Goal: Task Accomplishment & Management: Manage account settings

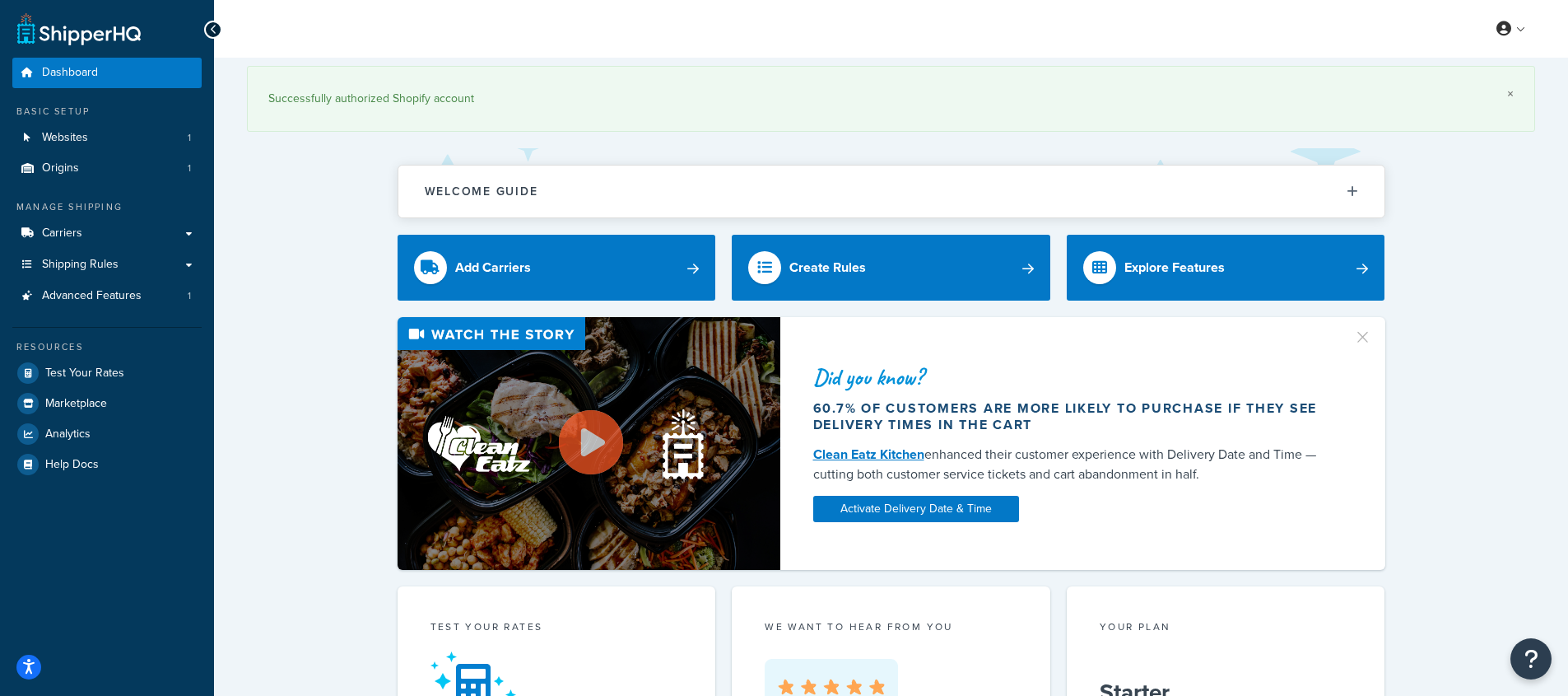
click at [1509, 91] on link "×" at bounding box center [1510, 93] width 7 height 13
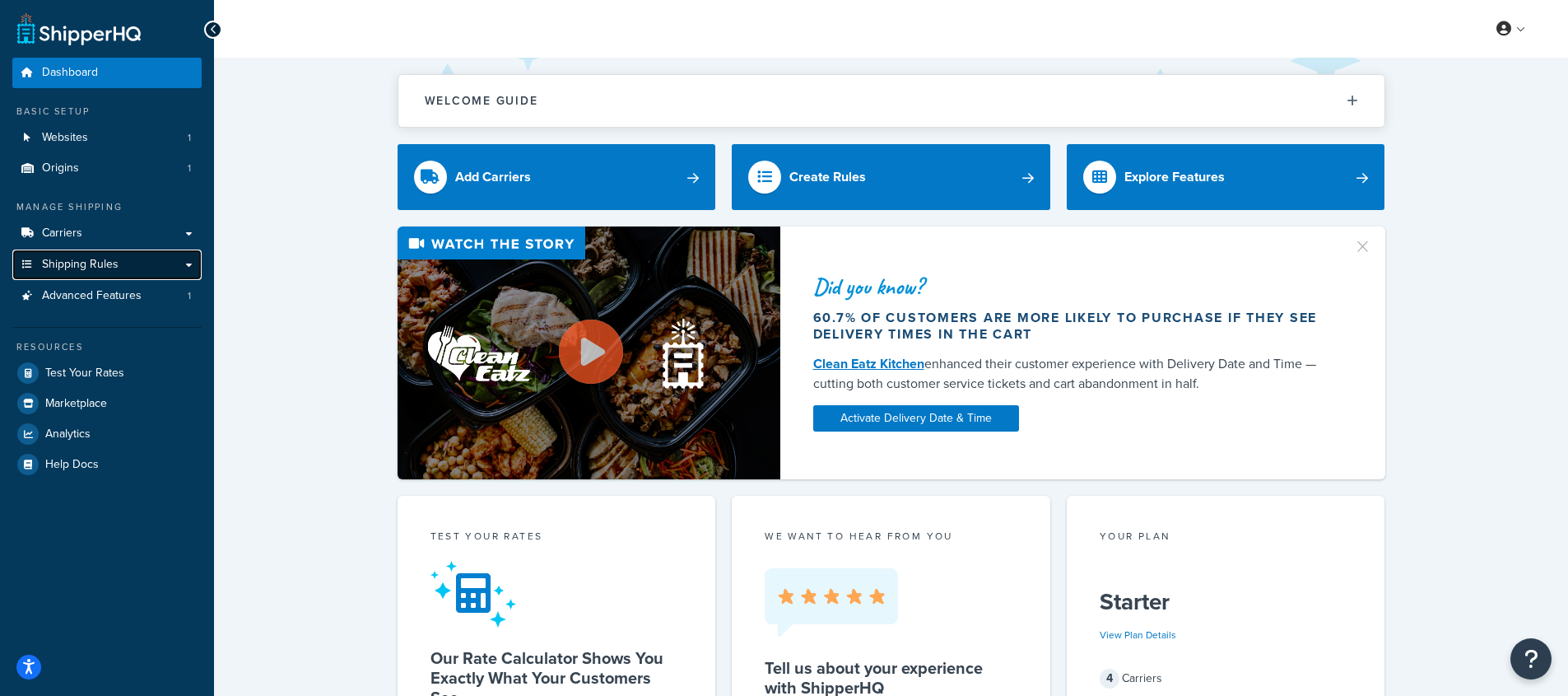
click at [71, 271] on span "Shipping Rules" at bounding box center [81, 264] width 77 height 14
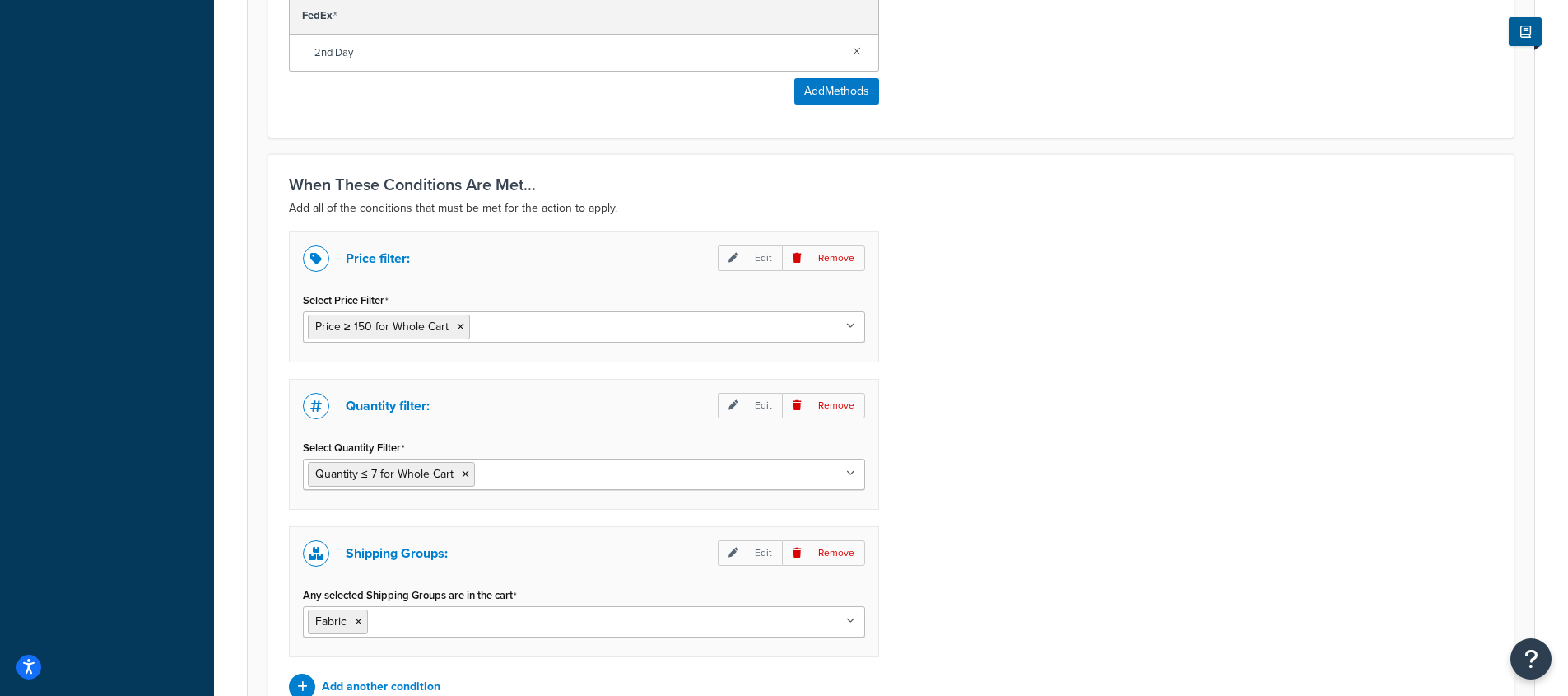
scroll to position [1162, 0]
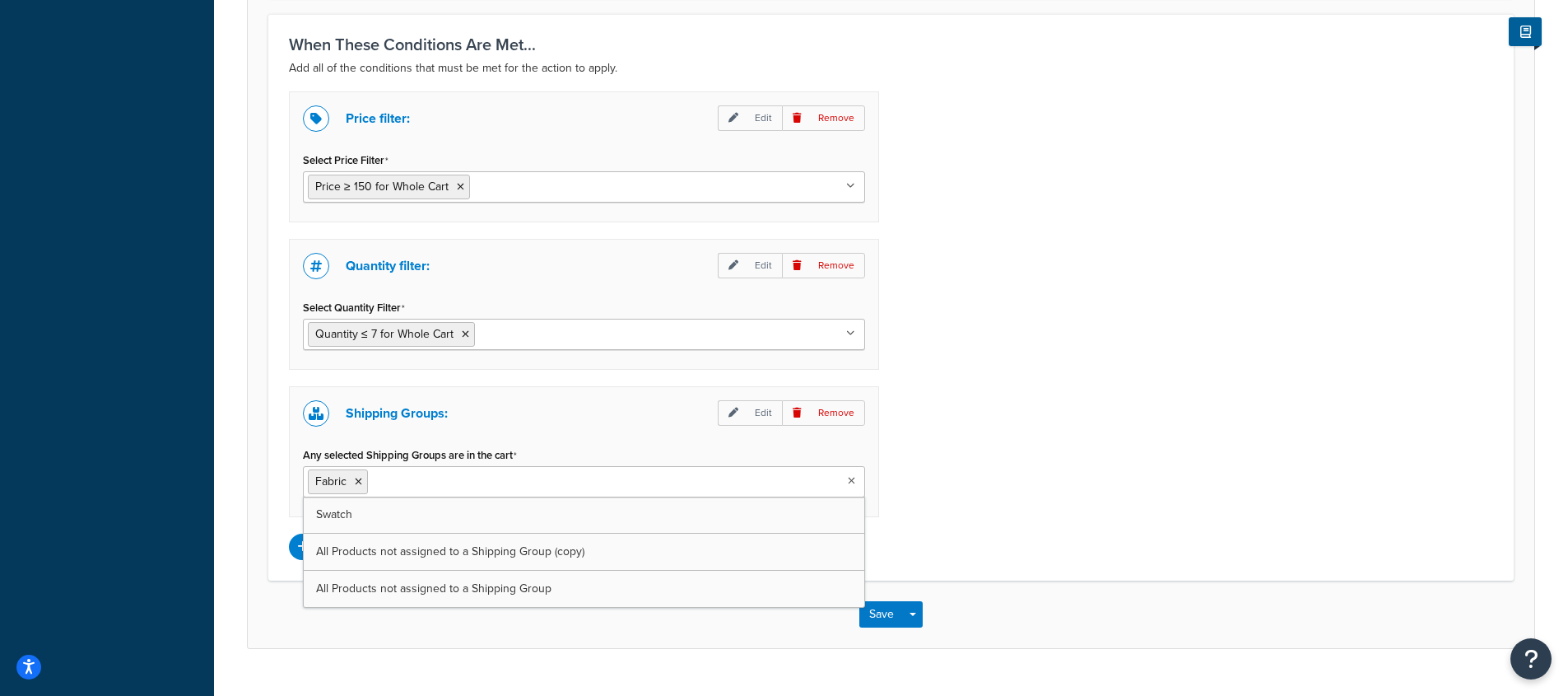
click at [692, 490] on ul "Fabric" at bounding box center [584, 482] width 562 height 31
click at [1036, 425] on div "Price filter: Edit Remove Select Price Filter Price ≥ 150 for Whole Cart free s…" at bounding box center [890, 325] width 1229 height 469
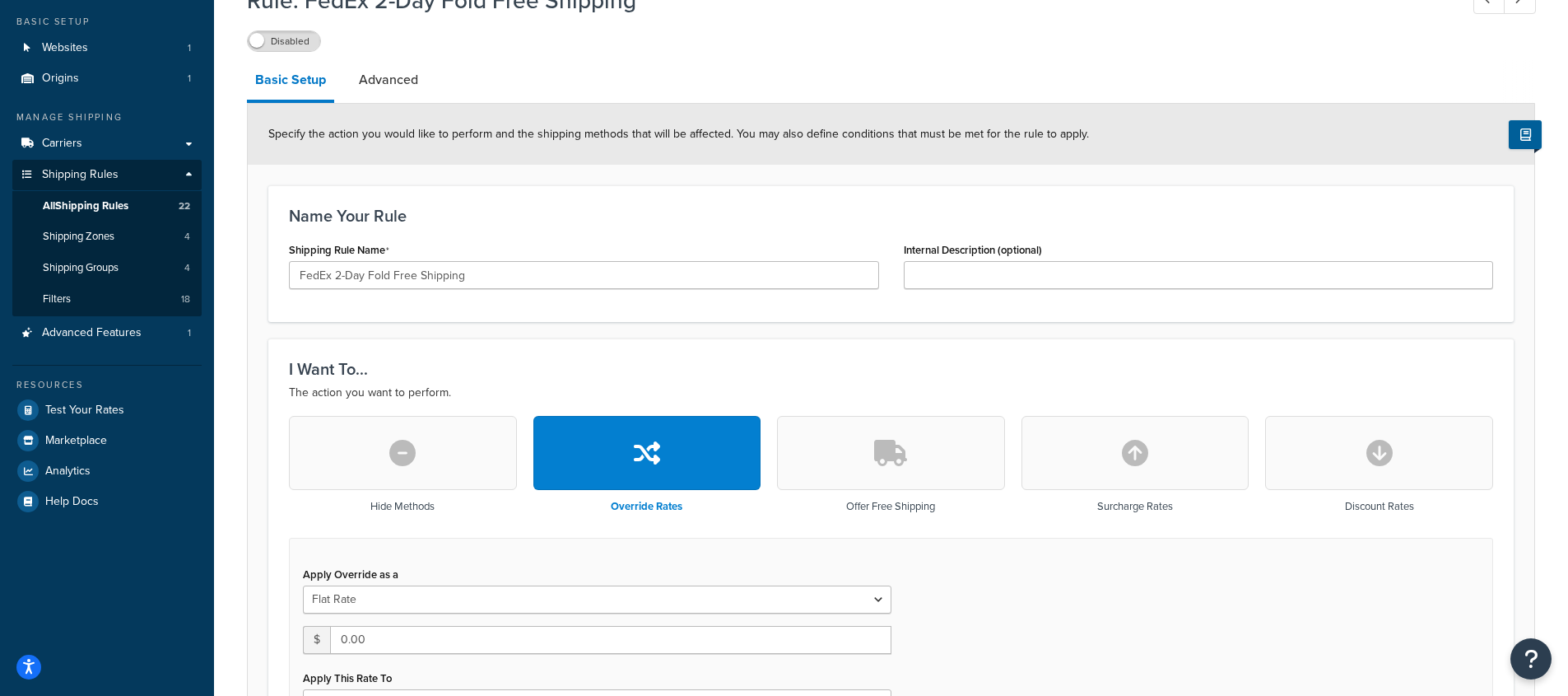
scroll to position [0, 0]
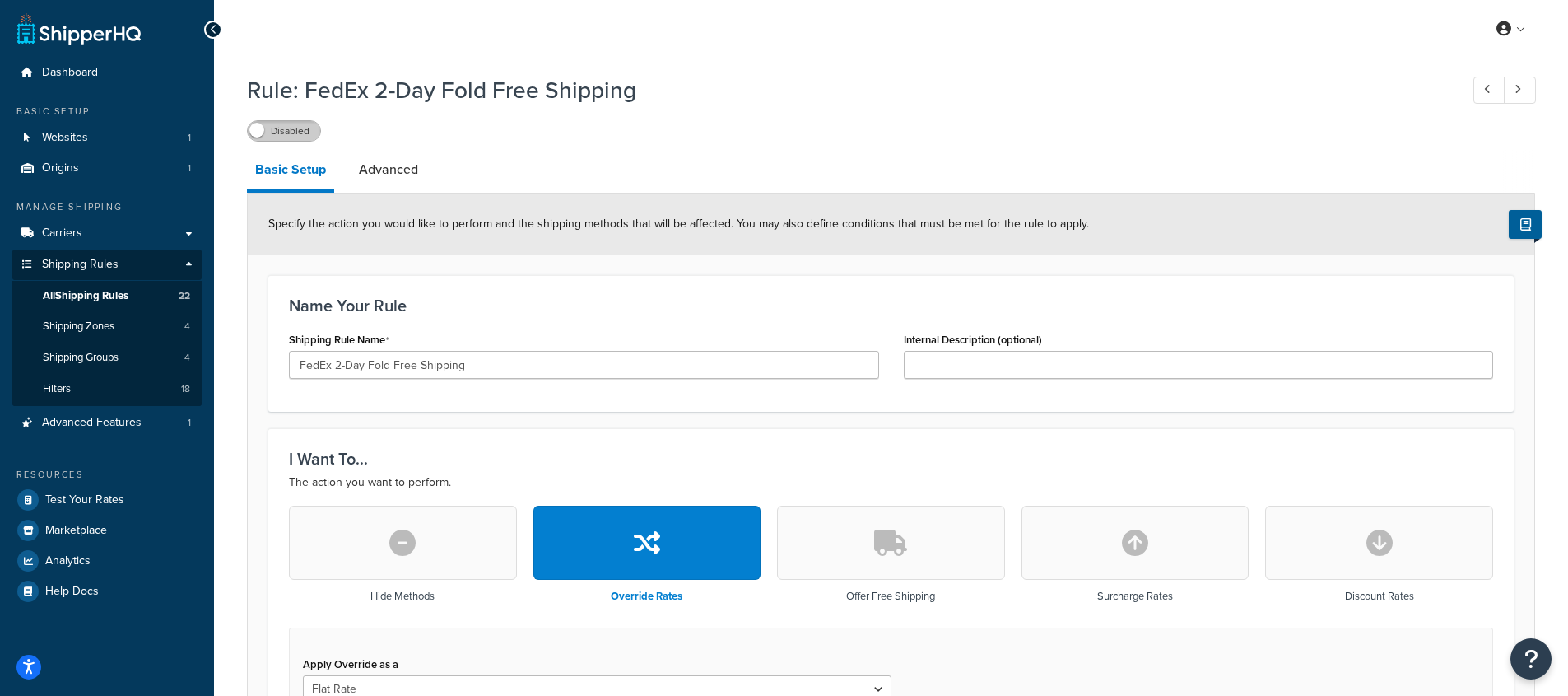
click at [308, 130] on label "Disabled" at bounding box center [284, 131] width 73 height 20
click at [99, 297] on span "All Shipping Rules" at bounding box center [85, 296] width 85 height 14
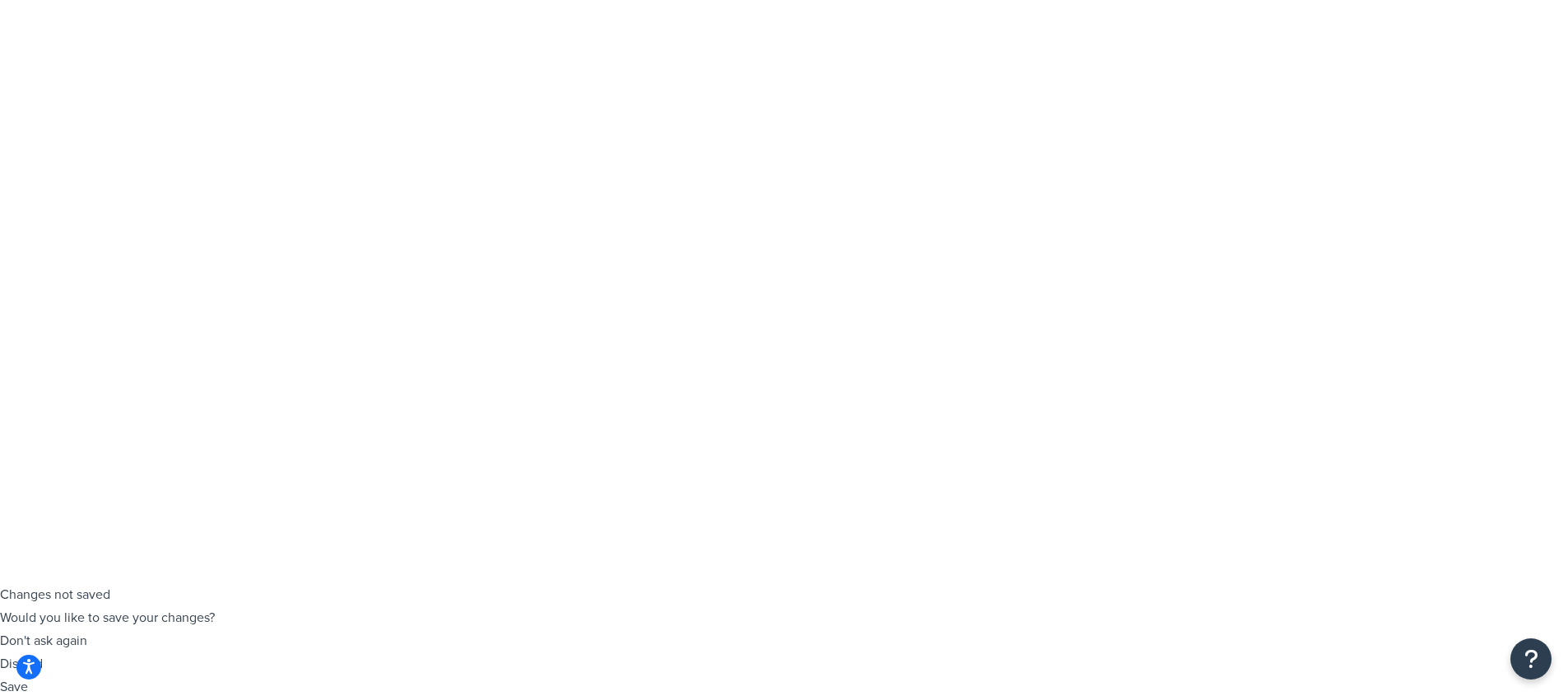
scroll to position [109, 0]
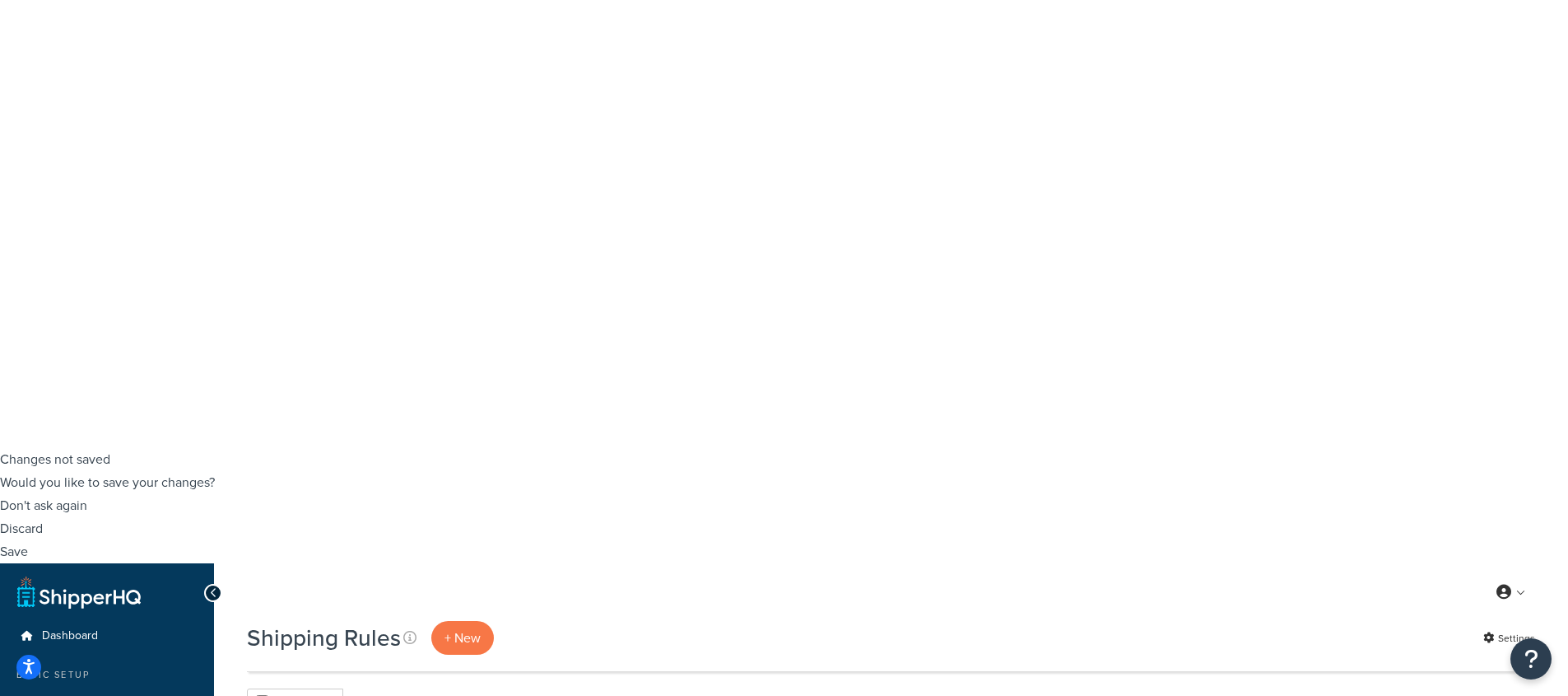
scroll to position [317, 0]
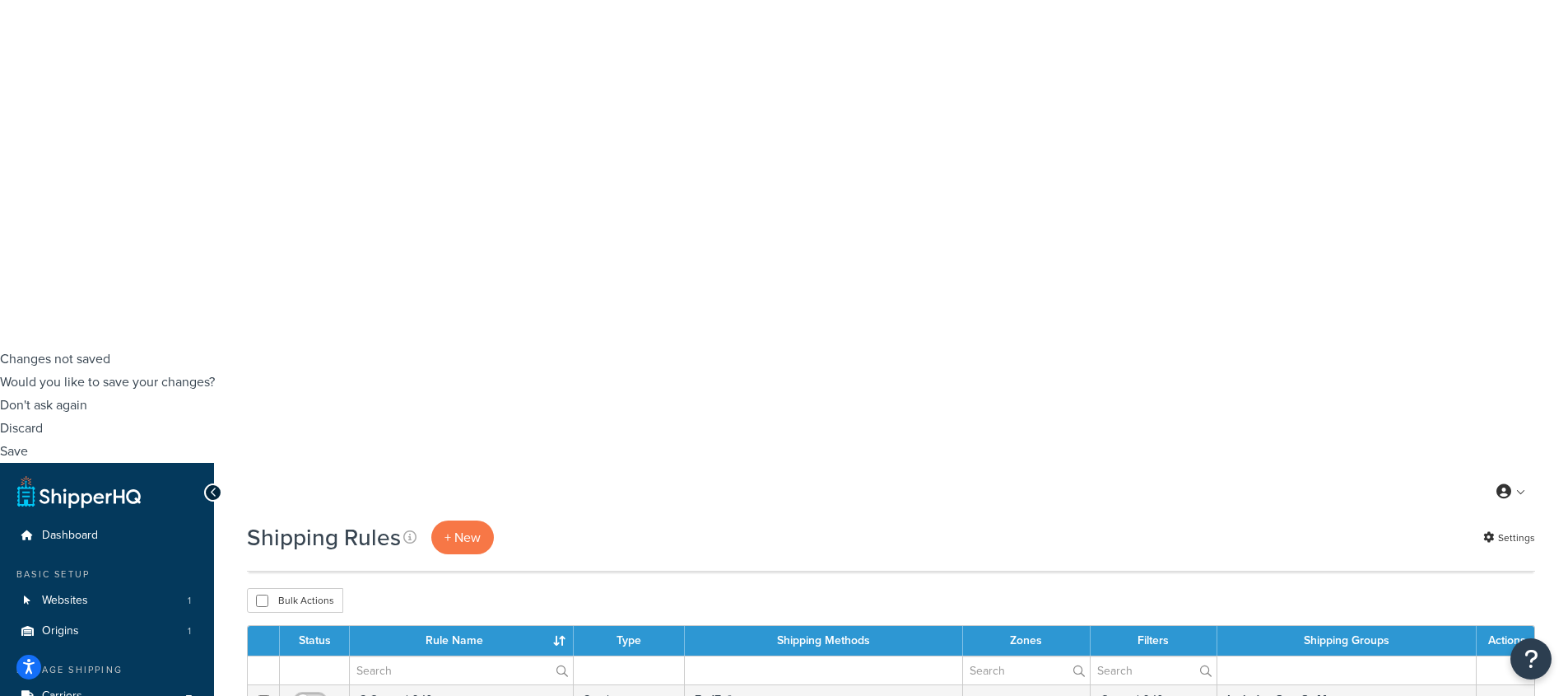
scroll to position [371, 0]
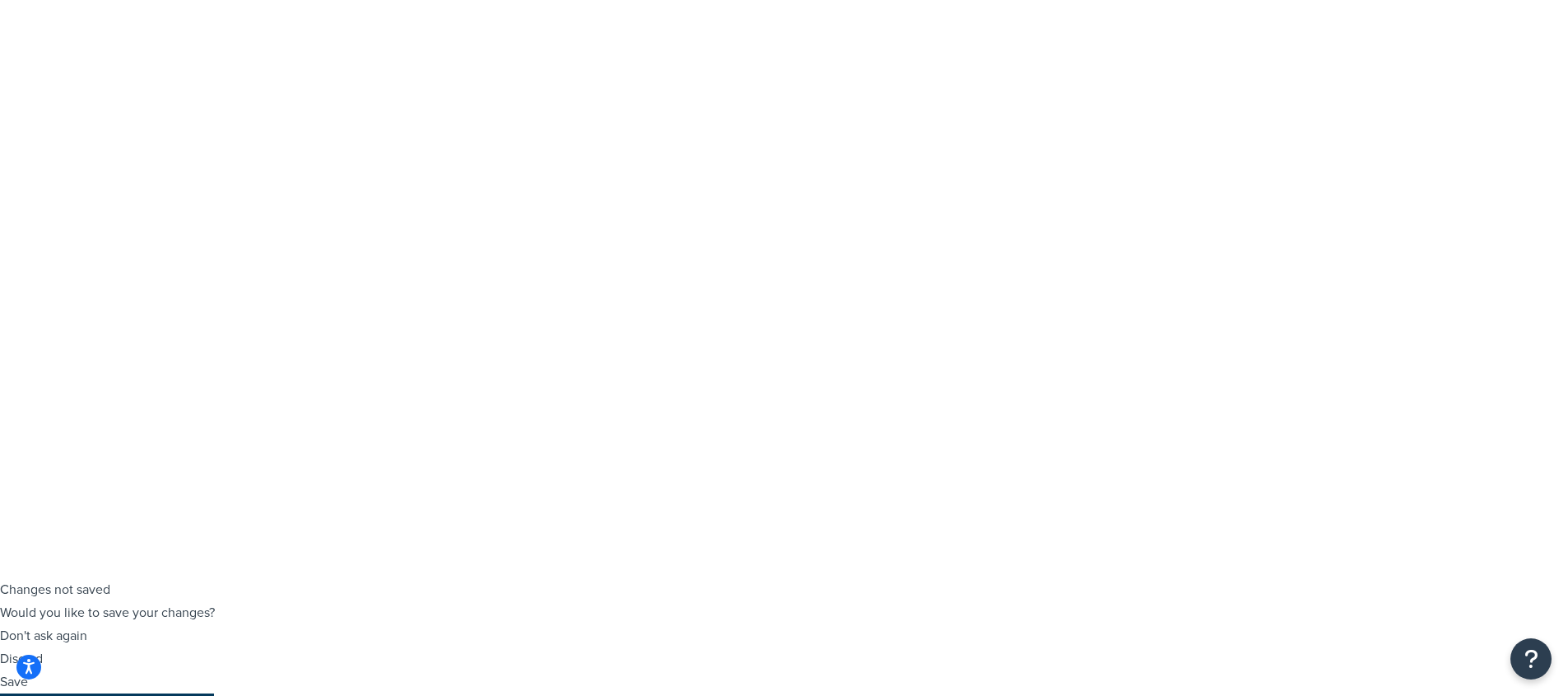
scroll to position [0, 0]
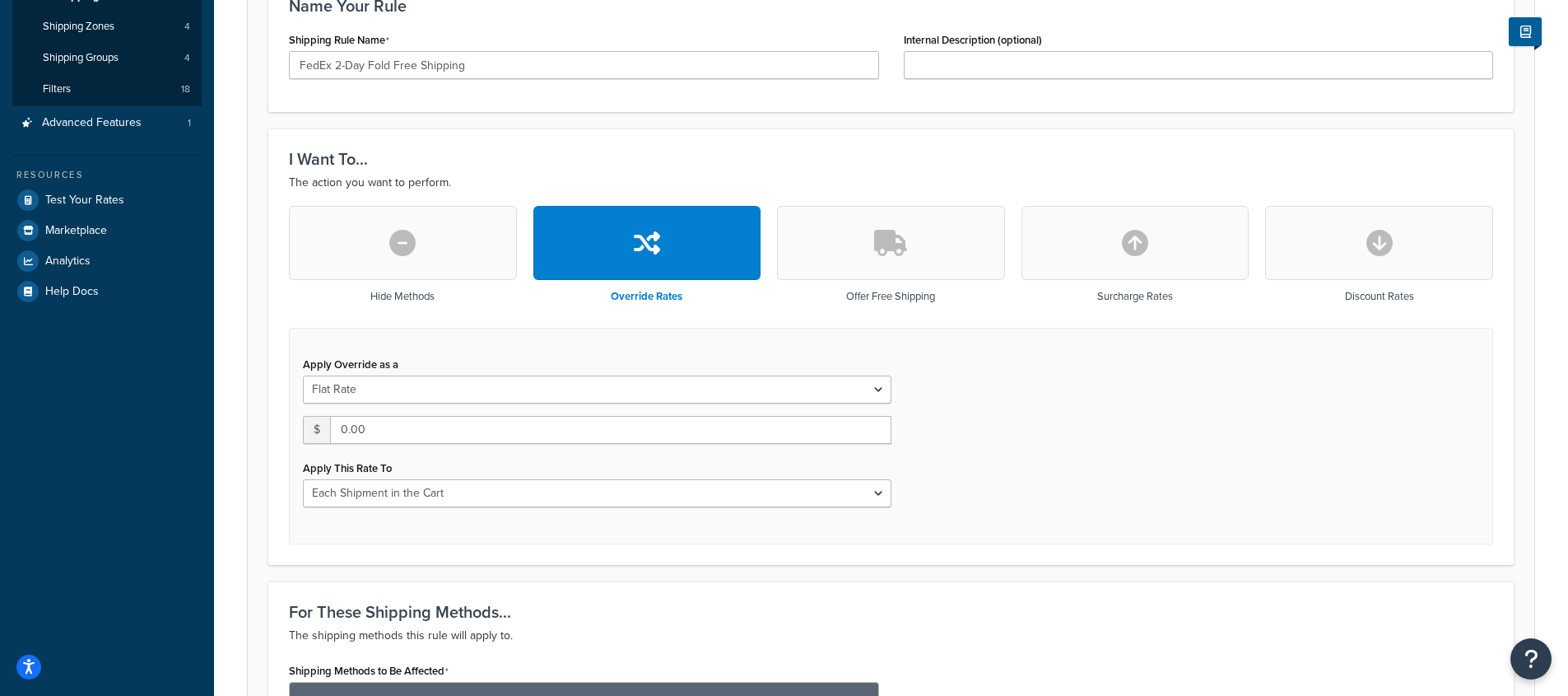
scroll to position [407, 0]
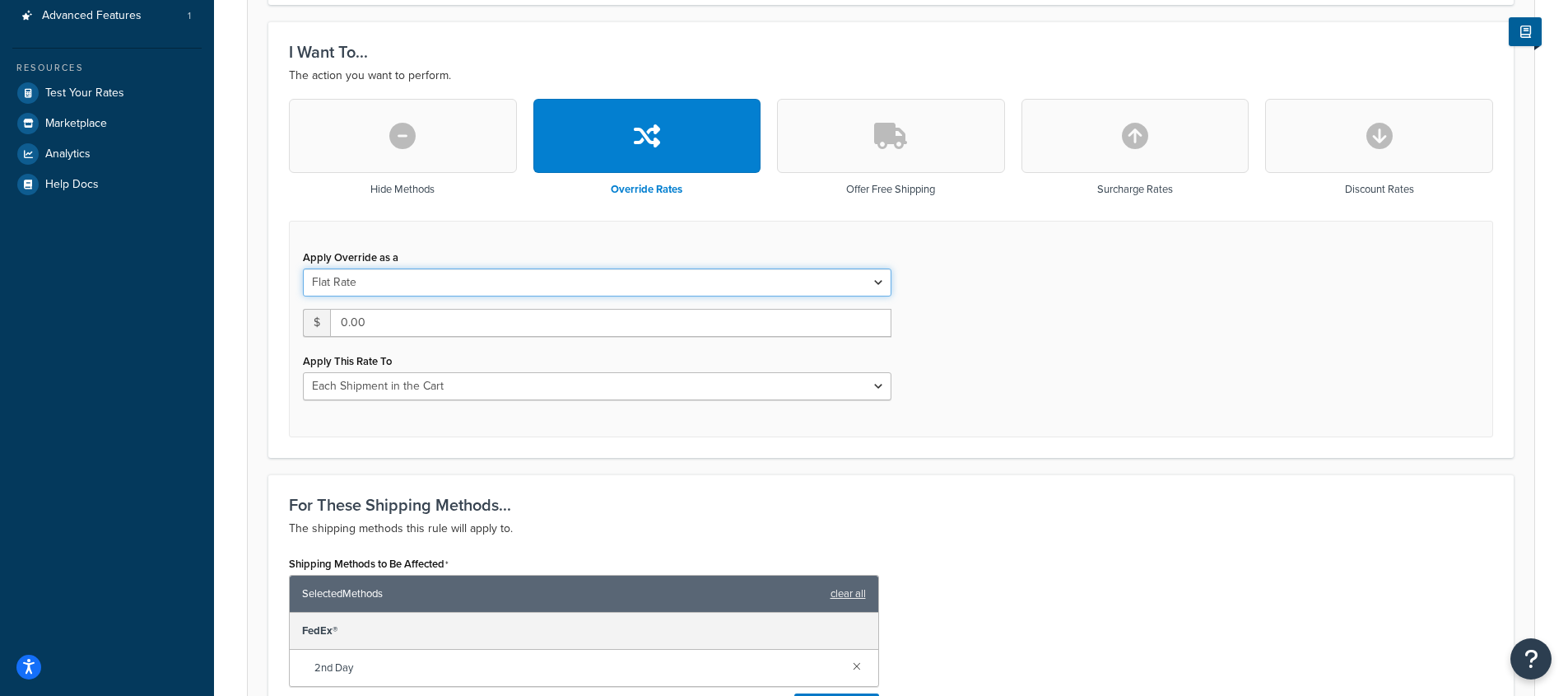
click at [597, 275] on select "Flat Rate Percentage Flat Rate & Percentage" at bounding box center [596, 282] width 588 height 28
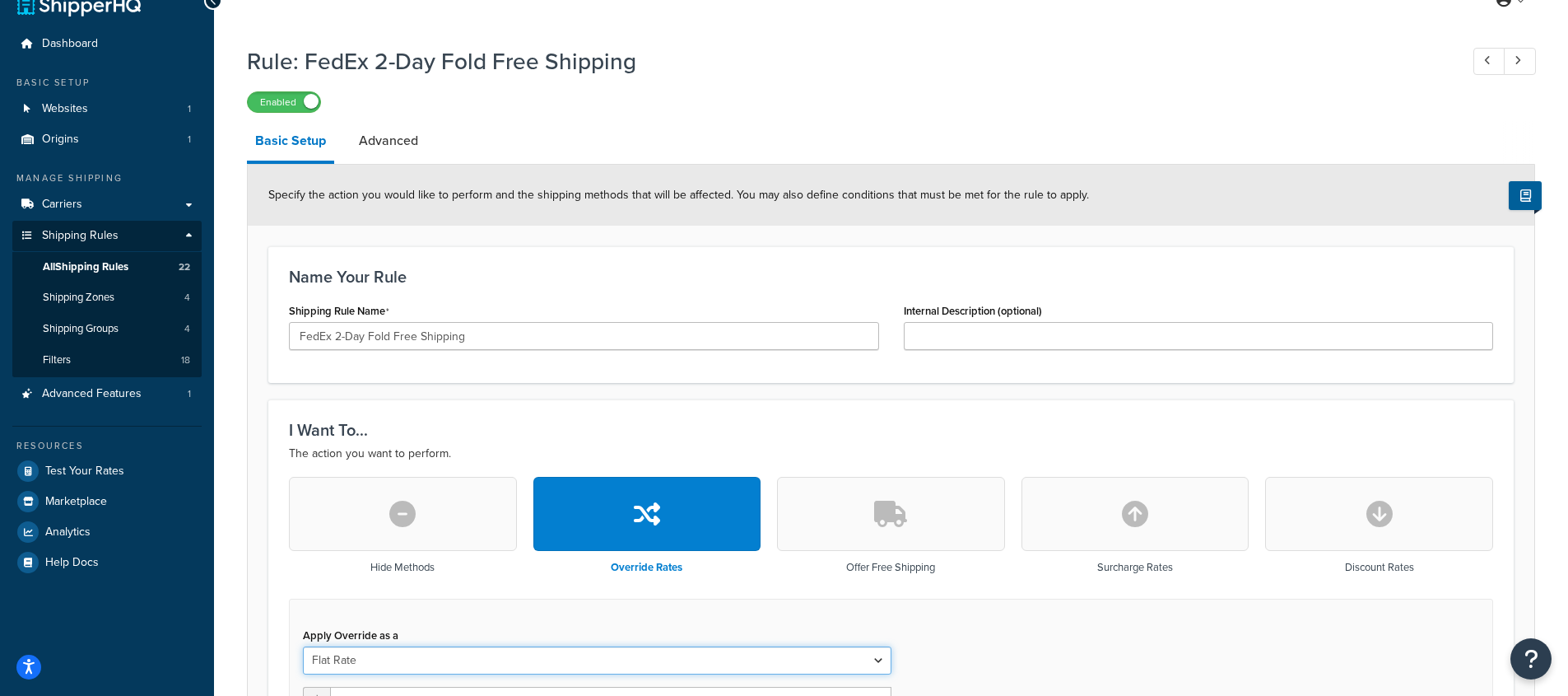
scroll to position [0, 0]
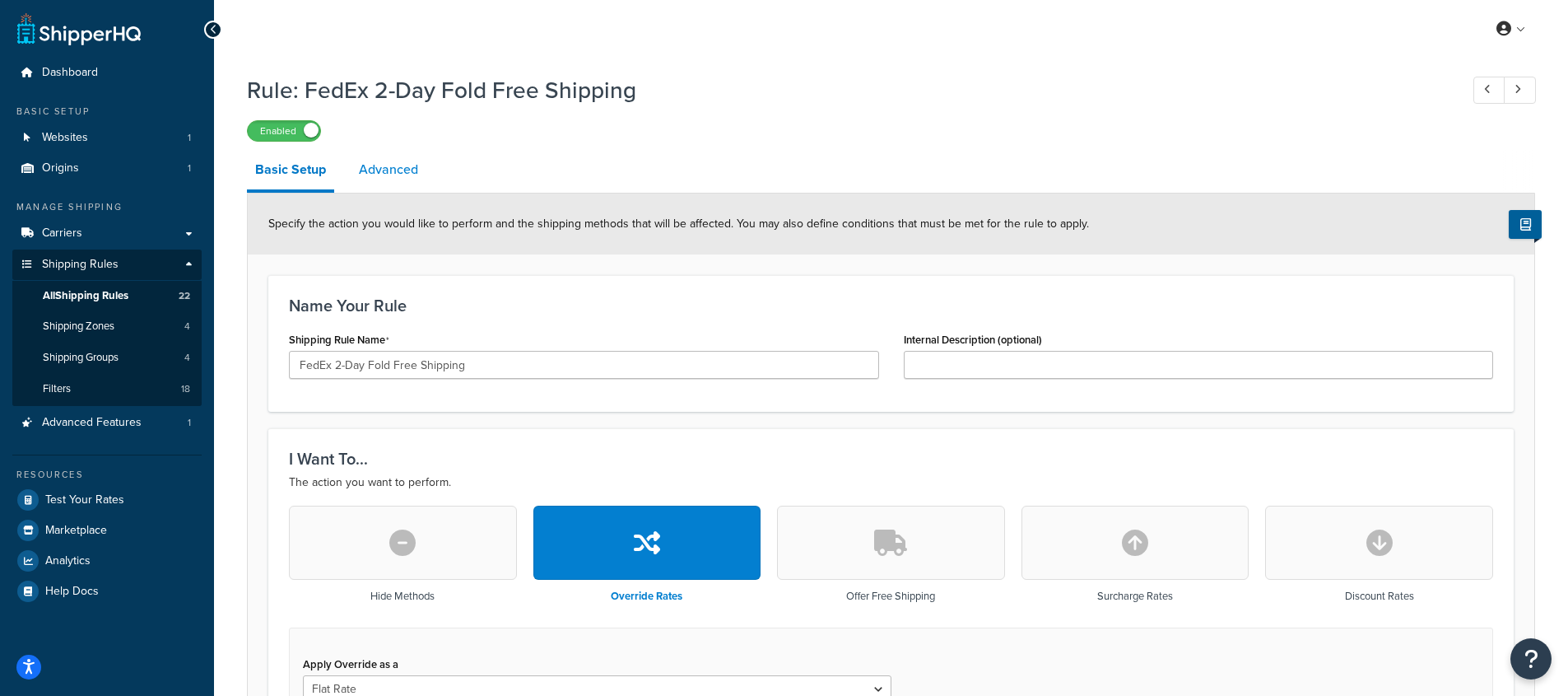
click at [408, 170] on link "Advanced" at bounding box center [388, 169] width 76 height 39
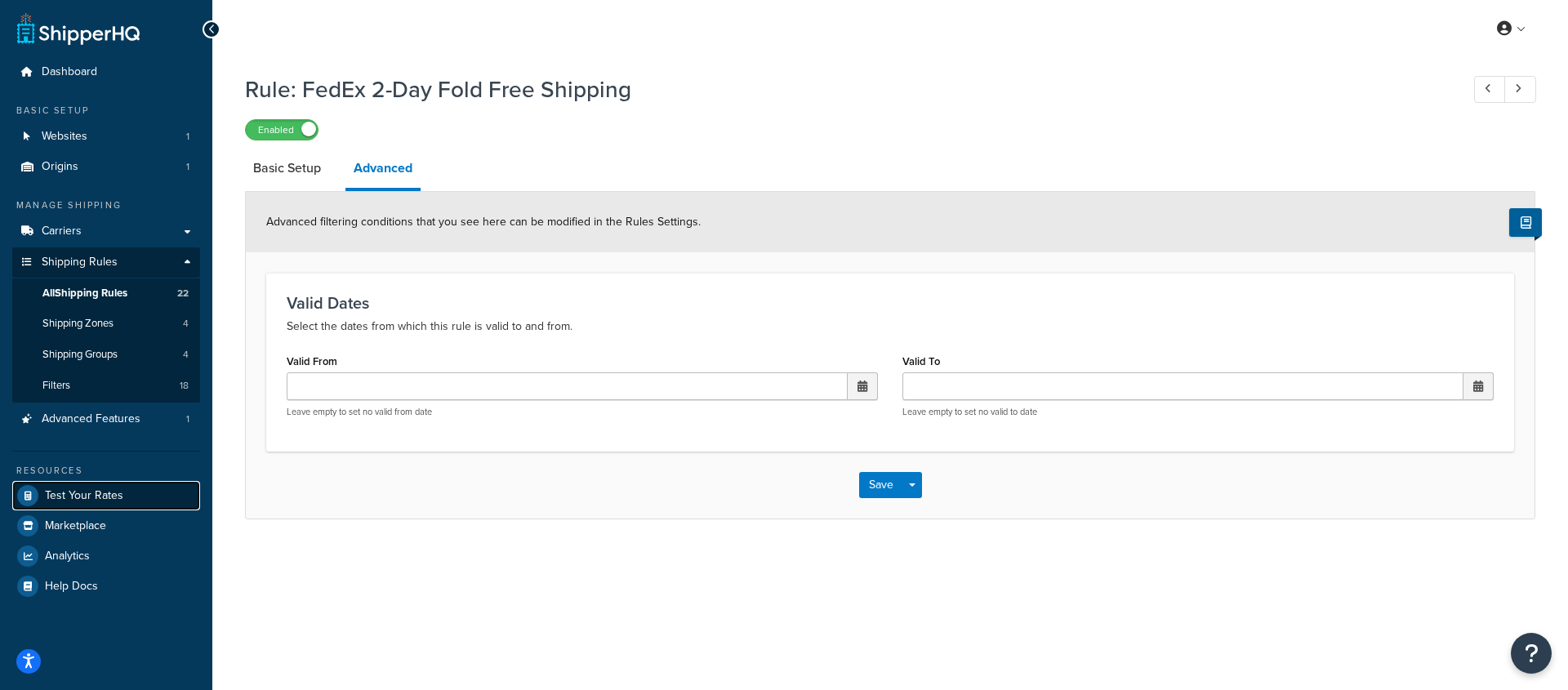
click at [96, 504] on link "Test Your Rates" at bounding box center [106, 495] width 188 height 29
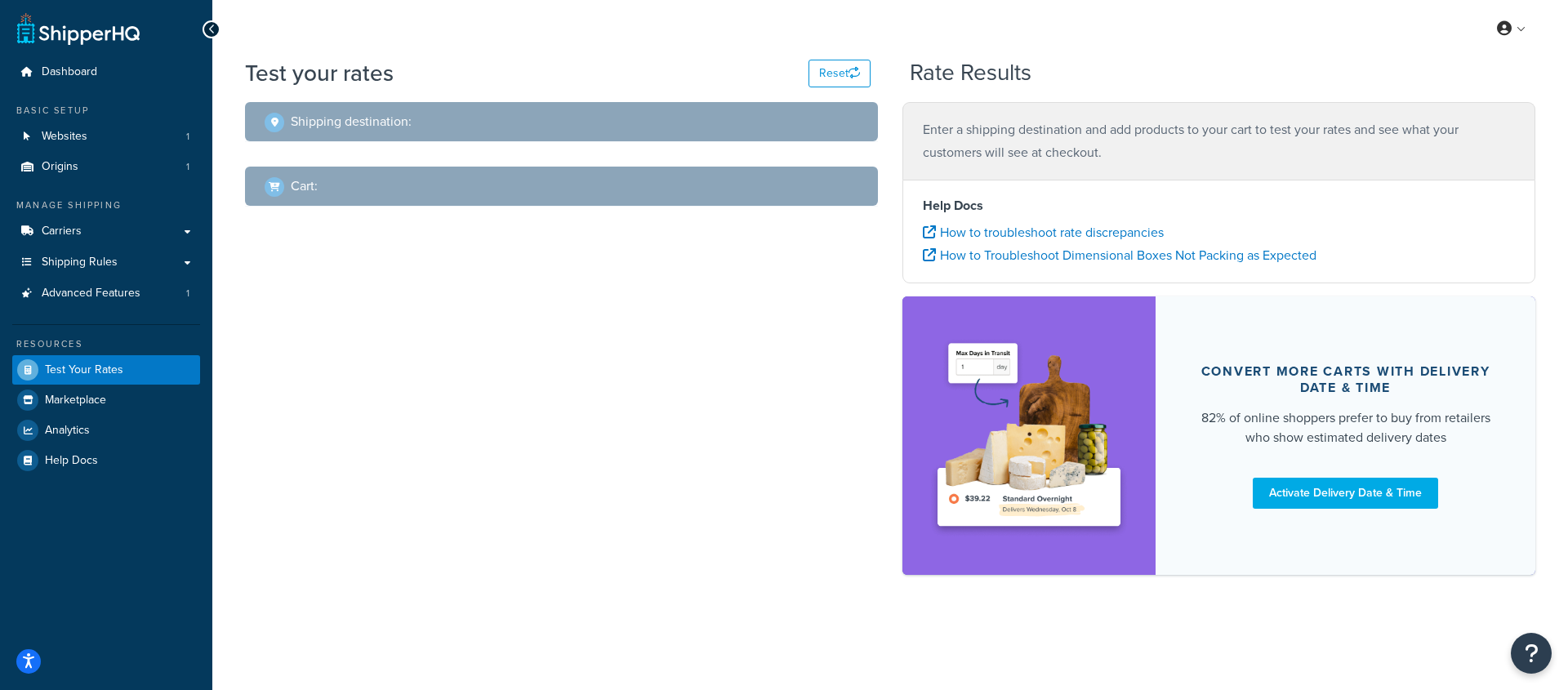
select select "TX"
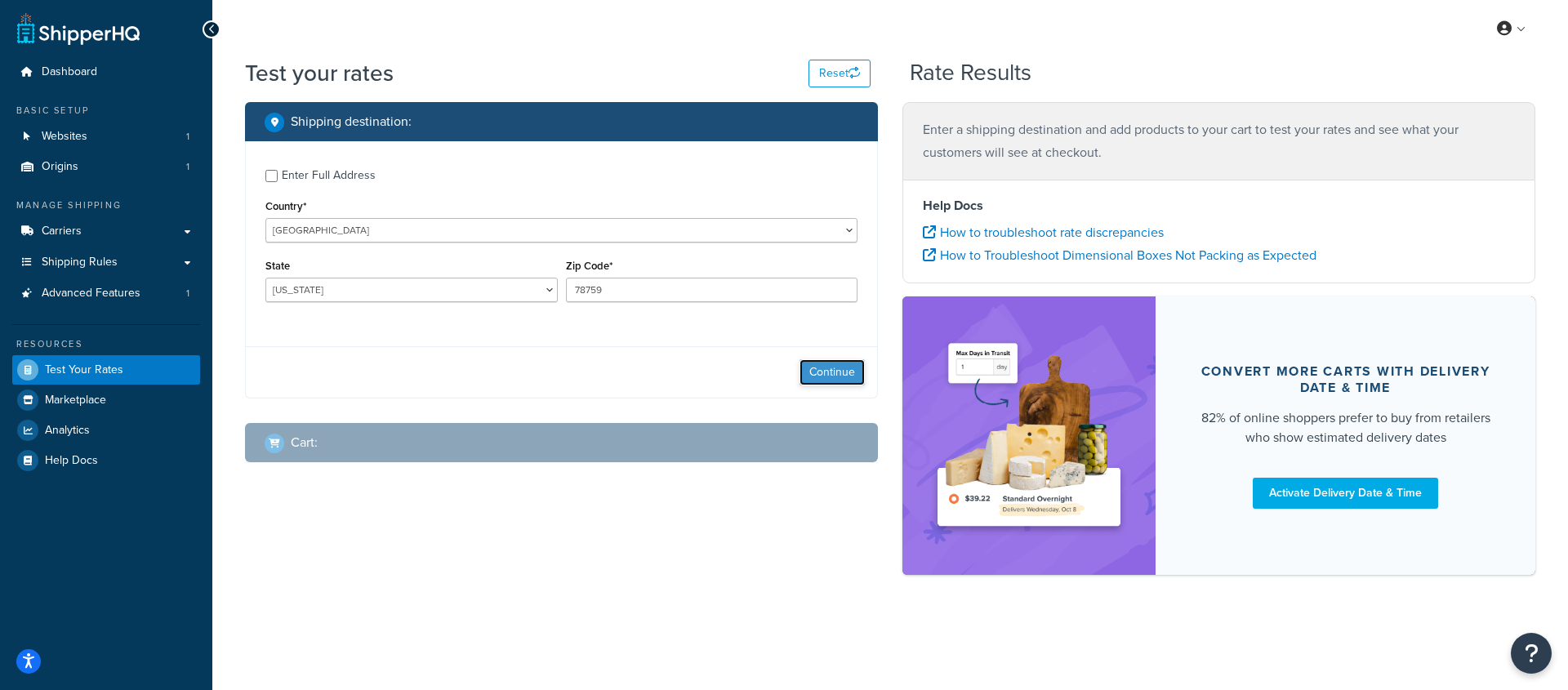
click at [832, 367] on button "Continue" at bounding box center [832, 372] width 65 height 26
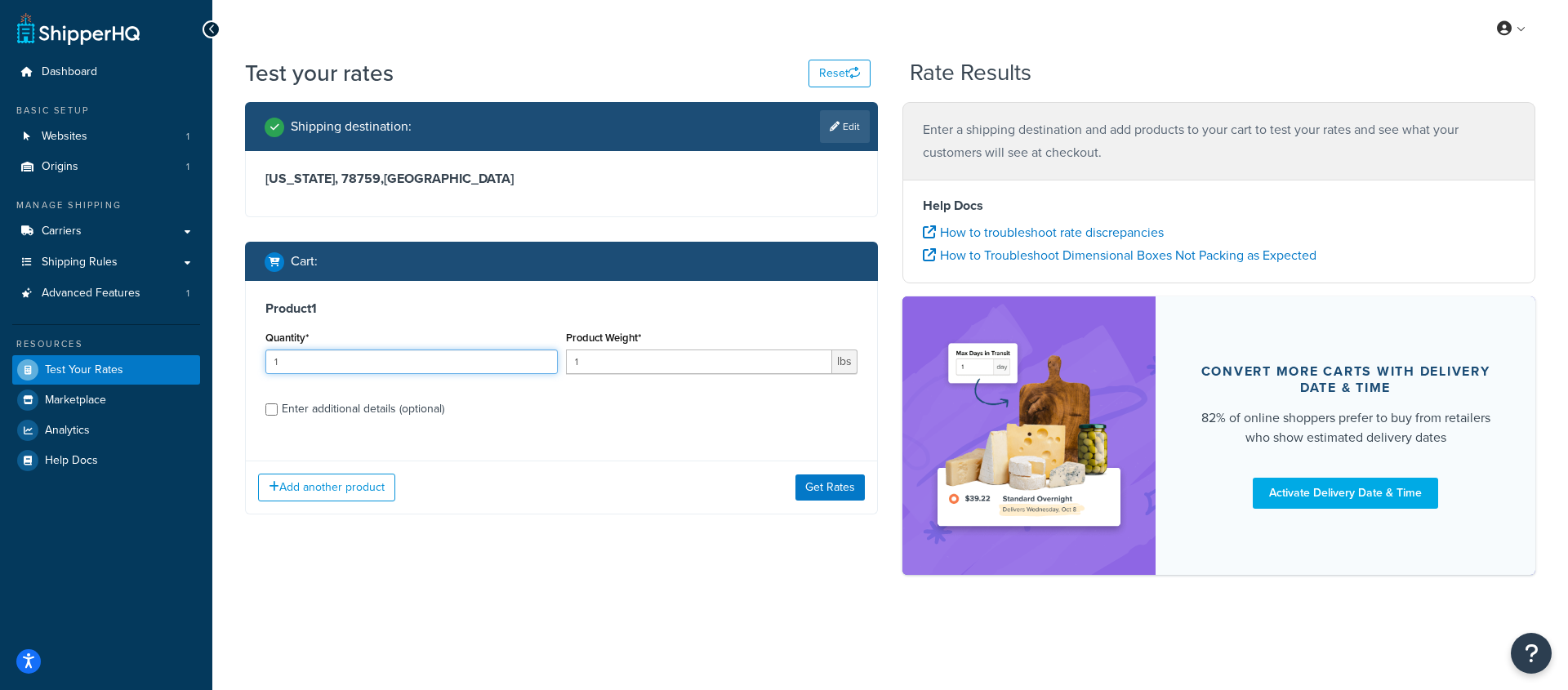
click at [482, 366] on input "1" at bounding box center [412, 362] width 293 height 24
type input "6"
click at [619, 409] on label "Enter additional details (optional)" at bounding box center [569, 407] width 576 height 26
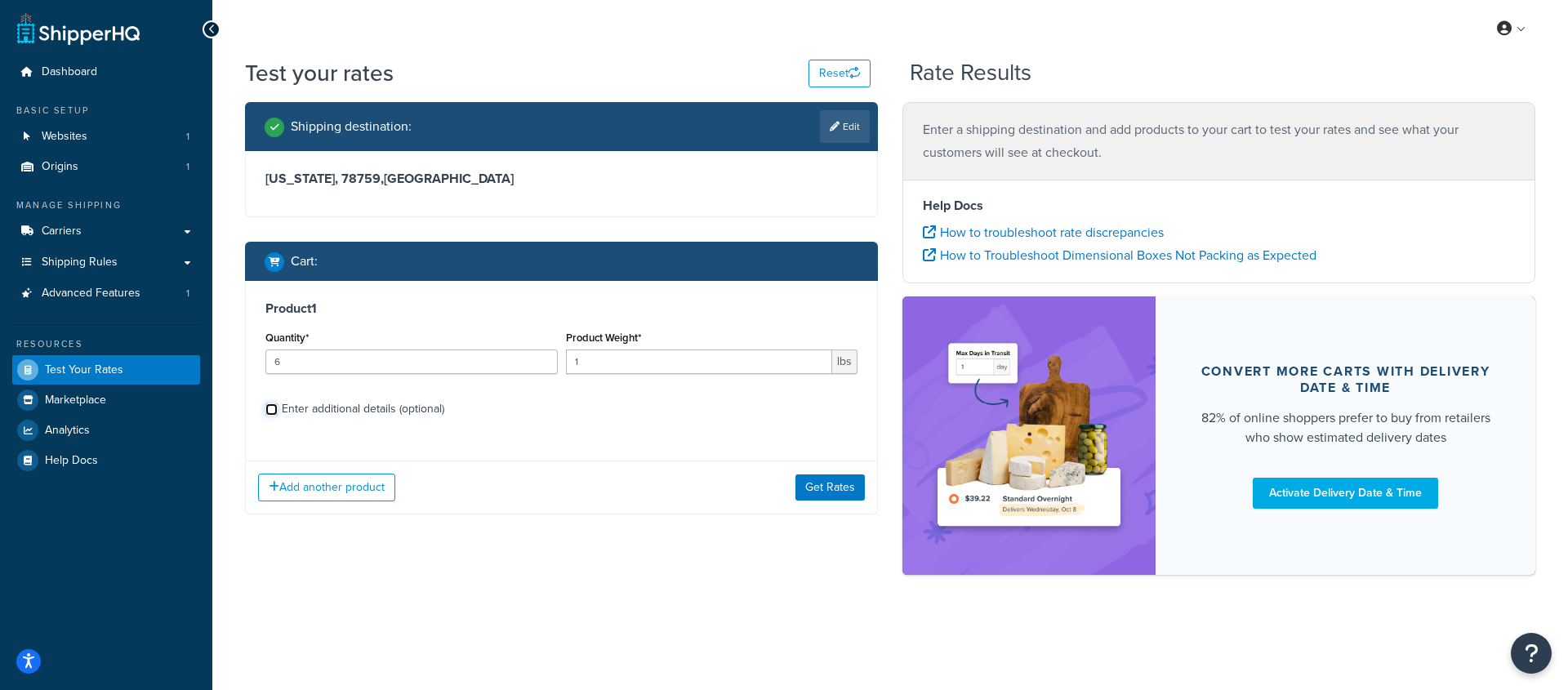
click at [278, 409] on input "Enter additional details (optional)" at bounding box center [271, 409] width 13 height 13
checkbox input "true"
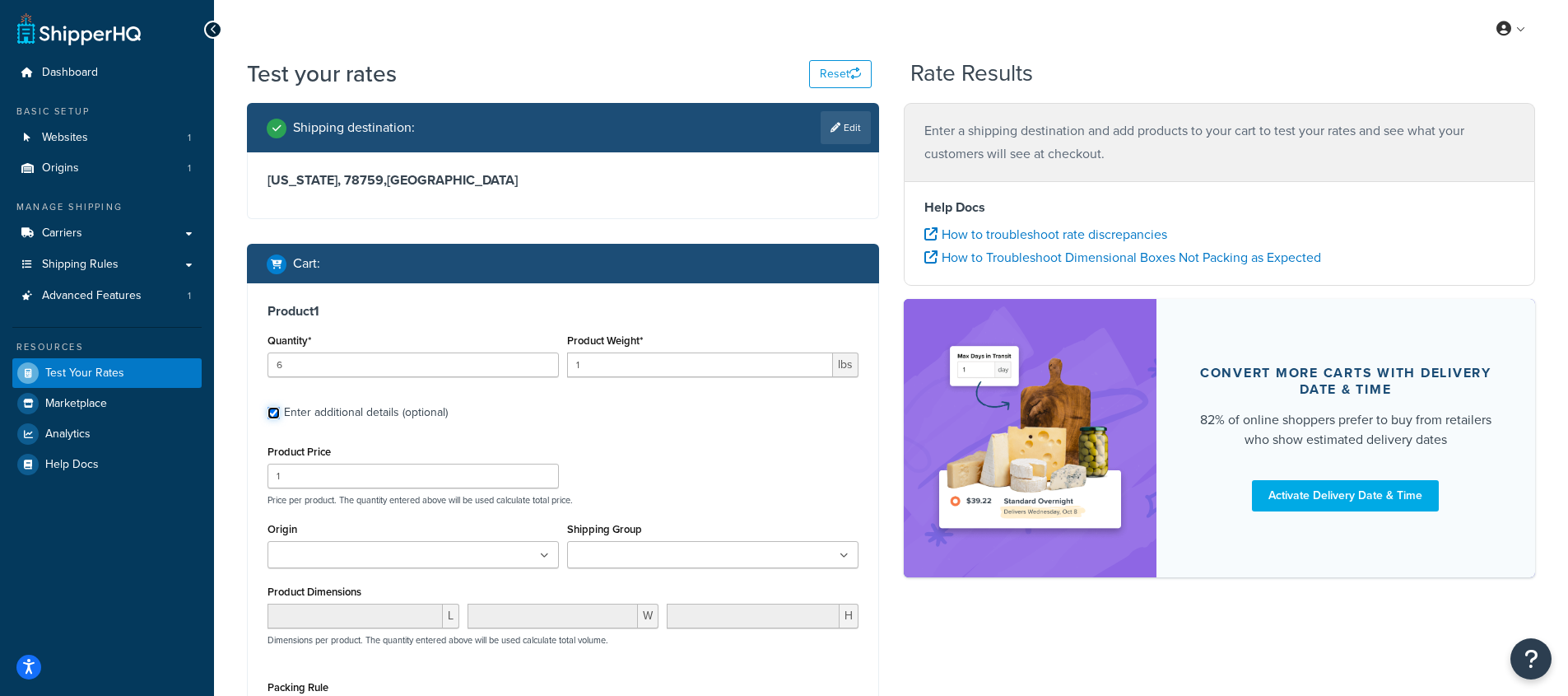
scroll to position [3, 0]
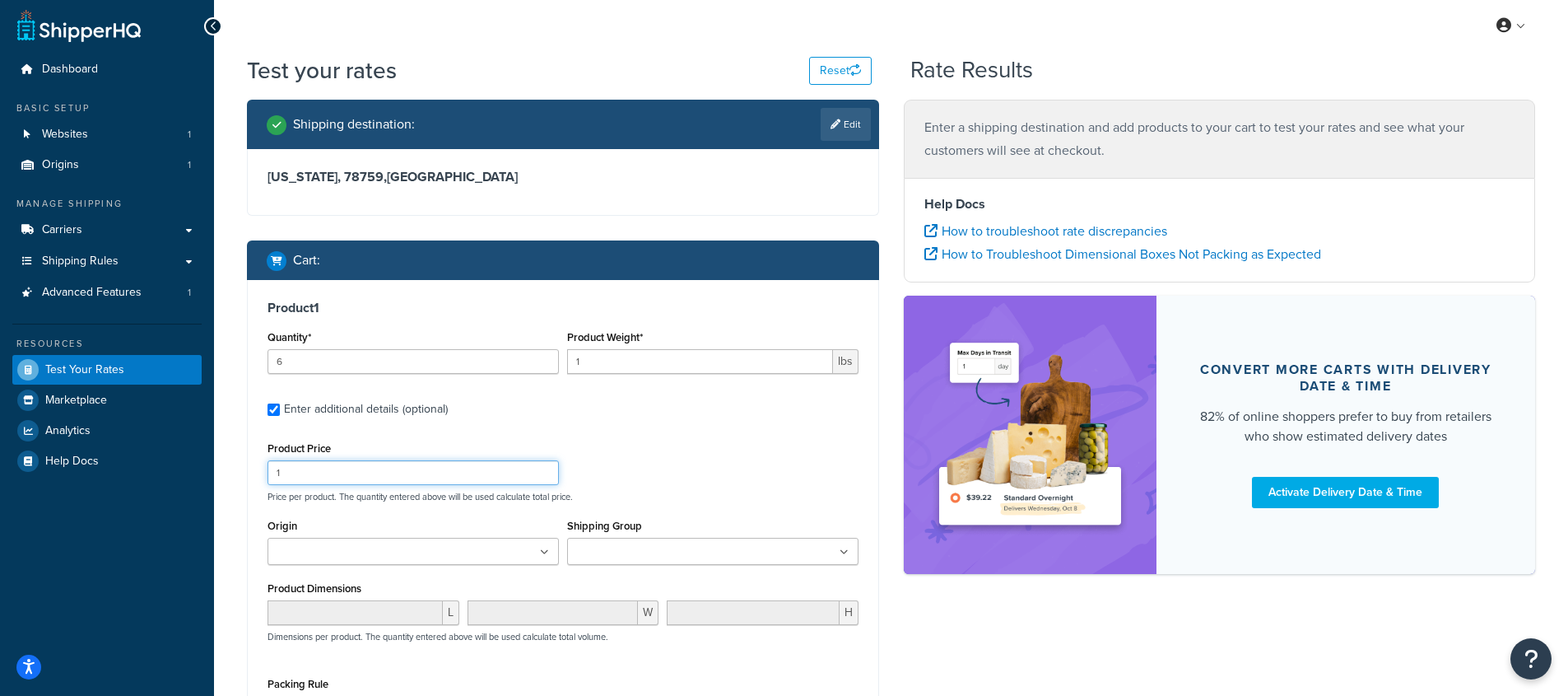
click at [382, 470] on input "1" at bounding box center [413, 472] width 292 height 25
type input "50"
click at [632, 434] on div "Product 1 Quantity* 6 Product Weight* 1 lbs Enter additional details (optional)…" at bounding box center [563, 539] width 631 height 517
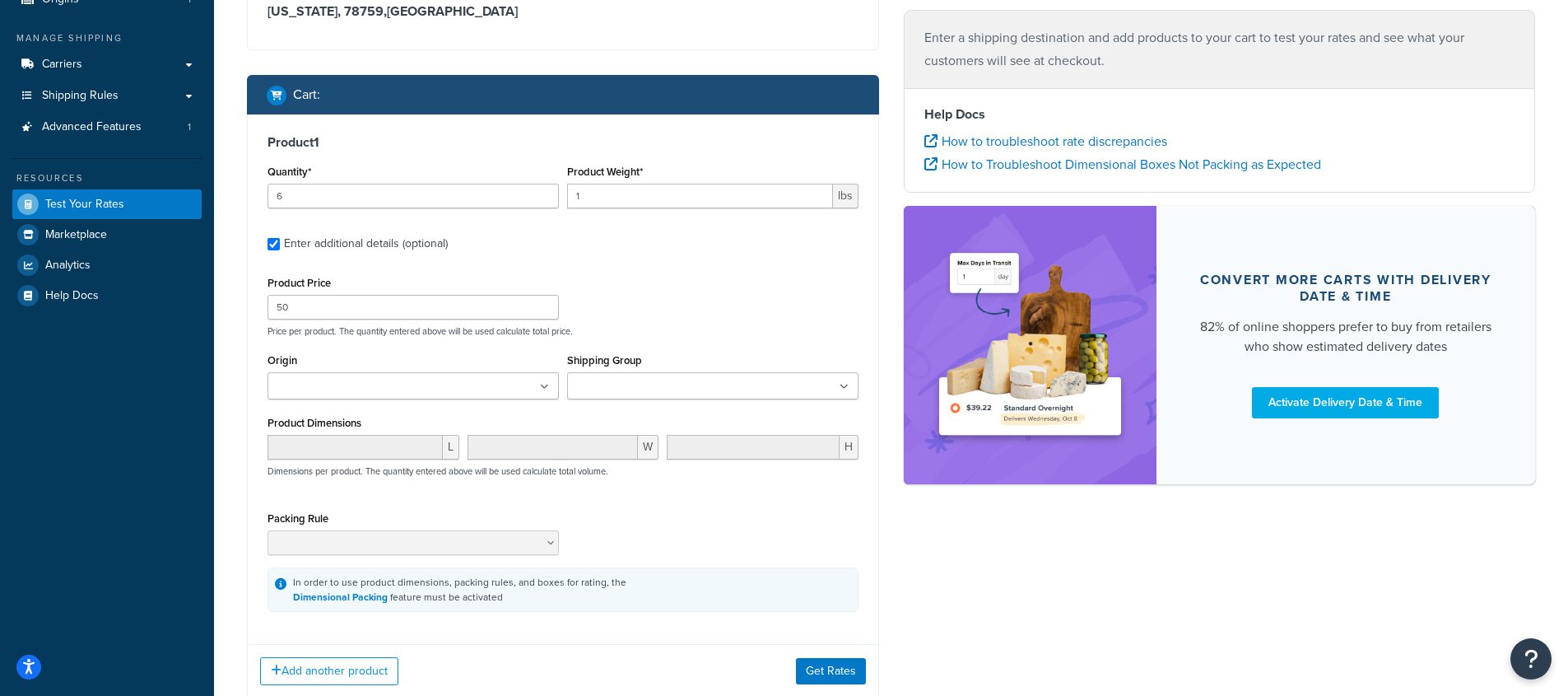
scroll to position [229, 0]
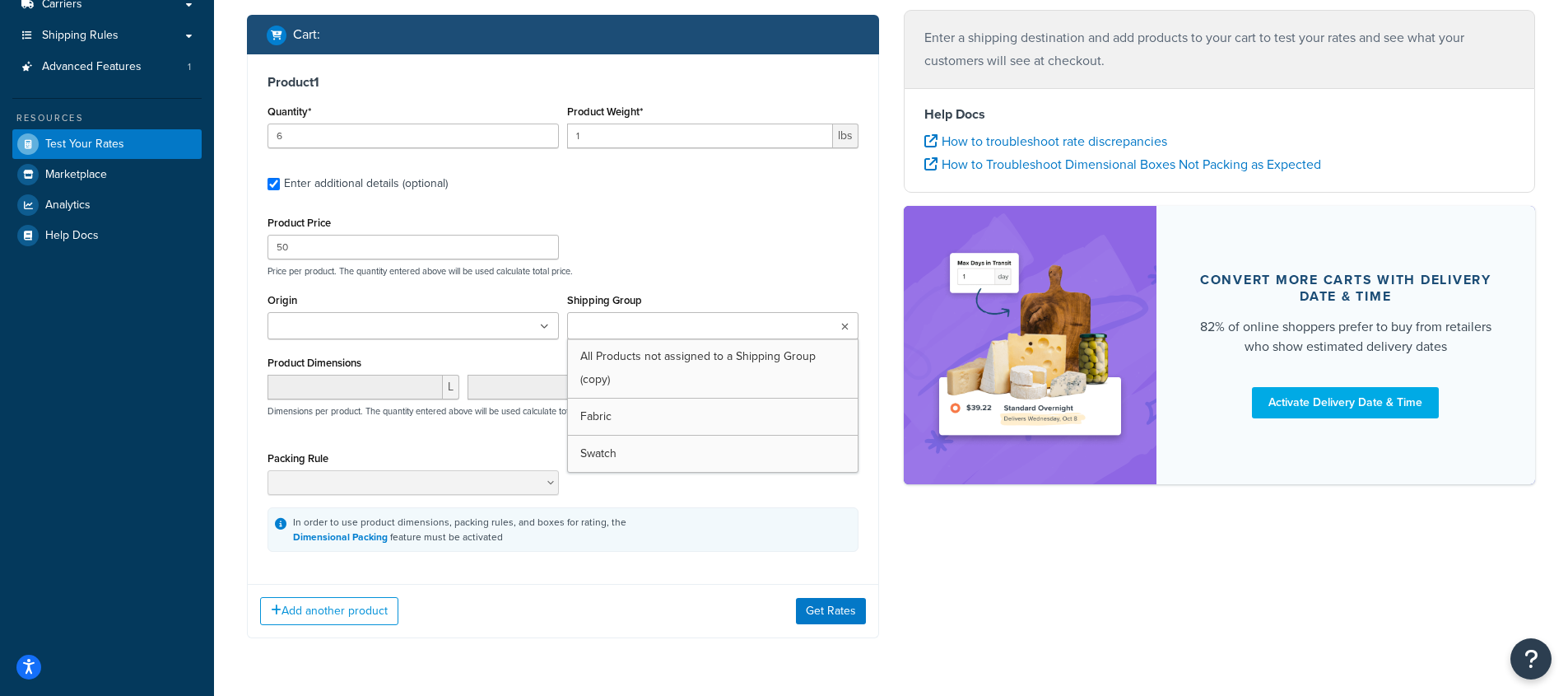
click at [669, 318] on input "Shipping Group" at bounding box center [644, 326] width 145 height 18
click at [700, 207] on div "Product 1 Quantity* 6 Product Weight* 1 lbs Enter additional details (optional)…" at bounding box center [563, 315] width 631 height 521
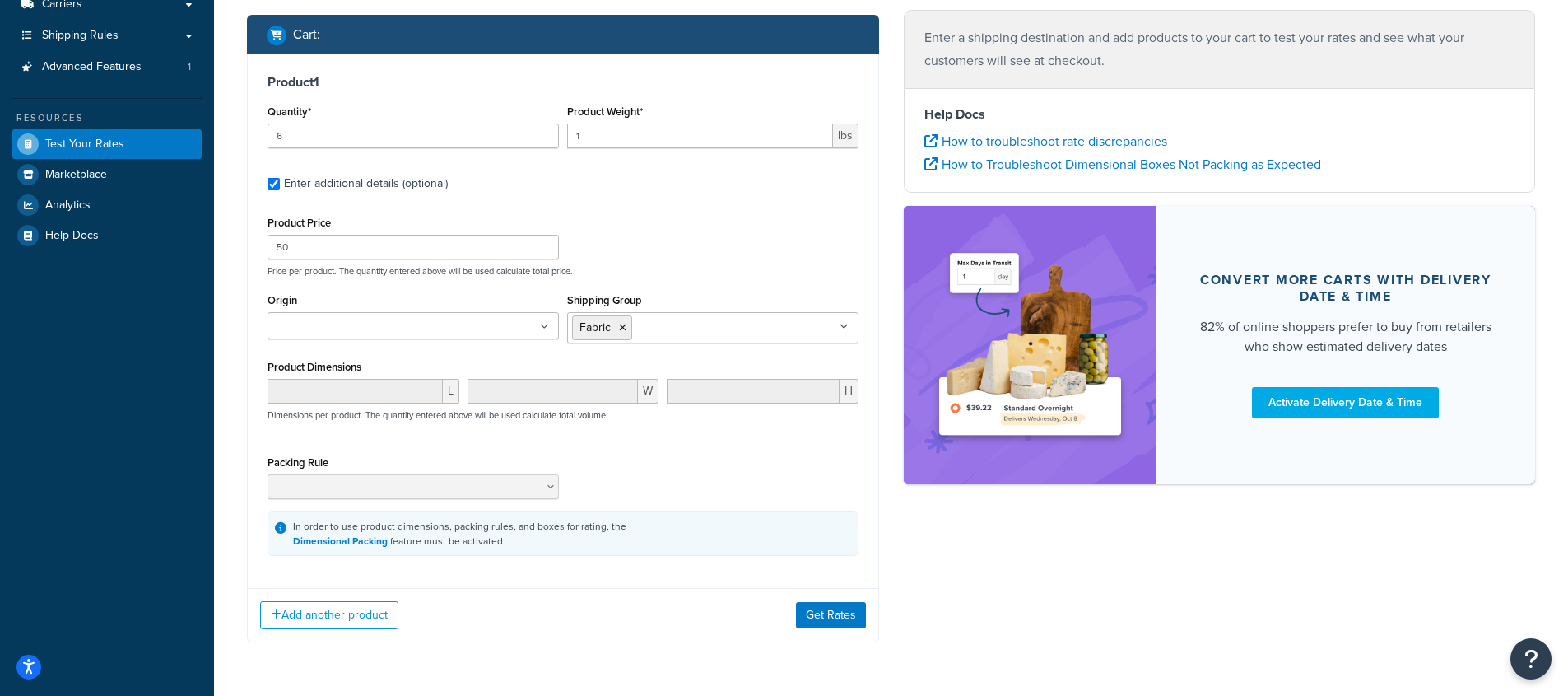
click at [547, 317] on ul at bounding box center [413, 325] width 292 height 28
click at [676, 227] on div "Product Price 50 Price per product. The quantity entered above will be used cal…" at bounding box center [563, 244] width 599 height 65
click at [855, 626] on button "Get Rates" at bounding box center [830, 614] width 70 height 27
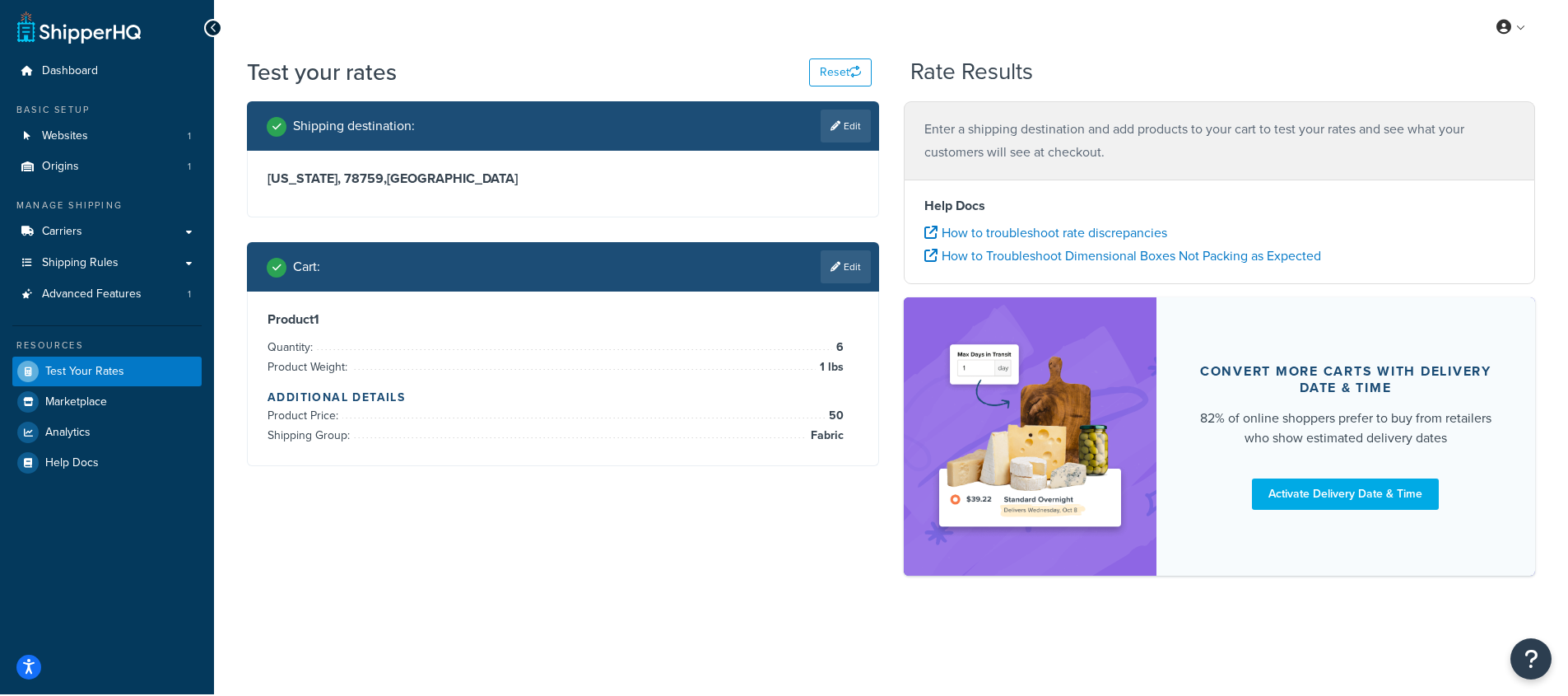
scroll to position [0, 0]
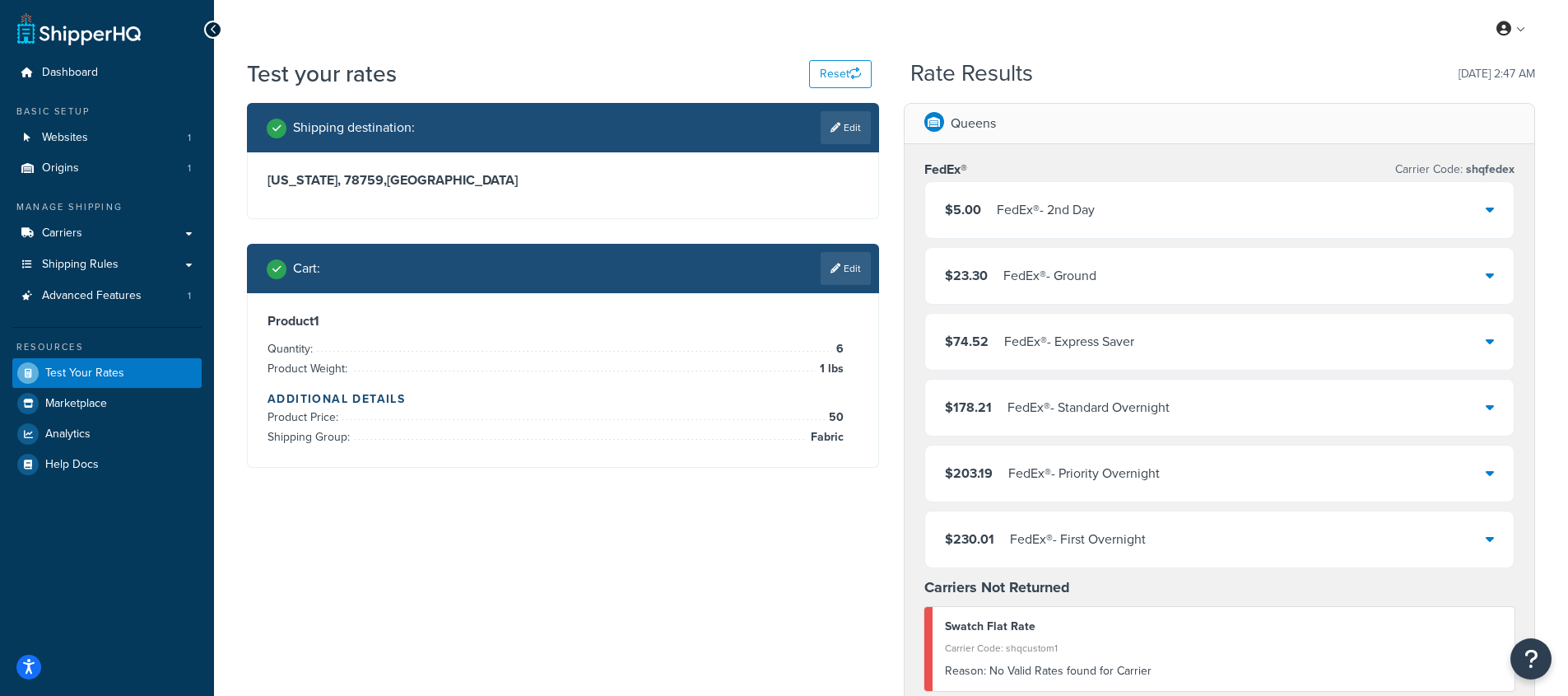
click at [1491, 211] on icon at bounding box center [1489, 208] width 8 height 13
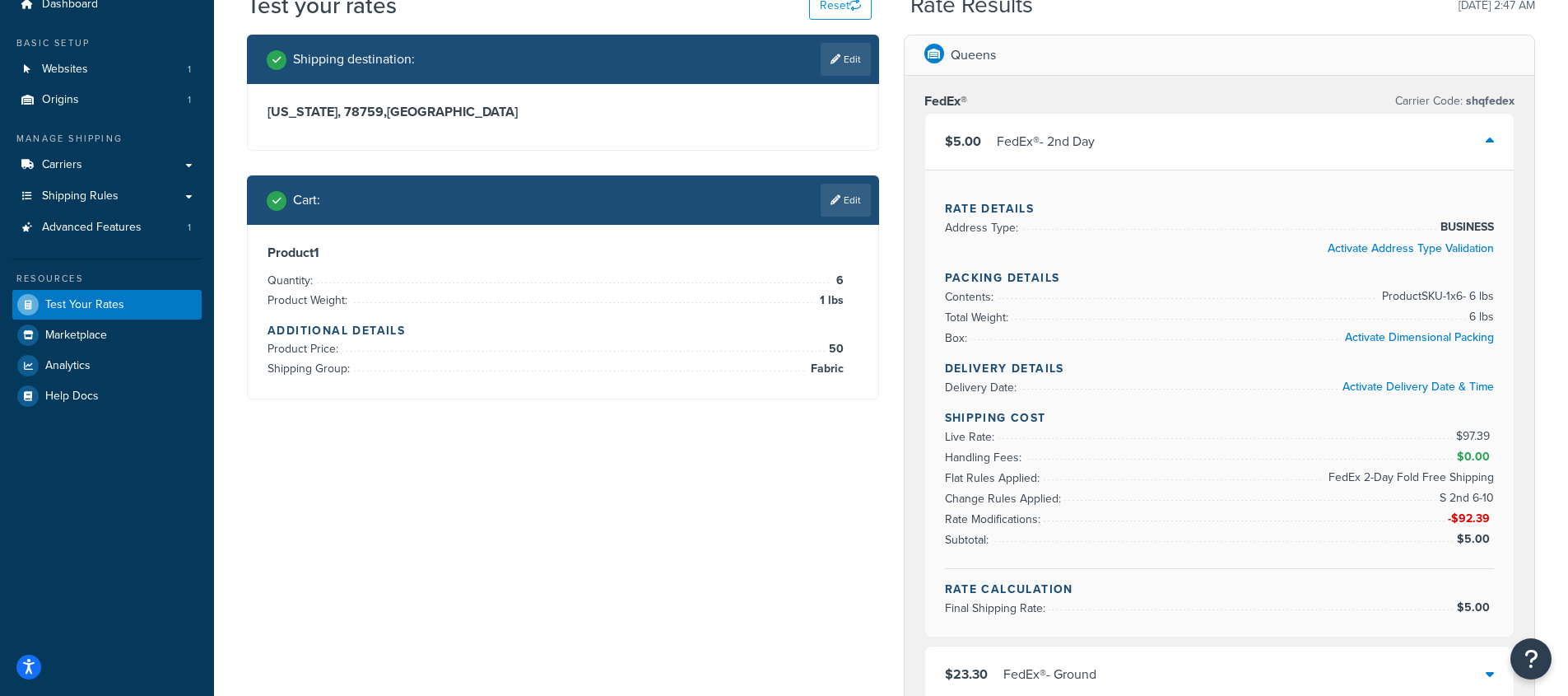
scroll to position [85, 0]
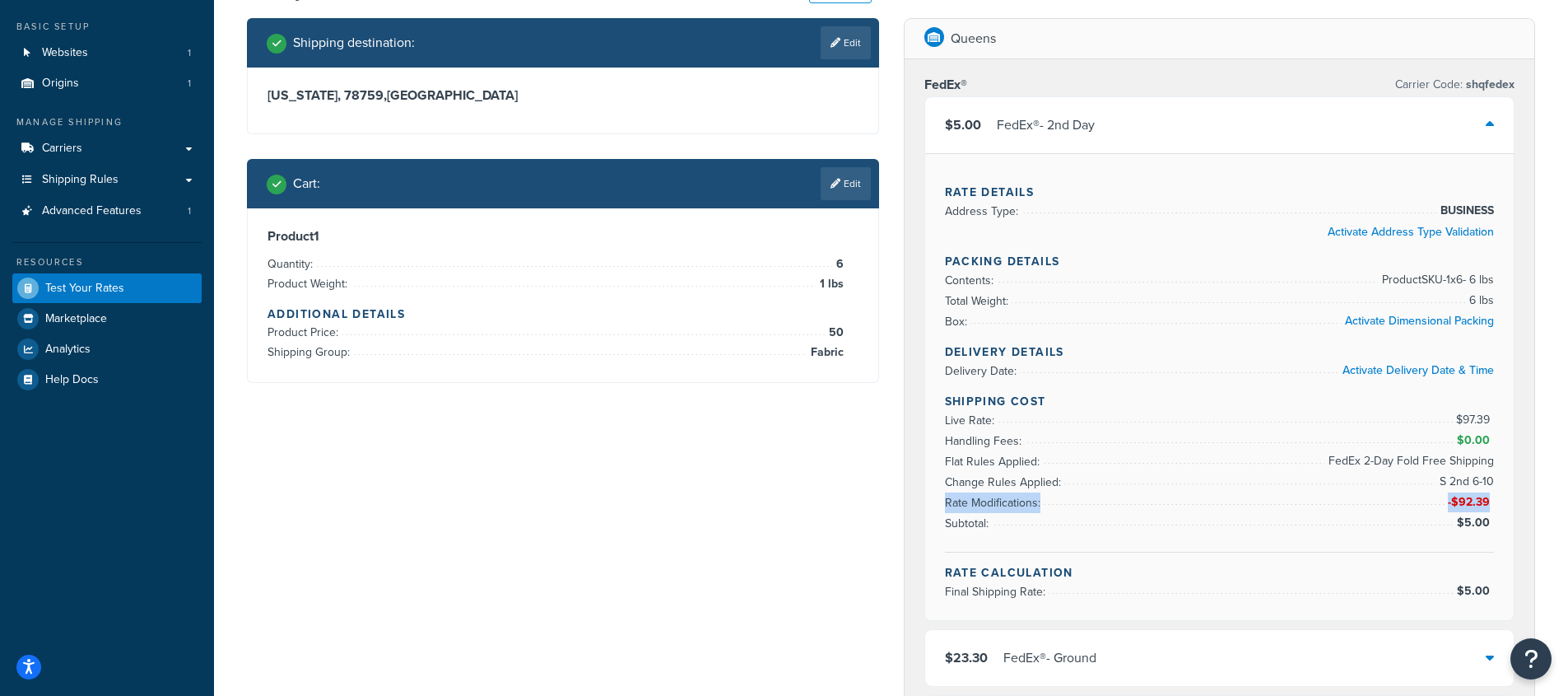
drag, startPoint x: 945, startPoint y: 502, endPoint x: 1487, endPoint y: 503, distance: 542.0
click at [1487, 503] on li "Rate Modifications: -$92.39" at bounding box center [1220, 502] width 550 height 21
click at [1462, 525] on span "$5.00" at bounding box center [1476, 523] width 37 height 18
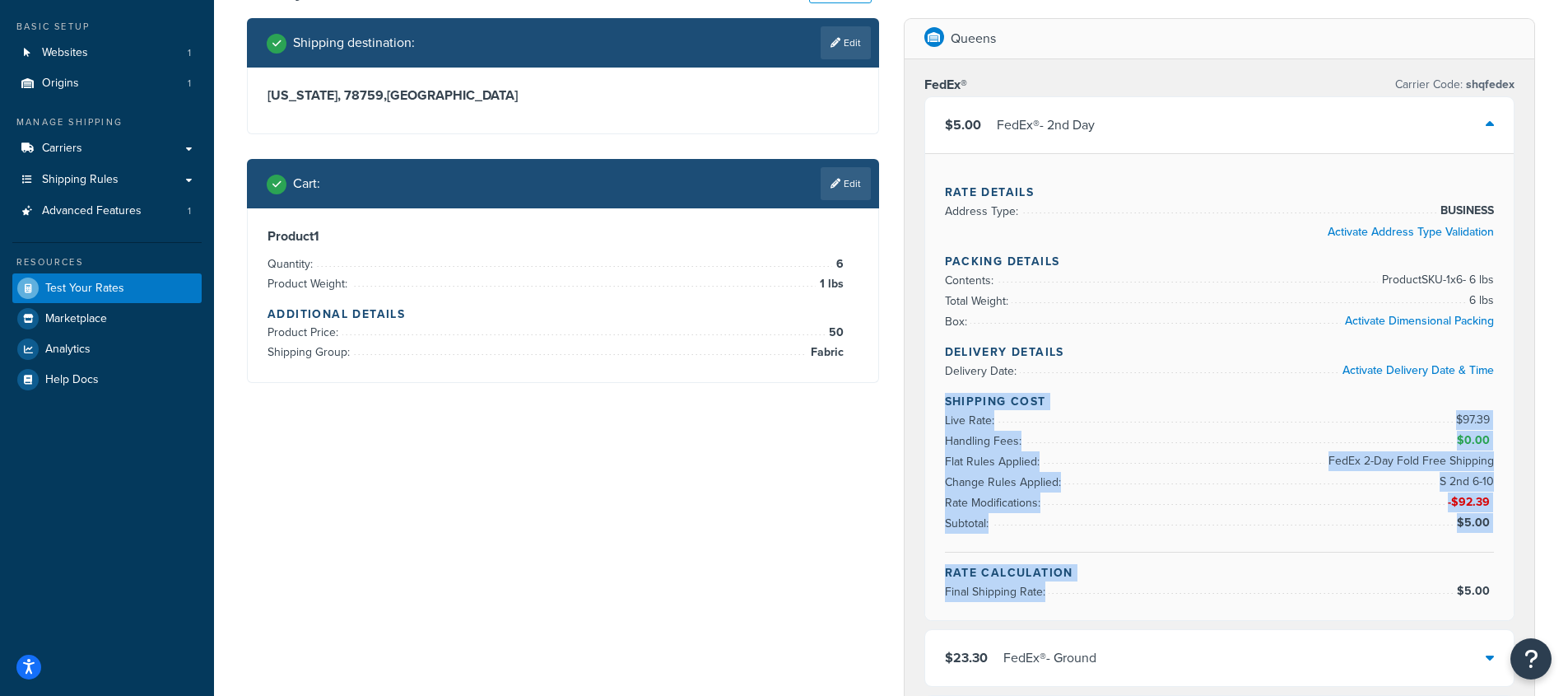
drag, startPoint x: 943, startPoint y: 396, endPoint x: 1496, endPoint y: 590, distance: 586.0
click at [1496, 590] on div "Rate Details Address Type: BUSINESS Activate Address Type Validation Packing De…" at bounding box center [1219, 386] width 589 height 467
drag, startPoint x: 1491, startPoint y: 591, endPoint x: 942, endPoint y: 400, distance: 581.3
click at [942, 400] on div "Rate Details Address Type: BUSINESS Activate Address Type Validation Packing De…" at bounding box center [1219, 386] width 589 height 467
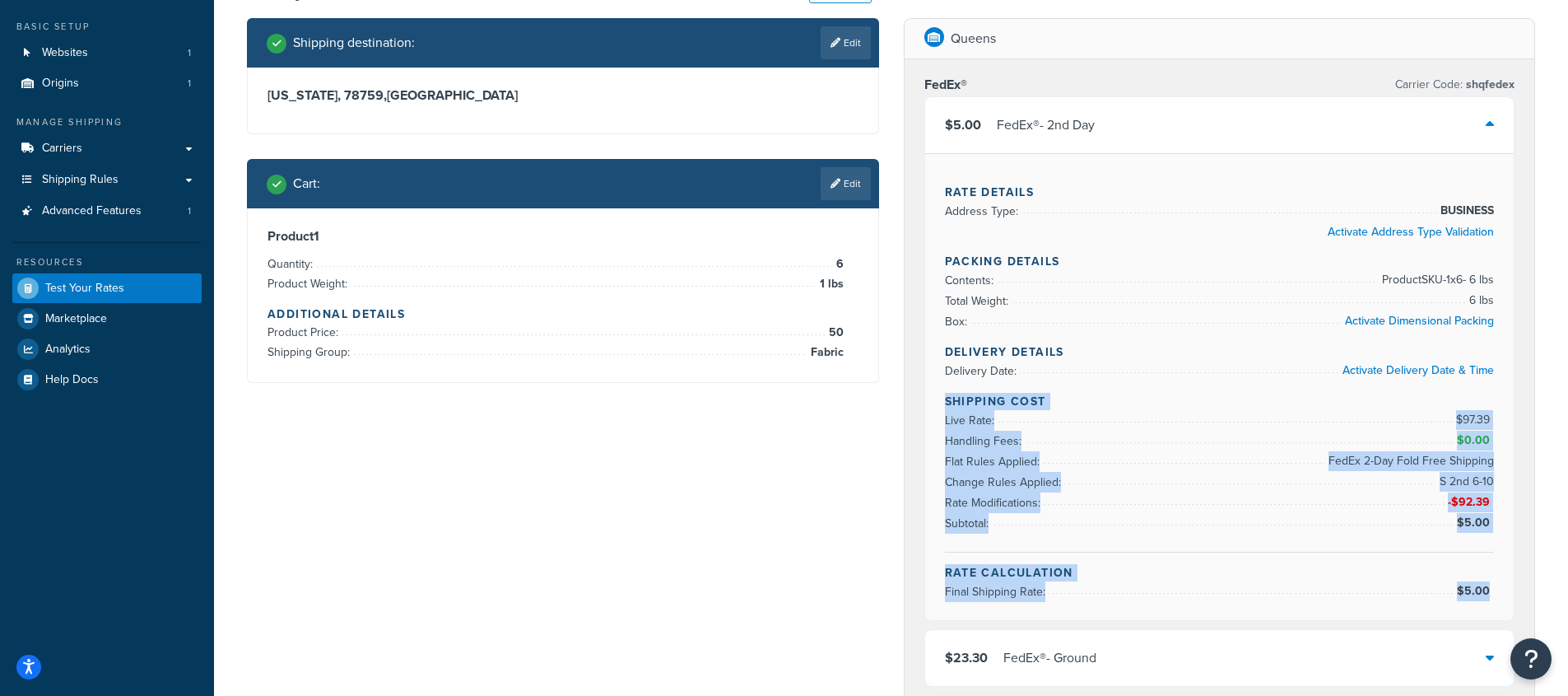
copy div "Shipping Cost Live Rate: $97.39 Handling Fees: $0.00 Flat Rules Applied: FedEx …"
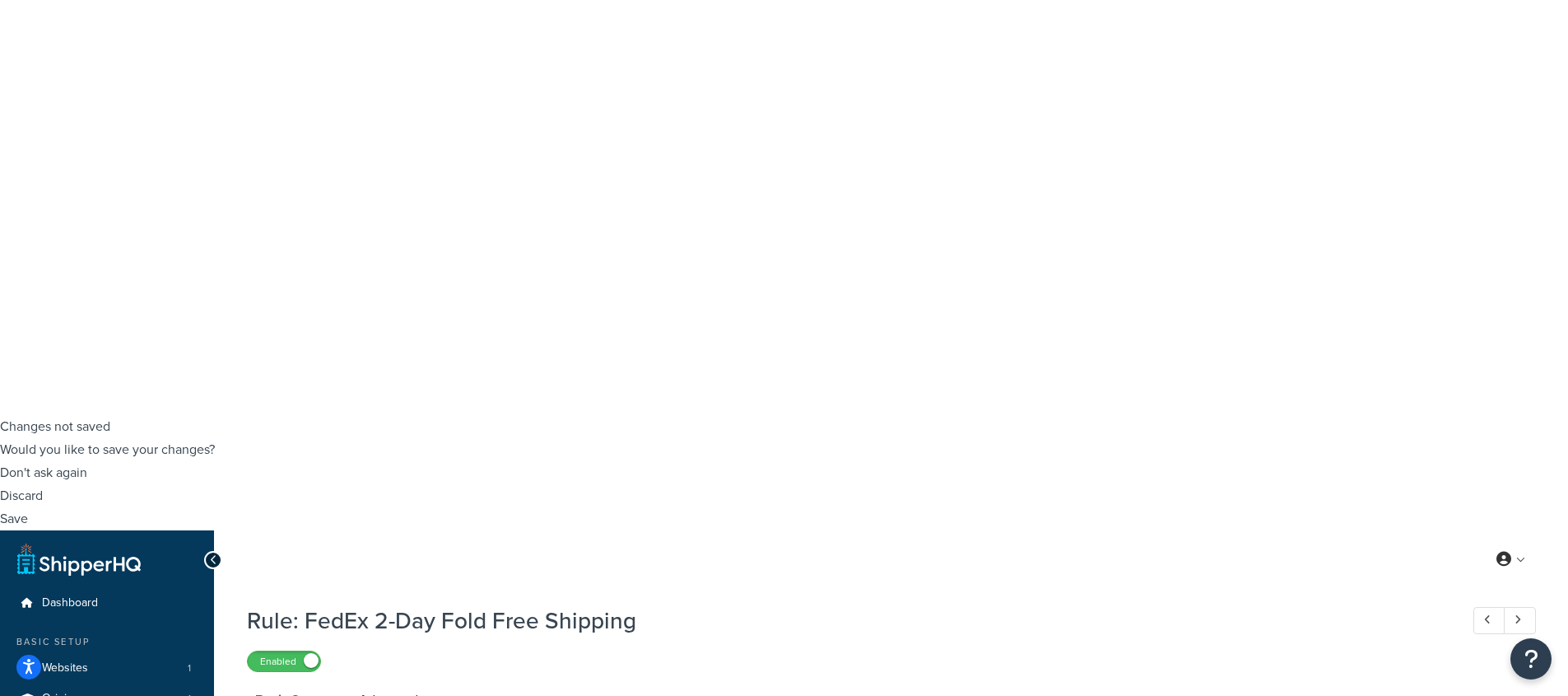
scroll to position [280, 0]
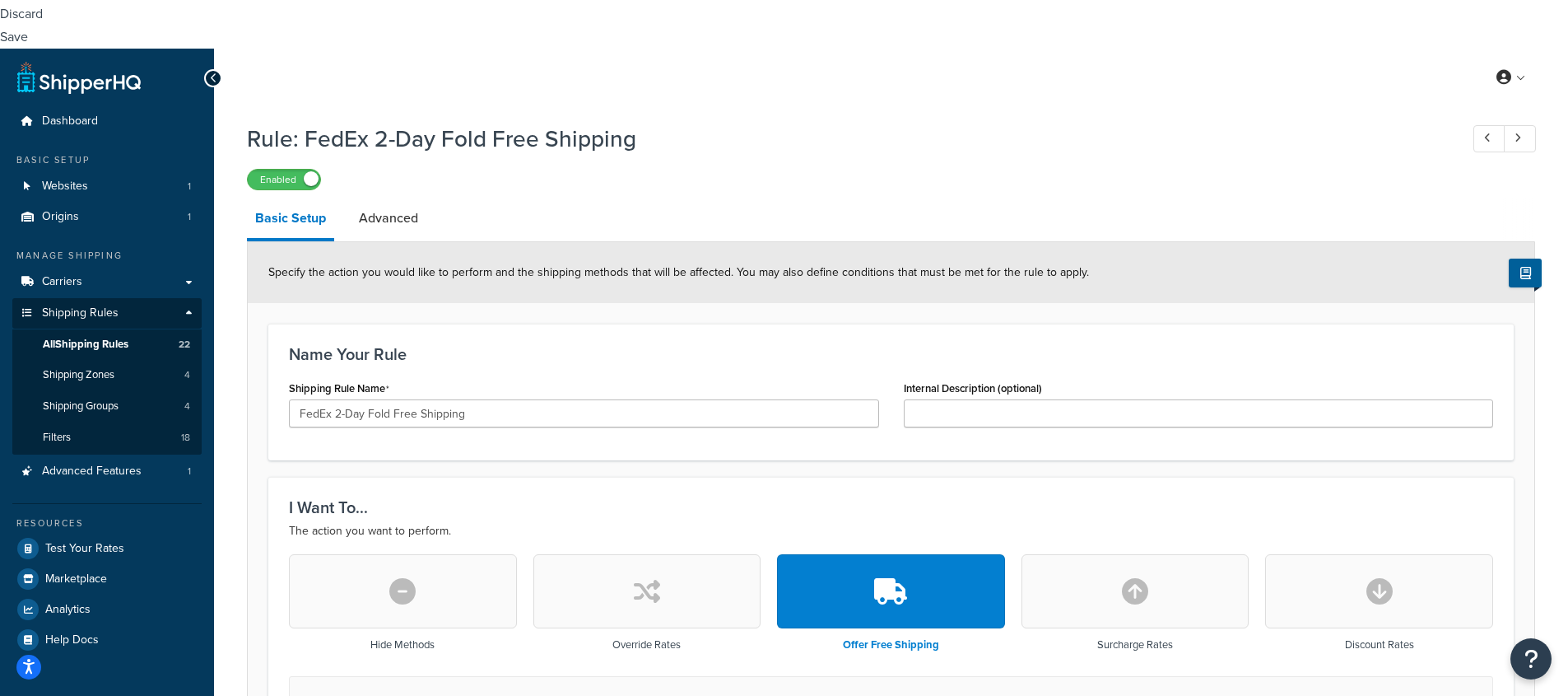
scroll to position [237, 0]
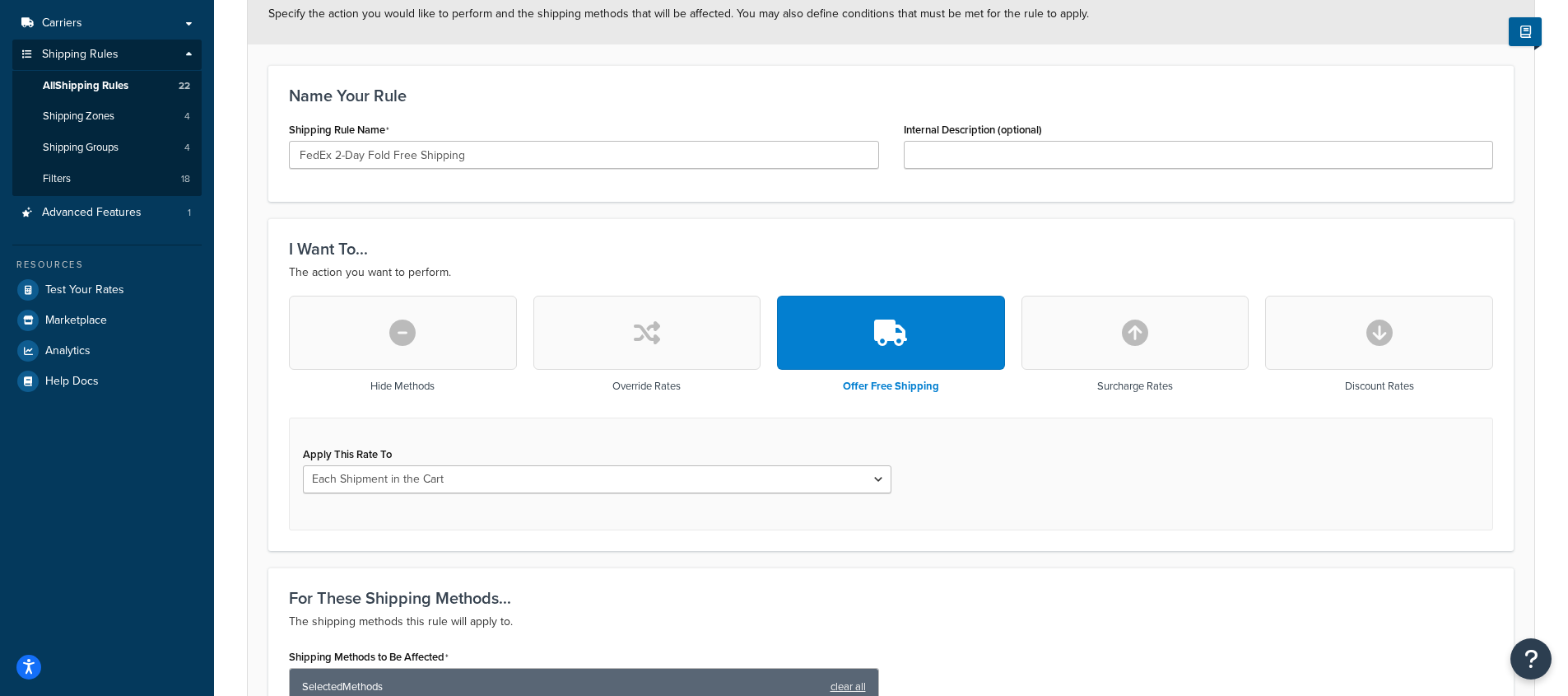
scroll to position [1093, 0]
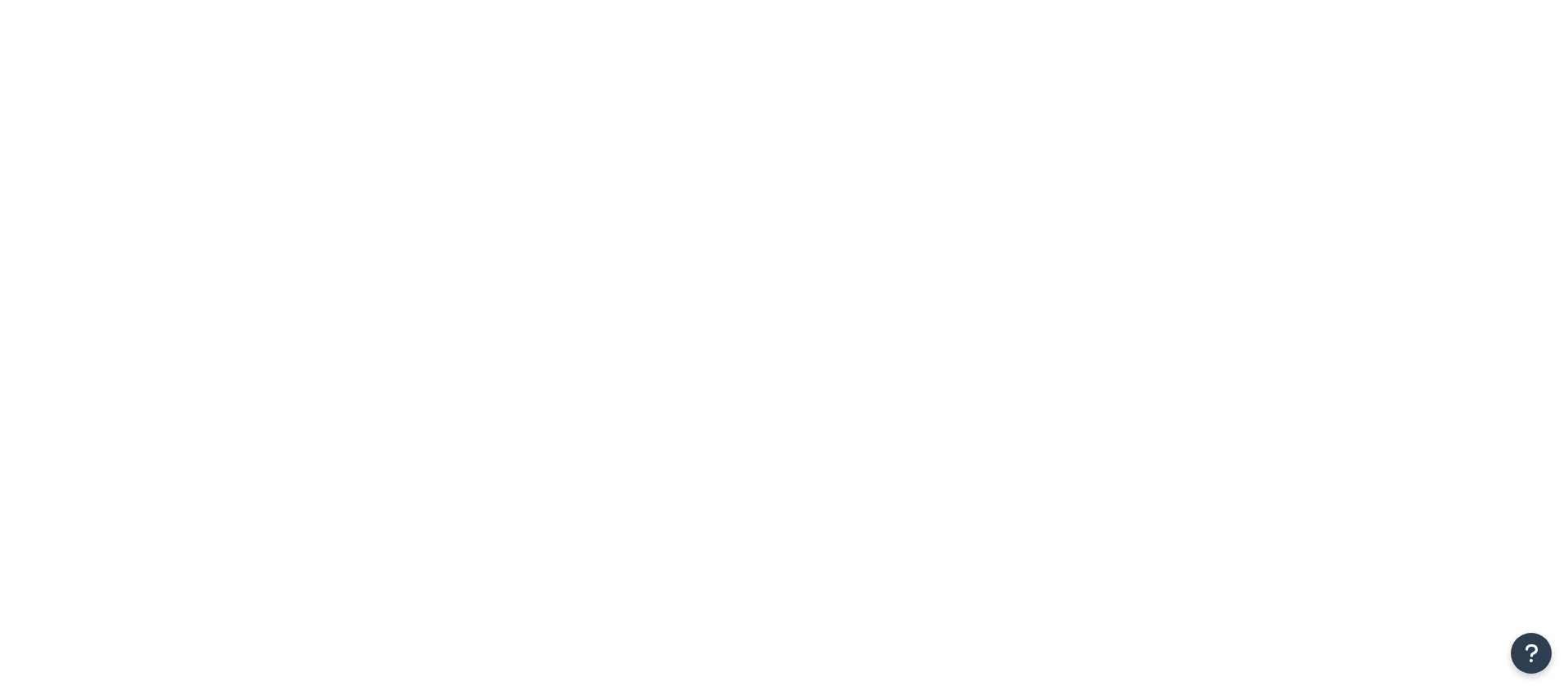
select select "[GEOGRAPHIC_DATA]"
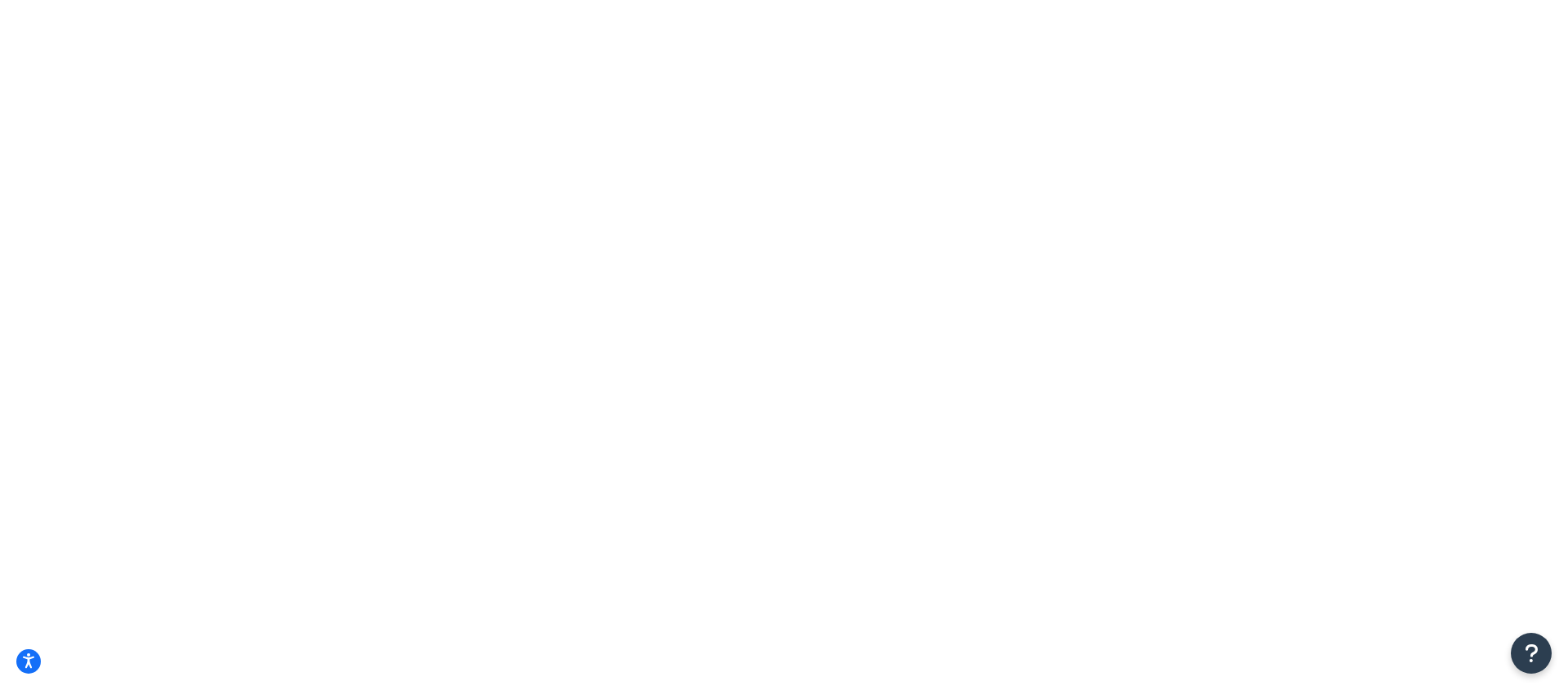
type input "6"
checkbox input "true"
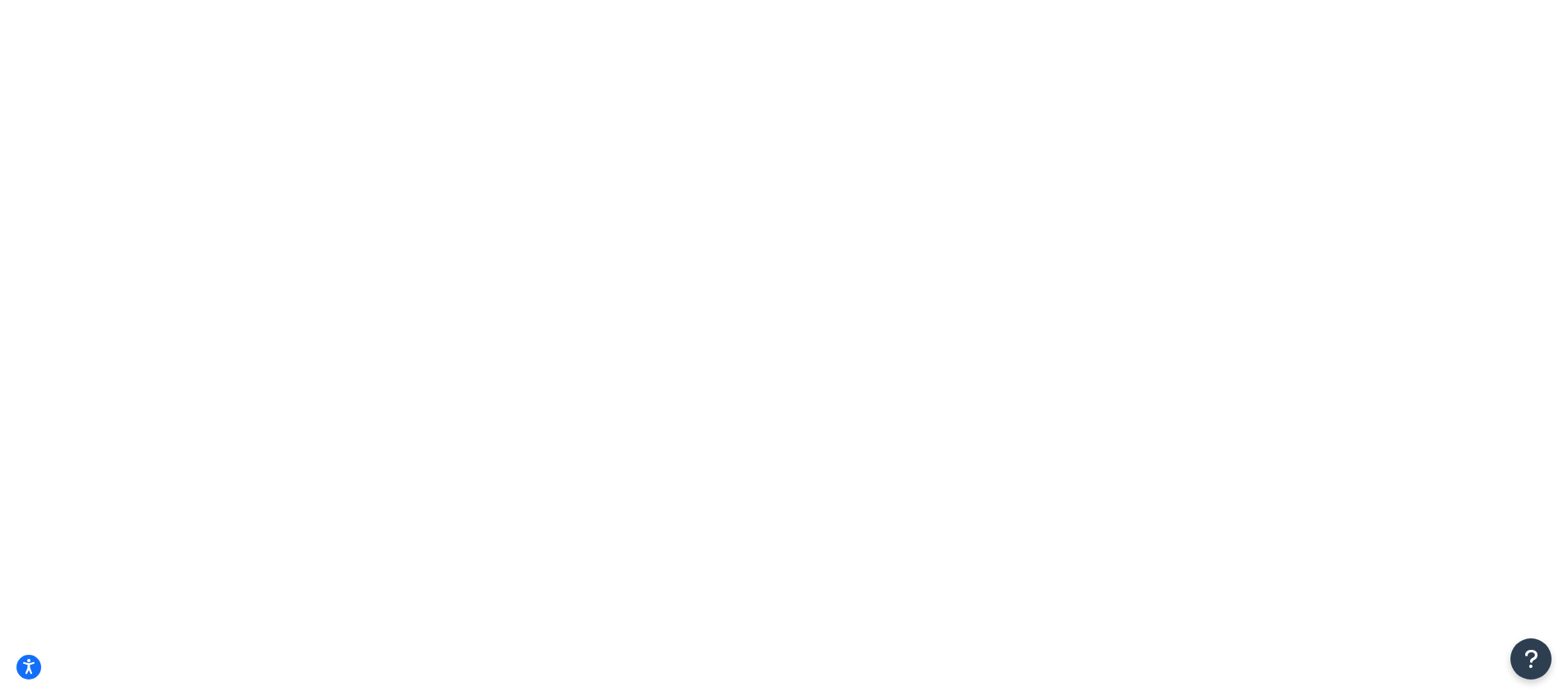
type input "54"
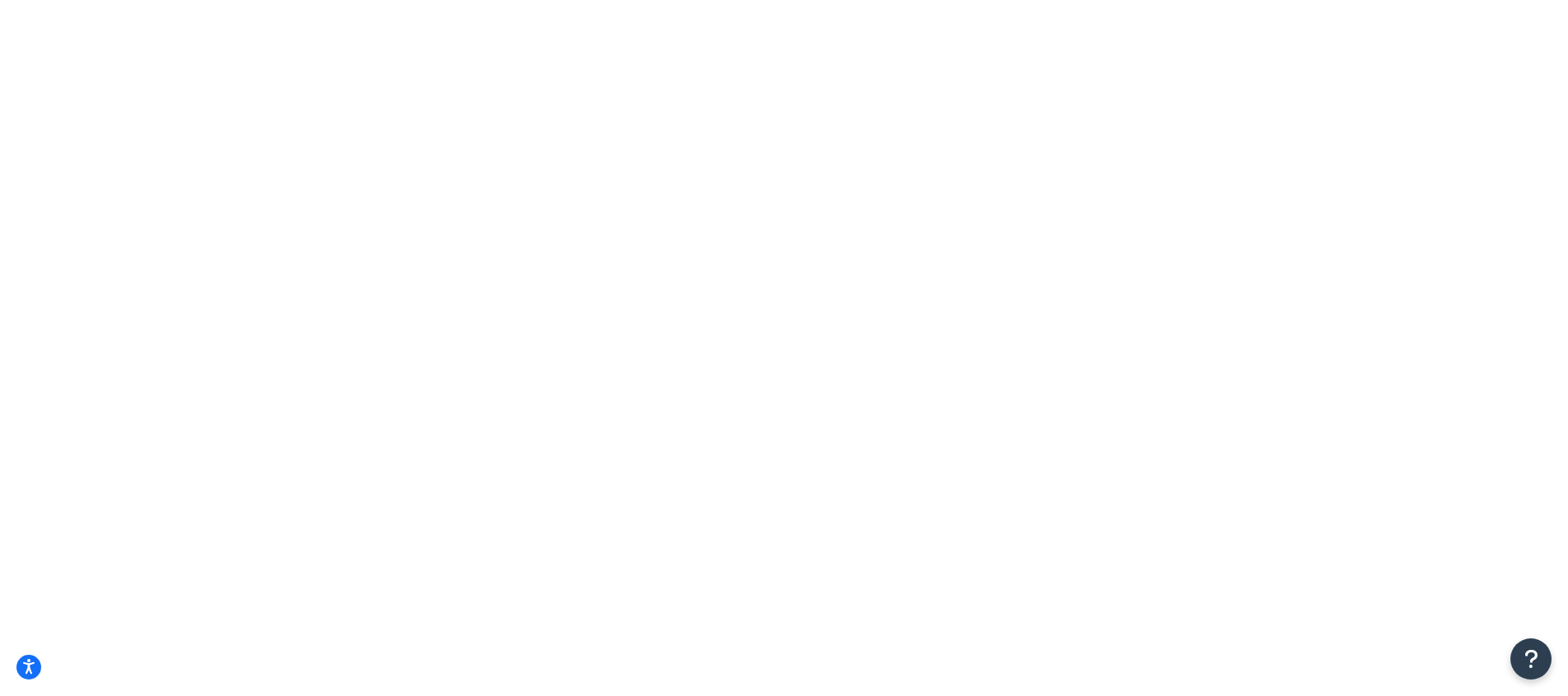
drag, startPoint x: 839, startPoint y: 130, endPoint x: 835, endPoint y: 118, distance: 12.6
select select "TX"
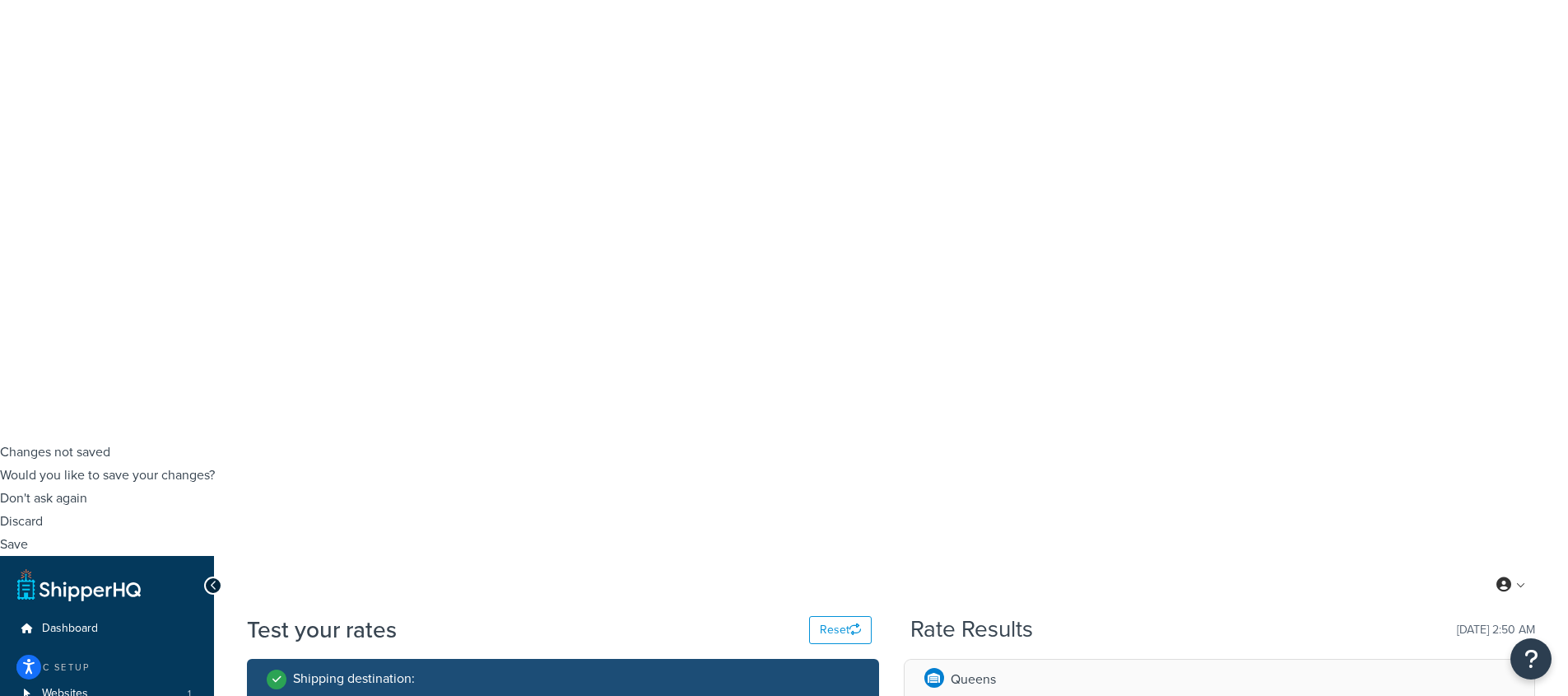
scroll to position [304, 0]
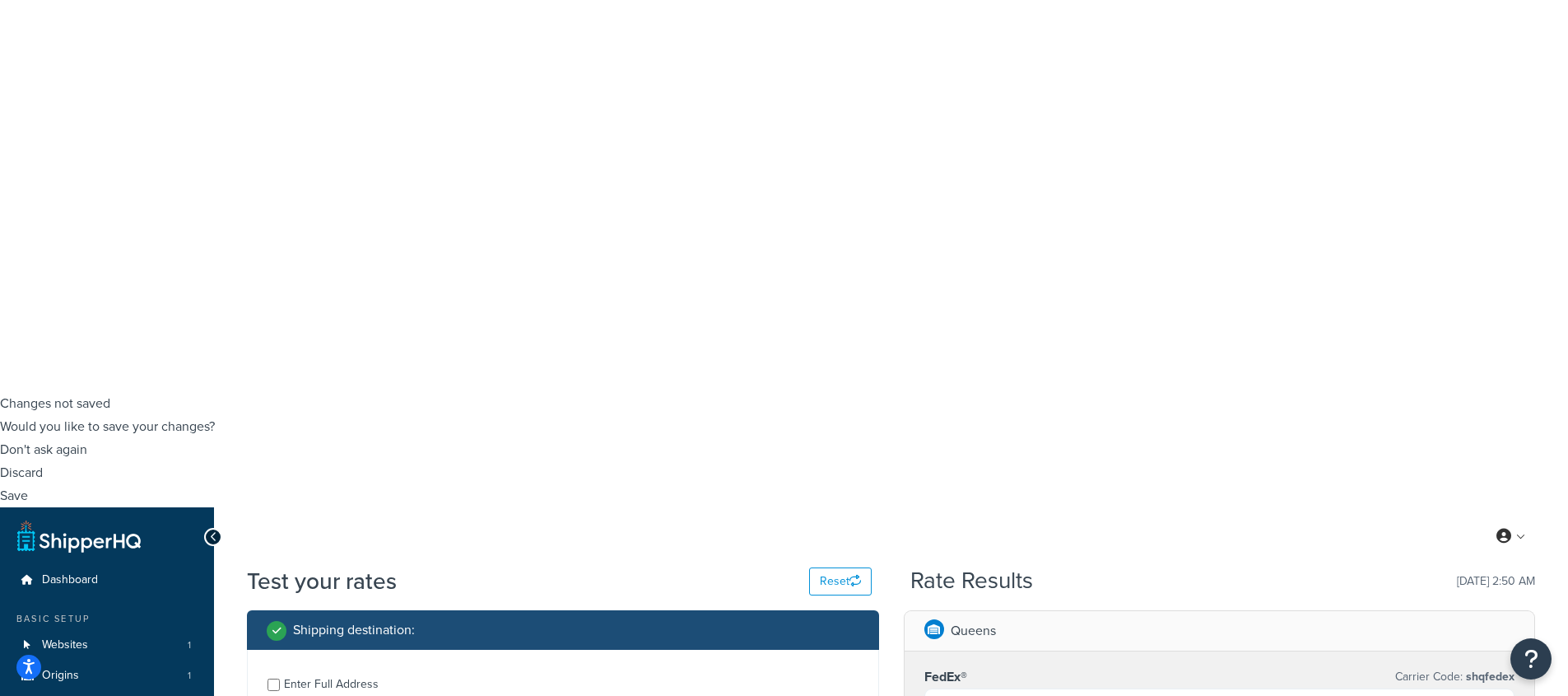
checkbox input "true"
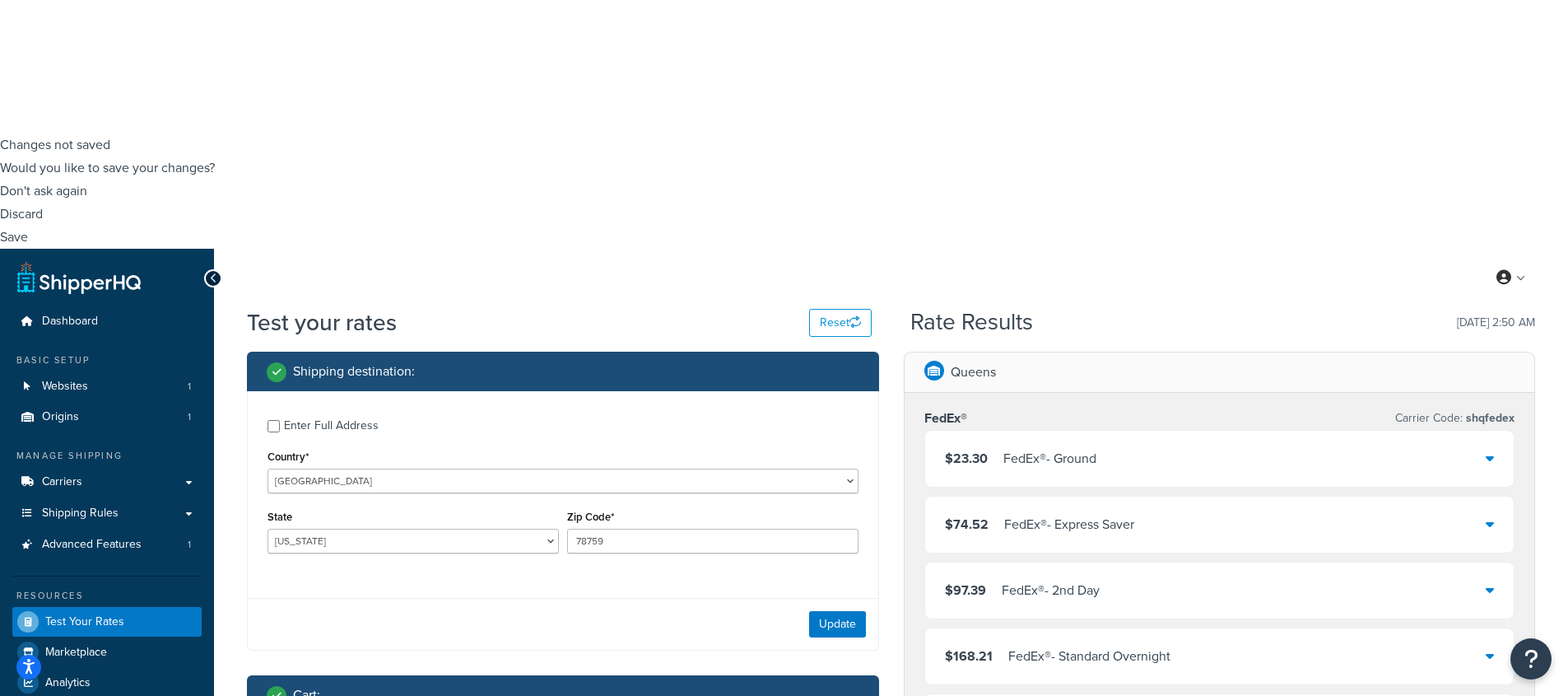
scroll to position [0, 0]
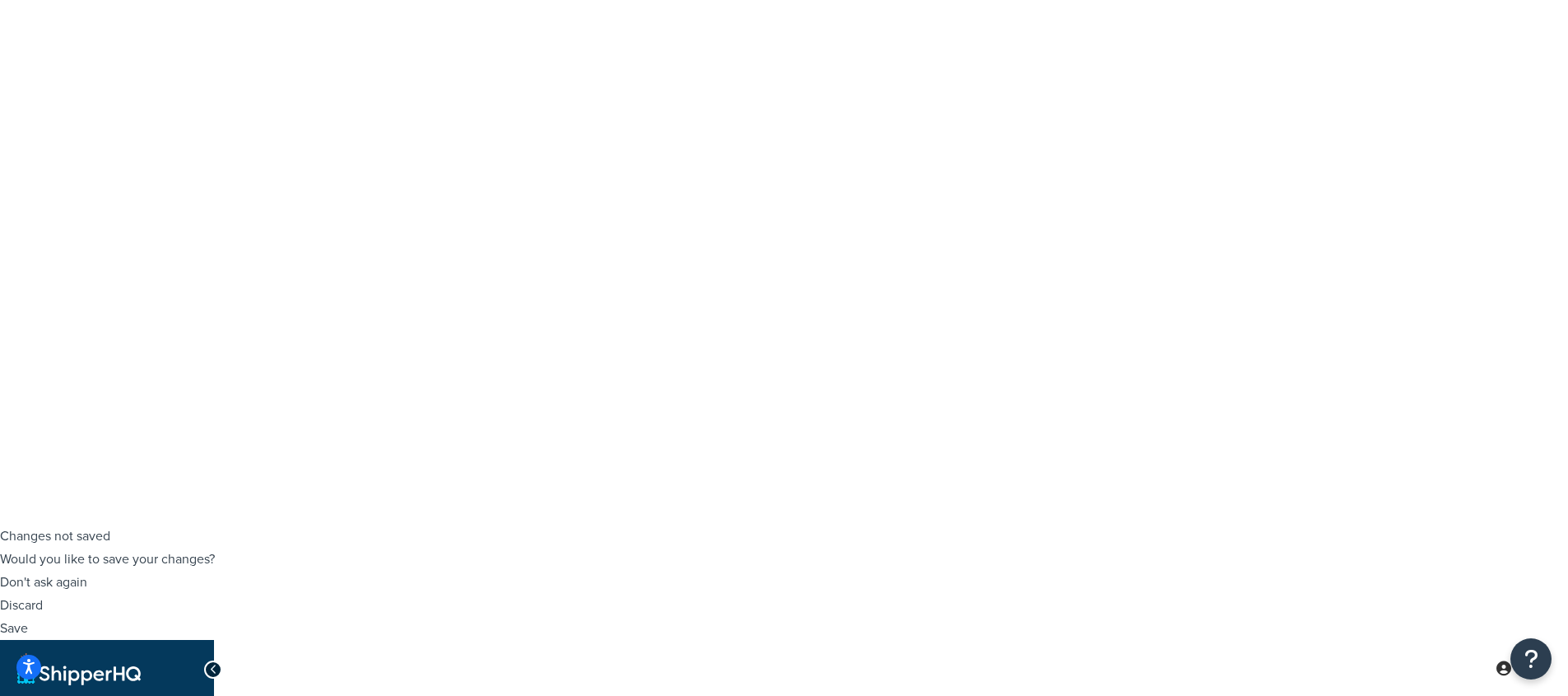
scroll to position [171, 0]
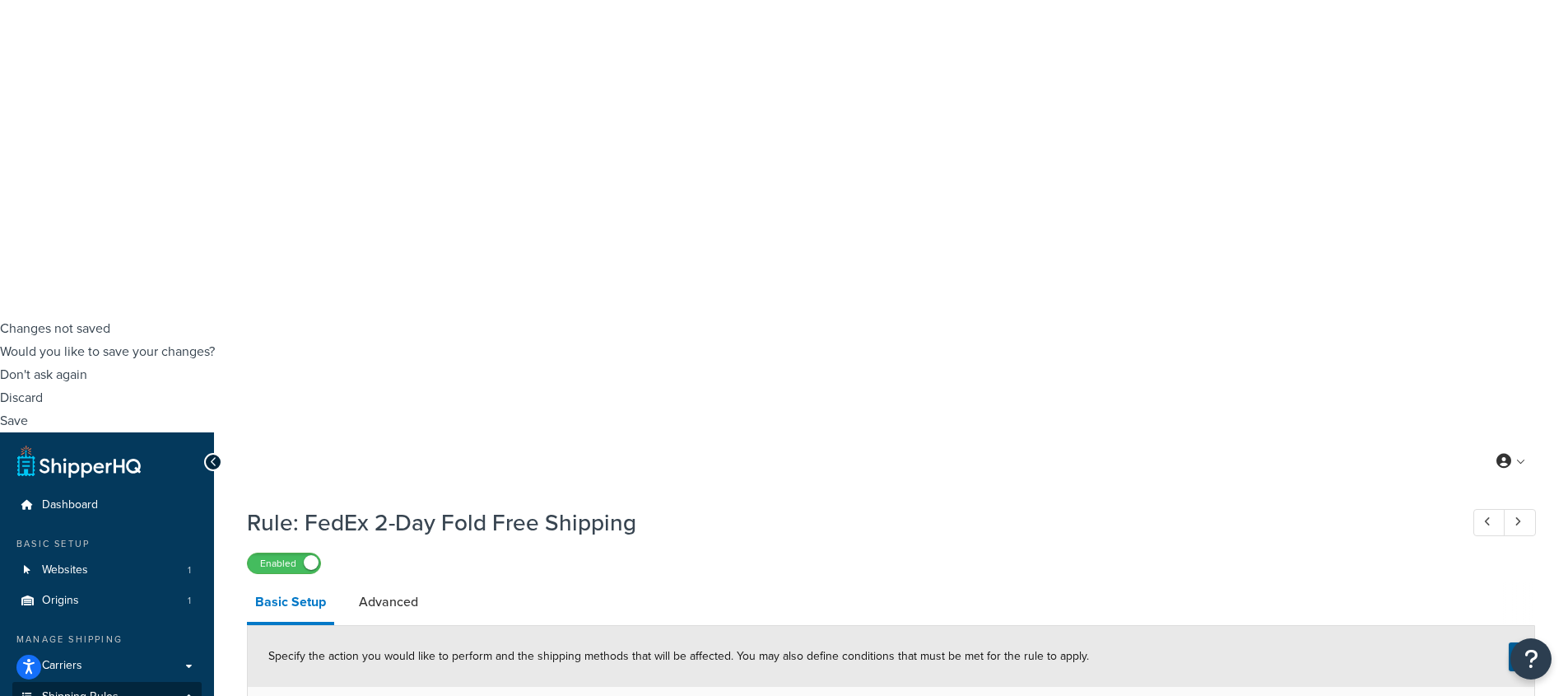
scroll to position [435, 0]
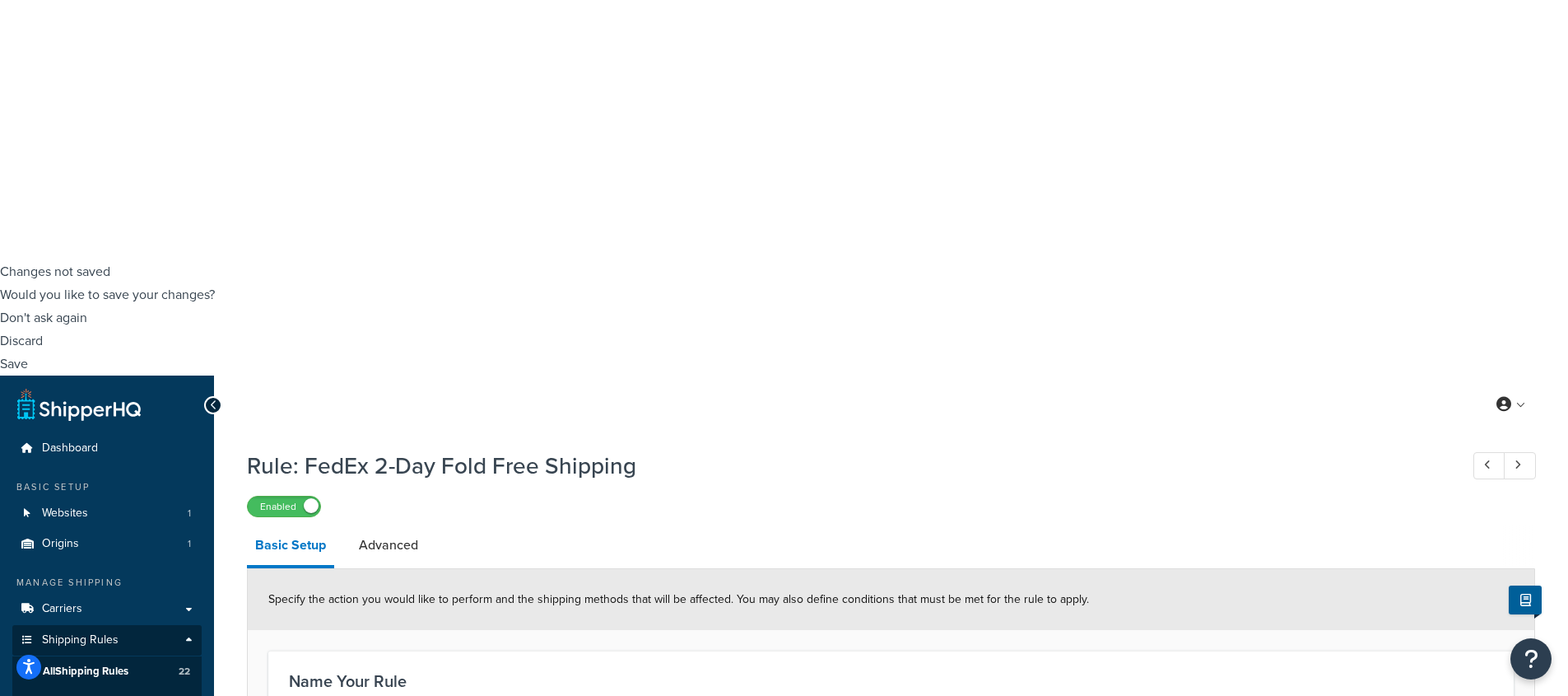
drag, startPoint x: 596, startPoint y: 407, endPoint x: 519, endPoint y: 398, distance: 77.5
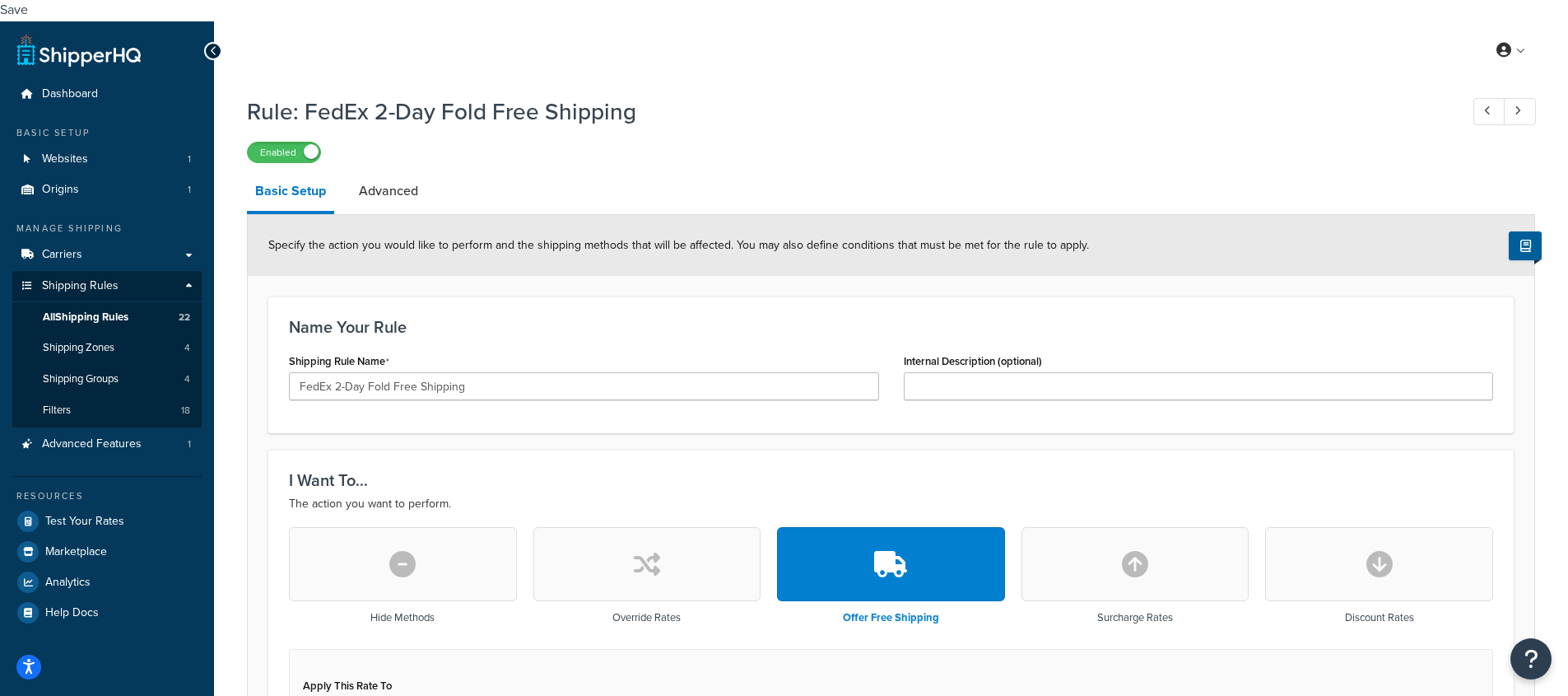
scroll to position [890, 0]
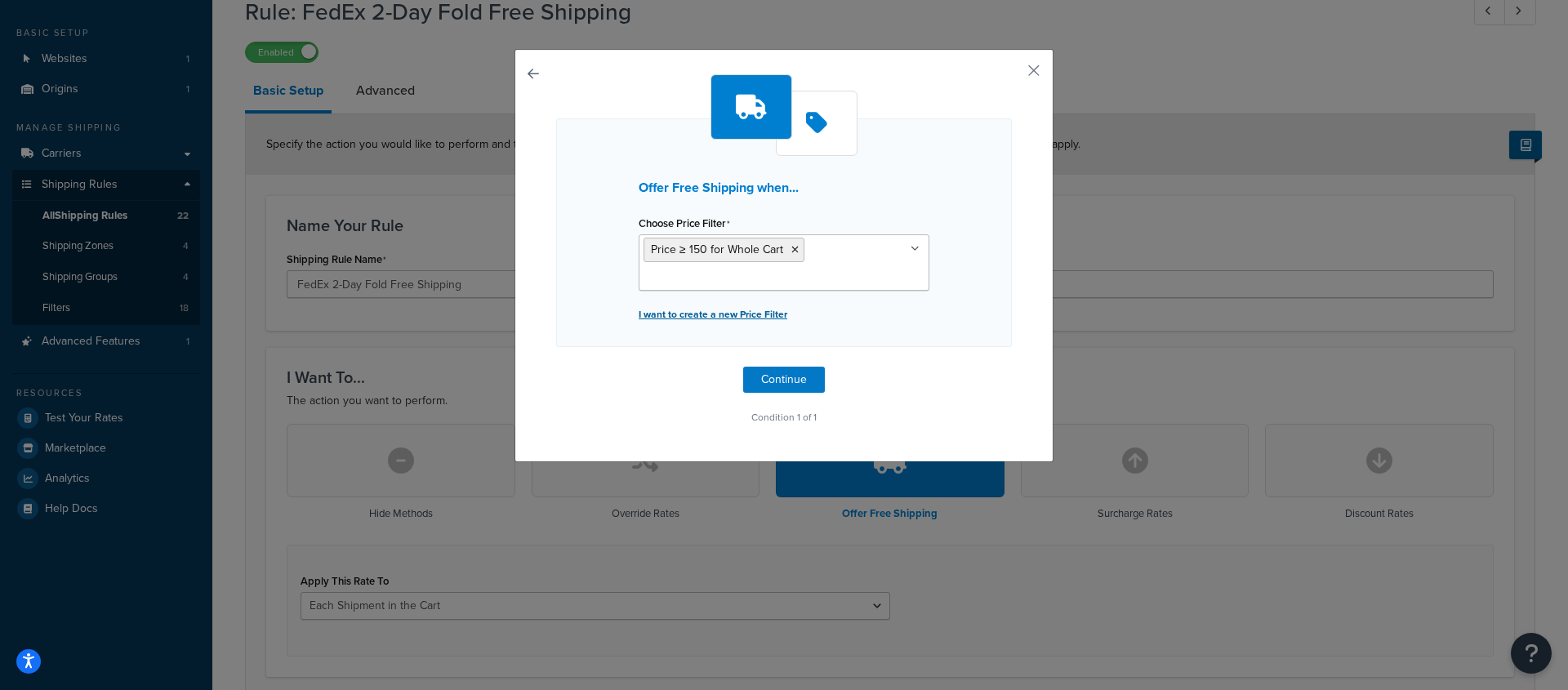
click at [747, 313] on p "I want to create a new Price Filter" at bounding box center [784, 314] width 291 height 22
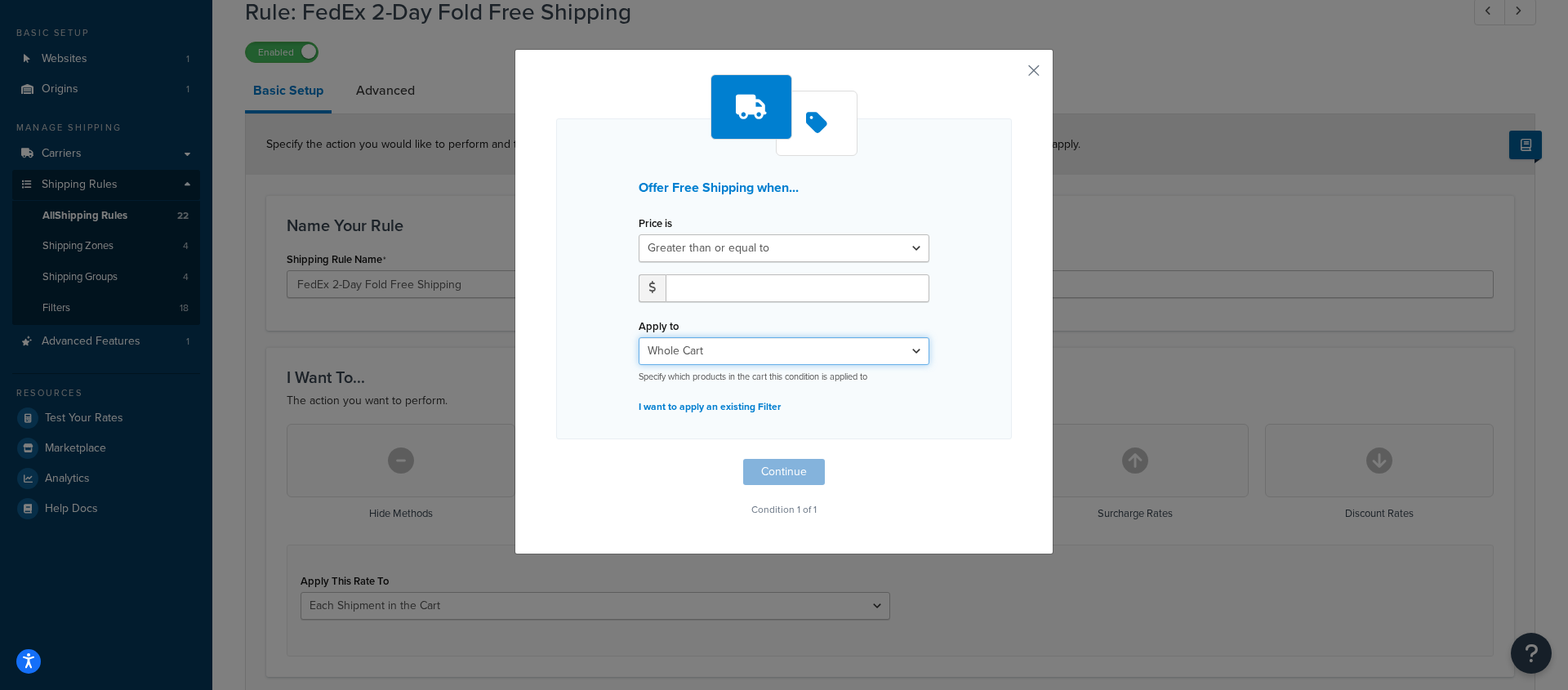
click at [741, 357] on select "Whole Cart Everything in Shipping Group Everything at Origin Each Item within S…" at bounding box center [784, 351] width 291 height 27
click at [1012, 74] on button "button" at bounding box center [1010, 76] width 4 height 4
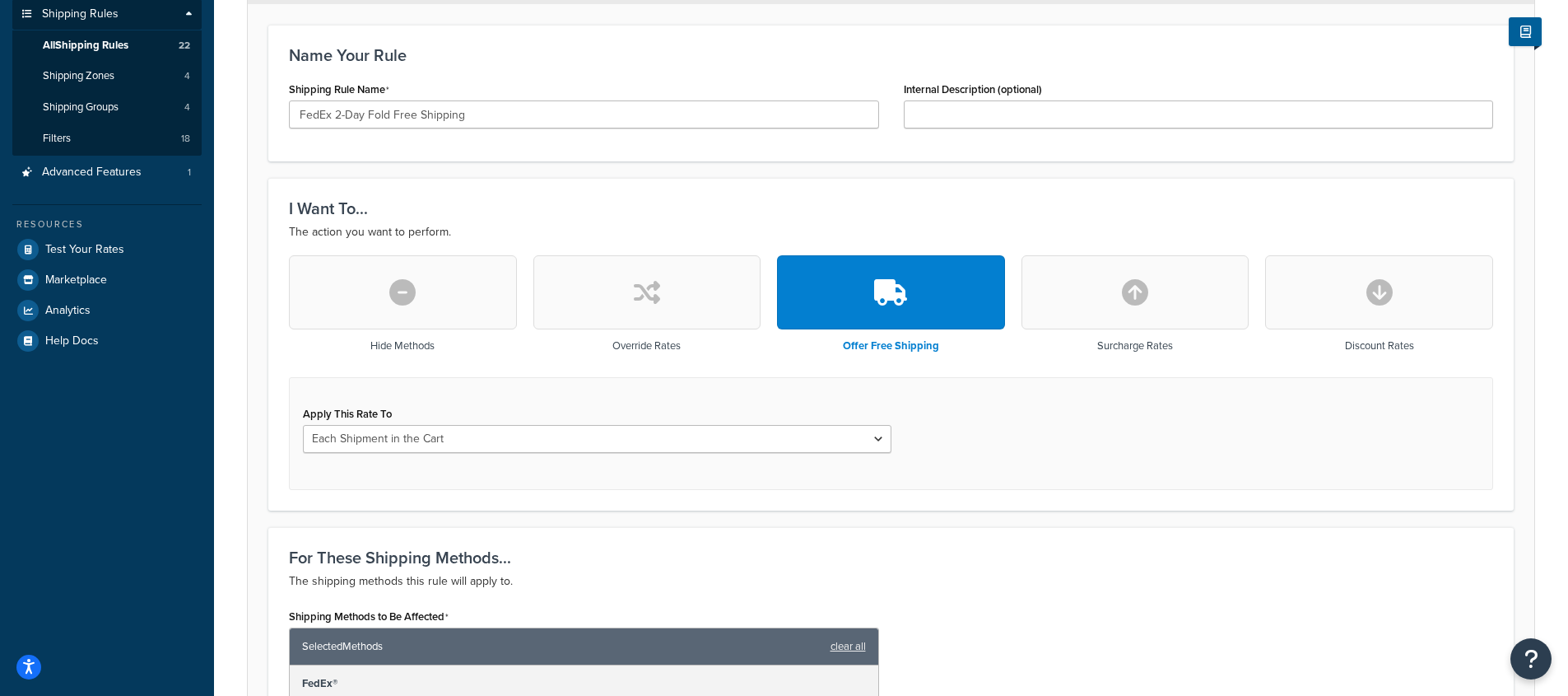
scroll to position [1093, 0]
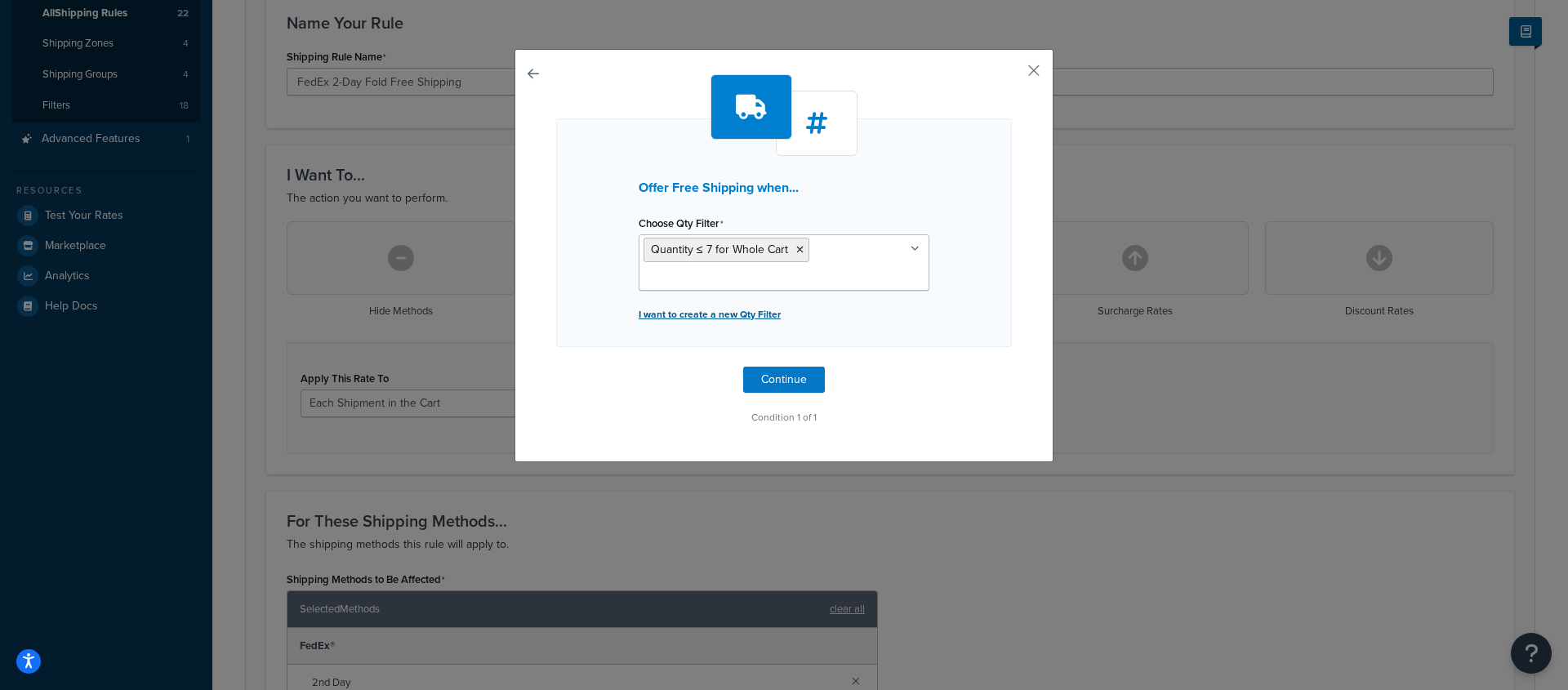
click at [750, 320] on p "I want to create a new Qty Filter" at bounding box center [784, 314] width 291 height 22
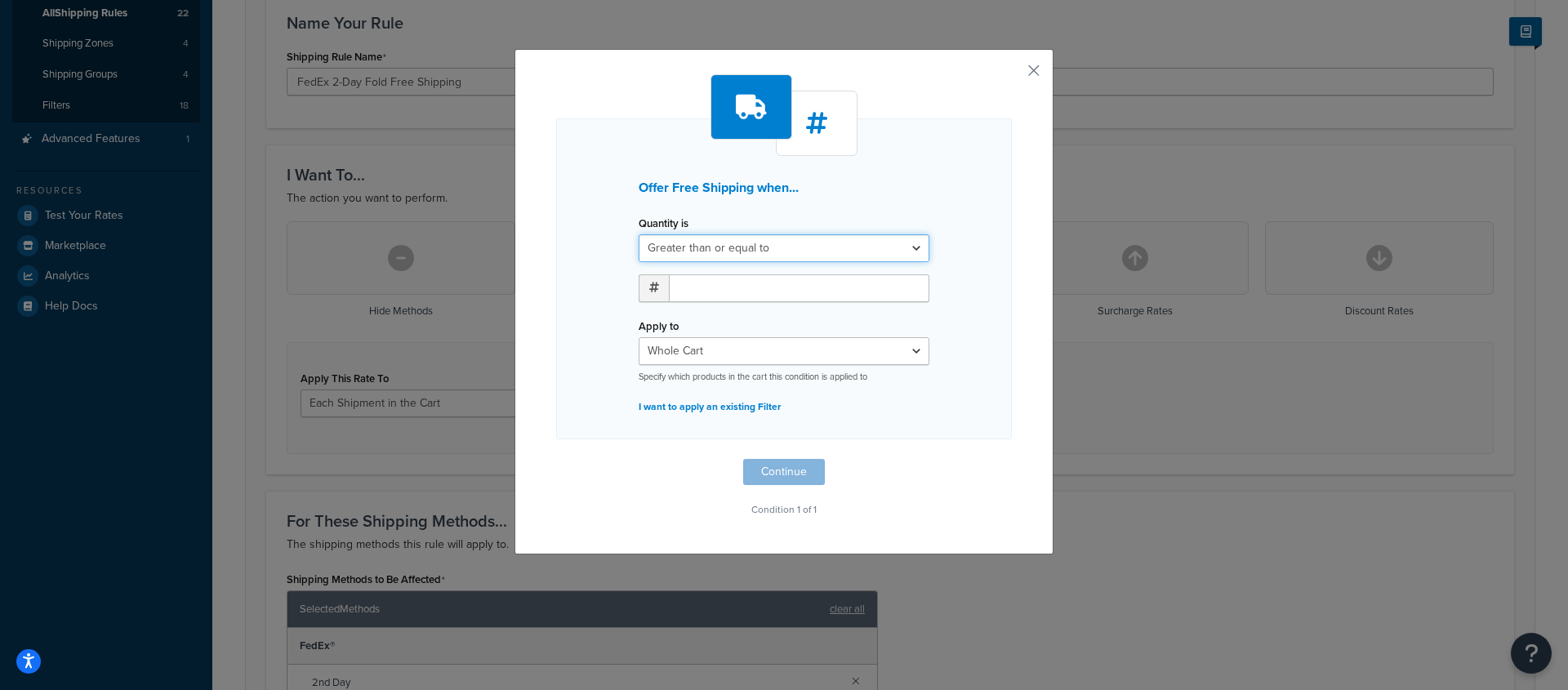
click at [782, 253] on select "Greater than or equal to Between or equal to Less than or equal to" at bounding box center [784, 248] width 291 height 27
select select "UNDER"
click at [639, 234] on select "Greater than or equal to Between or equal to Less than or equal to" at bounding box center [784, 248] width 291 height 27
click at [757, 284] on input "number" at bounding box center [799, 288] width 260 height 27
type input "7"
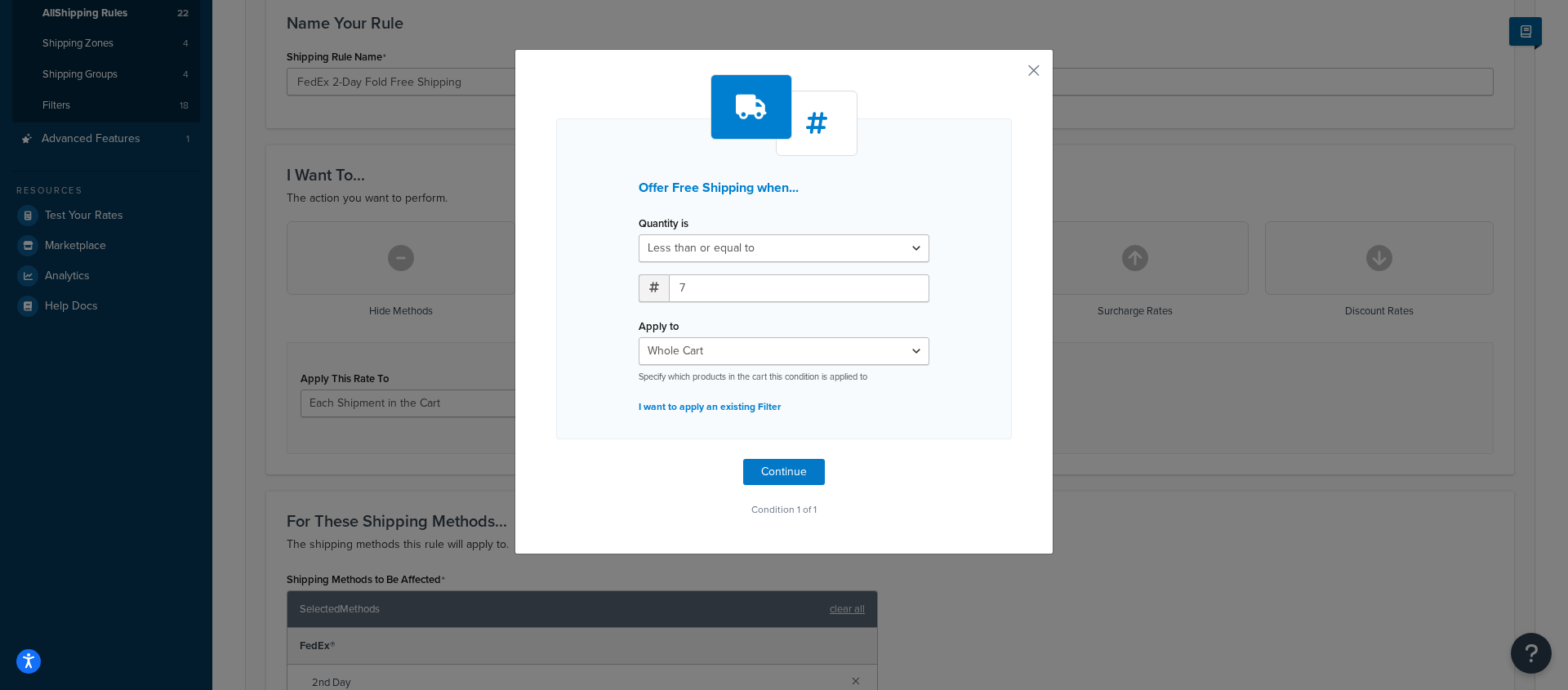
click at [943, 359] on div "Offer Free Shipping when... Quantity is Greater than or equal to Between or equ…" at bounding box center [783, 278] width 455 height 321
click at [905, 355] on select "Whole Cart Everything in Shipping Group Everything at Origin Each Item within S…" at bounding box center [784, 351] width 291 height 27
select select "SHIPPING_GROUP"
click at [639, 337] on select "Whole Cart Everything in Shipping Group Everything at Origin Each Item within S…" at bounding box center [784, 351] width 291 height 27
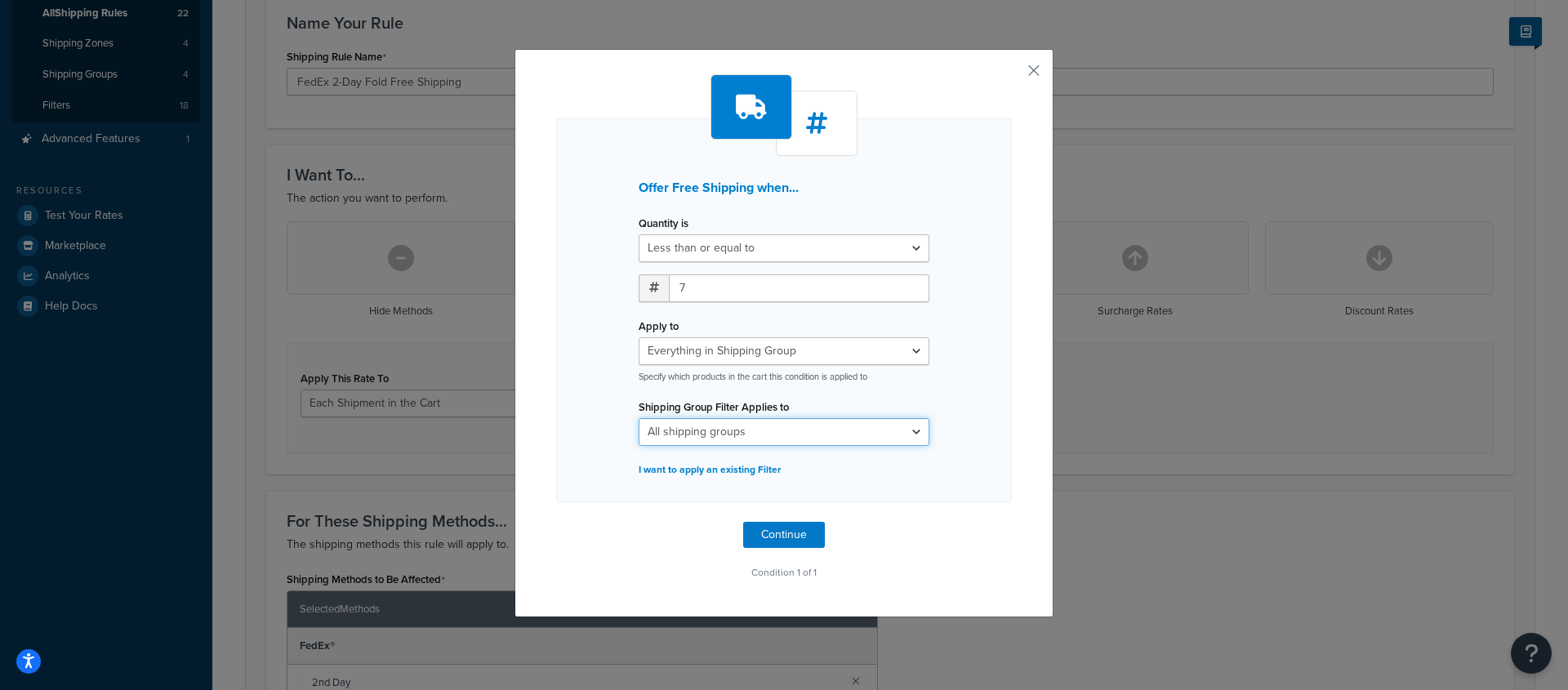
click at [836, 438] on select "All shipping groups All Products not assigned to a Shipping Group (copy) Fabric…" at bounding box center [784, 432] width 291 height 27
select select "204412"
click at [639, 418] on select "All shipping groups All Products not assigned to a Shipping Group (copy) Fabric…" at bounding box center [784, 432] width 291 height 27
click at [954, 392] on div "Offer Free Shipping when... Quantity is Greater than or equal to Between or equ…" at bounding box center [783, 310] width 455 height 384
click at [780, 525] on button "Continue" at bounding box center [784, 534] width 82 height 26
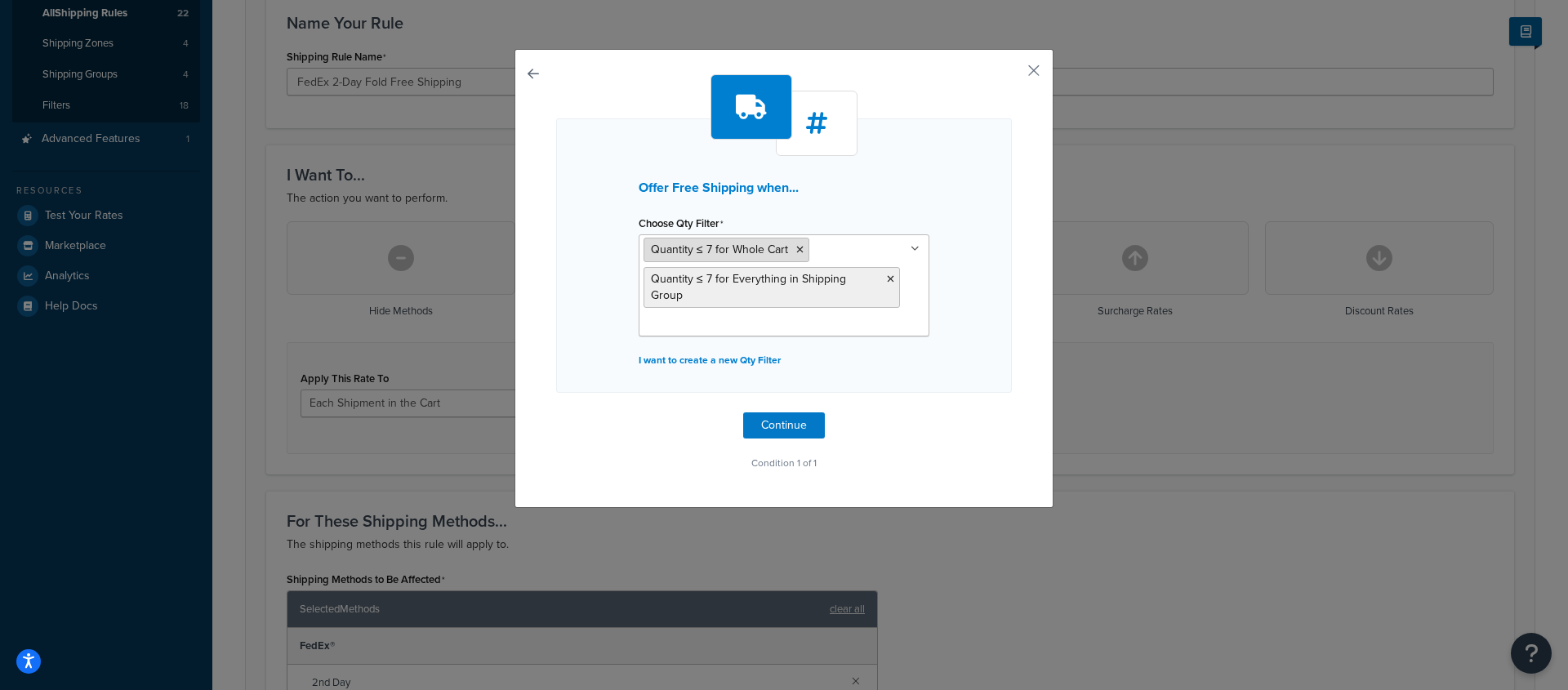
click at [797, 250] on icon at bounding box center [801, 249] width 8 height 10
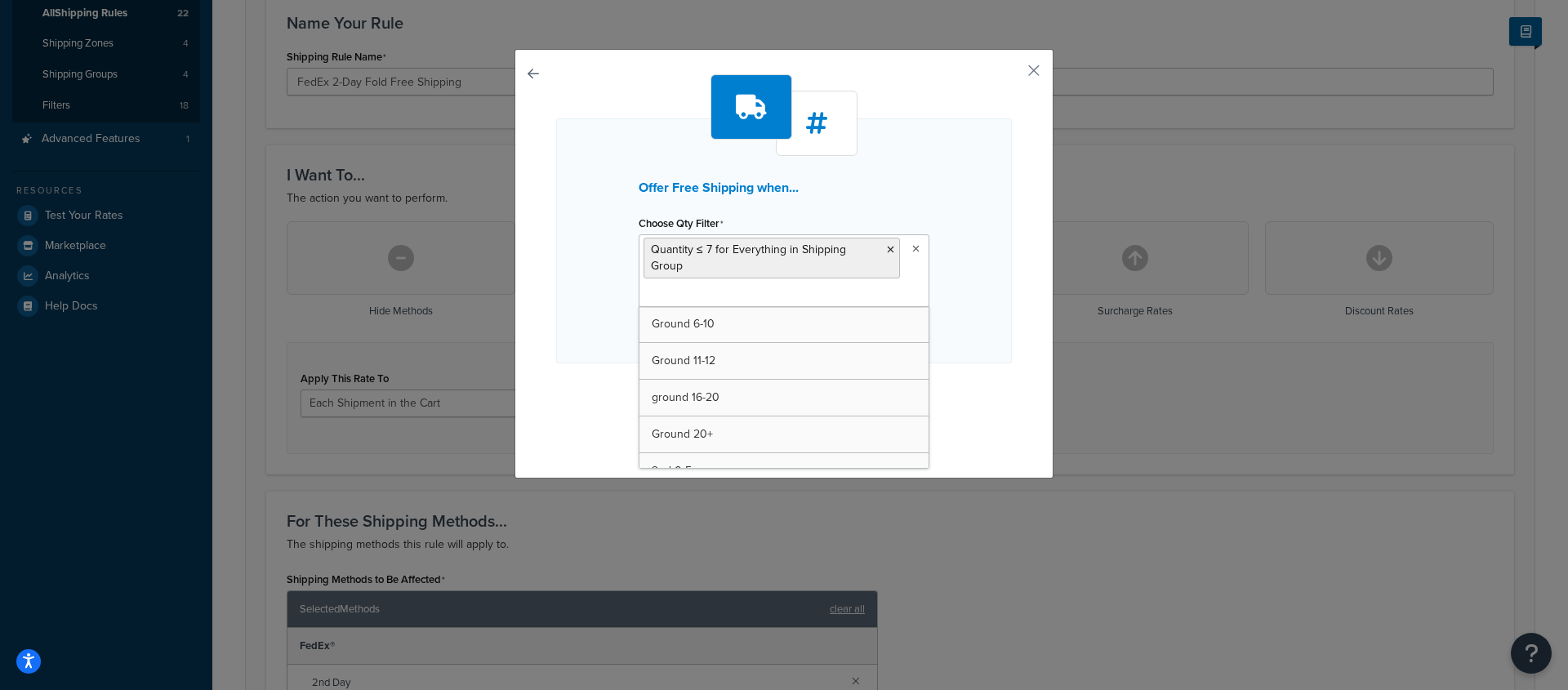
click at [990, 274] on div "Offer Free Shipping when... Choose Qty Filter Quantity ≤ 7 for Everything in Sh…" at bounding box center [783, 240] width 455 height 245
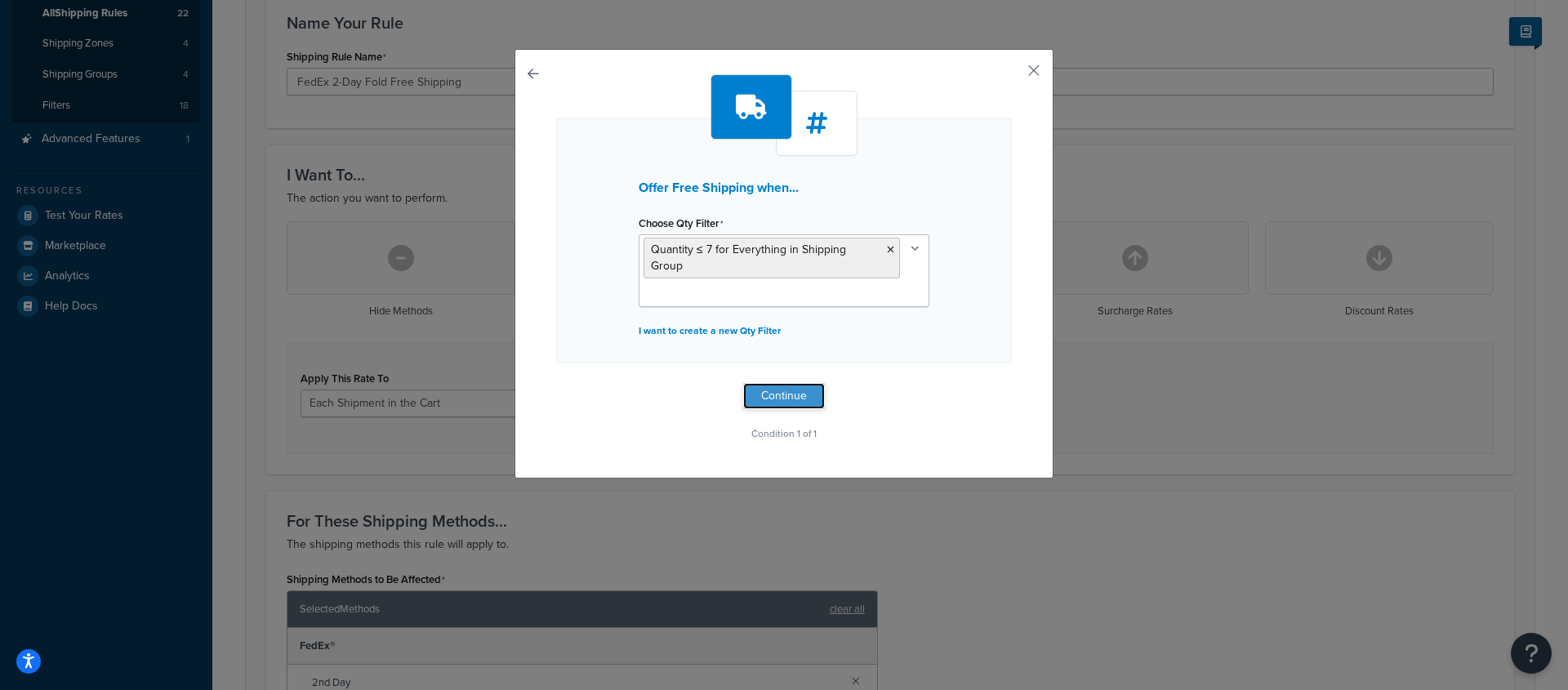
click at [792, 385] on button "Continue" at bounding box center [784, 396] width 82 height 26
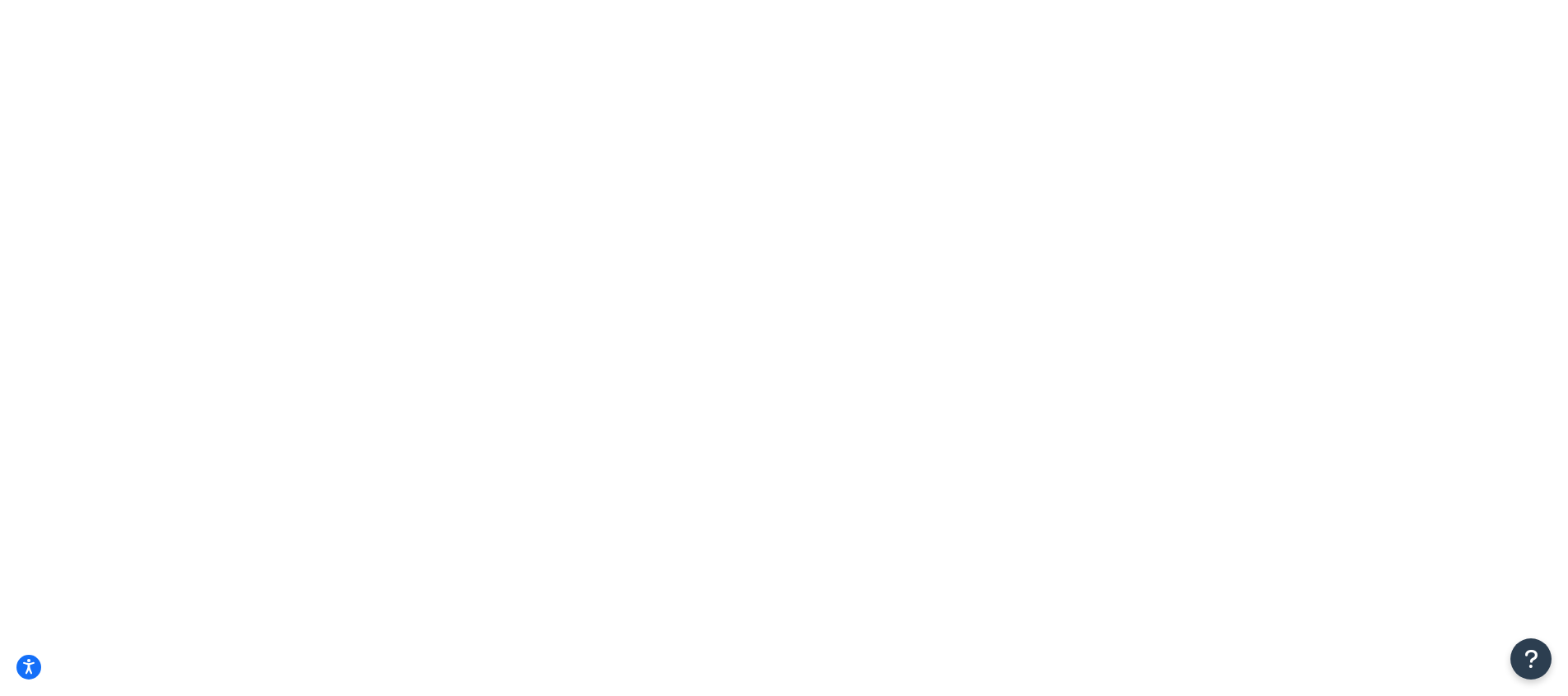
scroll to position [259, 0]
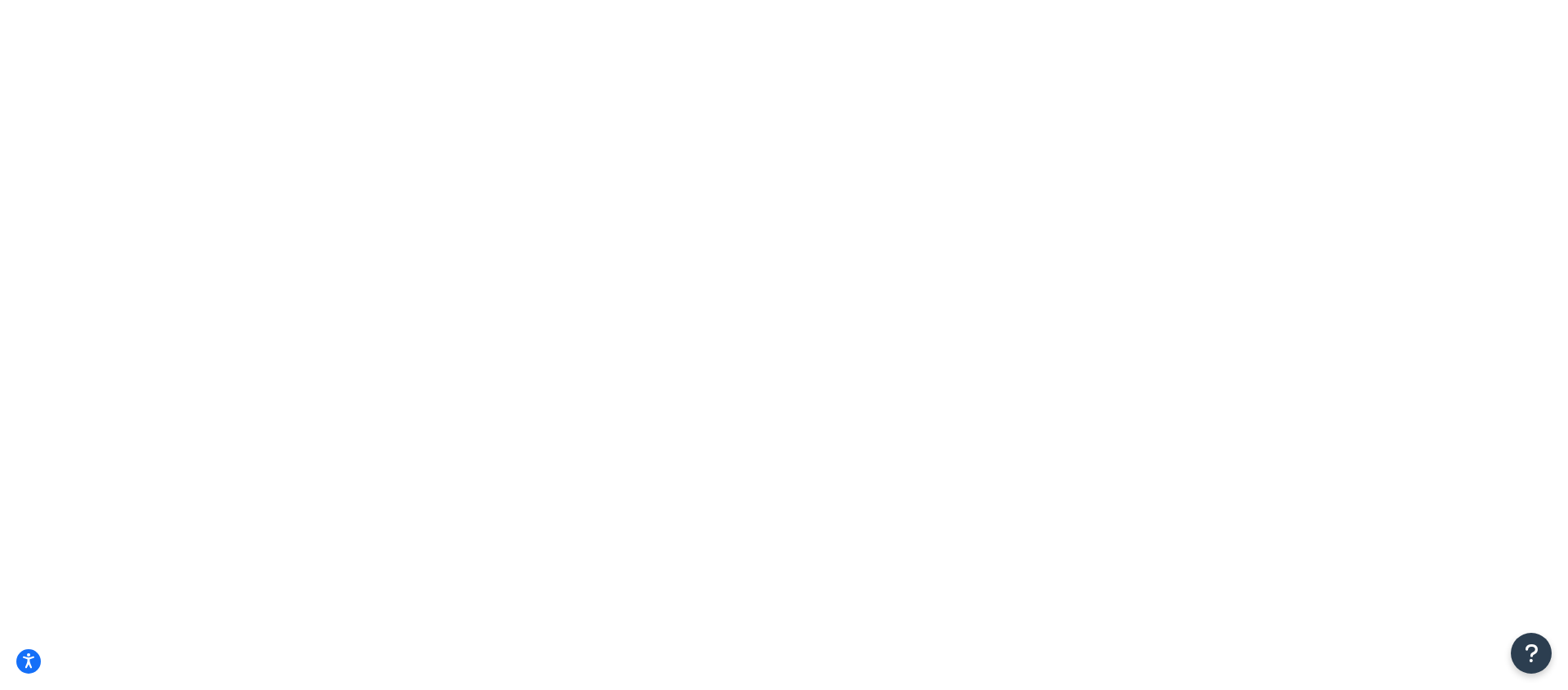
drag, startPoint x: 484, startPoint y: 365, endPoint x: 239, endPoint y: 360, distance: 245.1
type input "6"
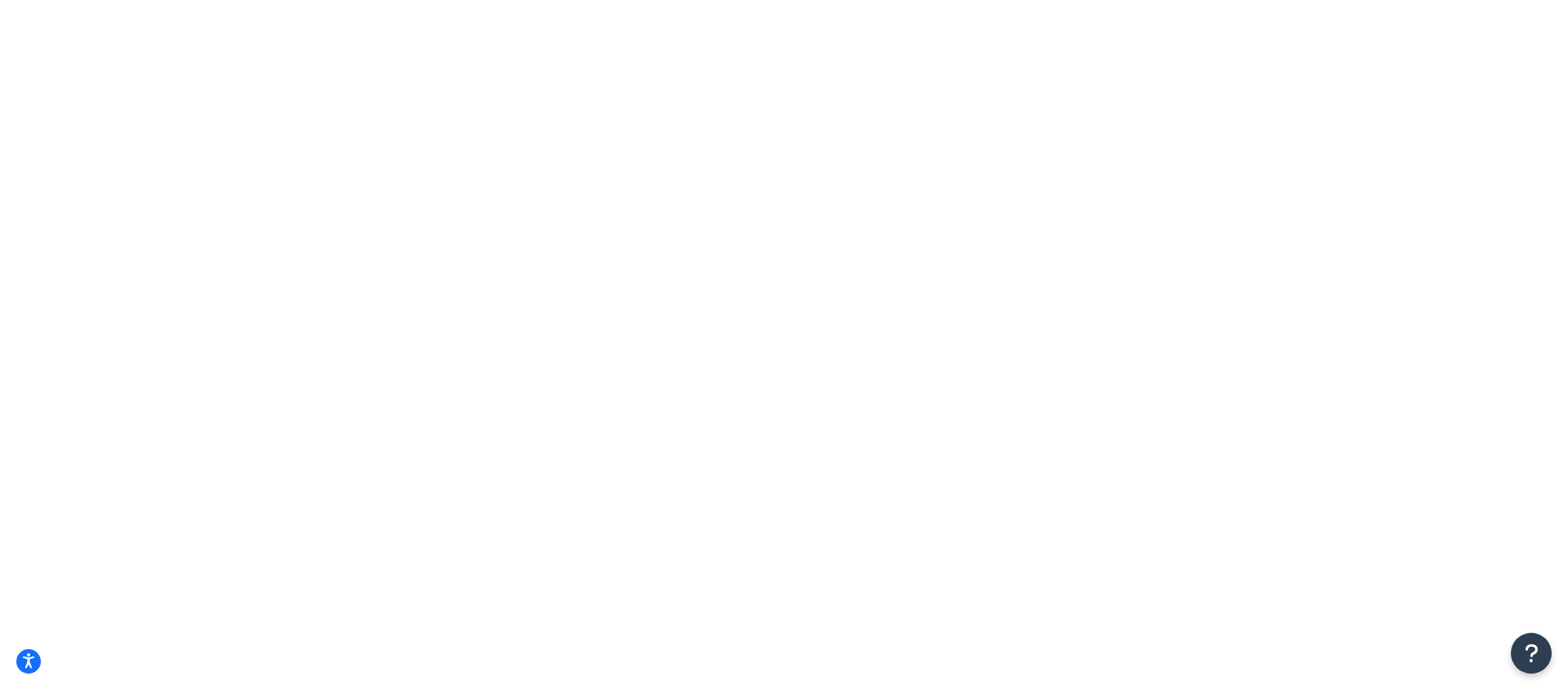
drag, startPoint x: 613, startPoint y: 364, endPoint x: 544, endPoint y: 364, distance: 69.0
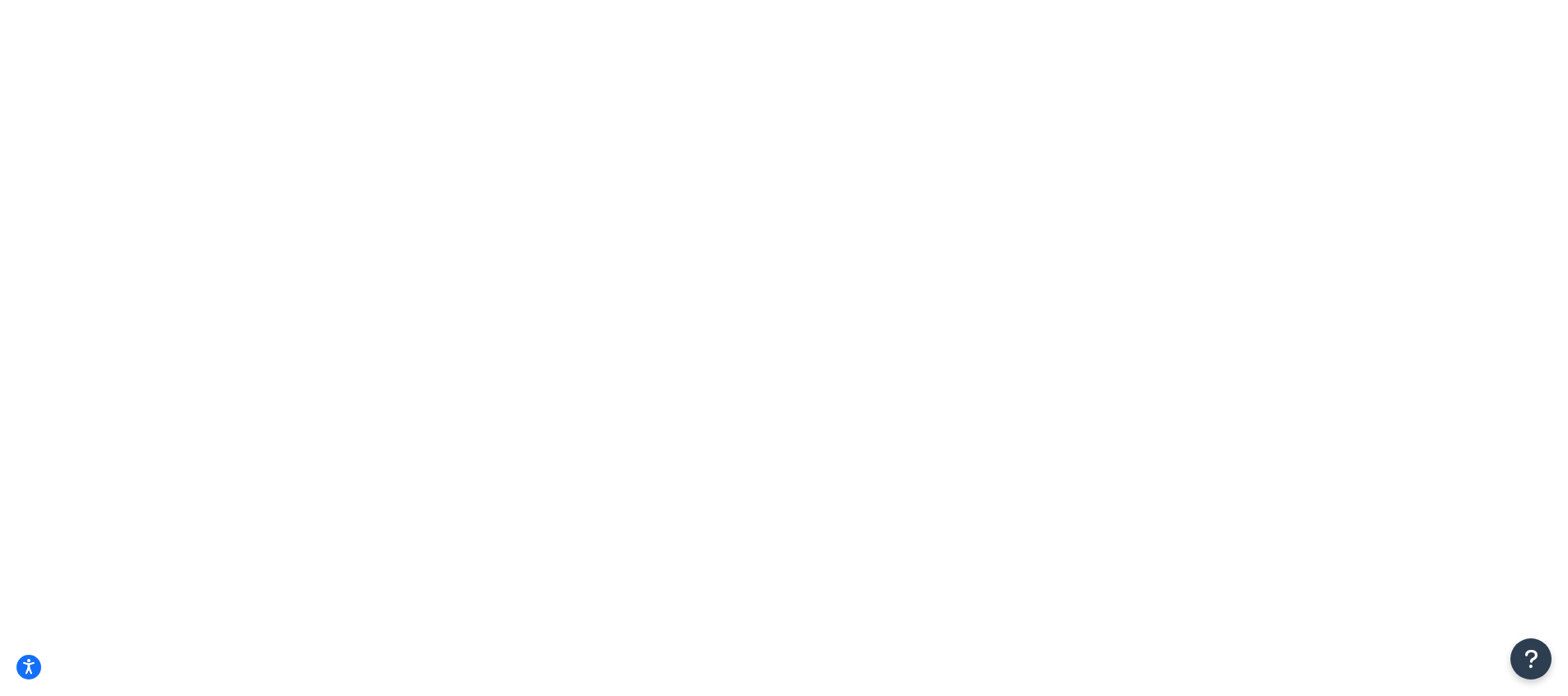
checkbox input "true"
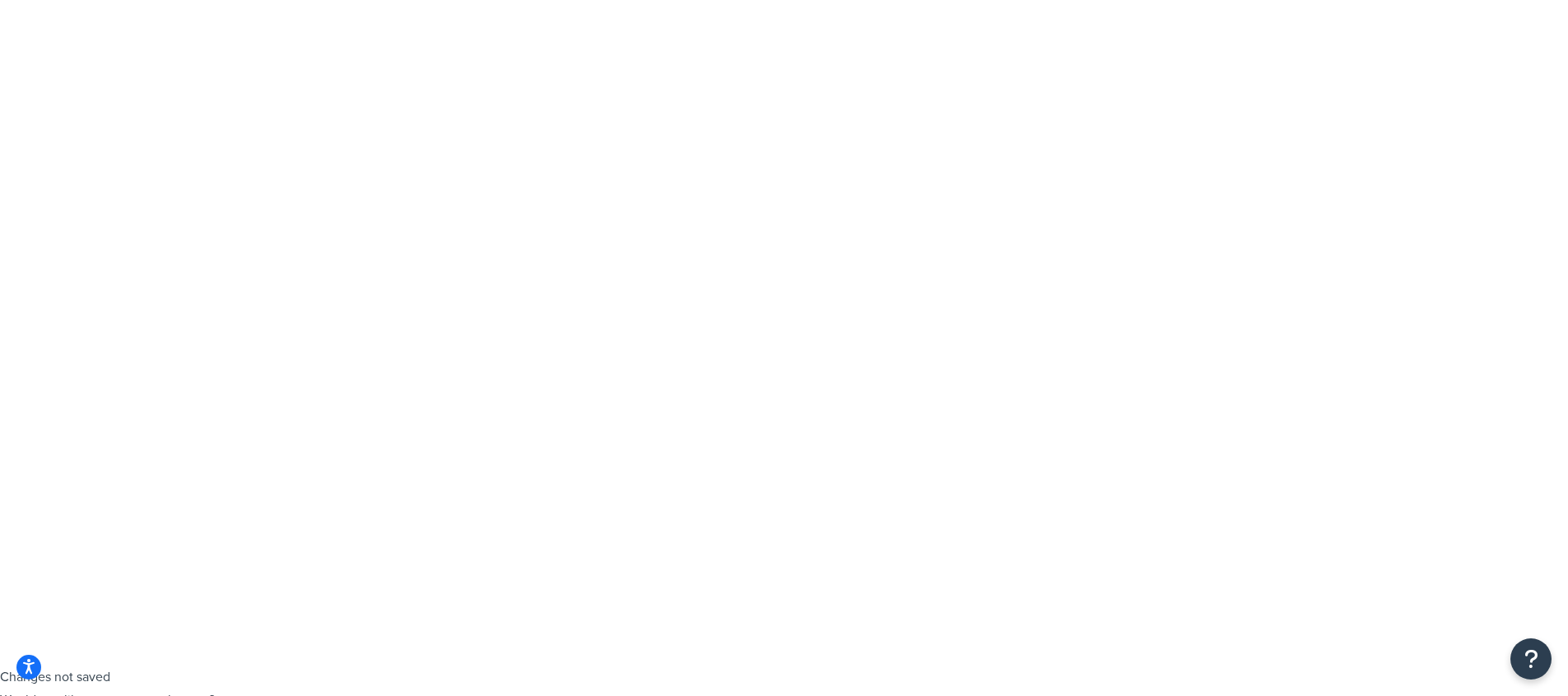
scroll to position [29, 0]
drag, startPoint x: 481, startPoint y: 338, endPoint x: 177, endPoint y: 342, distance: 304.0
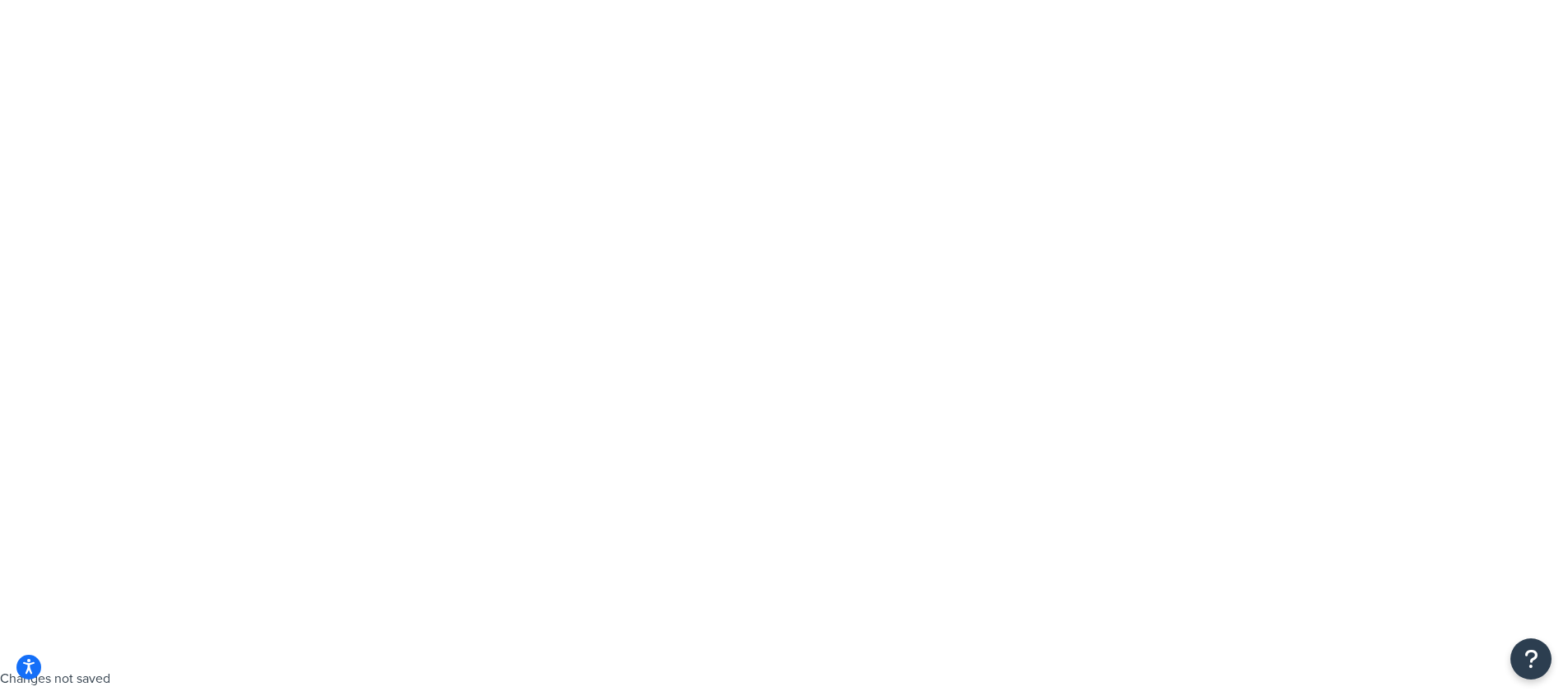
type input "6"
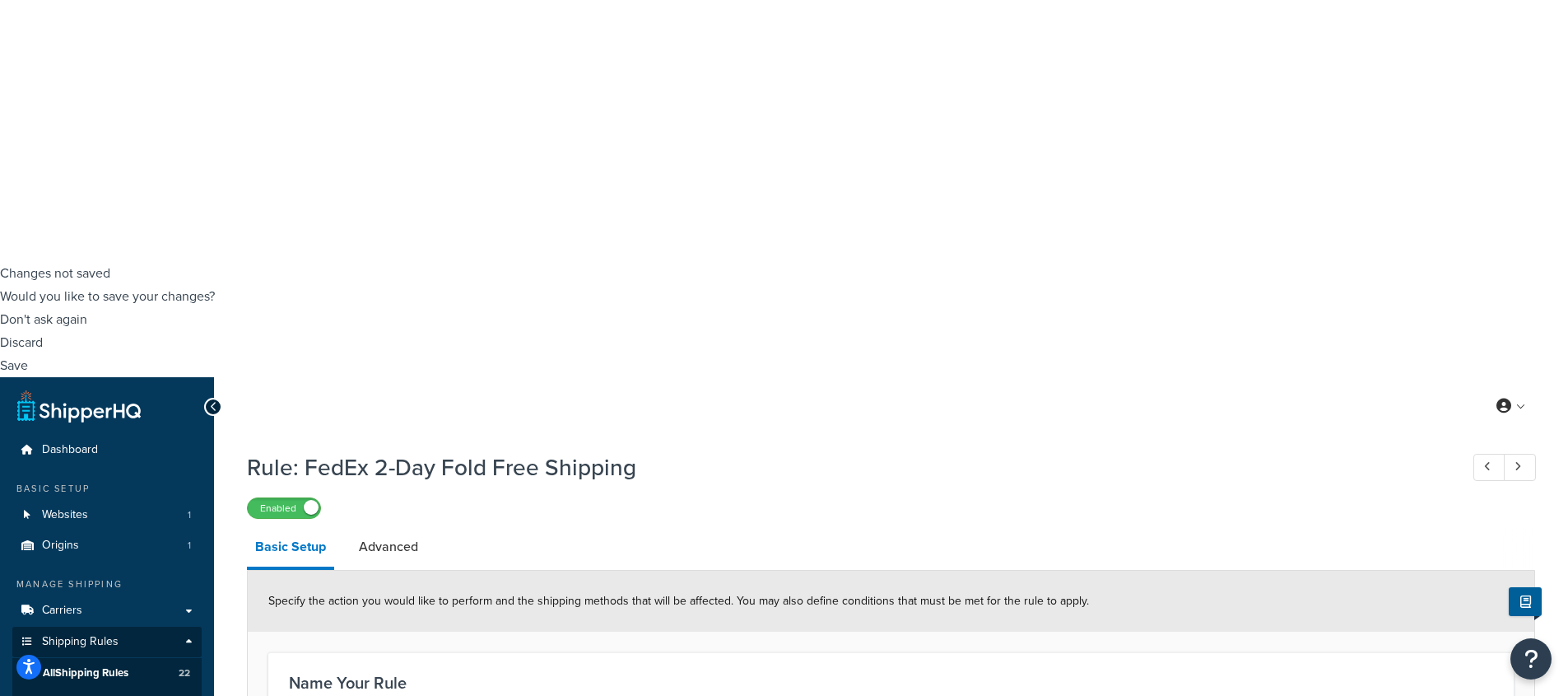
scroll to position [441, 0]
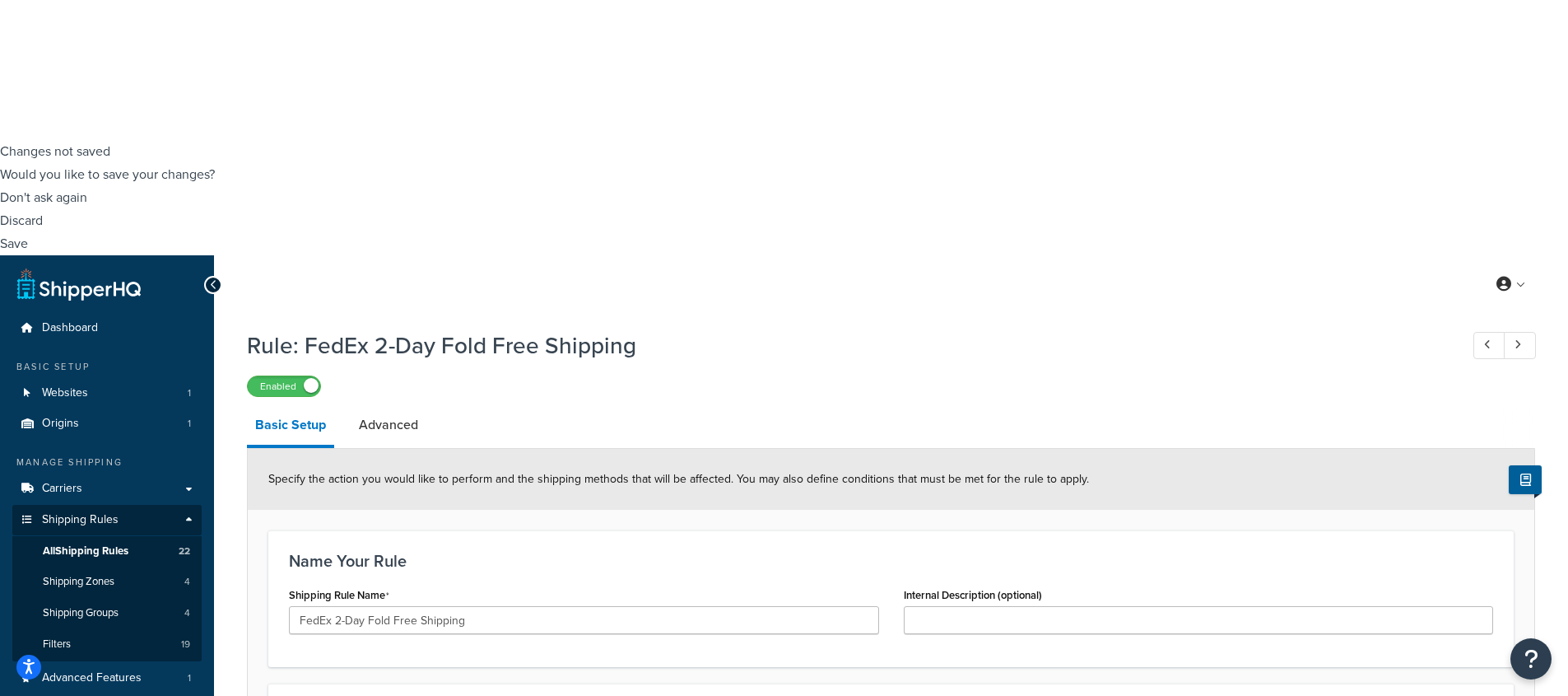
scroll to position [588, 0]
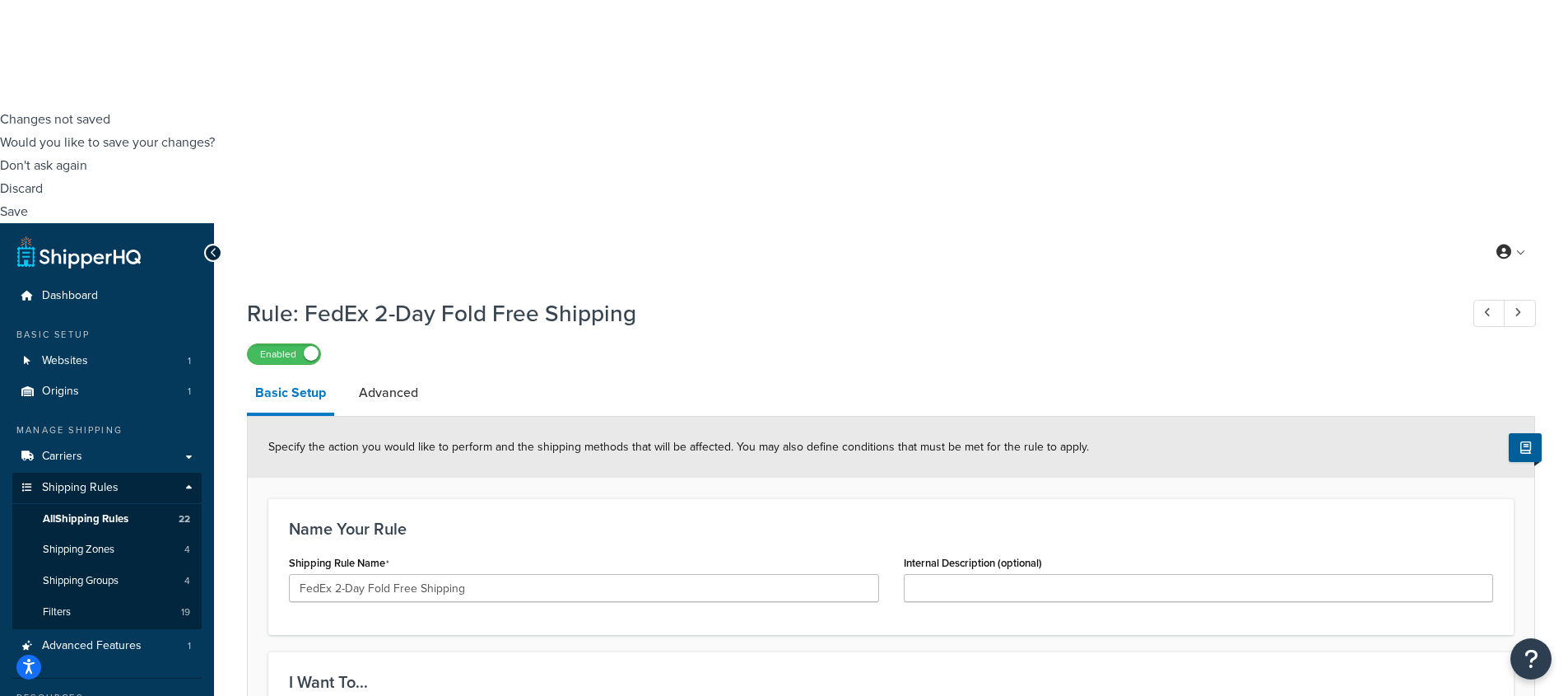
select select "SHIPPING_GROUP"
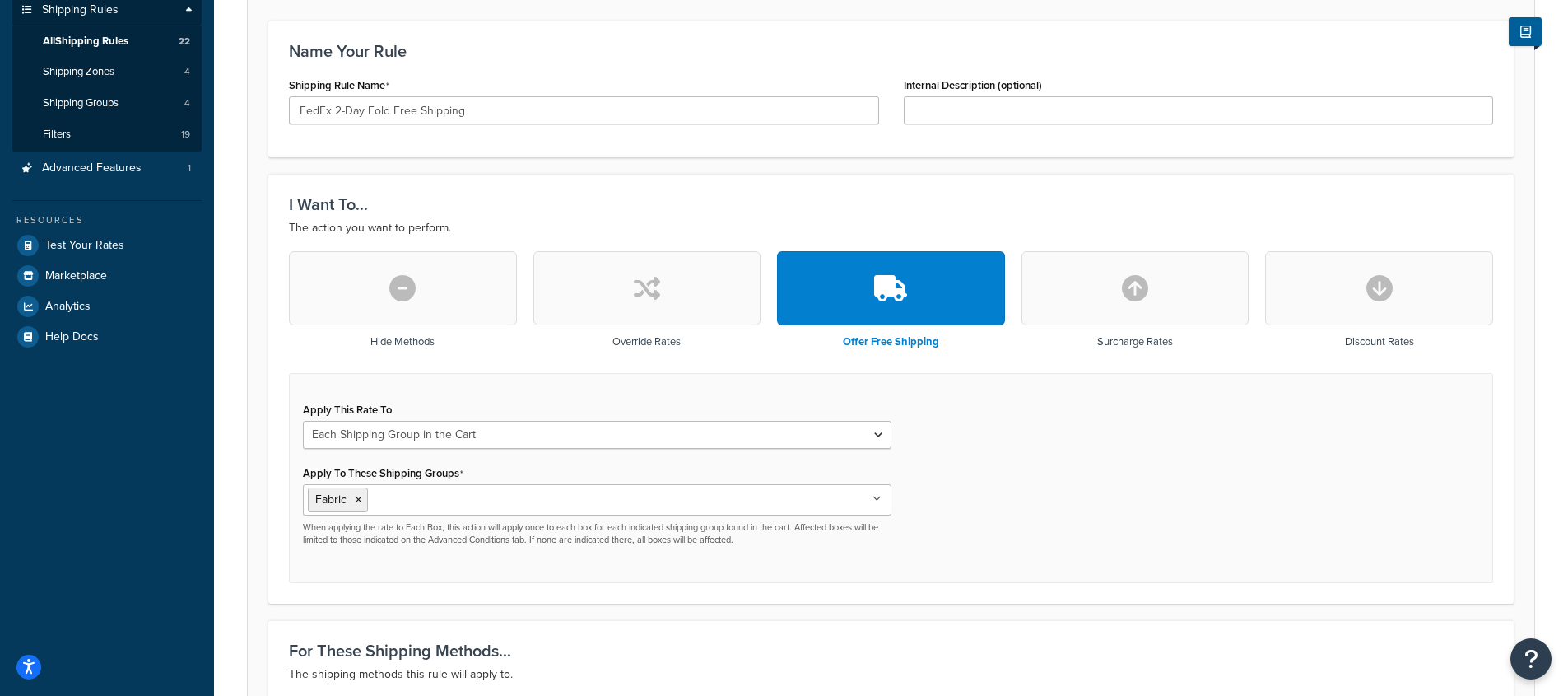
scroll to position [1190, 0]
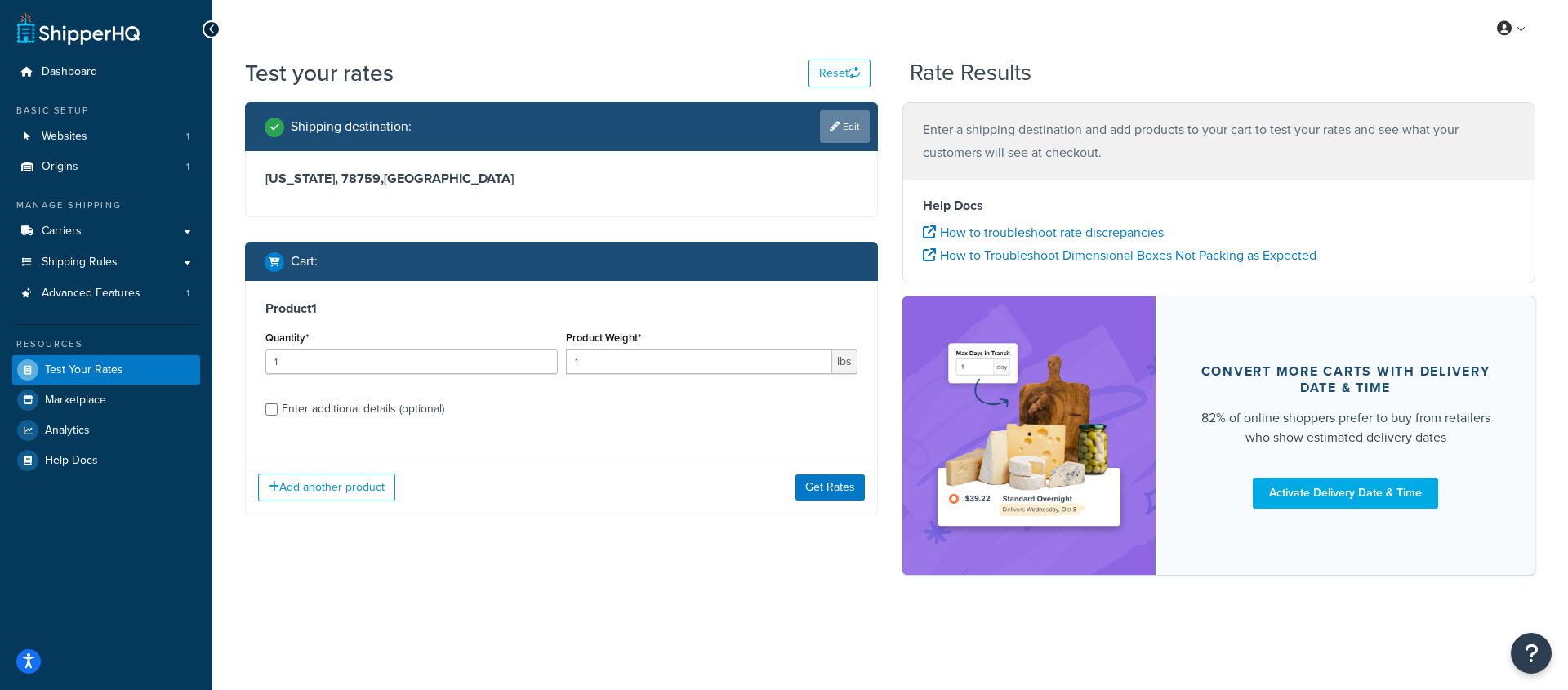
click at [857, 125] on link "Edit" at bounding box center [844, 127] width 50 height 33
select select "[GEOGRAPHIC_DATA]"
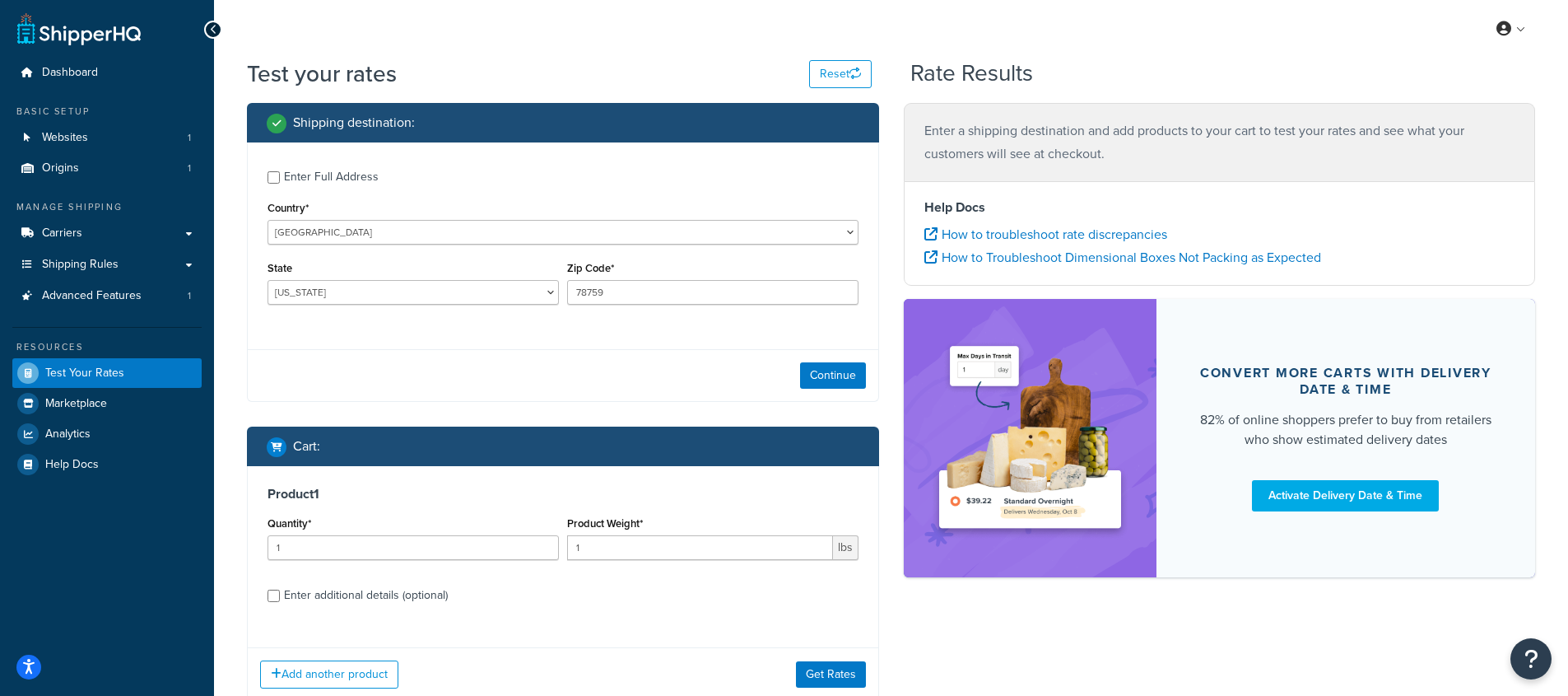
click at [343, 178] on div "Enter Full Address" at bounding box center [331, 176] width 94 height 23
click at [280, 178] on input "Enter Full Address" at bounding box center [273, 177] width 13 height 13
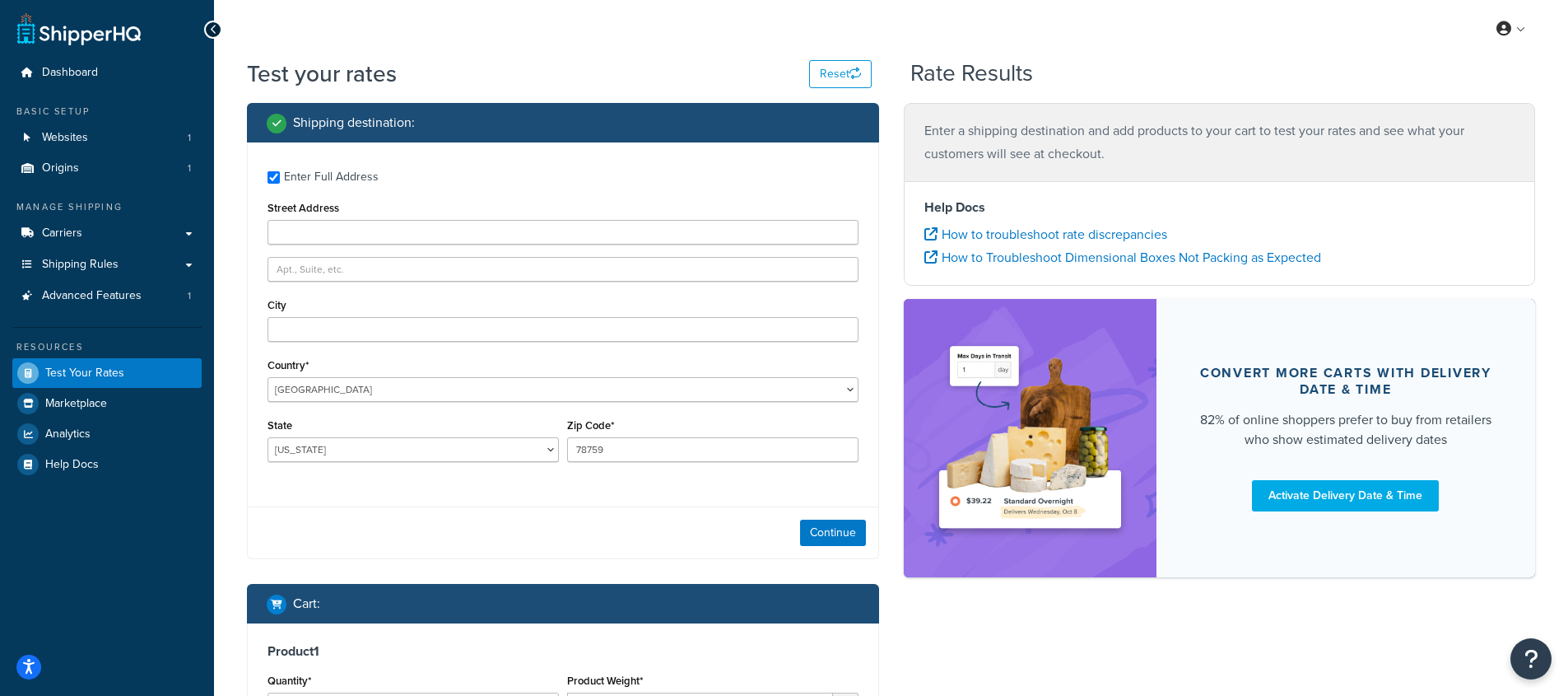
click at [325, 178] on div "Enter Full Address" at bounding box center [331, 176] width 94 height 23
click at [280, 178] on input "Enter Full Address" at bounding box center [273, 177] width 13 height 13
checkbox input "false"
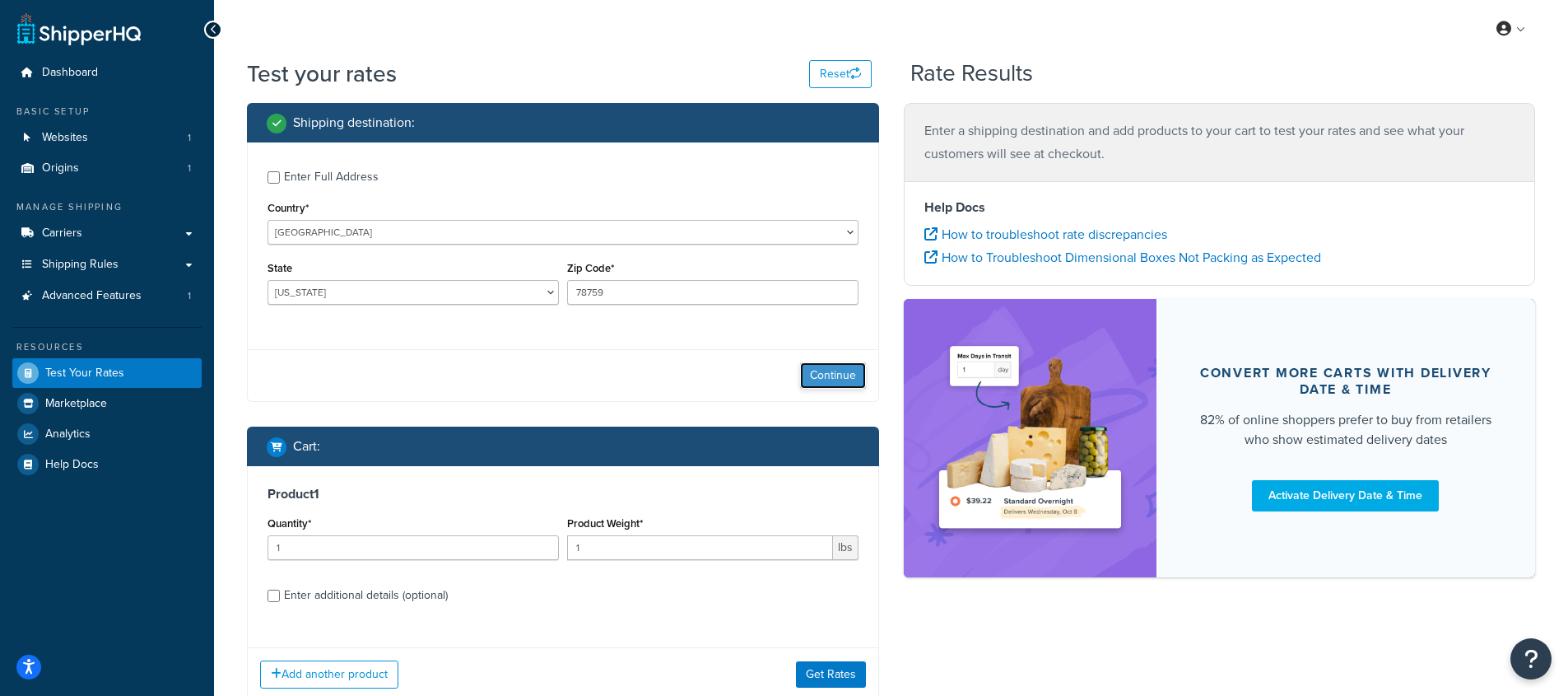
click at [837, 382] on button "Continue" at bounding box center [832, 376] width 66 height 27
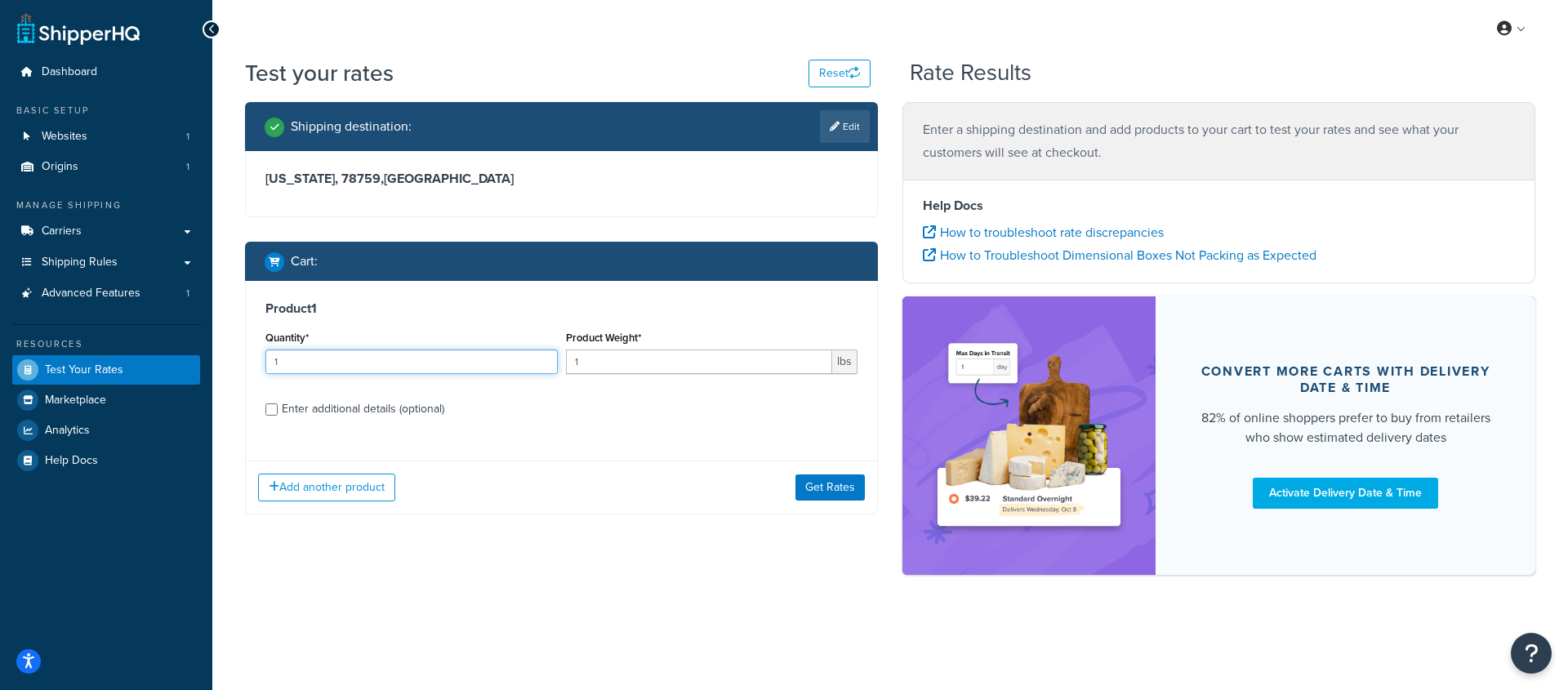
click at [415, 365] on input "1" at bounding box center [412, 362] width 293 height 24
type input "8"
click at [835, 480] on button "Get Rates" at bounding box center [830, 487] width 69 height 26
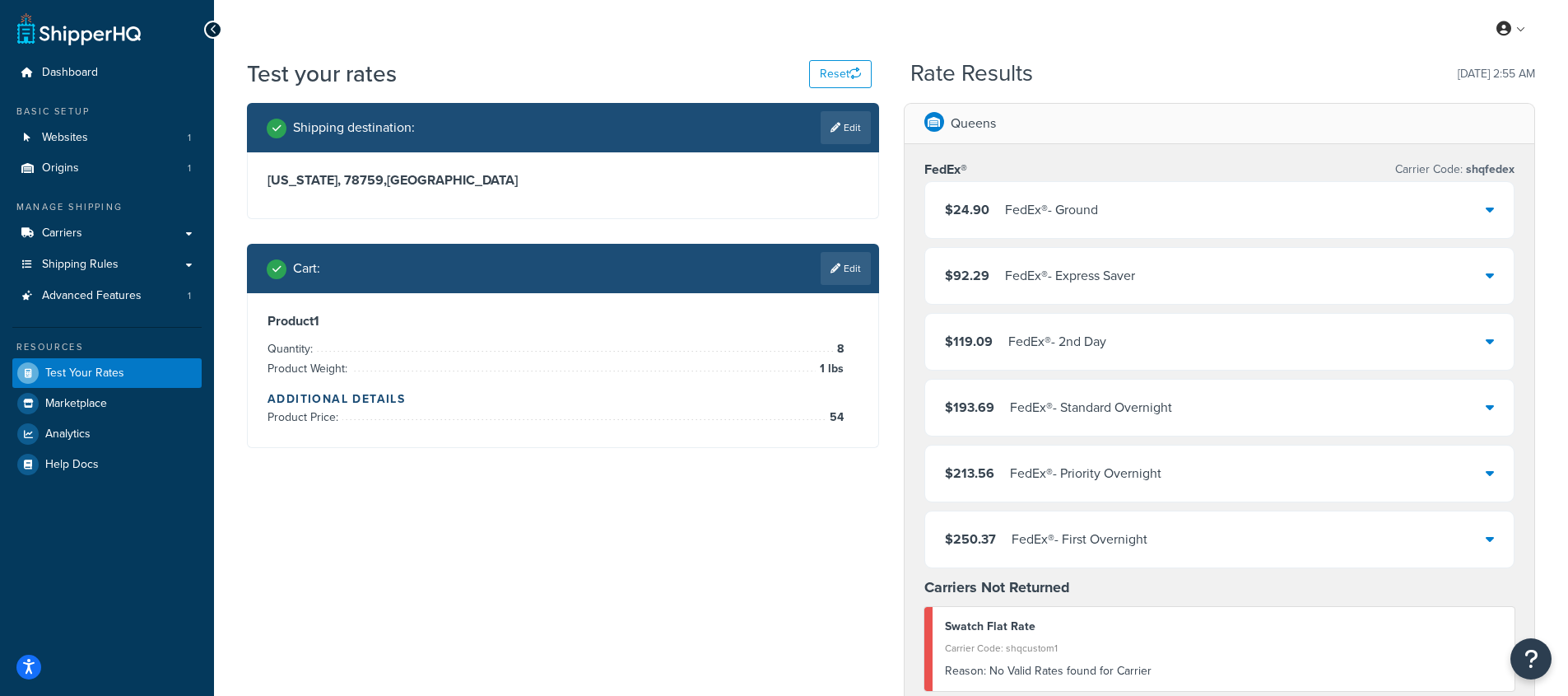
click at [1036, 361] on div "$119.09 FedEx® - 2nd Day" at bounding box center [1219, 341] width 589 height 56
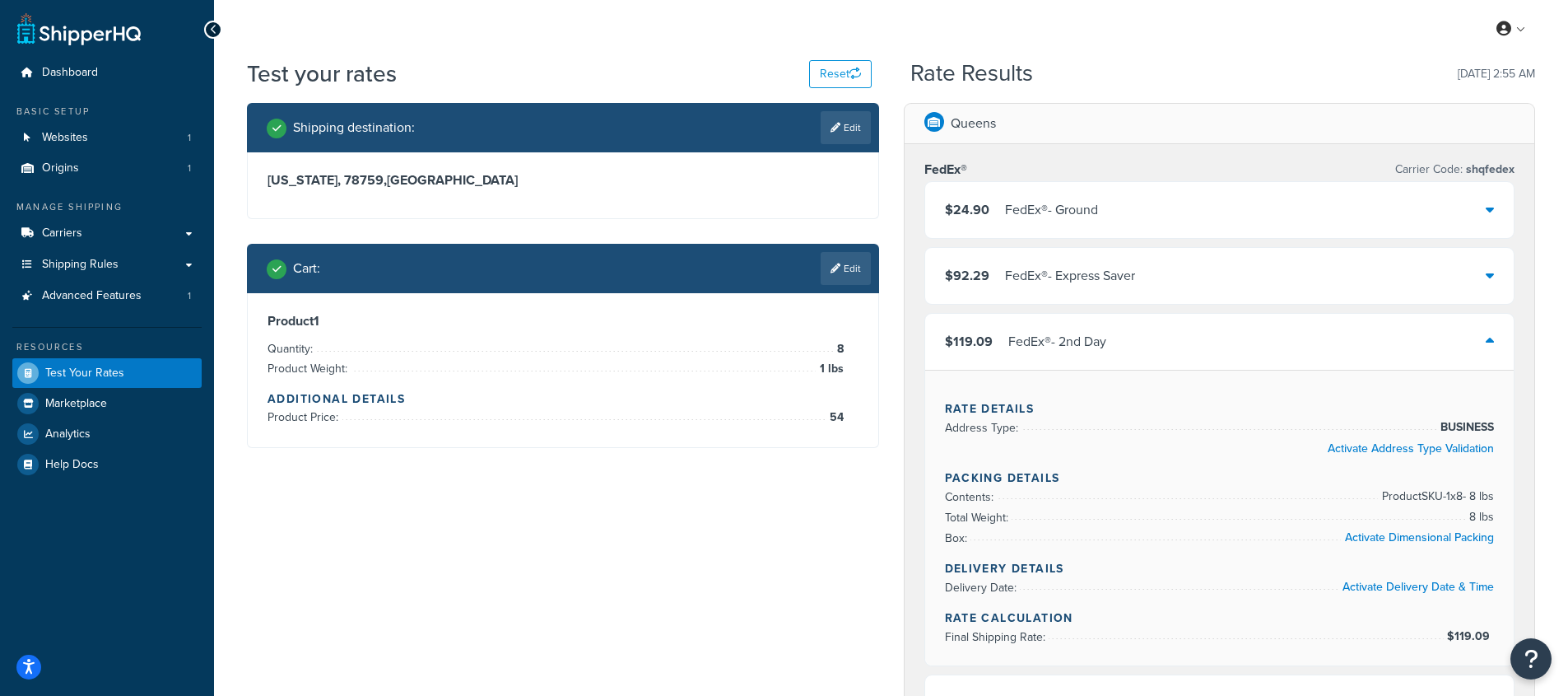
click at [1043, 349] on div "FedEx® - 2nd Day" at bounding box center [1057, 341] width 98 height 23
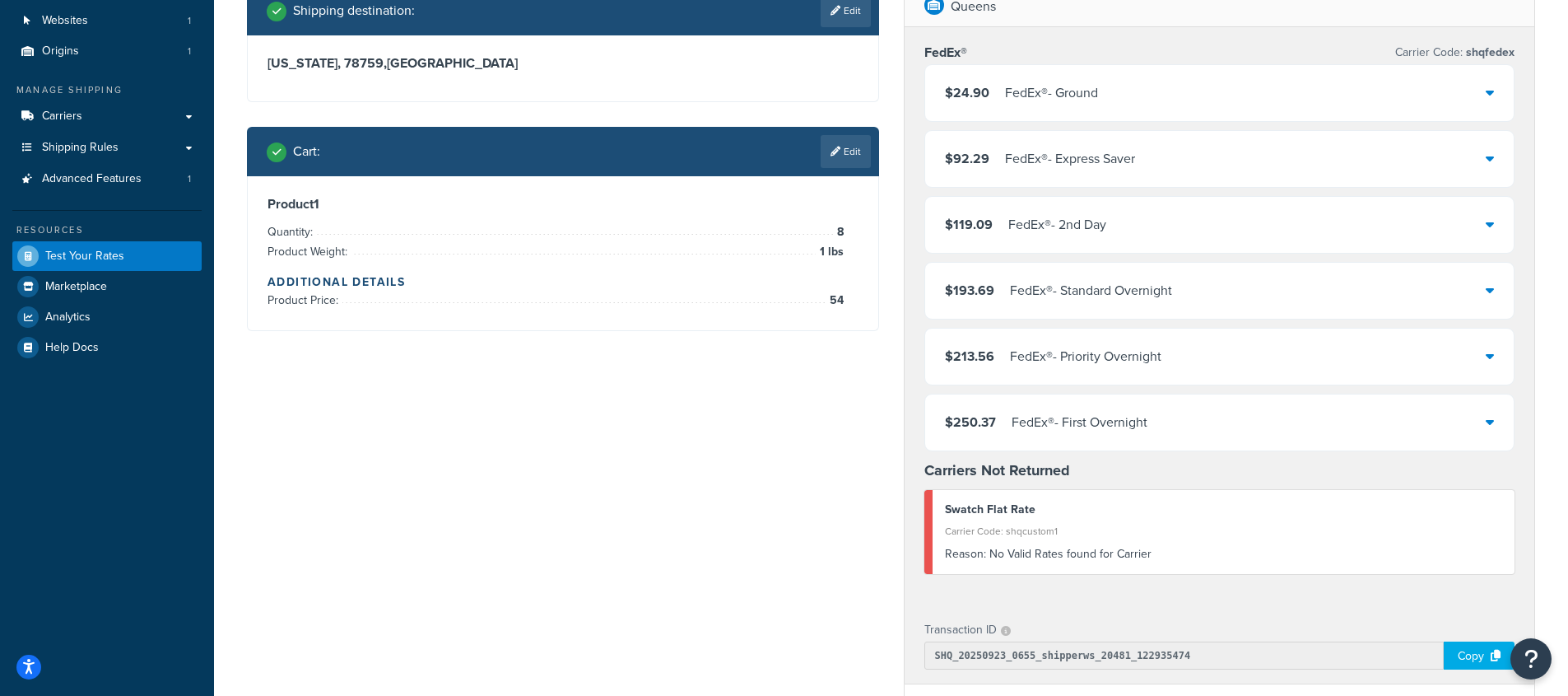
scroll to position [118, 0]
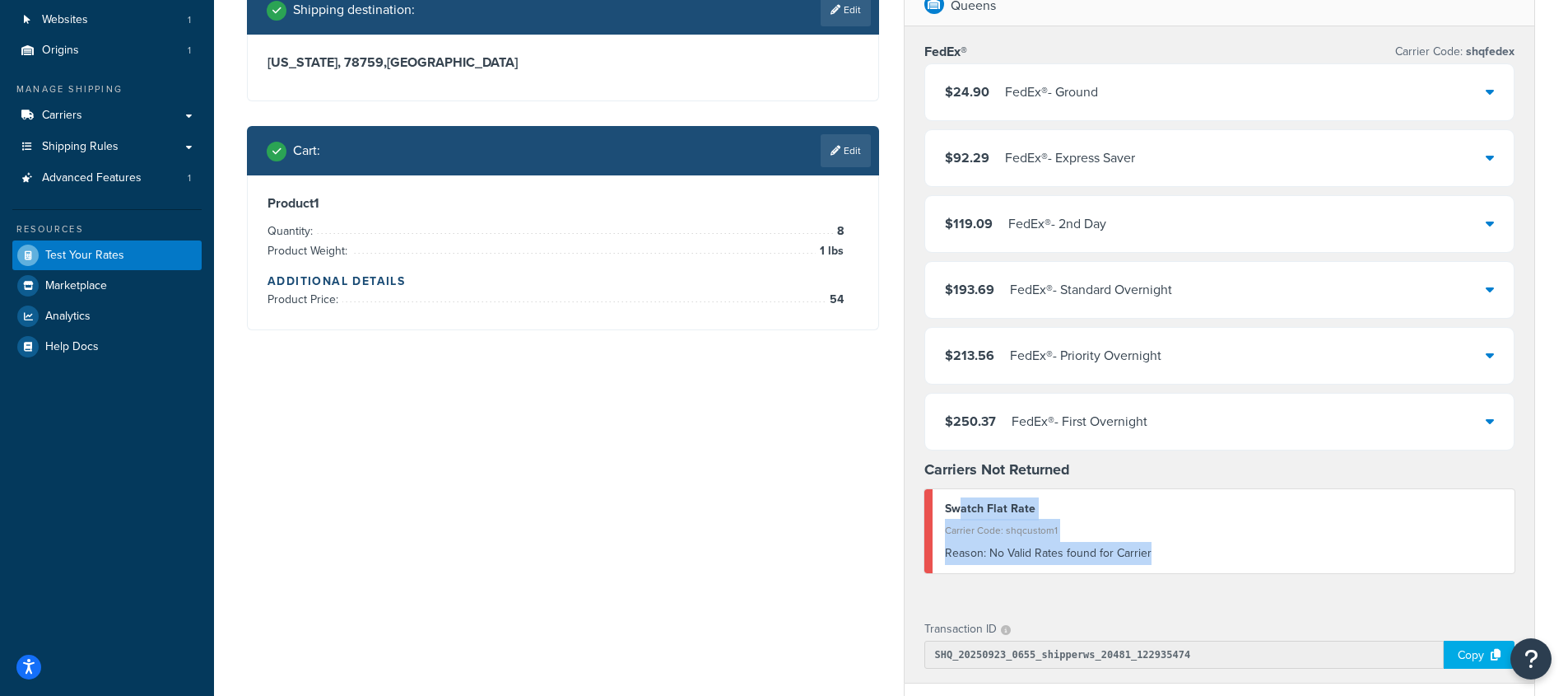
drag, startPoint x: 959, startPoint y: 505, endPoint x: 1245, endPoint y: 557, distance: 290.7
click at [1230, 557] on div "Swatch Flat Rate Carrier Code: shqcustom1 Reason: No Valid Rates found for Carr…" at bounding box center [1219, 531] width 590 height 84
click at [1251, 557] on div "Reason: No Valid Rates found for Carrier" at bounding box center [1224, 552] width 558 height 23
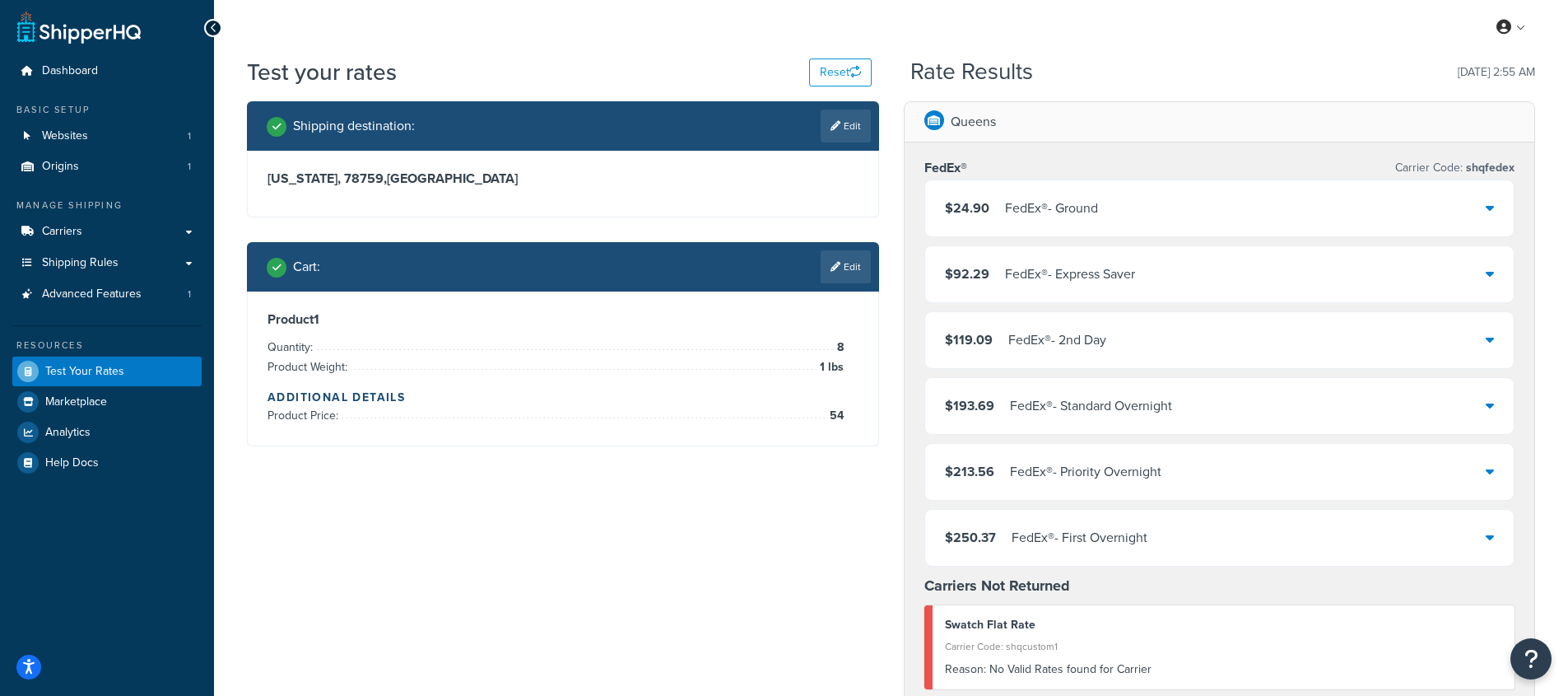
scroll to position [1, 0]
click at [849, 114] on link "Edit" at bounding box center [845, 127] width 50 height 33
select select "TX"
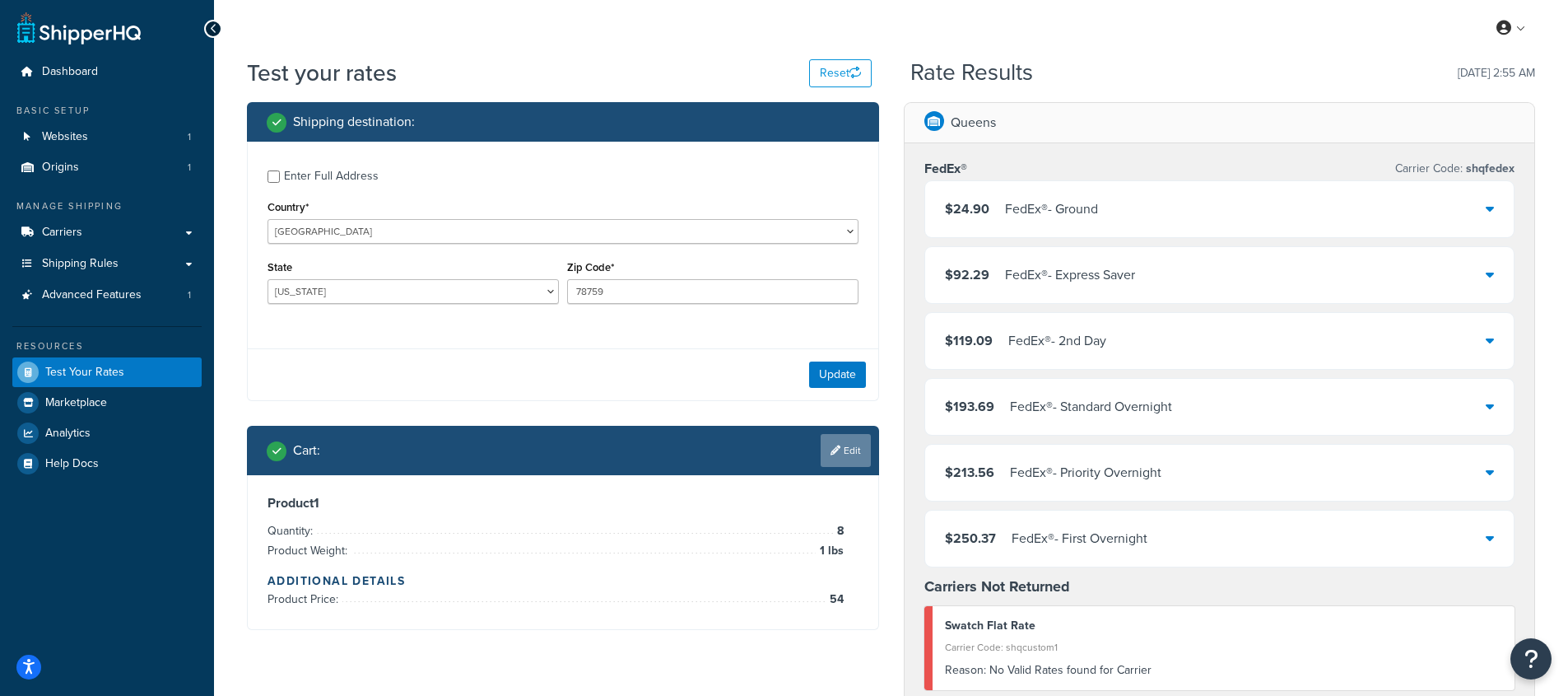
click at [844, 456] on link "Edit" at bounding box center [845, 450] width 50 height 33
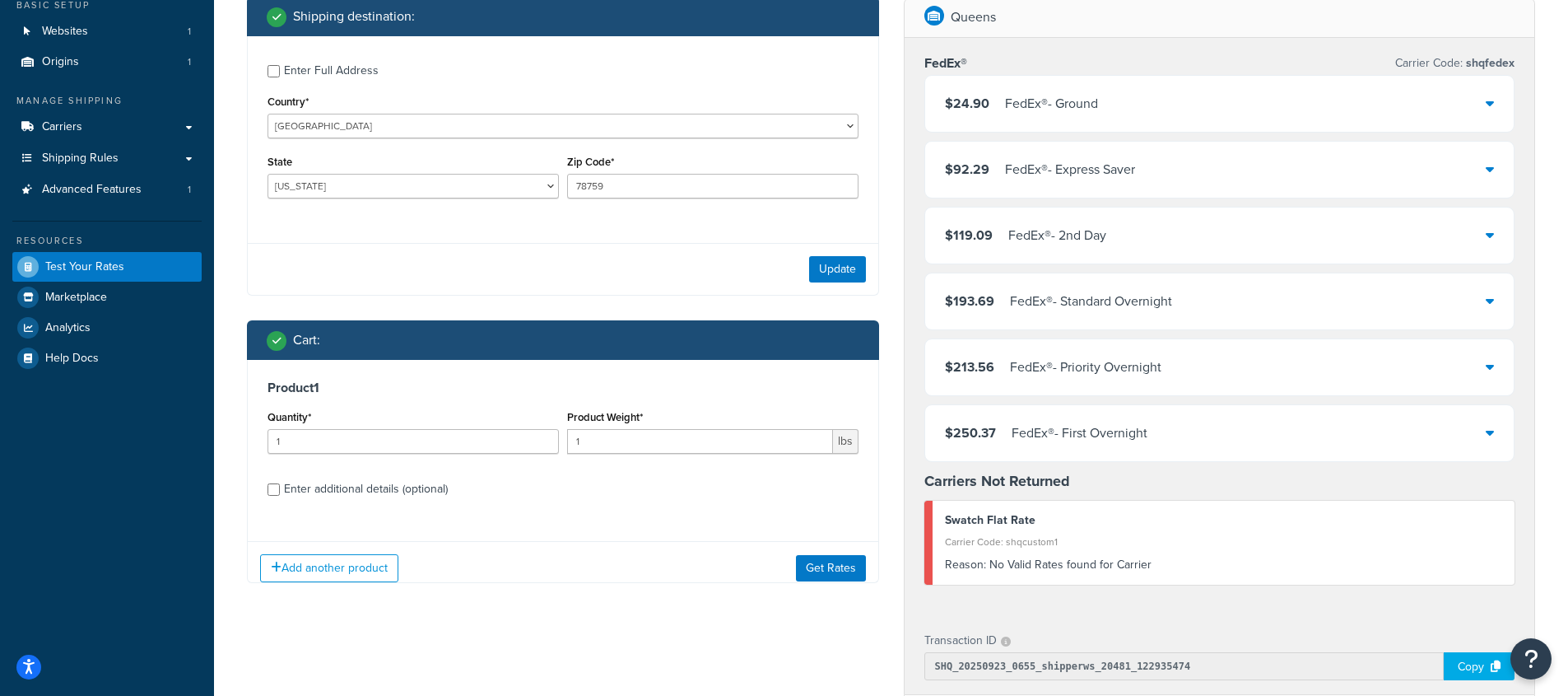
scroll to position [217, 0]
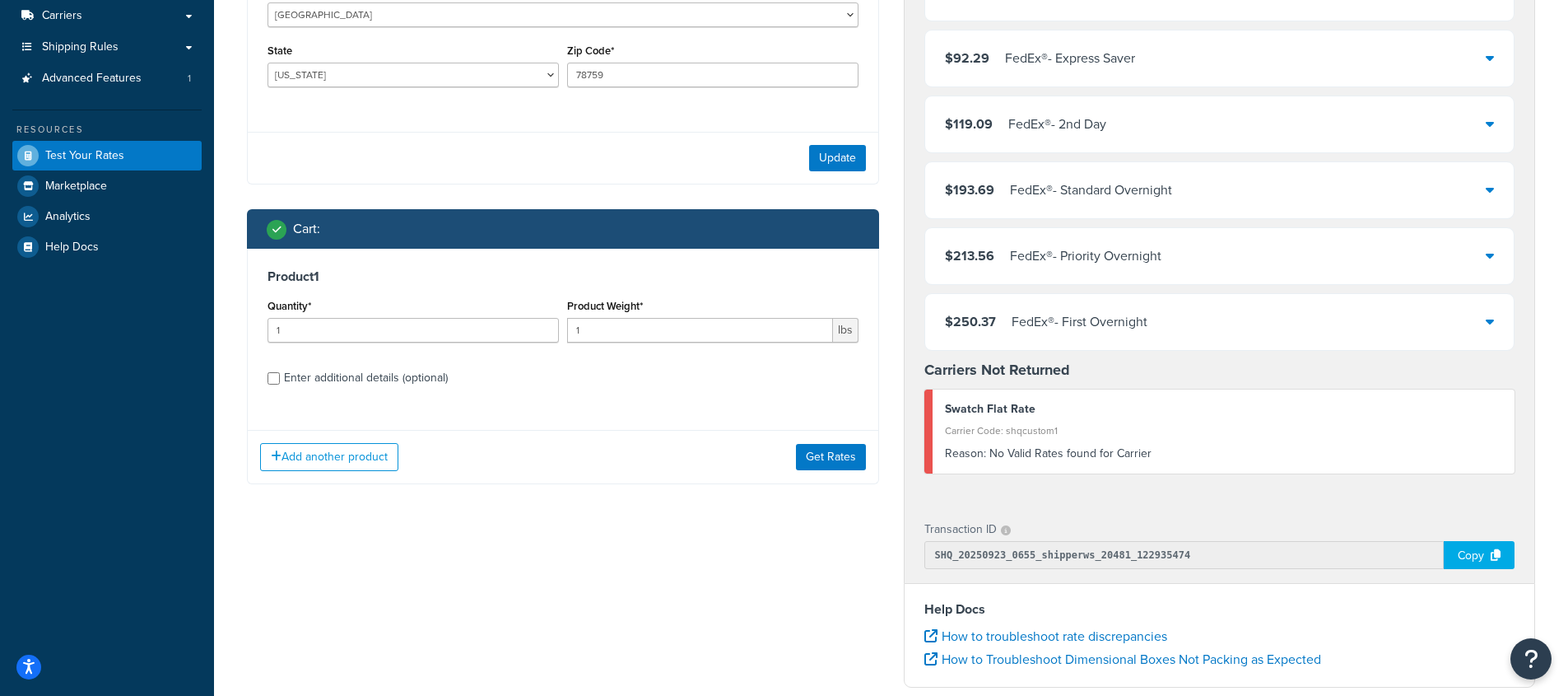
click at [341, 377] on div "Enter additional details (optional)" at bounding box center [365, 377] width 164 height 23
click at [280, 377] on input "Enter additional details (optional)" at bounding box center [273, 378] width 13 height 13
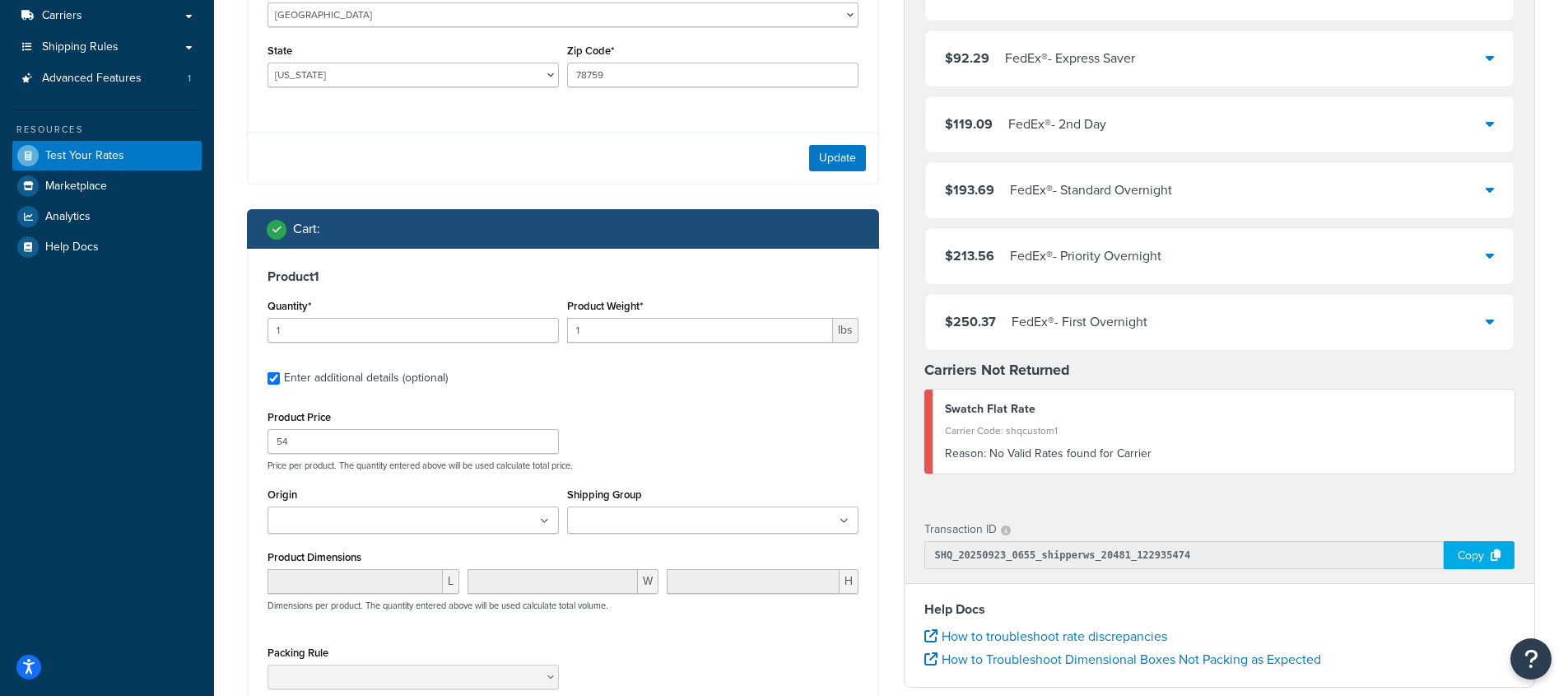
click at [357, 373] on div "Enter additional details (optional)" at bounding box center [365, 377] width 164 height 23
click at [280, 373] on input "Enter additional details (optional)" at bounding box center [273, 378] width 13 height 13
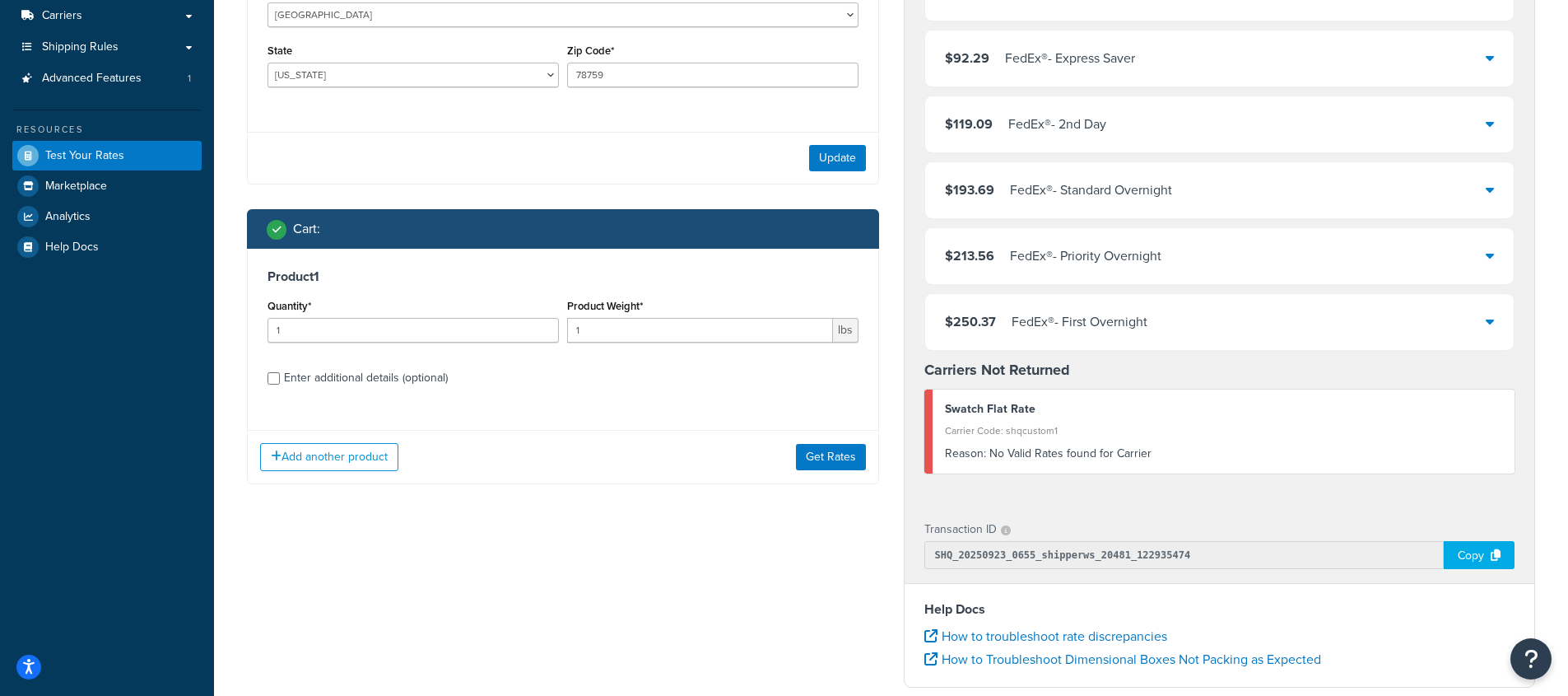
click at [357, 373] on div "Enter additional details (optional)" at bounding box center [365, 377] width 164 height 23
click at [280, 373] on input "Enter additional details (optional)" at bounding box center [273, 378] width 13 height 13
checkbox input "true"
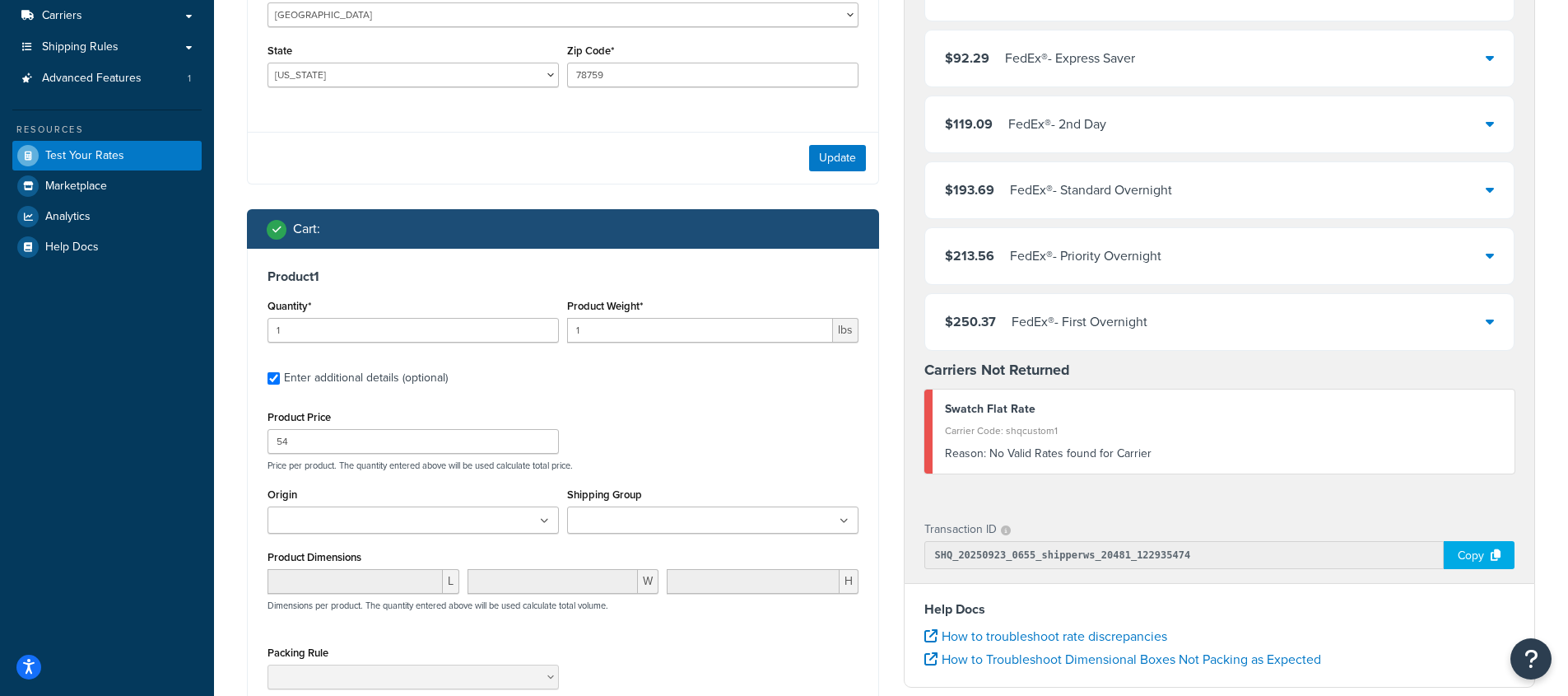
click at [645, 520] on input "Shipping Group" at bounding box center [644, 521] width 145 height 18
click at [708, 442] on div "Product Price 54 Price per product. The quantity entered above will be used cal…" at bounding box center [563, 438] width 599 height 65
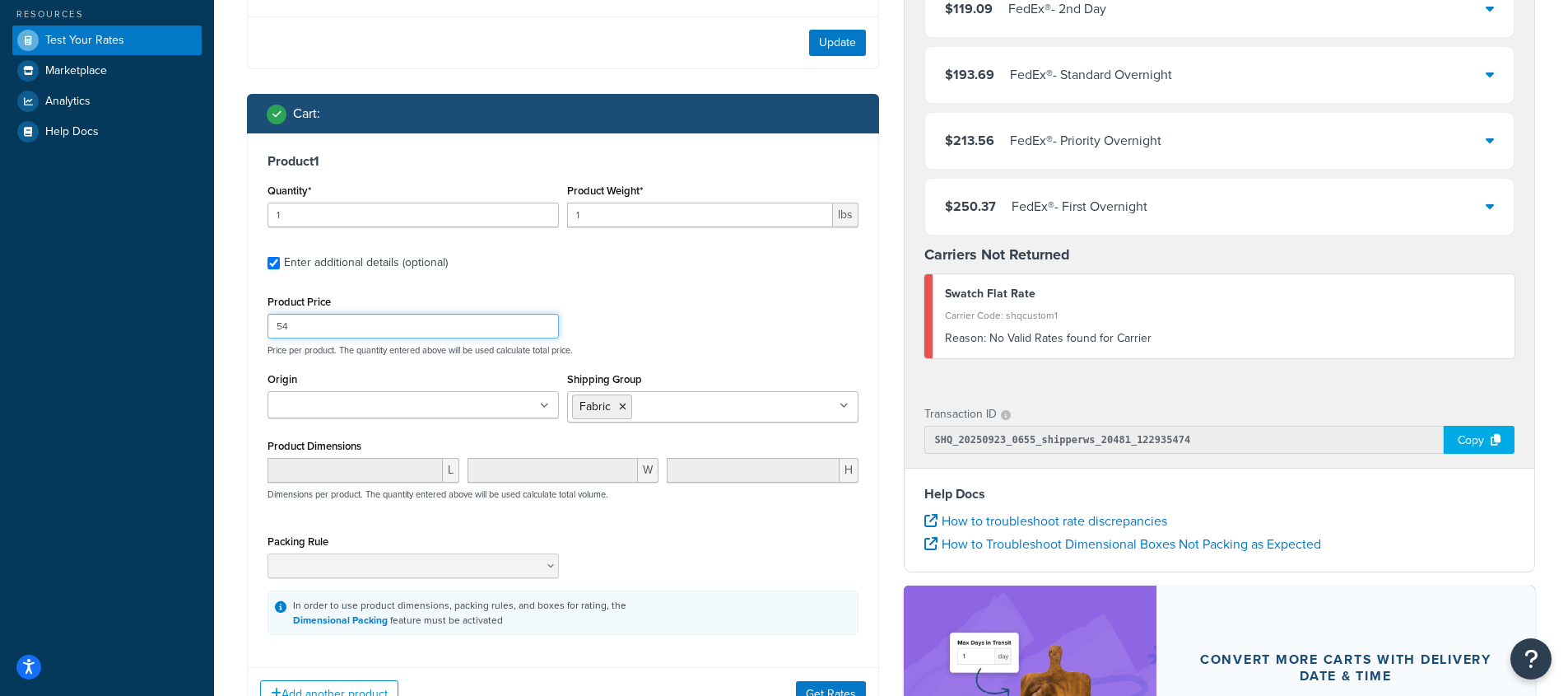
scroll to position [515, 0]
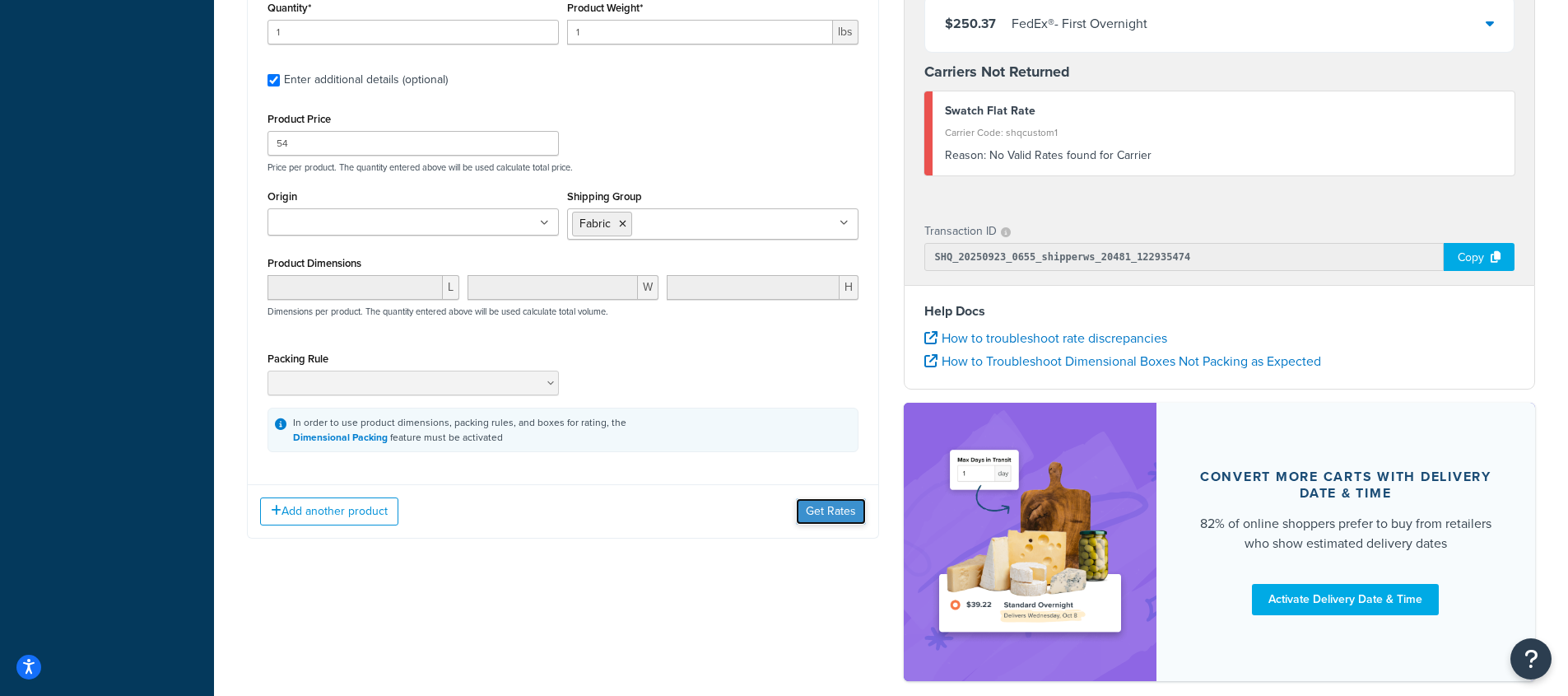
click at [813, 513] on button "Get Rates" at bounding box center [830, 511] width 70 height 27
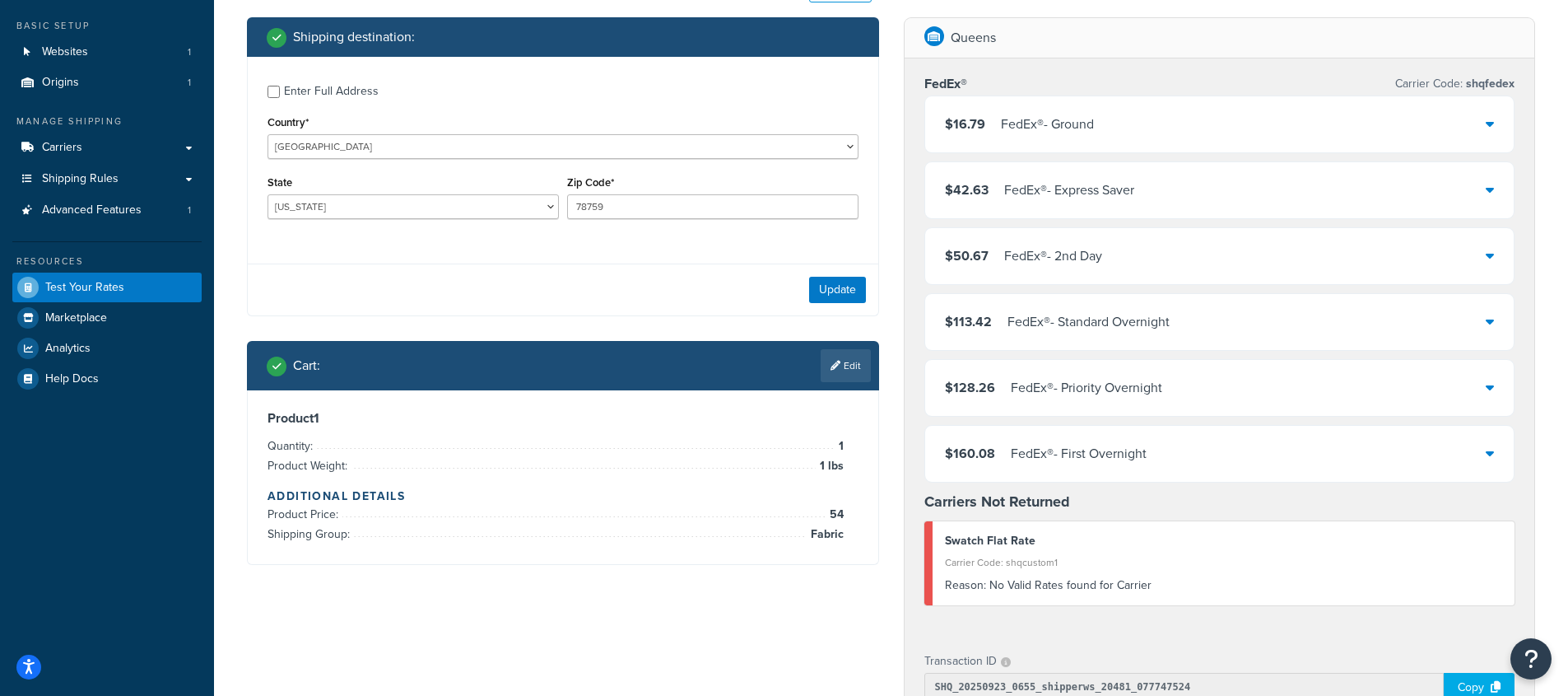
scroll to position [103, 0]
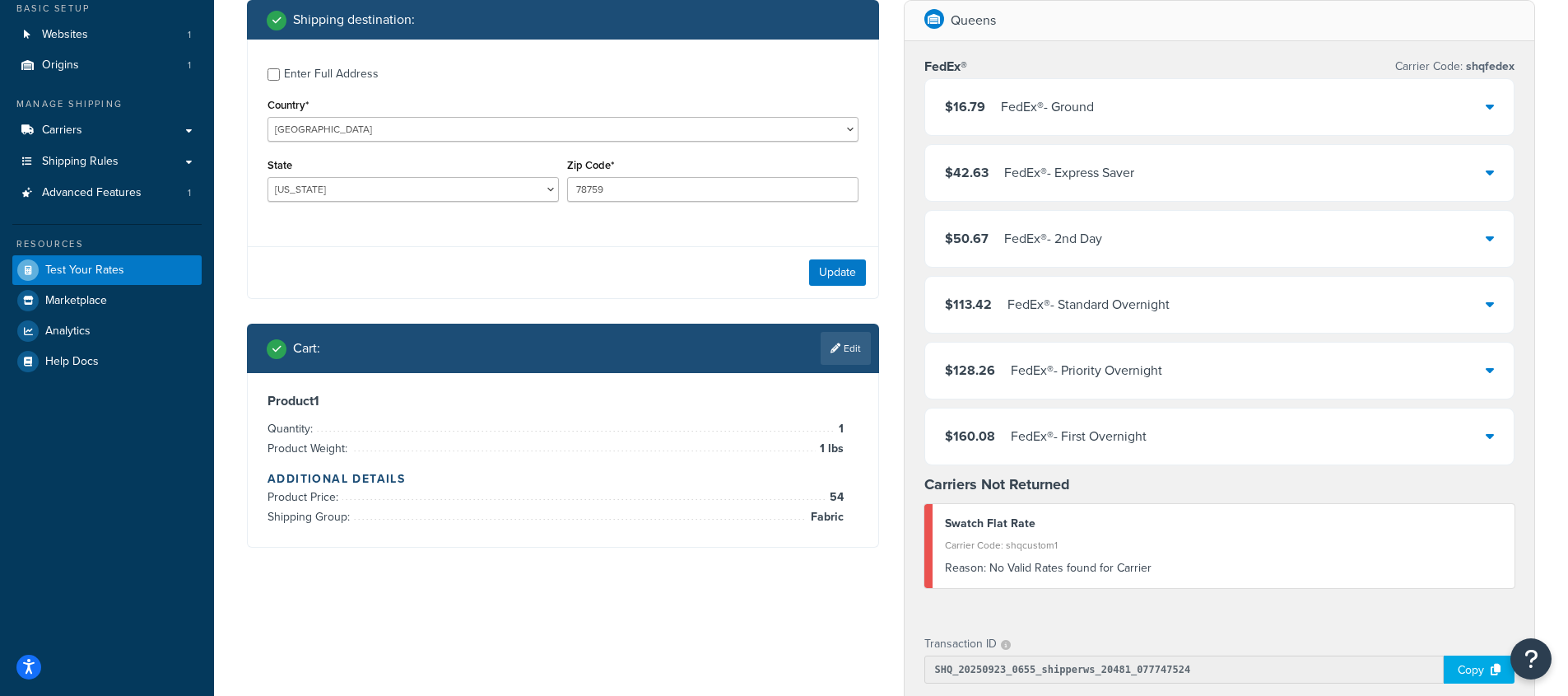
click at [1029, 247] on div "FedEx® - 2nd Day" at bounding box center [1053, 238] width 98 height 23
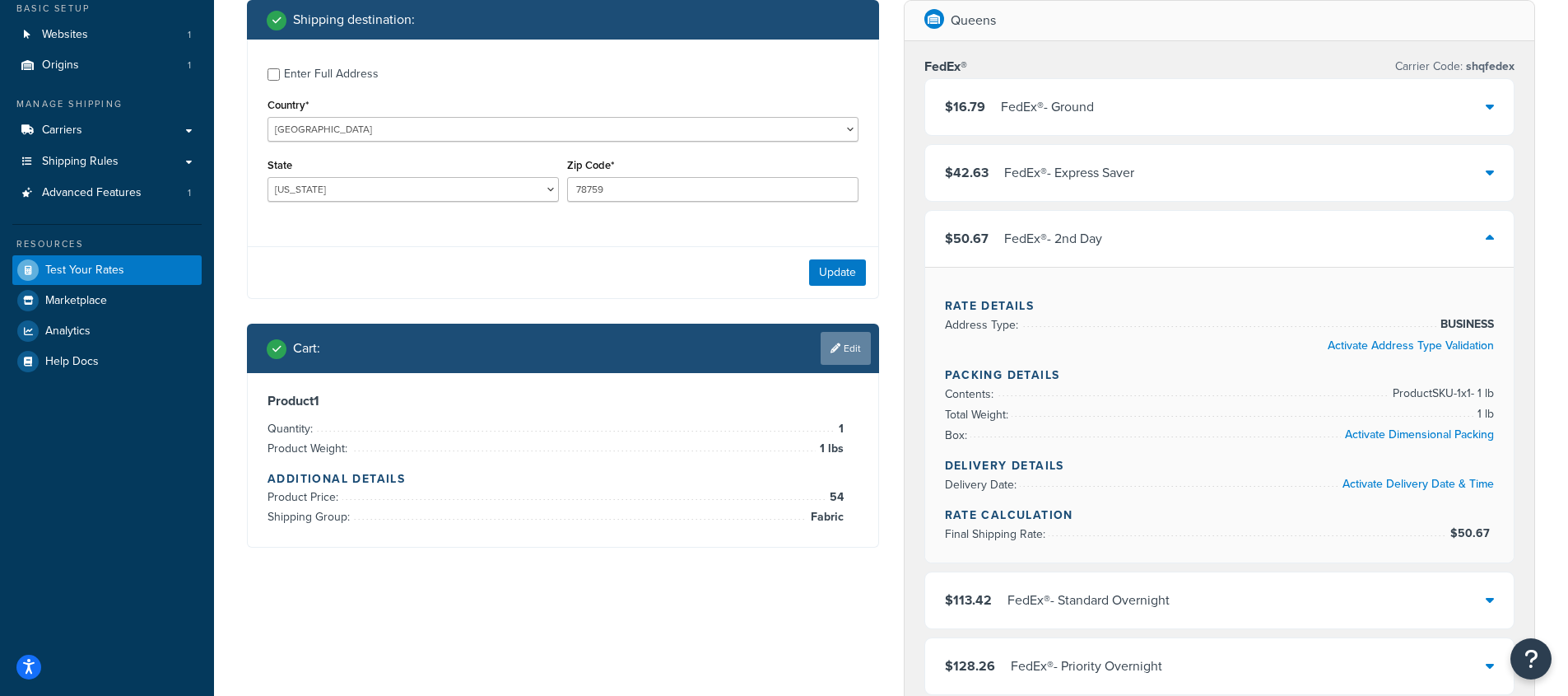
click at [854, 353] on link "Edit" at bounding box center [845, 349] width 50 height 33
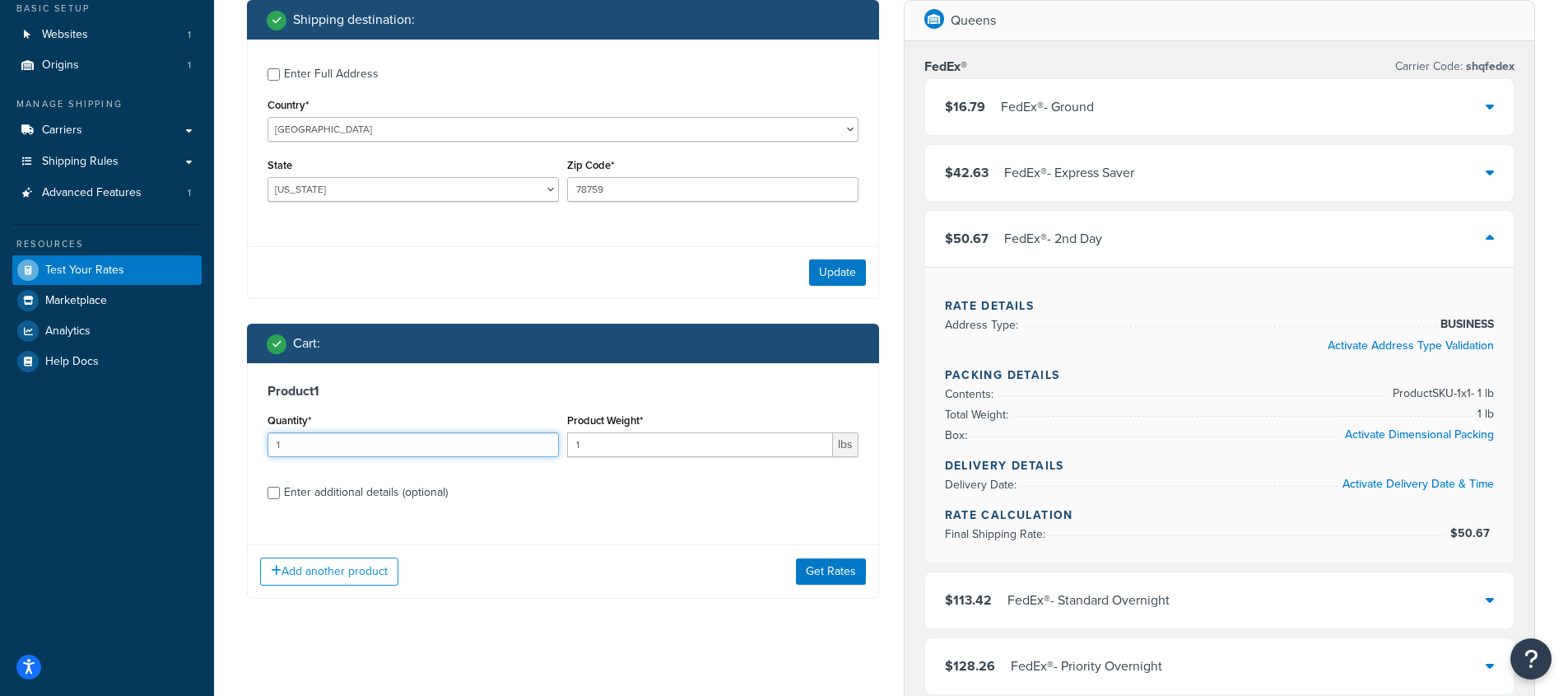
click at [323, 444] on input "1" at bounding box center [413, 444] width 292 height 25
type input "8"
click at [813, 581] on button "Get Rates" at bounding box center [830, 571] width 70 height 27
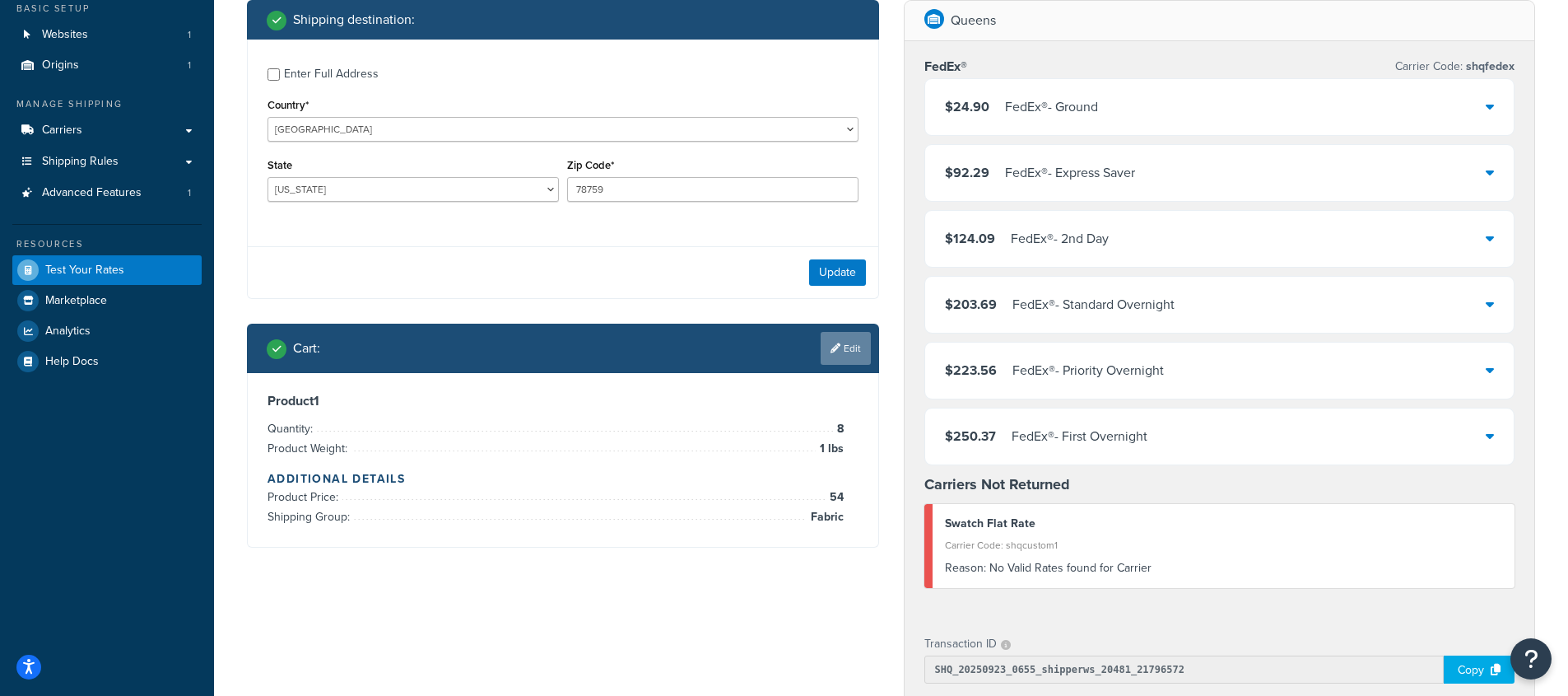
click at [830, 344] on icon at bounding box center [835, 348] width 10 height 10
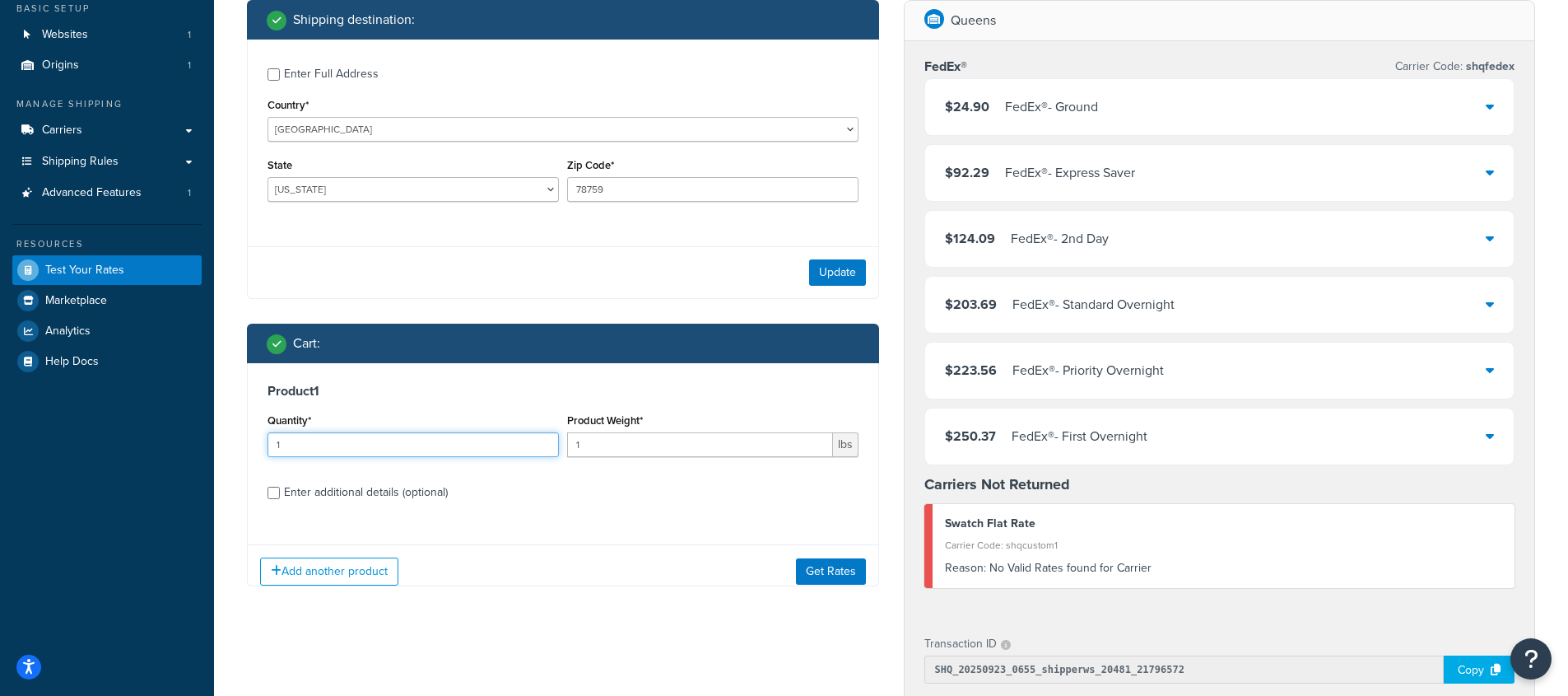
click at [362, 439] on input "1" at bounding box center [413, 444] width 292 height 25
type input "6"
click at [840, 566] on button "Get Rates" at bounding box center [830, 571] width 70 height 27
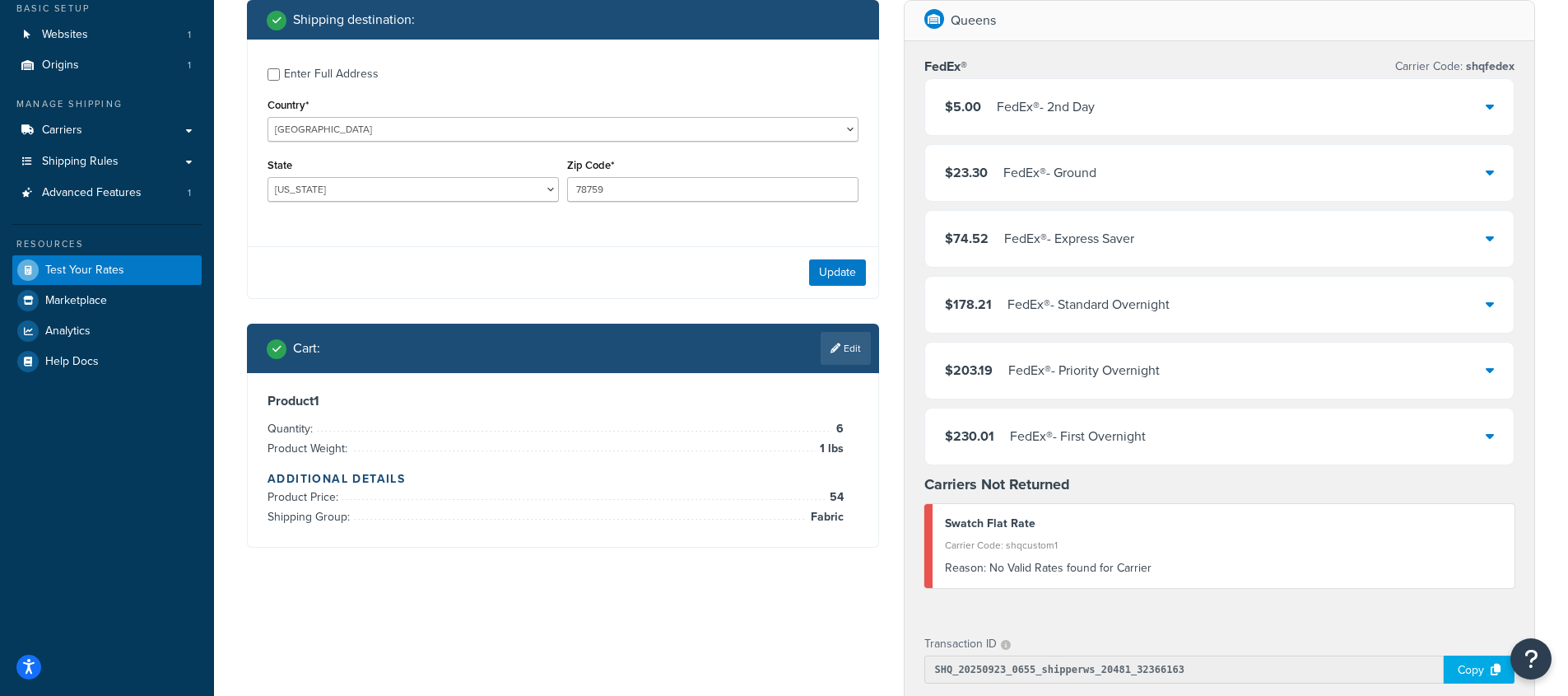
click at [1231, 110] on div "$5.00 FedEx® - 2nd Day" at bounding box center [1219, 106] width 589 height 56
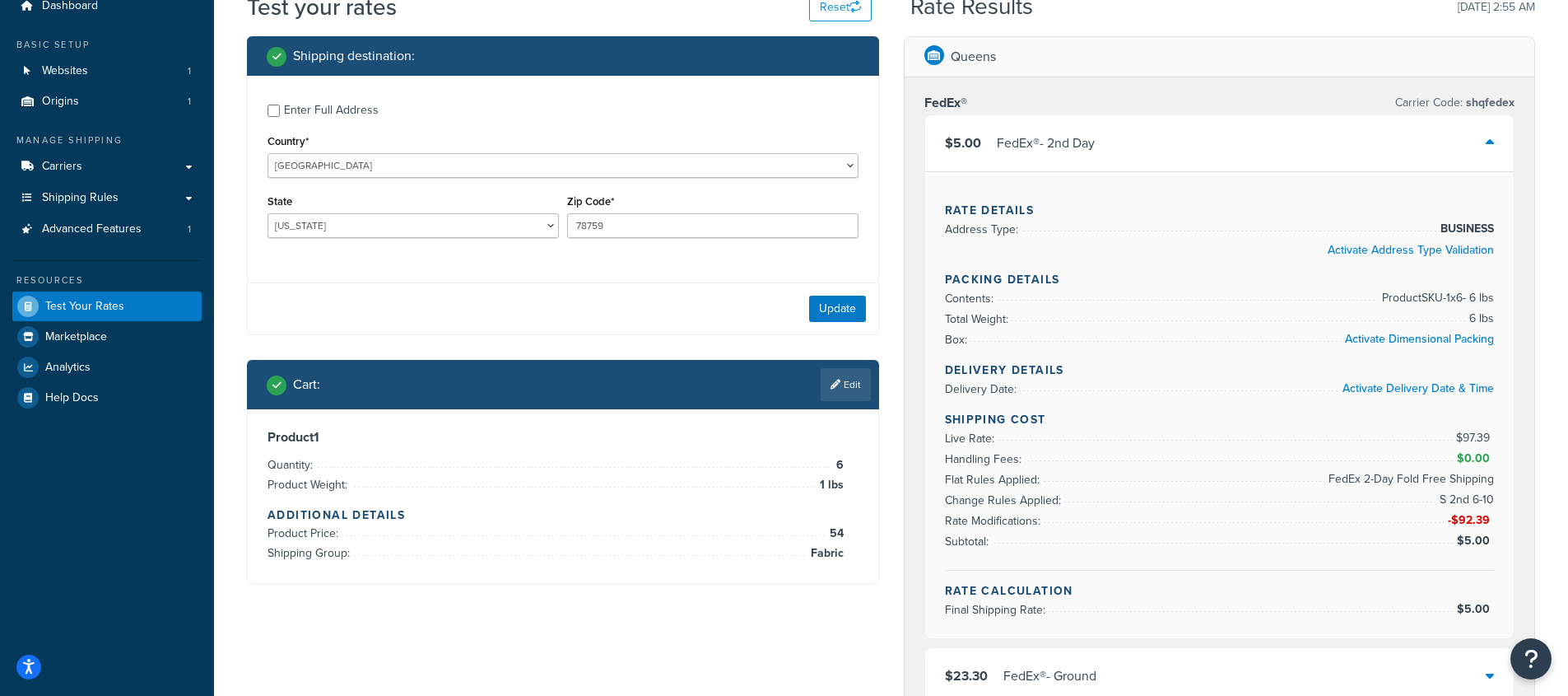
scroll to position [0, 0]
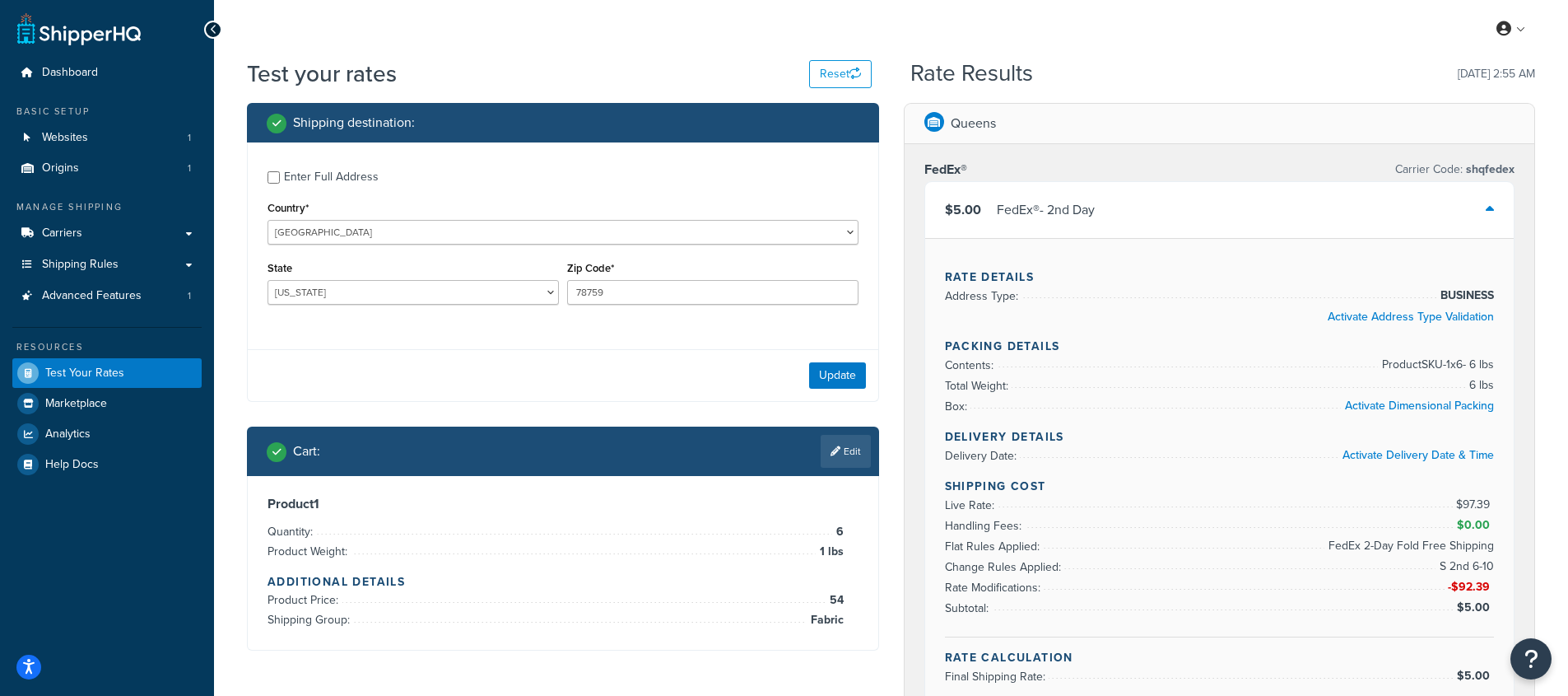
click at [1177, 165] on div "FedEx® Carrier Code: shqfedex" at bounding box center [1219, 169] width 590 height 23
click at [1165, 203] on div "$5.00 FedEx® - 2nd Day" at bounding box center [1219, 209] width 589 height 56
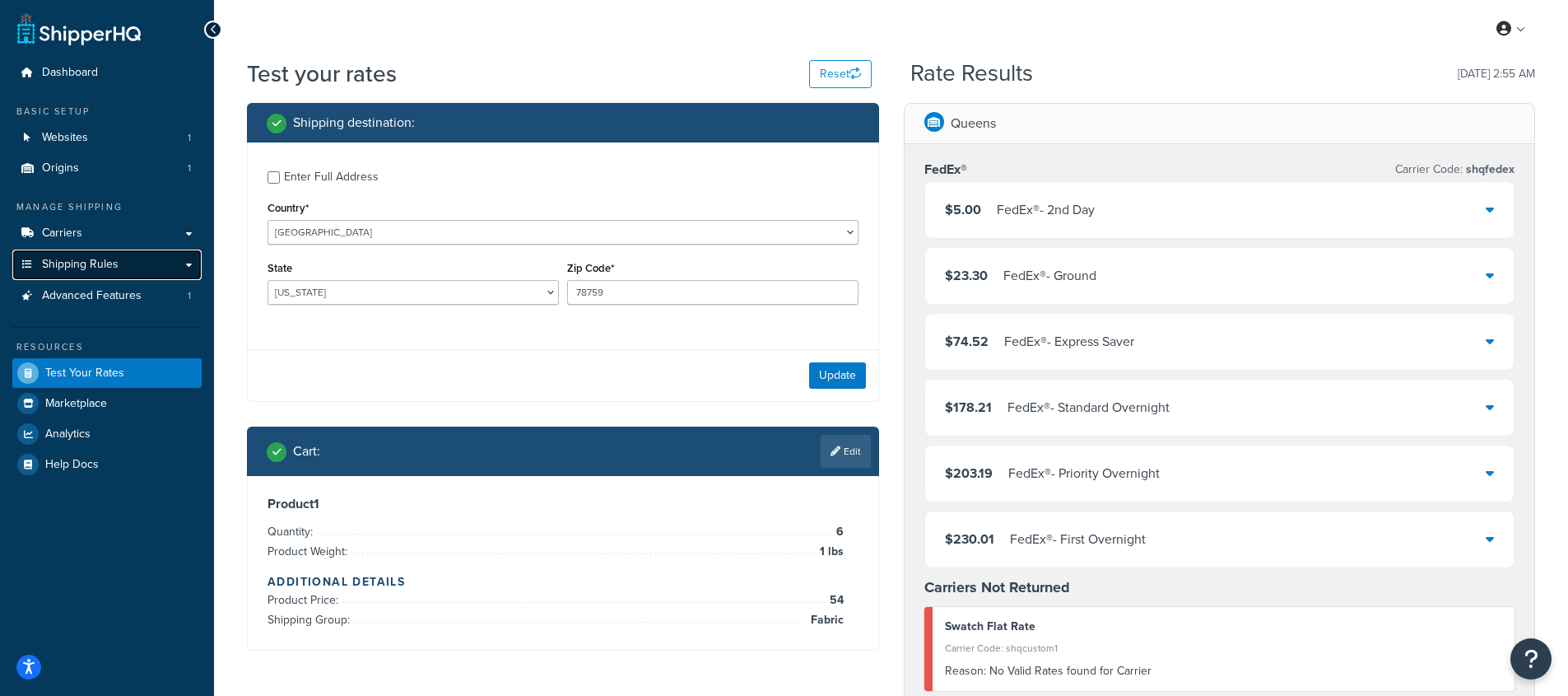
click at [103, 262] on span "Shipping Rules" at bounding box center [81, 264] width 77 height 14
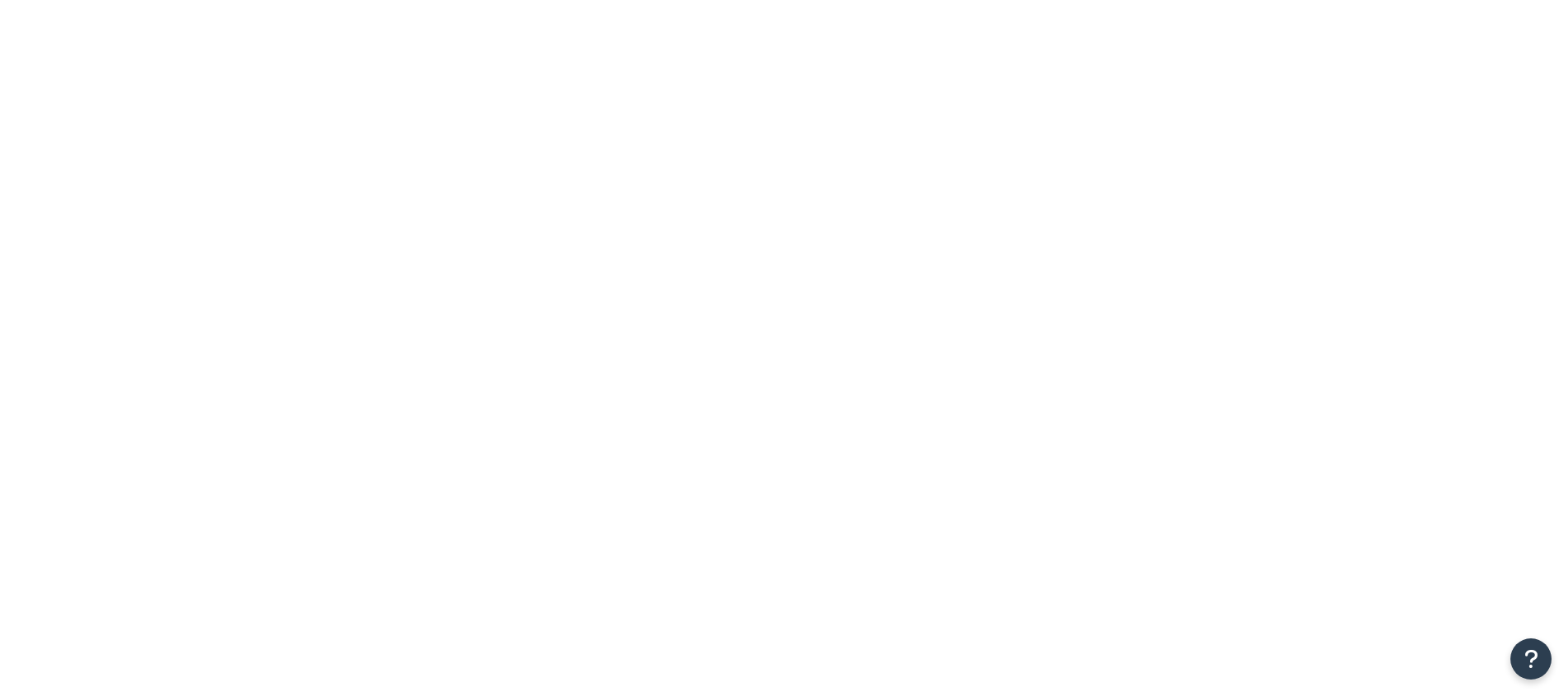
select select "SURCHARGE"
select select "ORDER"
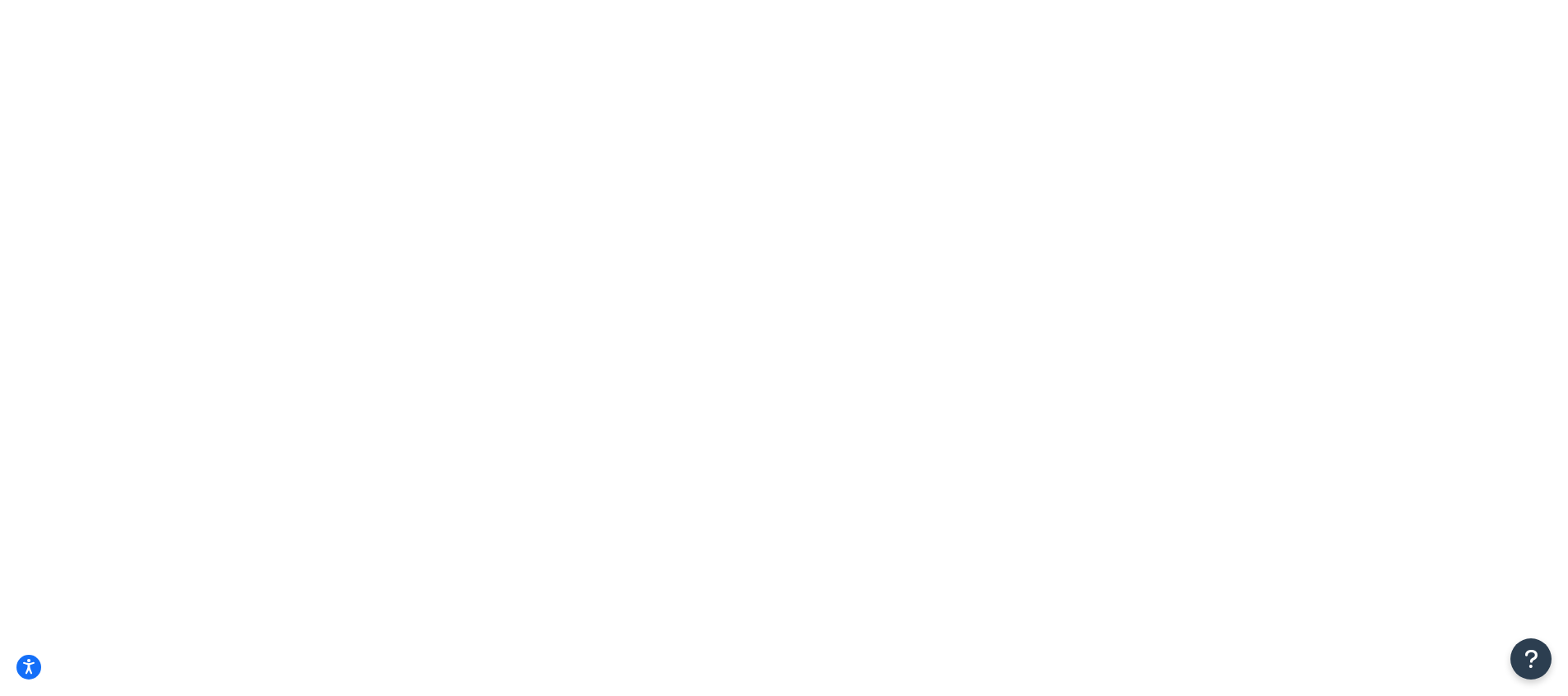
drag, startPoint x: 308, startPoint y: 92, endPoint x: 423, endPoint y: 94, distance: 115.0
copy h1 "S 2nd 6-10"
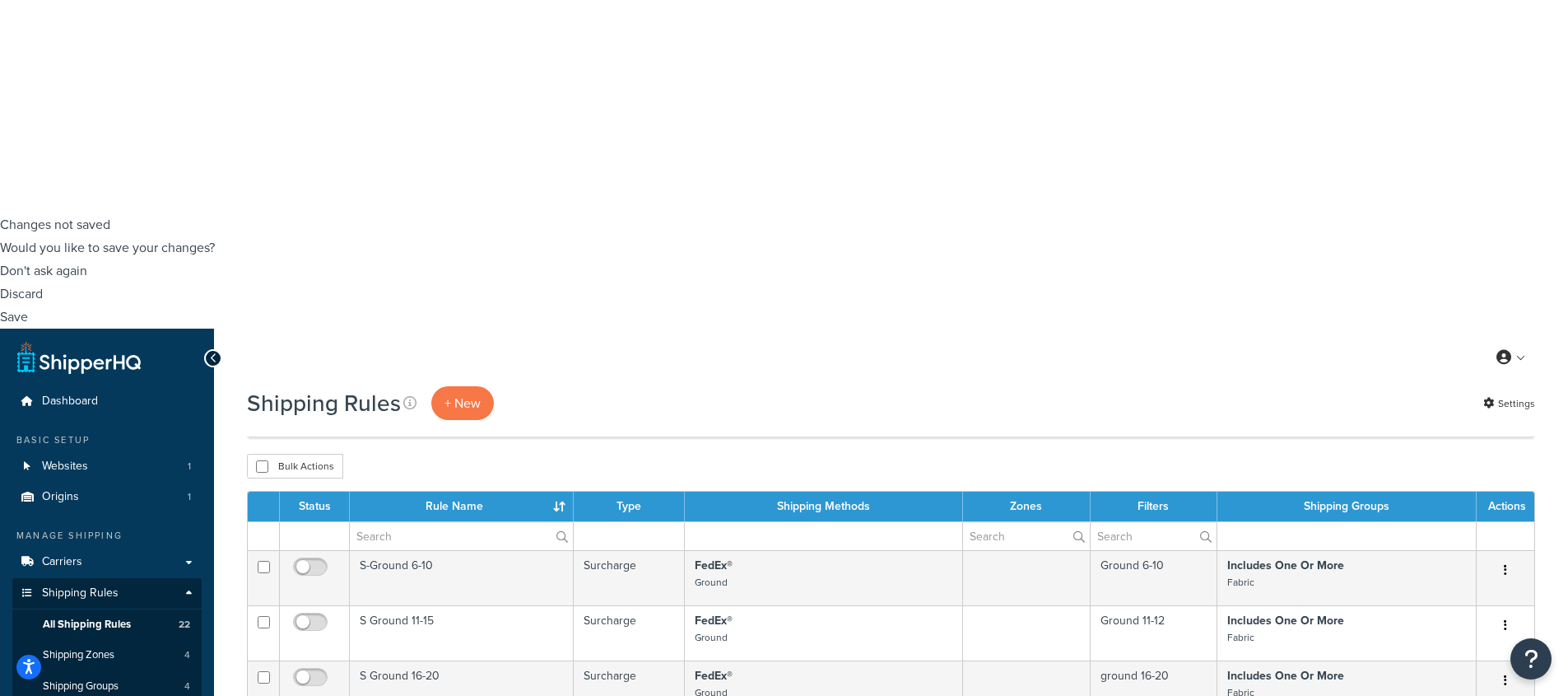
scroll to position [546, 0]
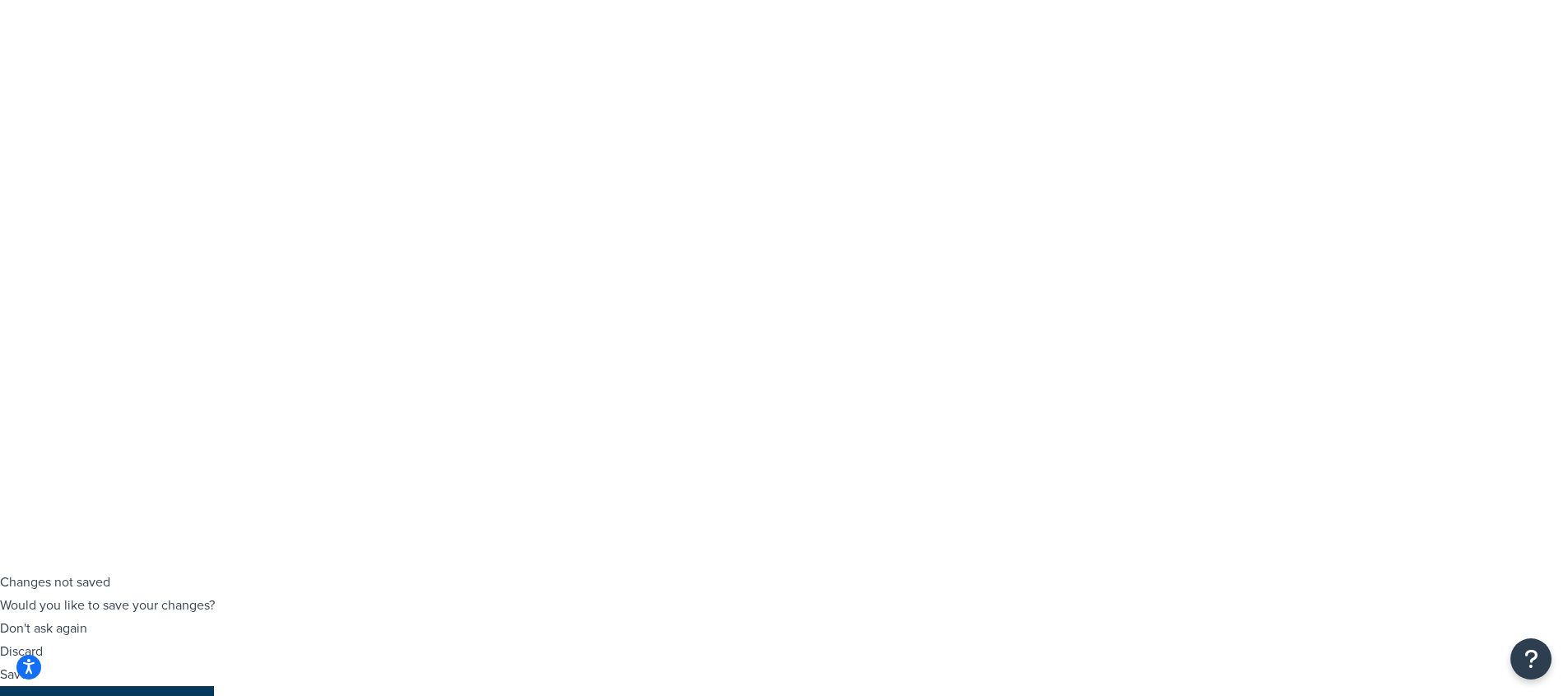
scroll to position [123, 0]
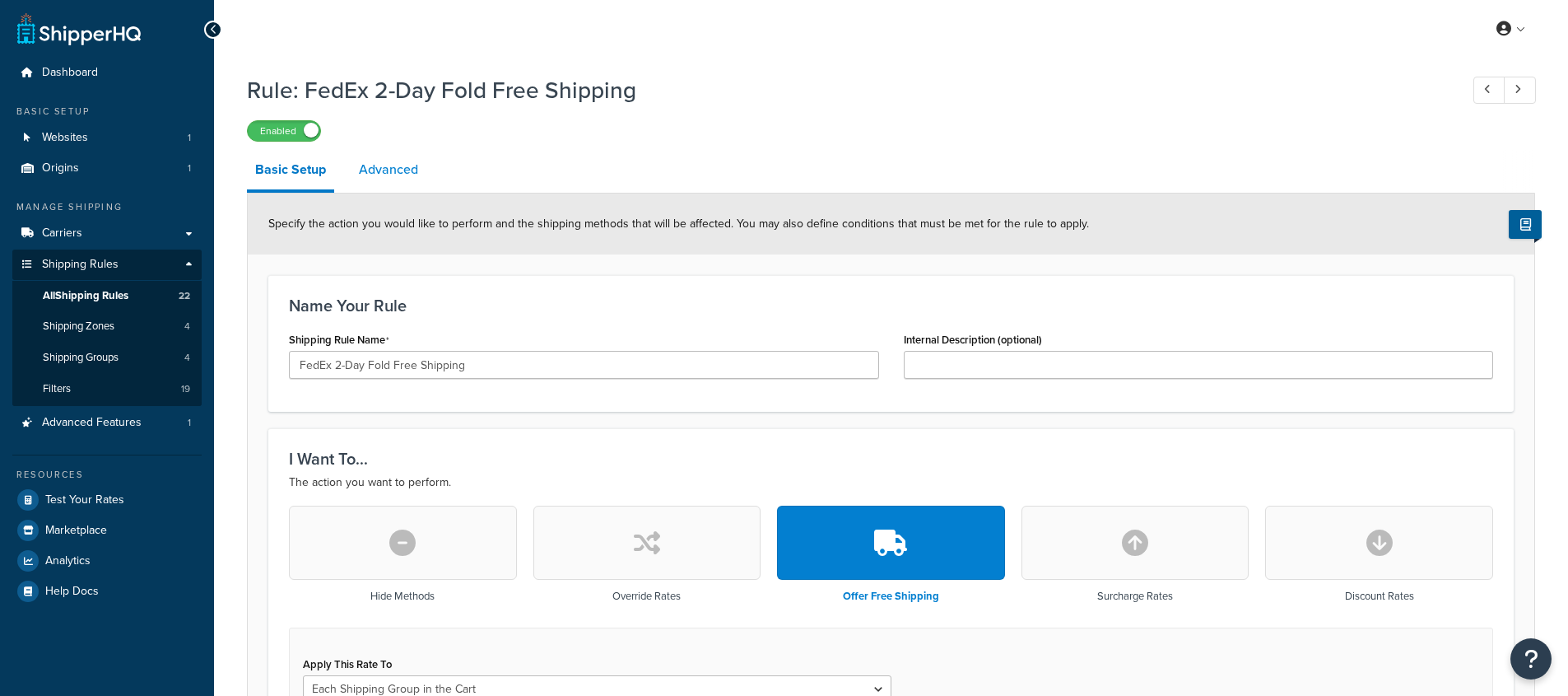
click at [420, 176] on link "Advanced" at bounding box center [388, 169] width 76 height 39
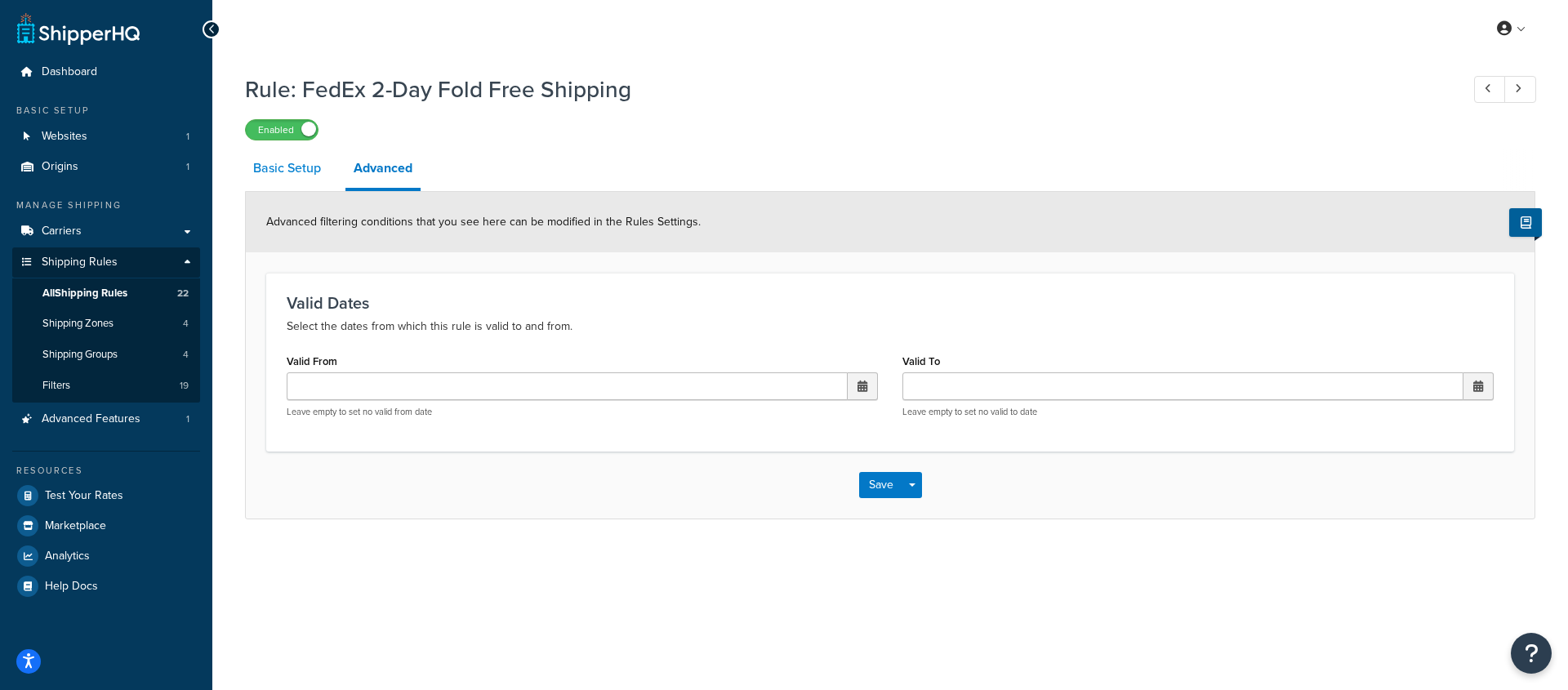
click at [329, 180] on link "Basic Setup" at bounding box center [287, 168] width 84 height 39
select select "SHIPPING_GROUP"
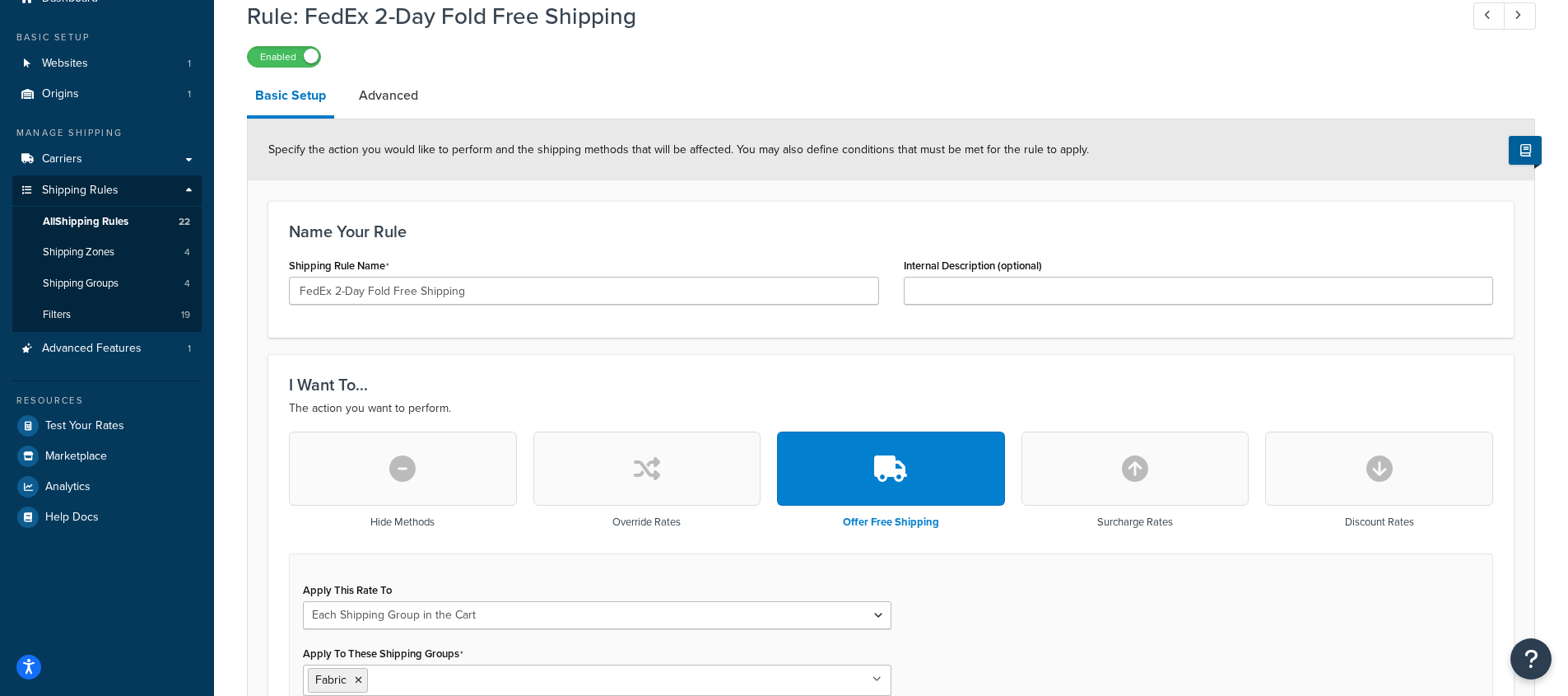
scroll to position [288, 0]
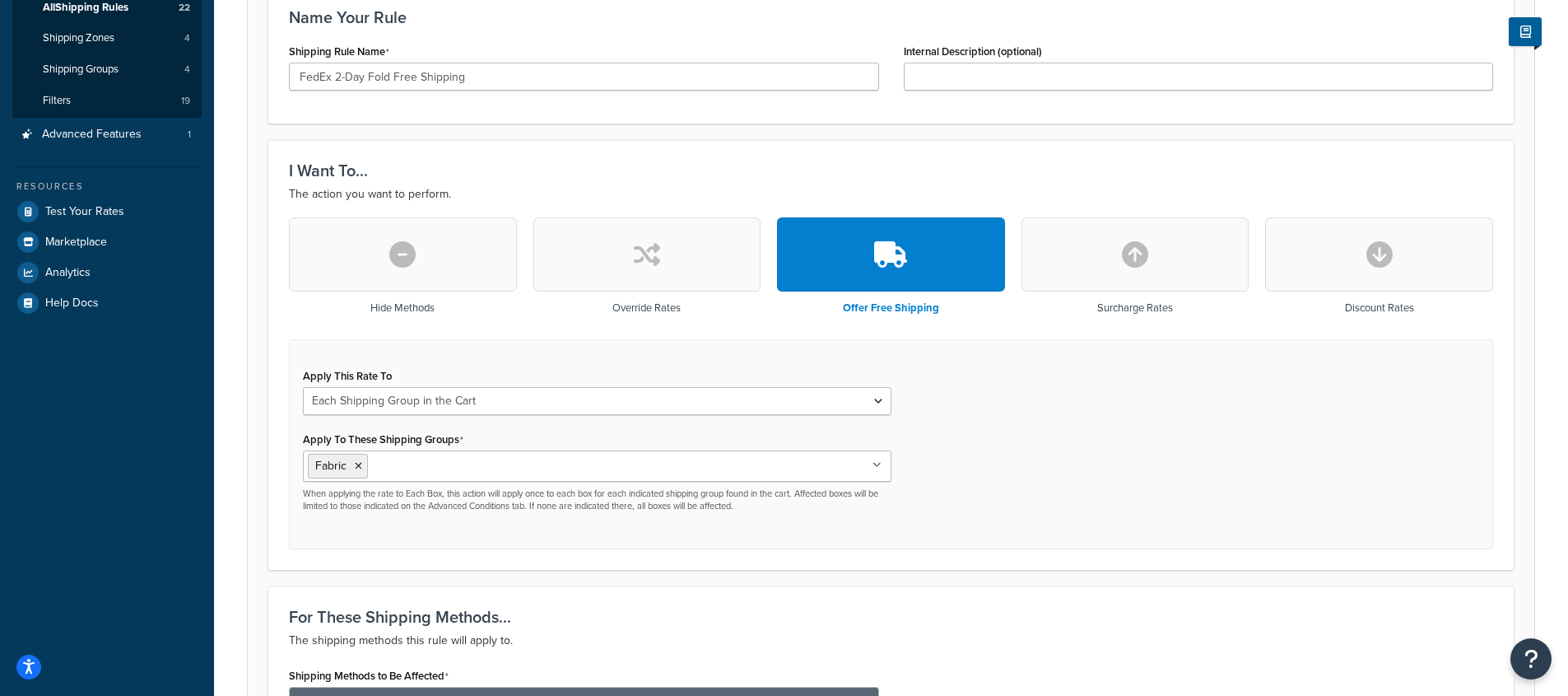
click at [1151, 274] on button "button" at bounding box center [1135, 254] width 228 height 74
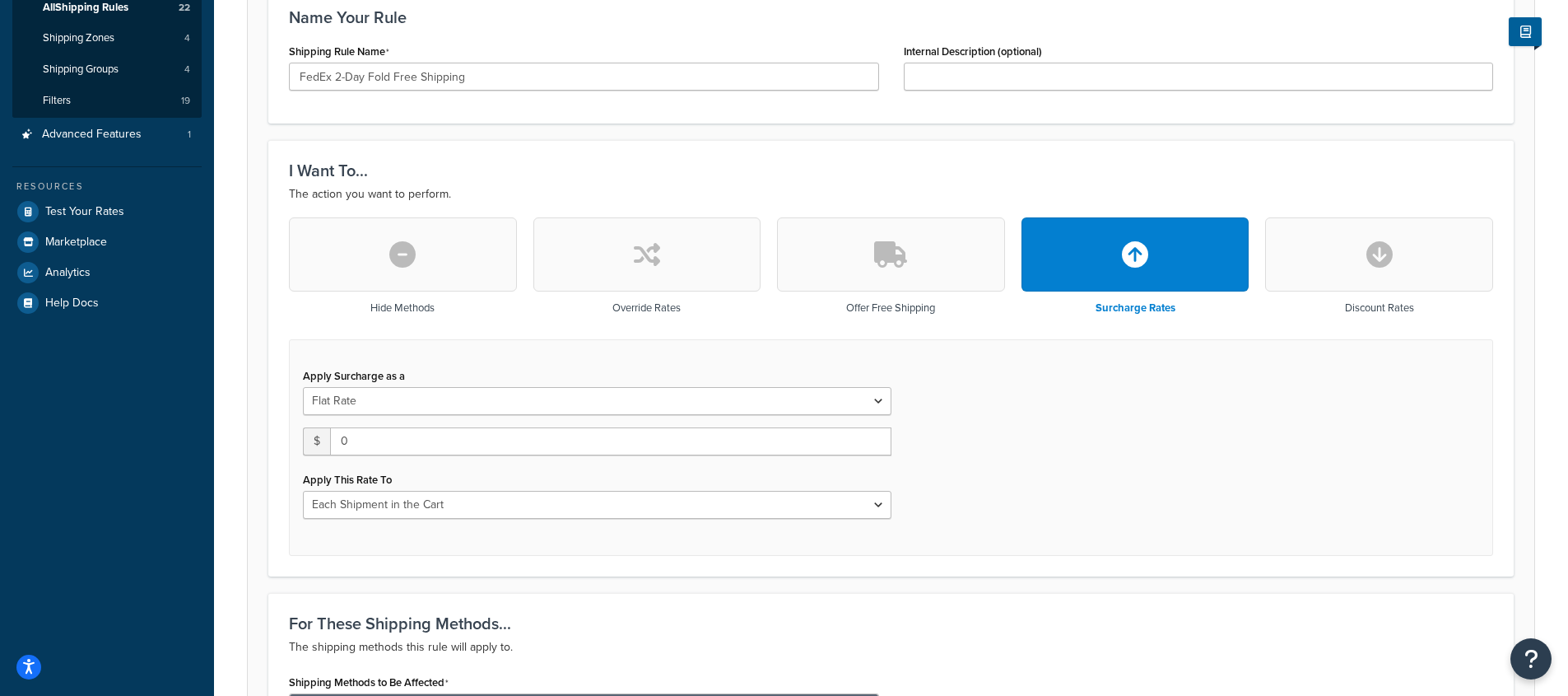
click at [1372, 270] on button "button" at bounding box center [1378, 254] width 228 height 74
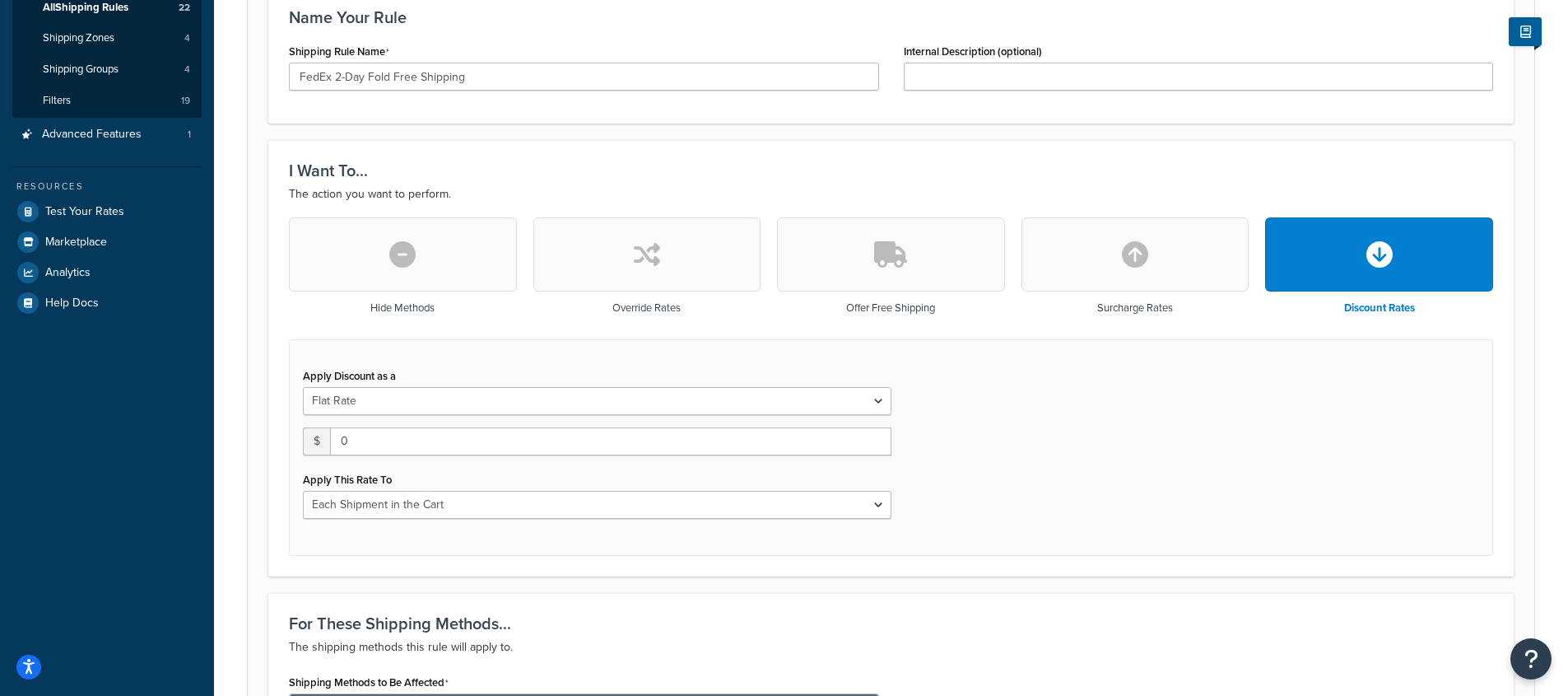
click at [920, 261] on button "button" at bounding box center [891, 254] width 228 height 74
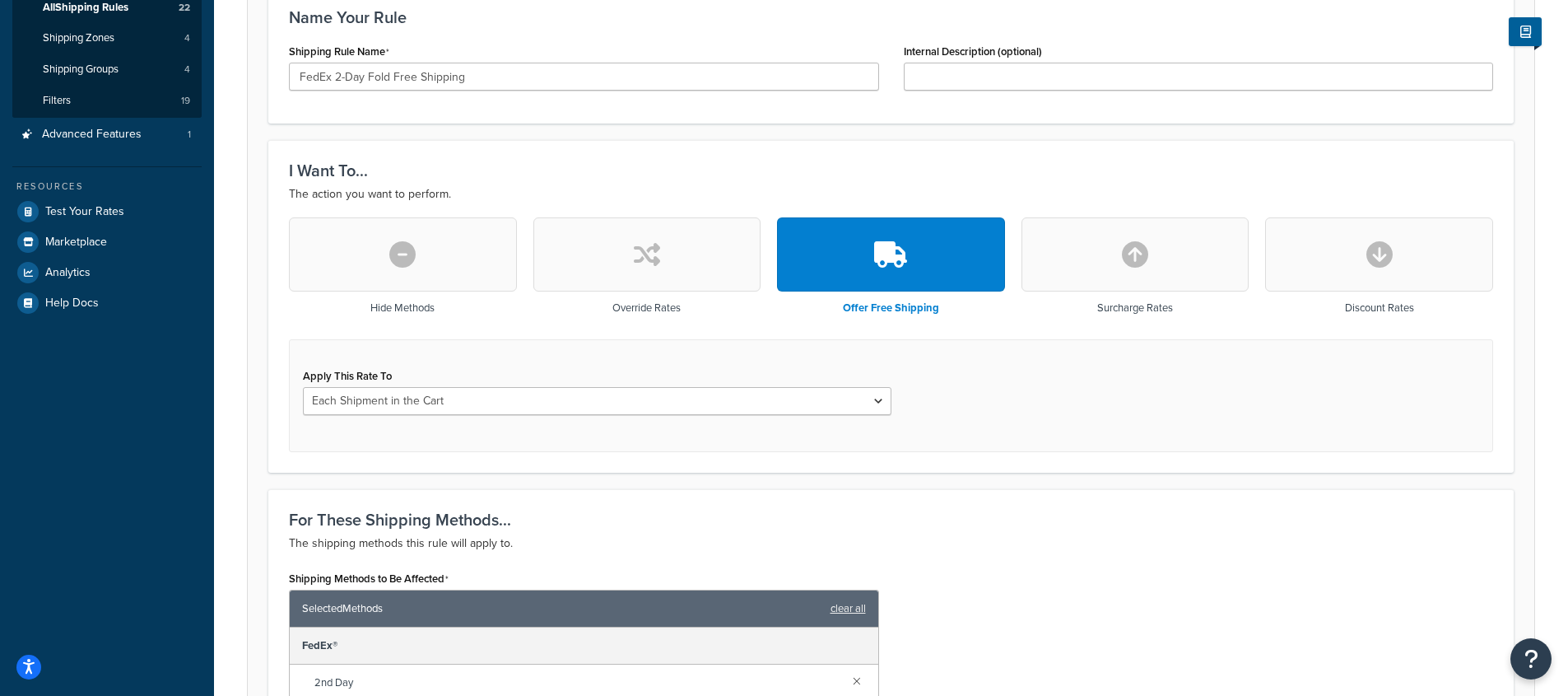
click at [504, 250] on button "button" at bounding box center [403, 254] width 228 height 74
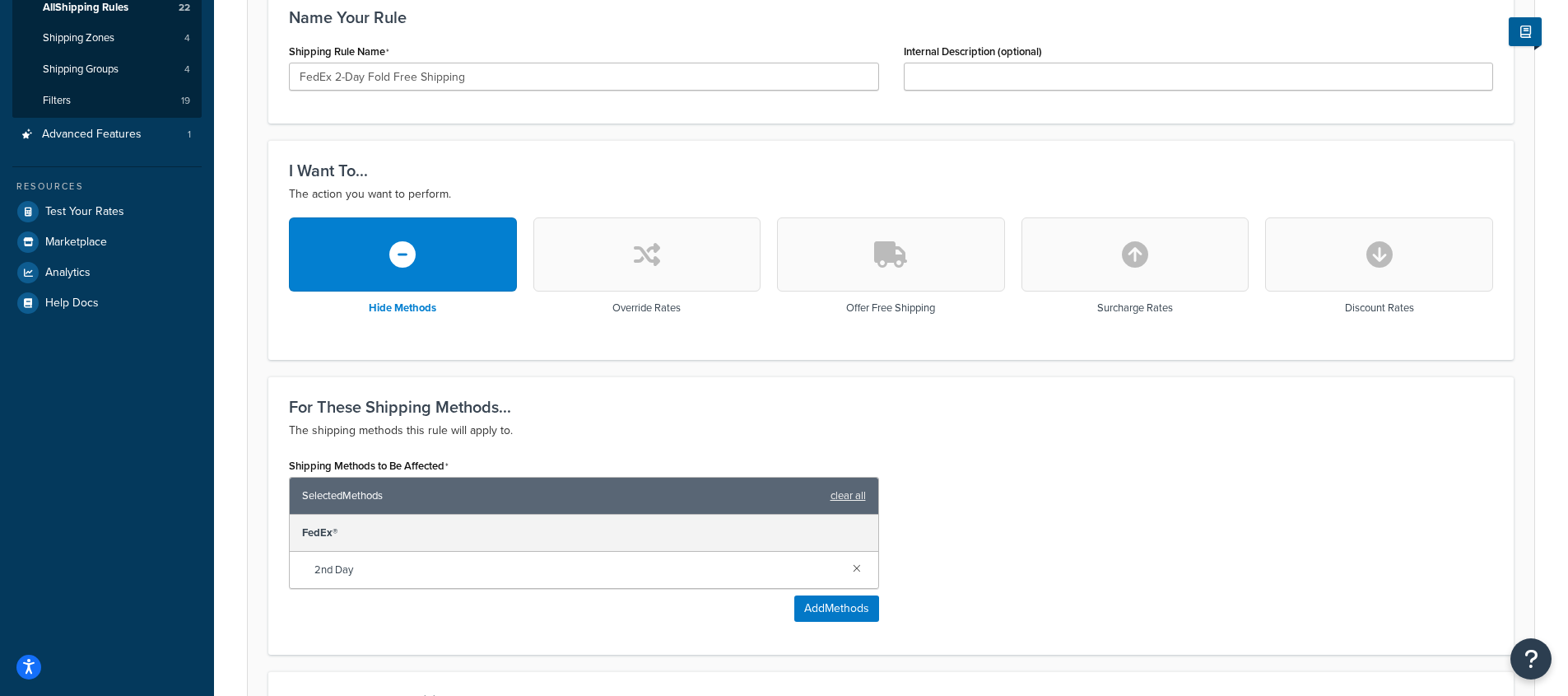
click at [920, 251] on button "button" at bounding box center [891, 254] width 228 height 74
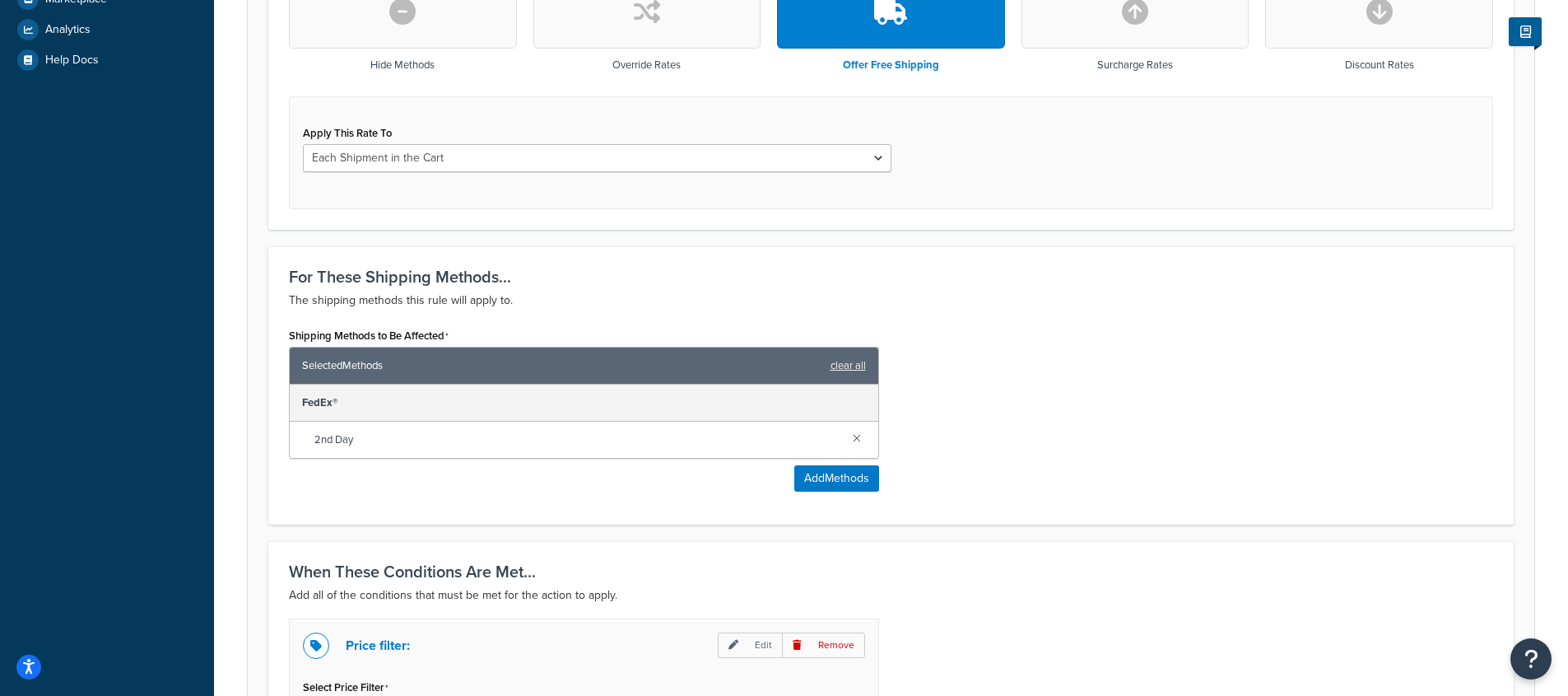
scroll to position [0, 0]
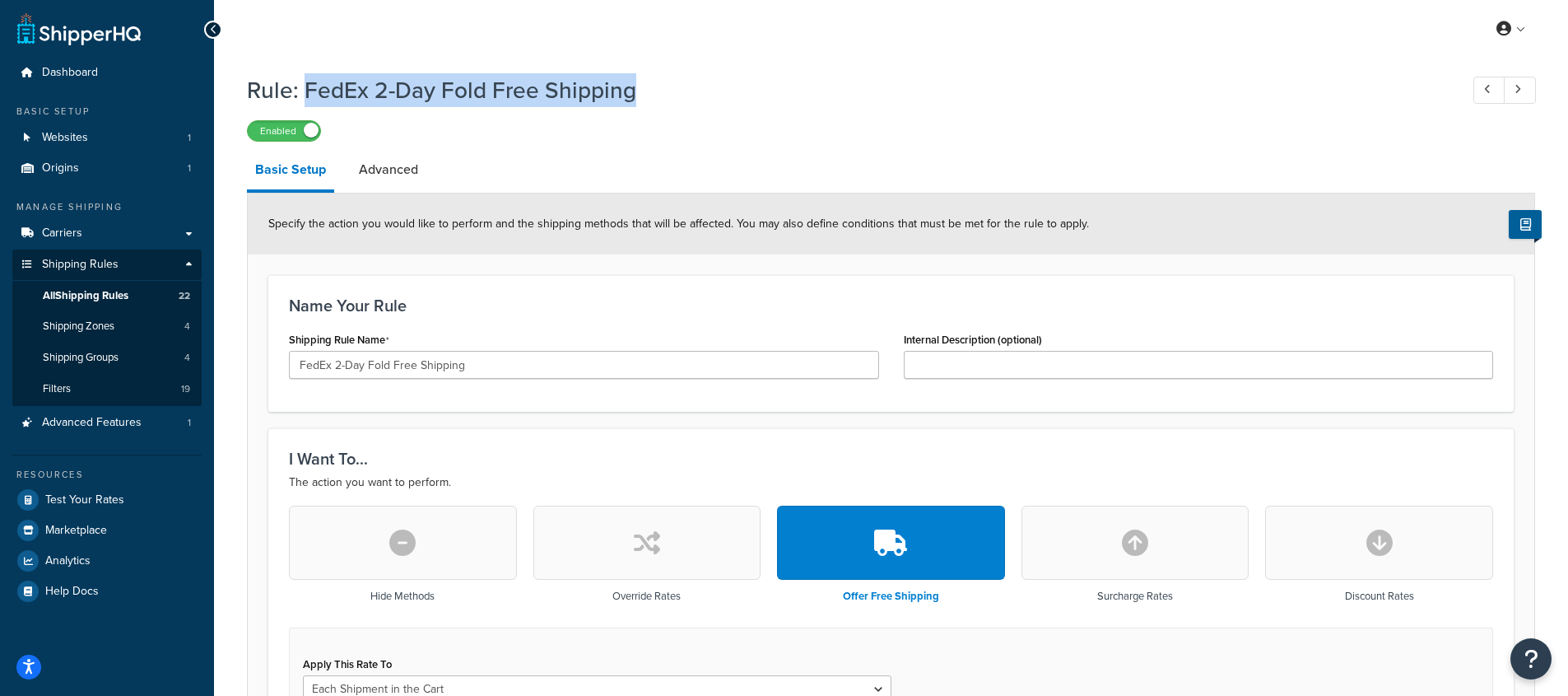
drag, startPoint x: 305, startPoint y: 88, endPoint x: 635, endPoint y: 87, distance: 330.0
click at [635, 87] on h1 "Rule: FedEx 2-Day Fold Free Shipping" at bounding box center [844, 89] width 1196 height 32
copy h1 "FedEx 2-Day Fold Free Shipping"
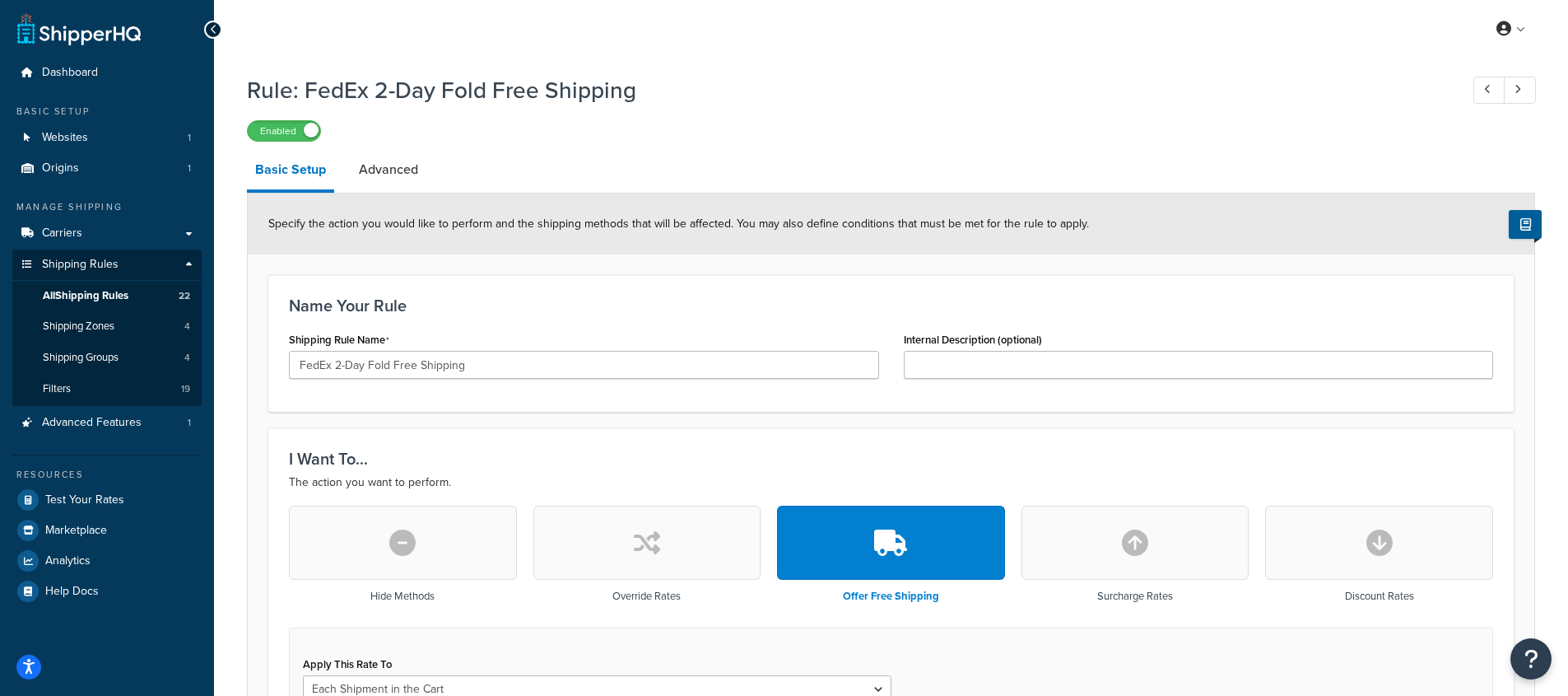
click at [613, 131] on div "Enabled" at bounding box center [890, 130] width 1288 height 23
click at [104, 299] on span "All Shipping Rules" at bounding box center [85, 296] width 85 height 14
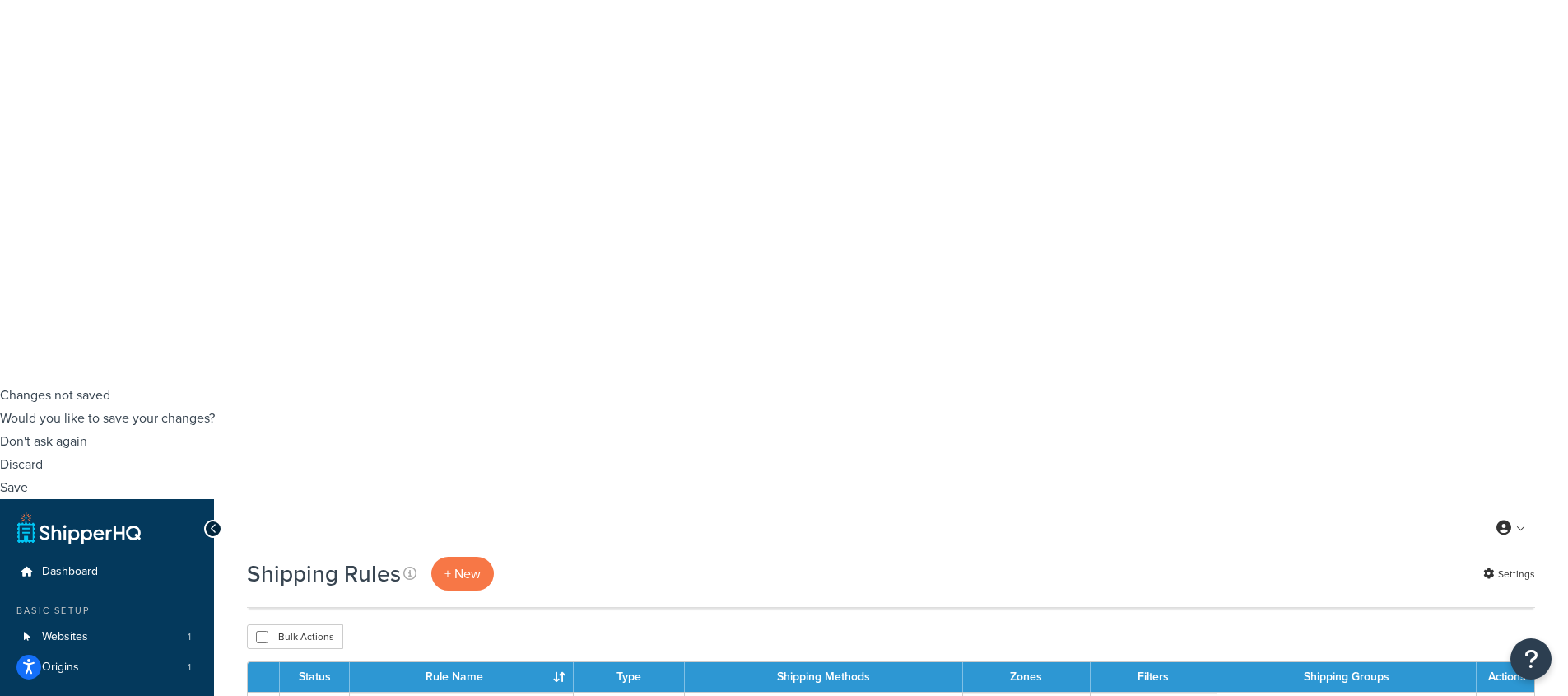
scroll to position [305, 0]
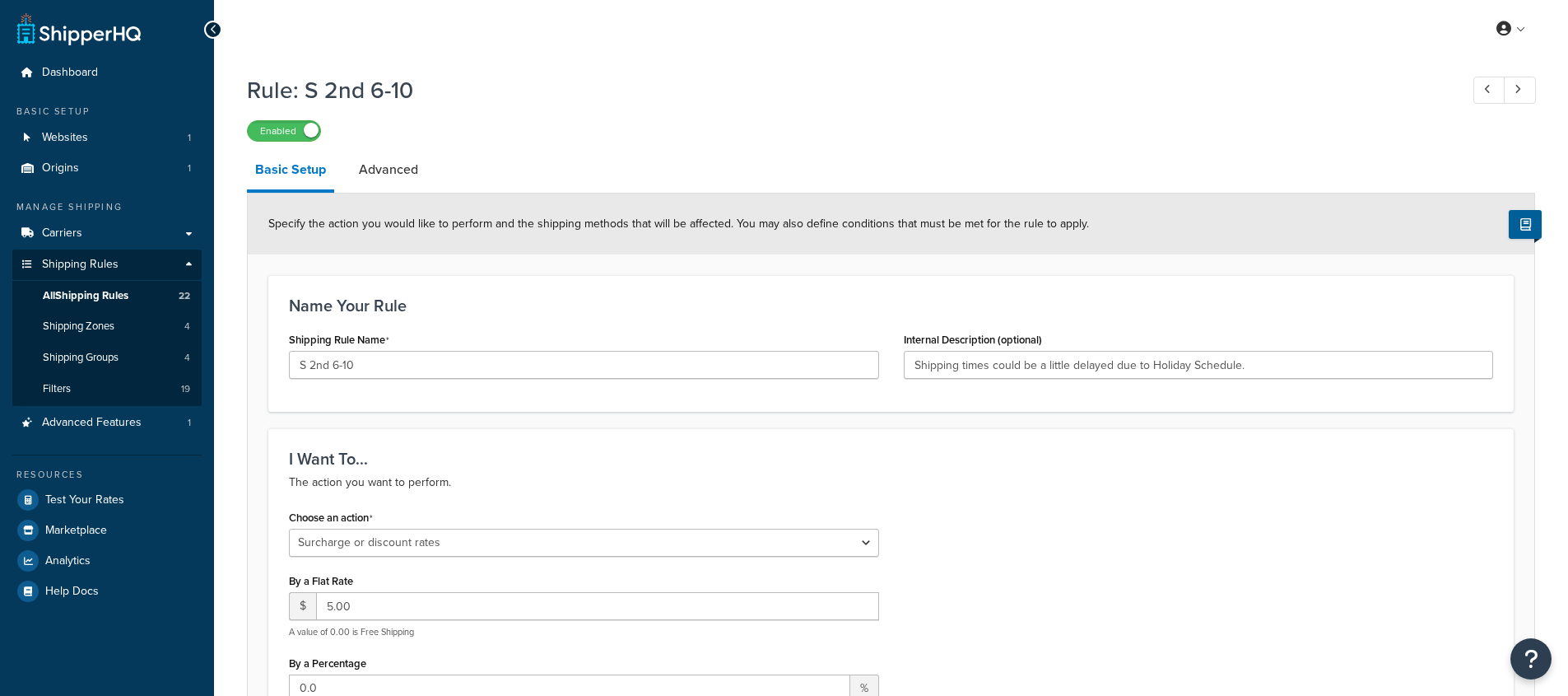
select select "SURCHARGE"
select select "ORDER"
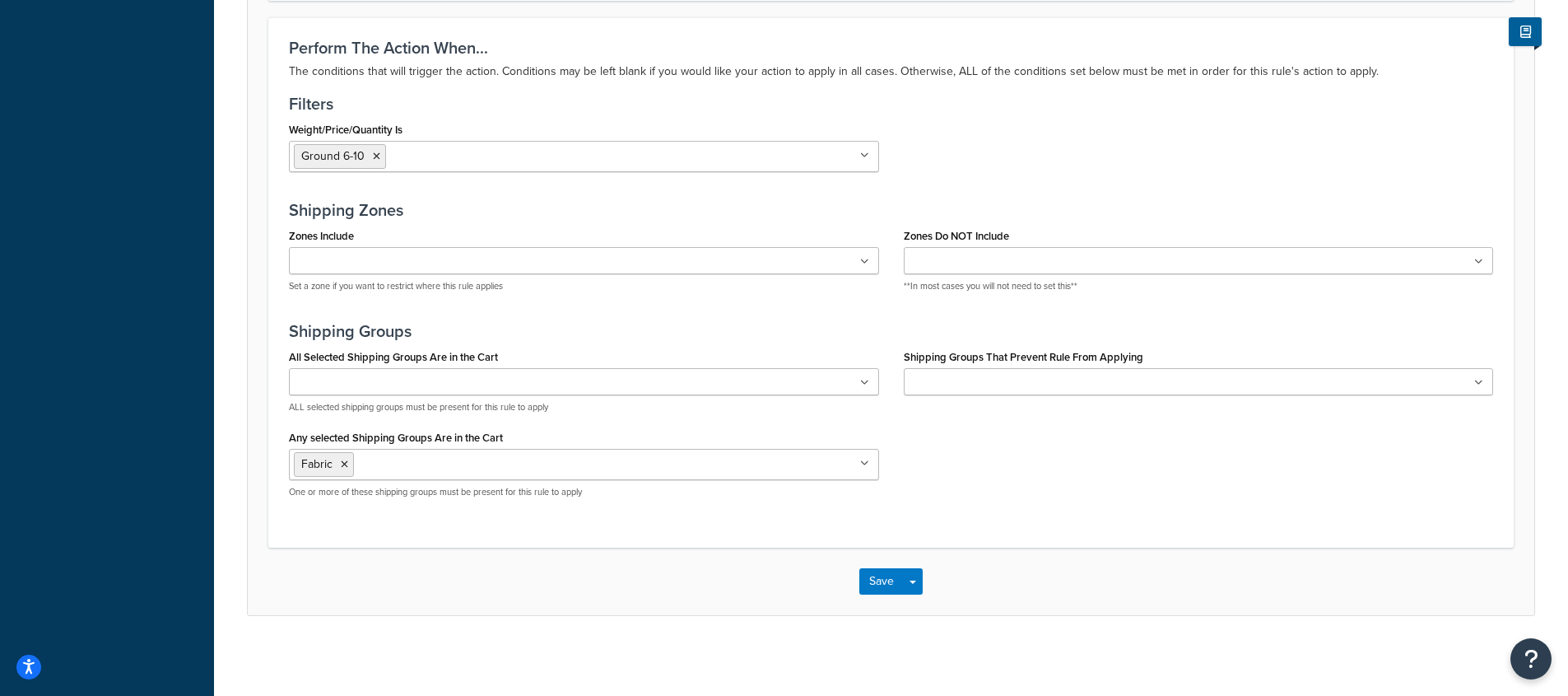
scroll to position [1177, 0]
click at [1092, 372] on ul at bounding box center [1199, 379] width 590 height 28
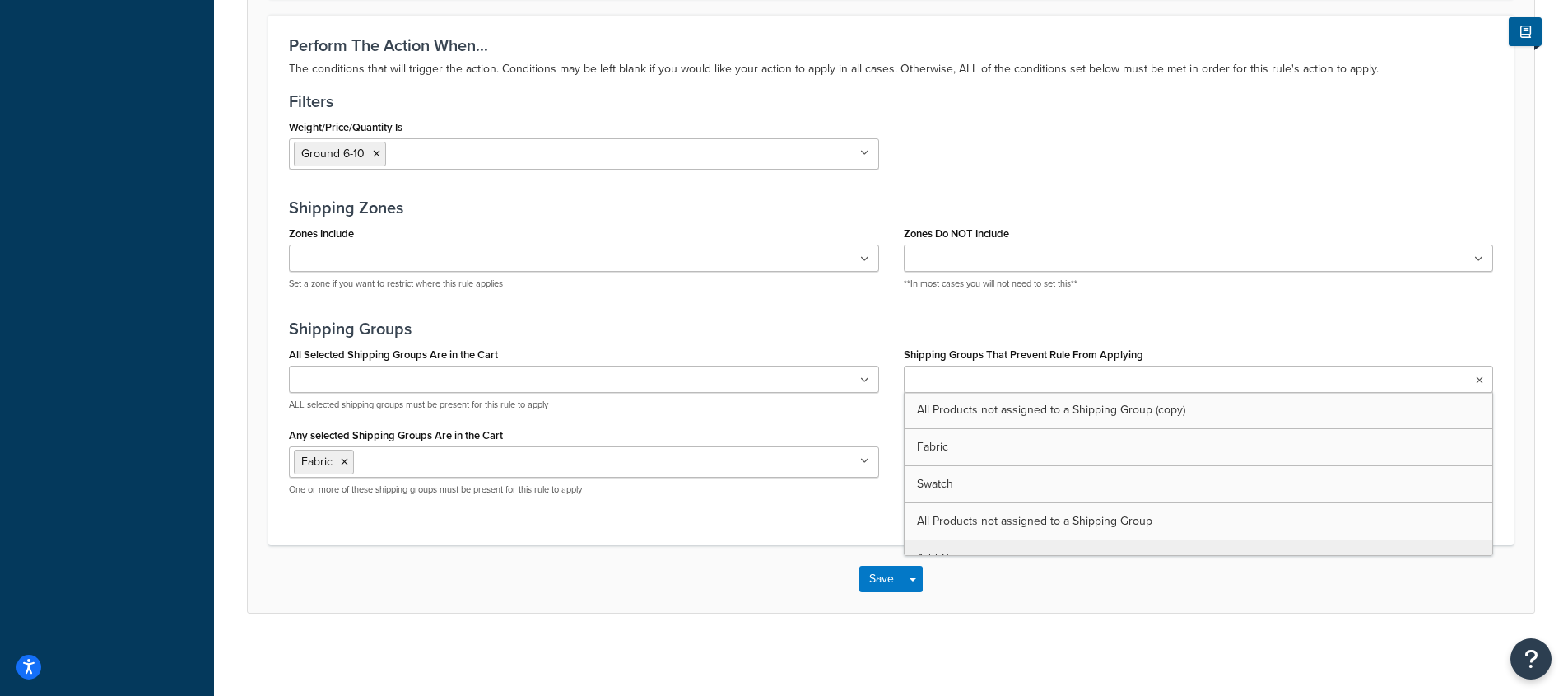
click at [807, 317] on div "Perform The Action When... The conditions that will trigger the action. Conditi…" at bounding box center [890, 279] width 1245 height 530
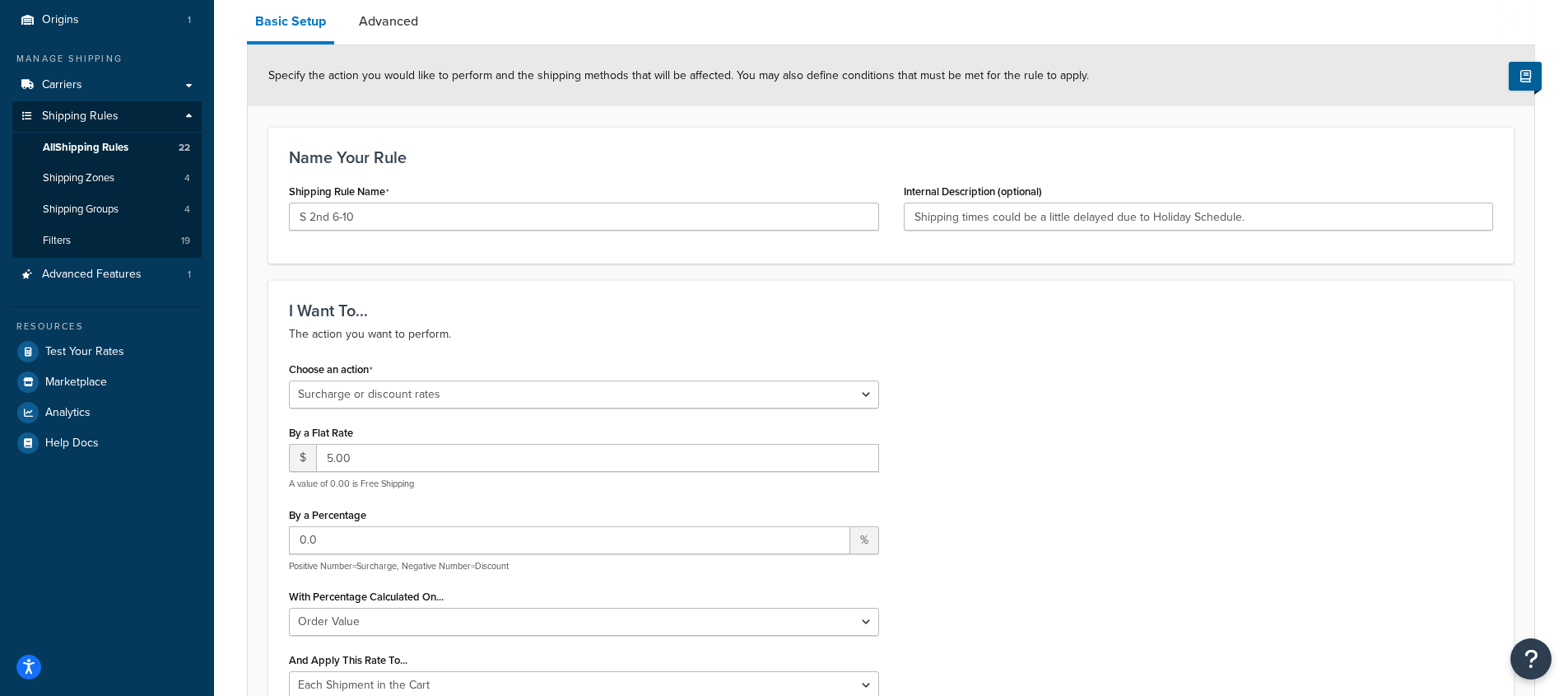
scroll to position [0, 0]
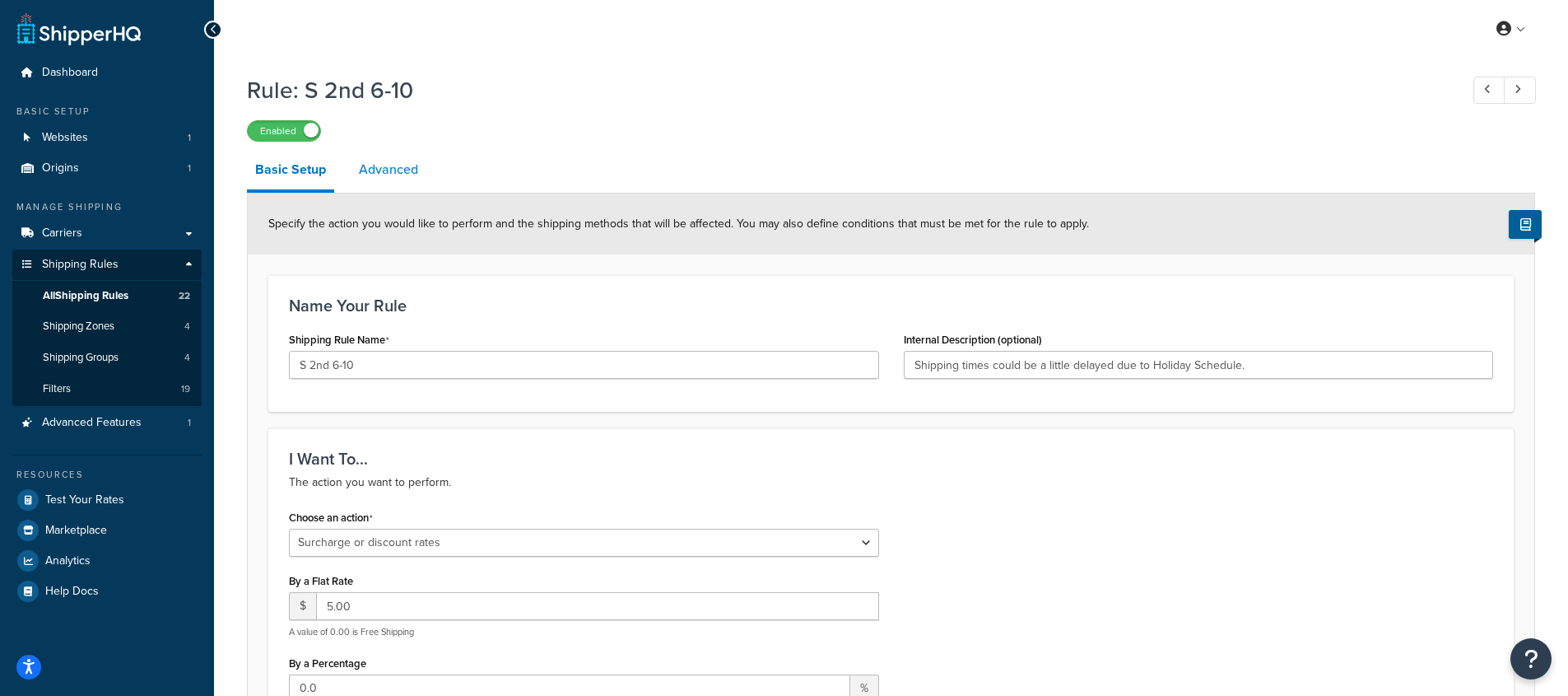
click at [388, 171] on link "Advanced" at bounding box center [388, 169] width 76 height 39
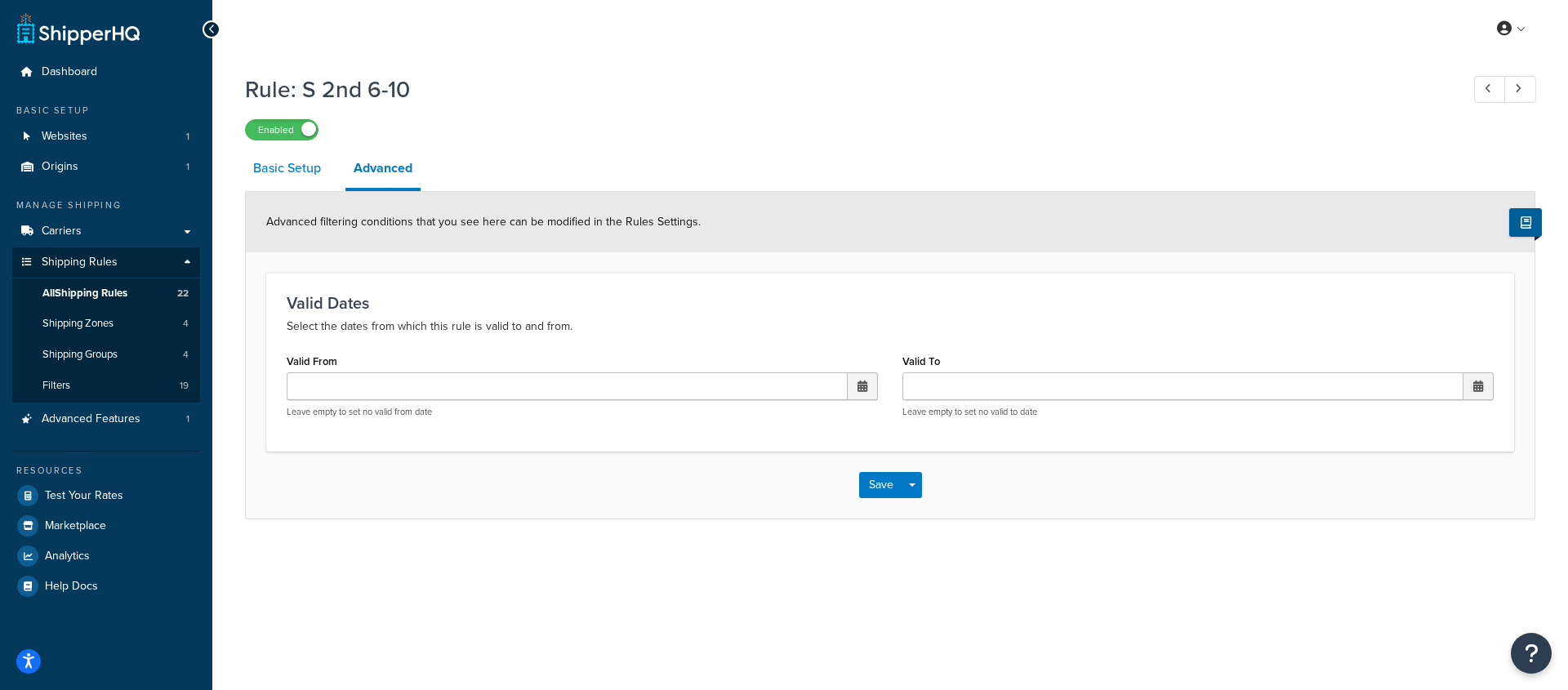
click at [294, 172] on link "Basic Setup" at bounding box center [287, 168] width 84 height 39
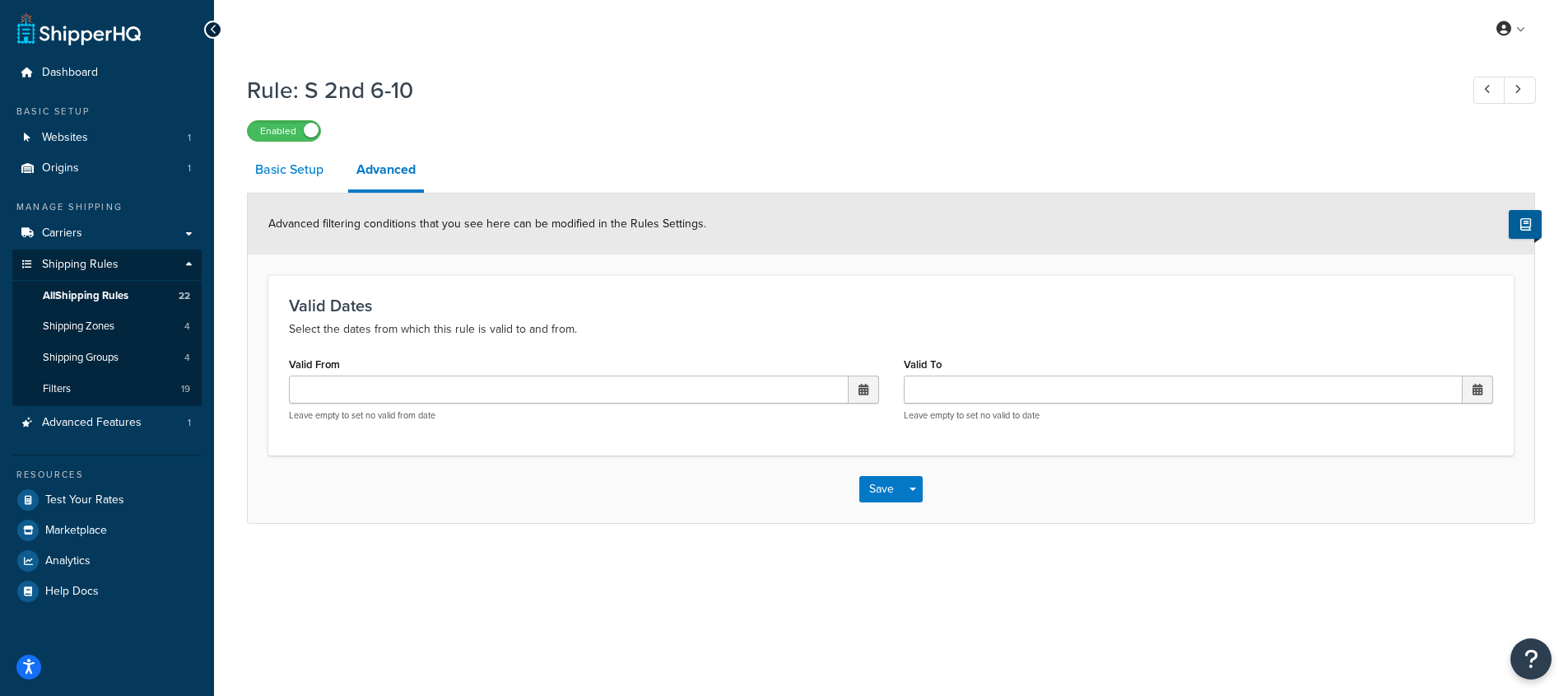
select select "SURCHARGE"
select select "ORDER"
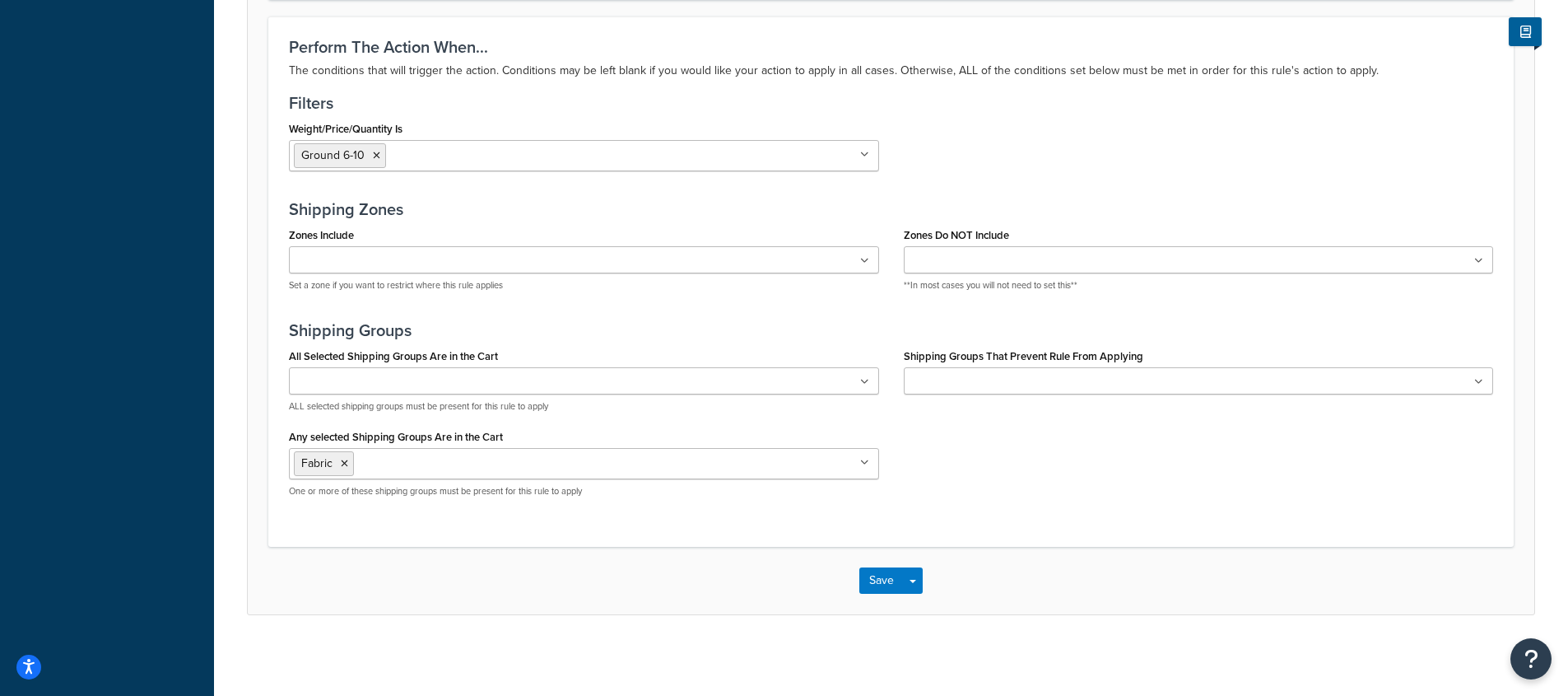
scroll to position [1177, 0]
click at [910, 576] on button "Save Dropdown" at bounding box center [913, 578] width 20 height 27
click at [990, 499] on div "All Selected Shipping Groups Are in the Cart All Products not assigned to a Shi…" at bounding box center [890, 425] width 1229 height 166
click at [924, 488] on div "All Selected Shipping Groups Are in the Cart All Products not assigned to a Shi…" at bounding box center [890, 425] width 1229 height 166
drag, startPoint x: 781, startPoint y: 506, endPoint x: 763, endPoint y: 507, distance: 18.0
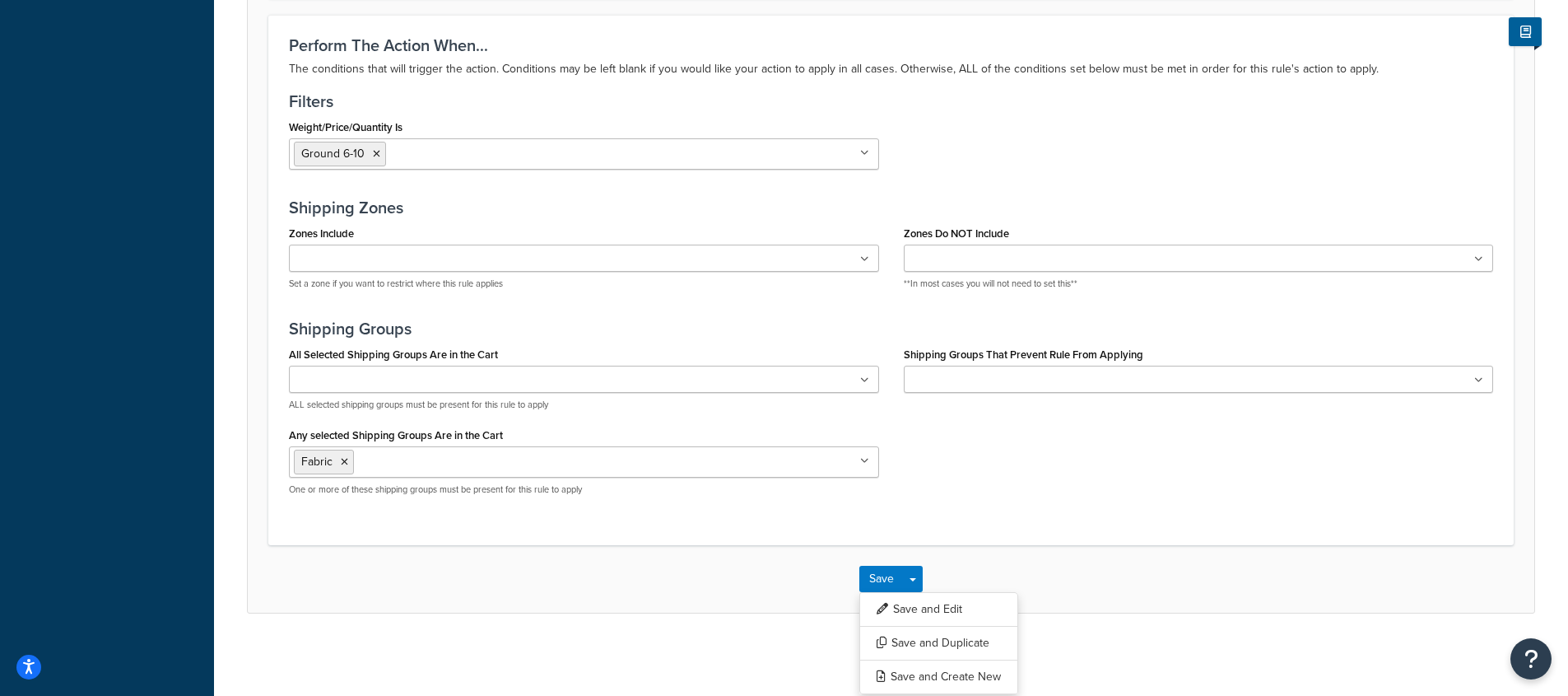
click at [780, 507] on div "All Selected Shipping Groups Are in the Cart All Products not assigned to a Shi…" at bounding box center [584, 425] width 615 height 166
click at [542, 581] on div "Save Save Dropdown Save and Edit Save and Duplicate Save and Create New" at bounding box center [890, 579] width 1286 height 68
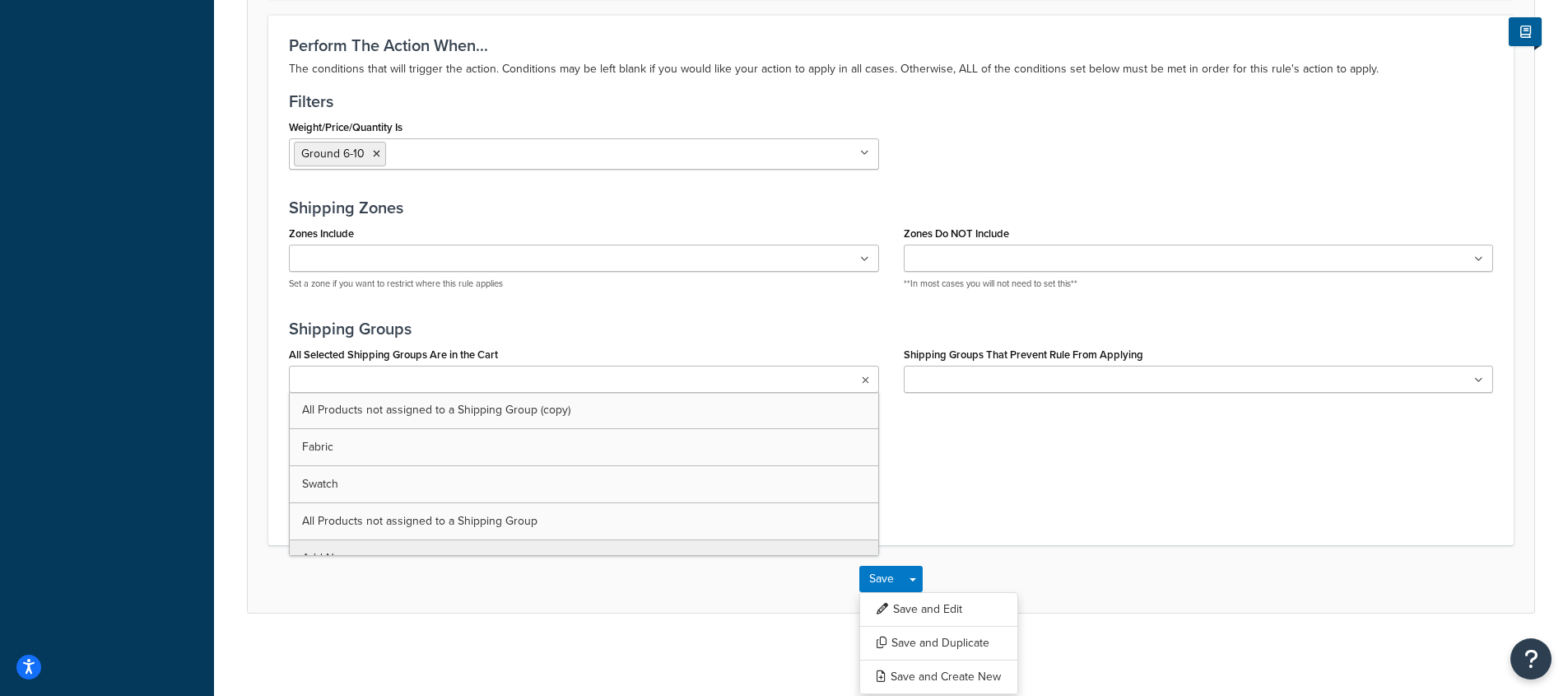
click at [385, 381] on input "All Selected Shipping Groups Are in the Cart" at bounding box center [366, 380] width 145 height 18
click at [939, 265] on input "Zones Do NOT Include" at bounding box center [981, 260] width 145 height 18
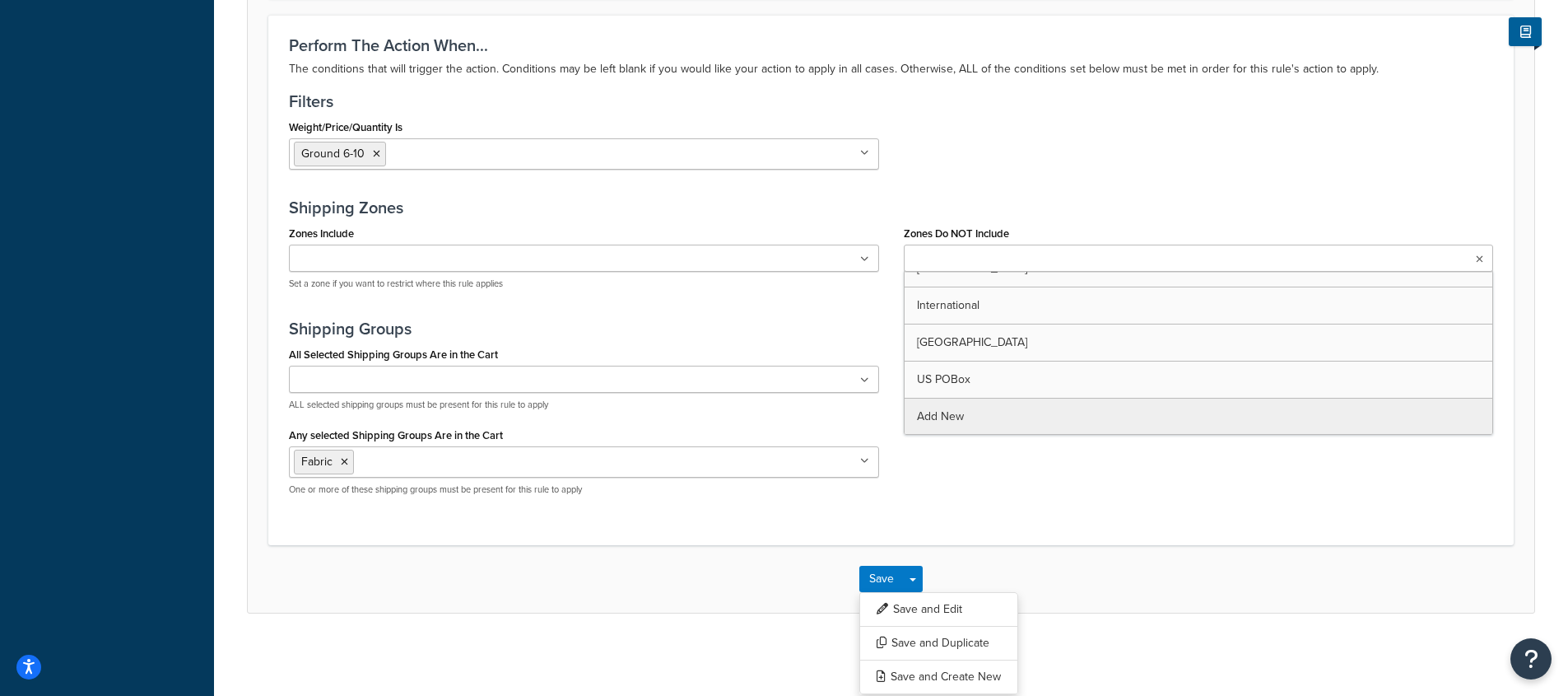
scroll to position [22, 0]
click at [832, 327] on h3 "Shipping Groups" at bounding box center [890, 328] width 1204 height 18
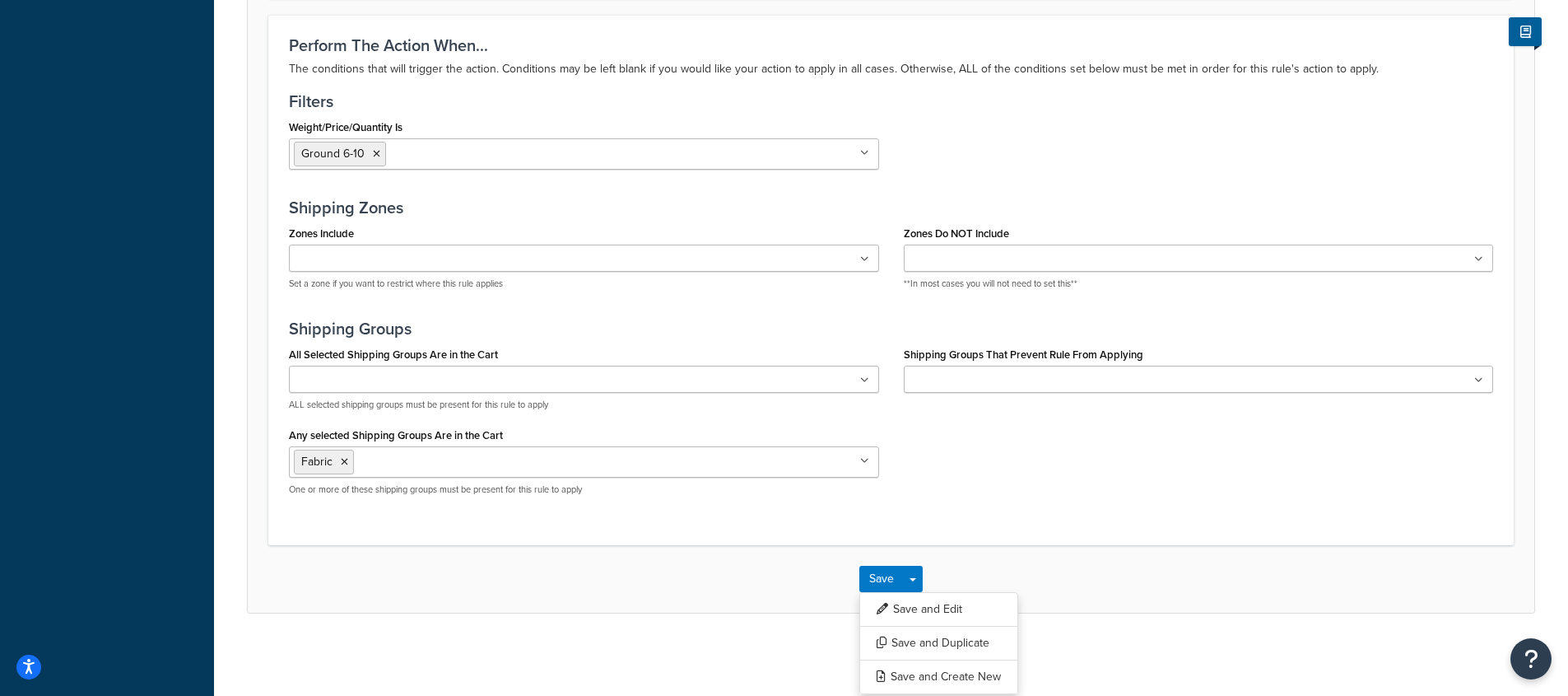
click at [689, 269] on ul at bounding box center [584, 259] width 590 height 28
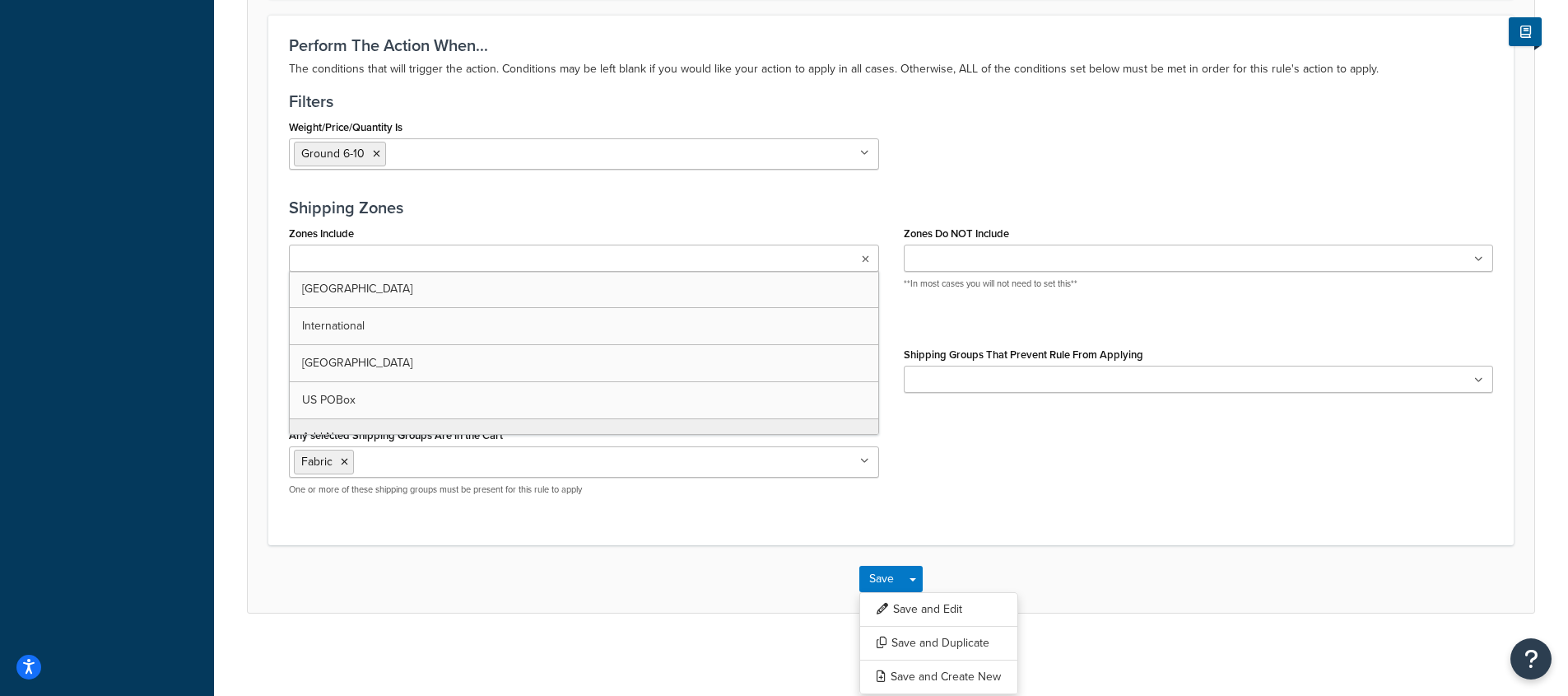
click at [677, 199] on h3 "Shipping Zones" at bounding box center [890, 207] width 1204 height 18
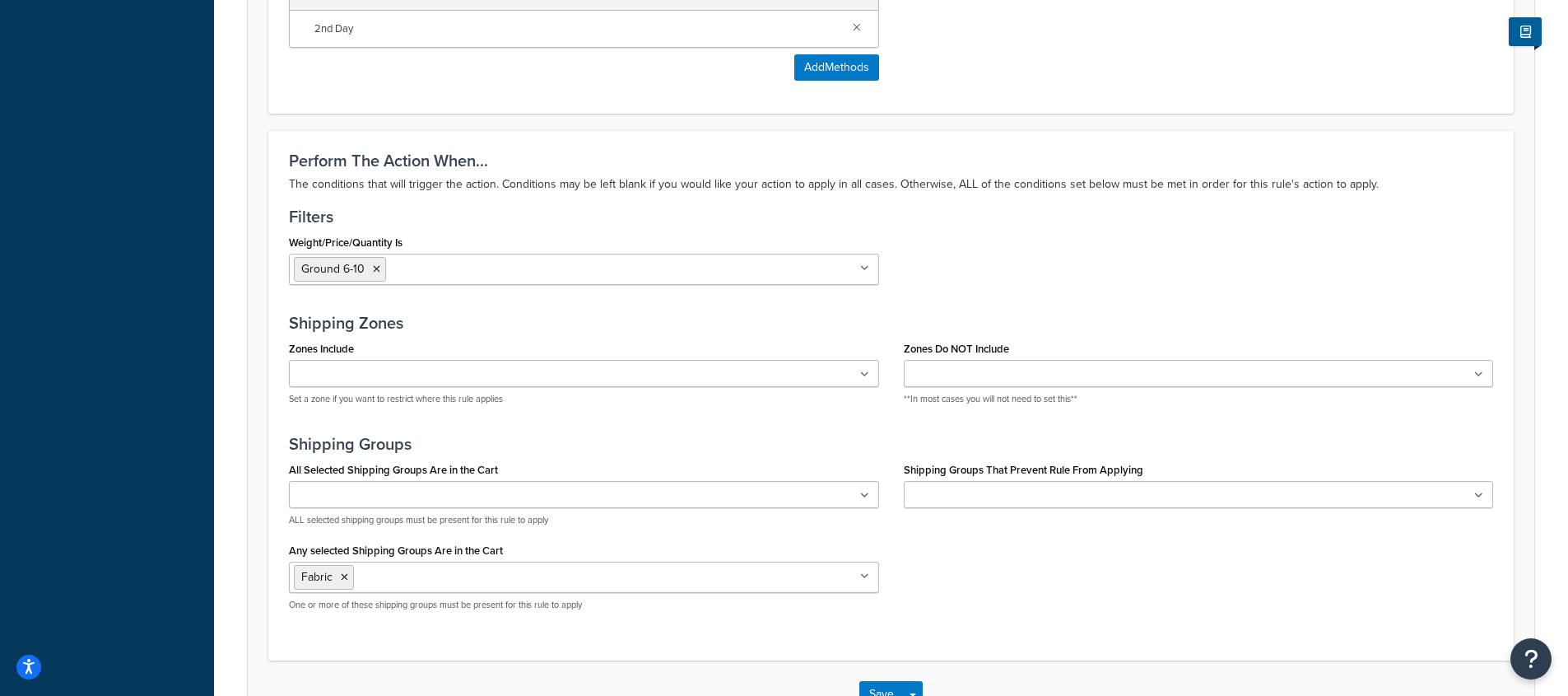
scroll to position [991, 0]
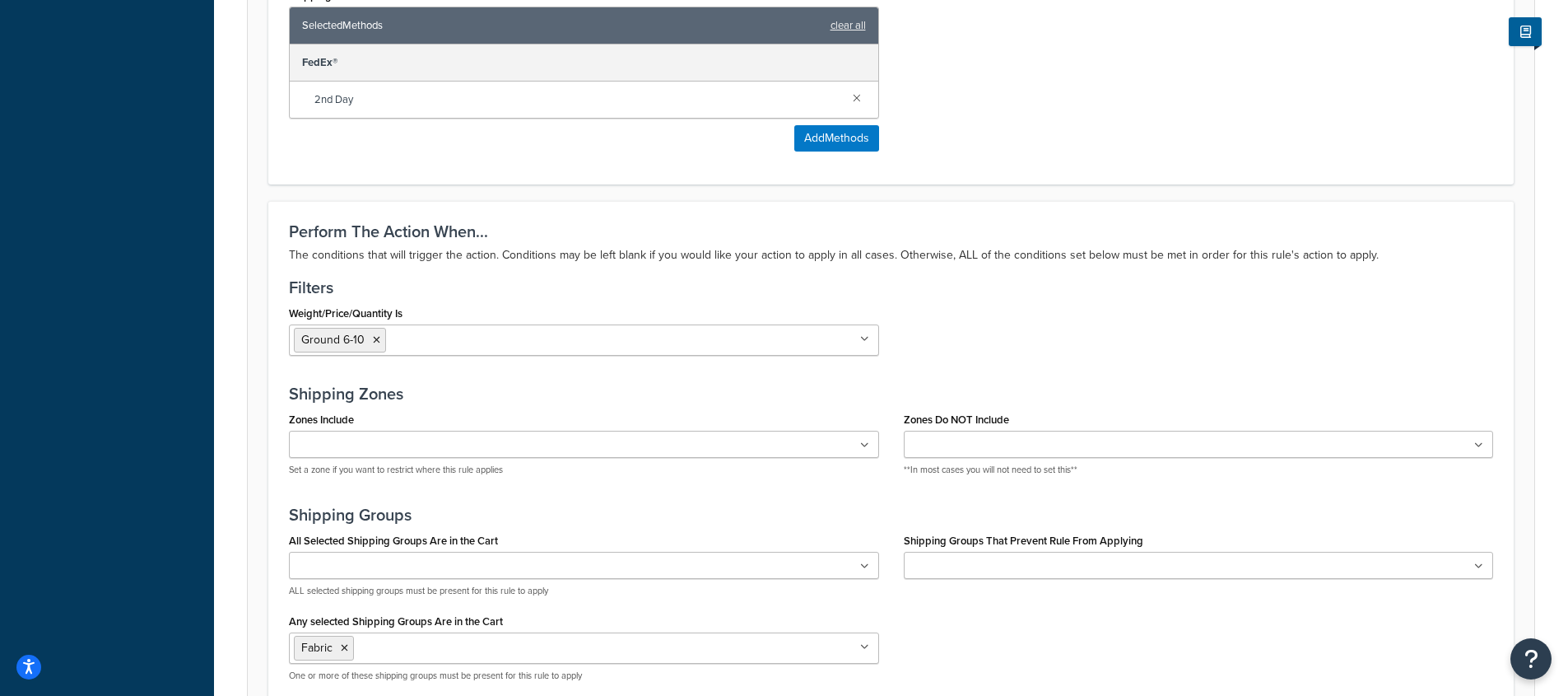
click at [526, 340] on ul "Ground 6-10" at bounding box center [584, 340] width 590 height 31
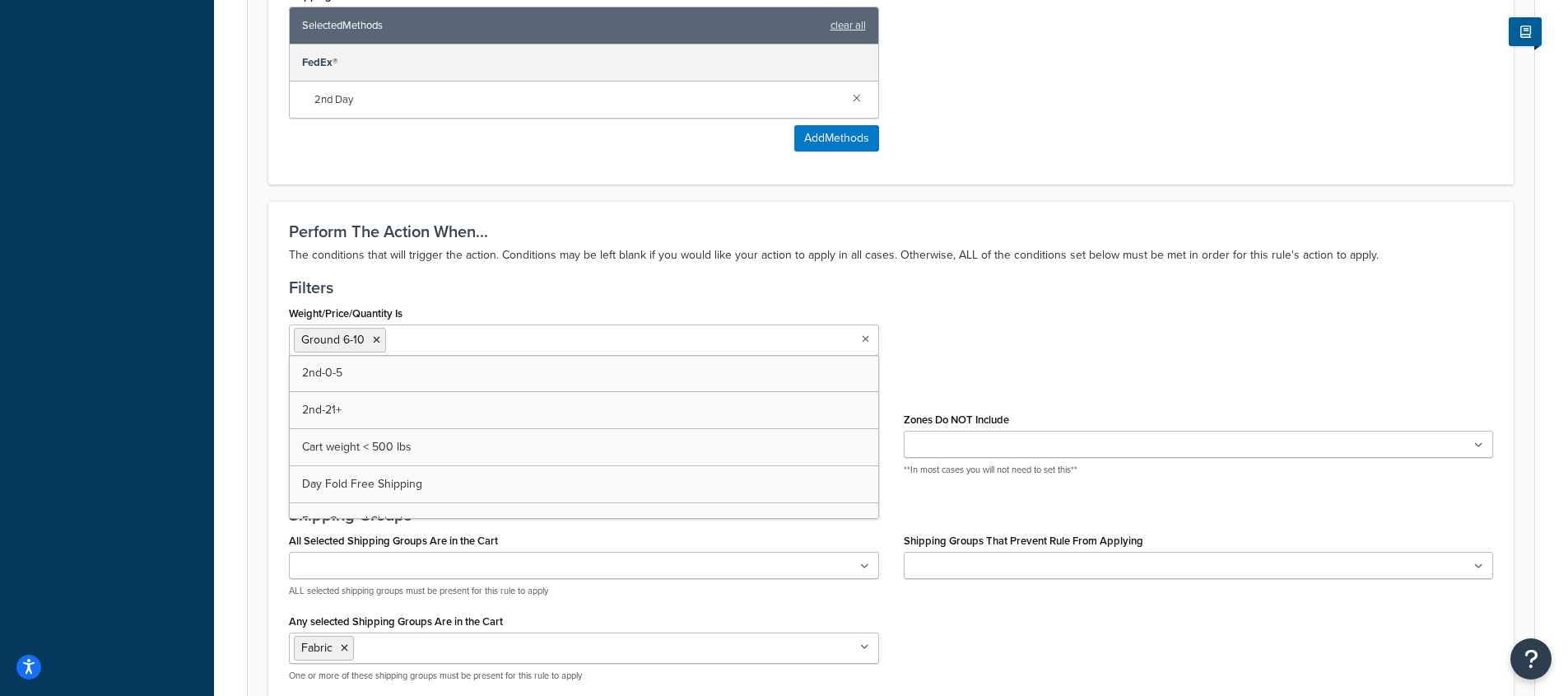
click at [611, 290] on h3 "Filters" at bounding box center [890, 287] width 1204 height 18
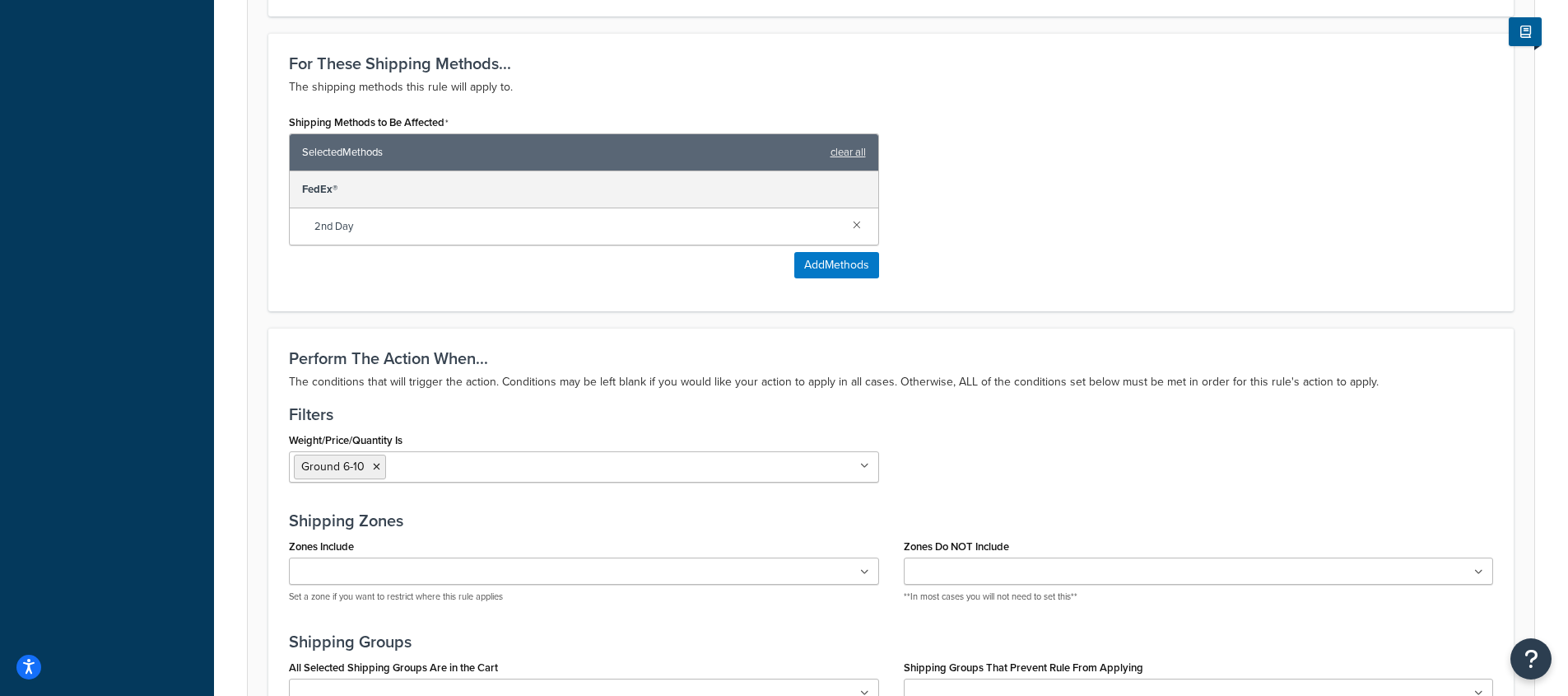
scroll to position [750, 0]
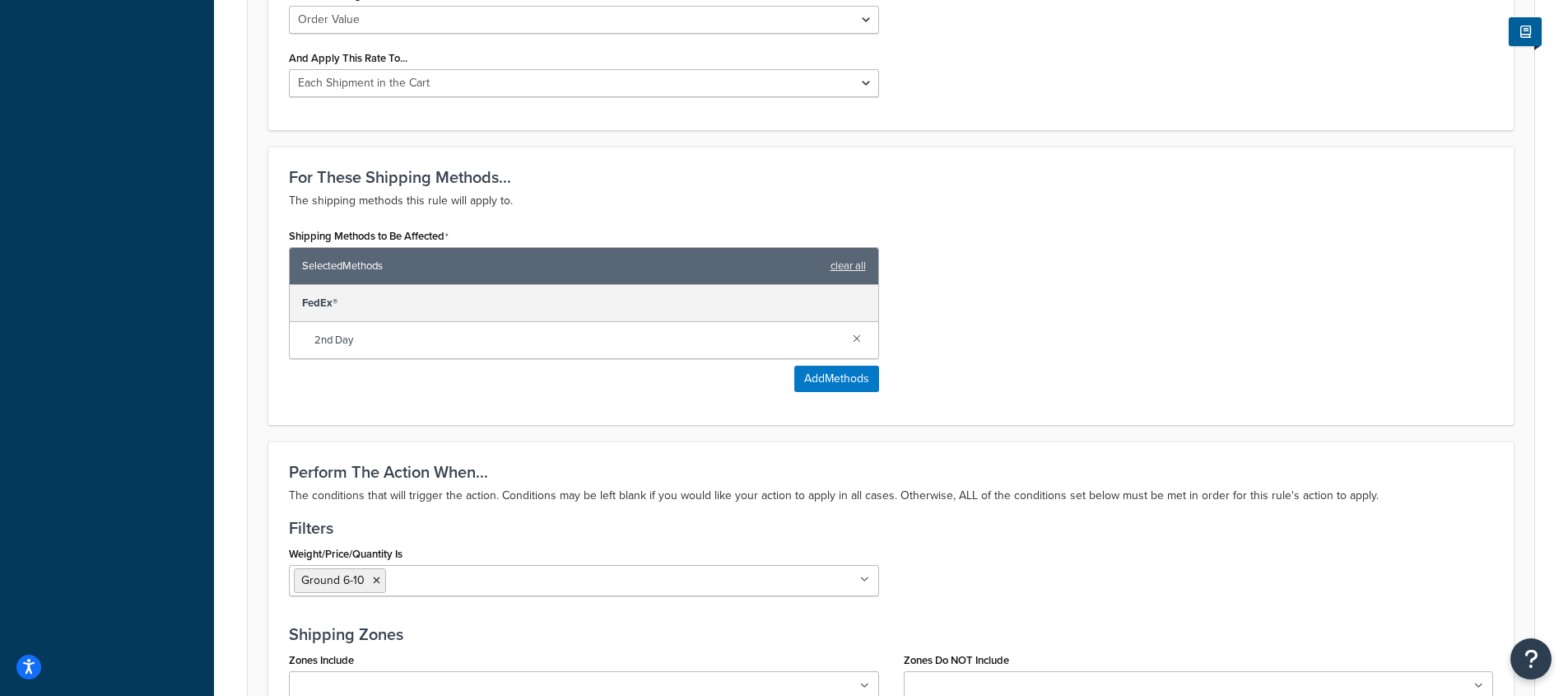
click at [548, 578] on ul "Ground 6-10" at bounding box center [584, 581] width 590 height 31
click at [576, 523] on h3 "Filters" at bounding box center [890, 528] width 1204 height 18
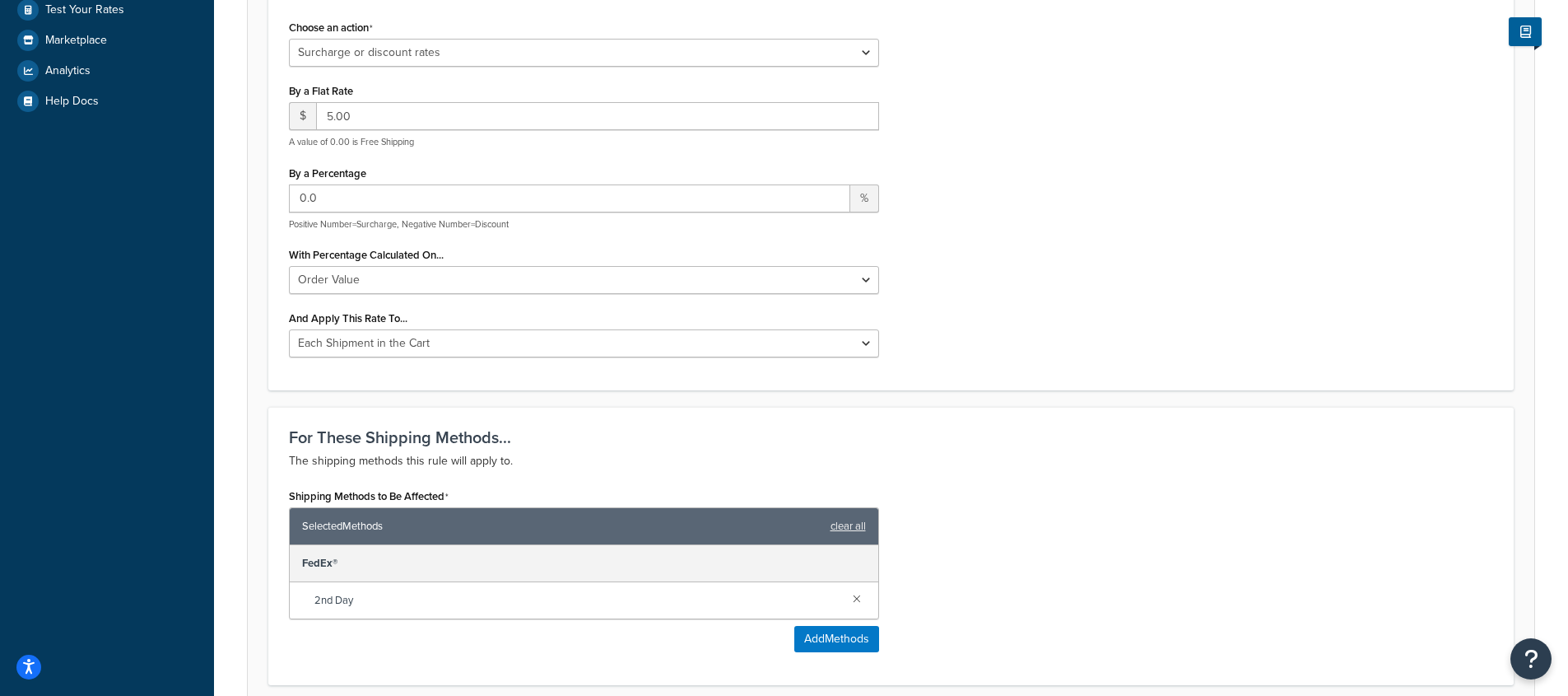
scroll to position [1177, 0]
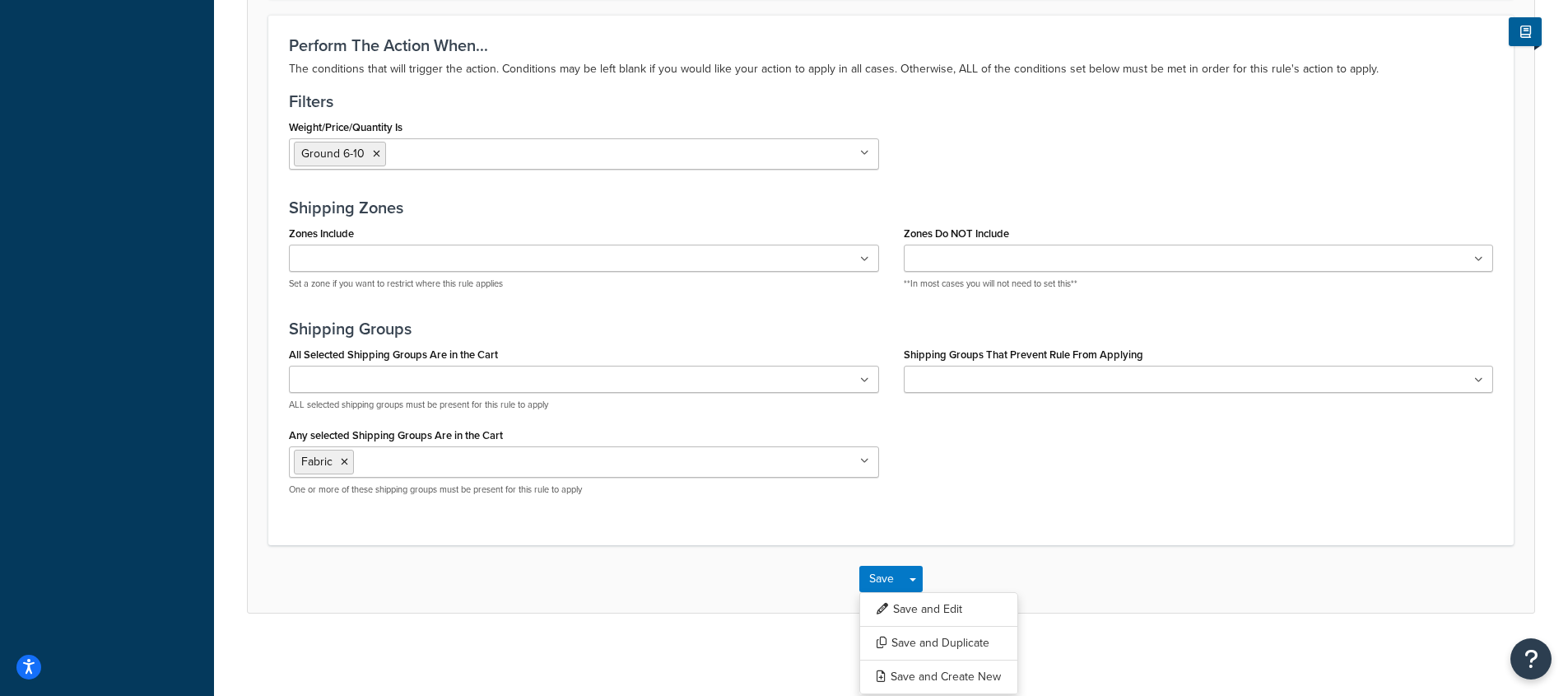
click at [551, 516] on div "Perform The Action When... The conditions that will trigger the action. Conditi…" at bounding box center [890, 279] width 1245 height 530
click at [1138, 490] on div "All Selected Shipping Groups Are in the Cart All Products not assigned to a Shi…" at bounding box center [890, 425] width 1229 height 166
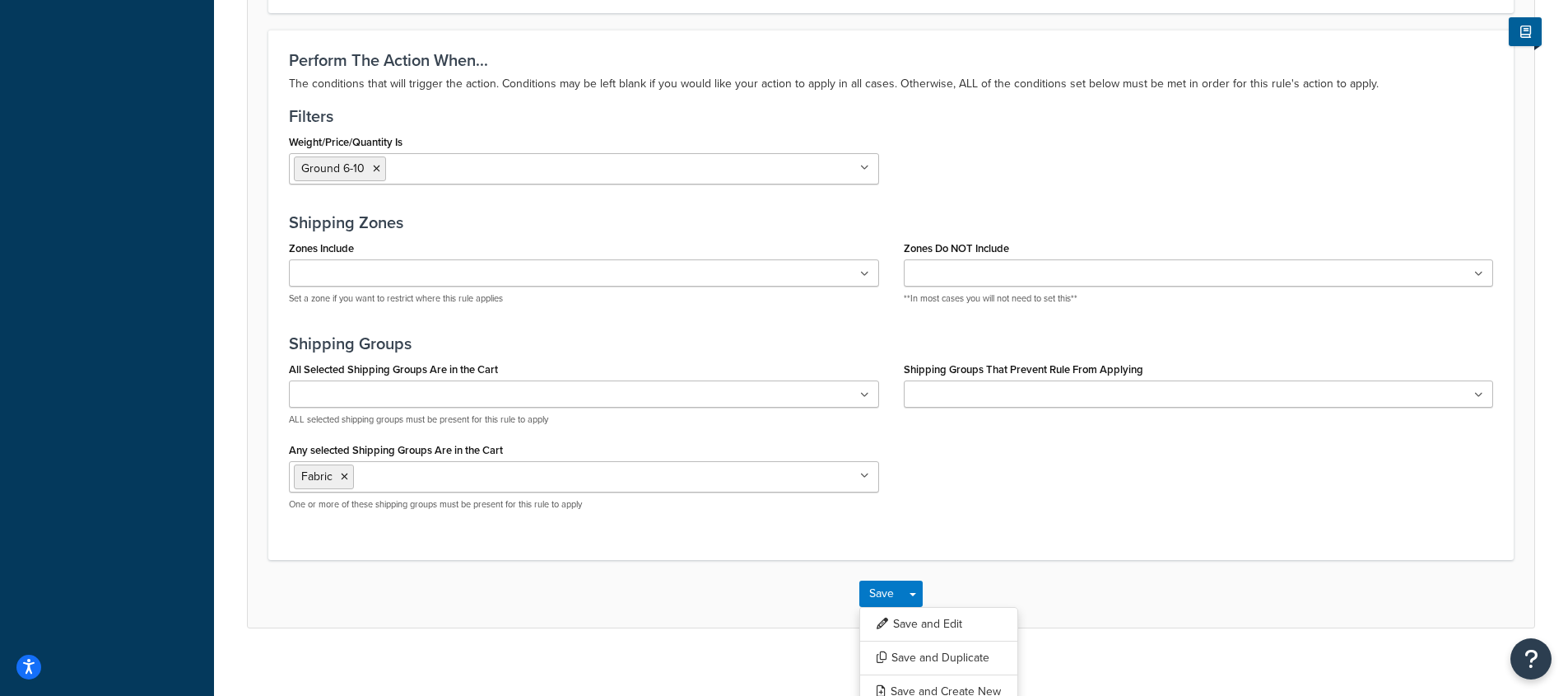
click at [769, 347] on h3 "Shipping Groups" at bounding box center [890, 343] width 1204 height 18
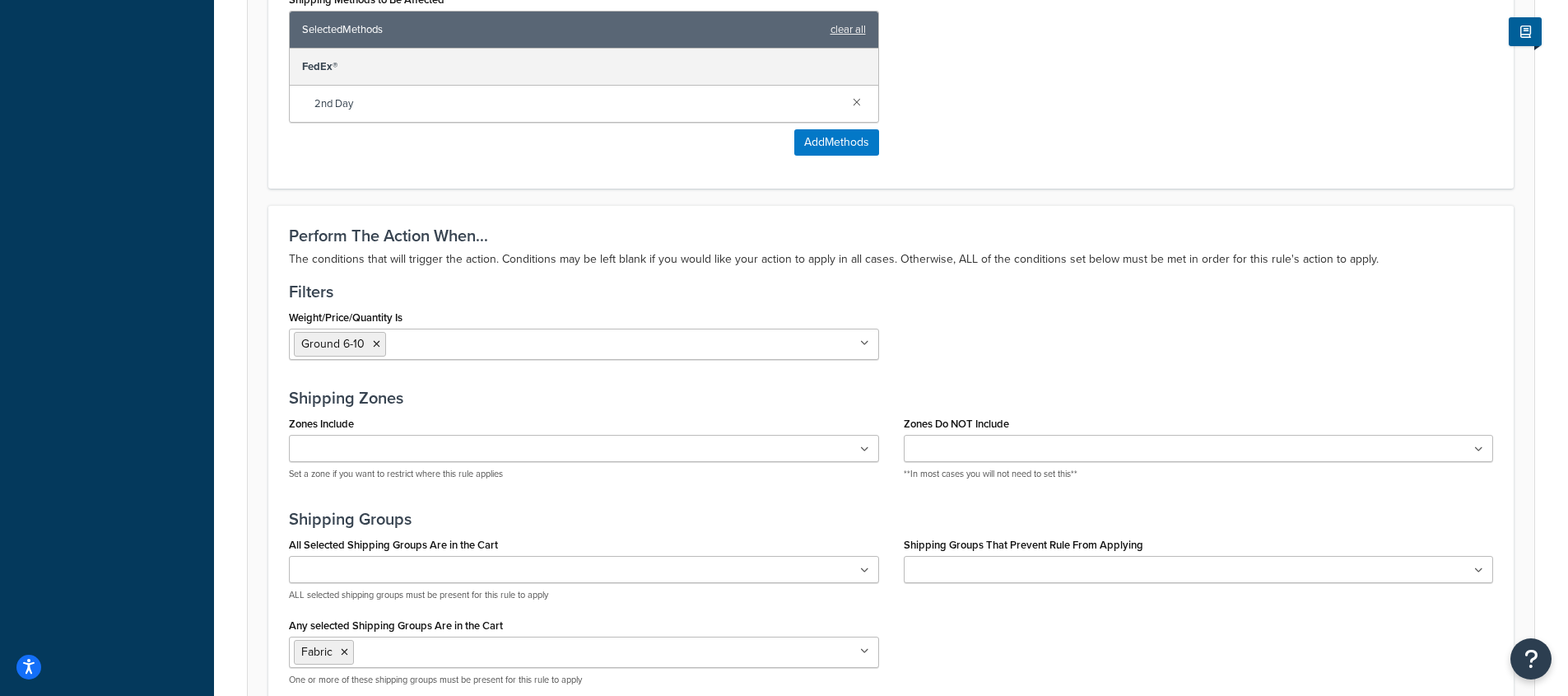
scroll to position [916, 0]
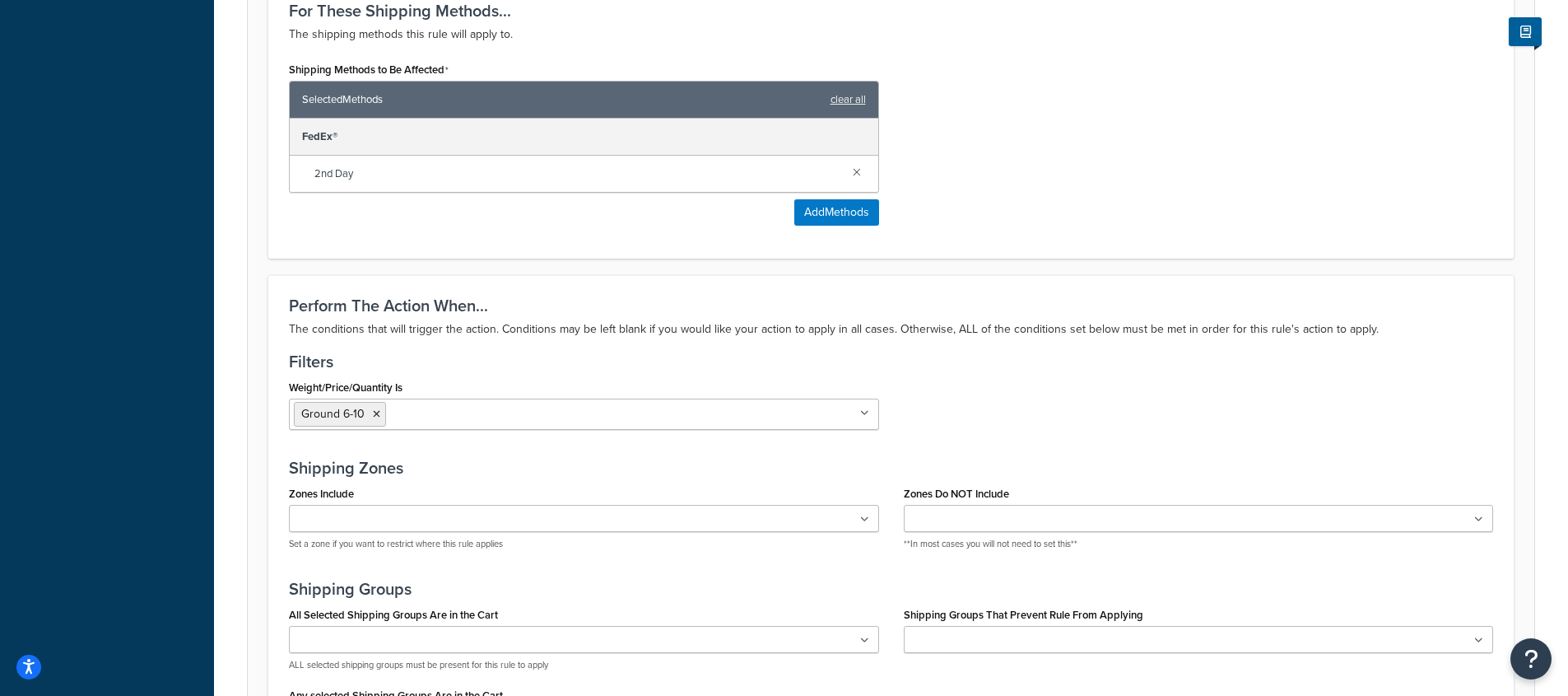
click at [559, 419] on ul "Ground 6-10" at bounding box center [584, 414] width 590 height 31
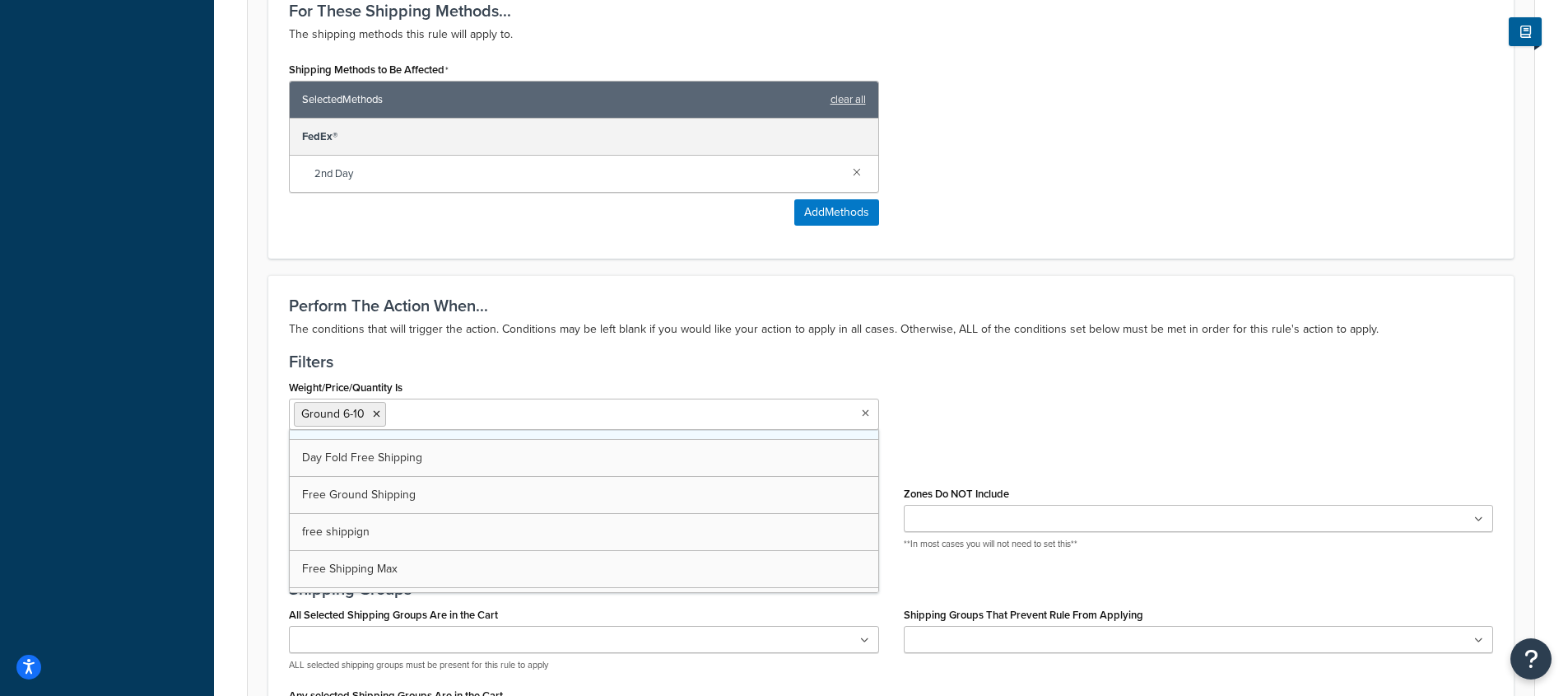
scroll to position [99, 0]
click at [1092, 393] on div "Weight/Price/Quantity Is Day Fold Free Shipping Ground 6-10 2nd-0-5 2nd-21+ Car…" at bounding box center [890, 409] width 1229 height 67
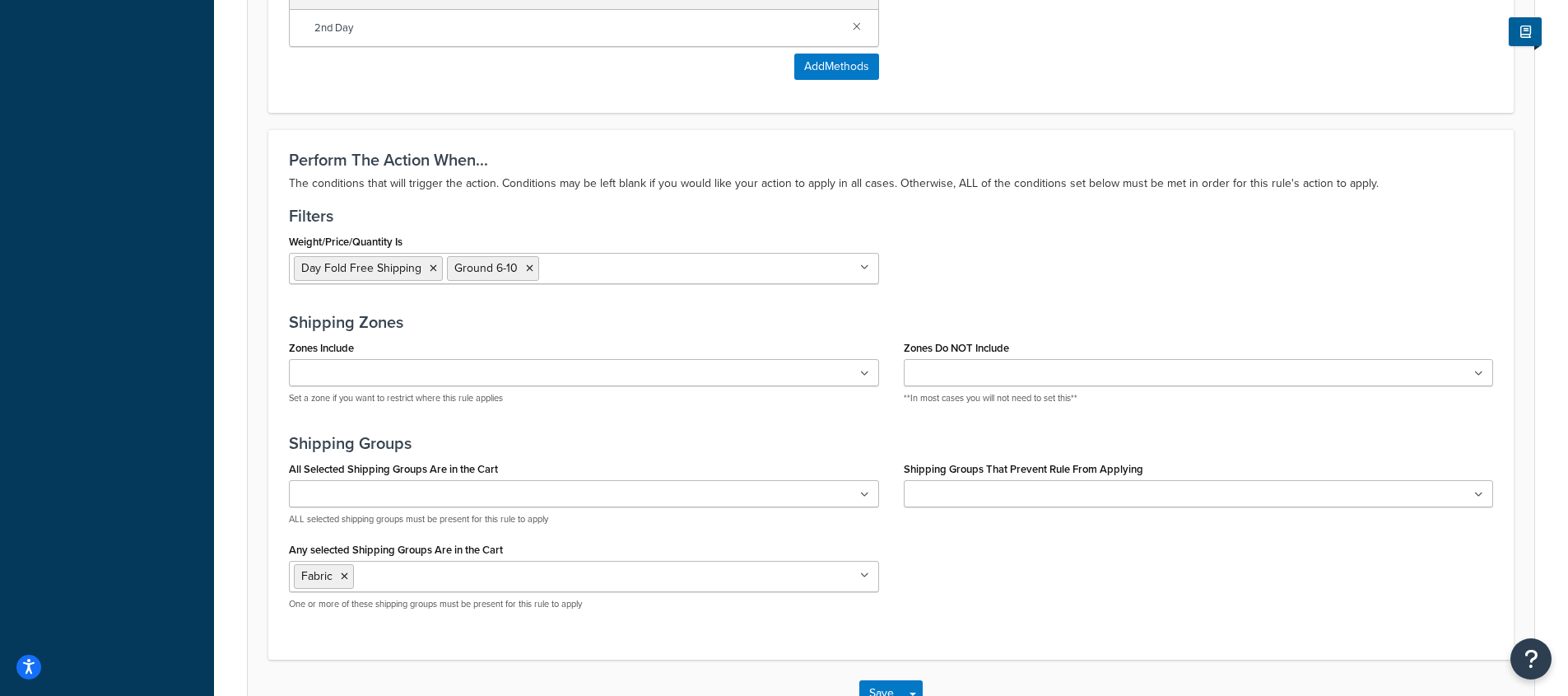
scroll to position [1177, 0]
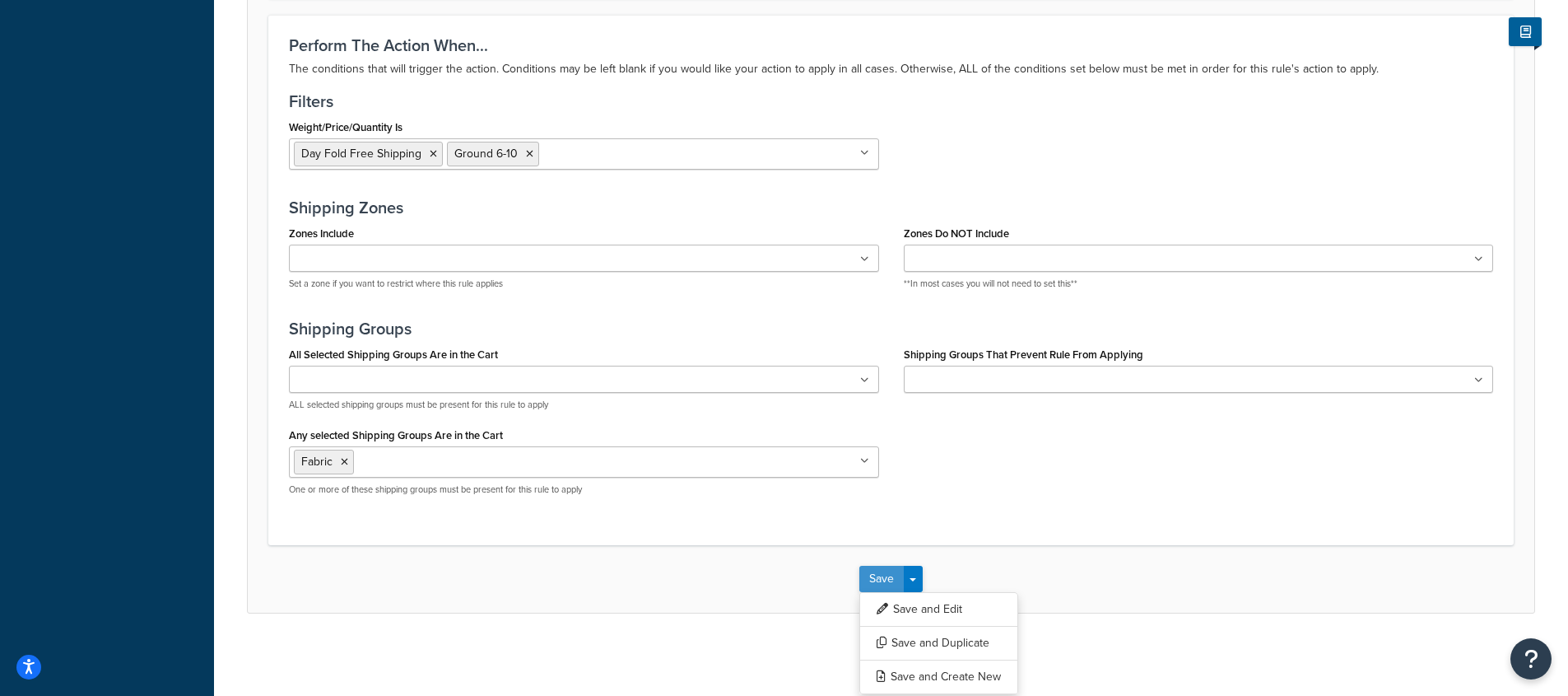
click at [877, 572] on button "Save" at bounding box center [880, 578] width 44 height 27
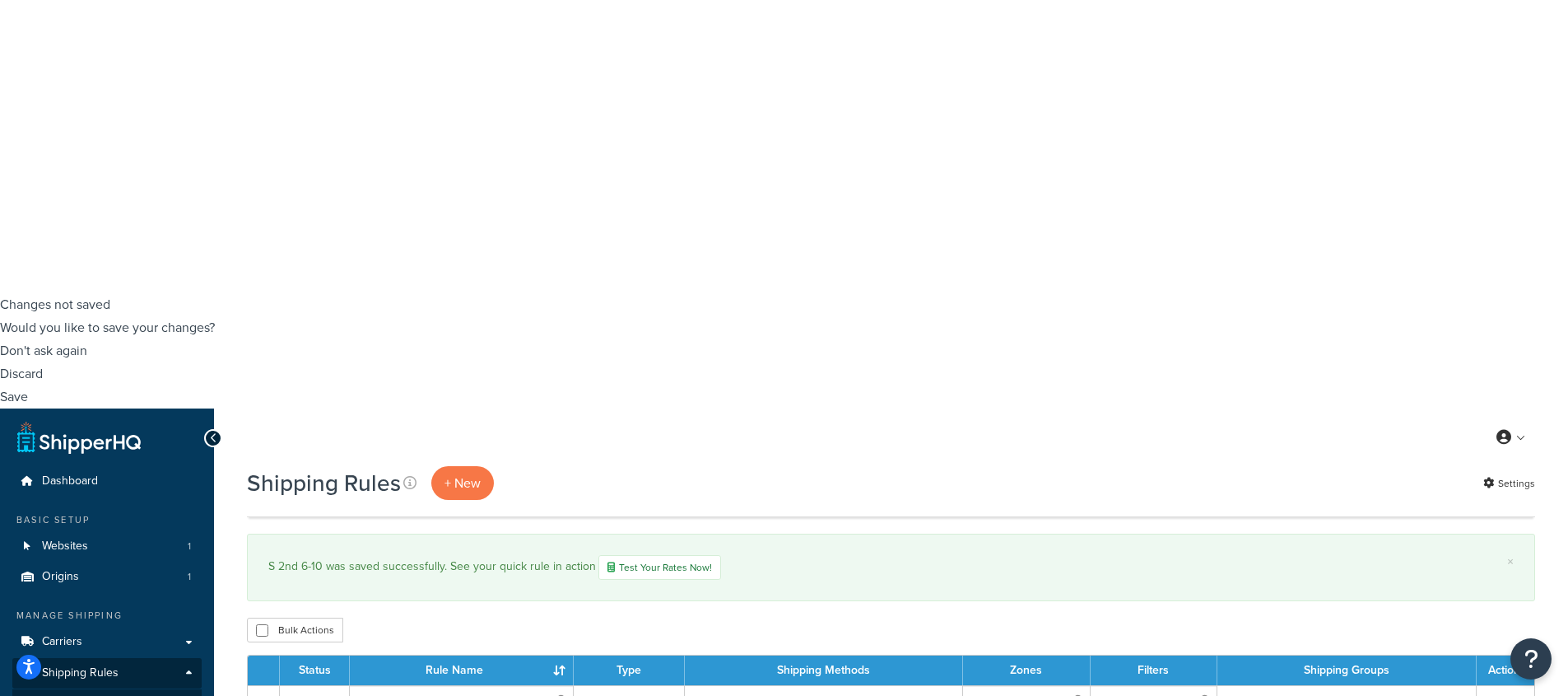
scroll to position [213, 0]
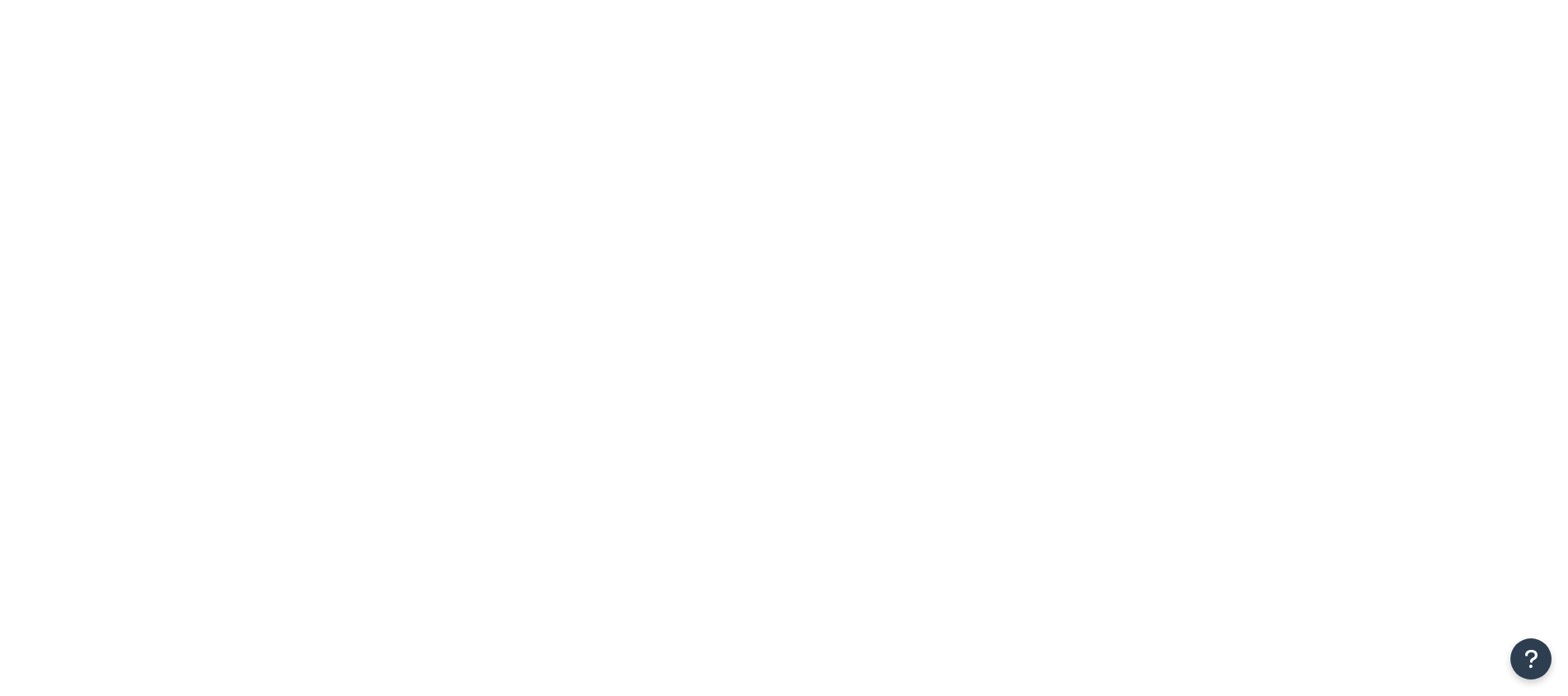
select select "15"
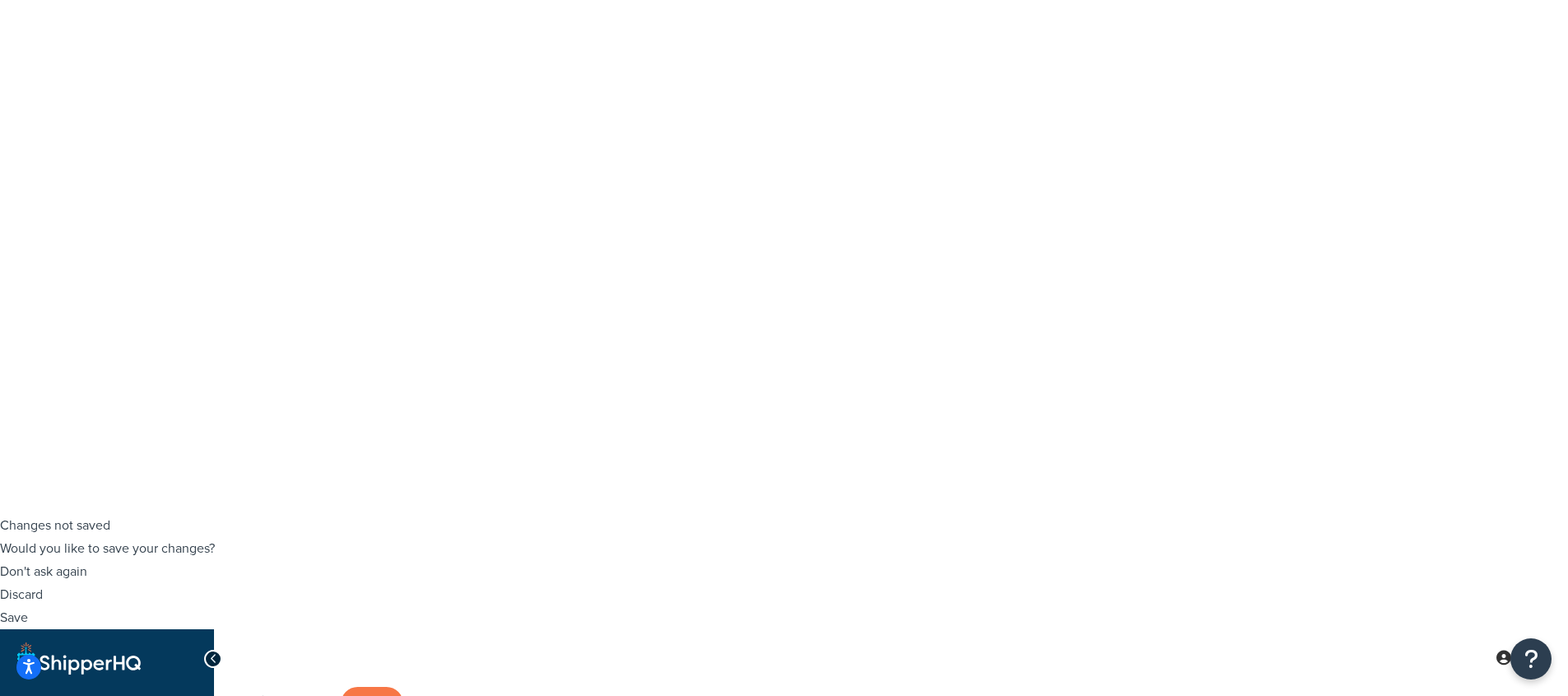
scroll to position [262, 0]
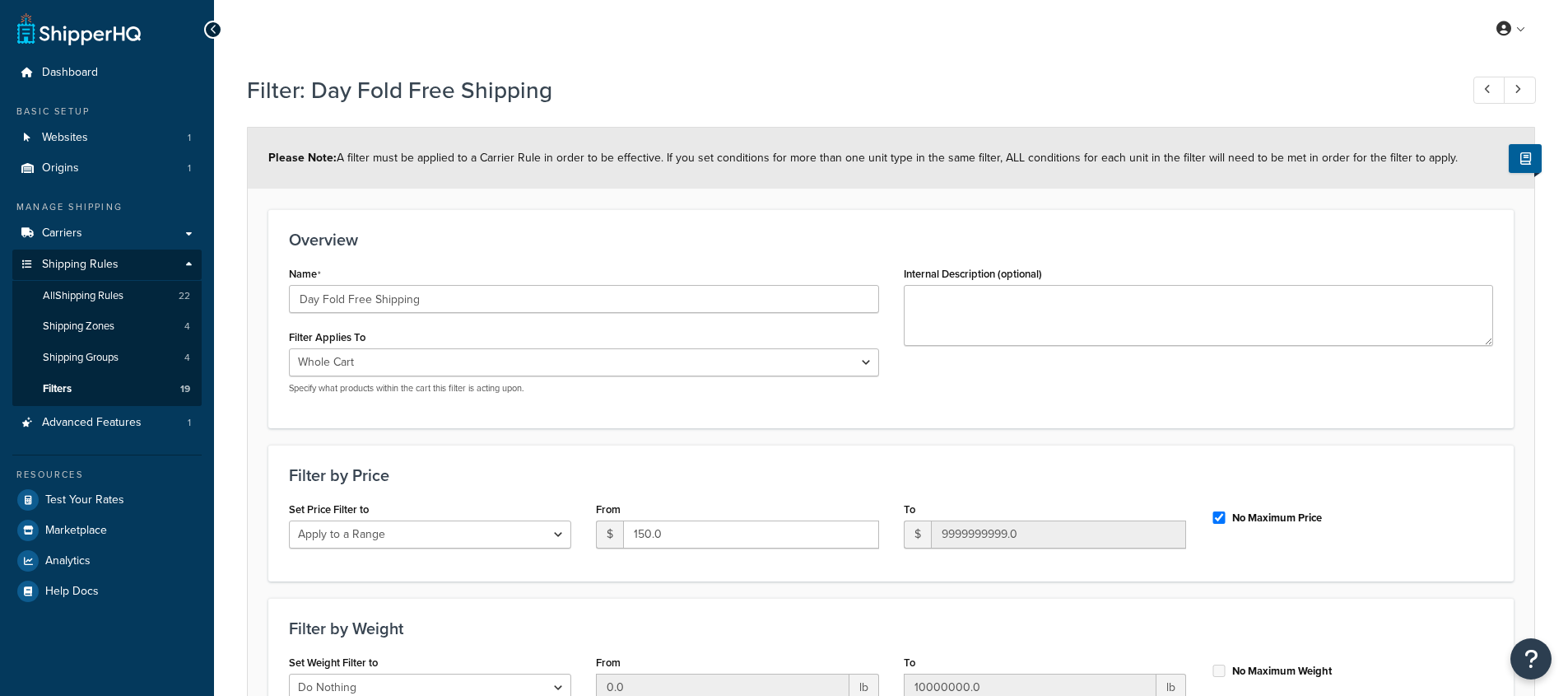
select select "range"
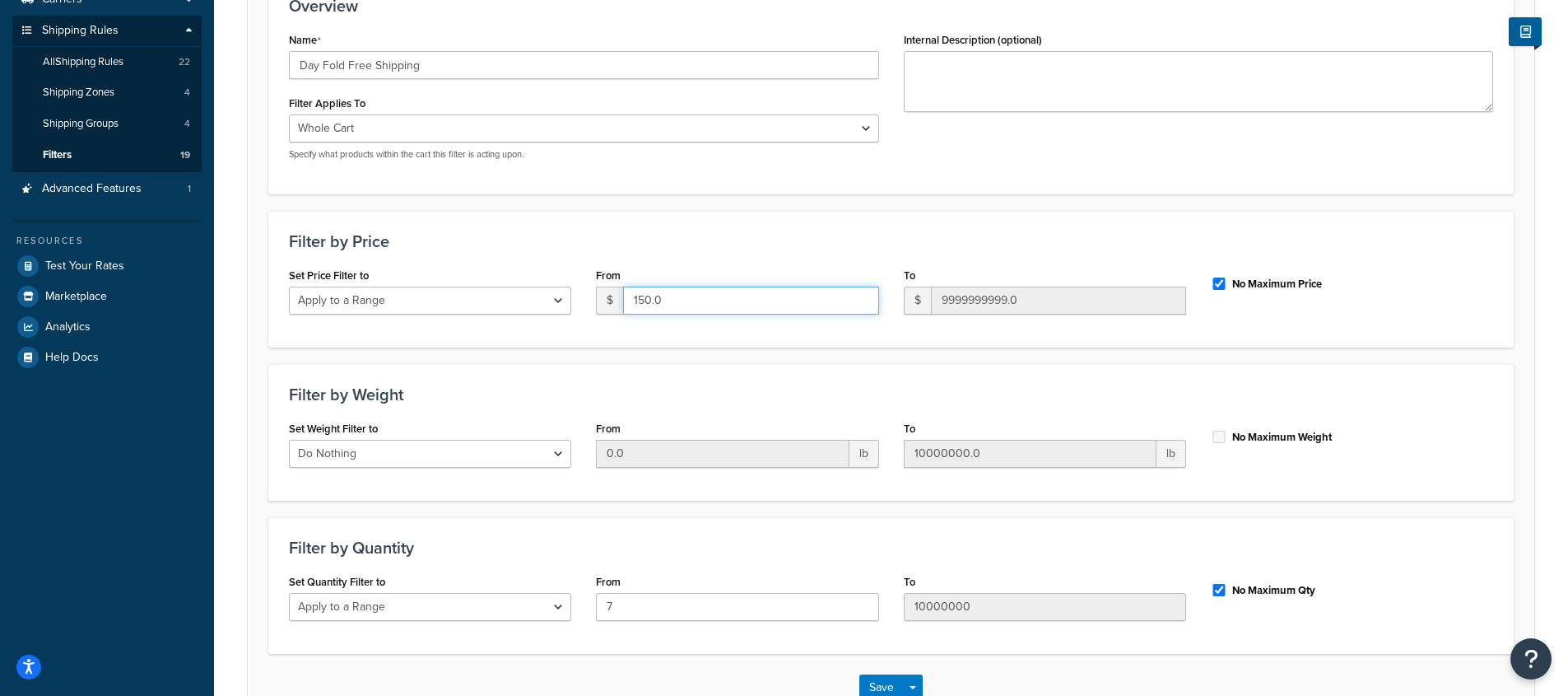
click at [688, 304] on input "150.0" at bounding box center [751, 300] width 255 height 28
type input "0"
type input "1"
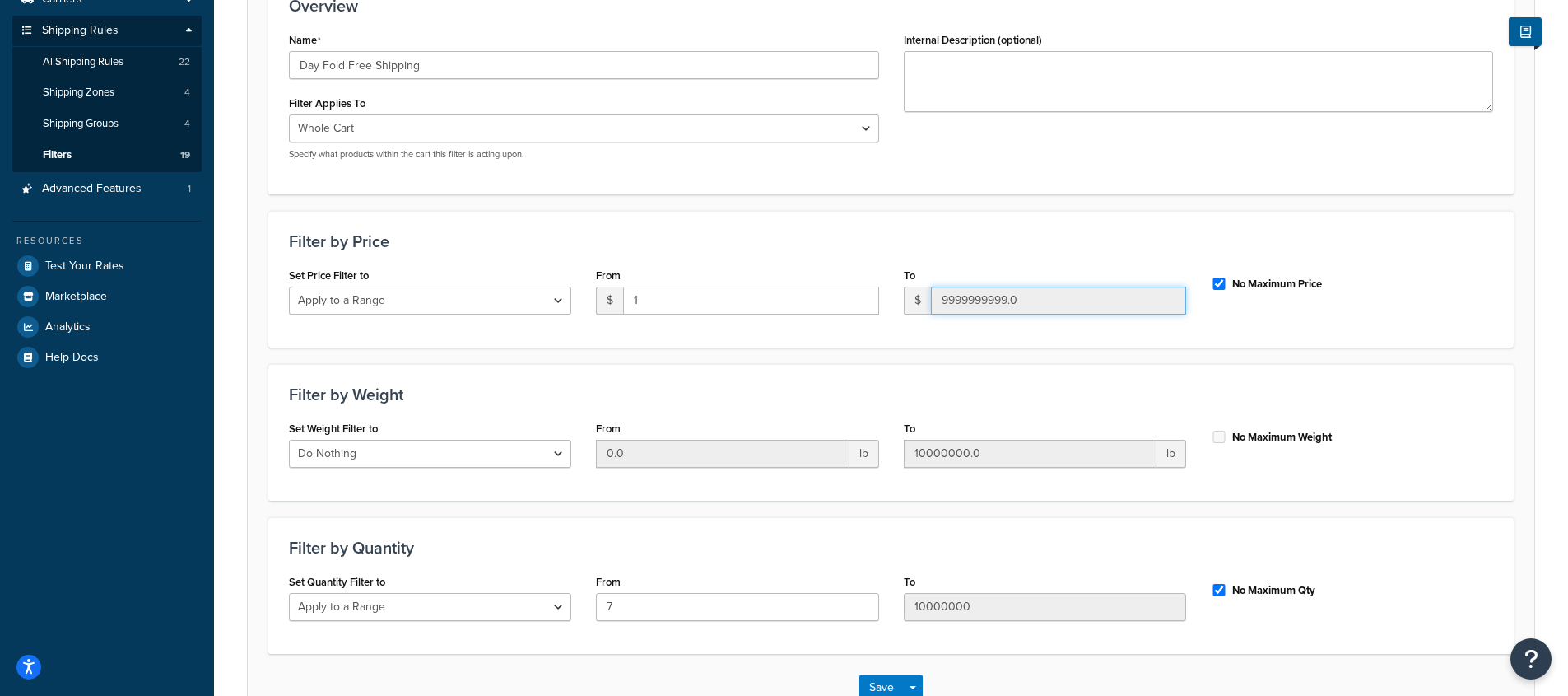
click at [993, 297] on input "9999999999.0" at bounding box center [1058, 300] width 255 height 28
click at [1221, 282] on input "No Maximum Price" at bounding box center [1218, 283] width 17 height 13
checkbox input "false"
click at [1034, 292] on input "9999999999.0" at bounding box center [1058, 300] width 255 height 28
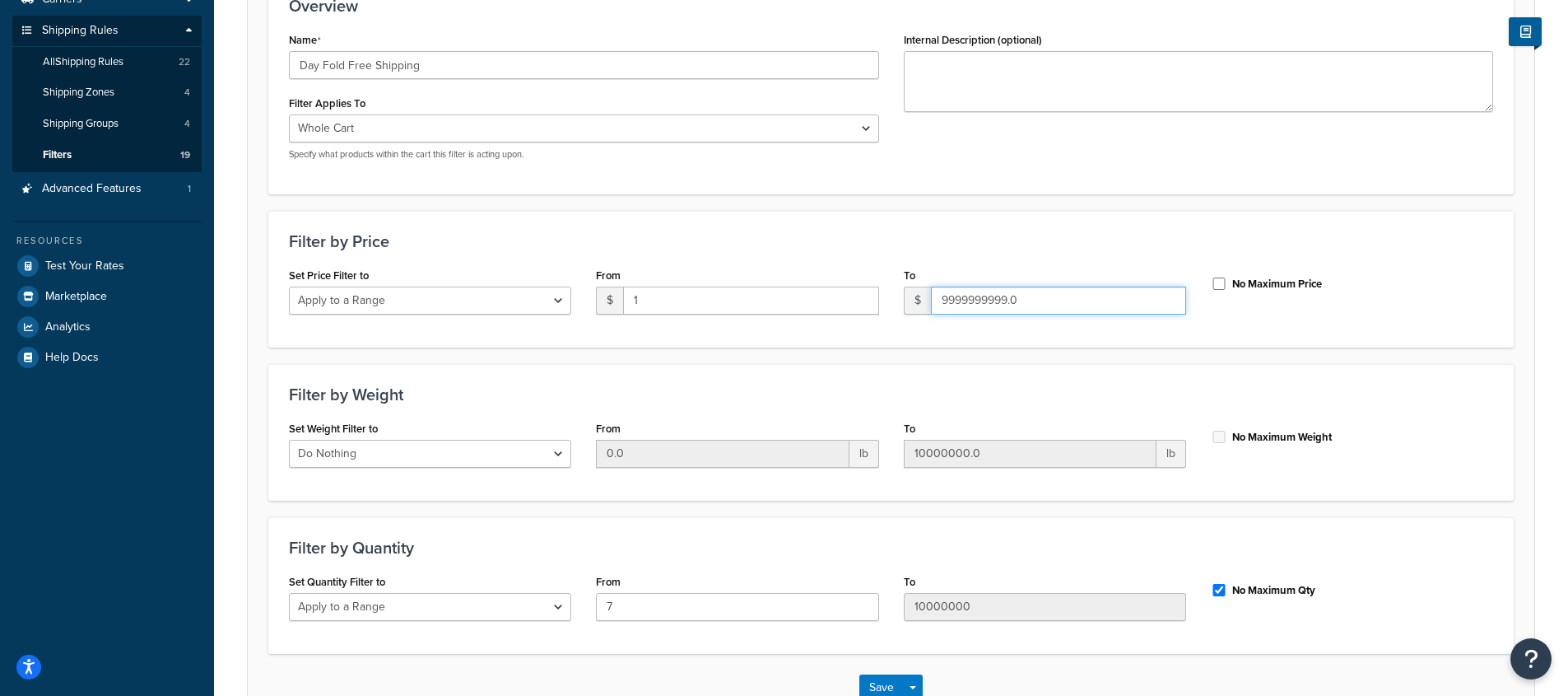
click at [1034, 292] on input "9999999999.0" at bounding box center [1058, 300] width 255 height 28
type input "1"
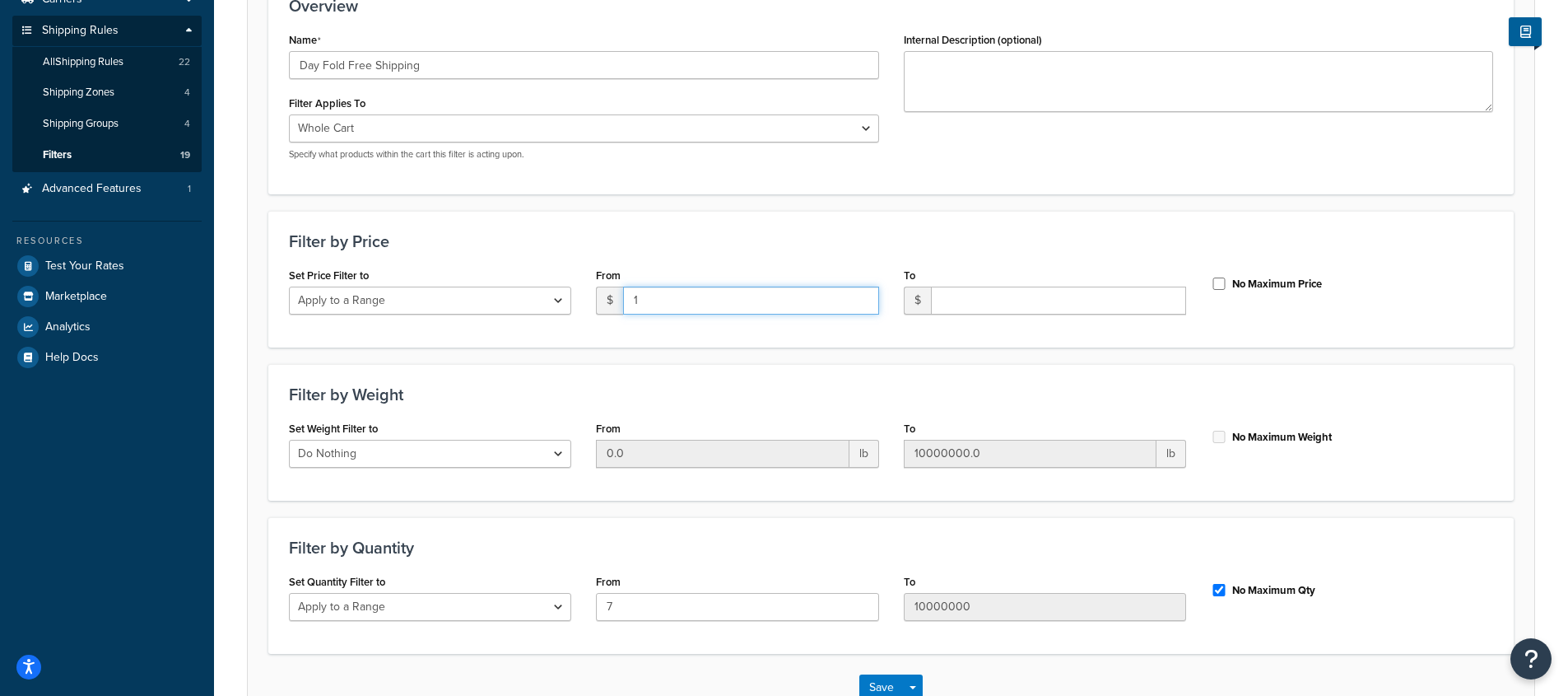
click at [731, 296] on input "1" at bounding box center [751, 300] width 255 height 28
type input "150"
click at [1213, 278] on input "No Maximum Price" at bounding box center [1218, 283] width 17 height 13
checkbox input "true"
click at [1224, 319] on div "Set Price Filter to Do Nothing Apply to a Range From $ 150 To $ No Maximum Price" at bounding box center [890, 295] width 1229 height 63
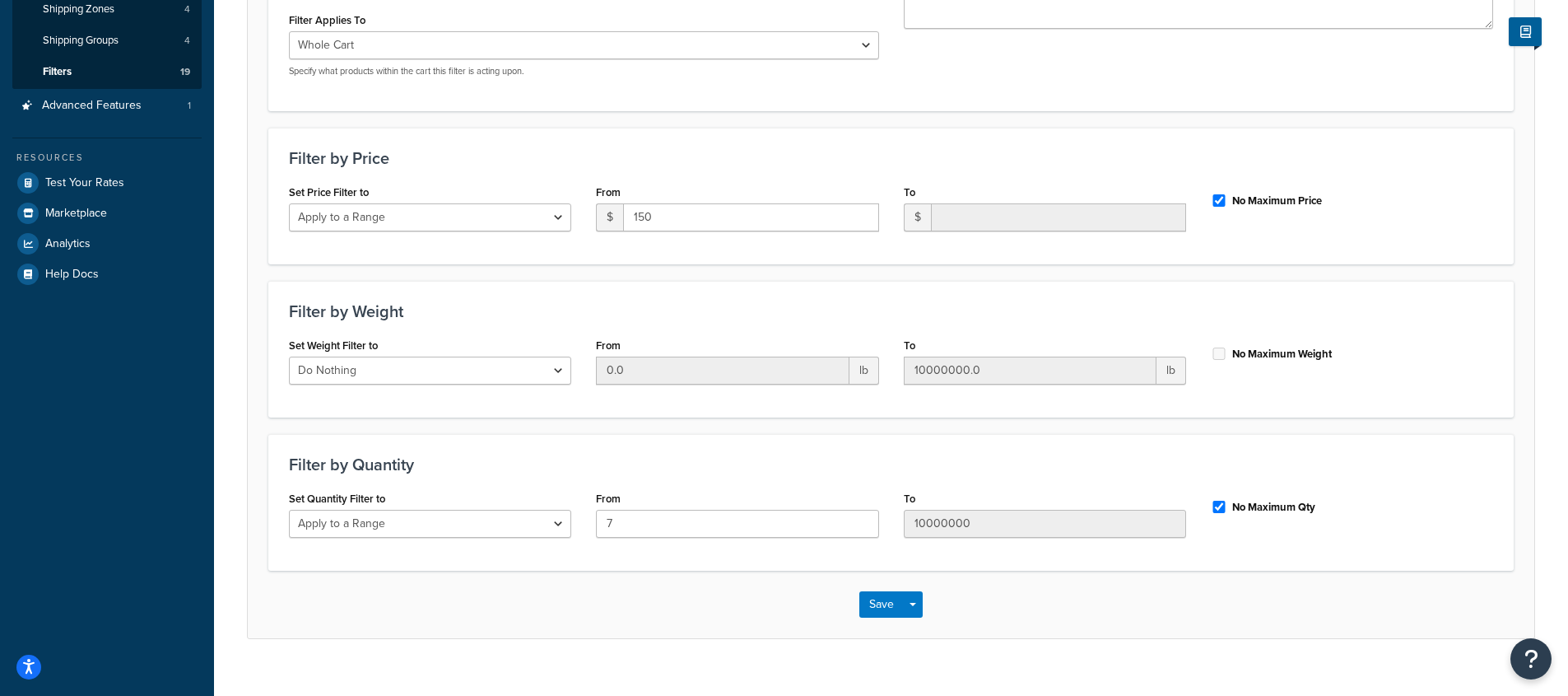
scroll to position [326, 0]
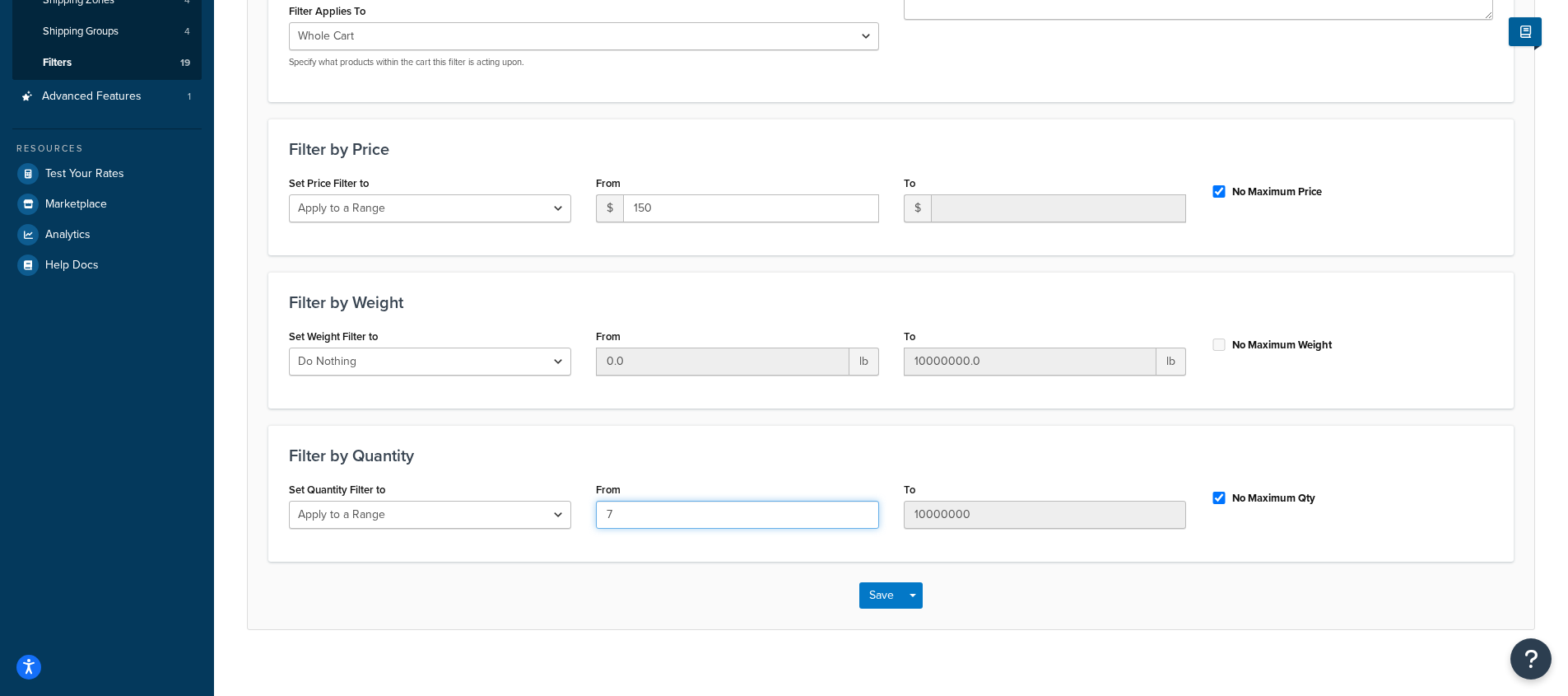
click at [654, 515] on input "7" at bounding box center [736, 514] width 282 height 28
type input "1"
click at [1220, 494] on input "No Maximum Qty" at bounding box center [1218, 497] width 17 height 13
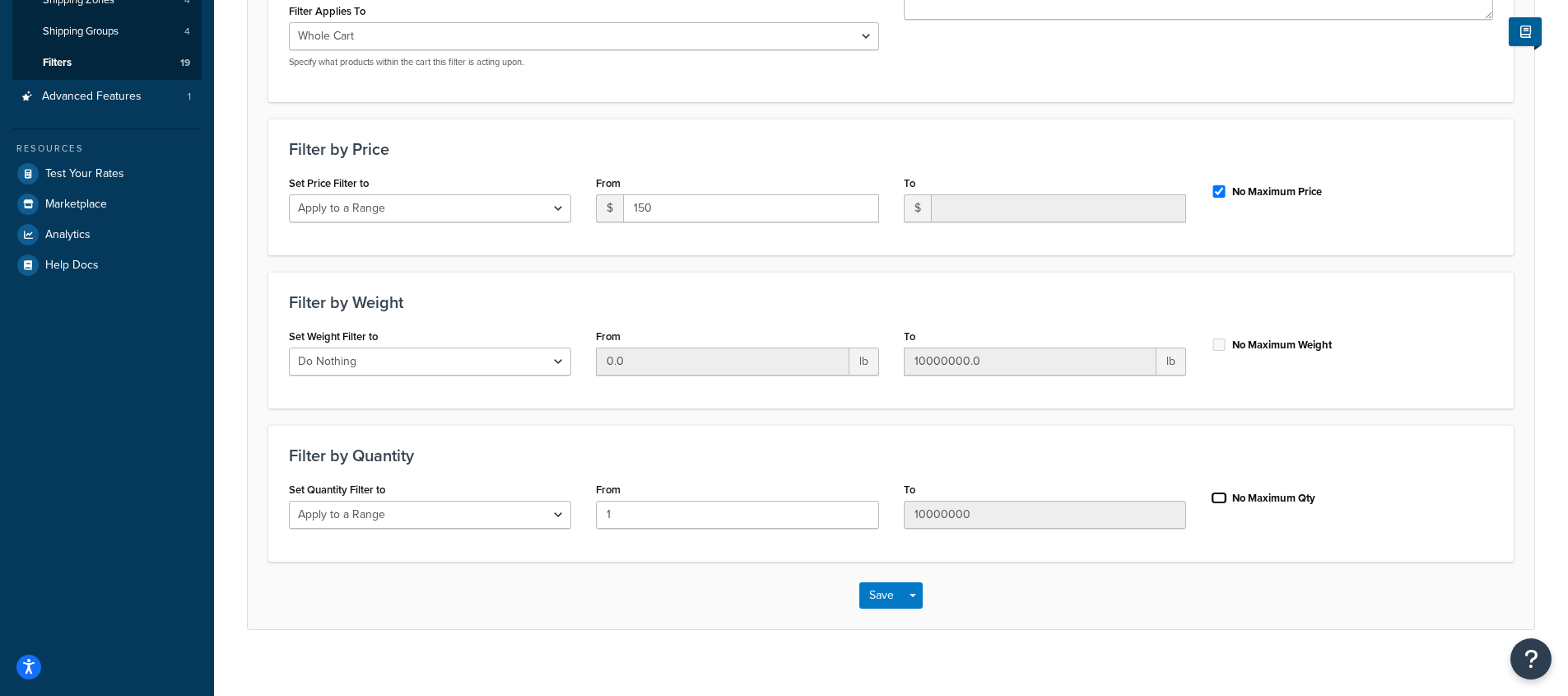
checkbox input "false"
click at [1097, 509] on input "10000000" at bounding box center [1044, 514] width 282 height 28
type input "7"
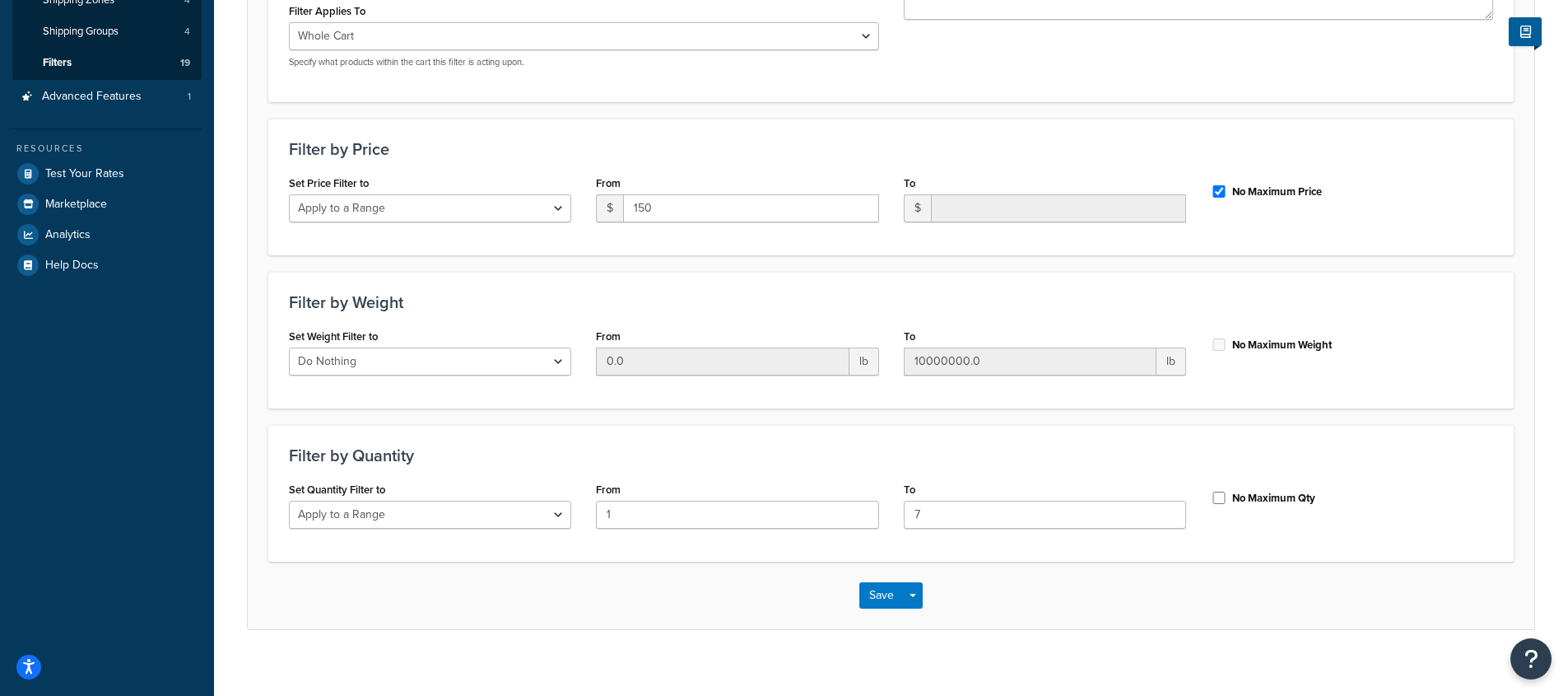
click at [1313, 535] on div "Set Quantity Filter to Do Nothing Apply to a Range From 1 To 7 No Maximum Qty" at bounding box center [890, 509] width 1229 height 63
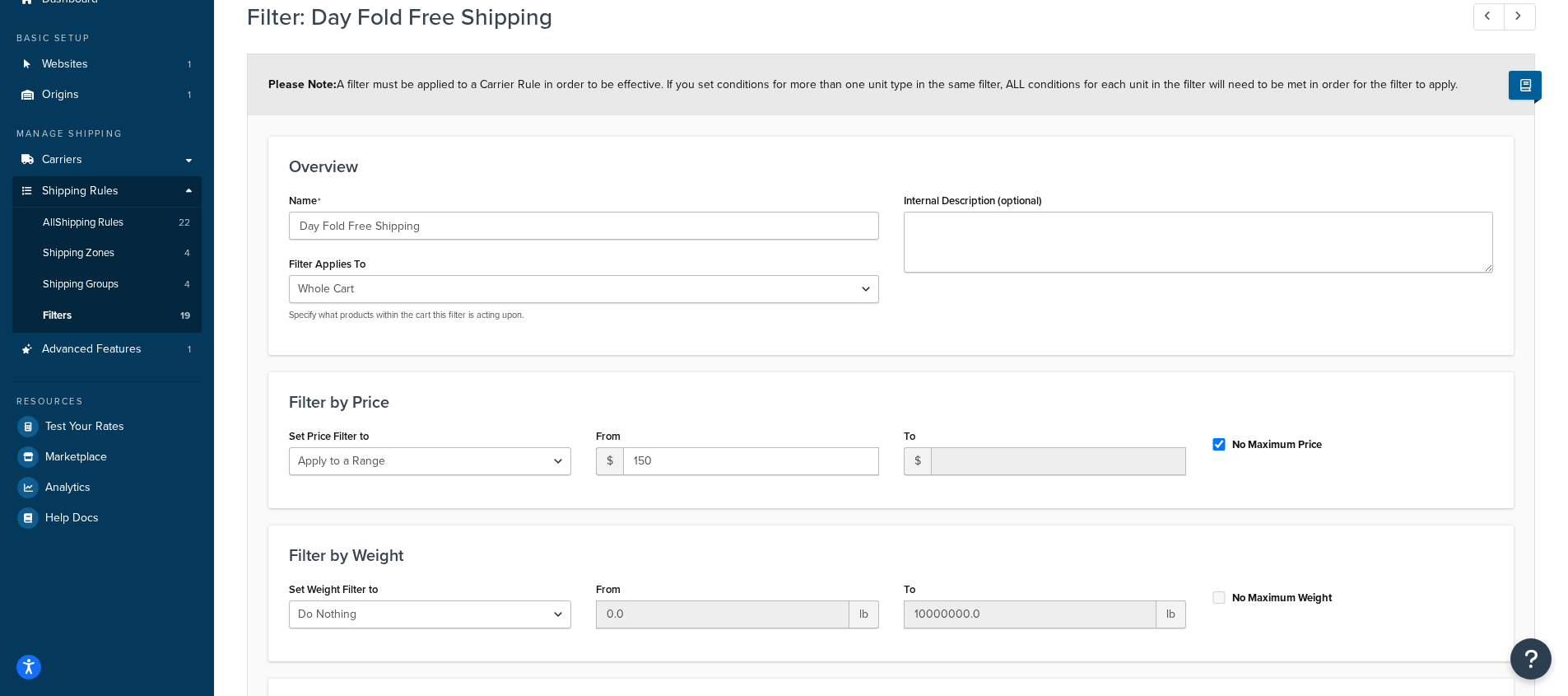
scroll to position [65, 0]
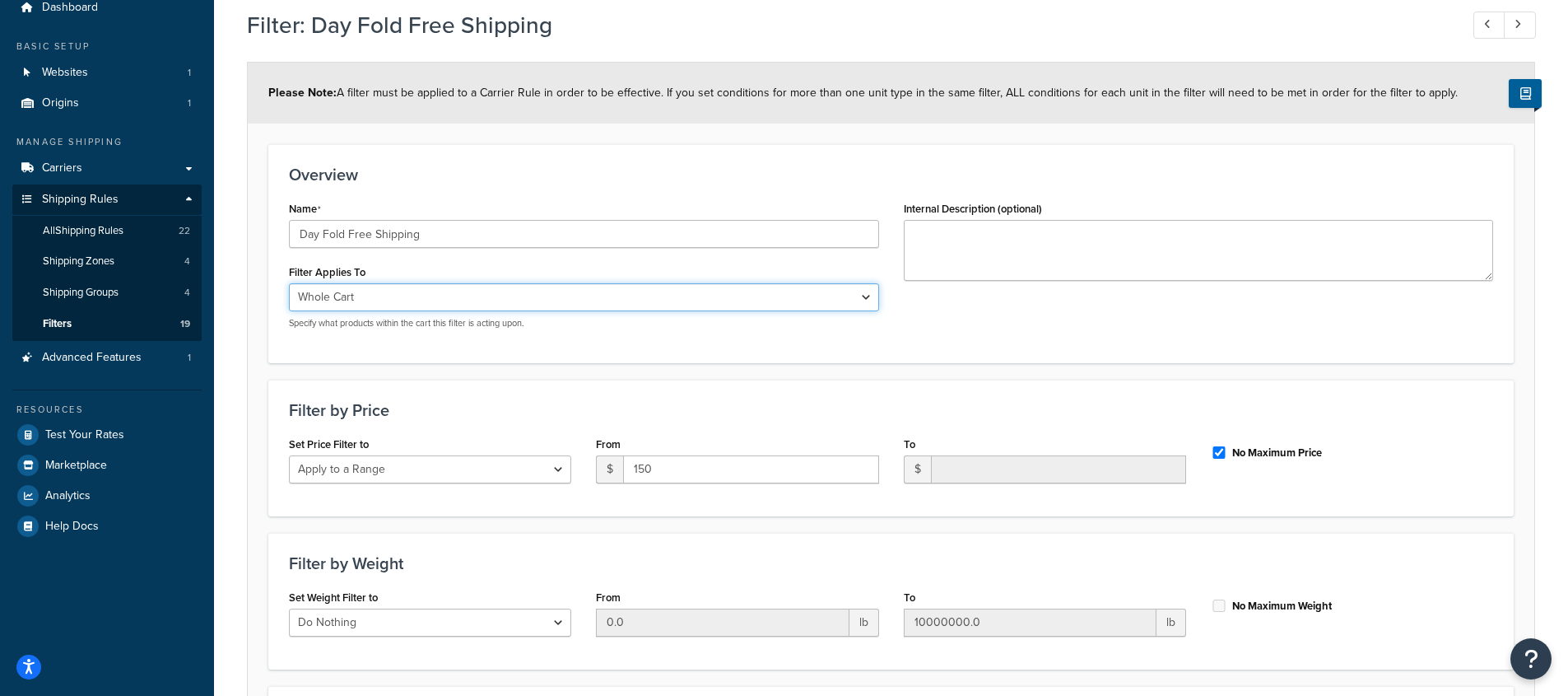
click at [512, 294] on select "Whole Cart Everything in Shipping Group Everything at Origin Each Item within S…" at bounding box center [584, 297] width 590 height 28
select select "SHIPPING_GROUP"
click at [289, 283] on select "Whole Cart Everything in Shipping Group Everything at Origin Each Item within S…" at bounding box center [584, 297] width 590 height 28
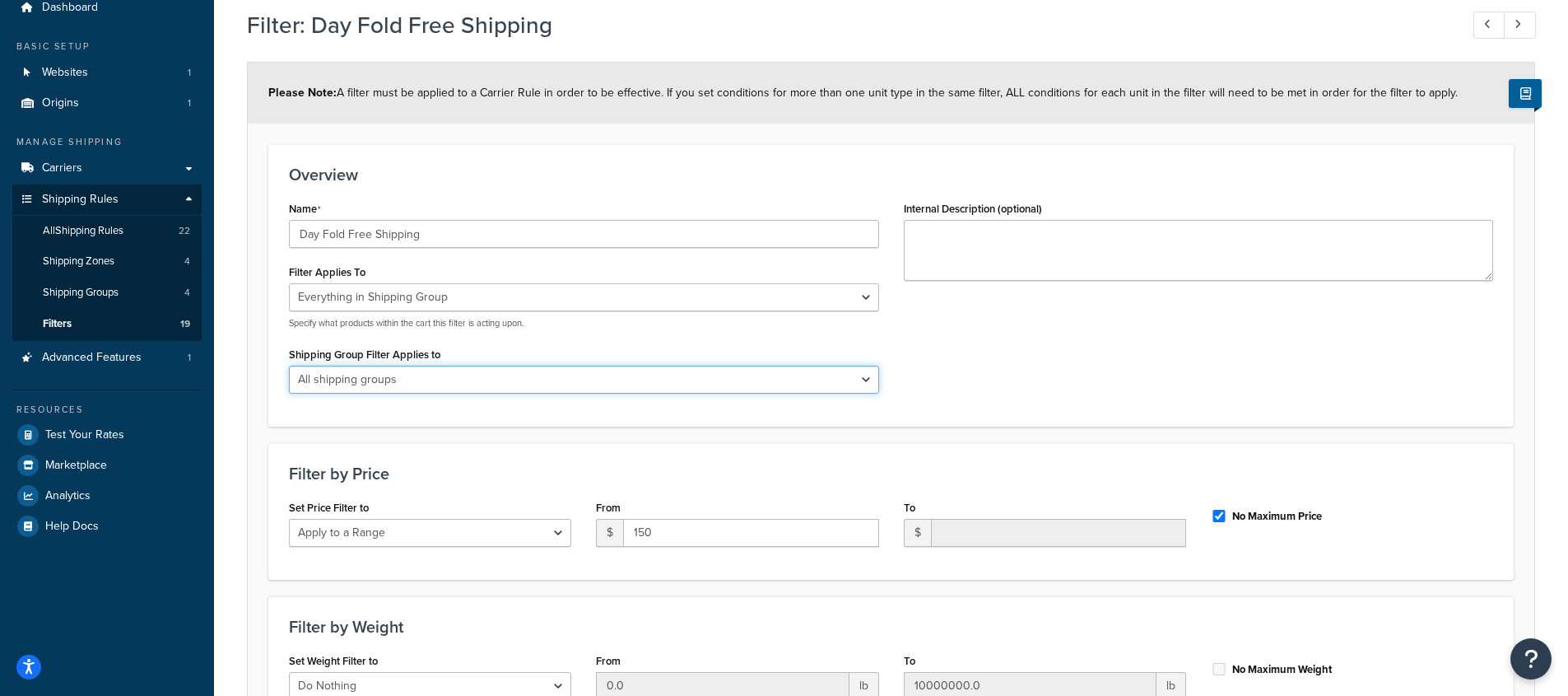
click at [452, 382] on select "All shipping groups Fabric Swatch All Products not assigned to a Shipping Group…" at bounding box center [584, 379] width 590 height 28
select select "204412"
click at [289, 366] on select "All shipping groups Fabric Swatch All Products not assigned to a Shipping Group…" at bounding box center [584, 379] width 590 height 28
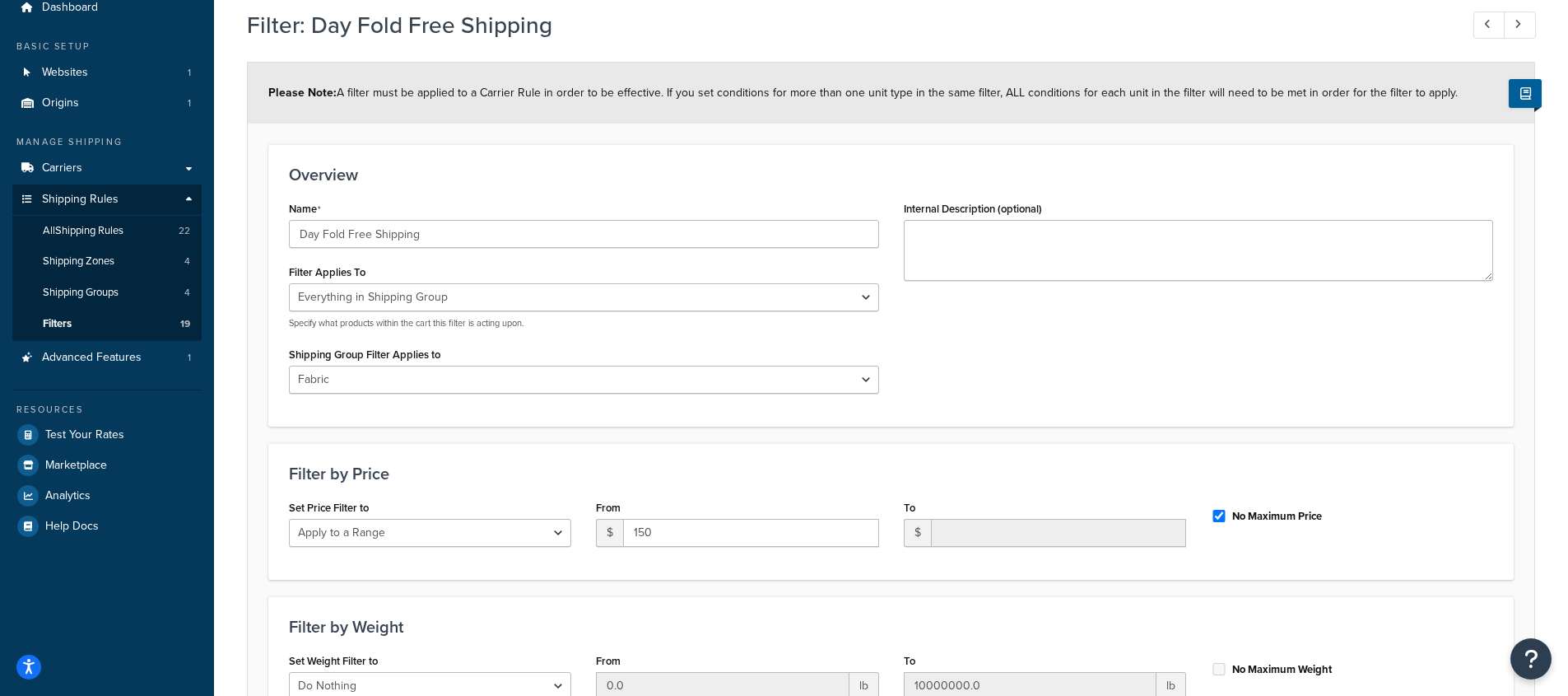
click at [1046, 380] on div "Name Day Fold Free Shipping Filter Applies To Whole Cart Everything in Shipping…" at bounding box center [890, 301] width 1229 height 208
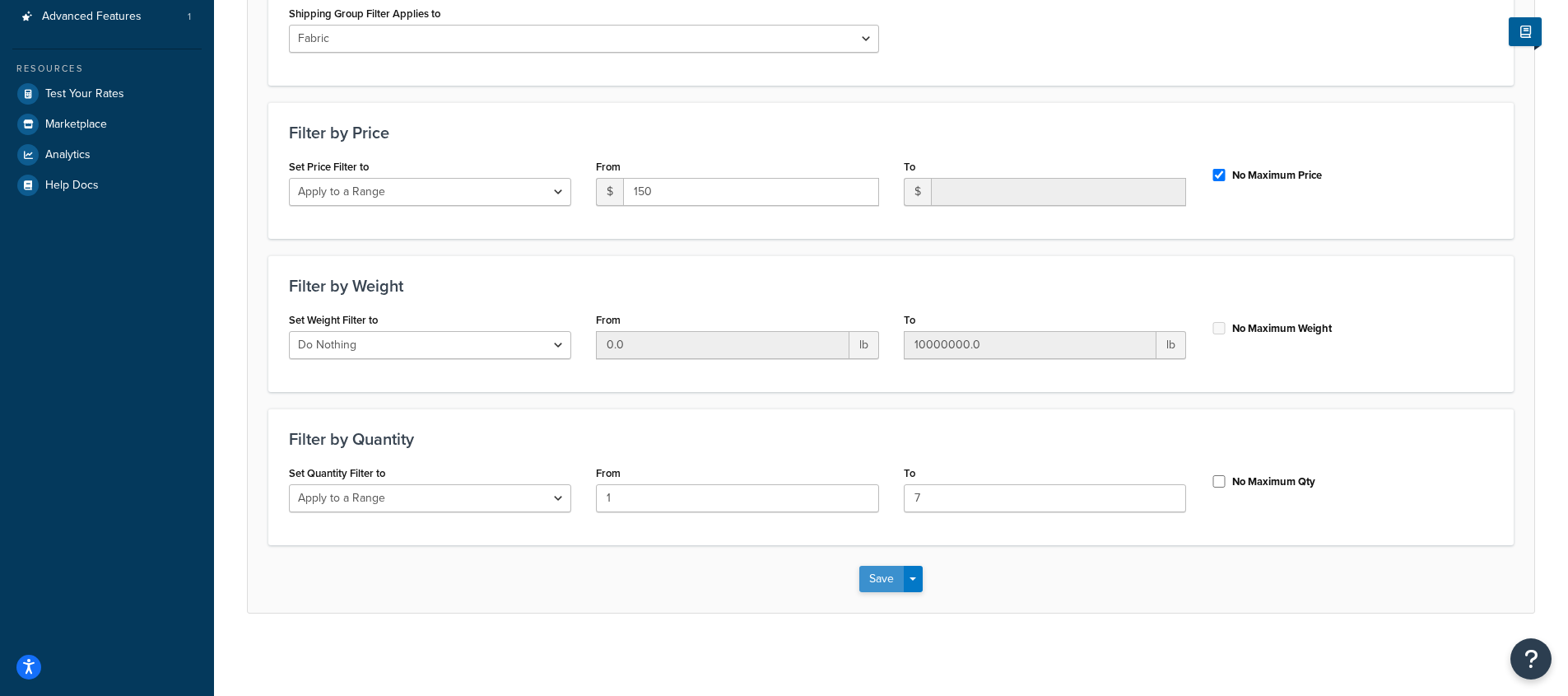
click at [887, 576] on button "Save" at bounding box center [880, 578] width 44 height 27
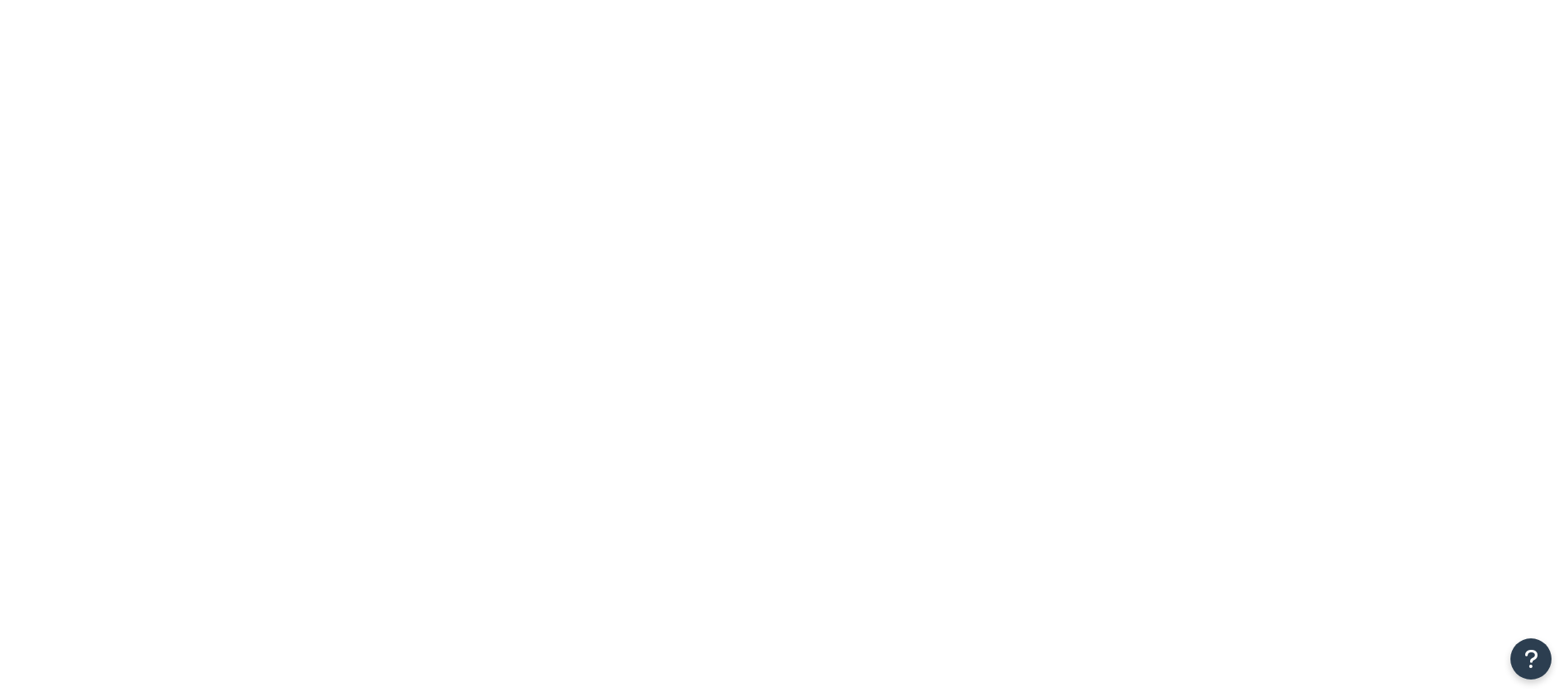
select select "15"
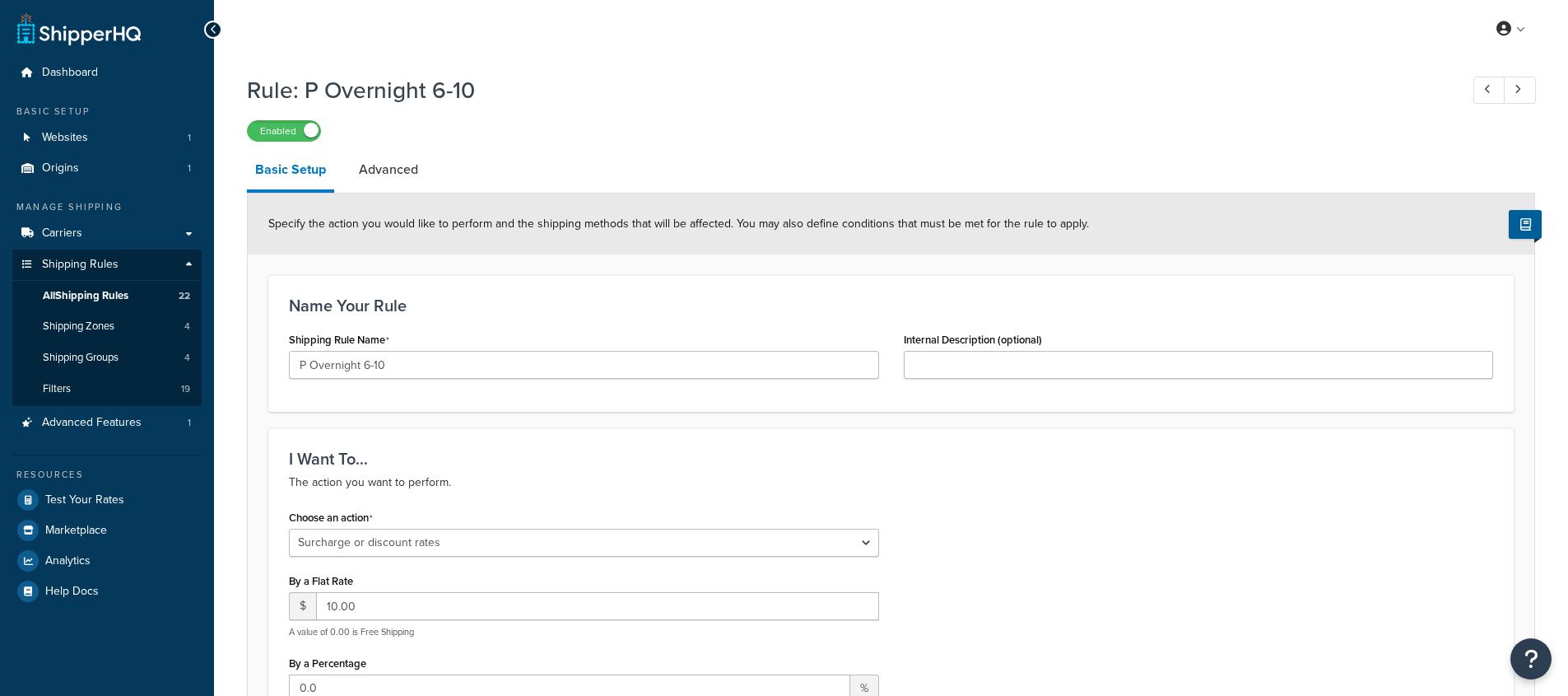
select select "SURCHARGE"
select select "ORDER"
click at [129, 293] on span "All Shipping Rules" at bounding box center [85, 296] width 85 height 14
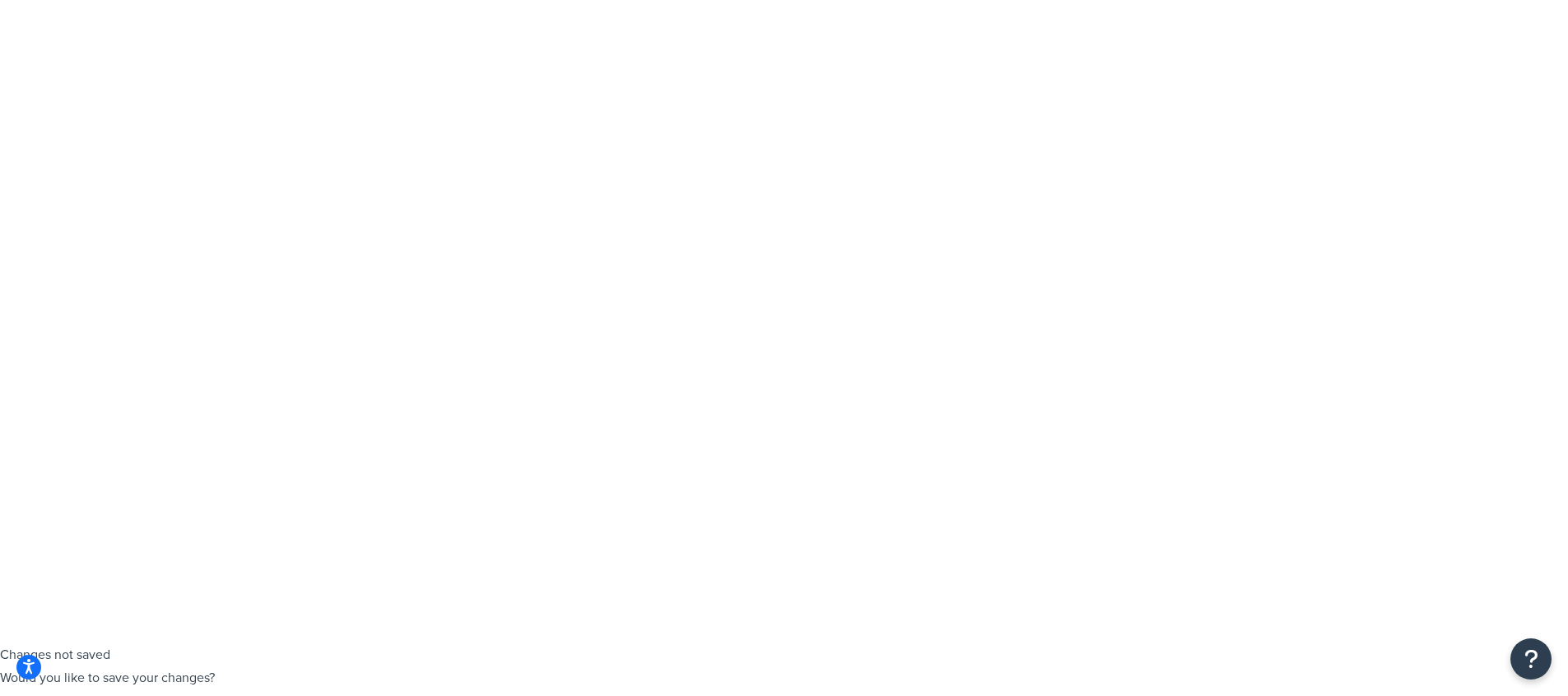
scroll to position [546, 0]
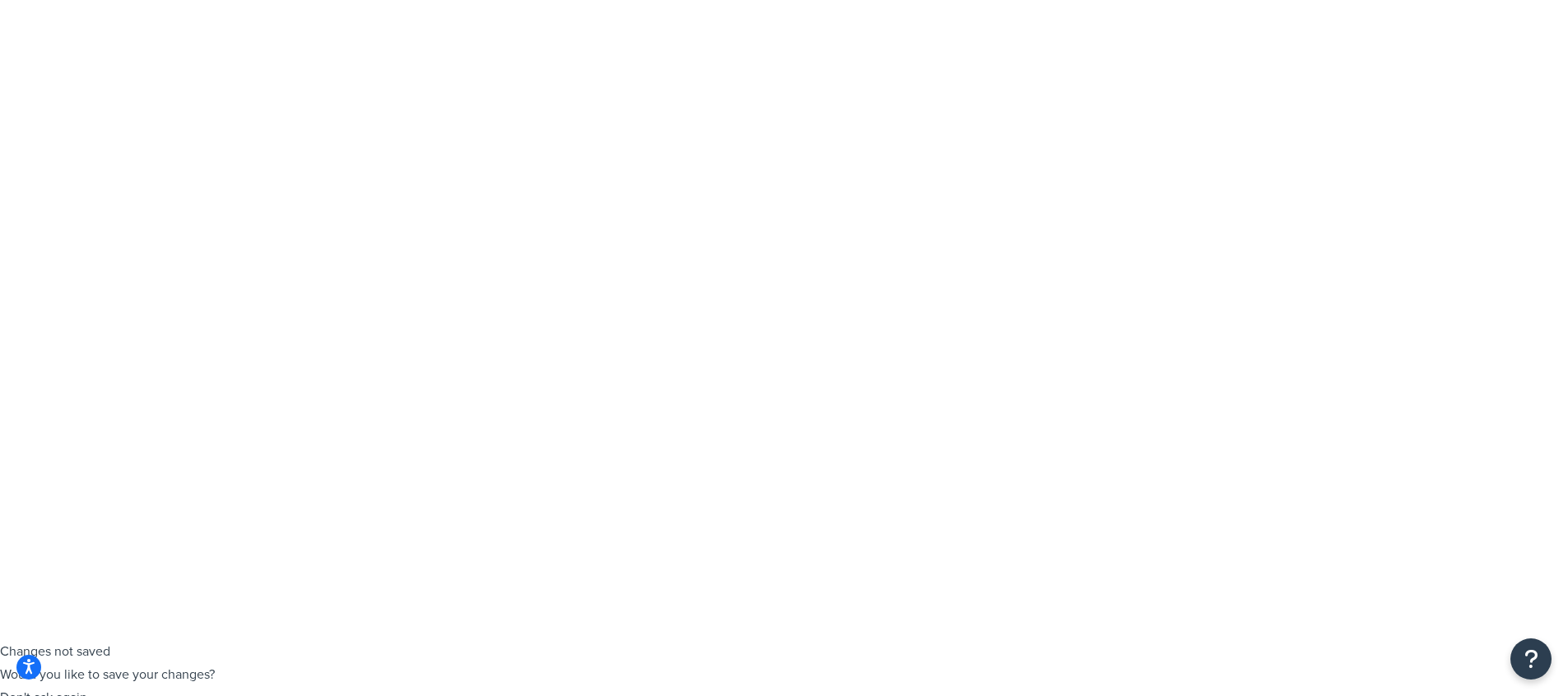
scroll to position [55, 0]
select select "SURCHARGE"
select select "ORDER"
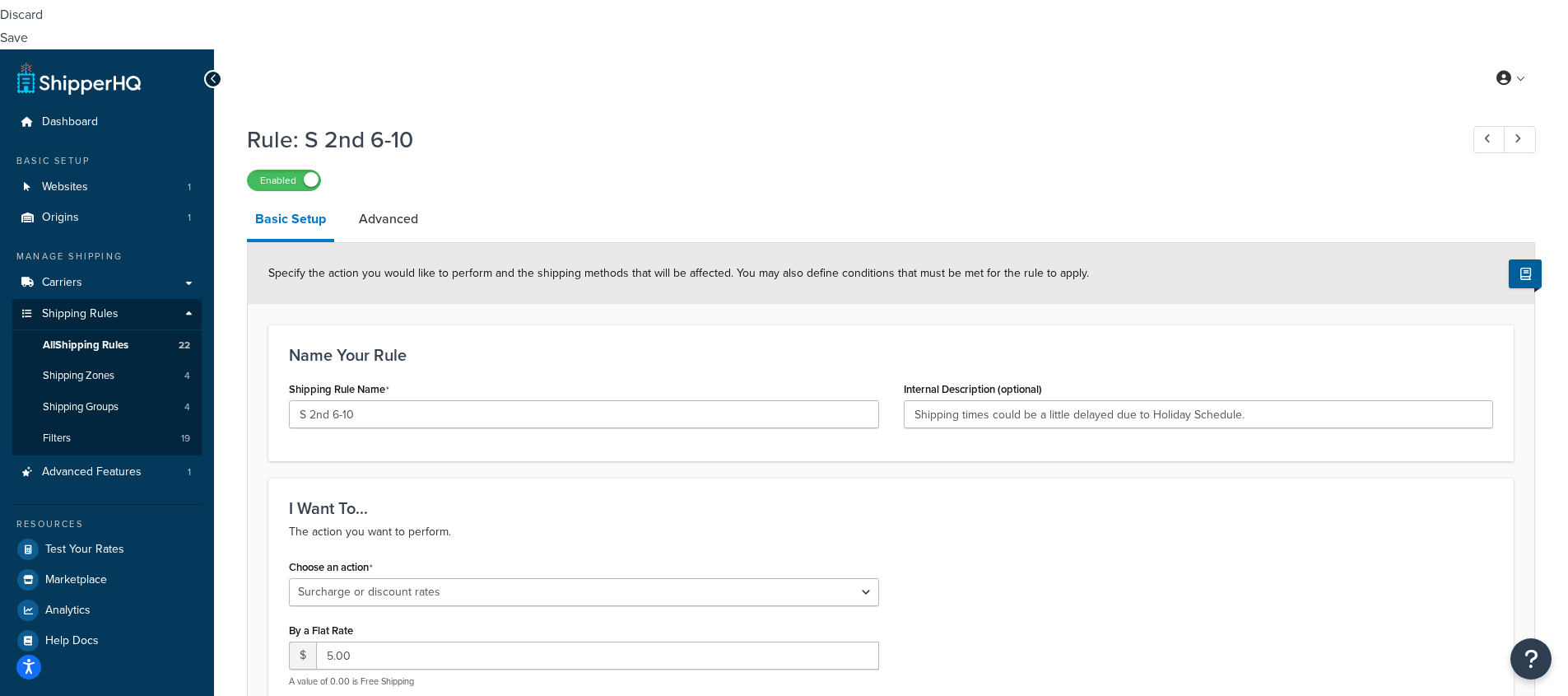
scroll to position [819, 0]
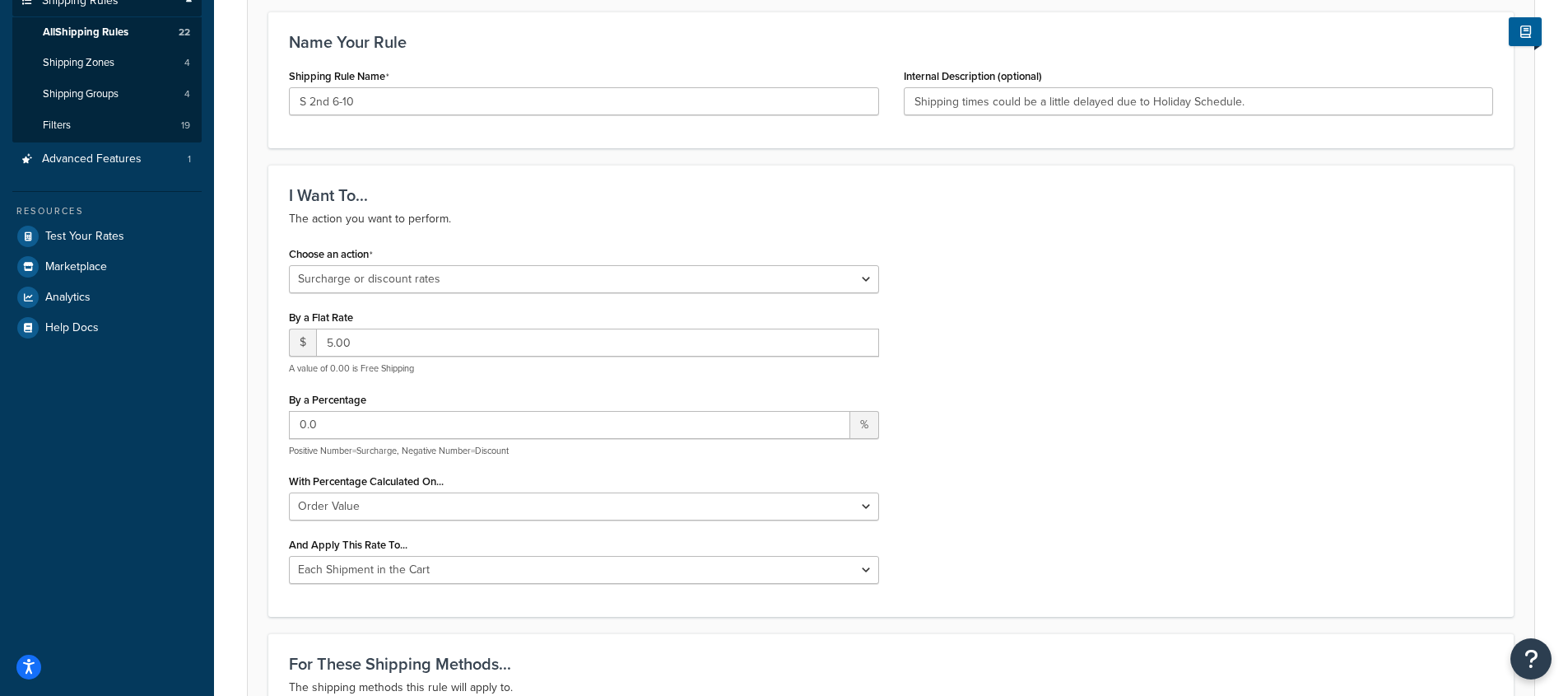
scroll to position [1177, 0]
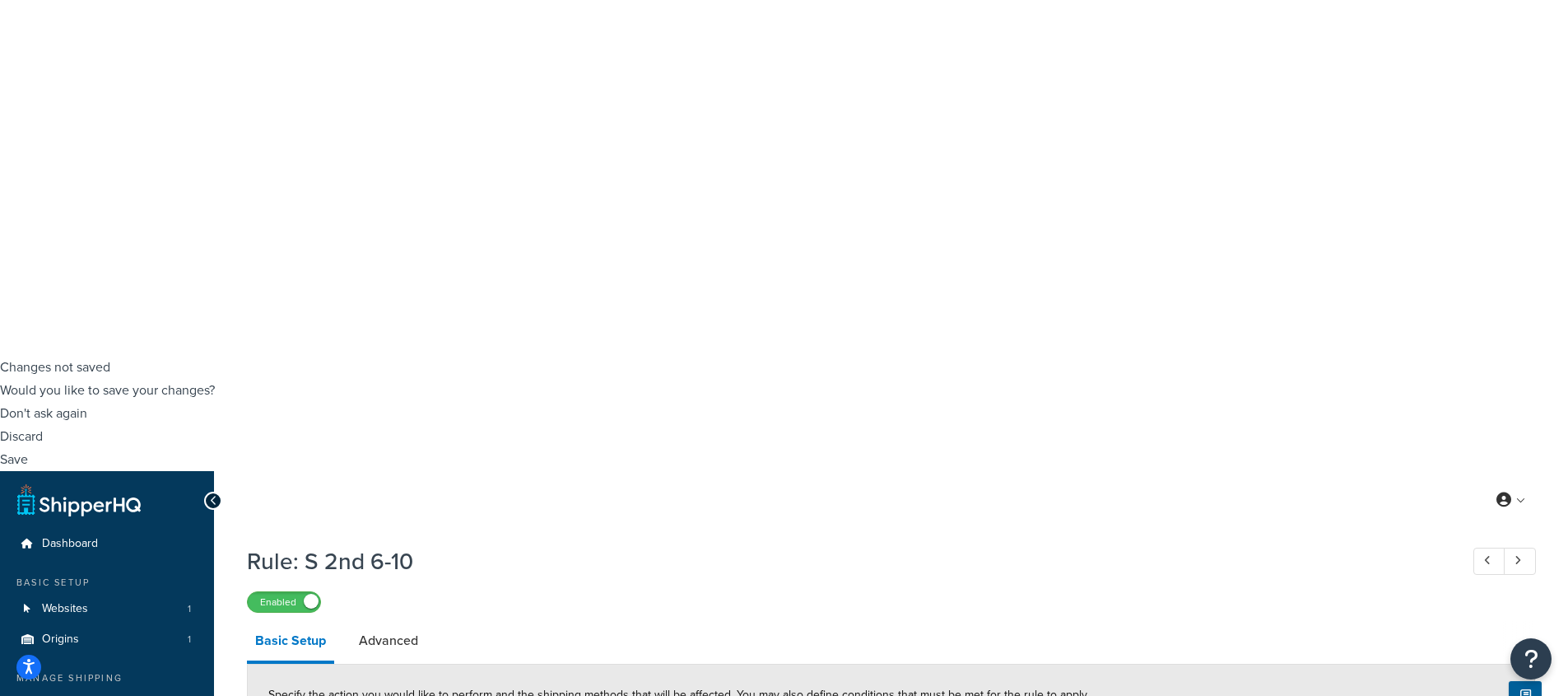
scroll to position [566, 0]
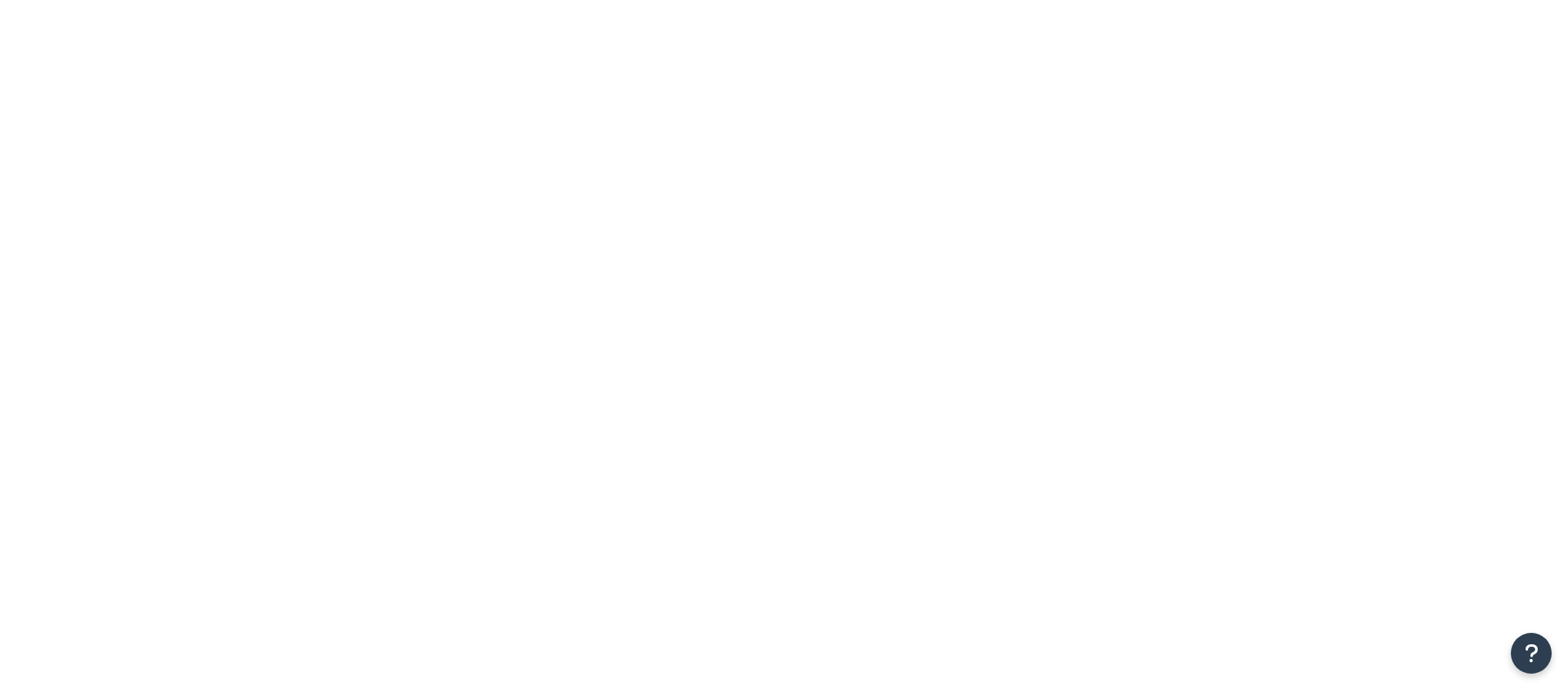
select select "[GEOGRAPHIC_DATA]"
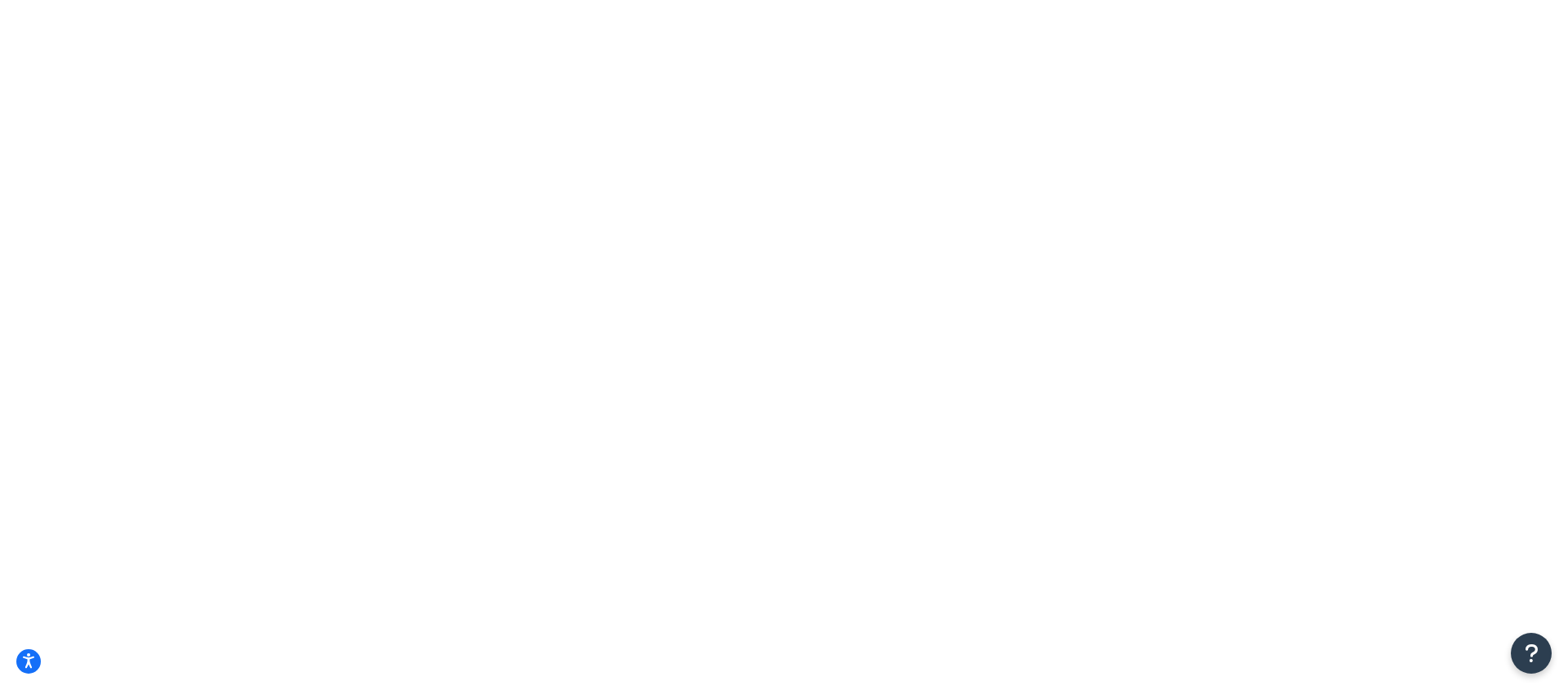
type input "6"
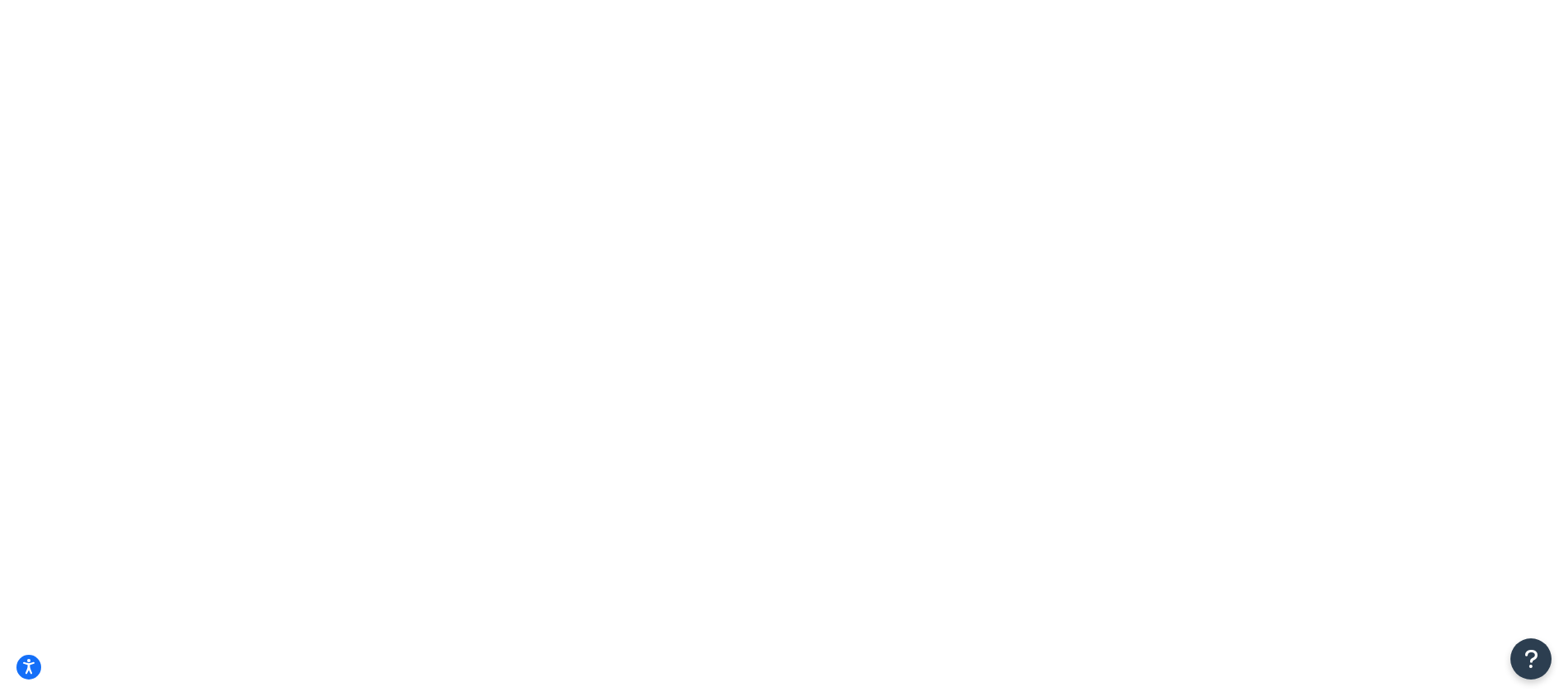
checkbox input "true"
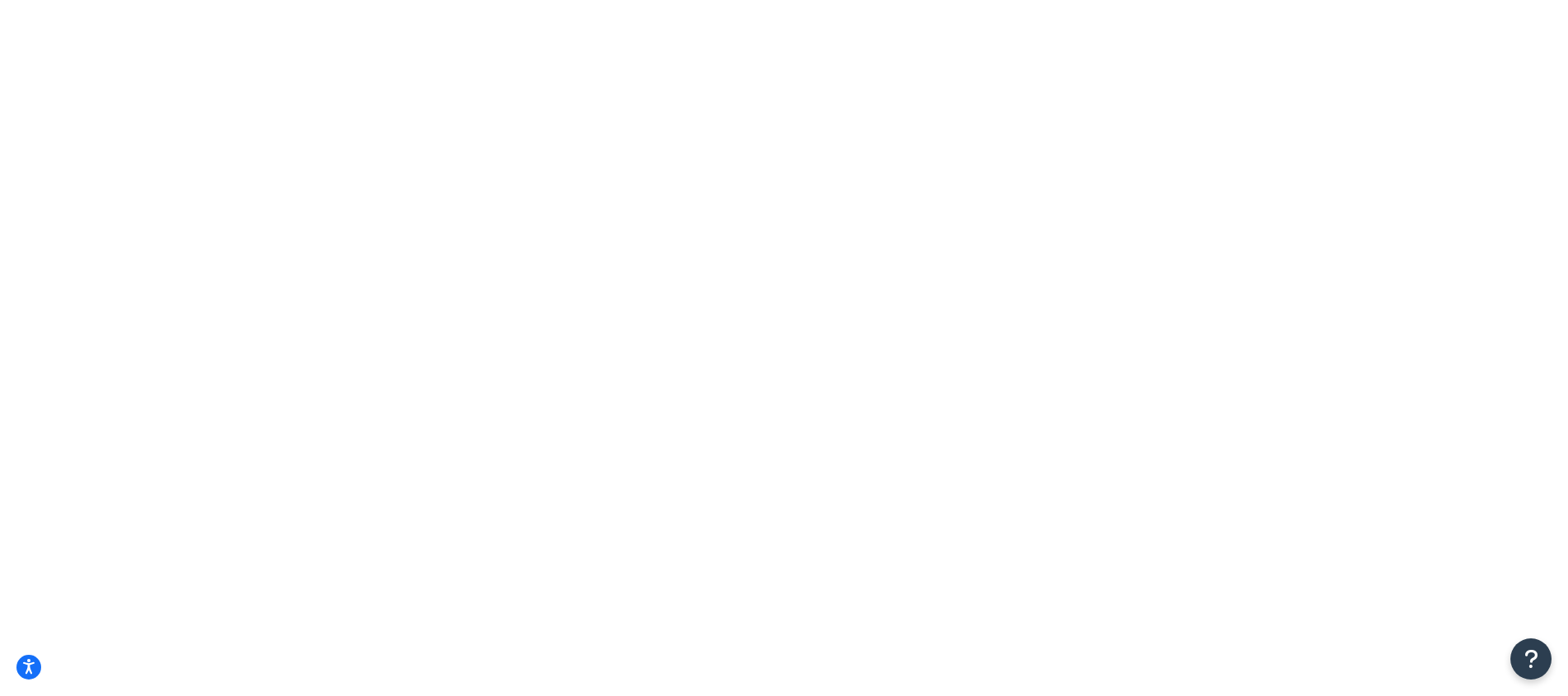
type input "50"
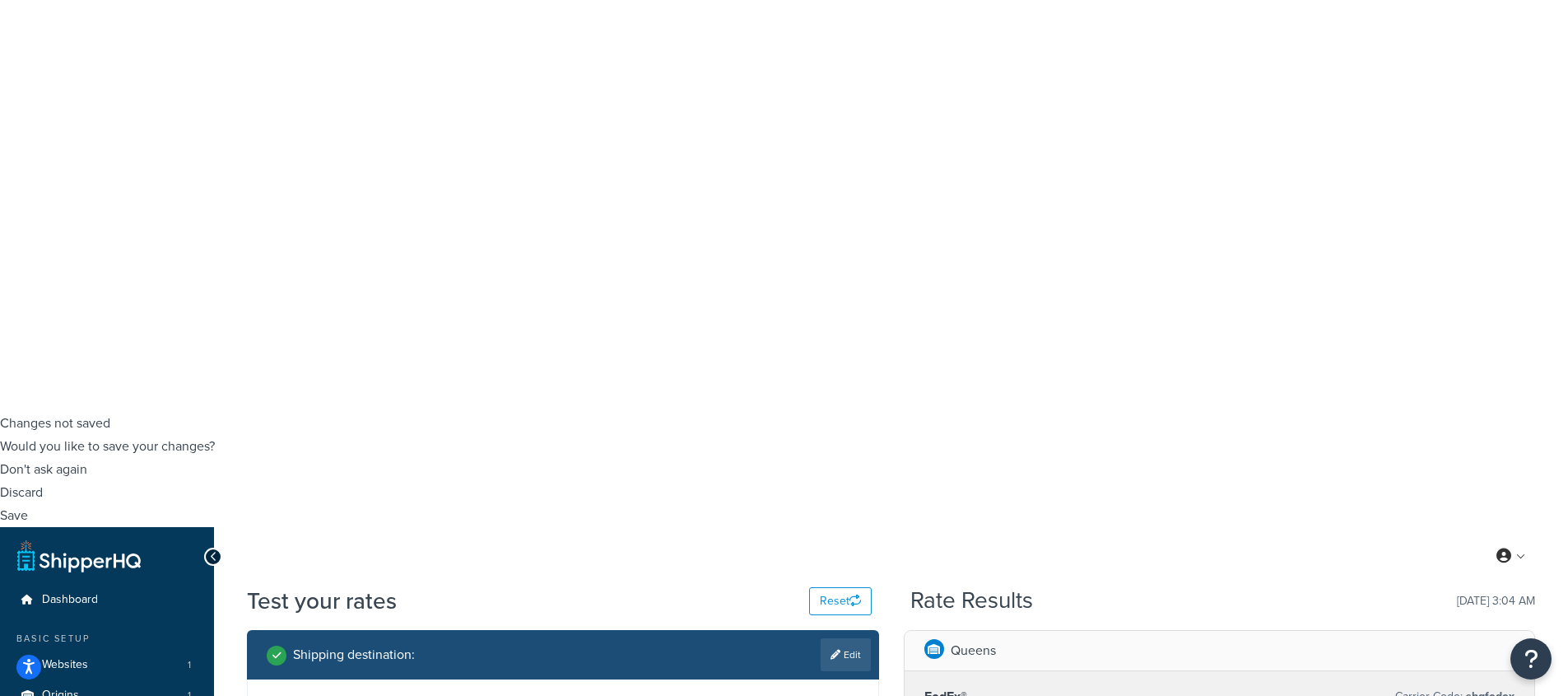
type input "6"
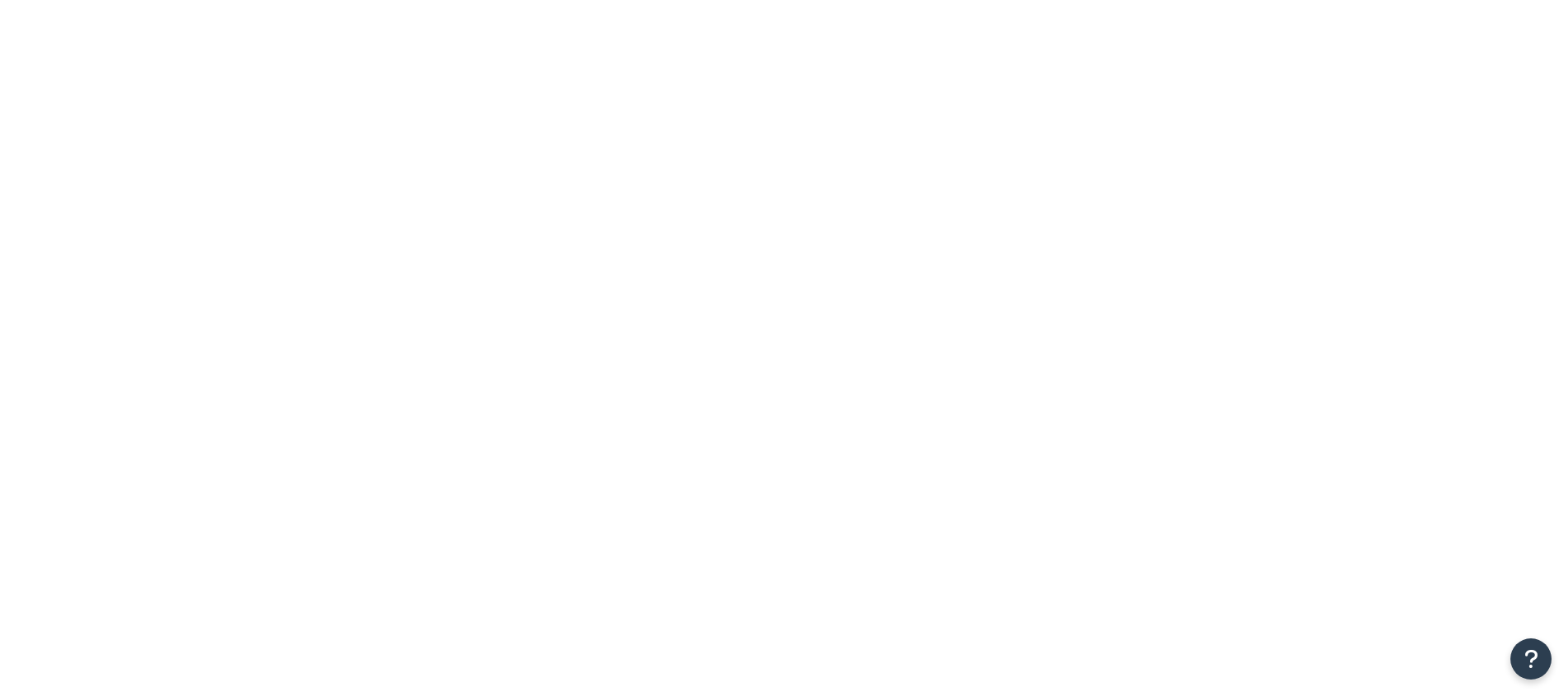
select select "SURCHARGE"
select select "ORDER"
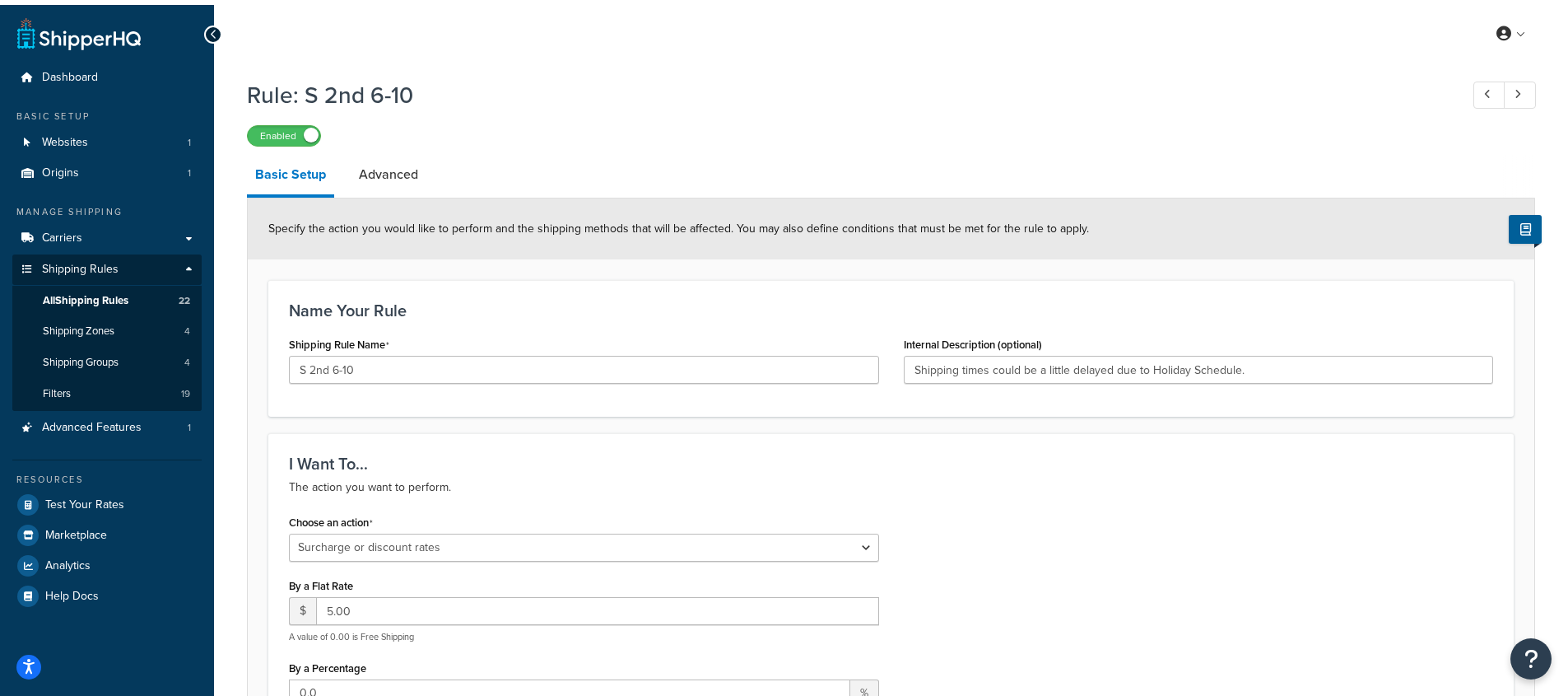
type input "6-10"
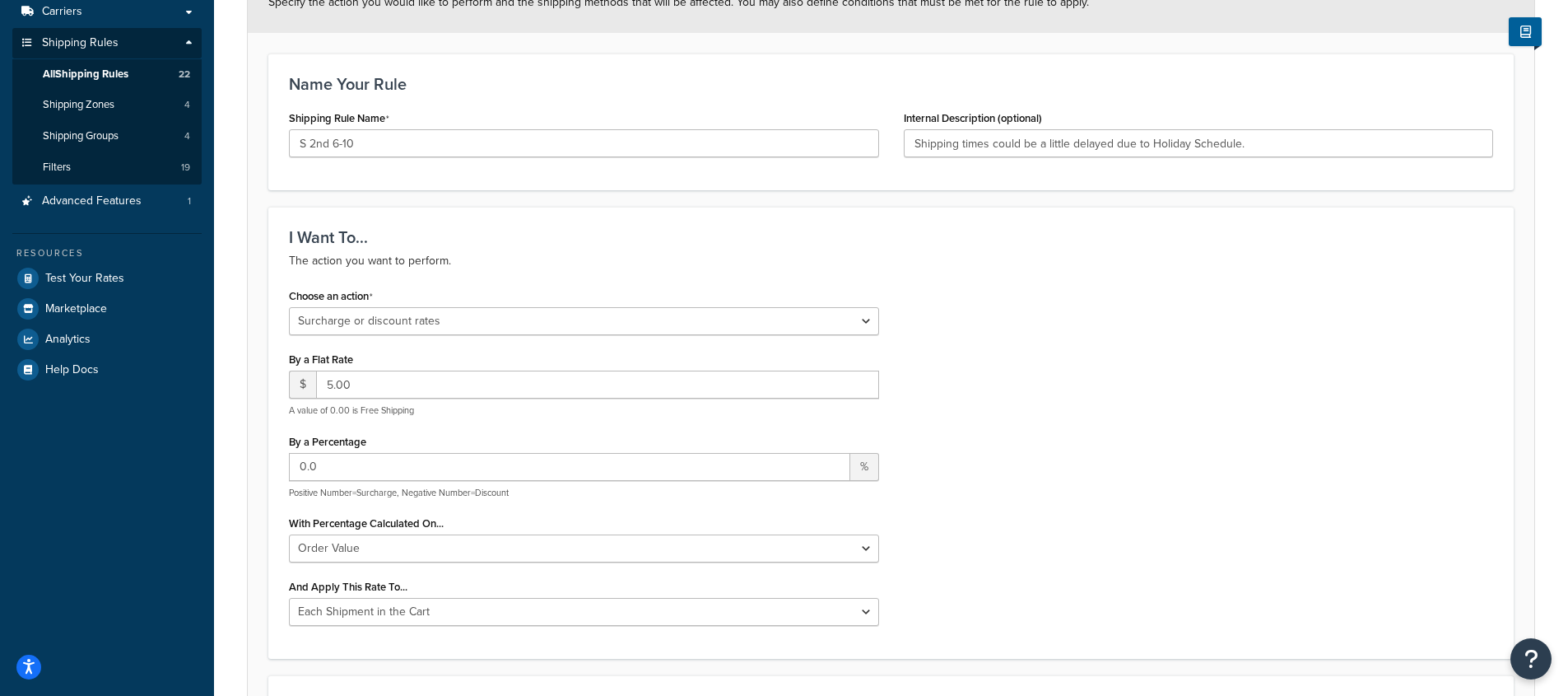
scroll to position [1177, 0]
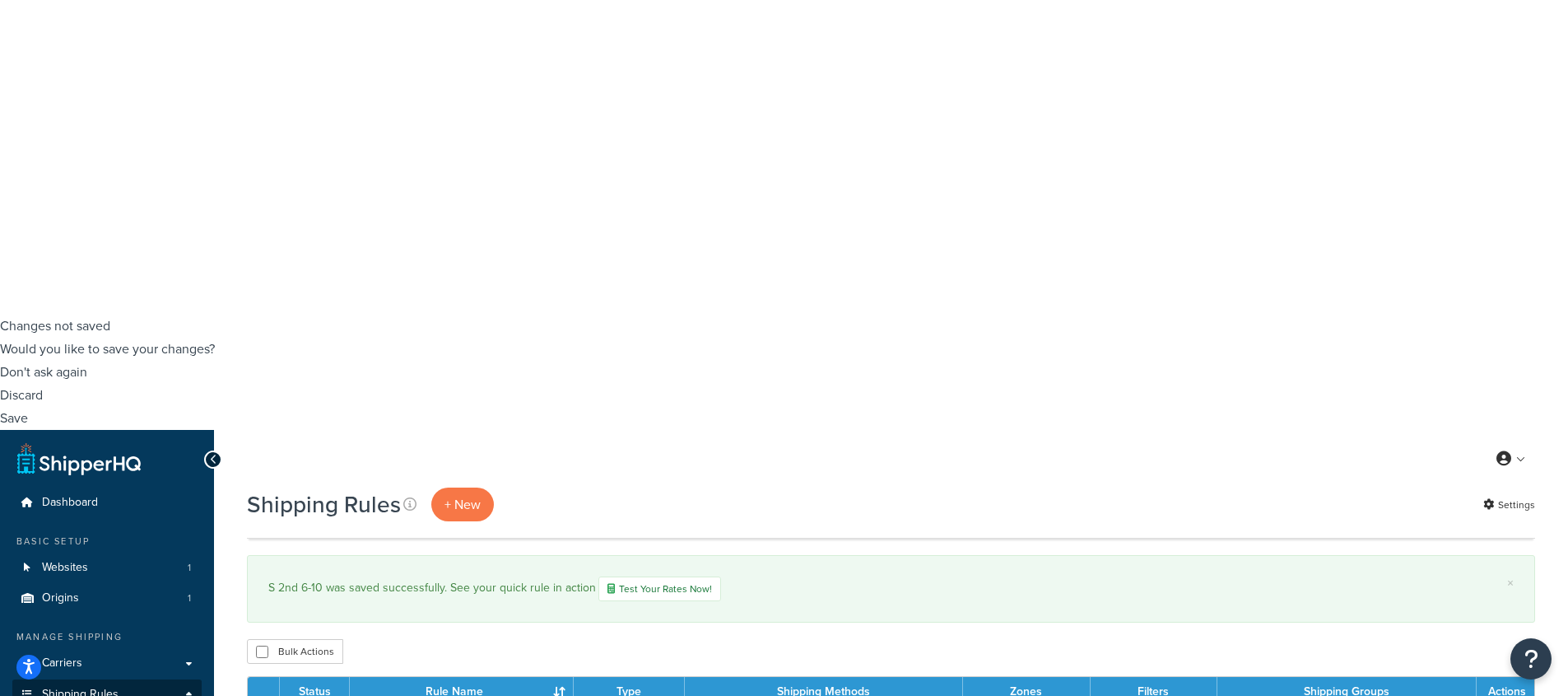
scroll to position [464, 0]
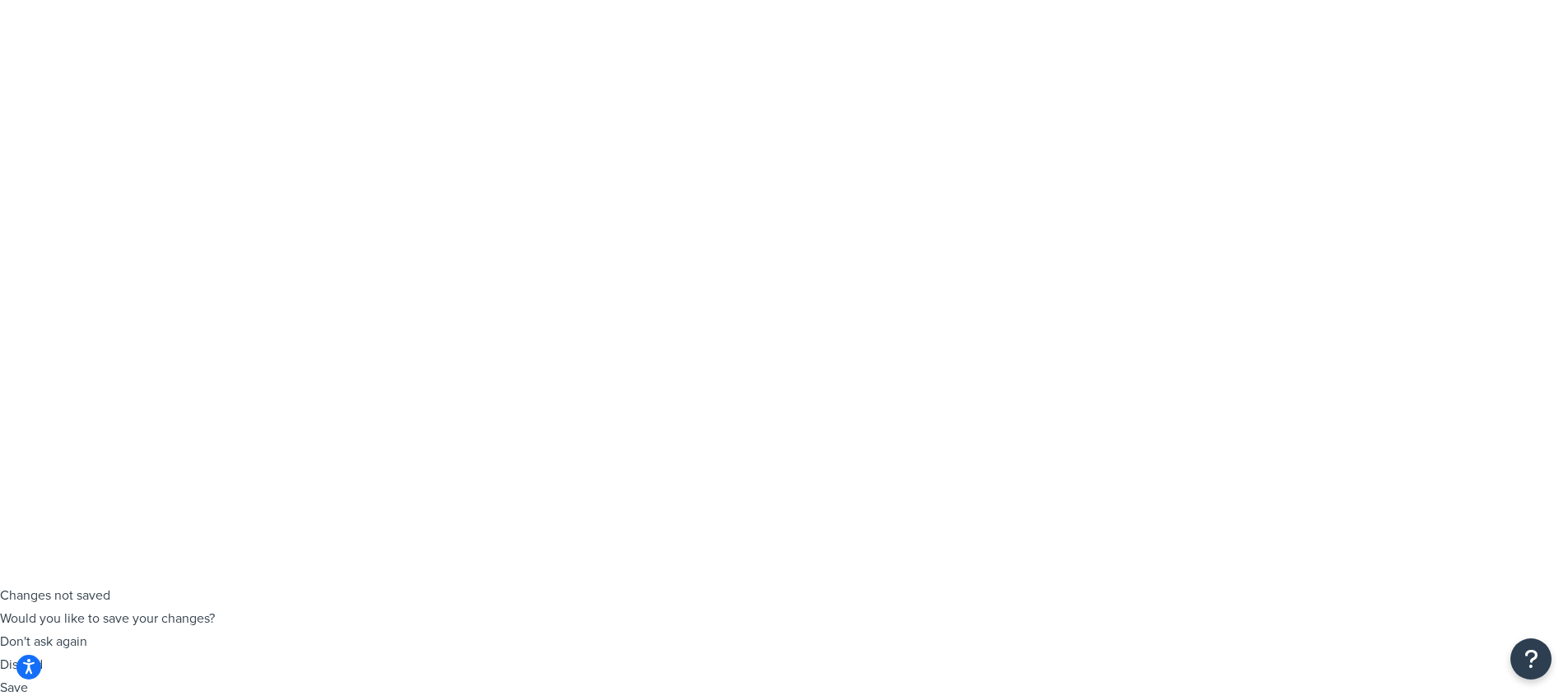
scroll to position [39, 0]
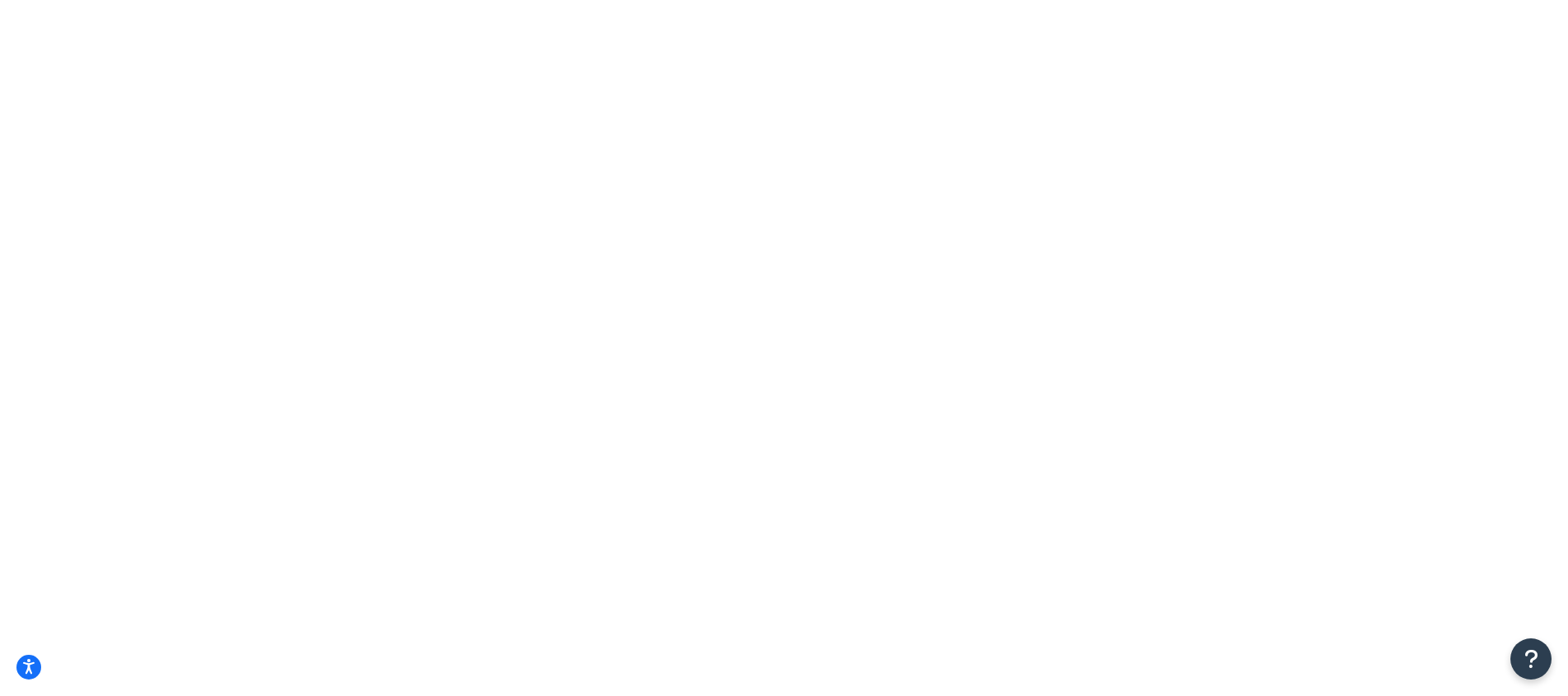
select select "IL"
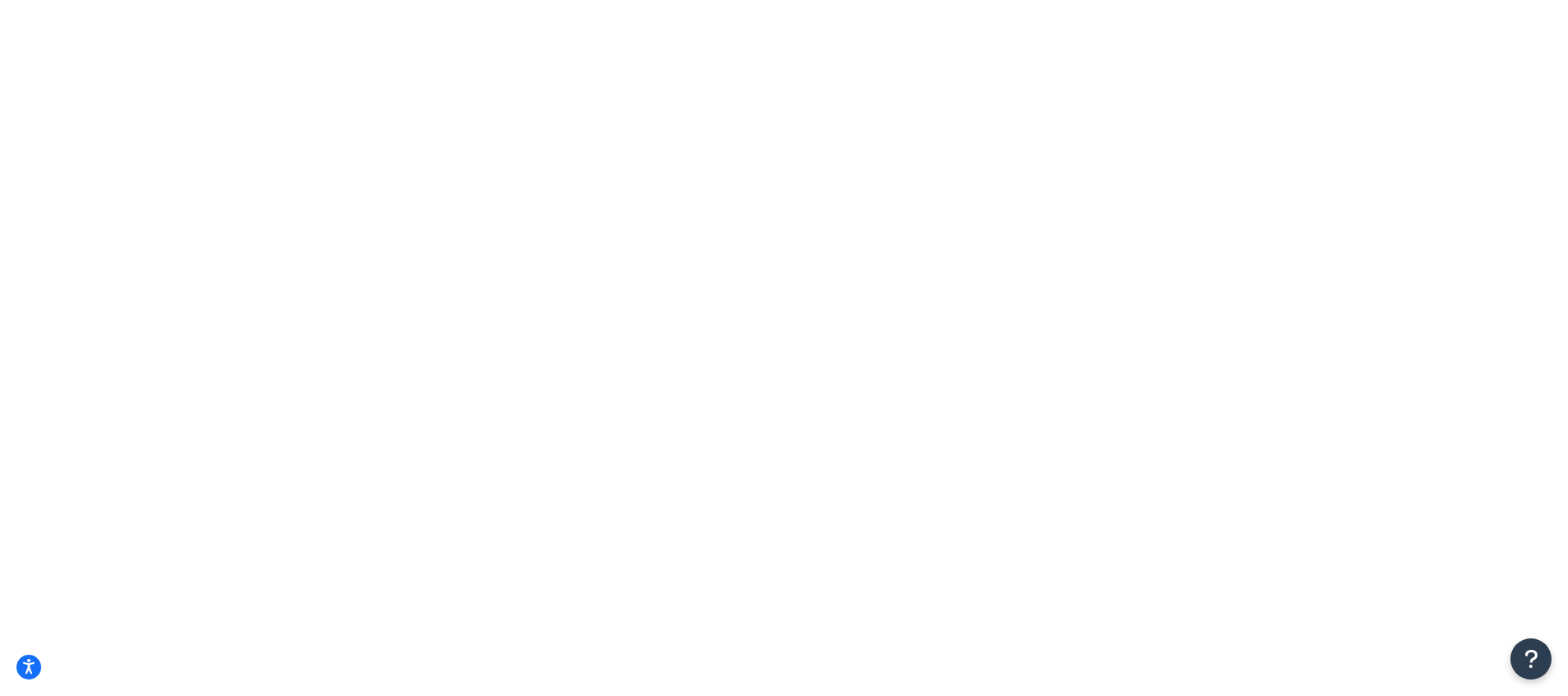
type input "60712"
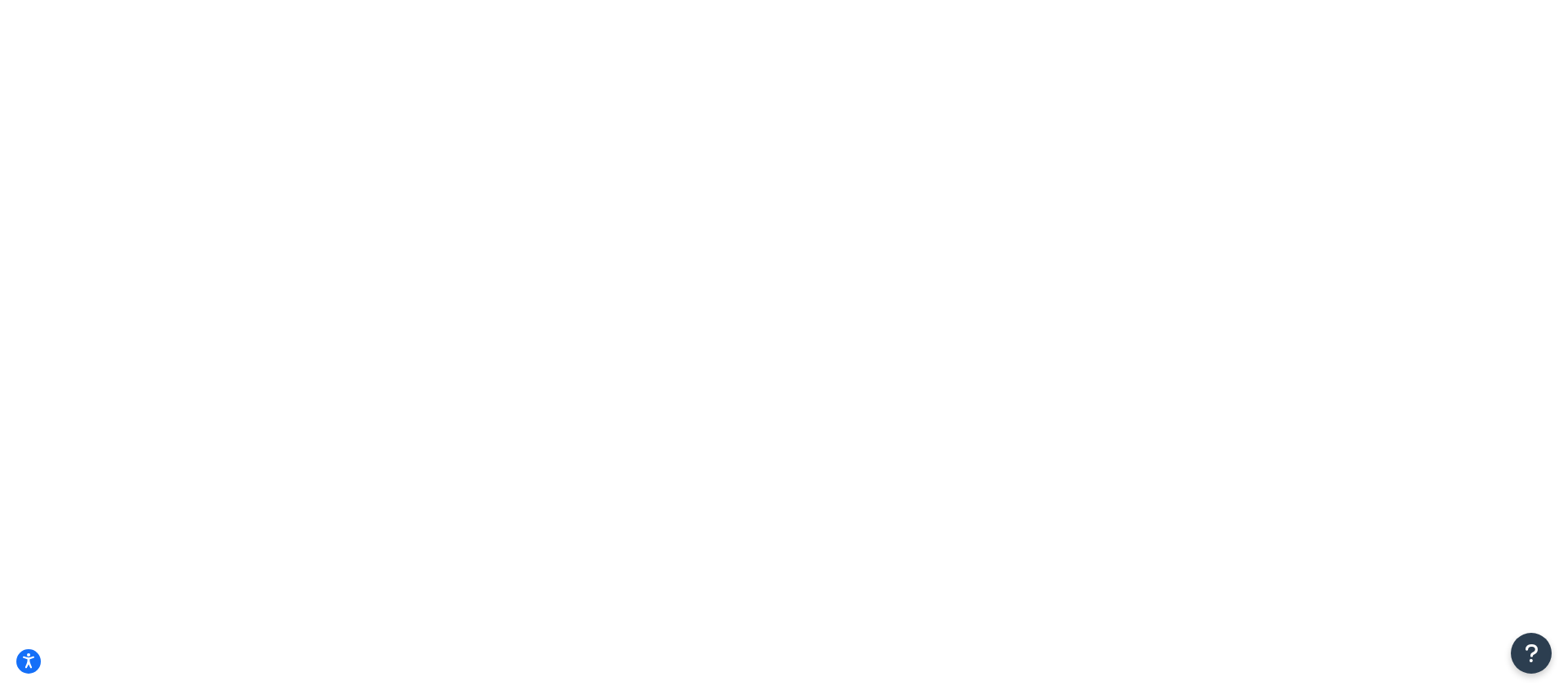
type input "6"
checkbox input "true"
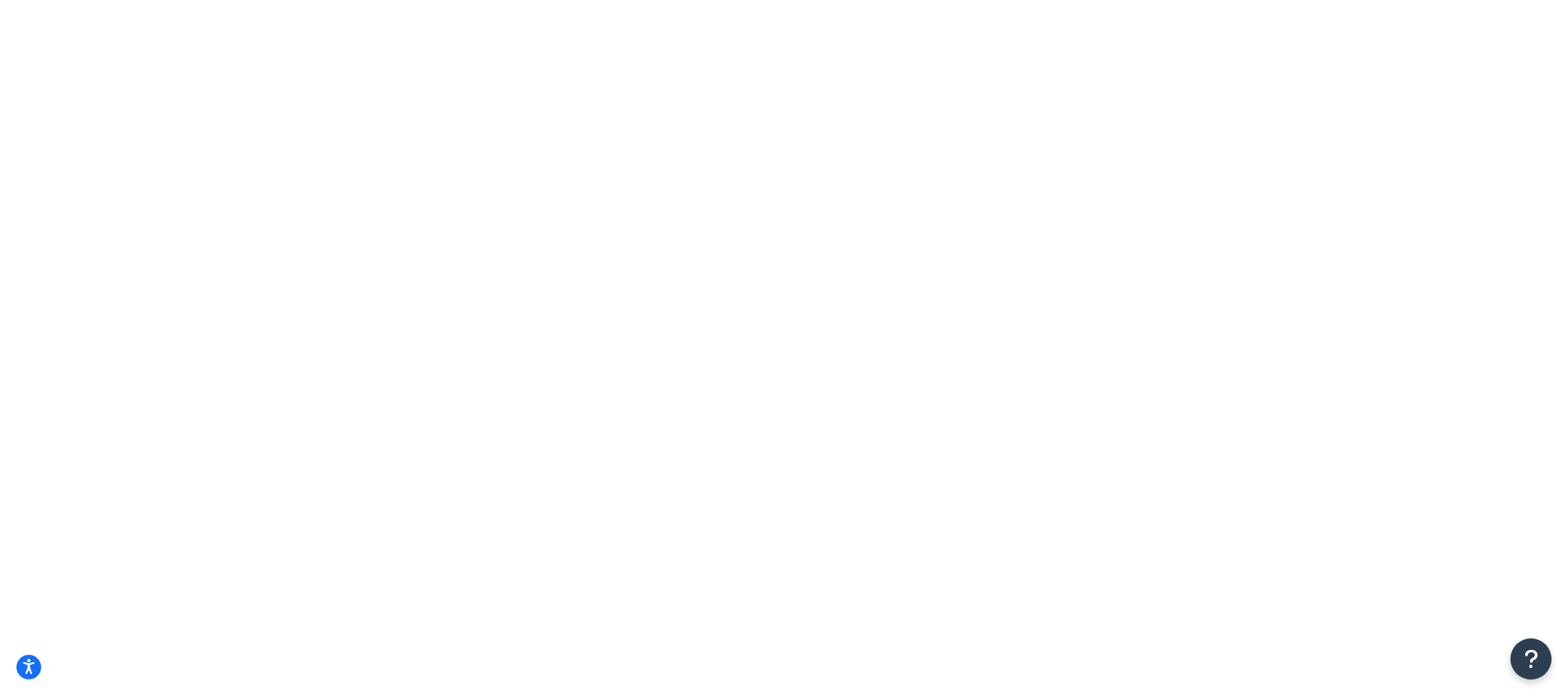
drag, startPoint x: 1437, startPoint y: 565, endPoint x: 1490, endPoint y: 565, distance: 53.0
drag, startPoint x: 1441, startPoint y: 565, endPoint x: 1490, endPoint y: 565, distance: 49.0
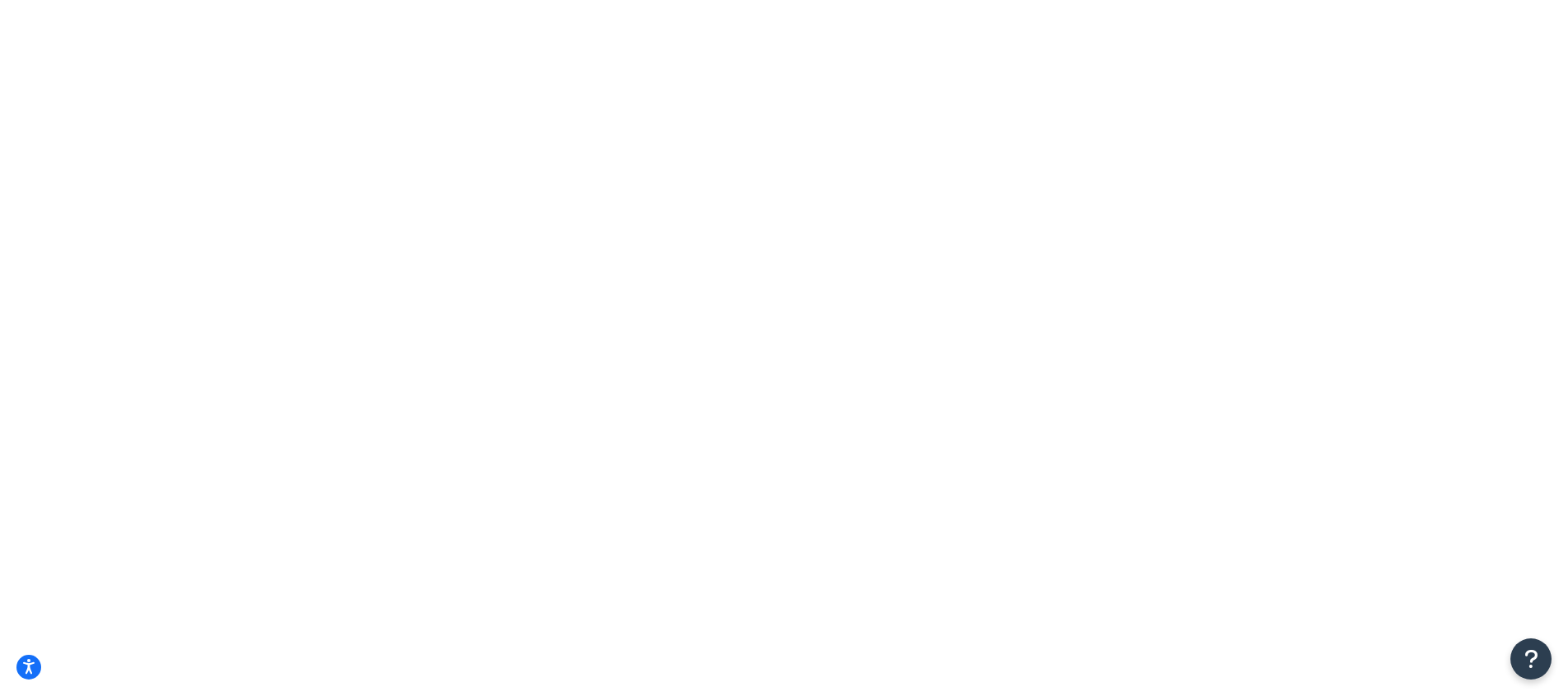
drag, startPoint x: 1440, startPoint y: 563, endPoint x: 1492, endPoint y: 563, distance: 52.0
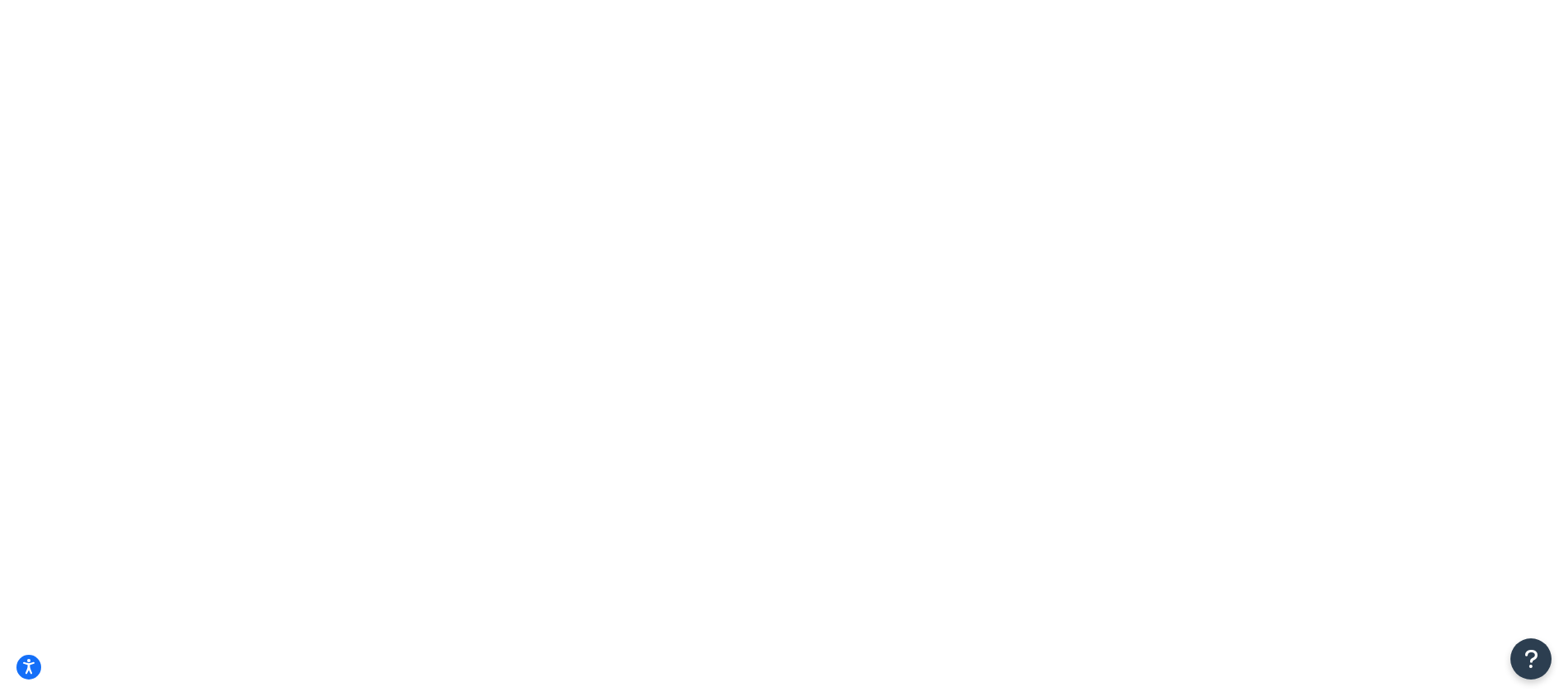
drag, startPoint x: 1487, startPoint y: 564, endPoint x: 1436, endPoint y: 561, distance: 51.1
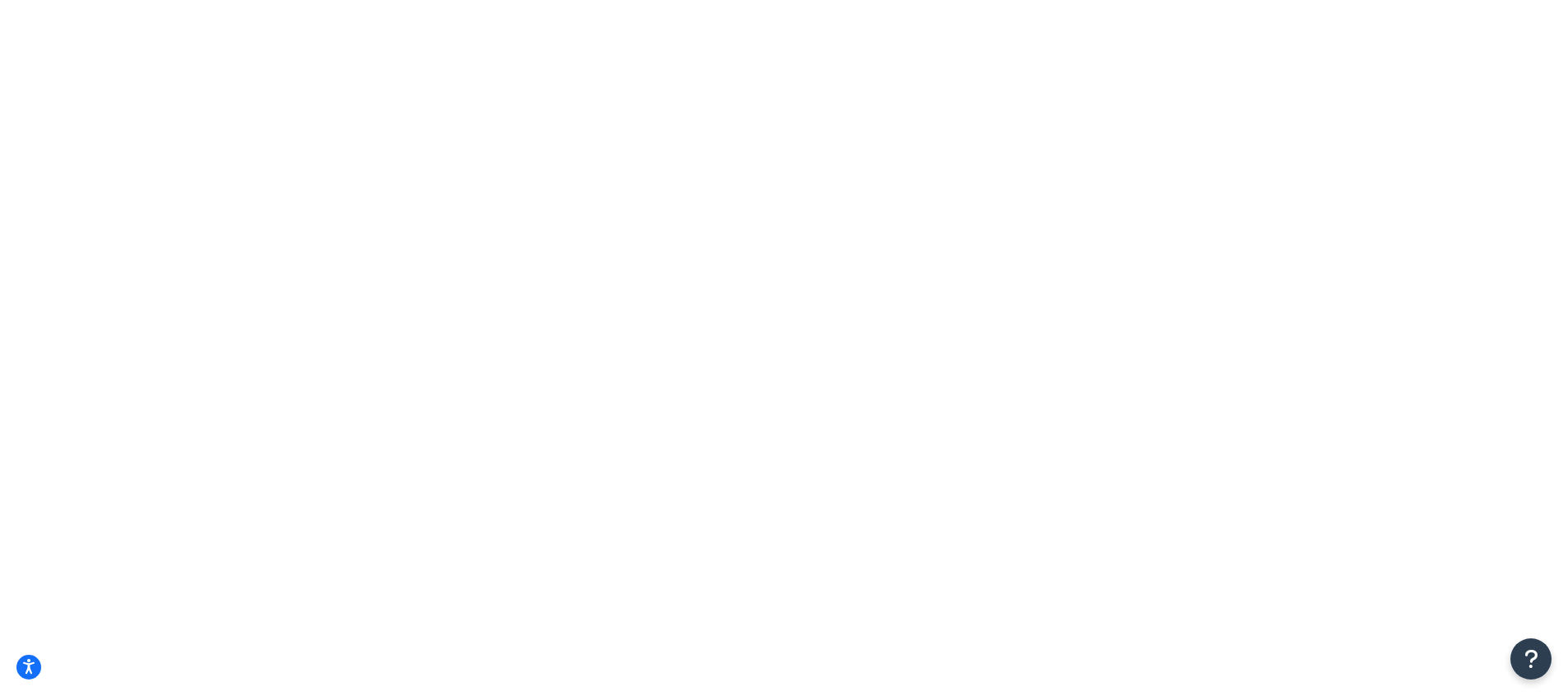
select select "15"
select select "SHIPPING_GROUP"
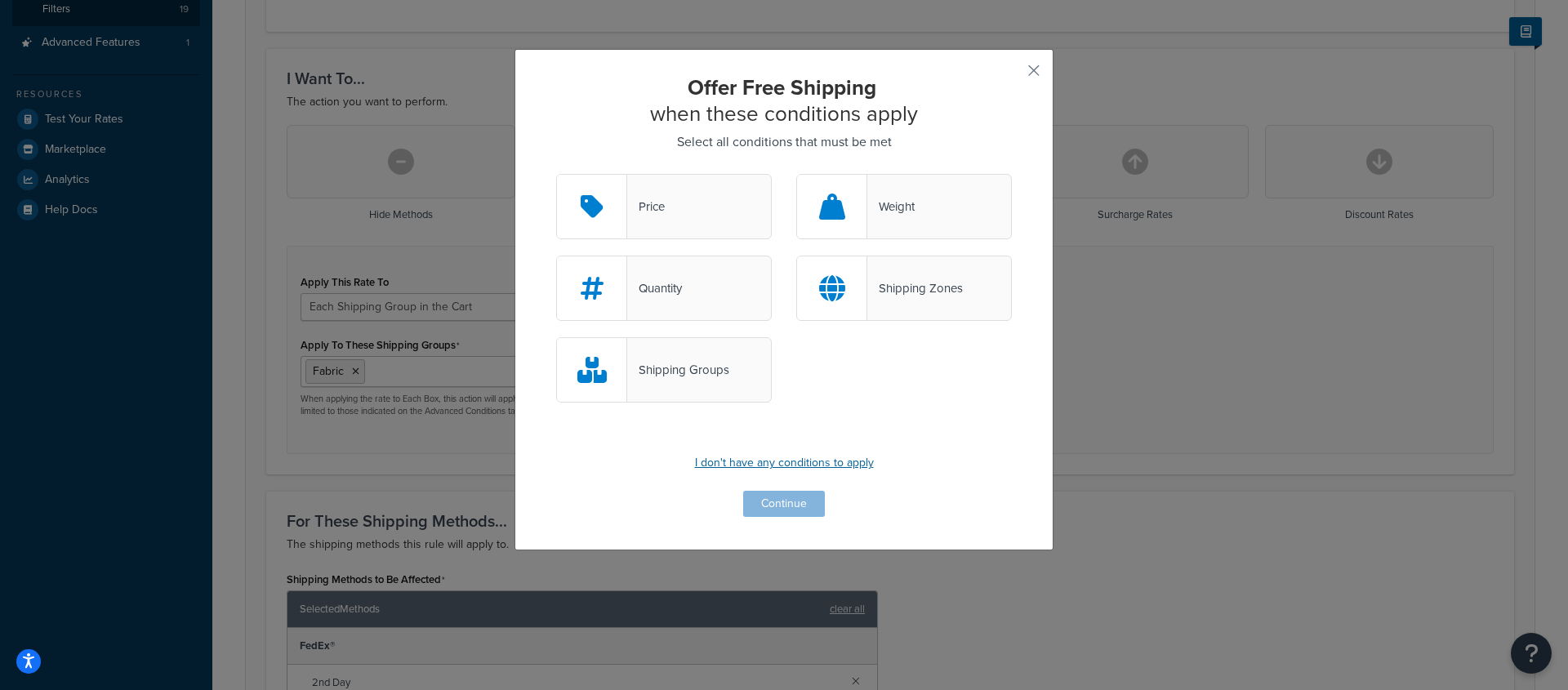
click at [749, 463] on p "I don't have any conditions to apply" at bounding box center [783, 462] width 455 height 22
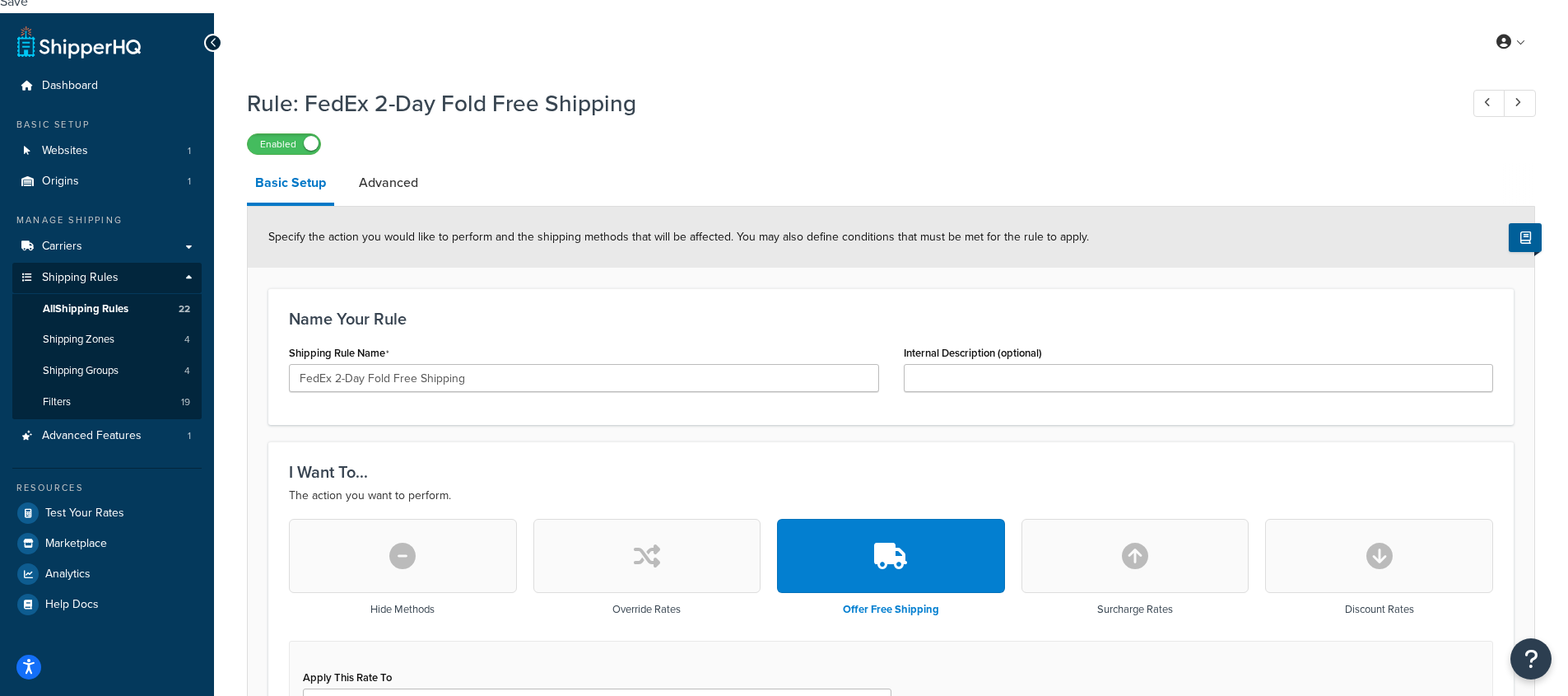
scroll to position [1140, 0]
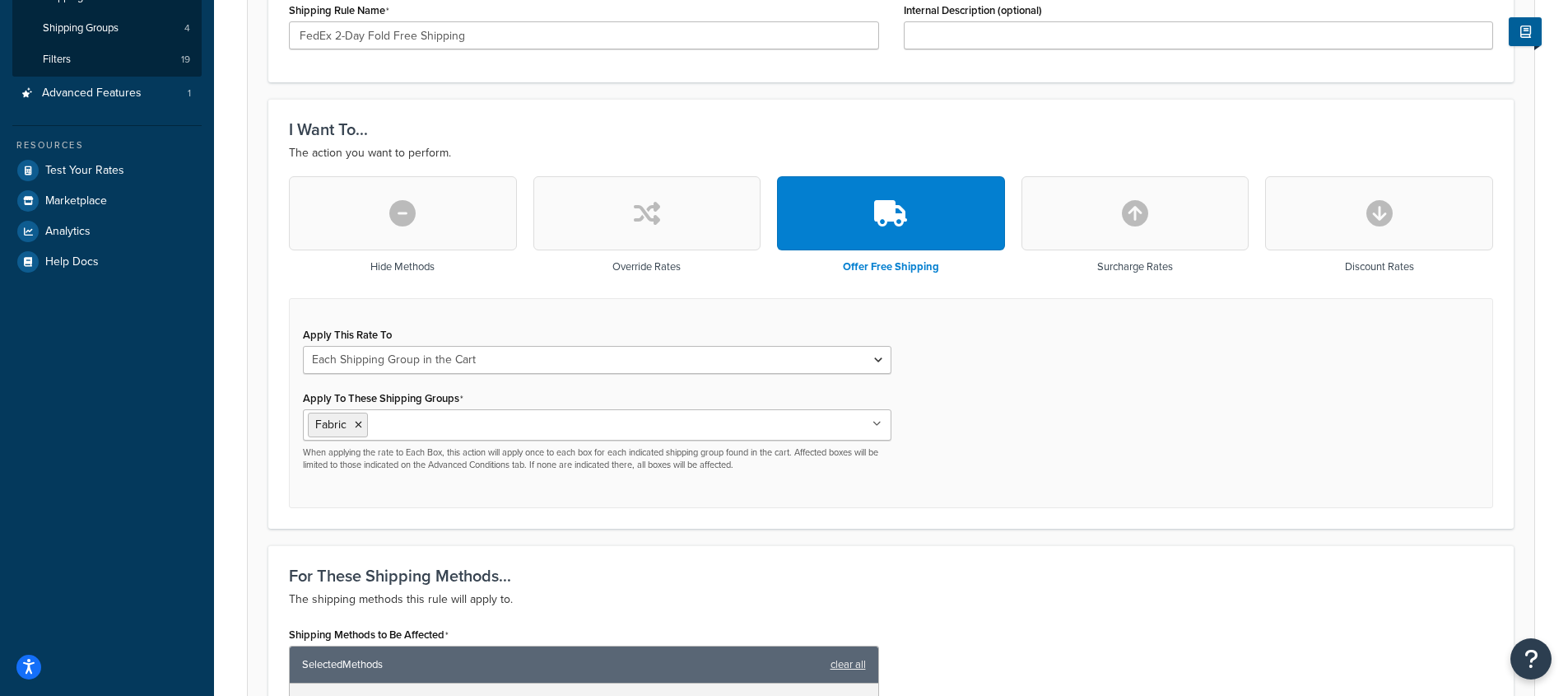
select select "any"
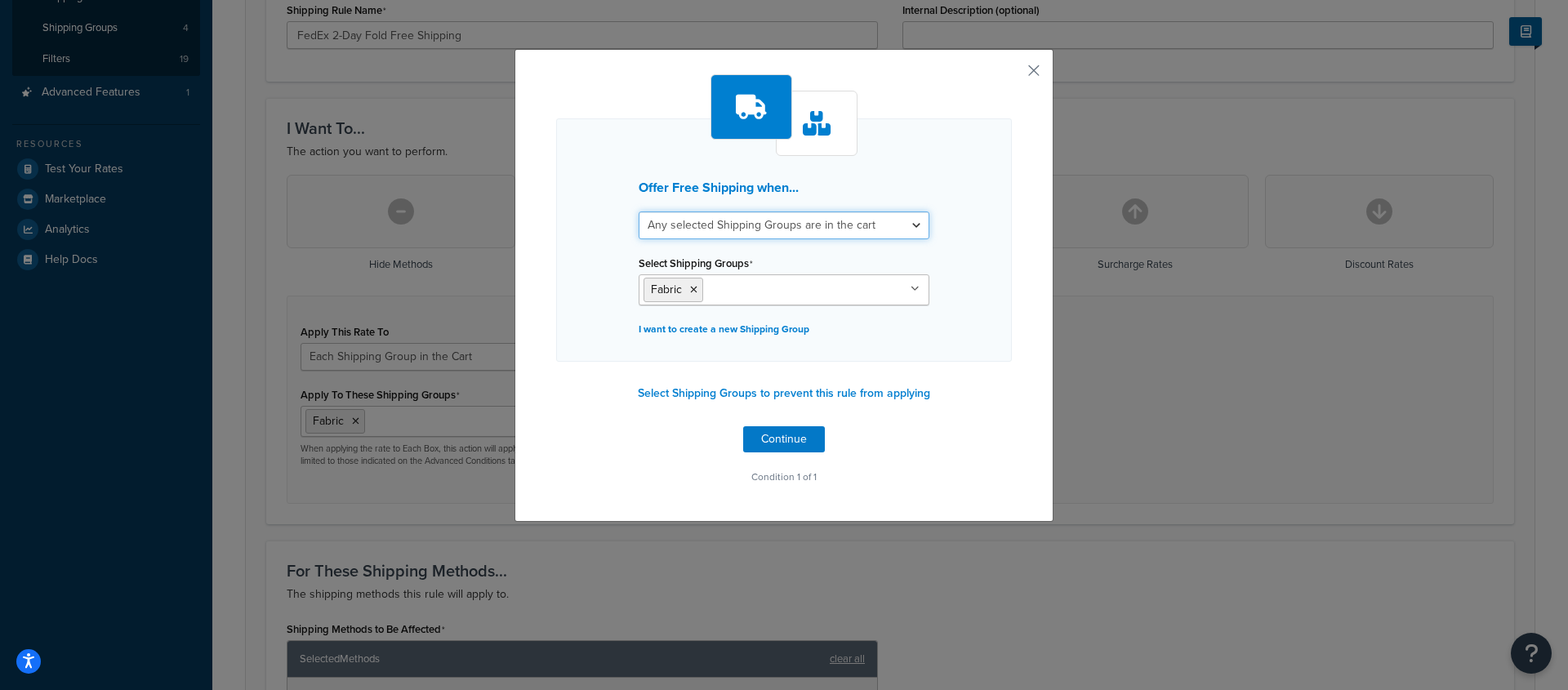
click at [839, 230] on select "All selected Shipping Groups are in the cart Any selected Shipping Groups are i…" at bounding box center [784, 225] width 291 height 27
click at [783, 450] on button "Continue" at bounding box center [784, 439] width 82 height 26
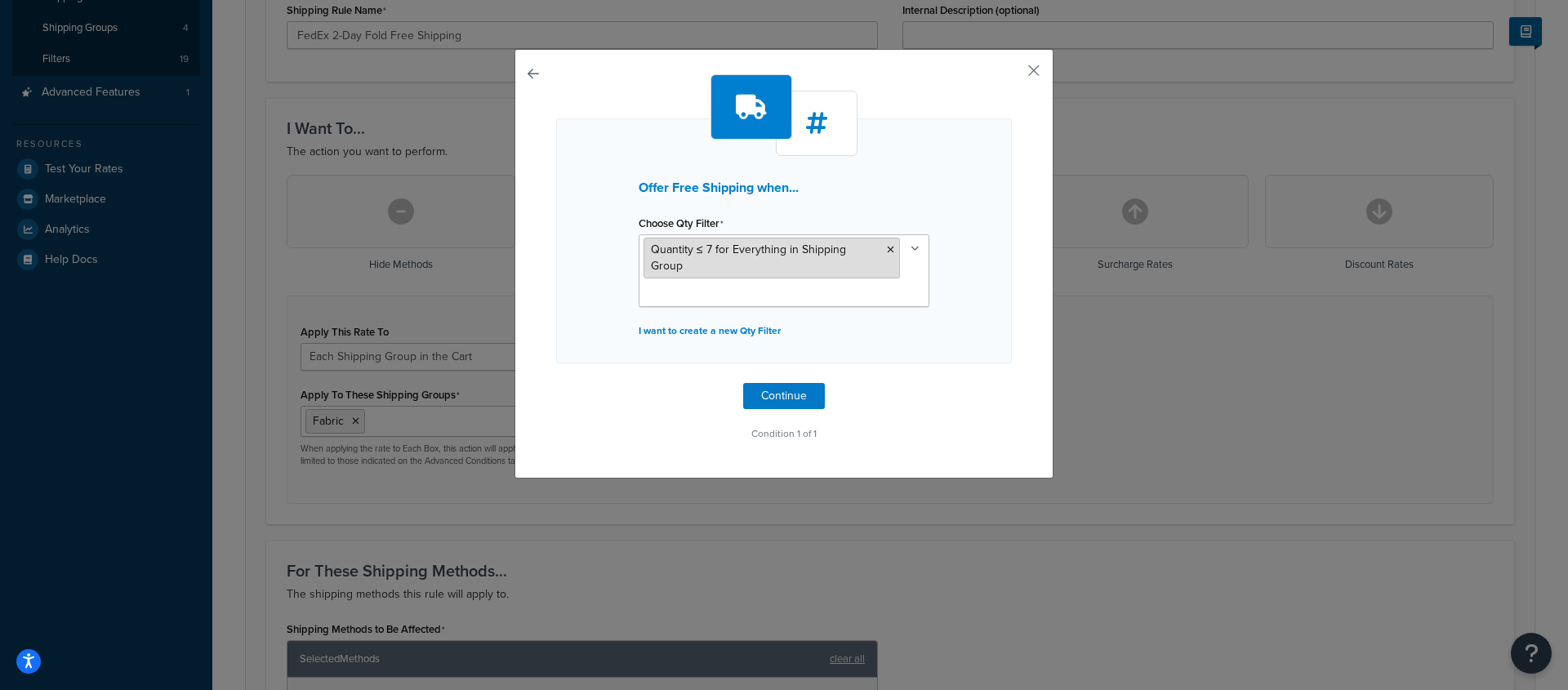
click at [887, 249] on icon at bounding box center [891, 249] width 8 height 10
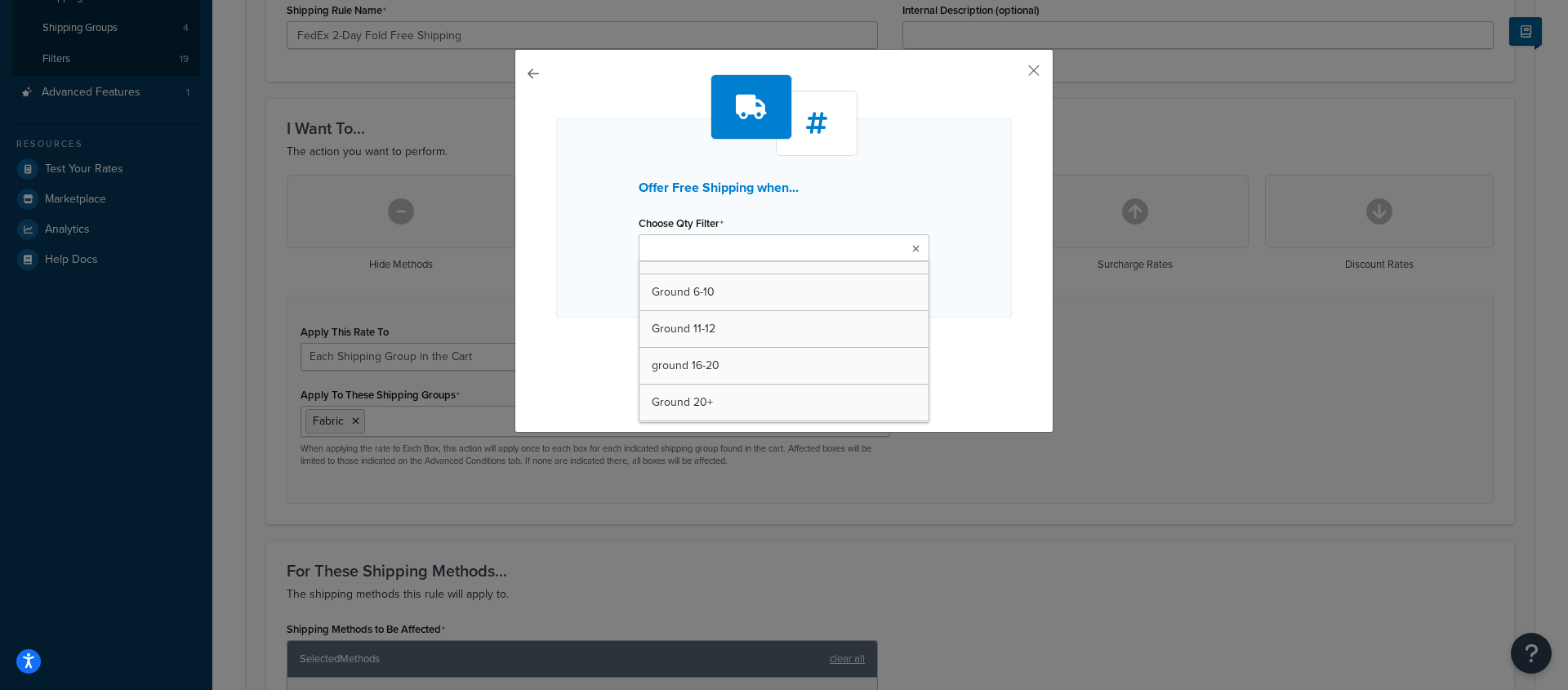
click at [728, 244] on input "Choose Qty Filter" at bounding box center [716, 249] width 144 height 18
click at [857, 195] on div "Offer Free Shipping when... Choose Qty Filter Ground 6-10 Ground 11-12 ground 1…" at bounding box center [783, 217] width 455 height 199
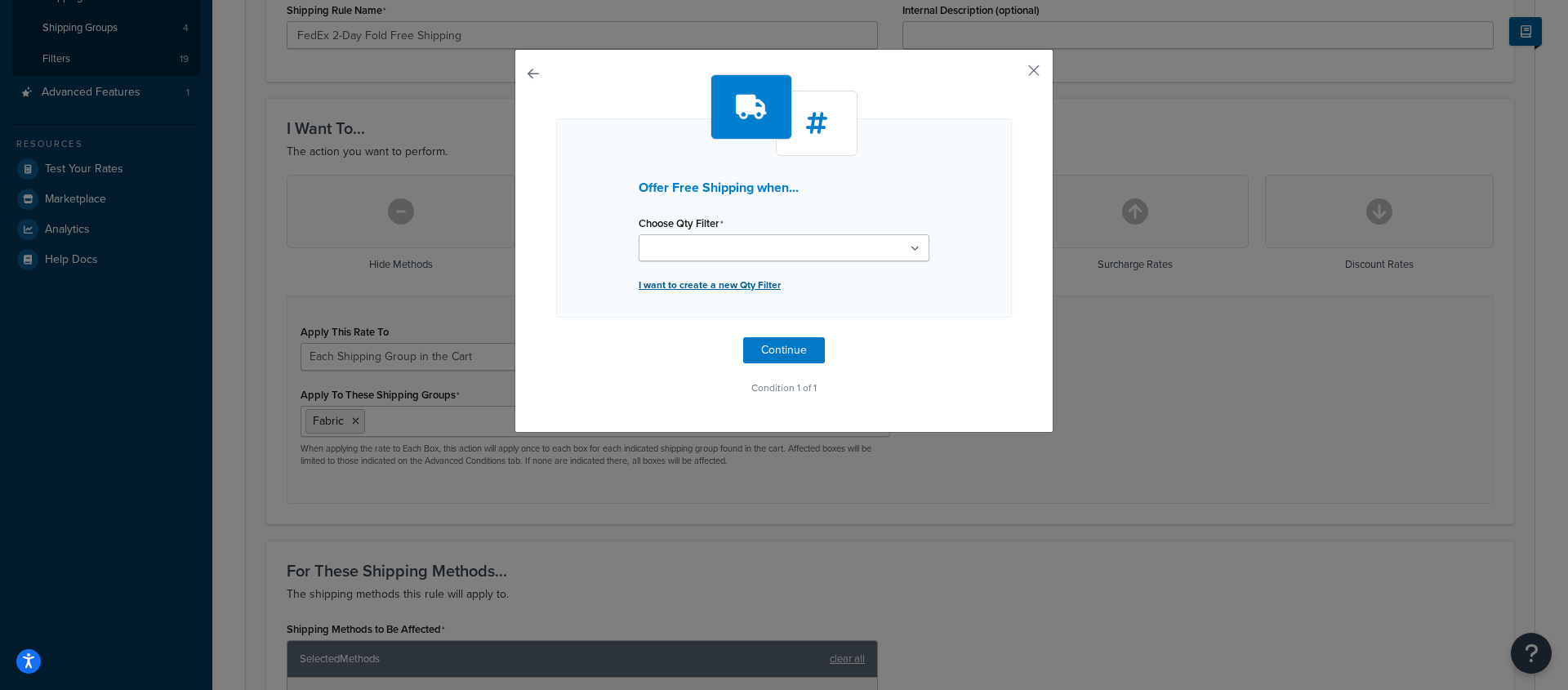
click at [746, 283] on p "I want to create a new Qty Filter" at bounding box center [784, 285] width 291 height 22
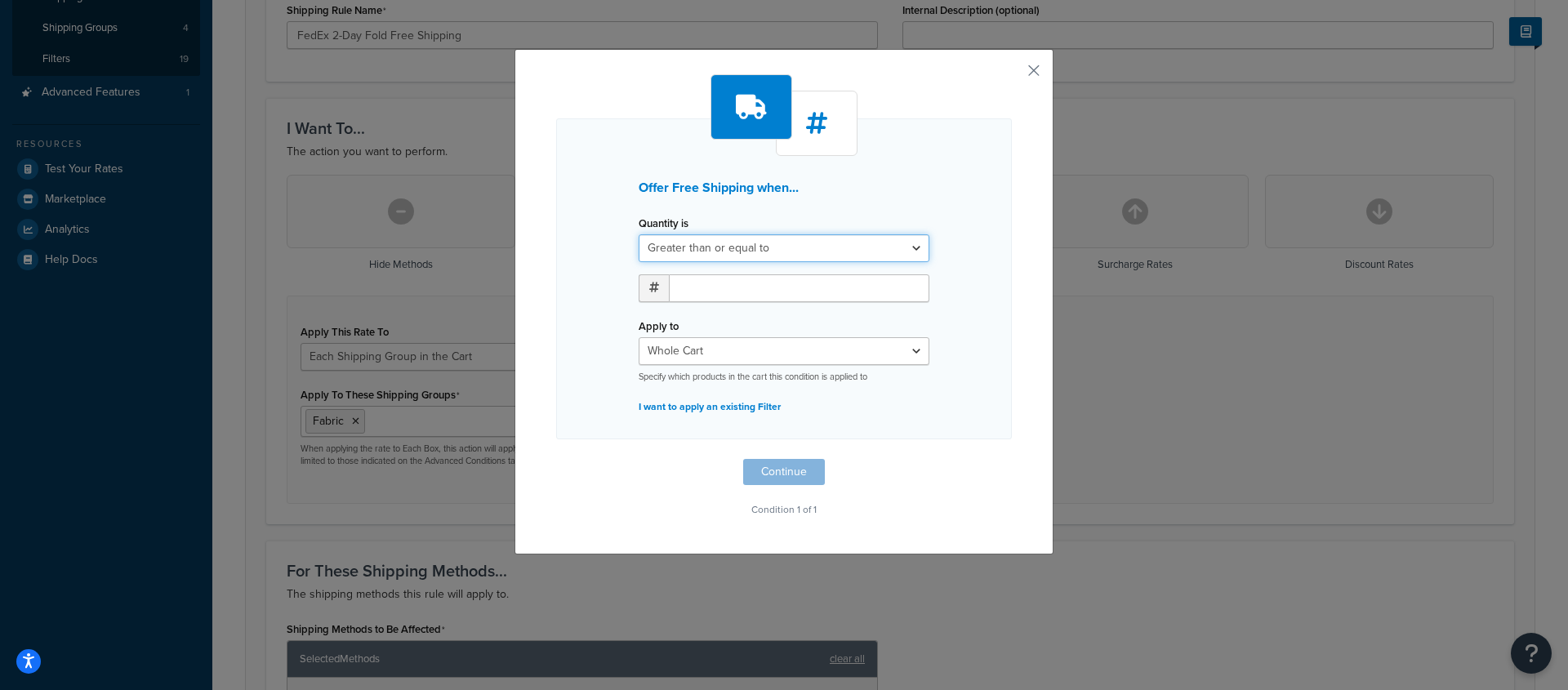
click at [770, 249] on select "Greater than or equal to Between or equal to Less than or equal to" at bounding box center [784, 248] width 291 height 27
select select "UNDER"
click at [639, 234] on select "Greater than or equal to Between or equal to Less than or equal to" at bounding box center [784, 248] width 291 height 27
click at [747, 292] on input "number" at bounding box center [799, 288] width 260 height 27
type input "7"
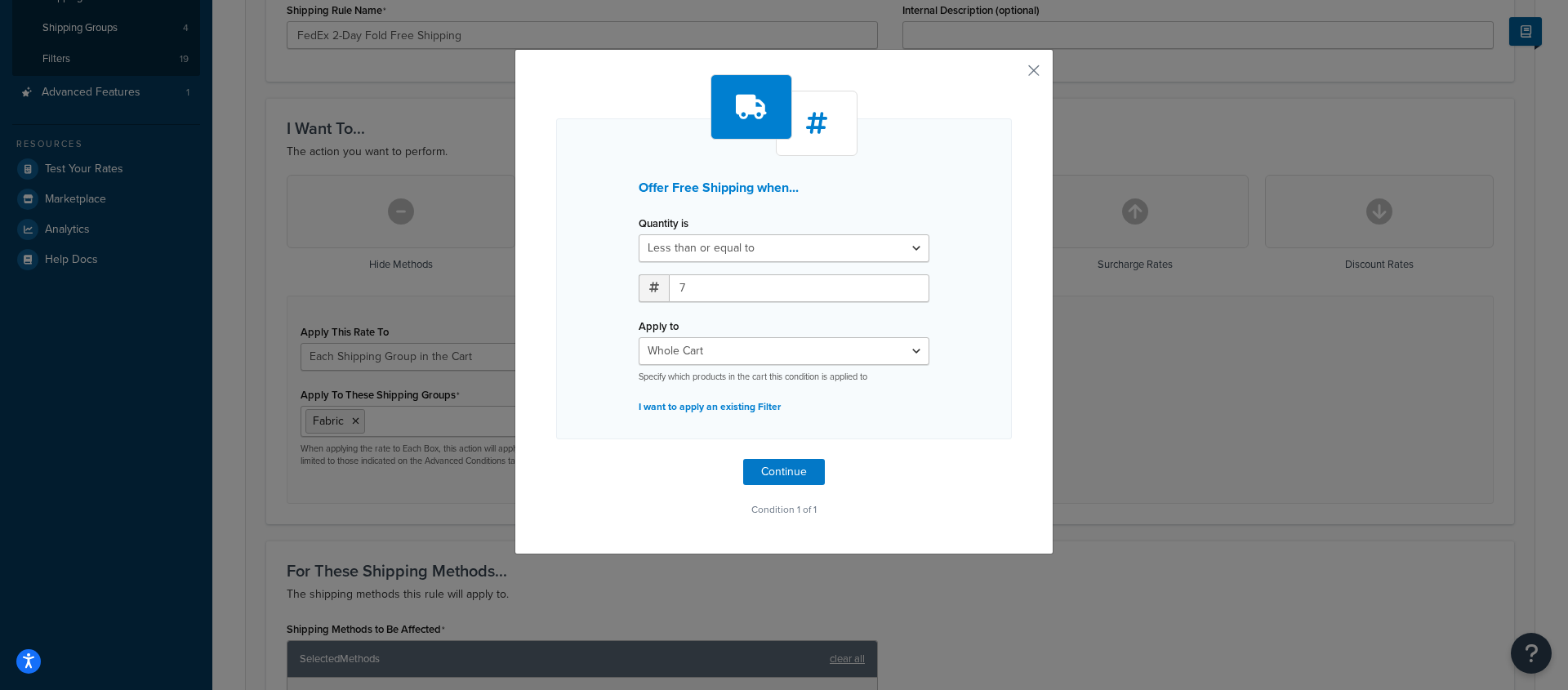
click at [978, 308] on div "Offer Free Shipping when... Quantity is Greater than or equal to Between or equ…" at bounding box center [783, 278] width 455 height 321
click at [903, 361] on select "Whole Cart Everything in Shipping Group Everything at Origin Each Item within S…" at bounding box center [784, 351] width 291 height 27
select select "ITEM"
click at [639, 337] on select "Whole Cart Everything in Shipping Group Everything at Origin Each Item within S…" at bounding box center [784, 351] width 291 height 27
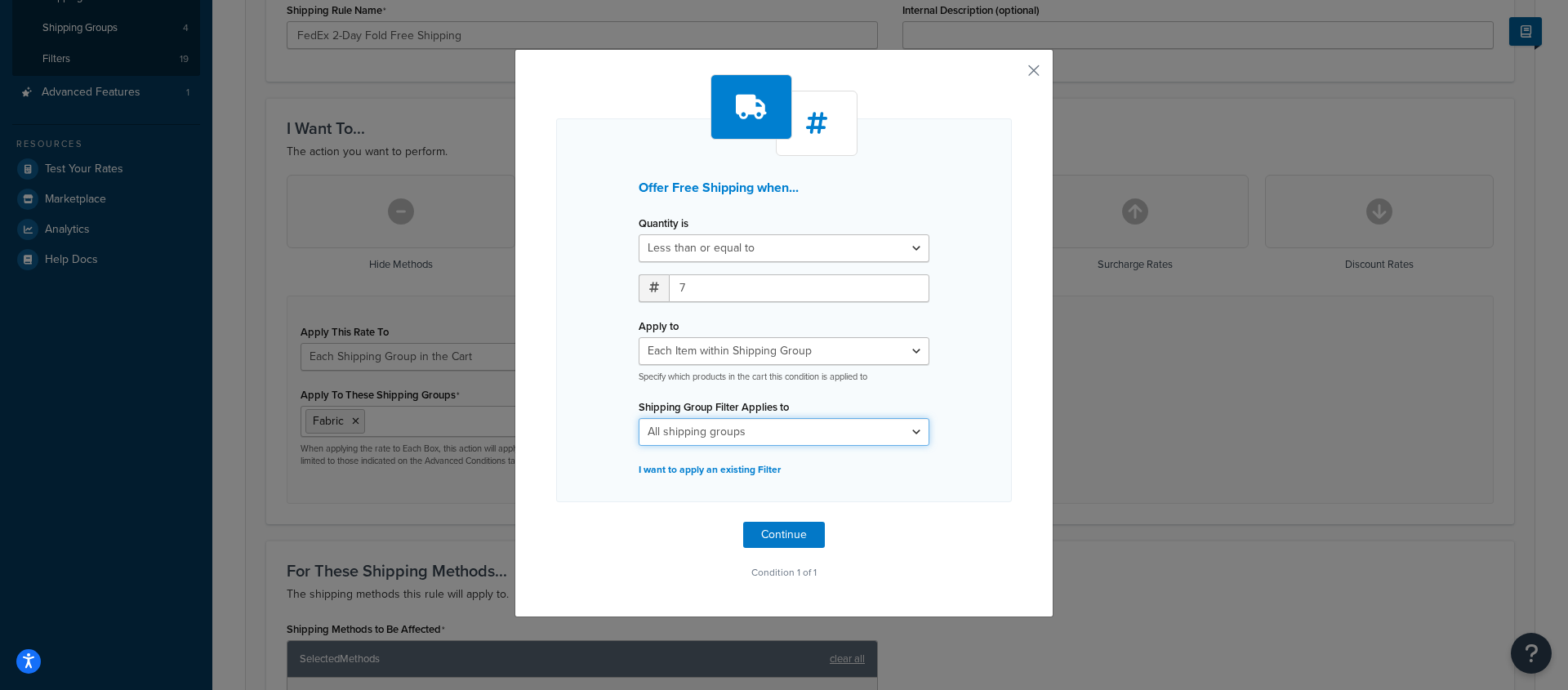
click at [839, 425] on select "All shipping groups All Products not assigned to a Shipping Group (copy) Fabric…" at bounding box center [784, 432] width 291 height 27
select select "204412"
click at [639, 418] on select "All shipping groups All Products not assigned to a Shipping Group (copy) Fabric…" at bounding box center [784, 432] width 291 height 27
click at [943, 442] on div "Offer Free Shipping when... Quantity is Greater than or equal to Between or equ…" at bounding box center [783, 310] width 455 height 384
click at [780, 532] on button "Continue" at bounding box center [784, 534] width 82 height 26
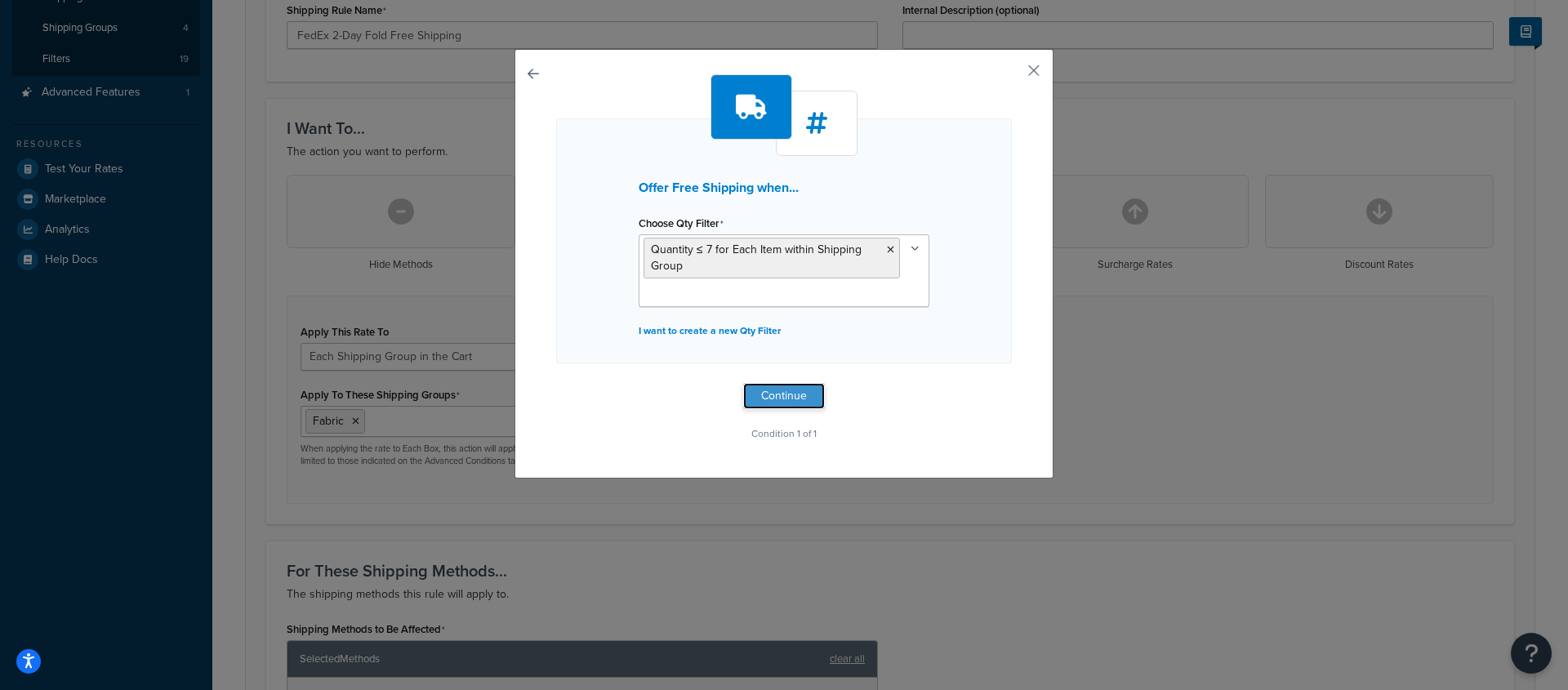
click at [778, 400] on button "Continue" at bounding box center [784, 396] width 82 height 26
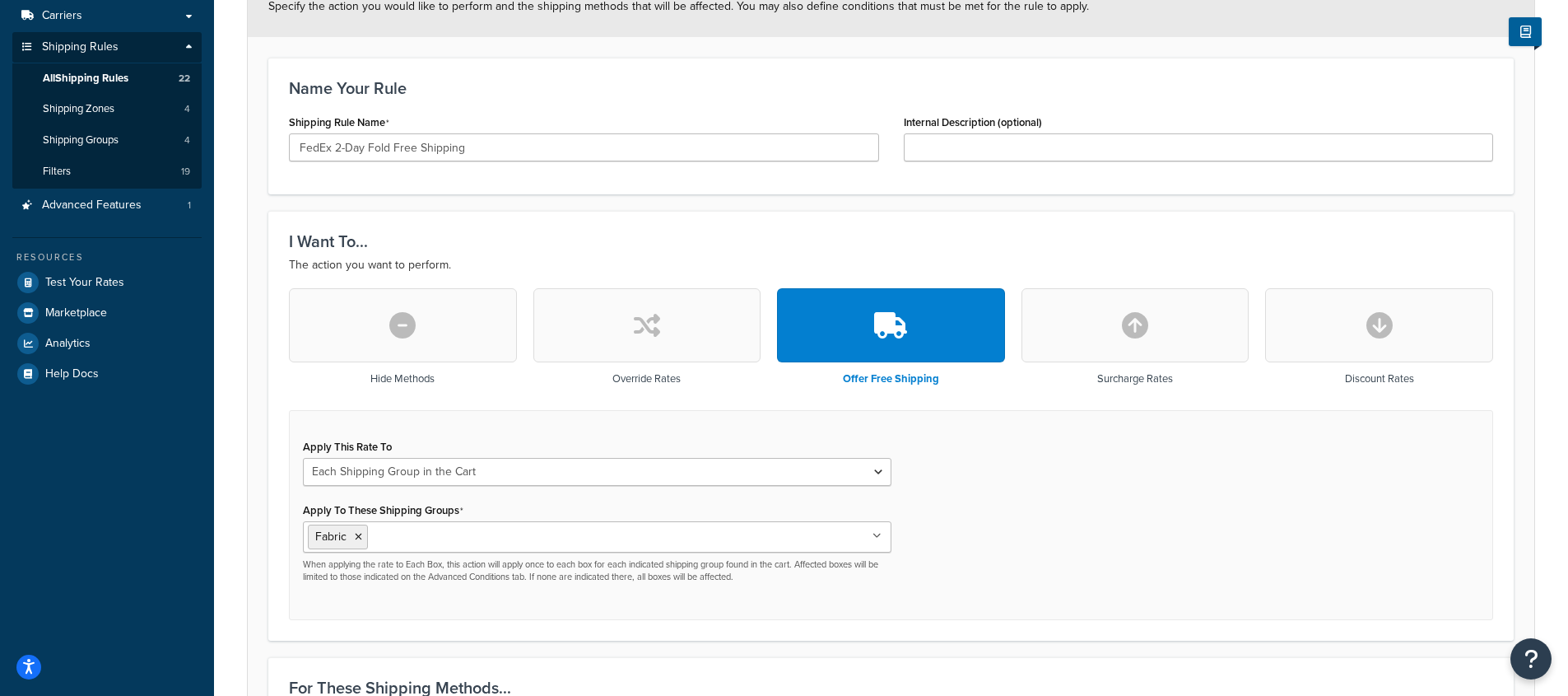
scroll to position [1190, 0]
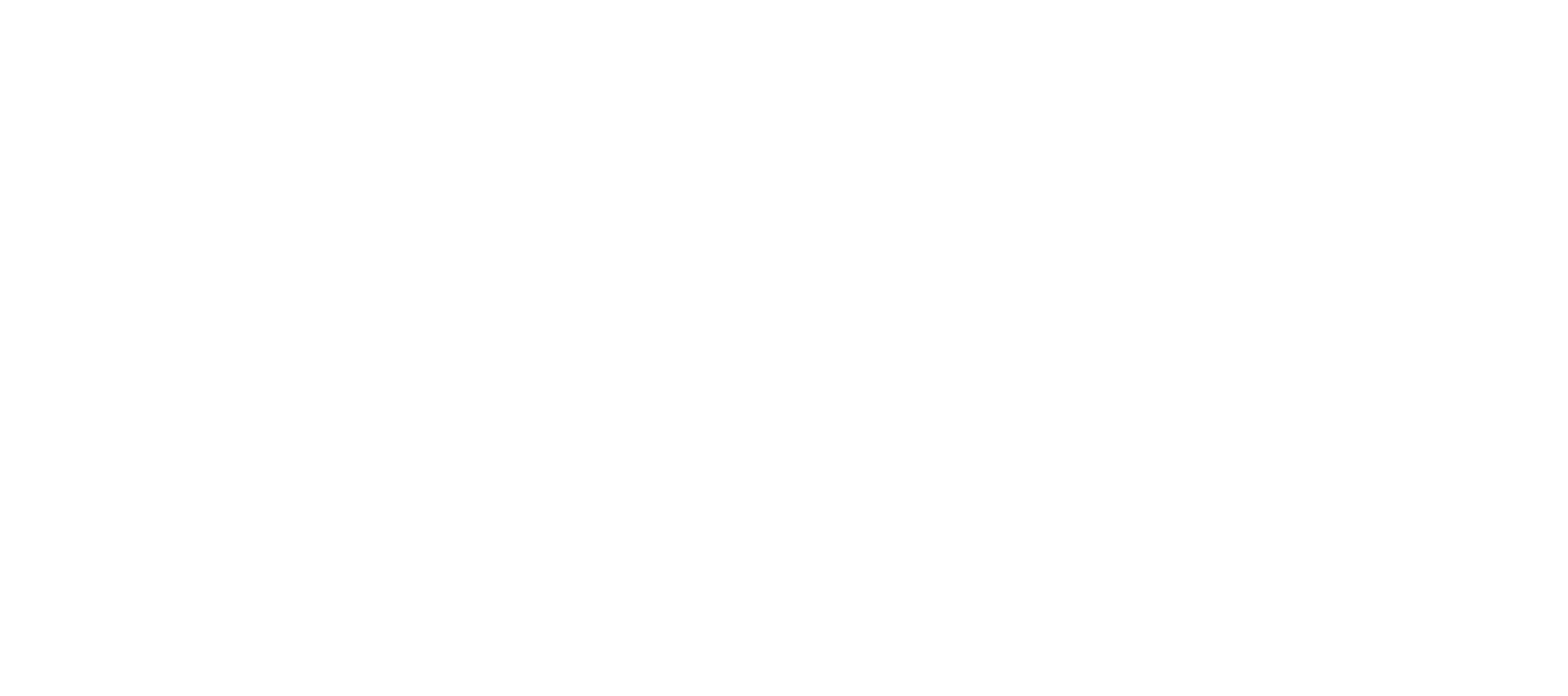
select select "15"
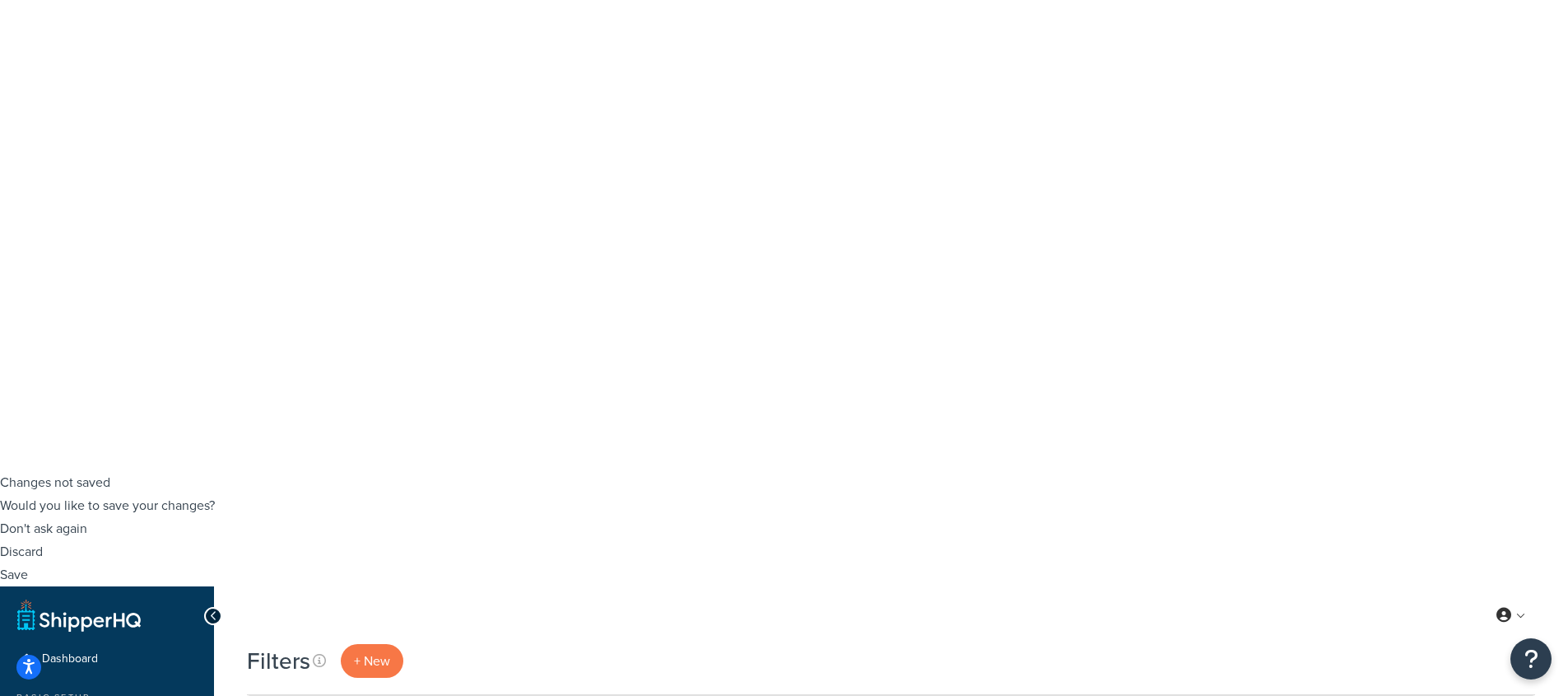
scroll to position [0, 0]
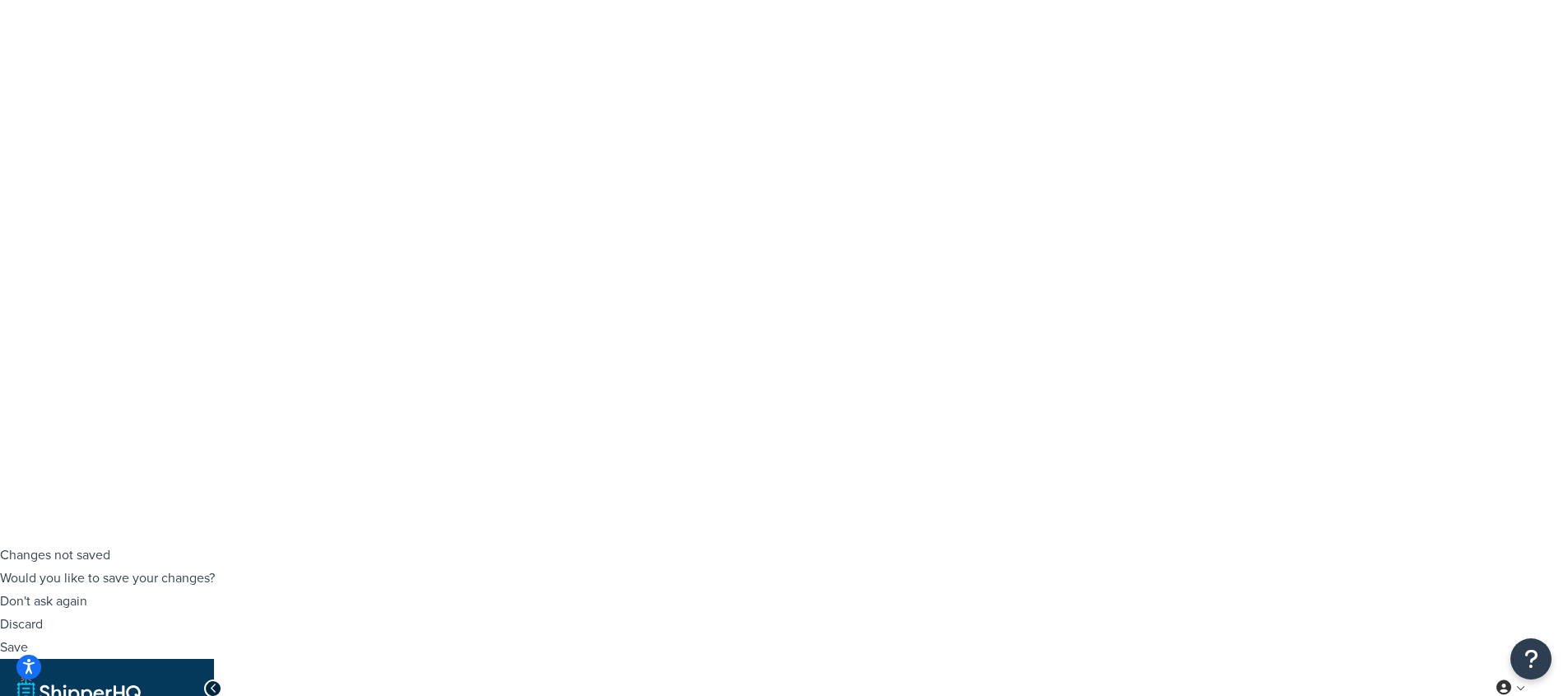
scroll to position [257, 0]
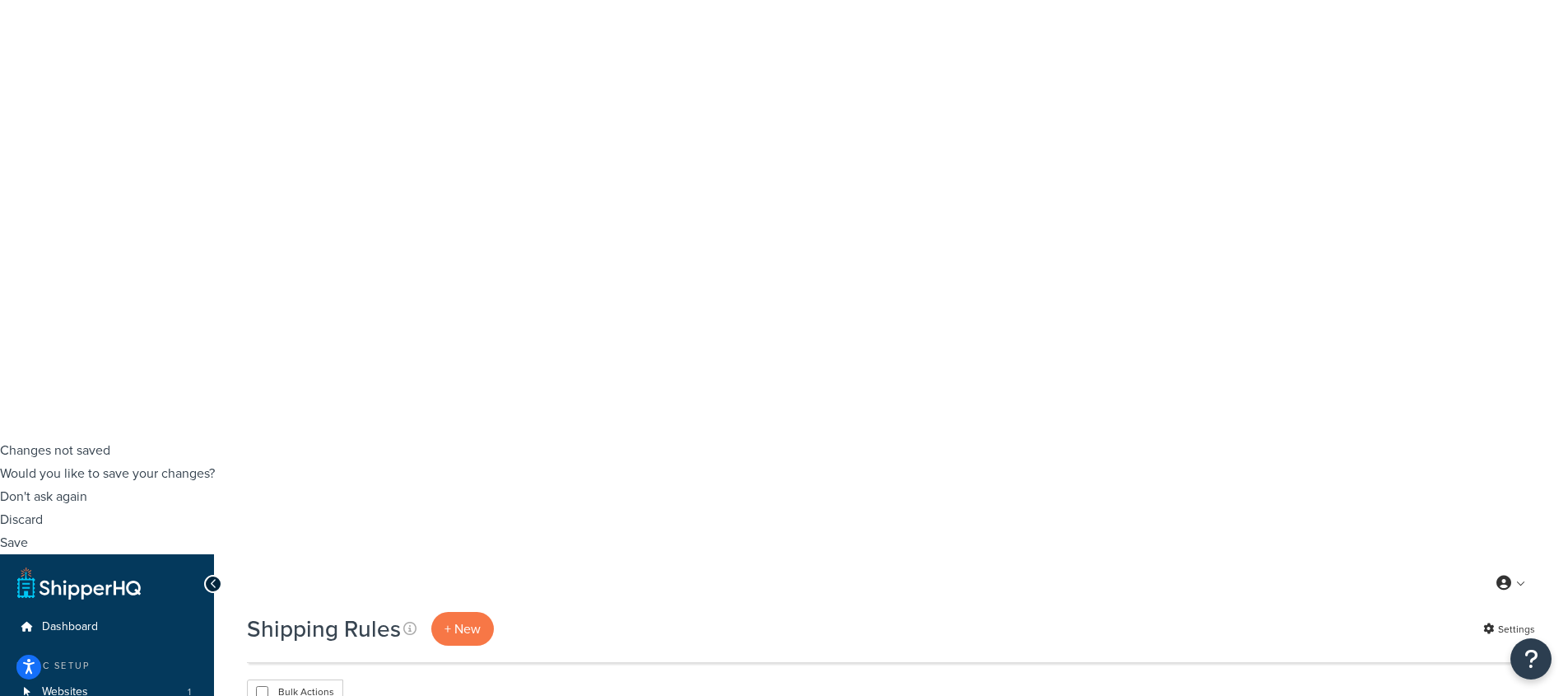
checkbox input "false"
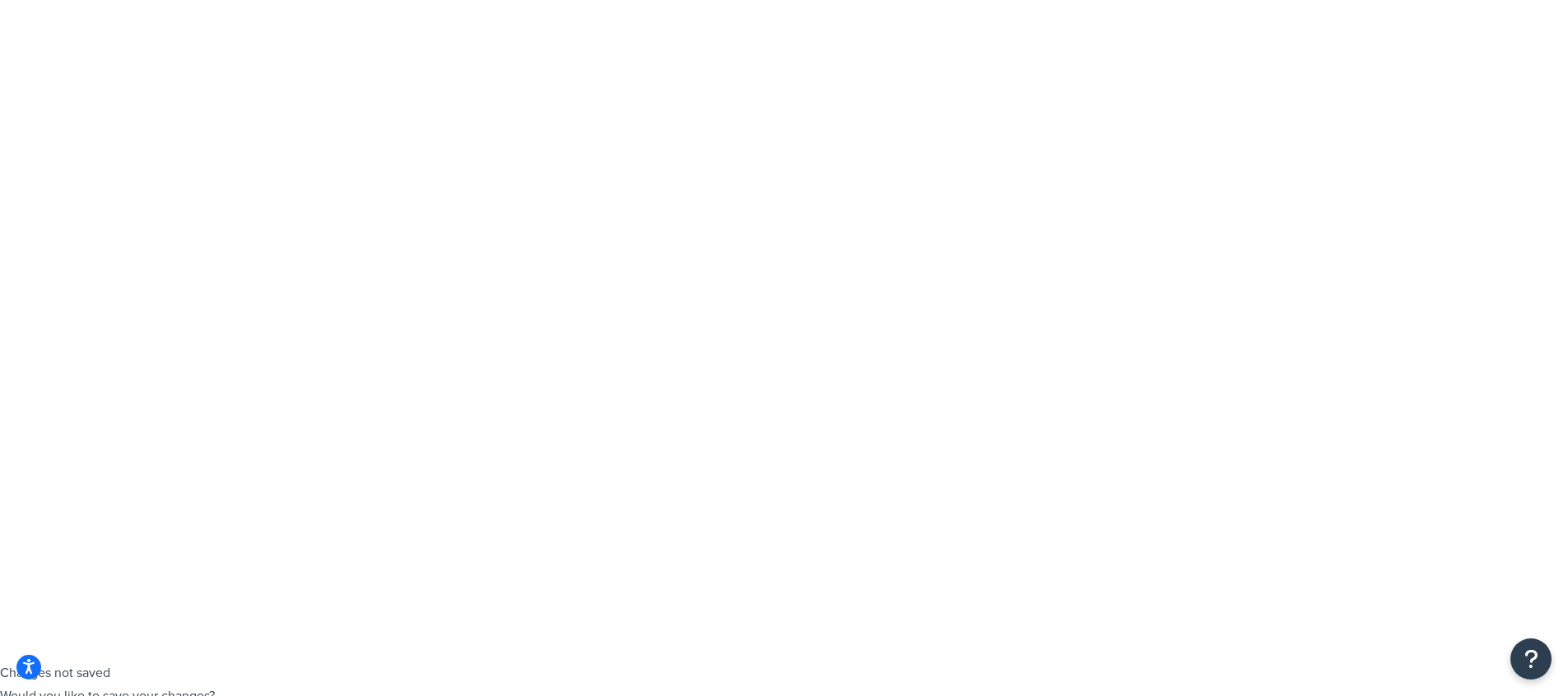
scroll to position [0, 0]
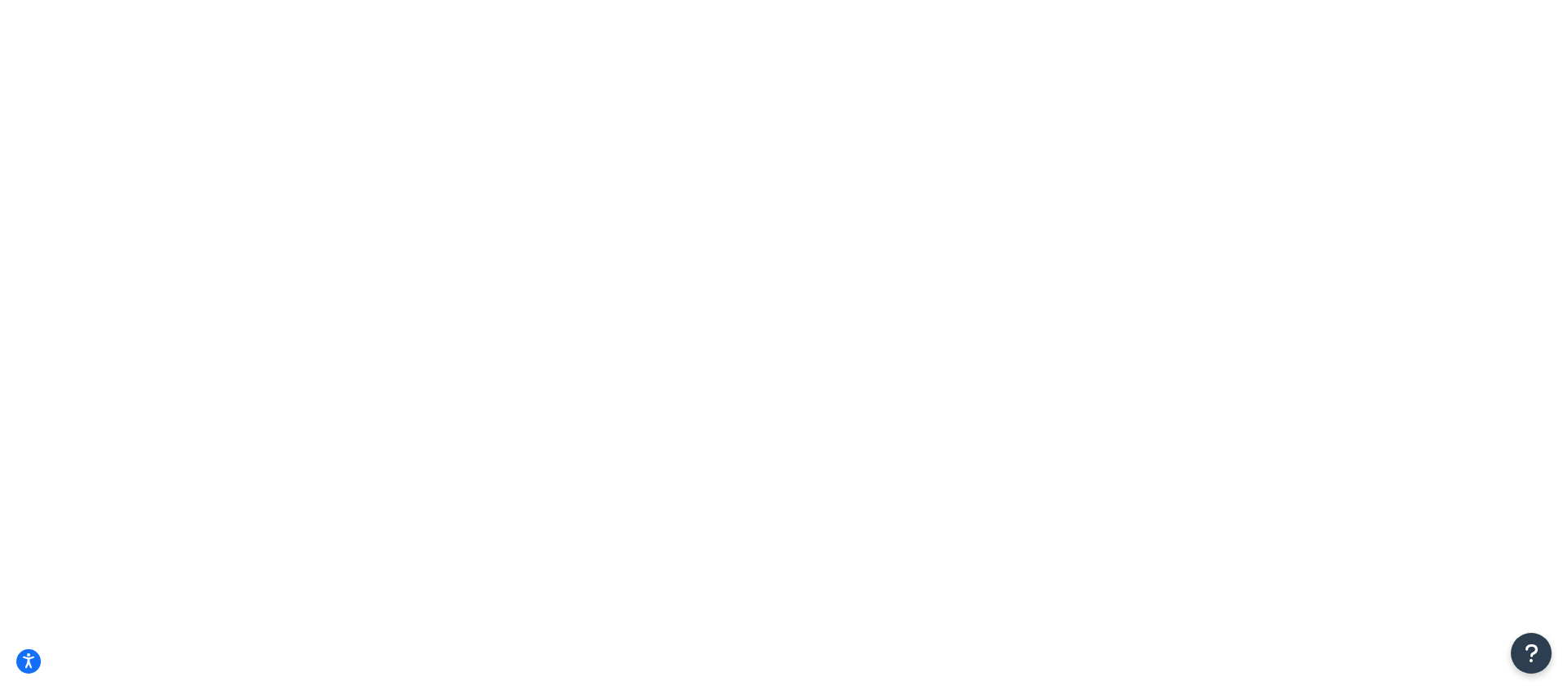
type input "6"
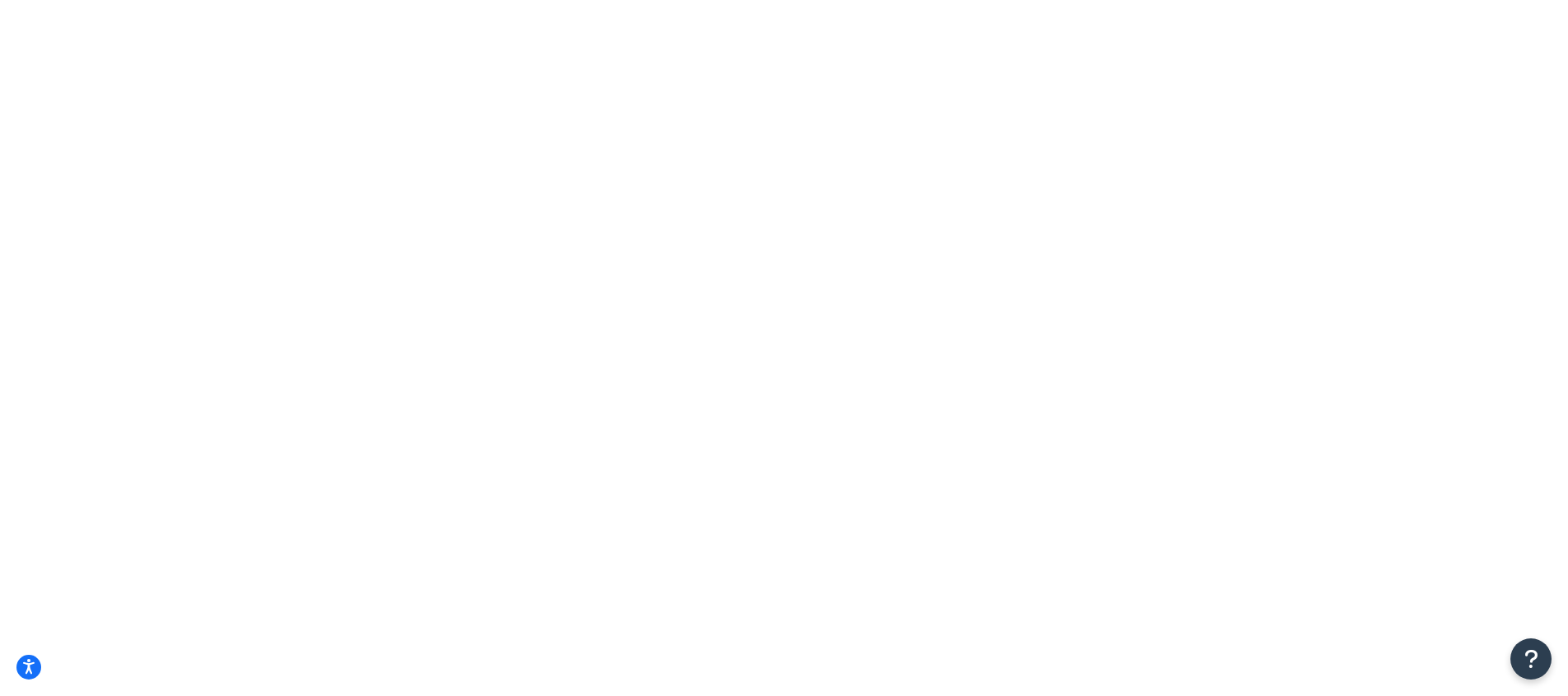
checkbox input "true"
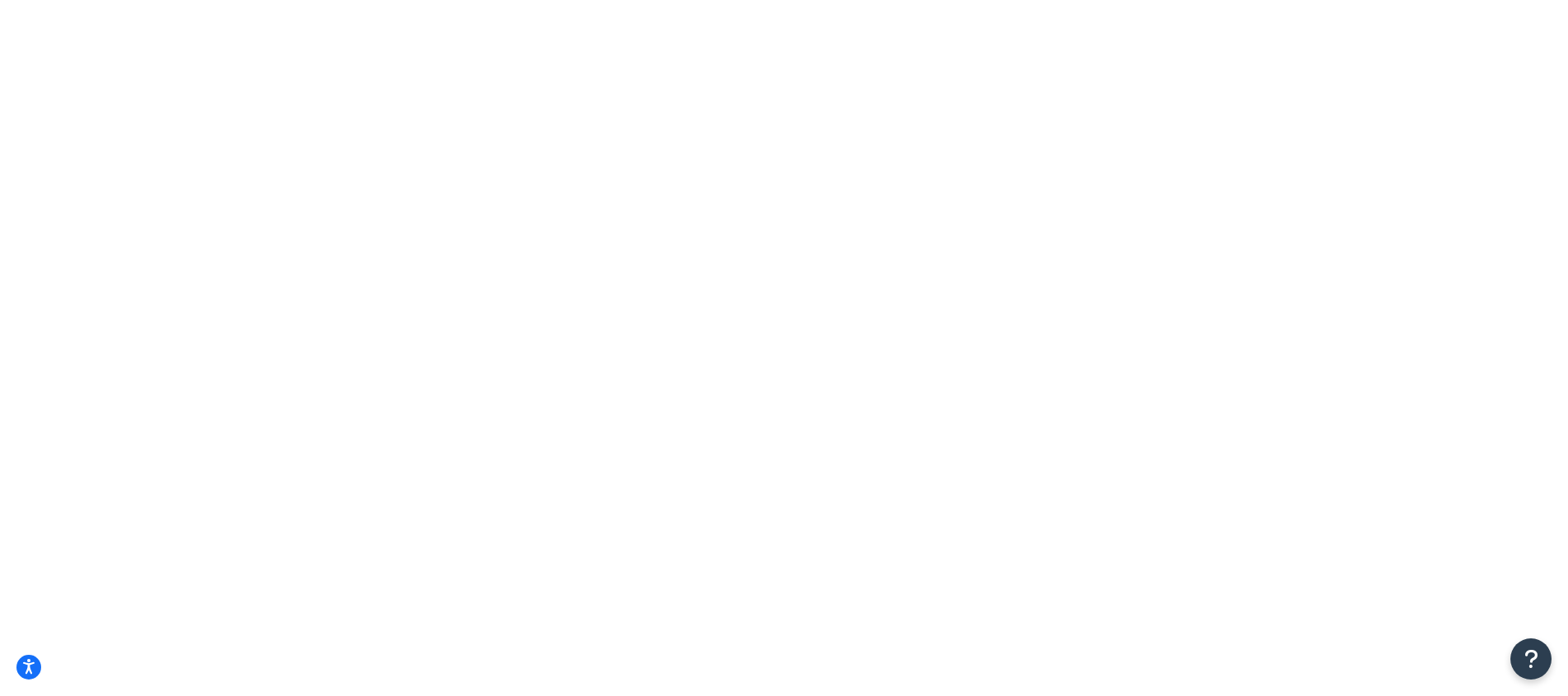
type input "6"
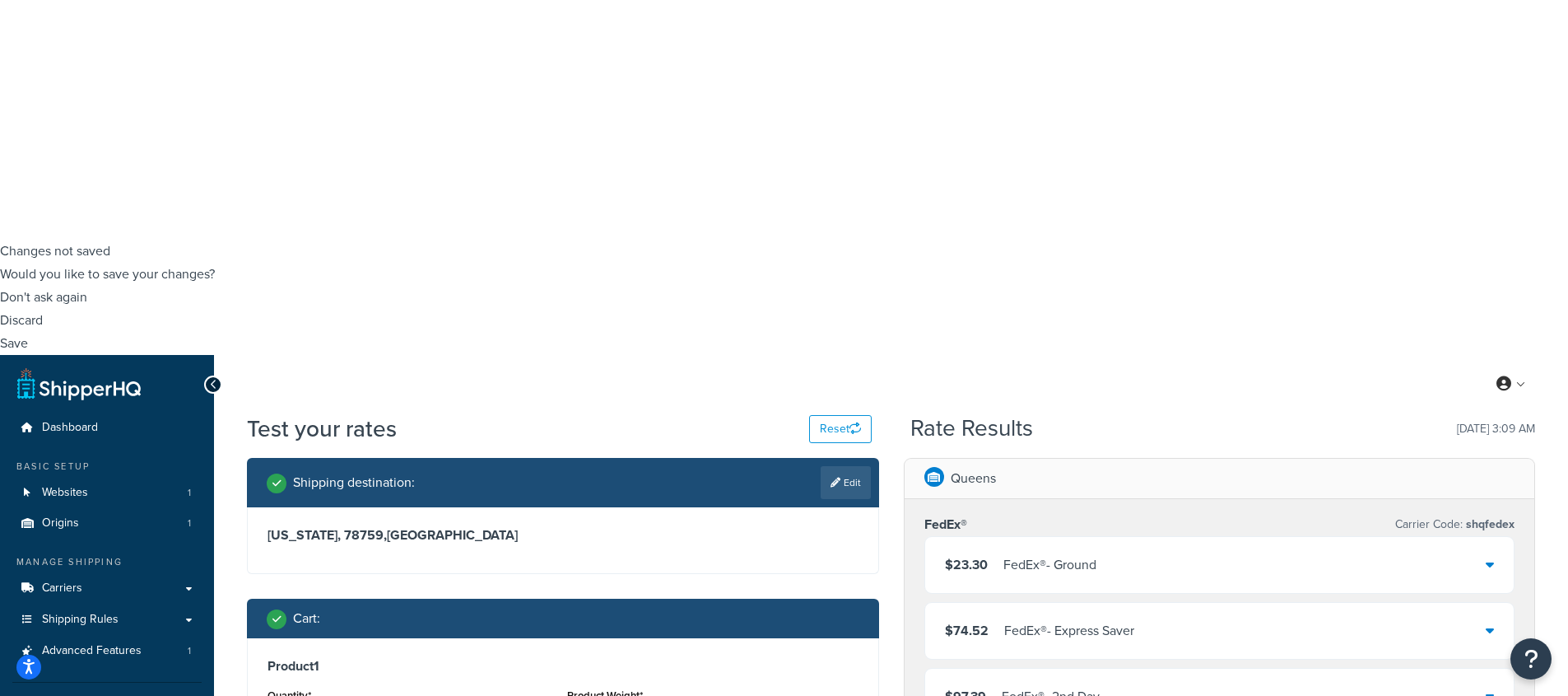
scroll to position [521, 0]
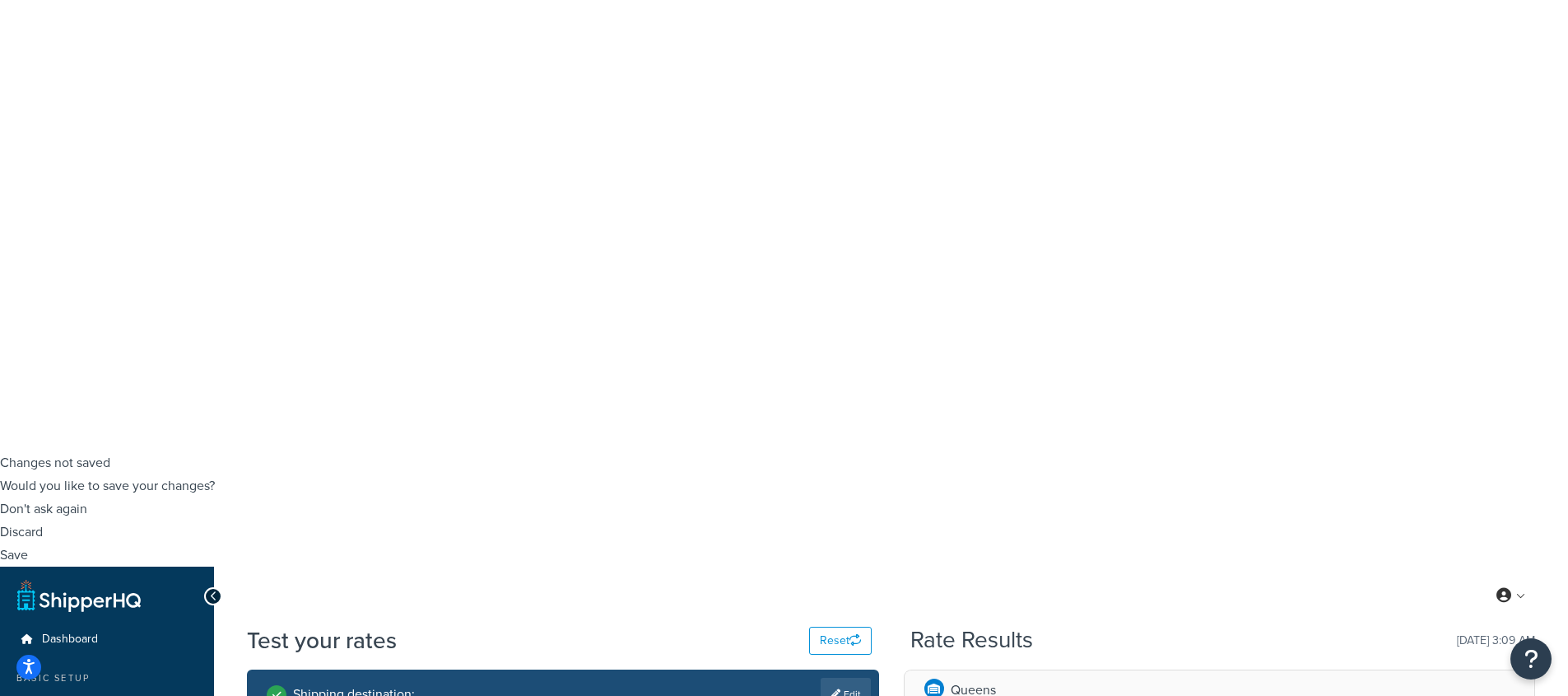
scroll to position [0, 0]
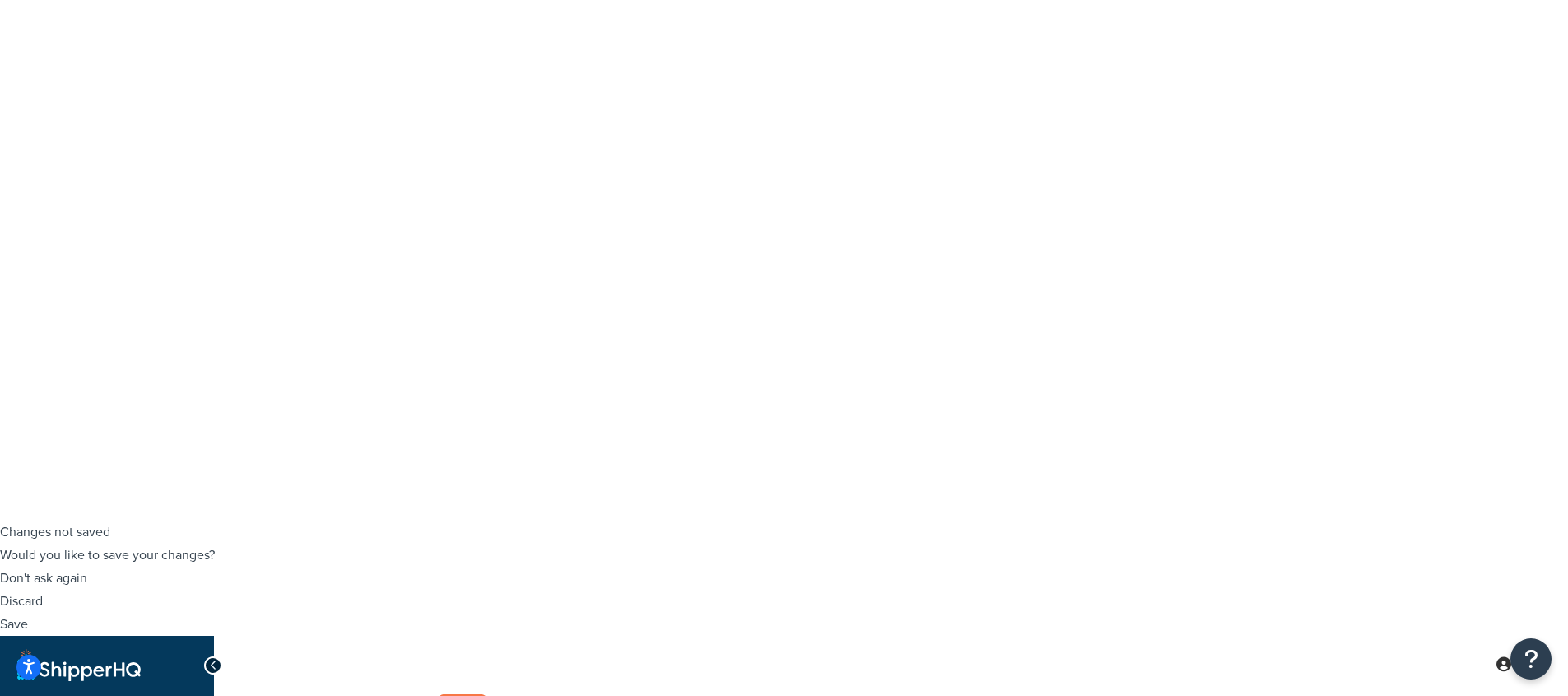
scroll to position [251, 0]
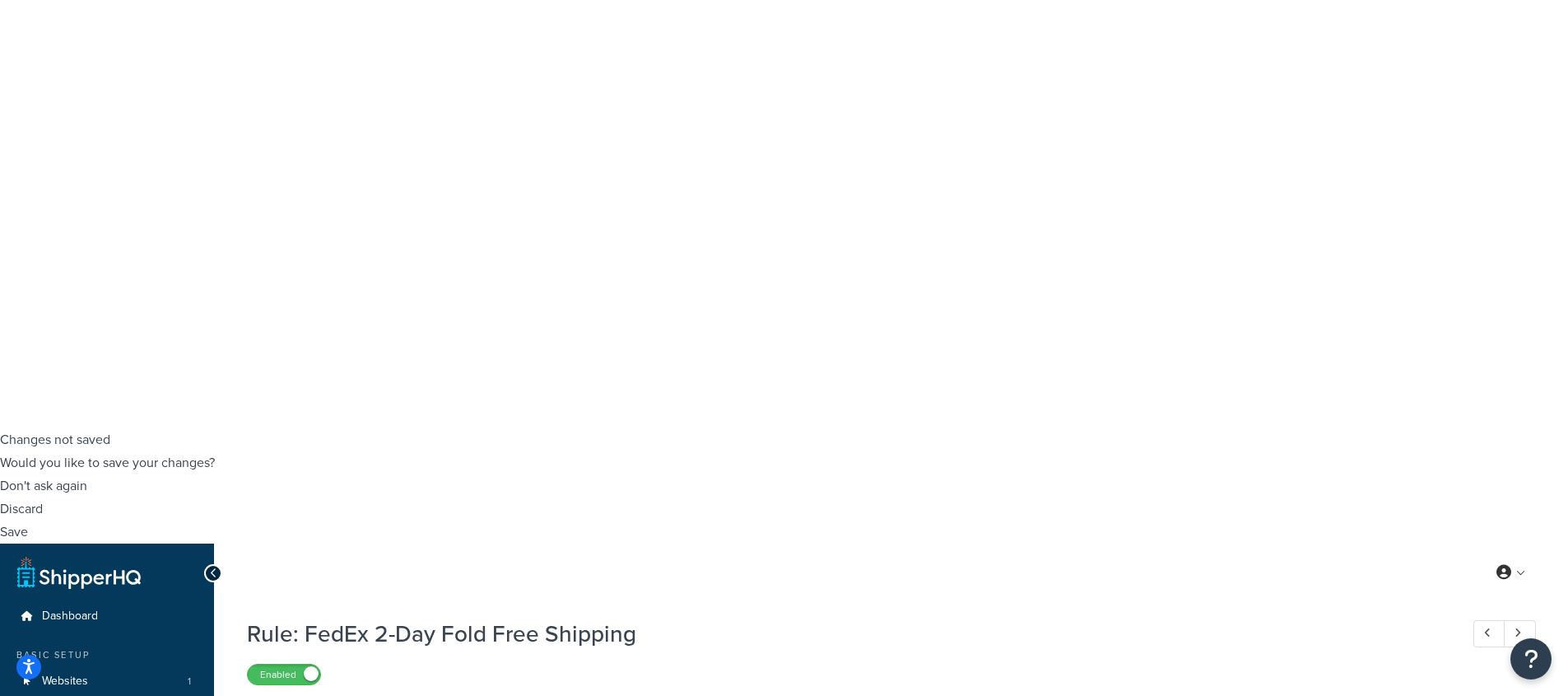
select select "CART"
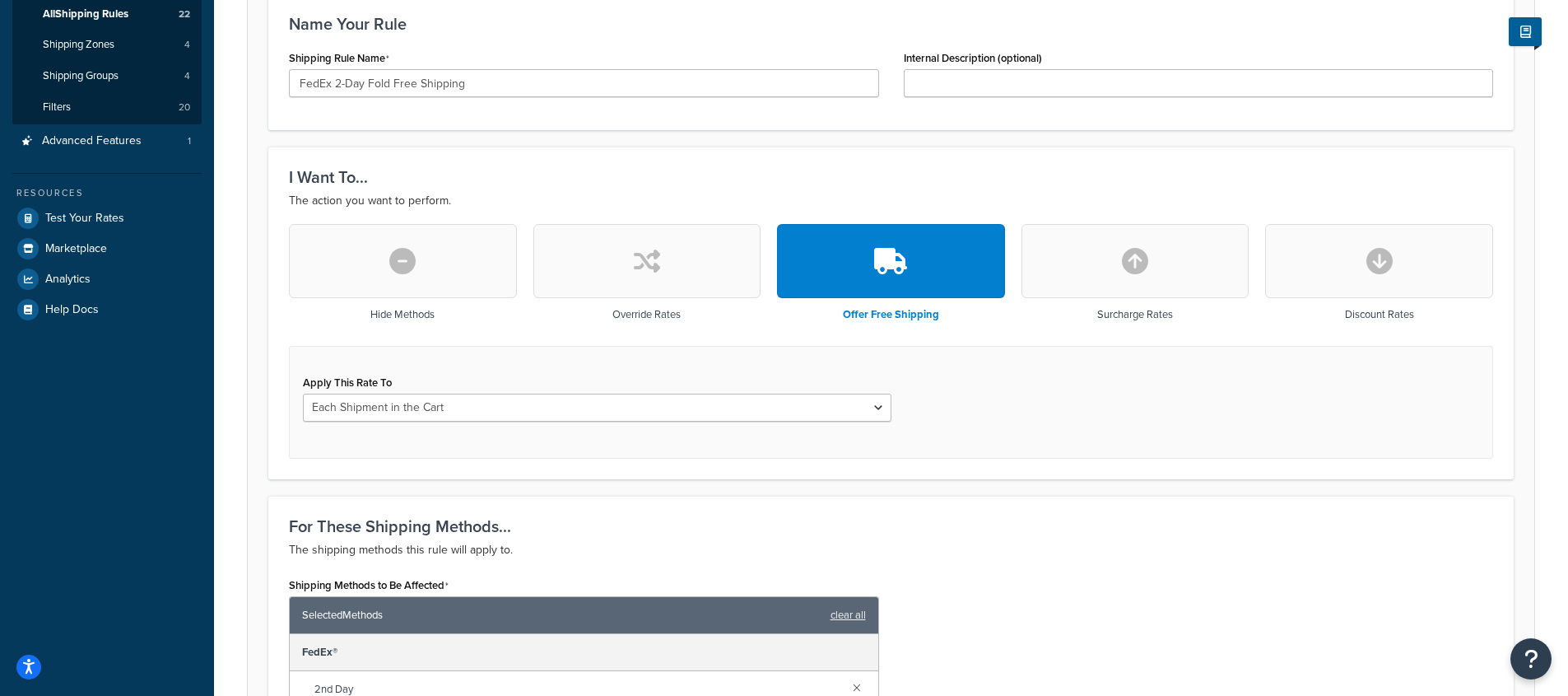
scroll to position [1093, 0]
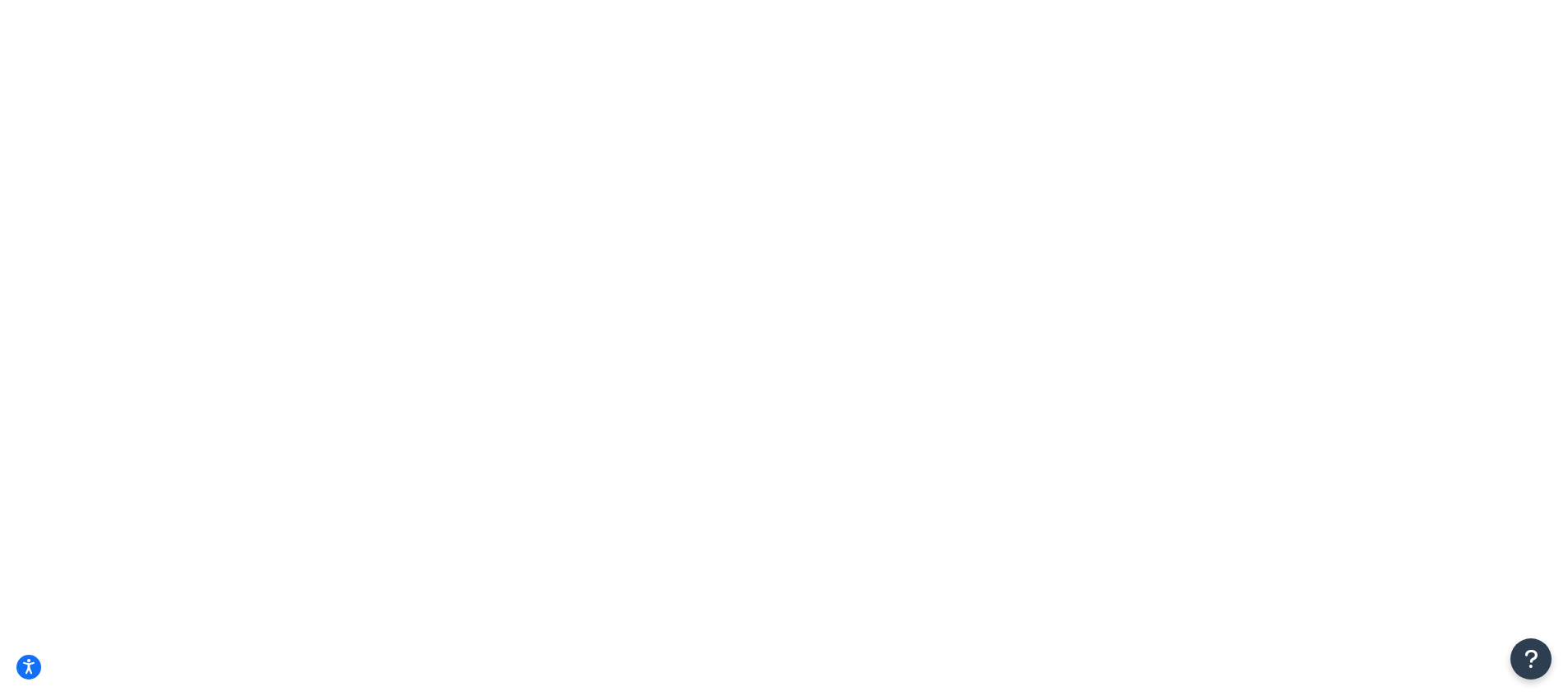
scroll to position [3, 0]
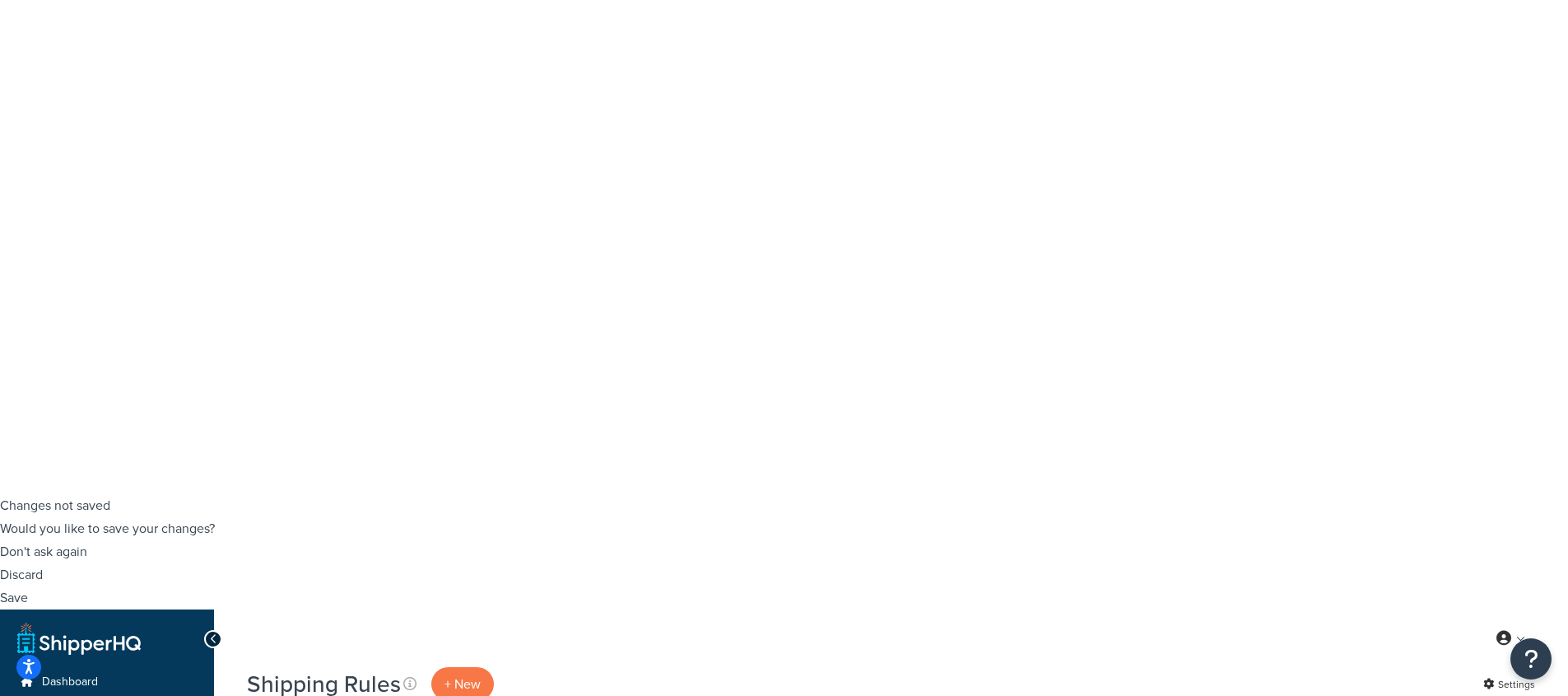
scroll to position [284, 0]
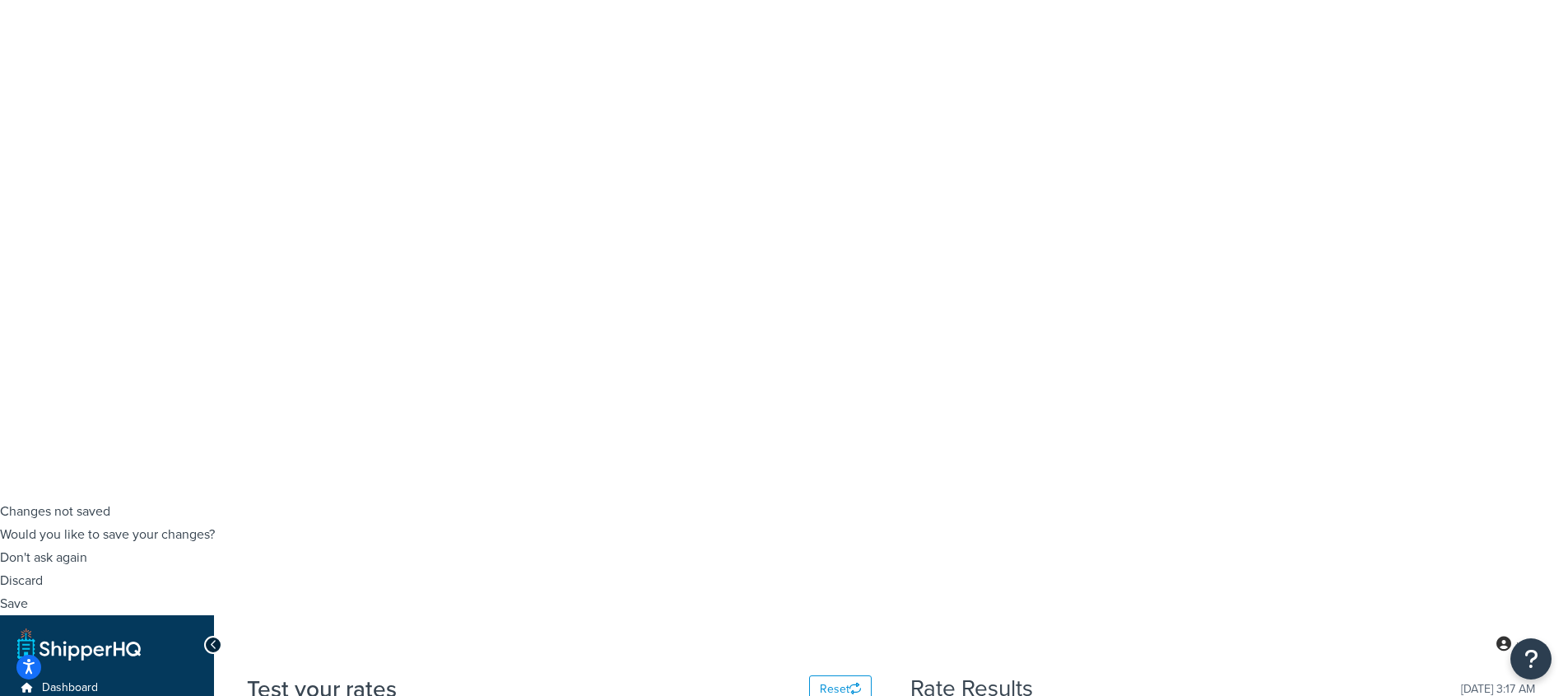
scroll to position [197, 0]
type input "6"
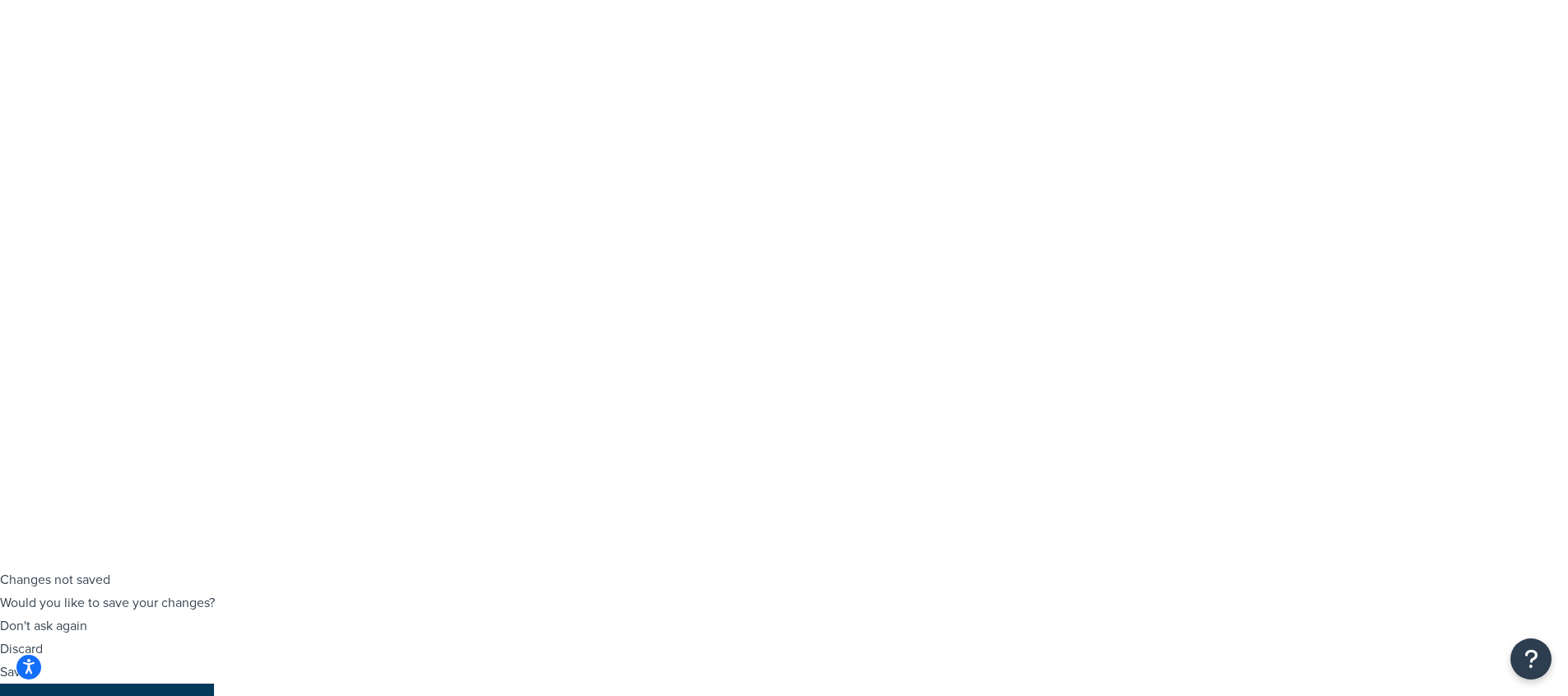
type input "6"
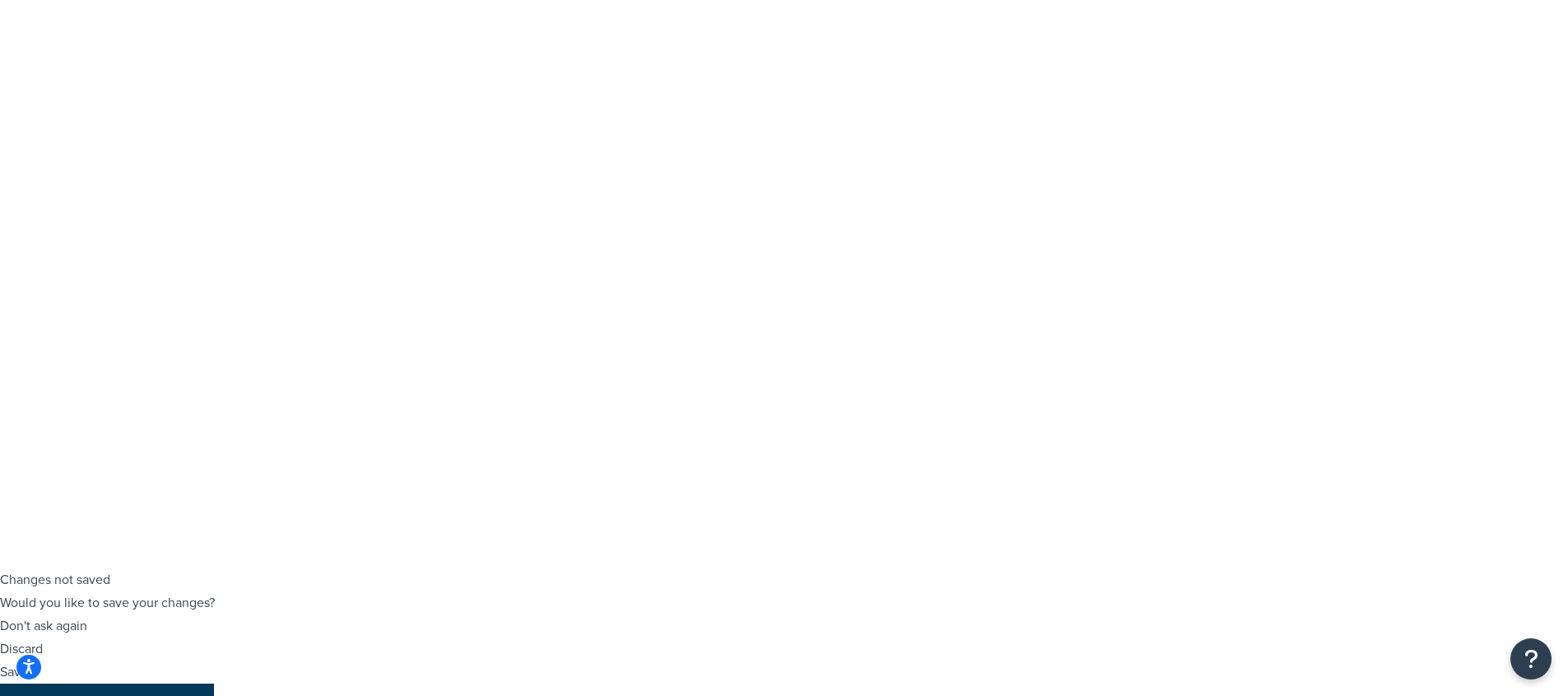
type input "5"
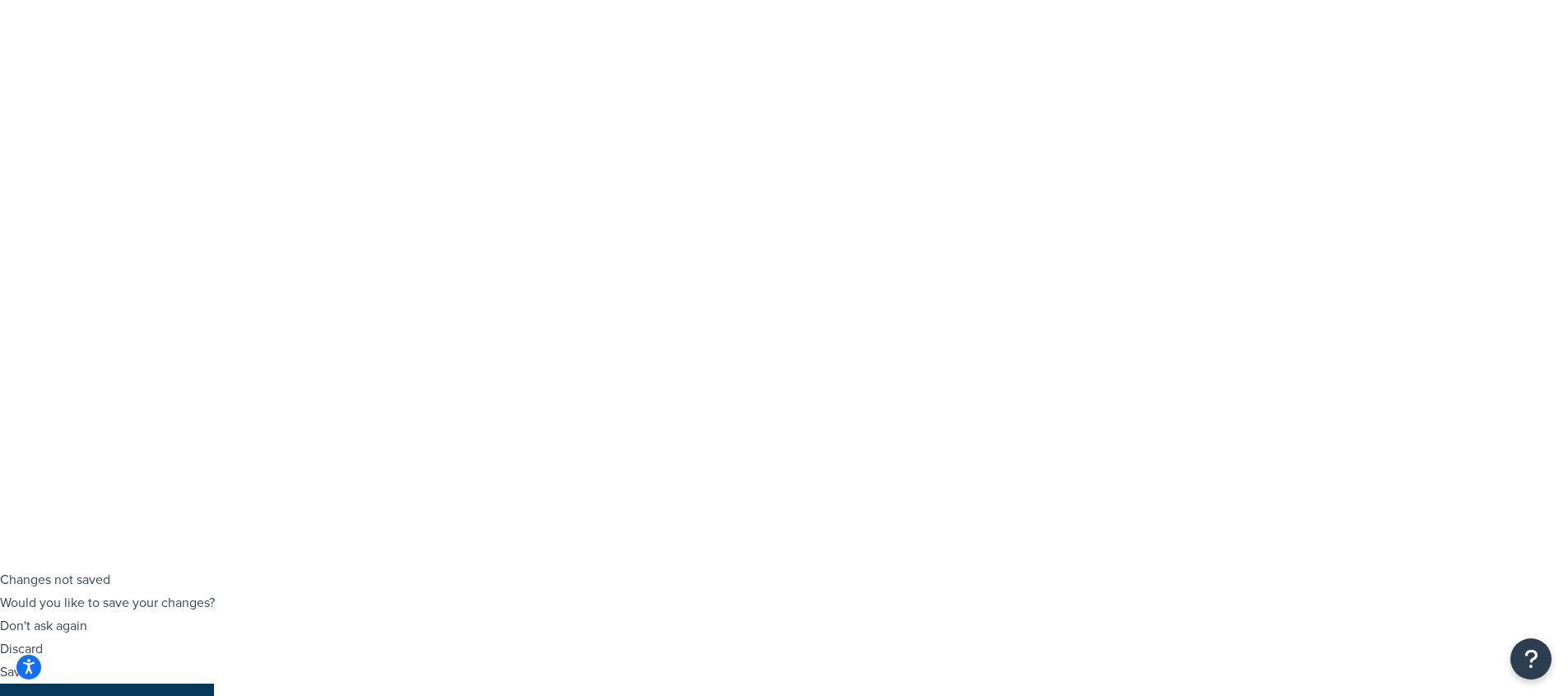
checkbox input "true"
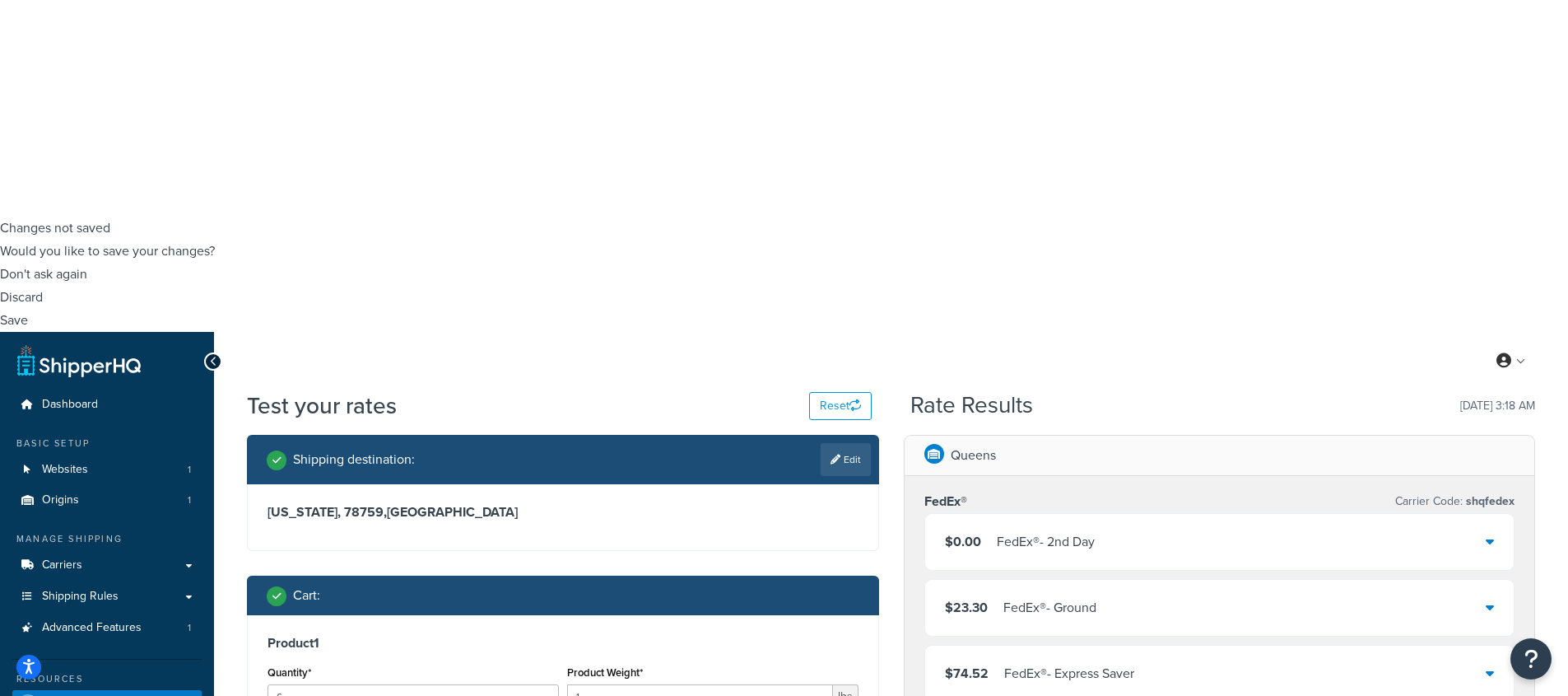
scroll to position [599, 0]
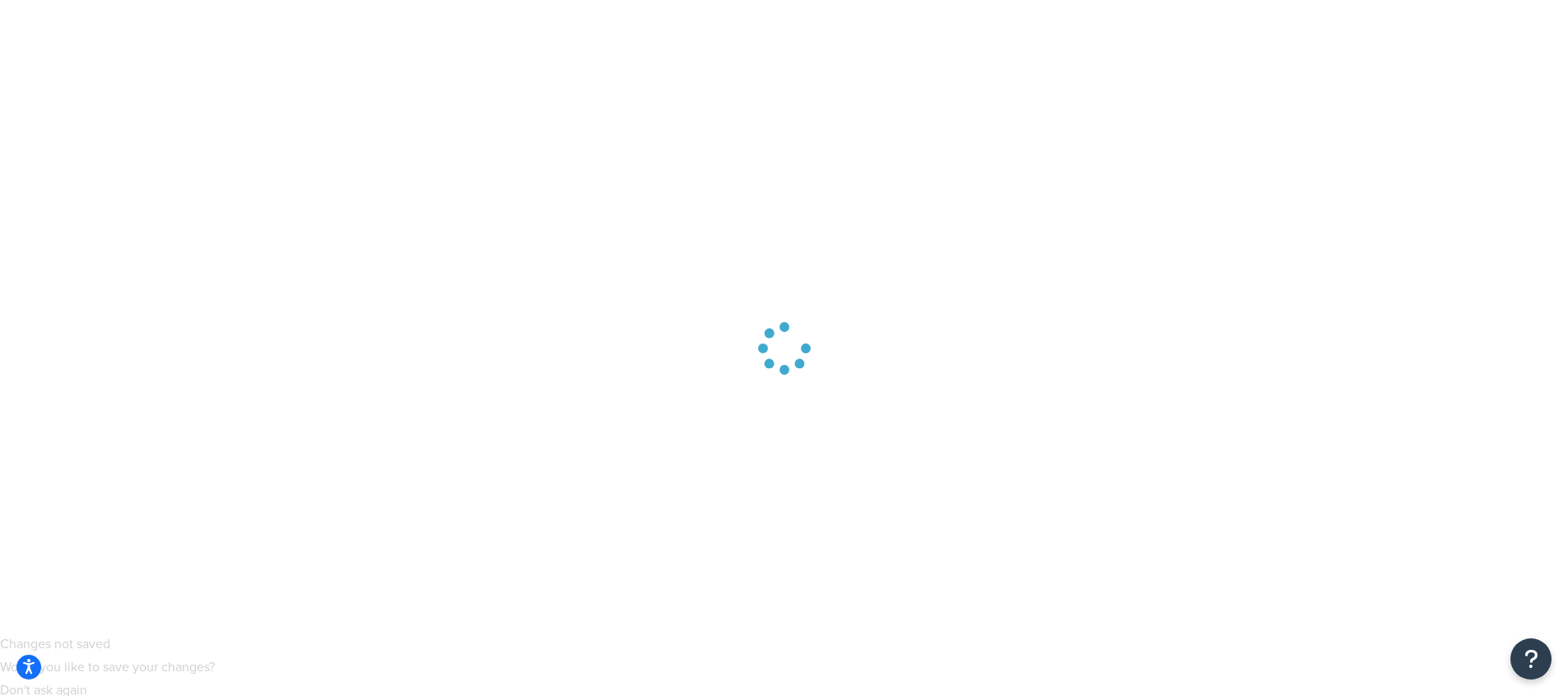
scroll to position [0, 0]
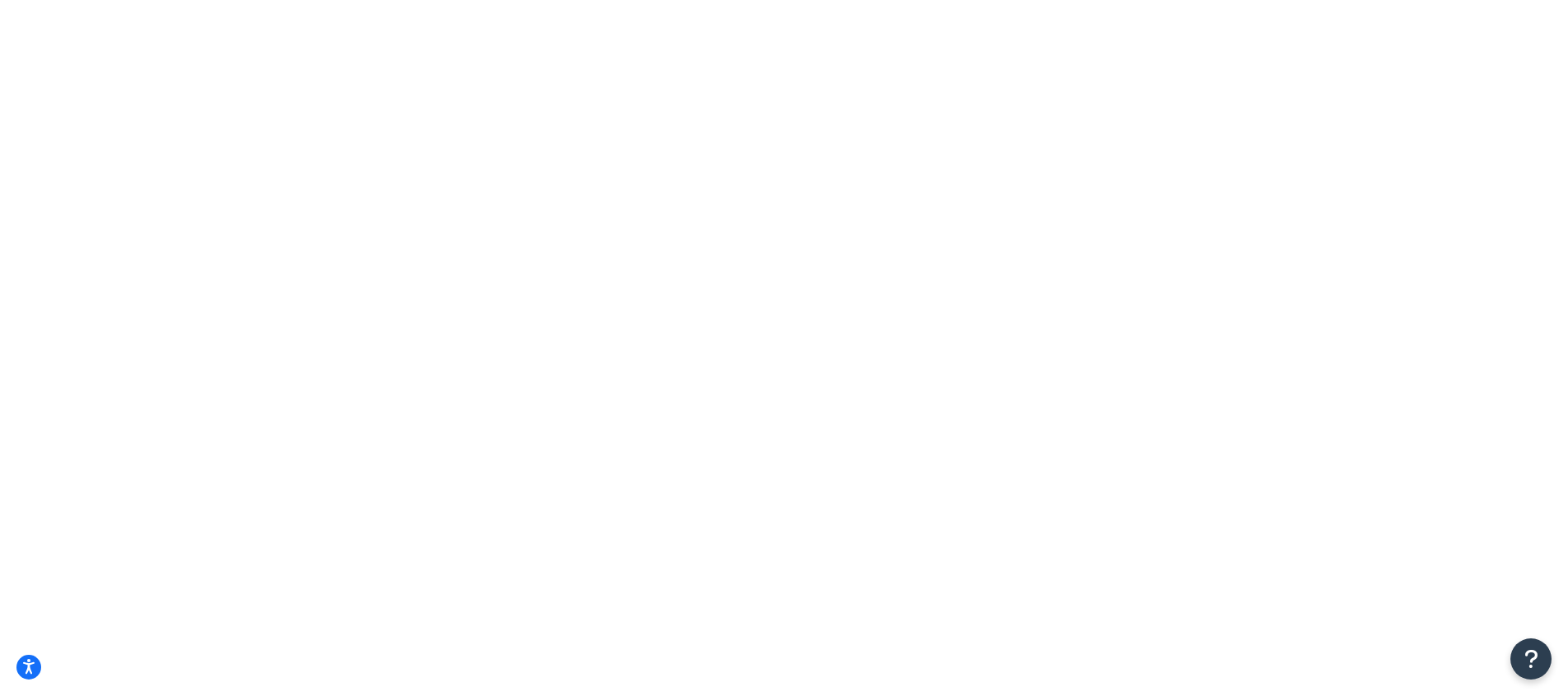
type input "7"
type input "12"
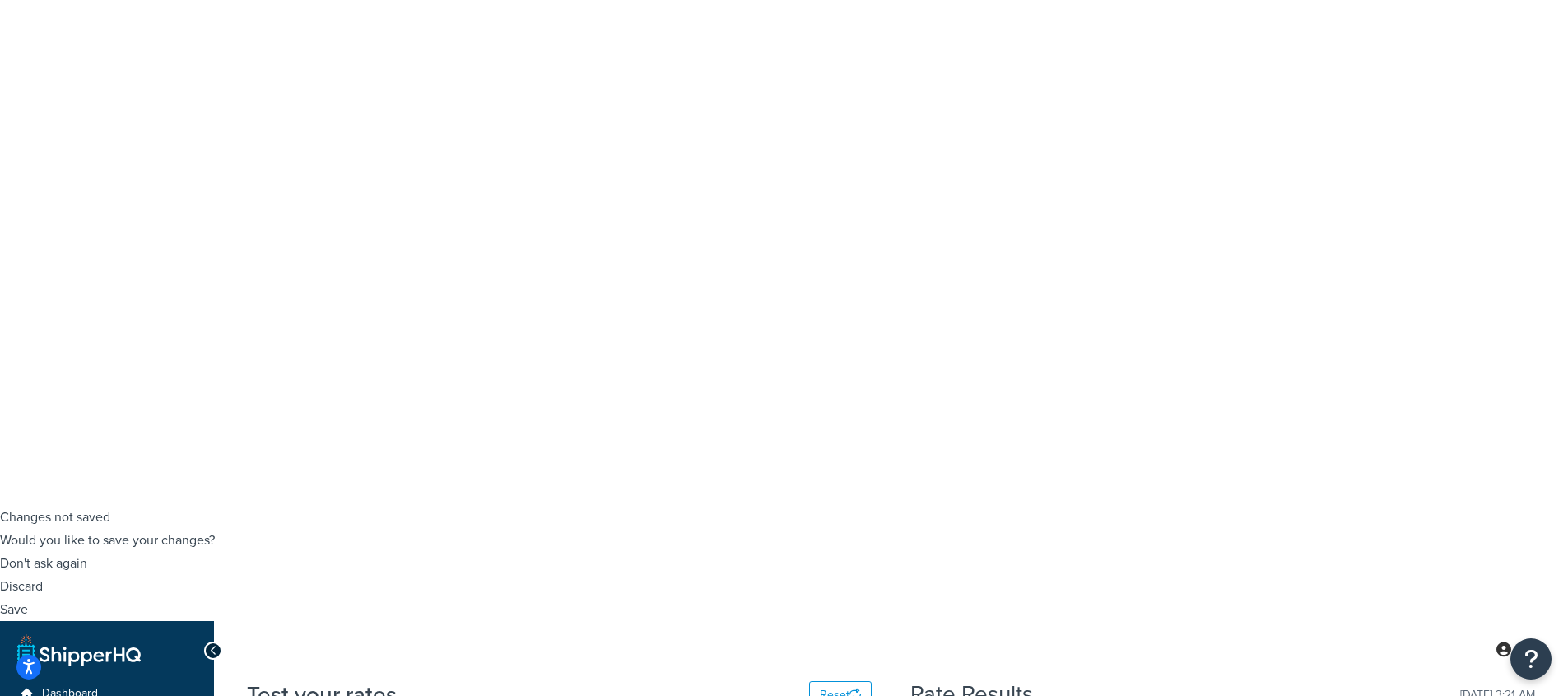
scroll to position [199, 0]
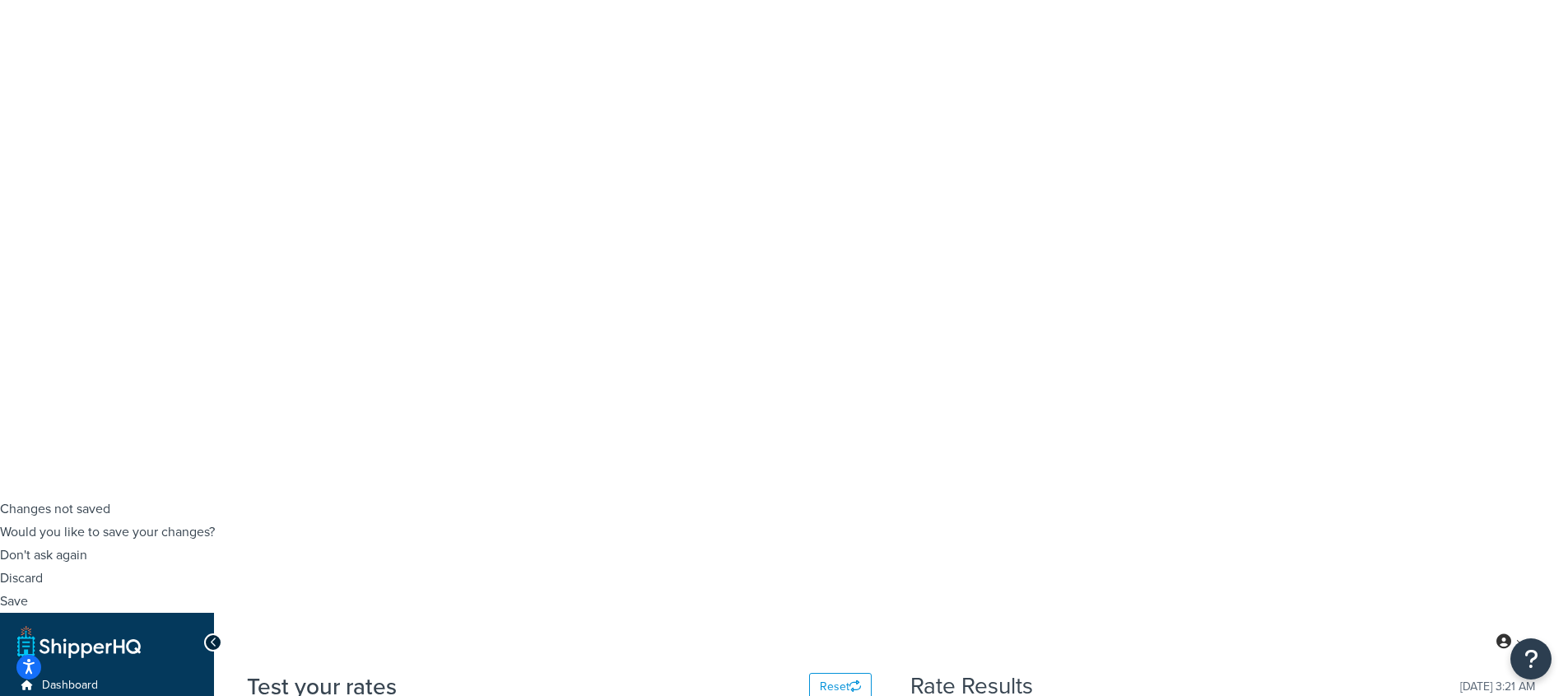
type input "0.1"
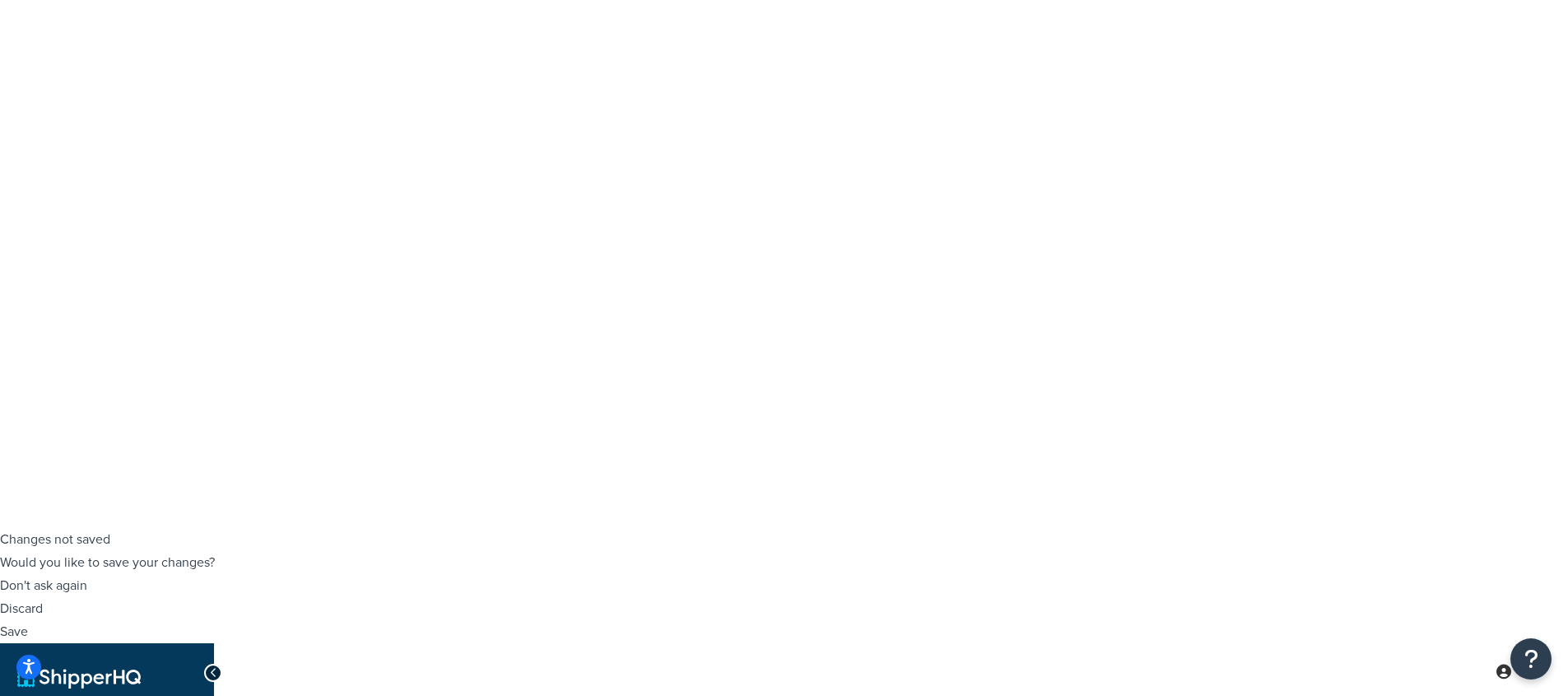
scroll to position [145, 0]
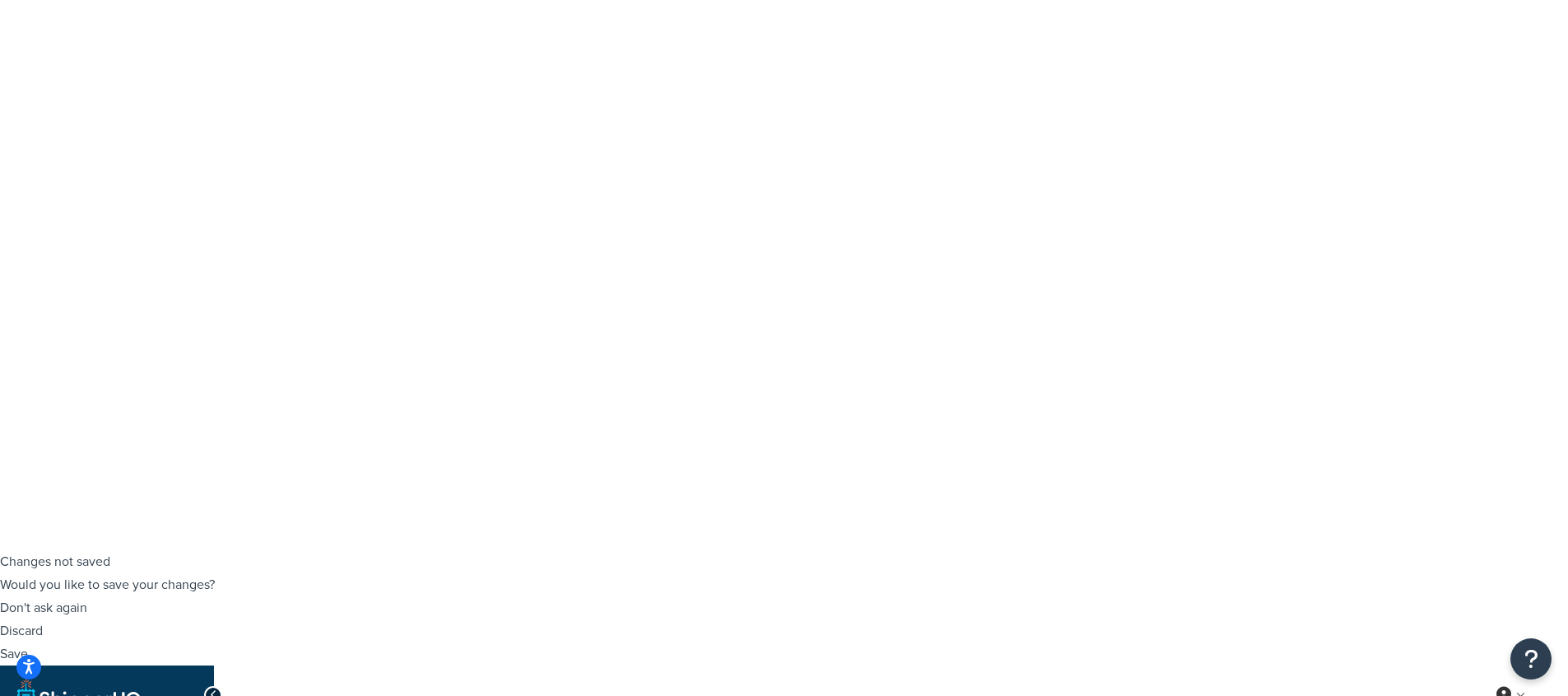
type input "6"
type input "7"
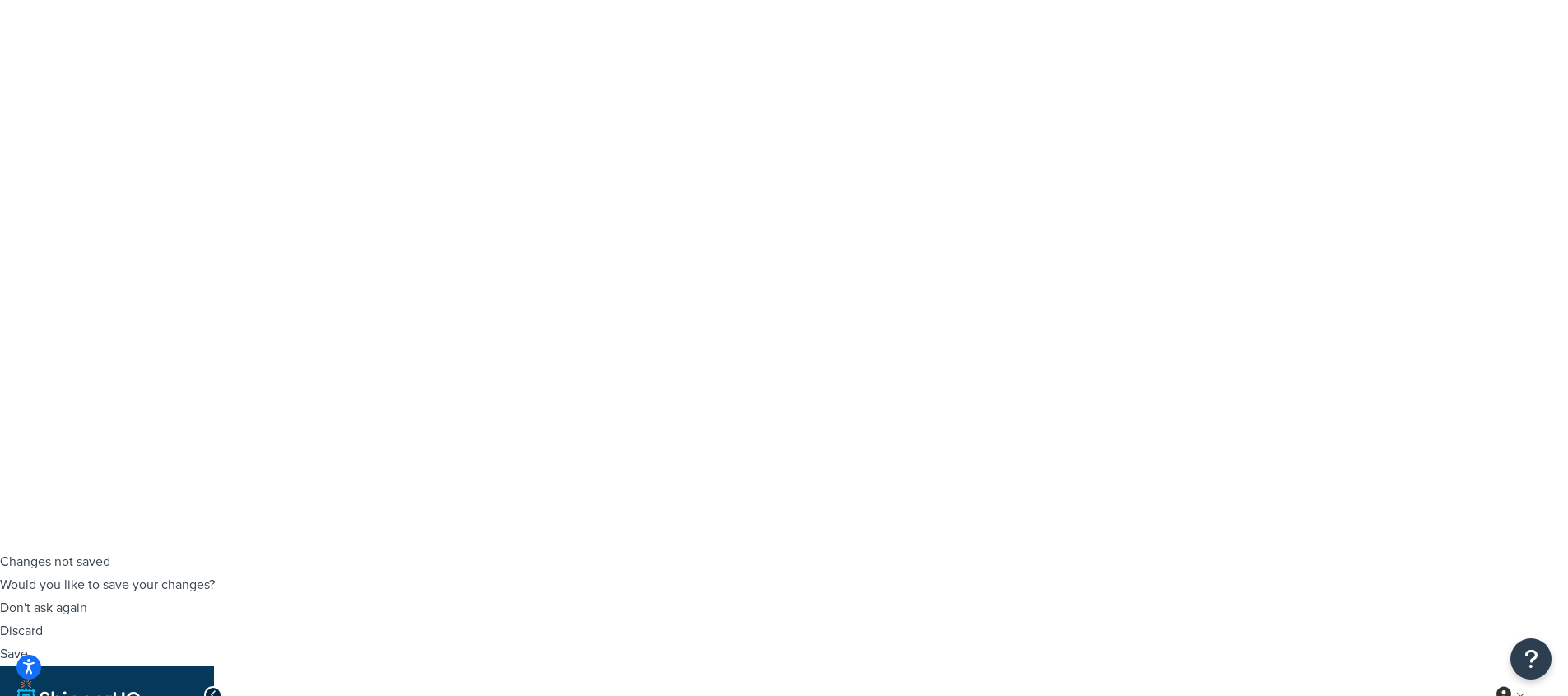
checkbox input "true"
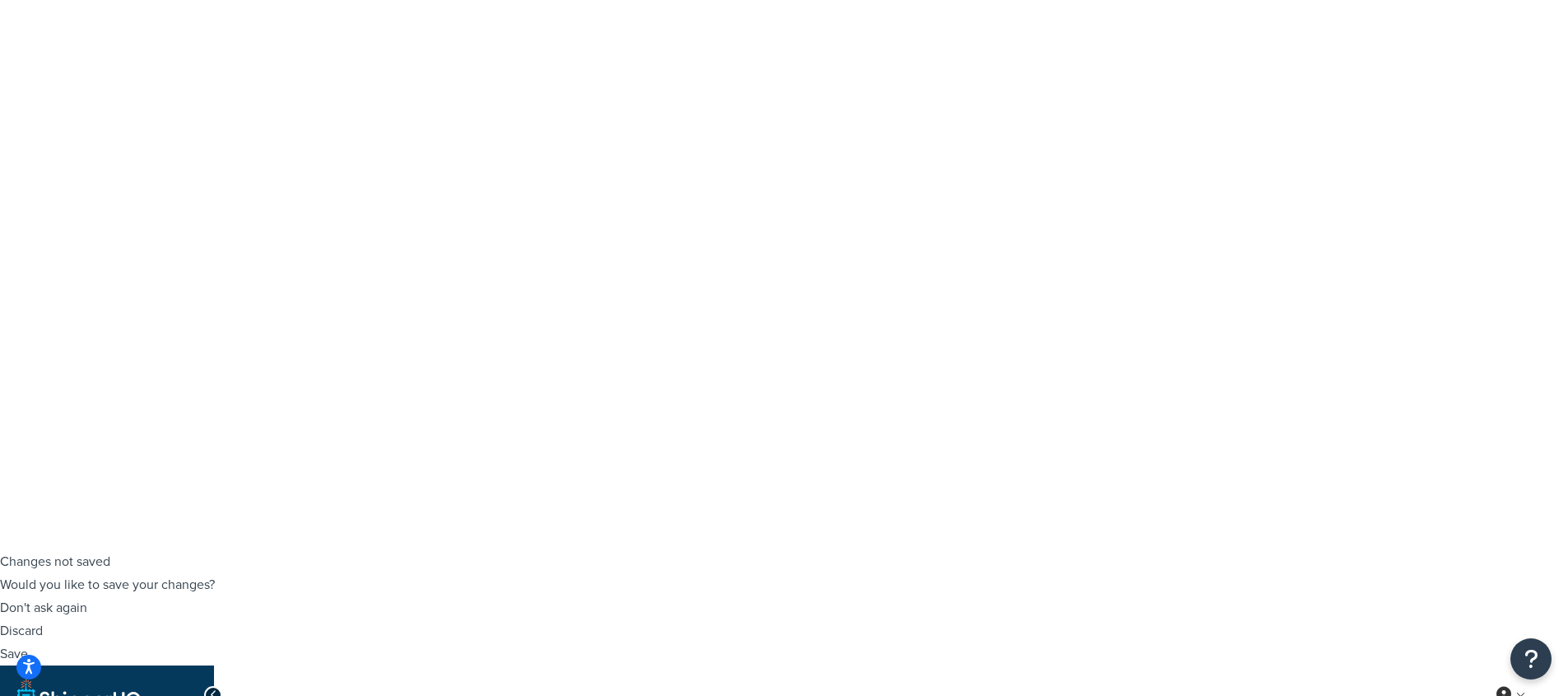
type input "45"
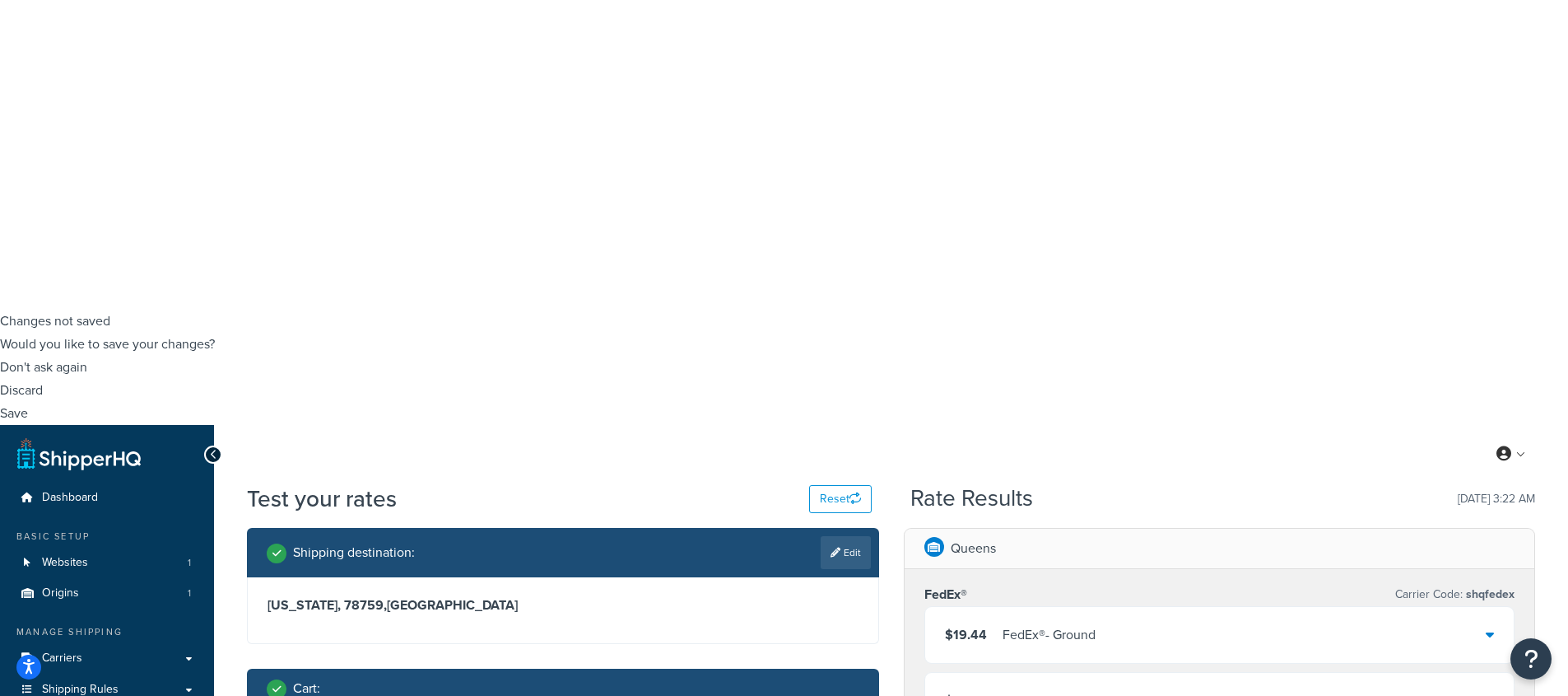
scroll to position [518, 0]
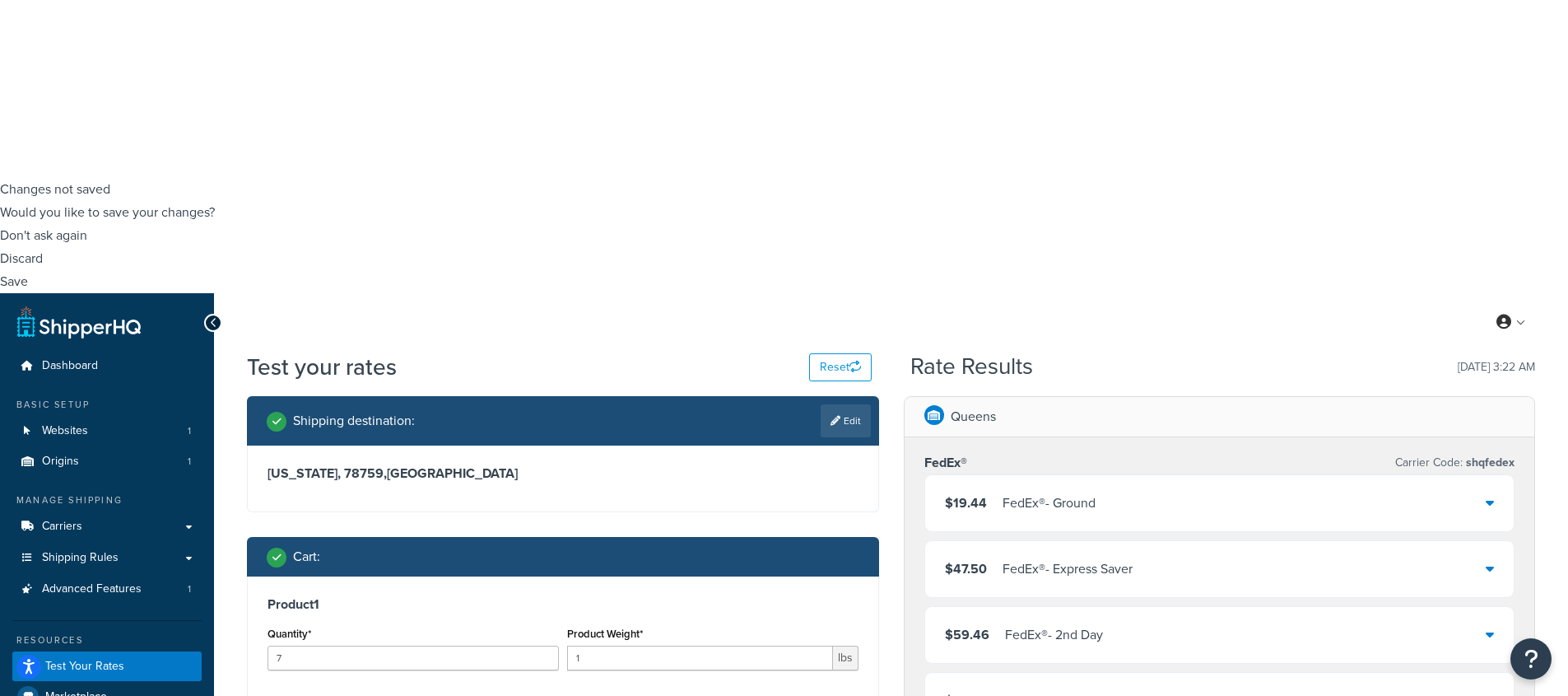
type input "11"
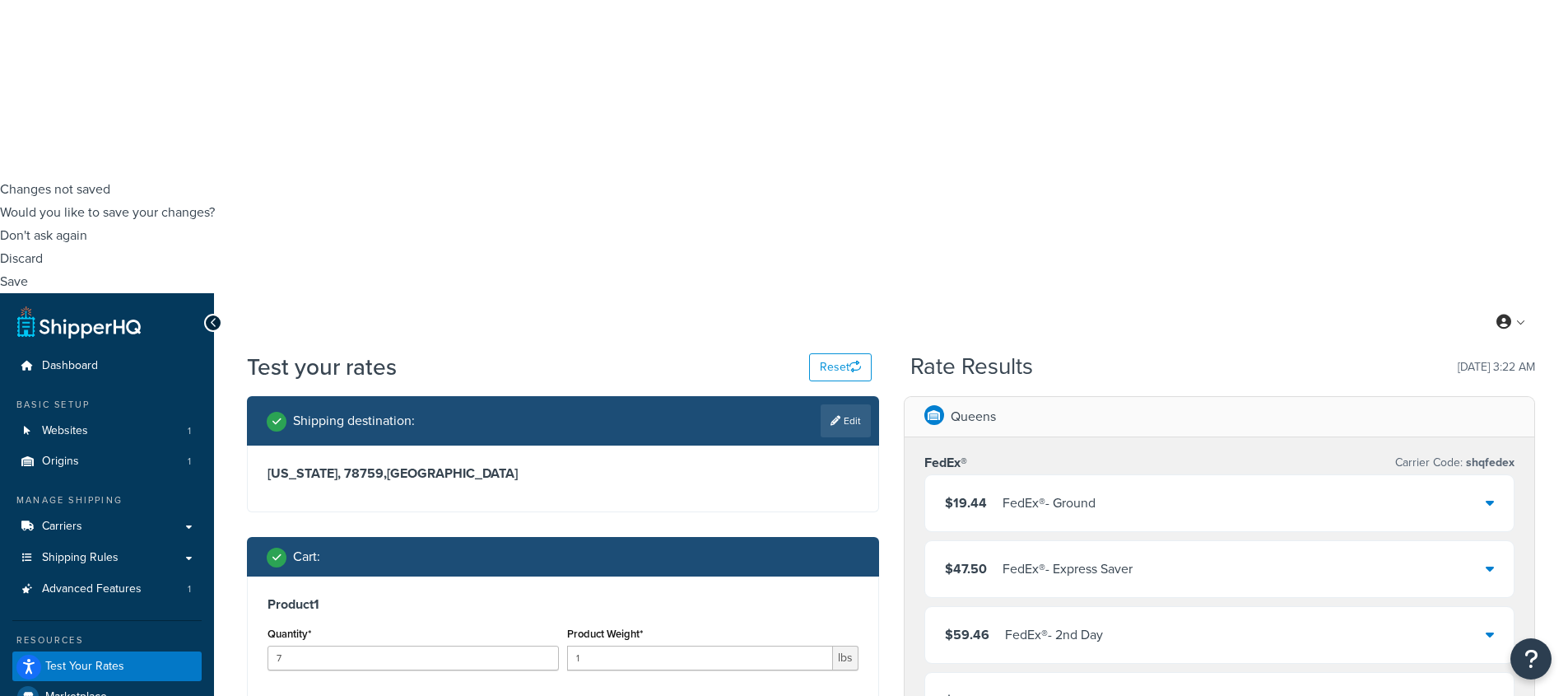
type input "0.1"
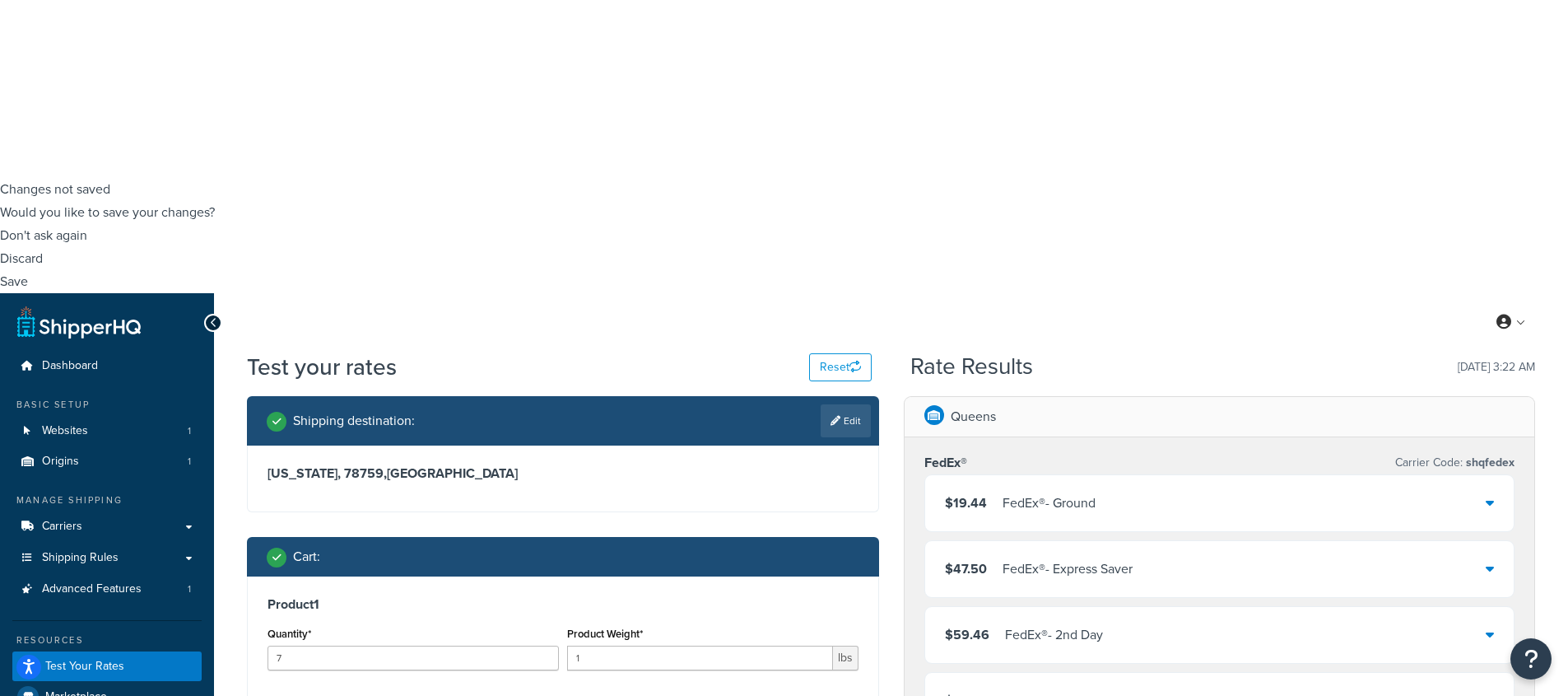
type input "2"
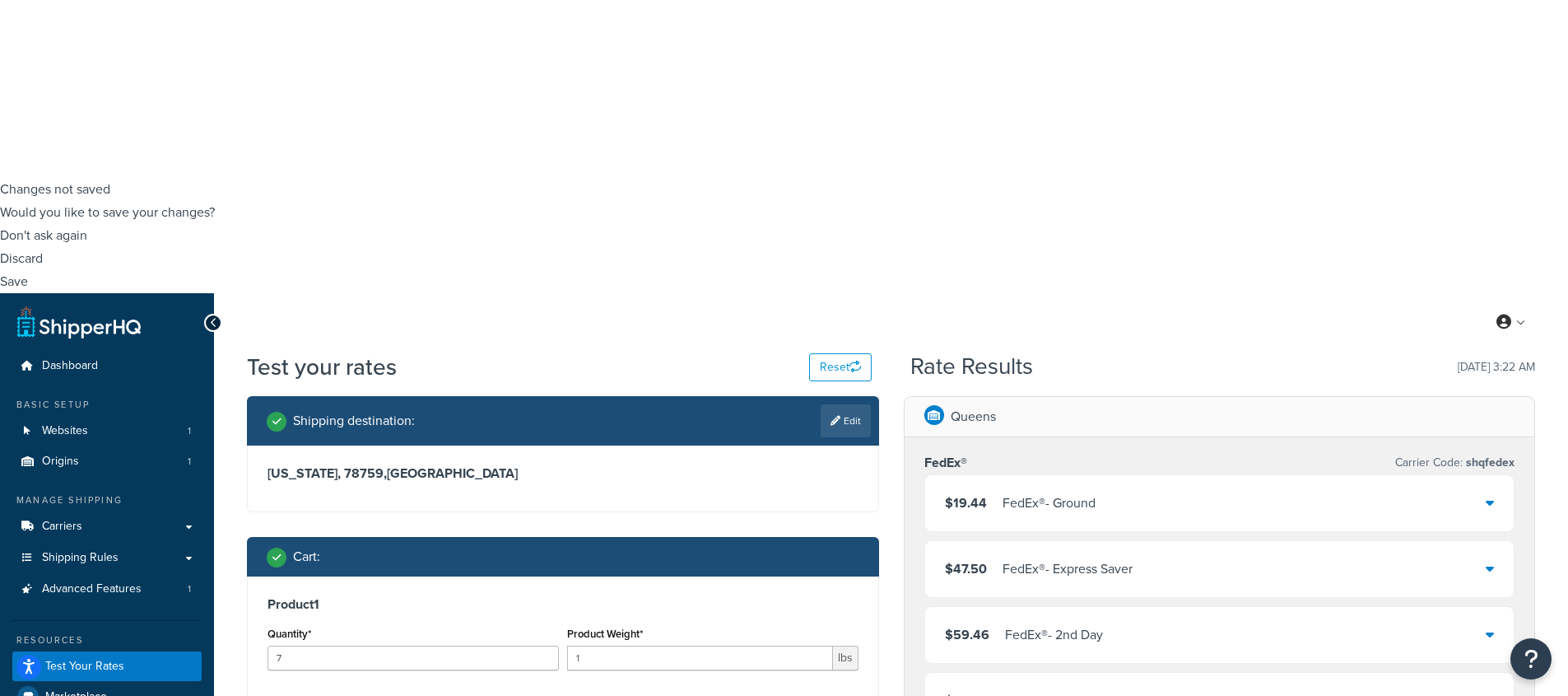
drag, startPoint x: 537, startPoint y: 434, endPoint x: 619, endPoint y: 473, distance: 90.8
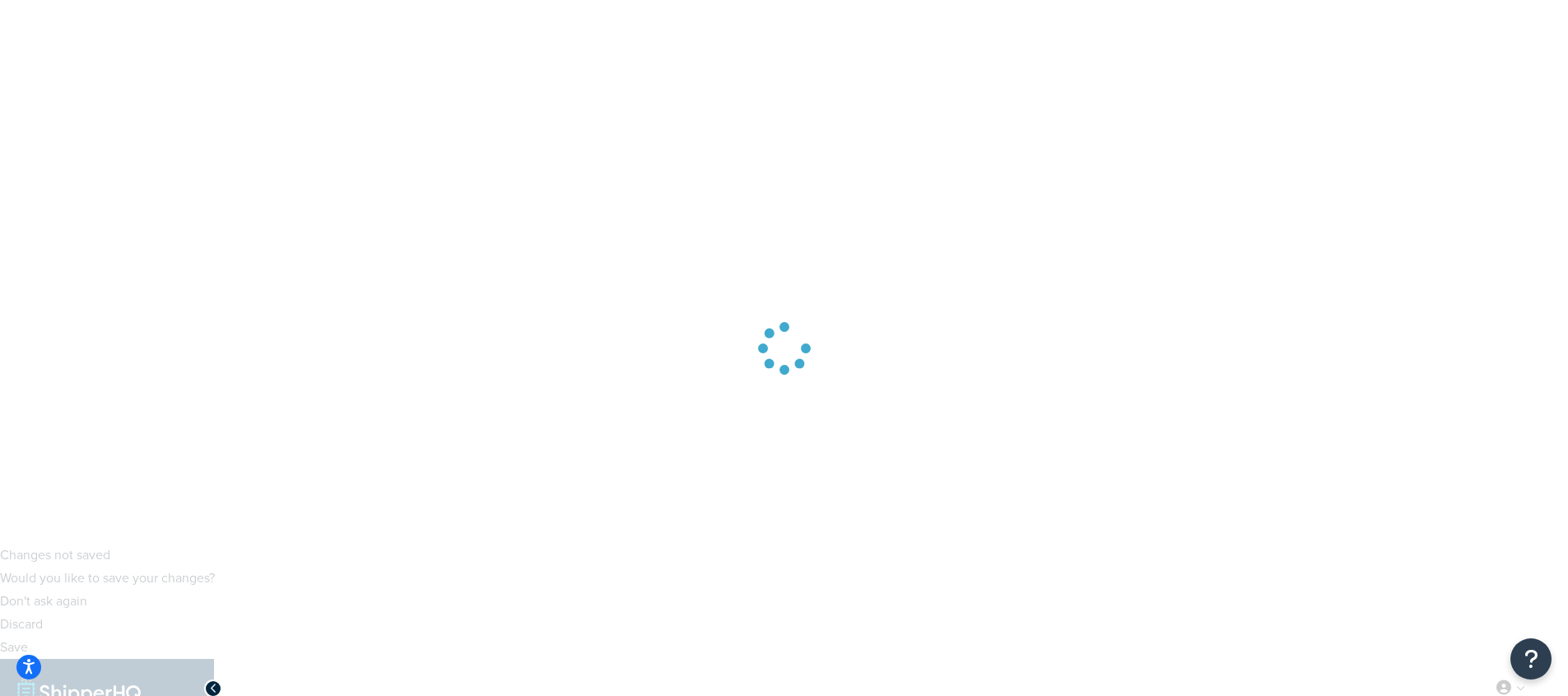
scroll to position [33, 0]
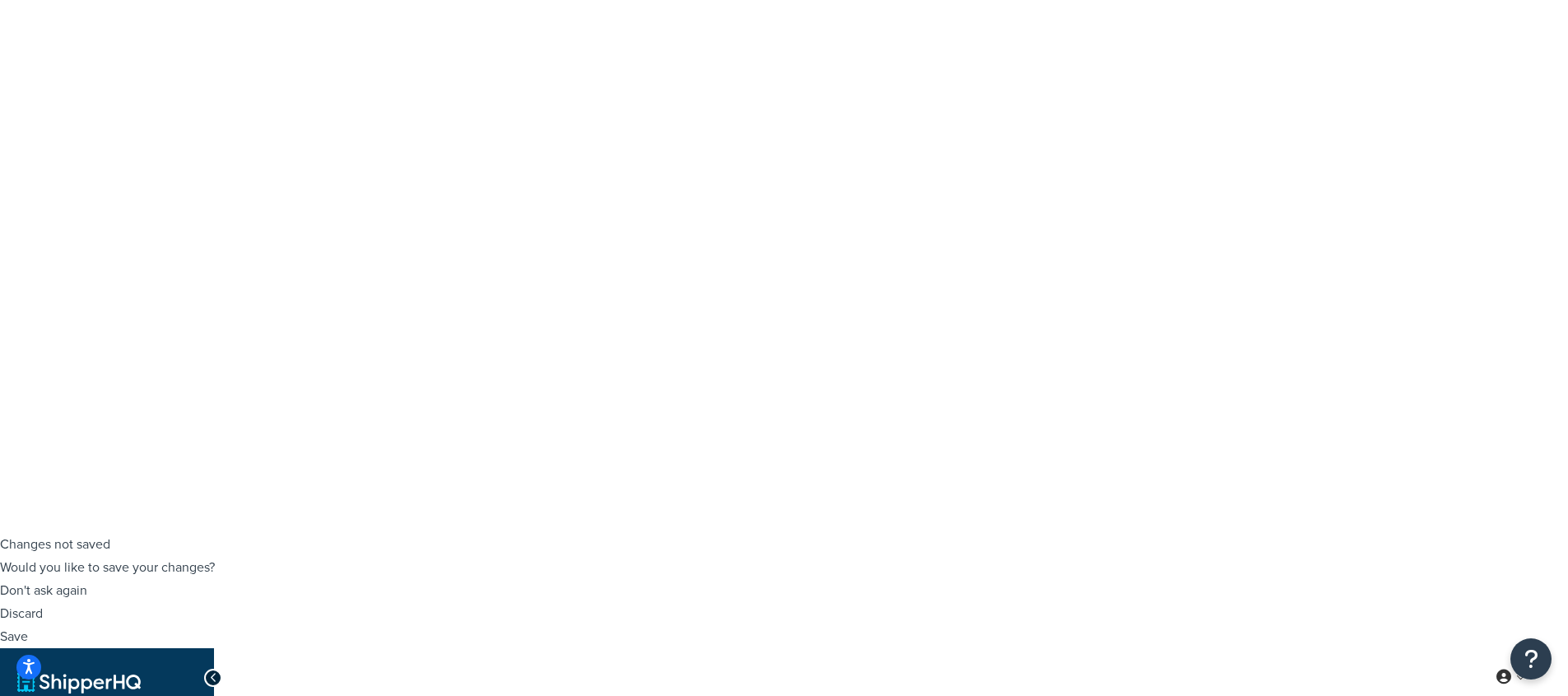
scroll to position [175, 0]
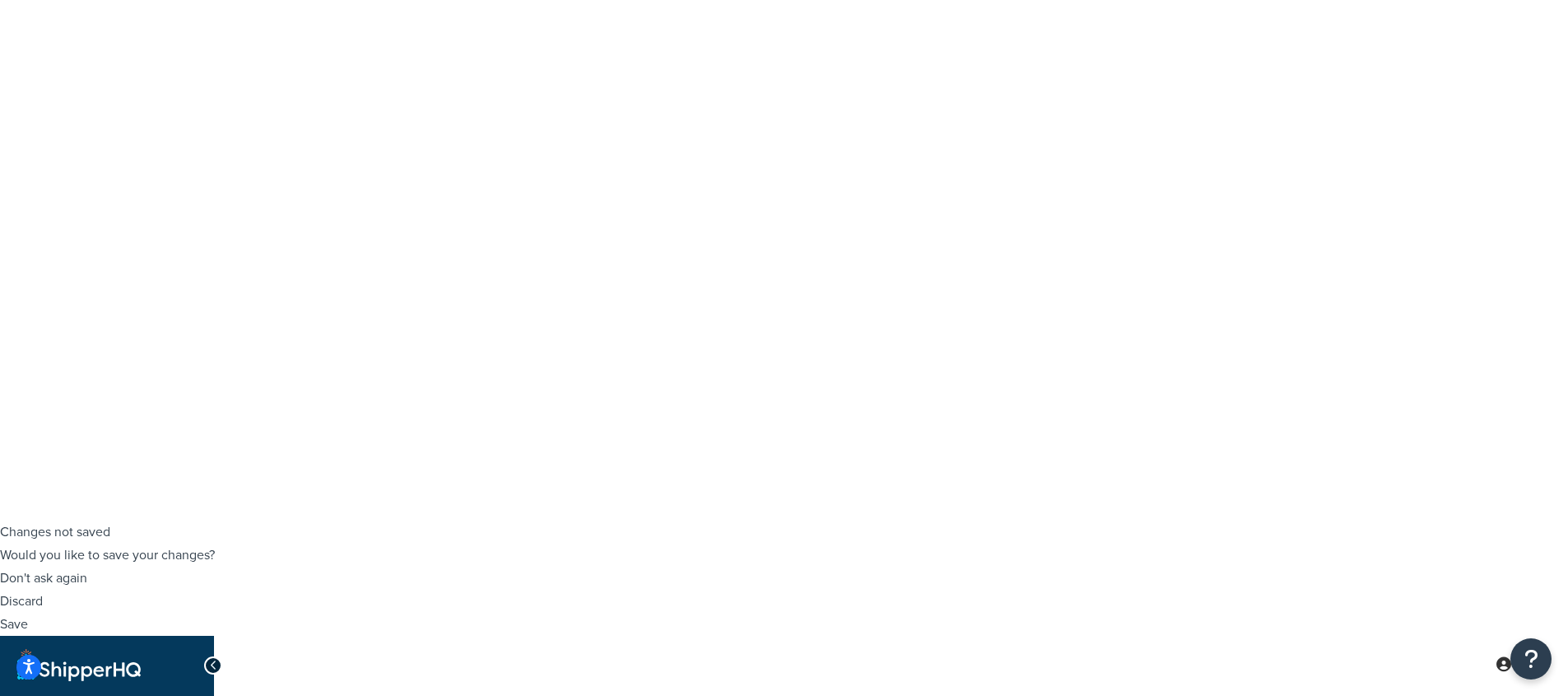
drag, startPoint x: 997, startPoint y: 498, endPoint x: 1352, endPoint y: 529, distance: 356.4
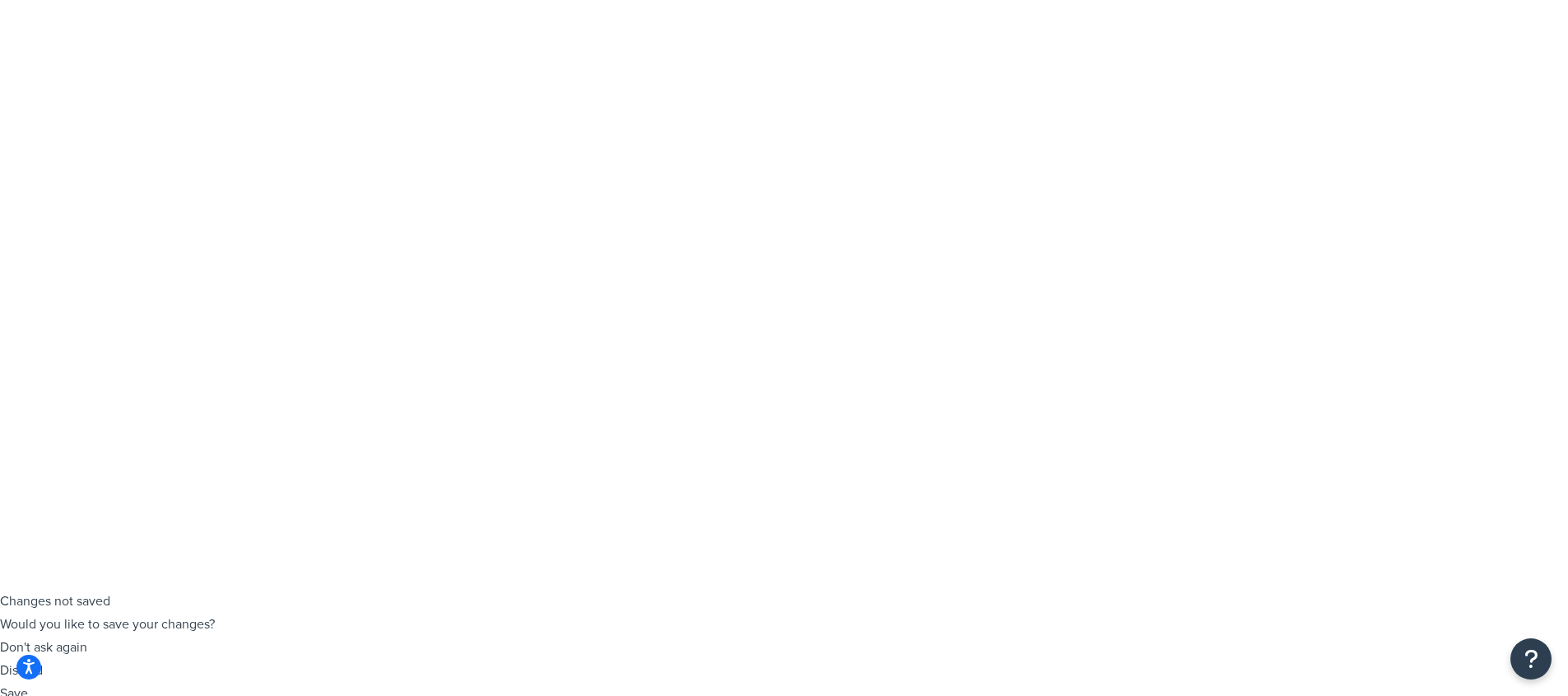
scroll to position [0, 0]
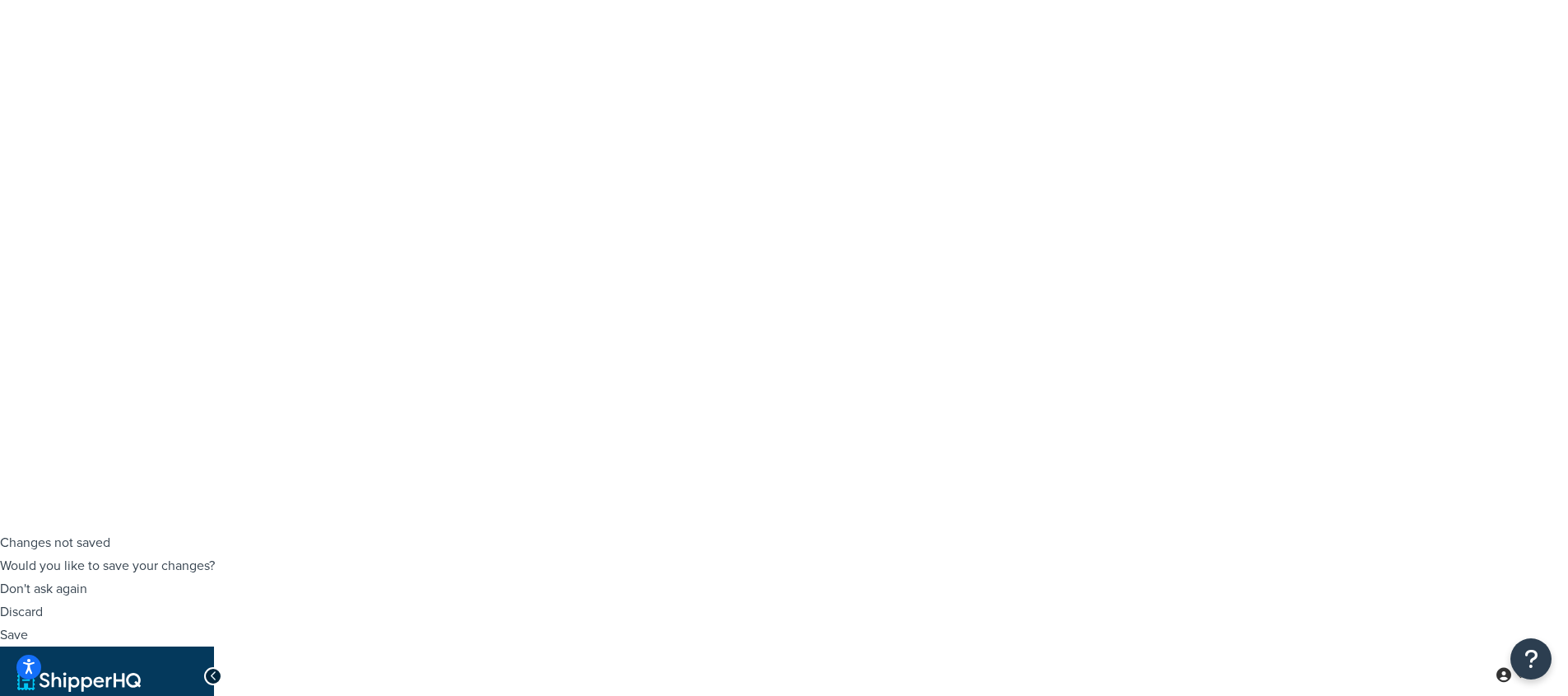
scroll to position [55, 0]
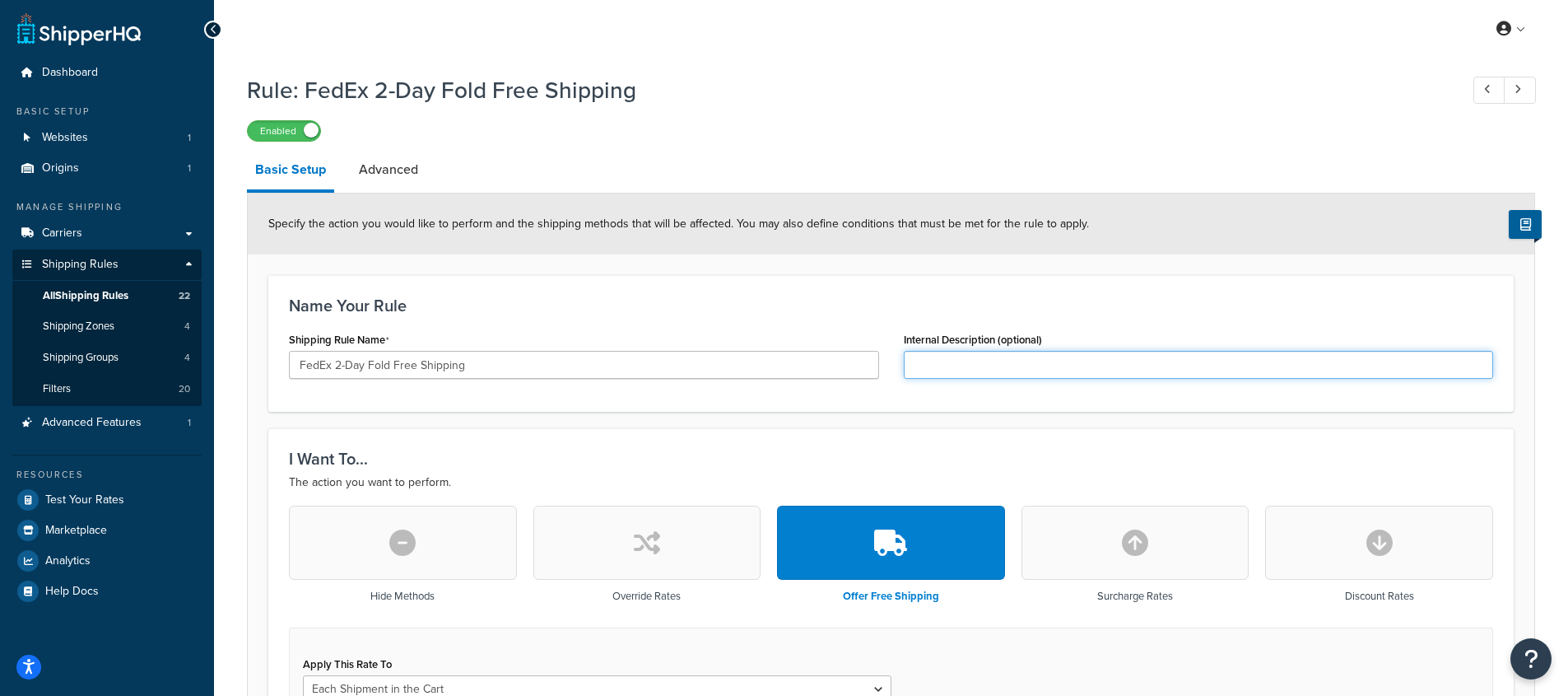
click at [935, 363] on input "Internal Description (optional)" at bounding box center [1199, 365] width 590 height 28
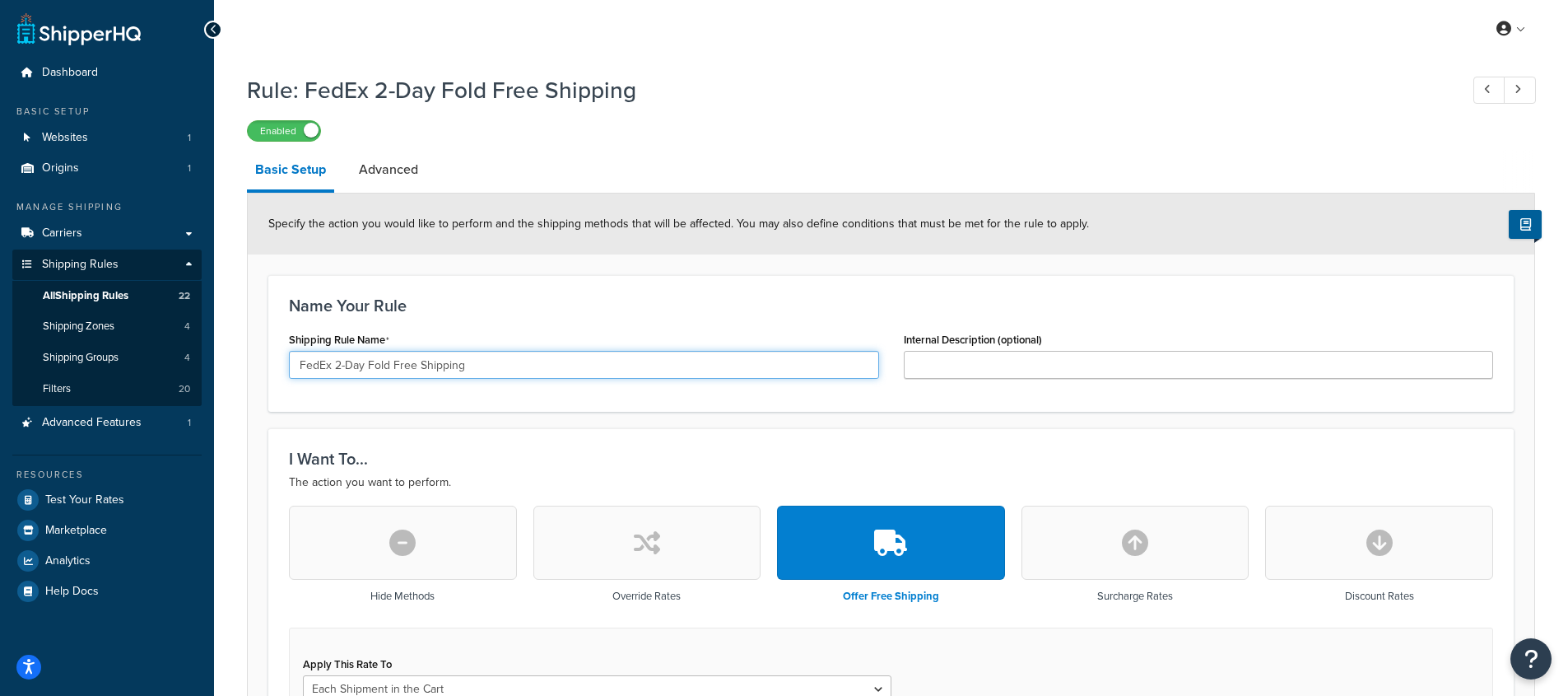
click at [636, 368] on input "FedEx 2-Day Fold Free Shipping" at bounding box center [584, 365] width 590 height 28
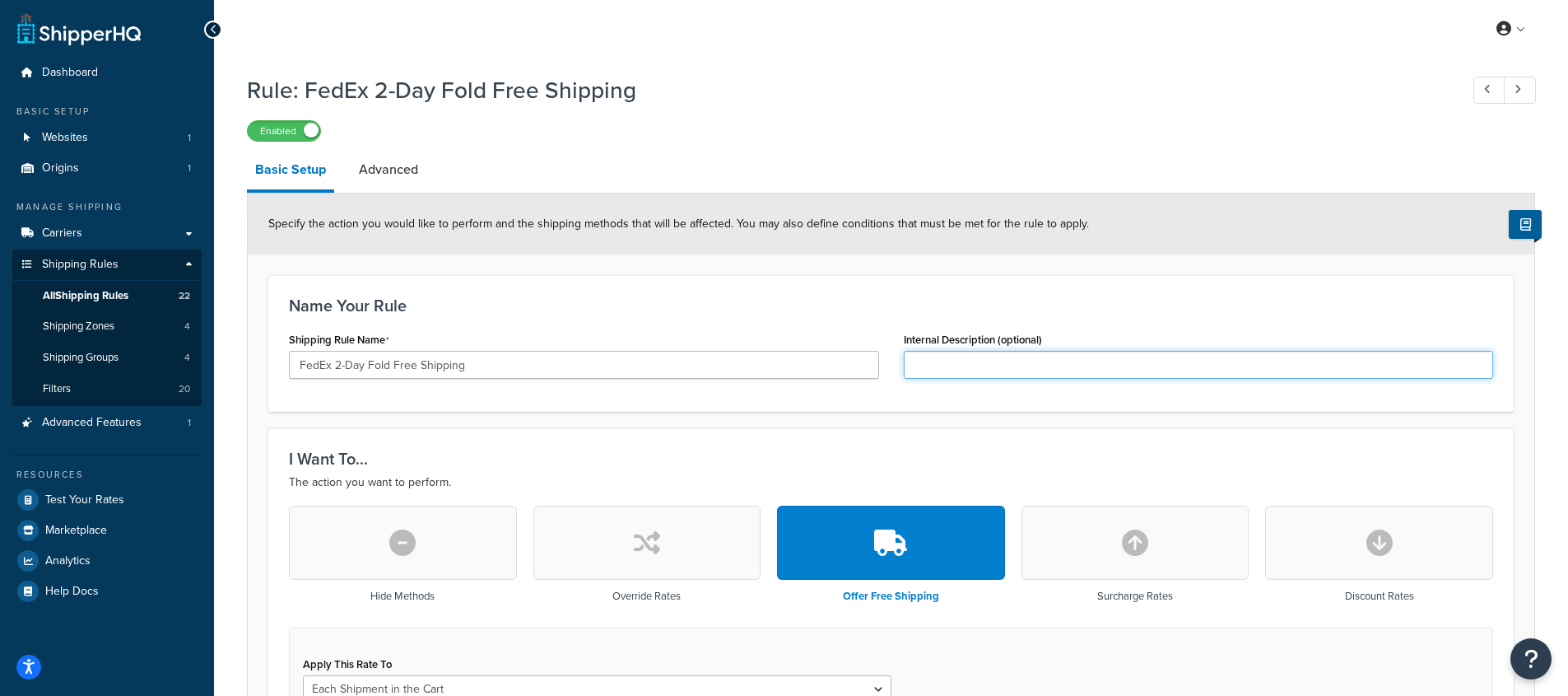
click at [966, 368] on input "Internal Description (optional)" at bounding box center [1199, 365] width 590 height 28
paste input "FedEx 2-Day Fold Free Shipping"
type input "FedEx 2-Day Fold Free Shipping"
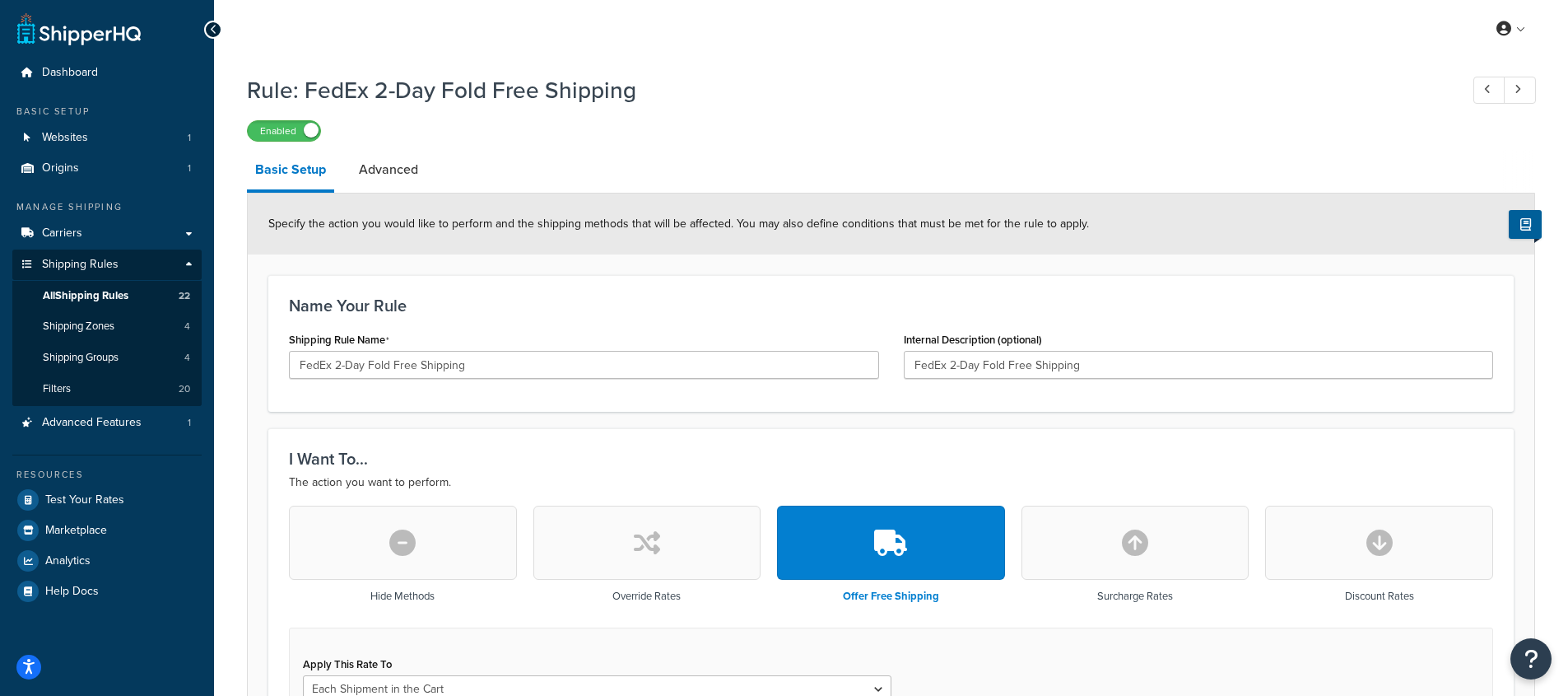
click at [1181, 299] on h3 "Name Your Rule" at bounding box center [890, 306] width 1204 height 18
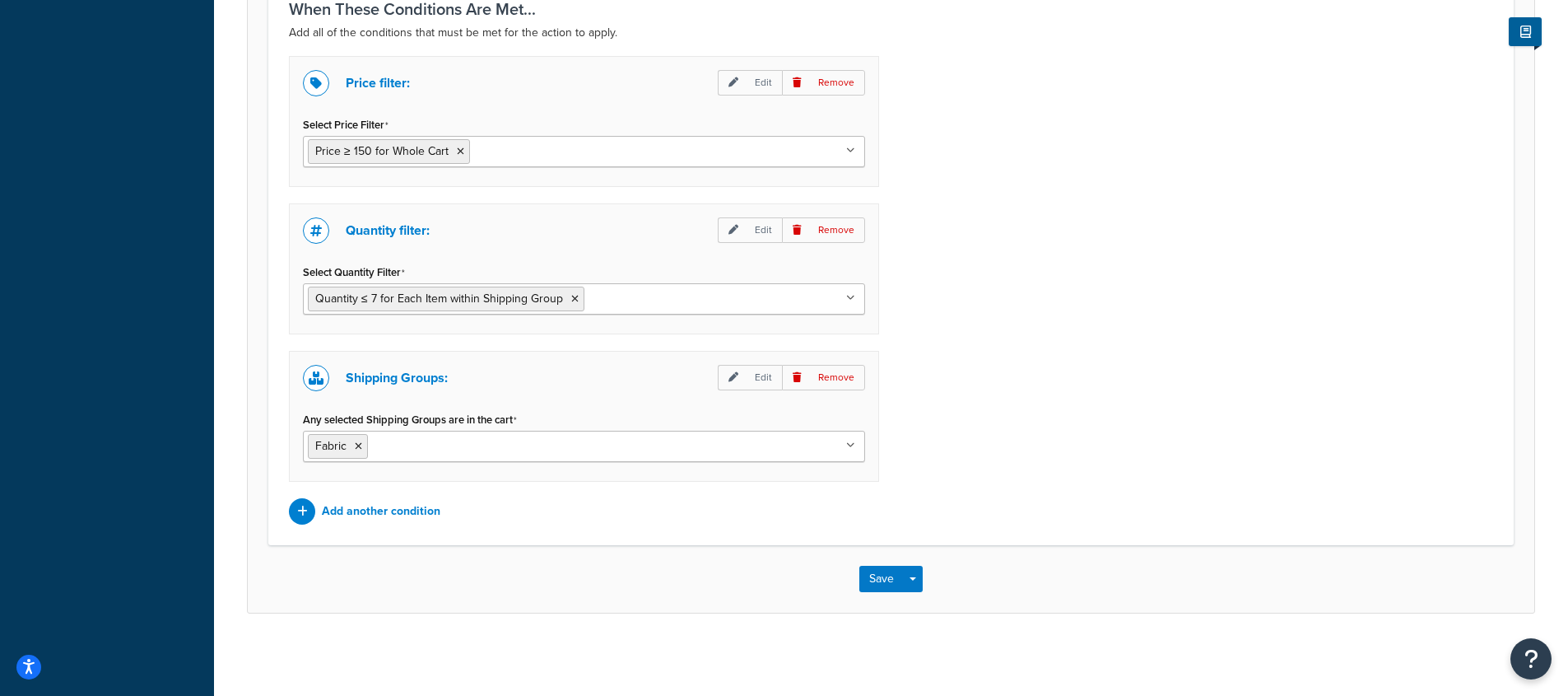
scroll to position [1093, 0]
click at [877, 576] on button "Save" at bounding box center [880, 578] width 44 height 27
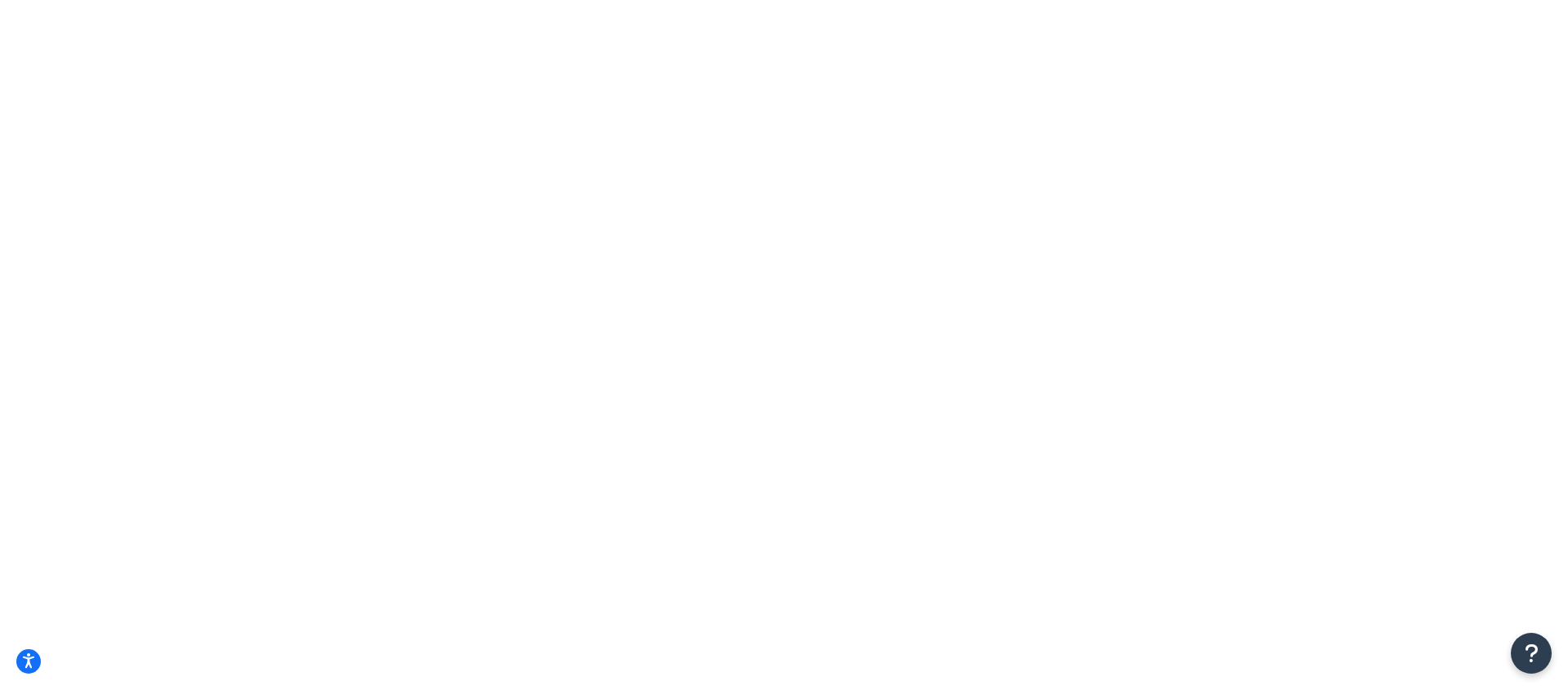
type input "6"
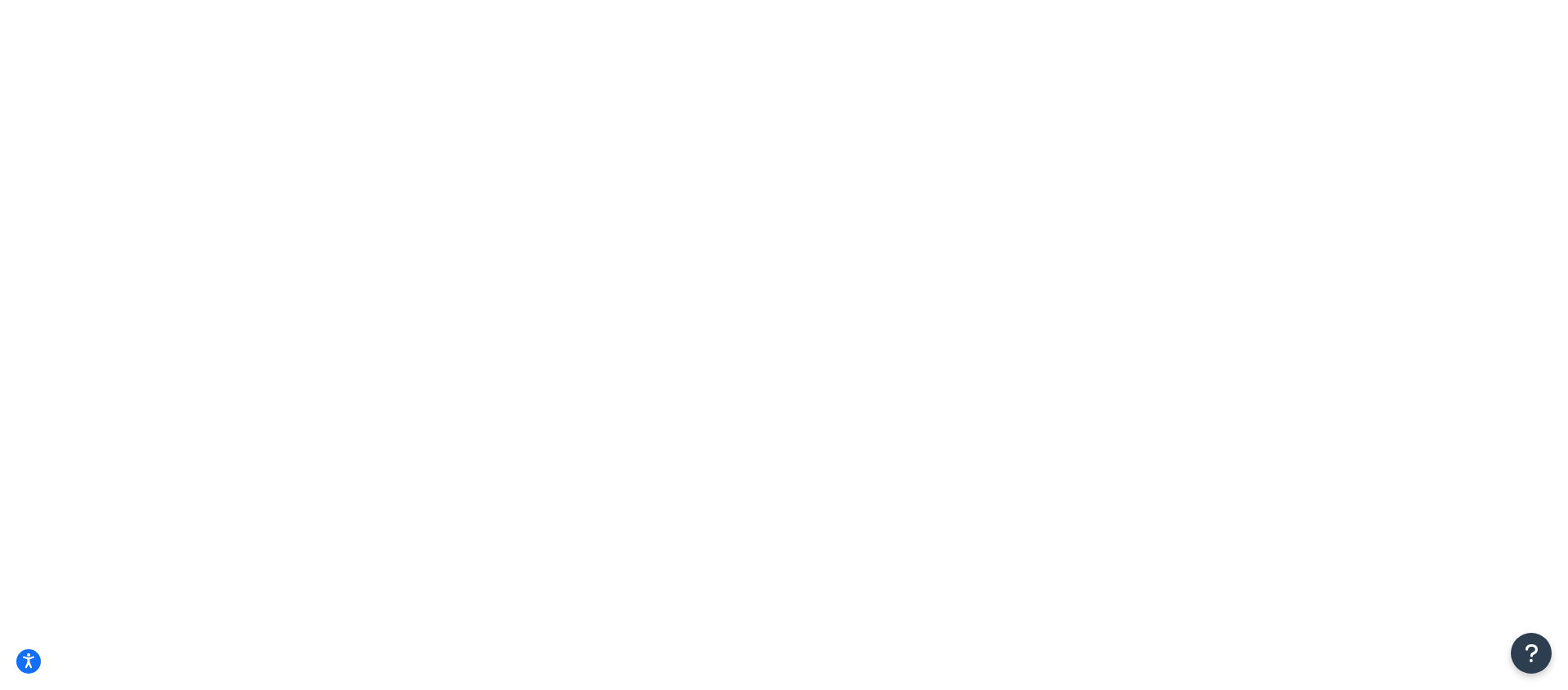
checkbox input "true"
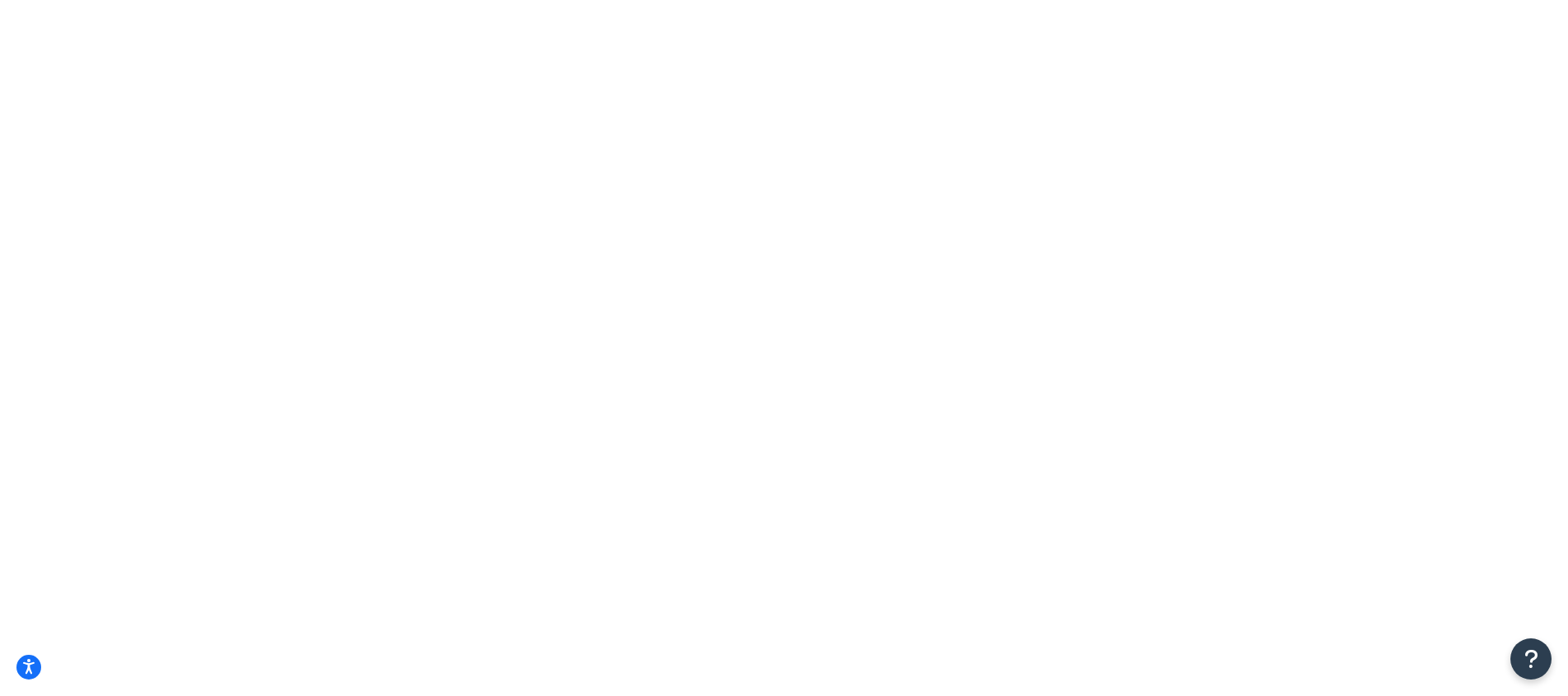
copy div "FedEx® - 2nd Day"
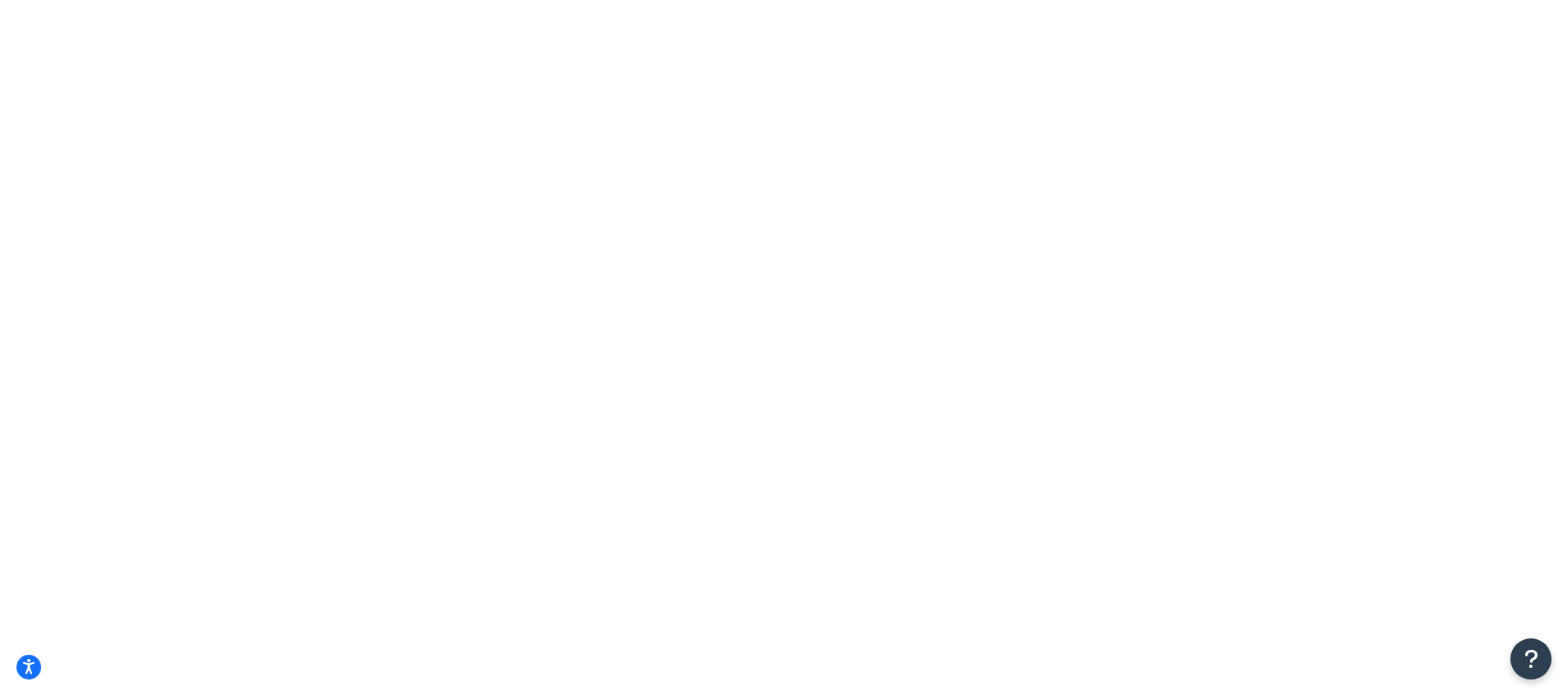
select select "15"
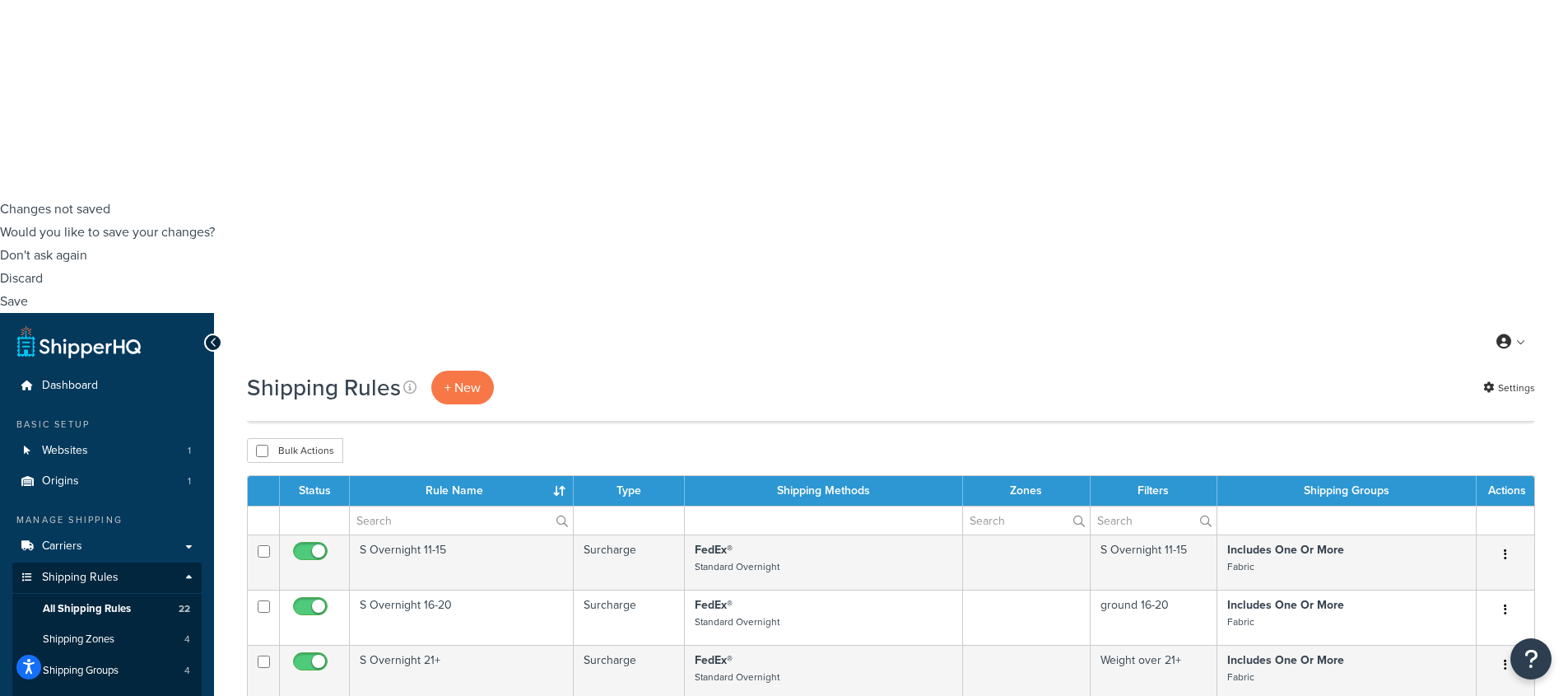
scroll to position [525, 0]
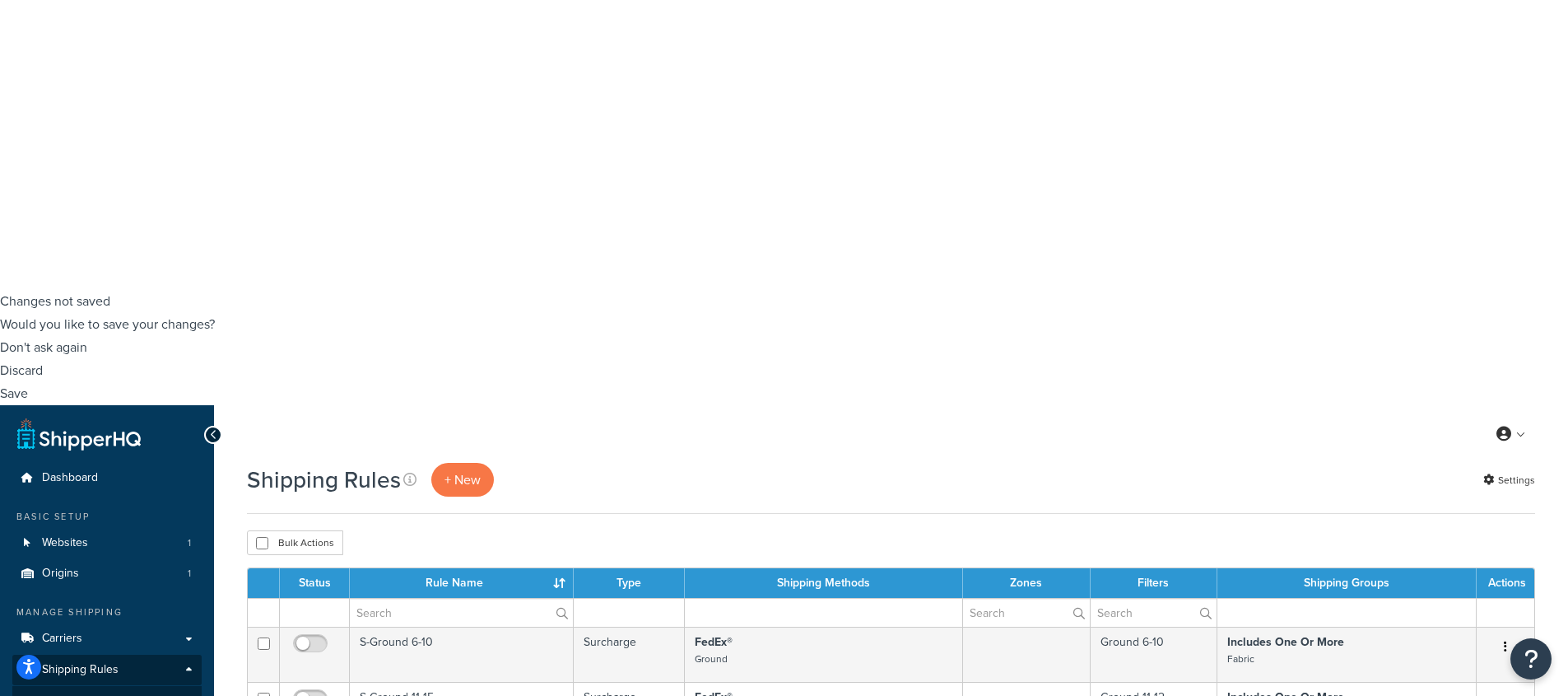
scroll to position [18, 0]
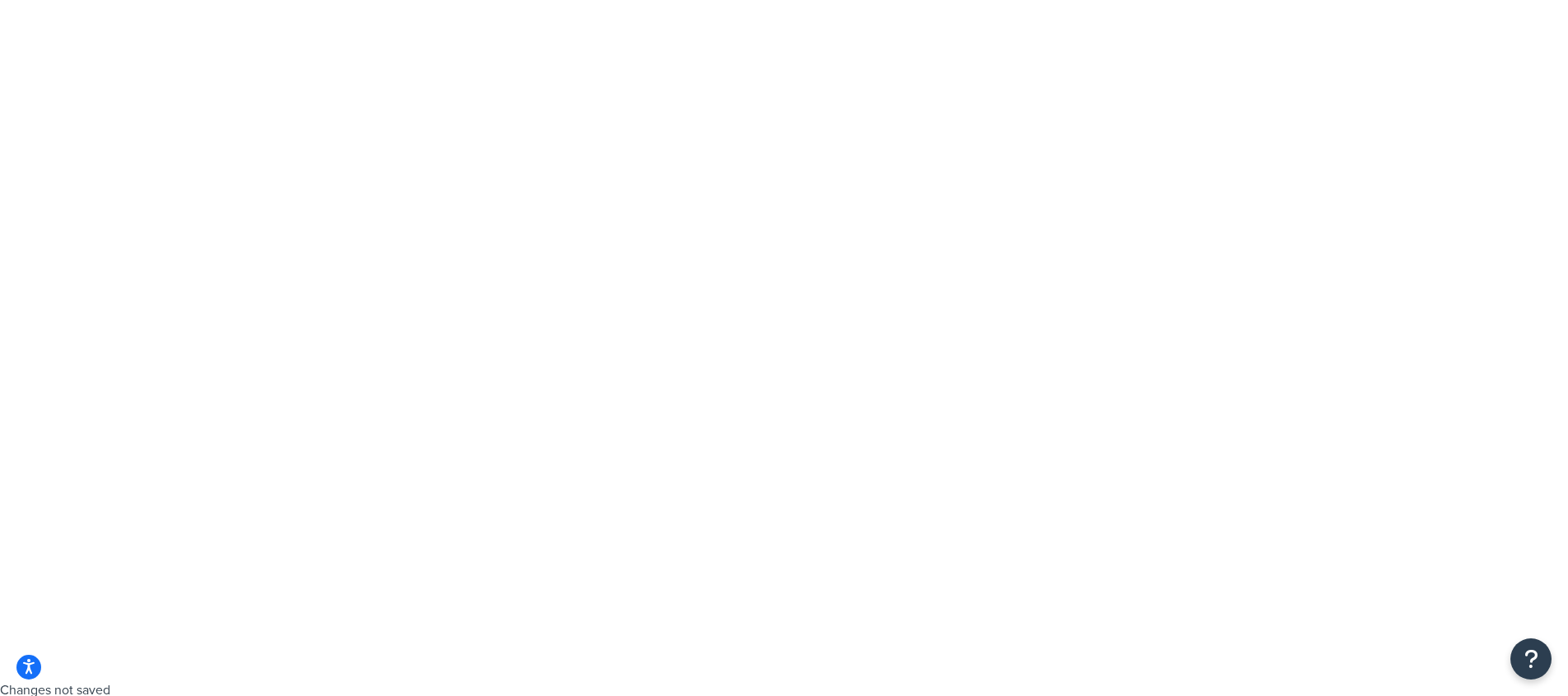
checkbox input "true"
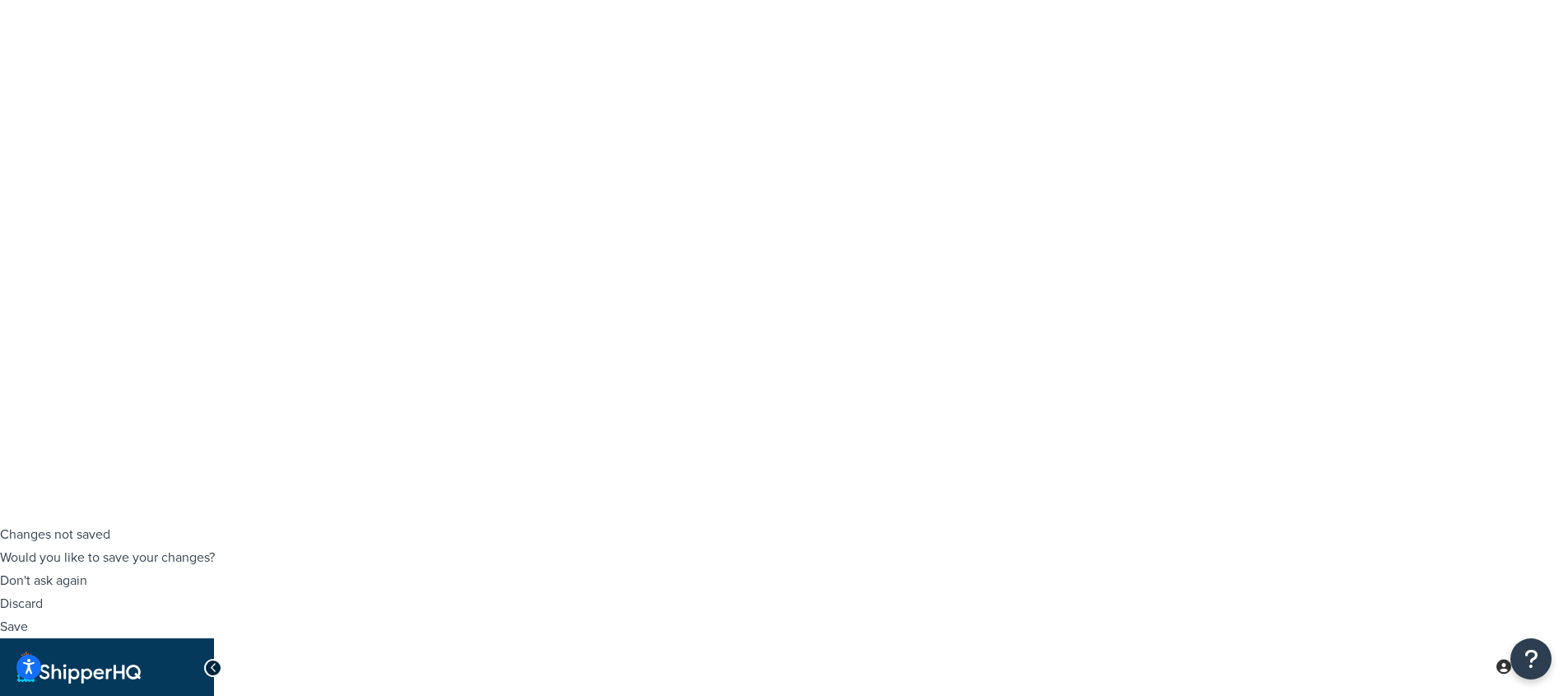
scroll to position [171, 0]
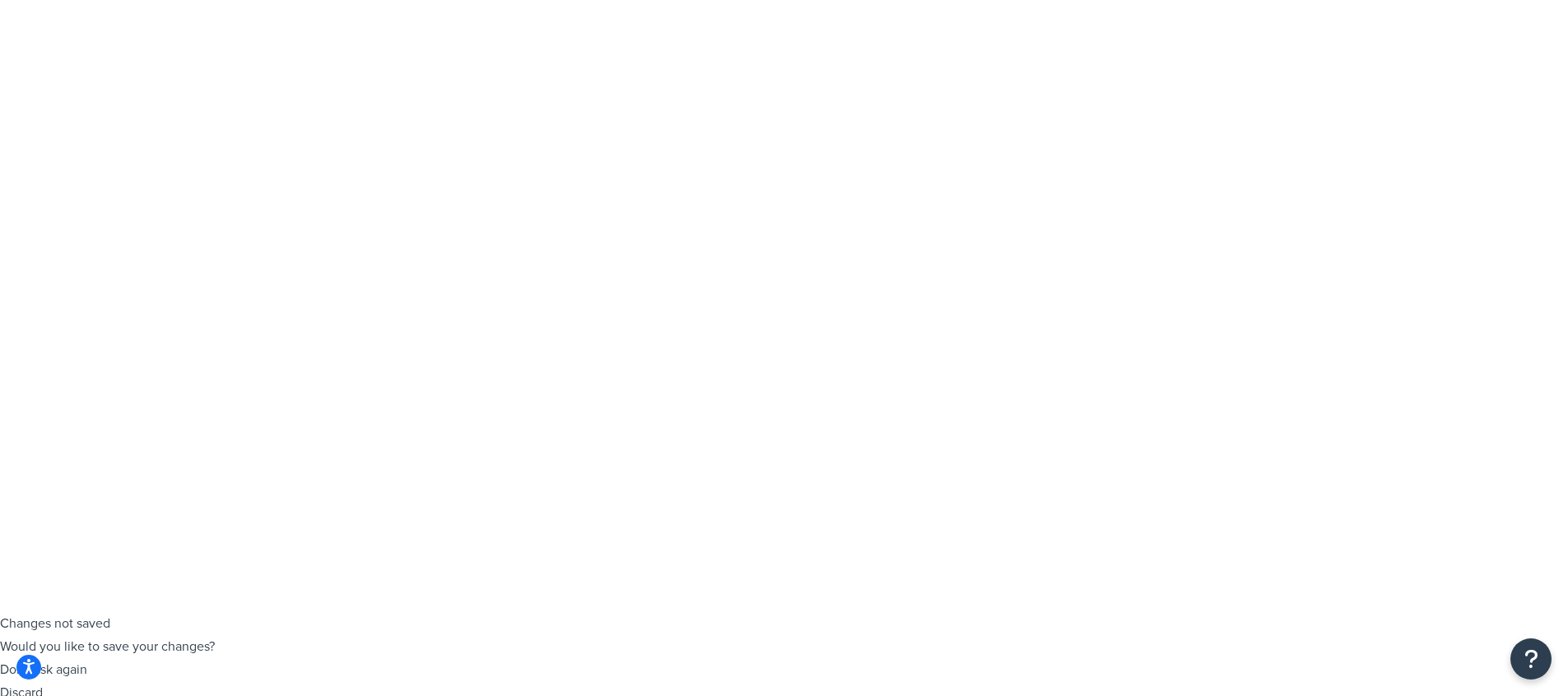
scroll to position [0, 0]
select select "15"
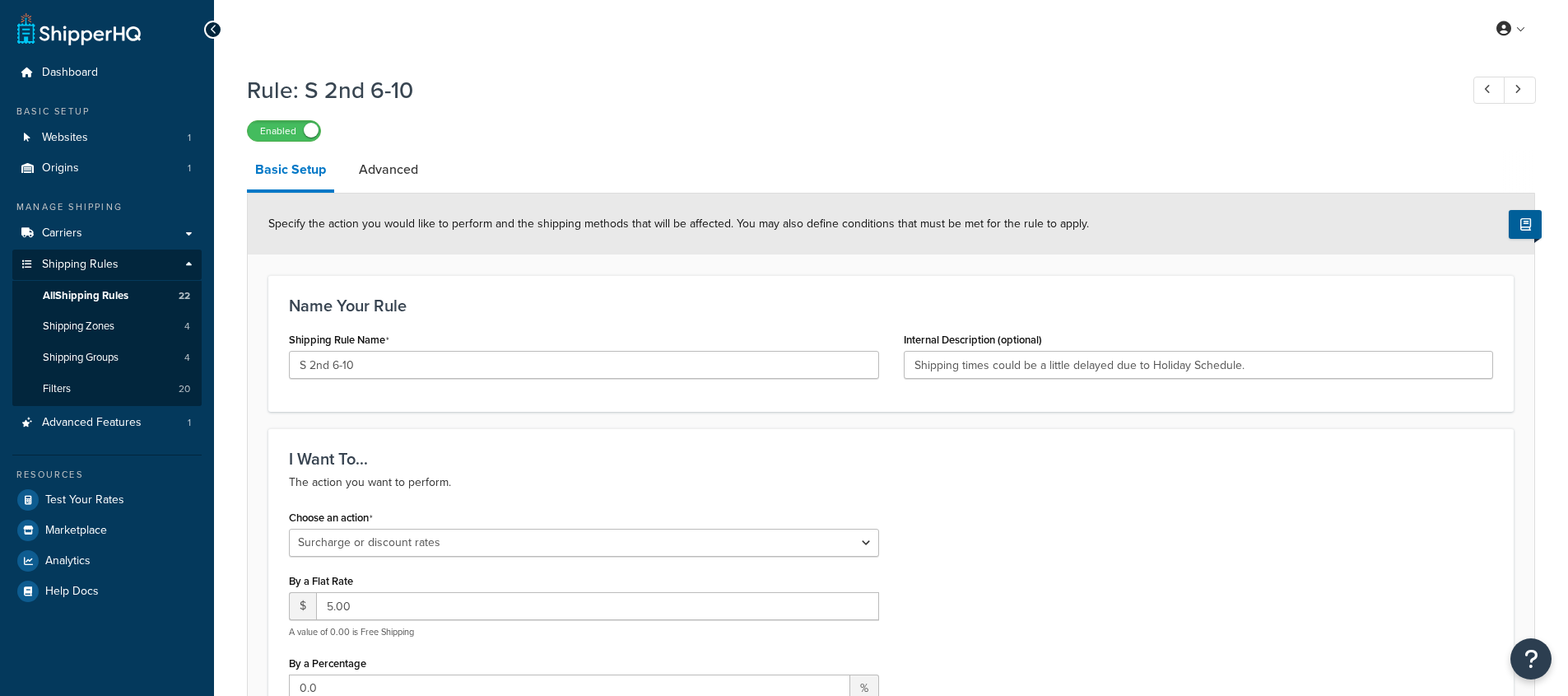
select select "SURCHARGE"
select select "ORDER"
click at [112, 301] on span "All Shipping Rules" at bounding box center [85, 296] width 85 height 14
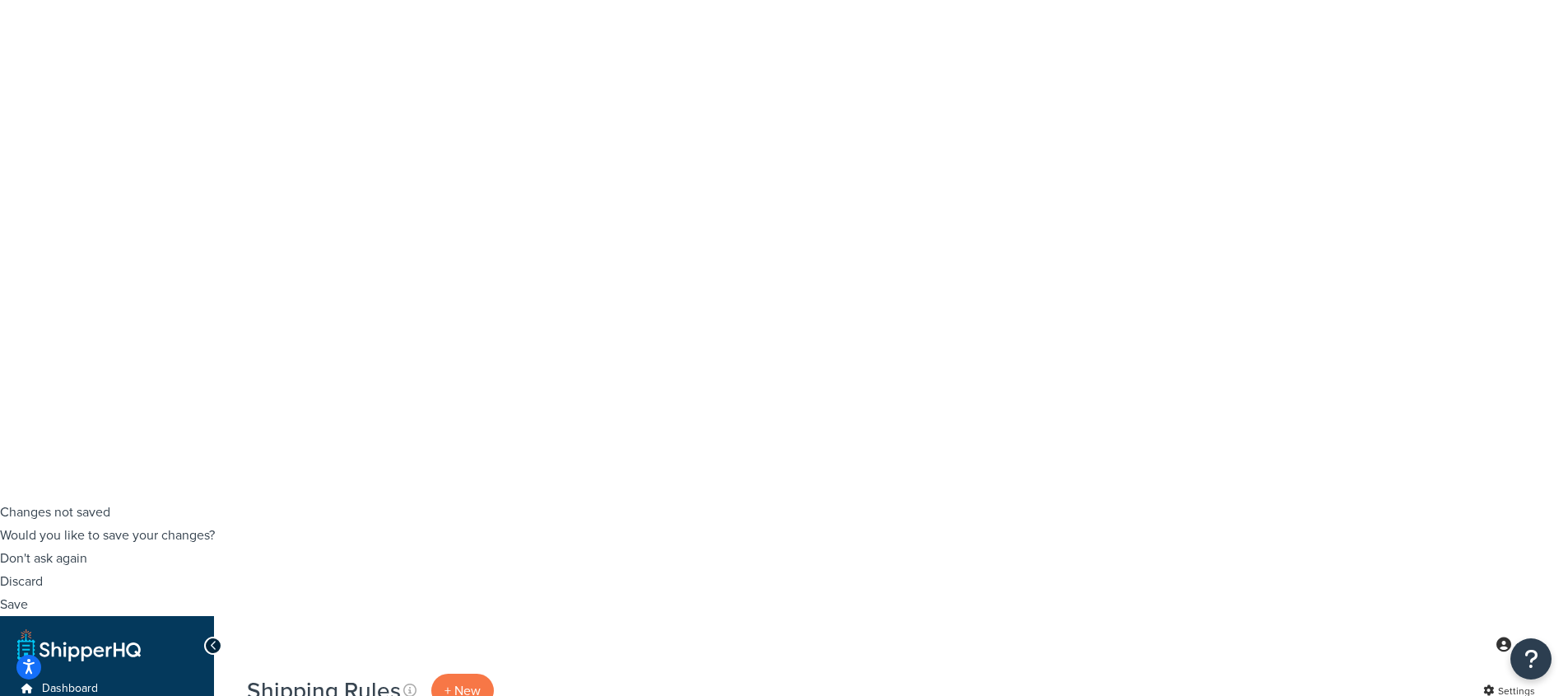
scroll to position [195, 0]
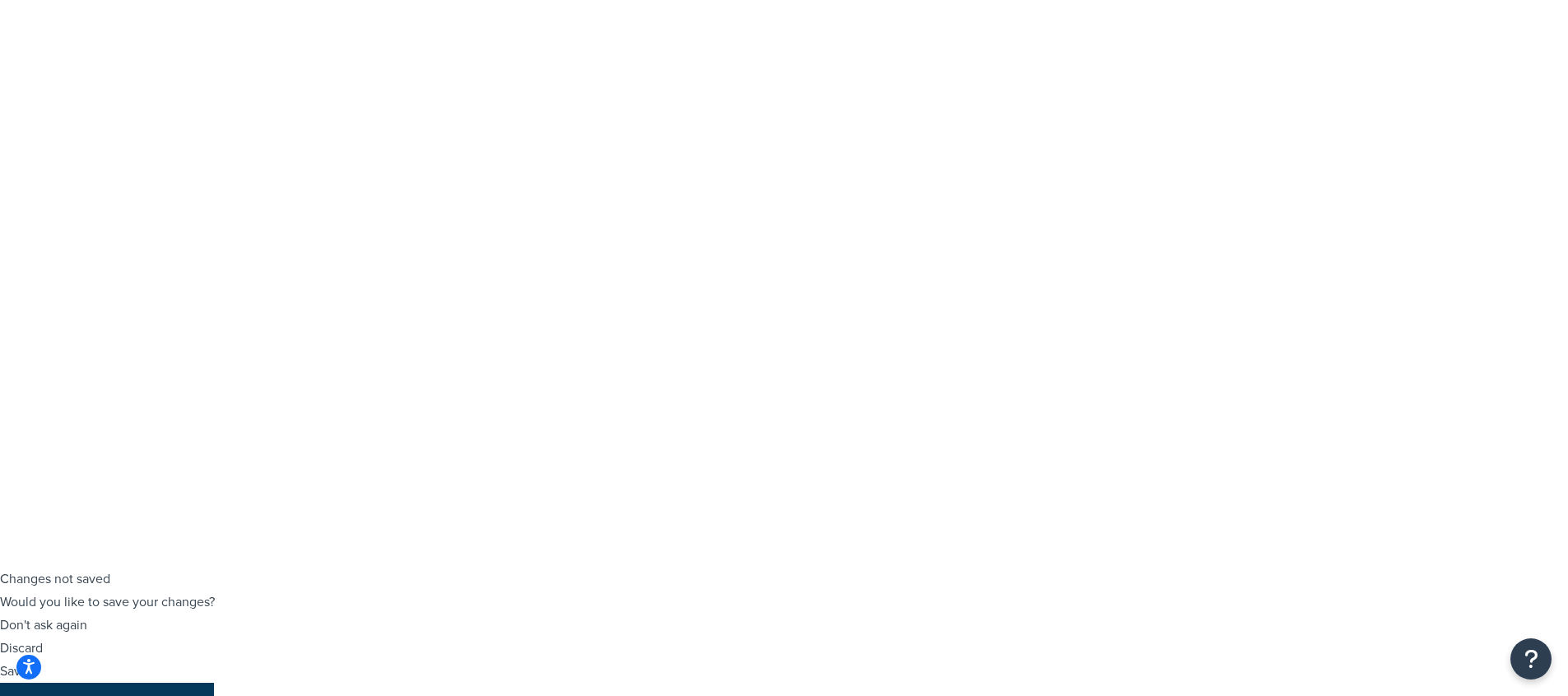
scroll to position [122, 0]
drag, startPoint x: 701, startPoint y: 259, endPoint x: 1176, endPoint y: 419, distance: 501.2
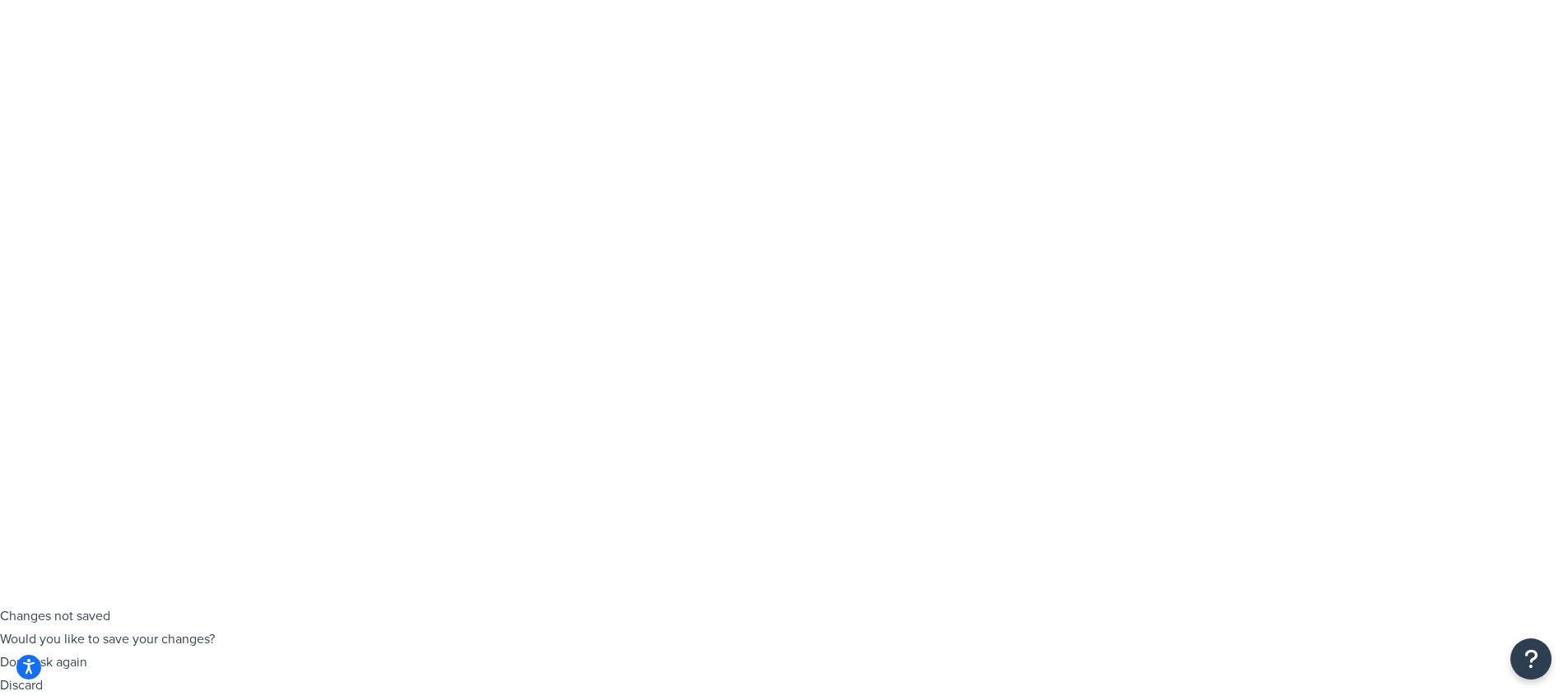
scroll to position [71, 0]
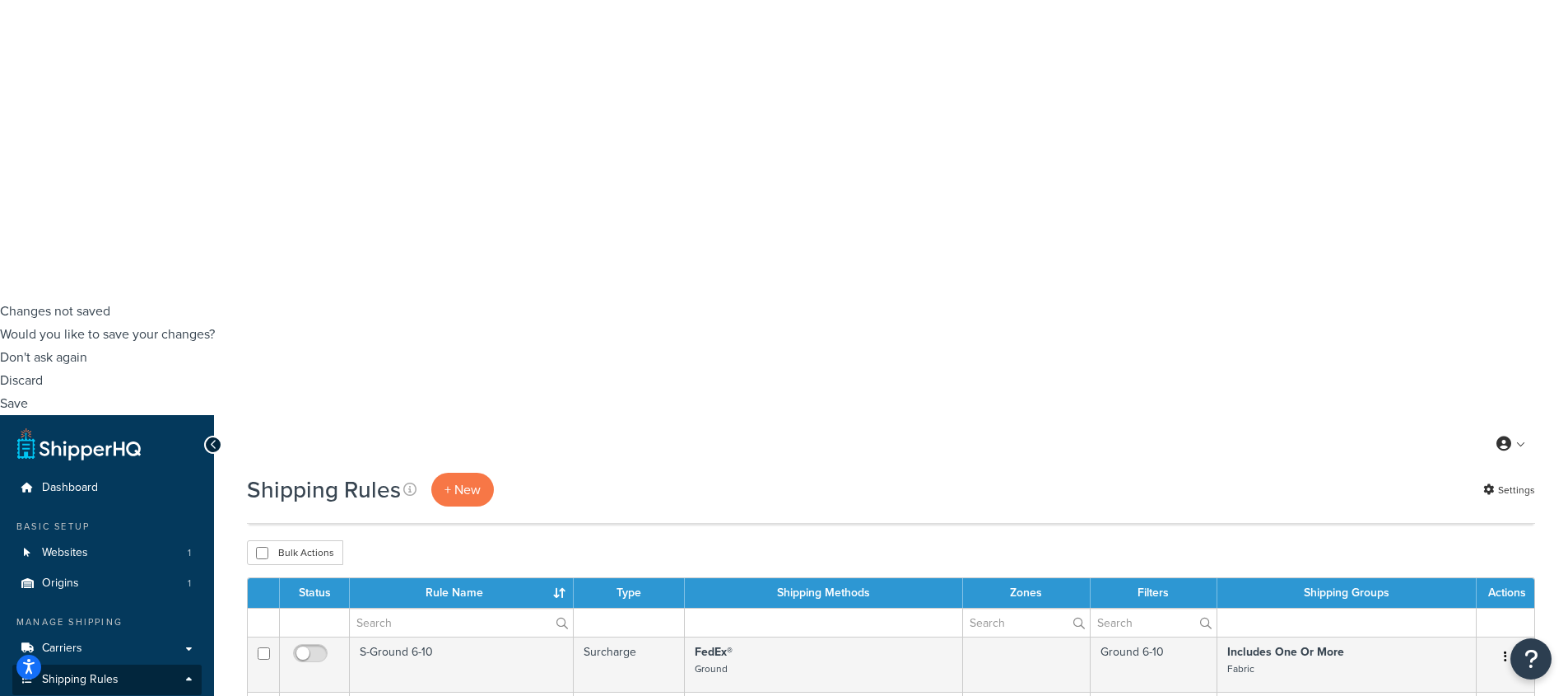
scroll to position [400, 0]
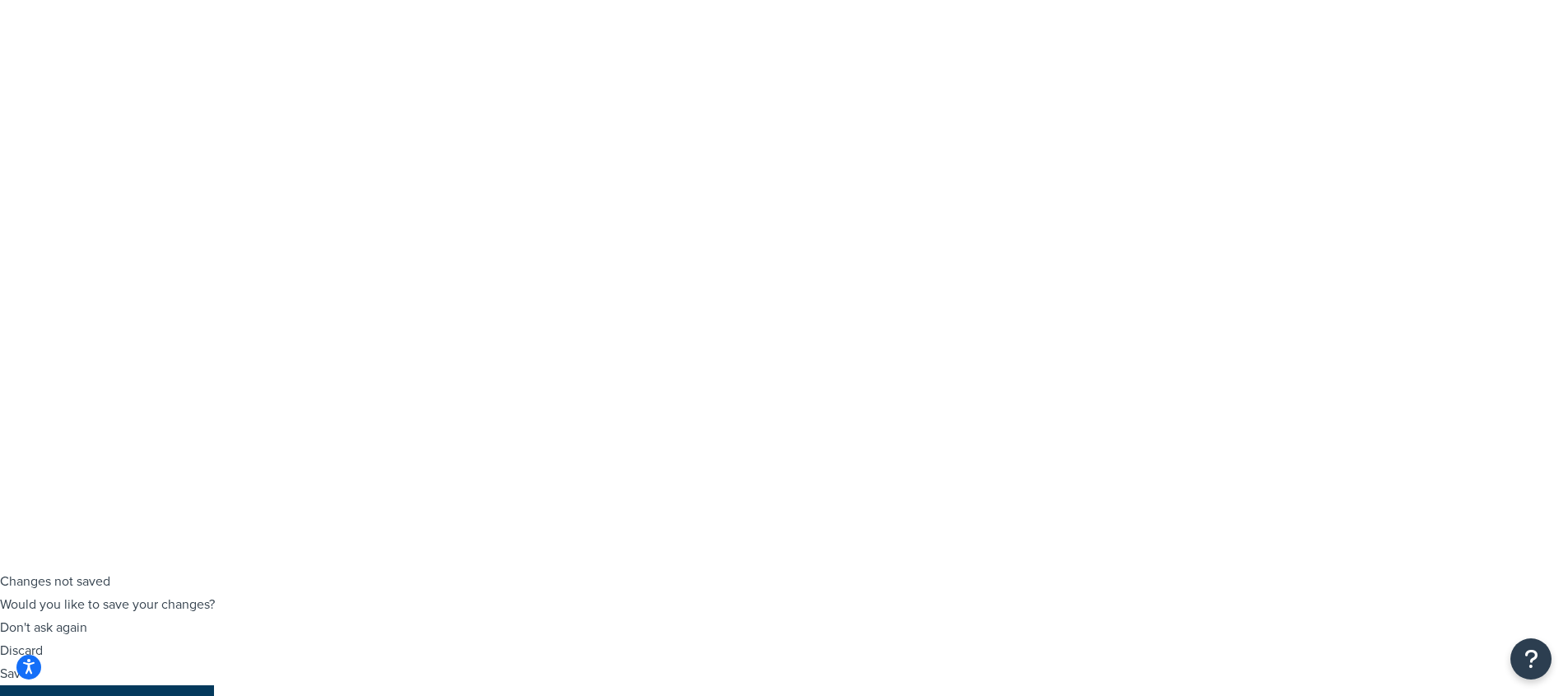
scroll to position [124, 0]
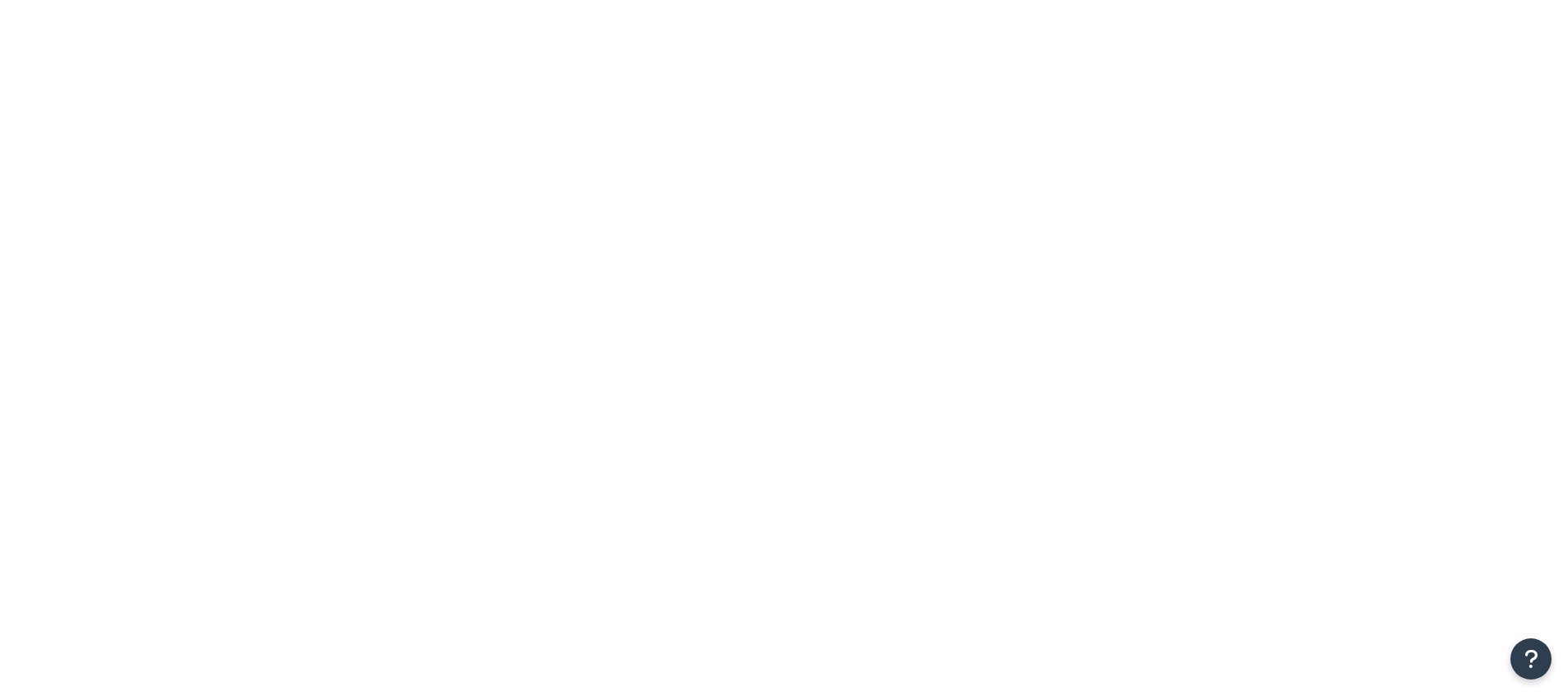
select select "SURCHARGE"
select select "ORDER"
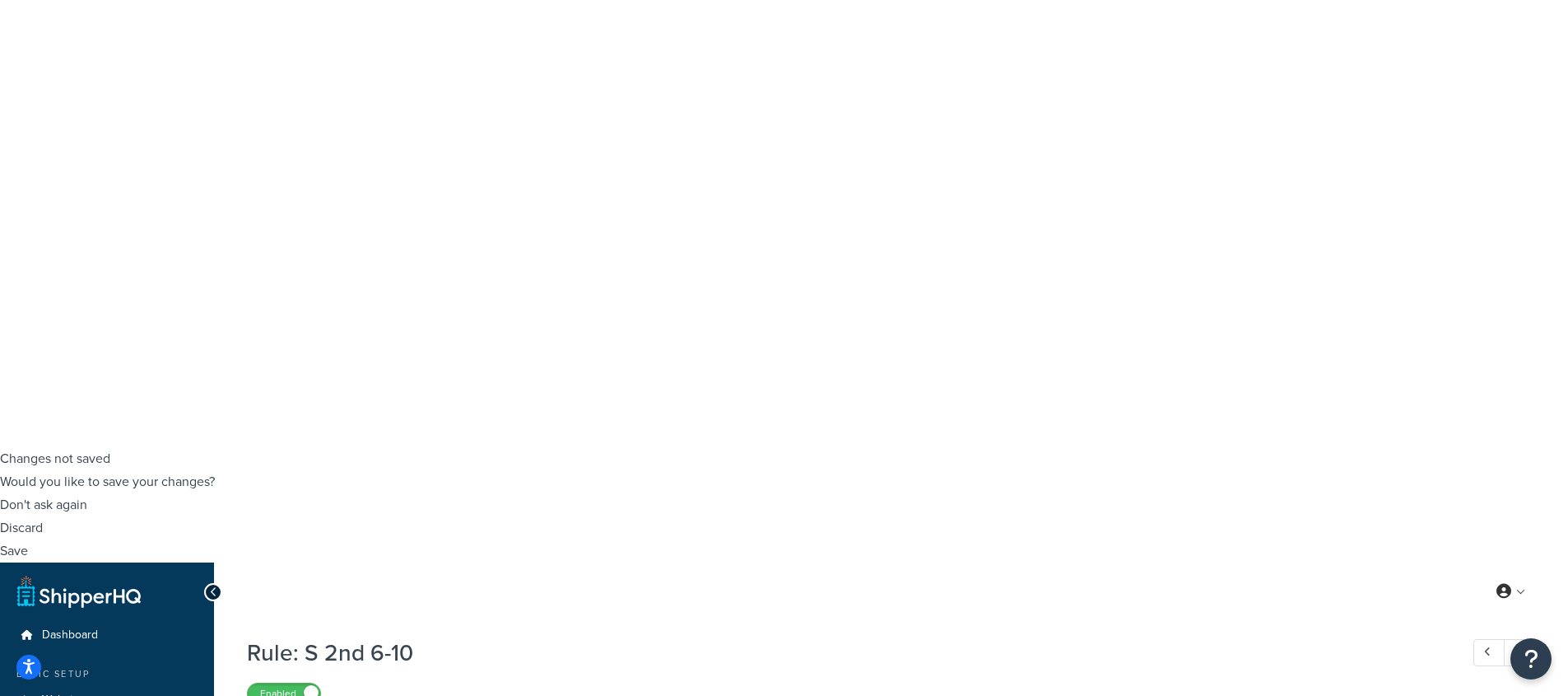
scroll to position [266, 0]
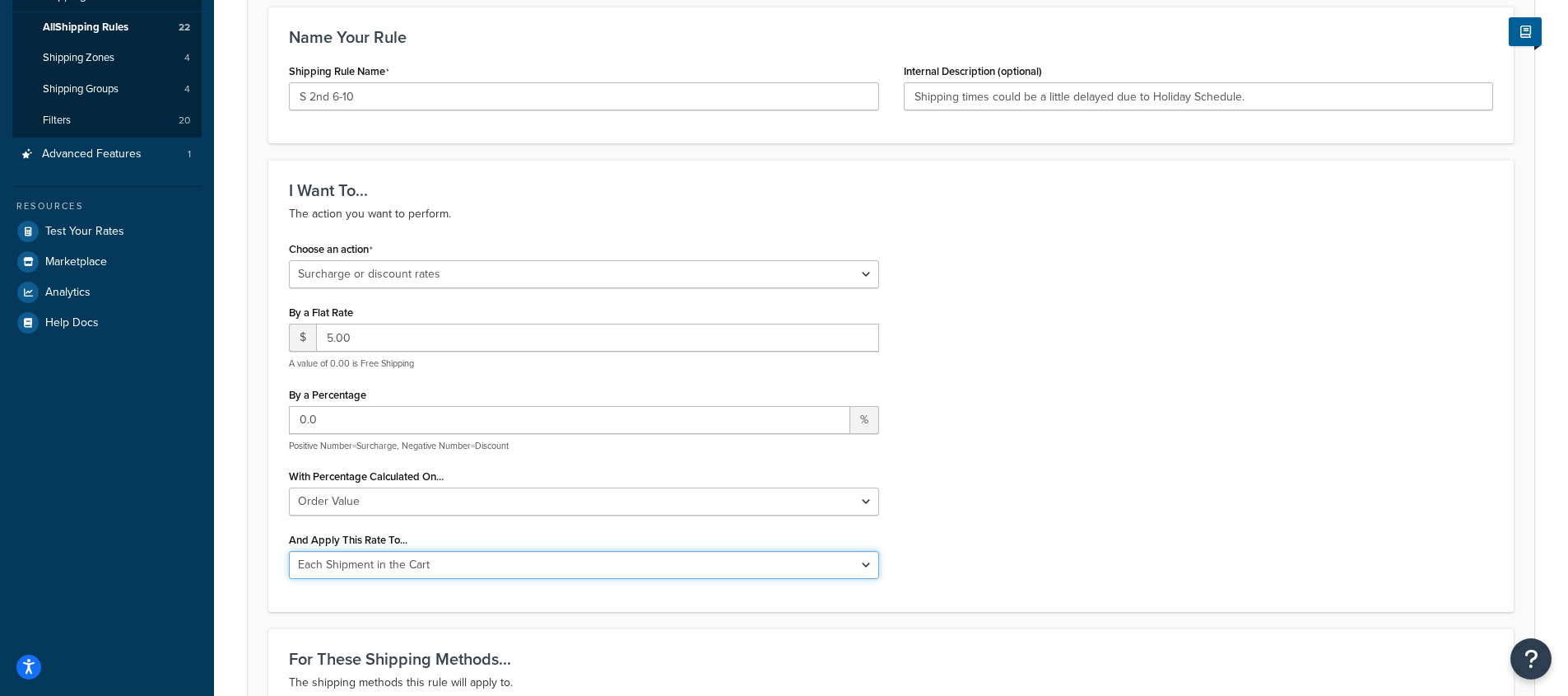
scroll to position [1078, 0]
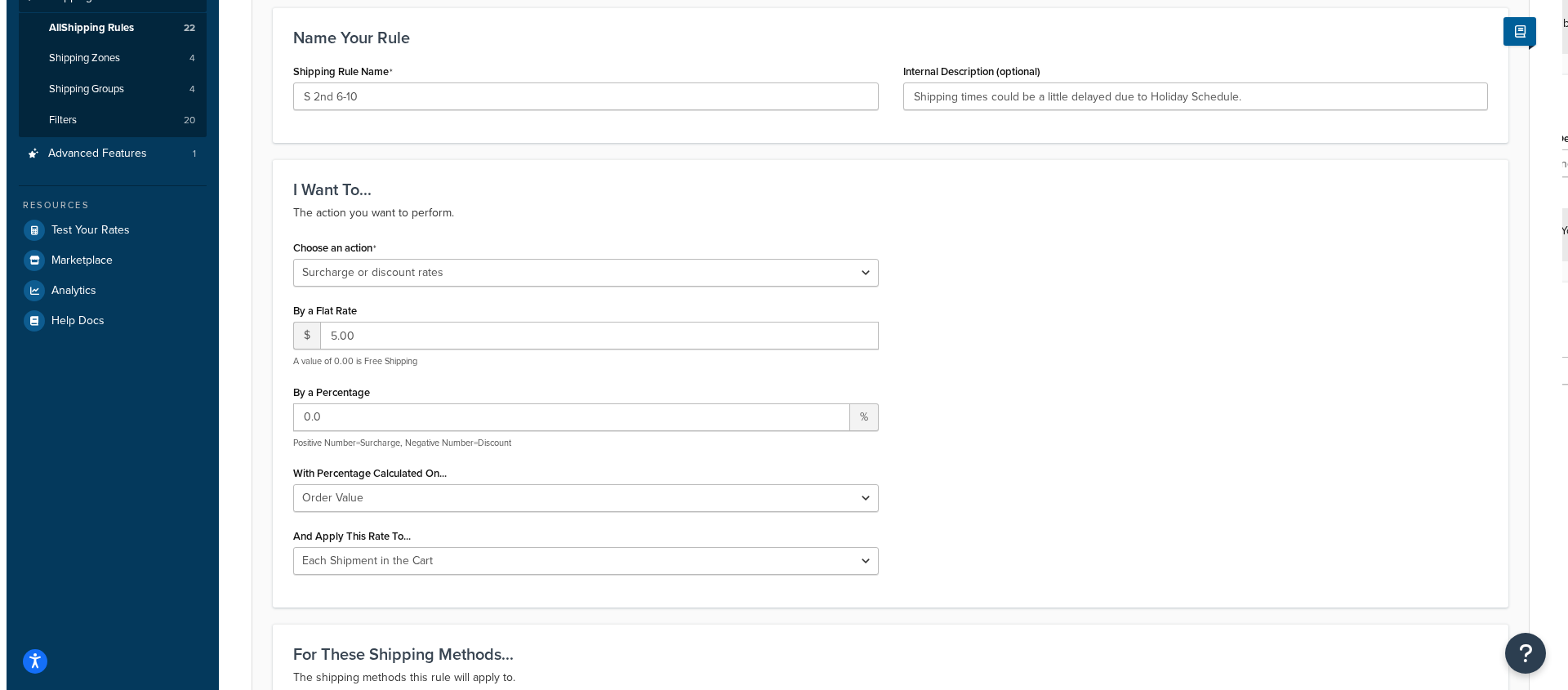
scroll to position [572, 0]
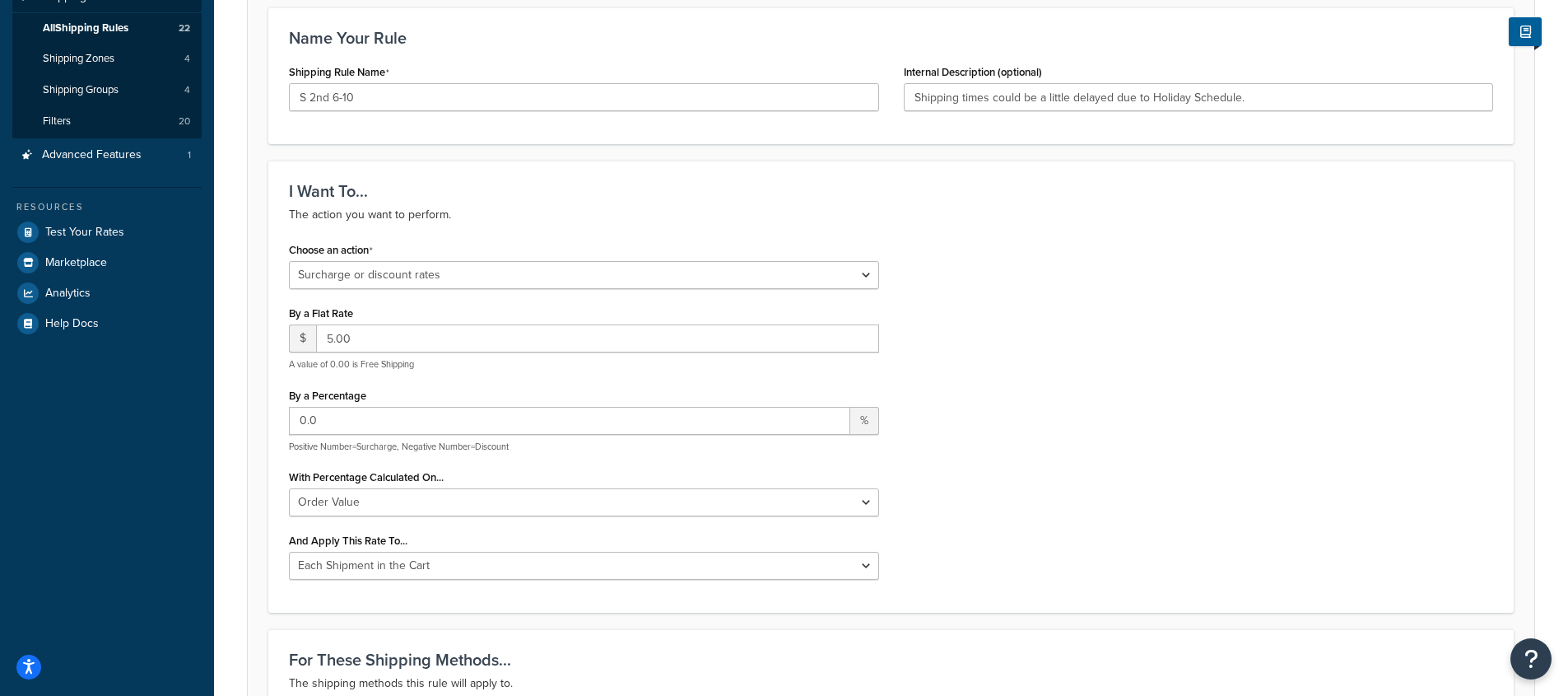
click at [560, 419] on div "Rule: S 2nd 6-10 Enabled Basic Setup Advanced Specify the action you would like…" at bounding box center [891, 681] width 1354 height 1766
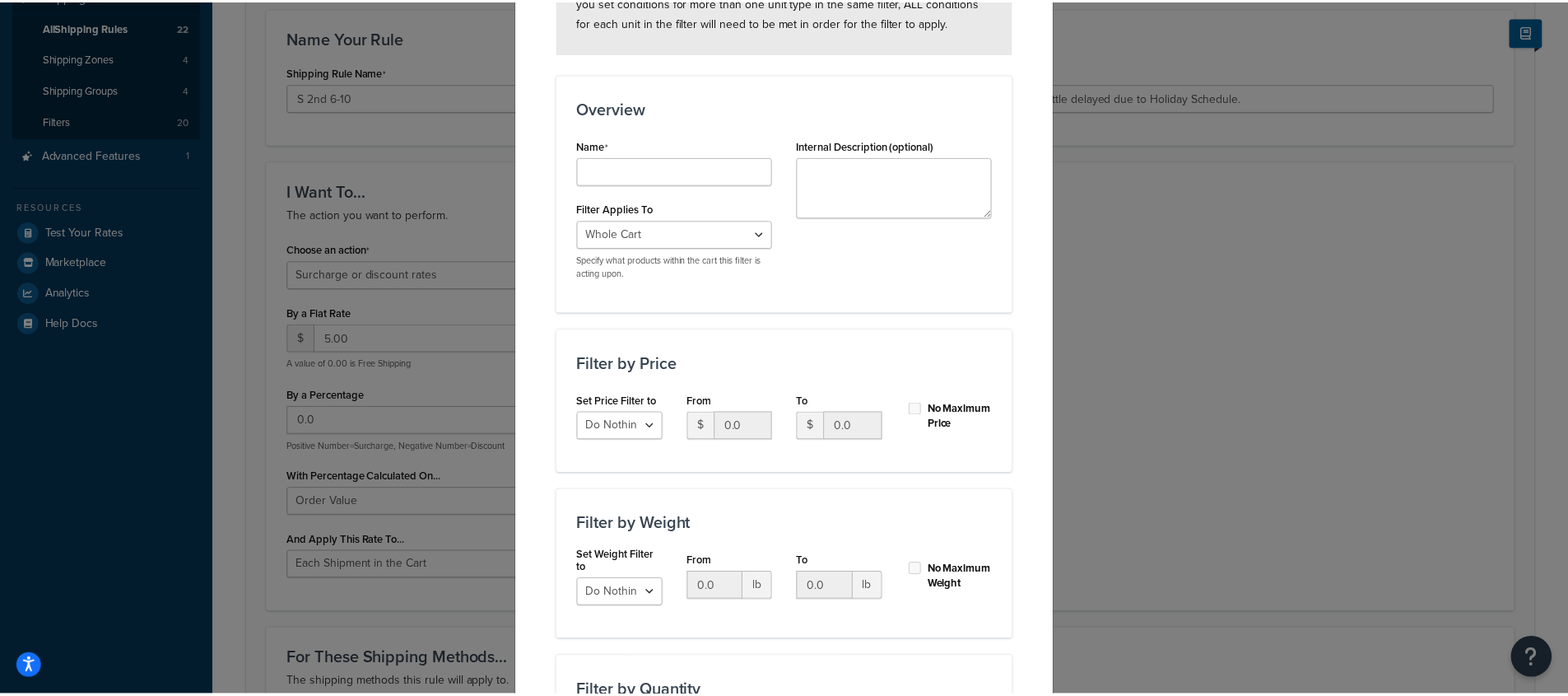
scroll to position [0, 0]
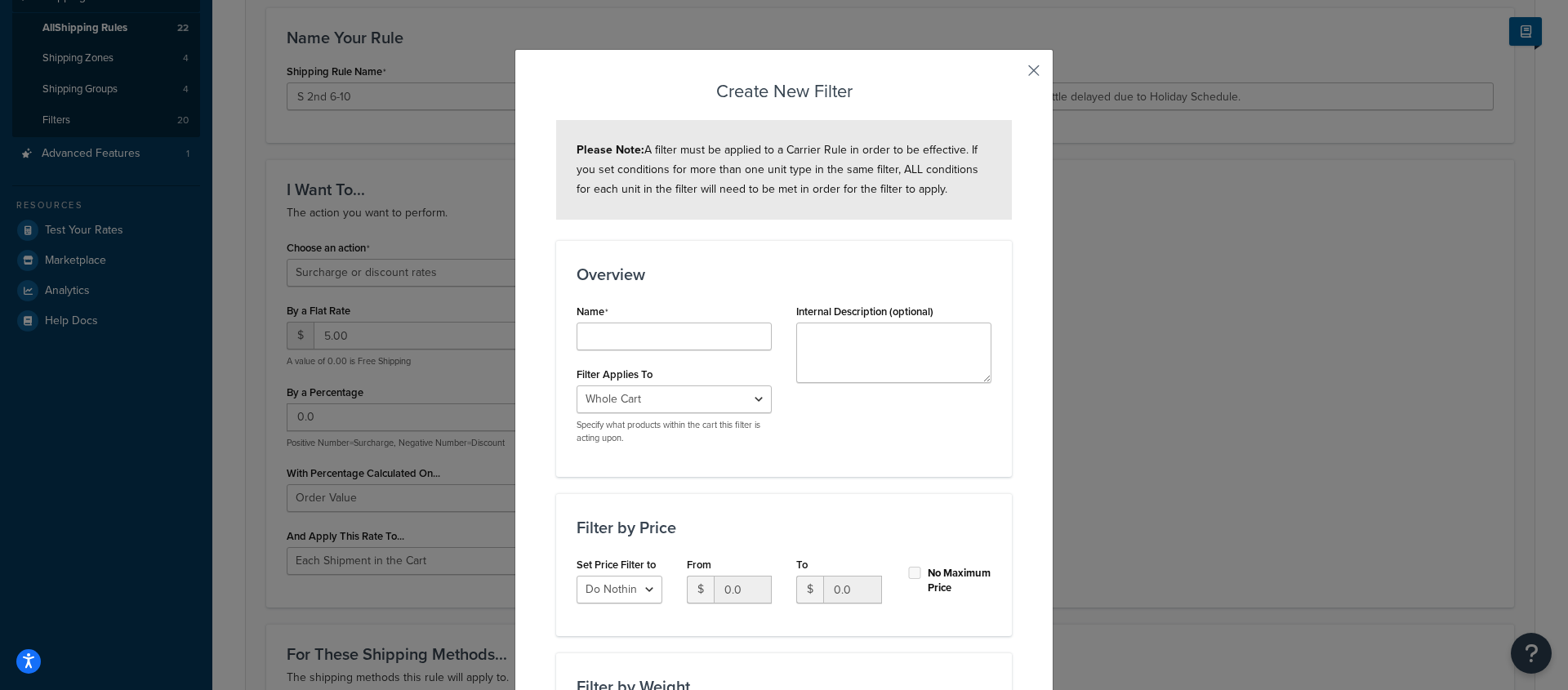
click at [1012, 74] on button "button" at bounding box center [1010, 76] width 4 height 4
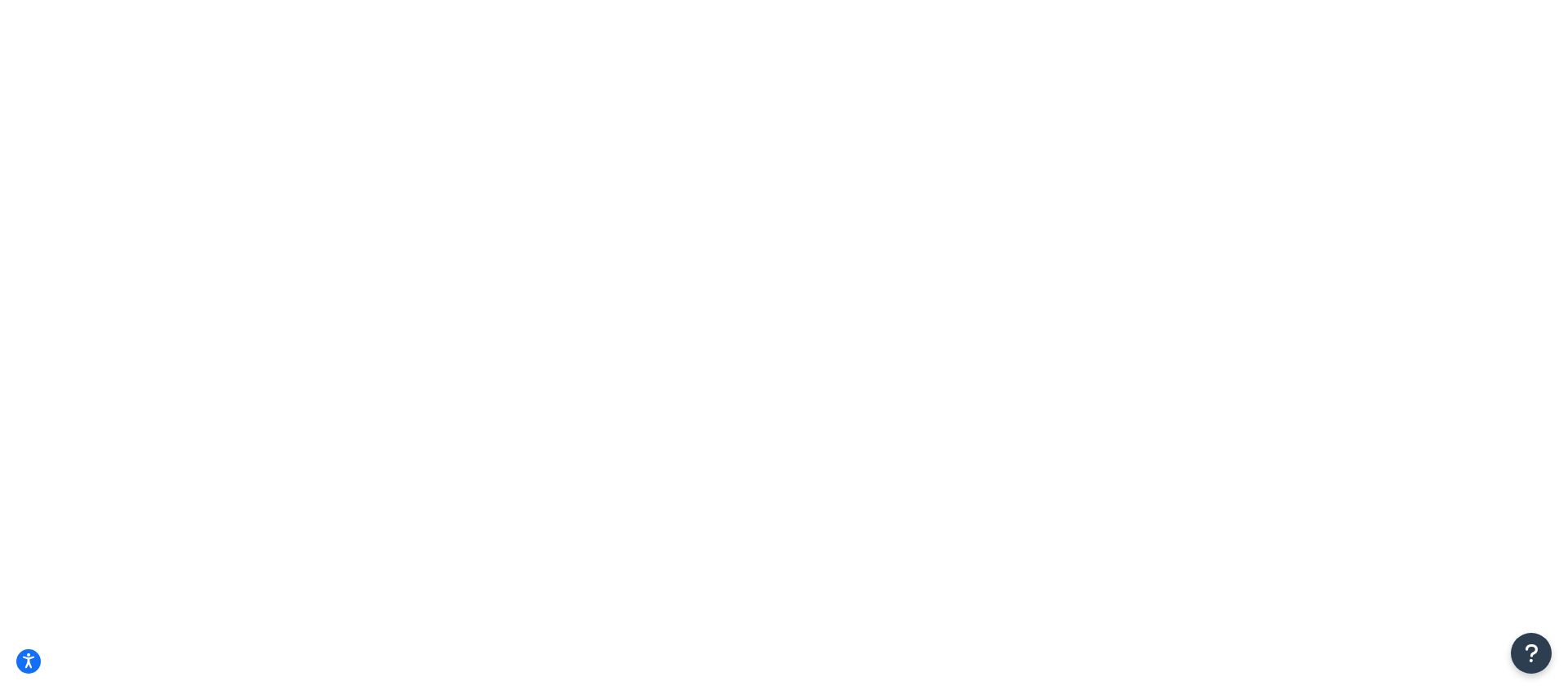
select select "SURCHARGE"
select select "ORDER"
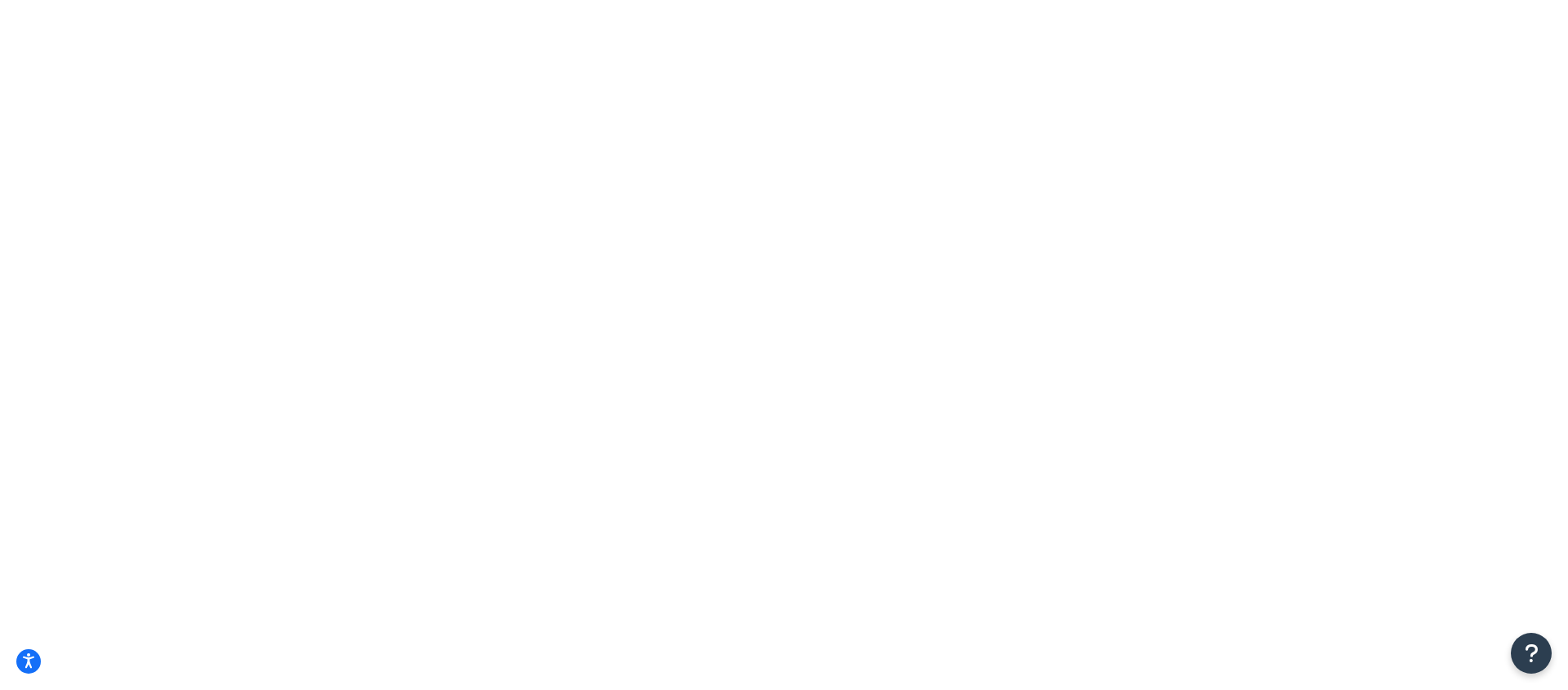
checkbox input "true"
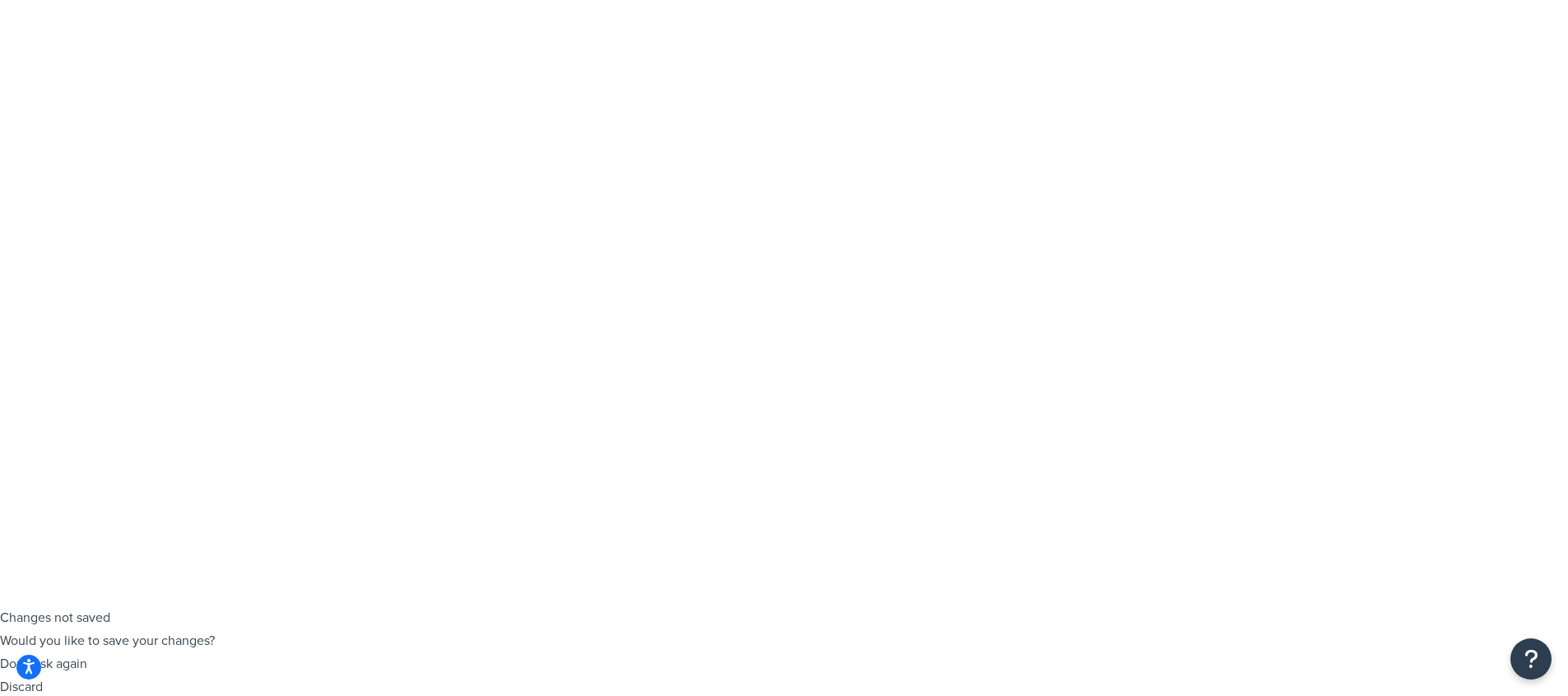
scroll to position [225, 0]
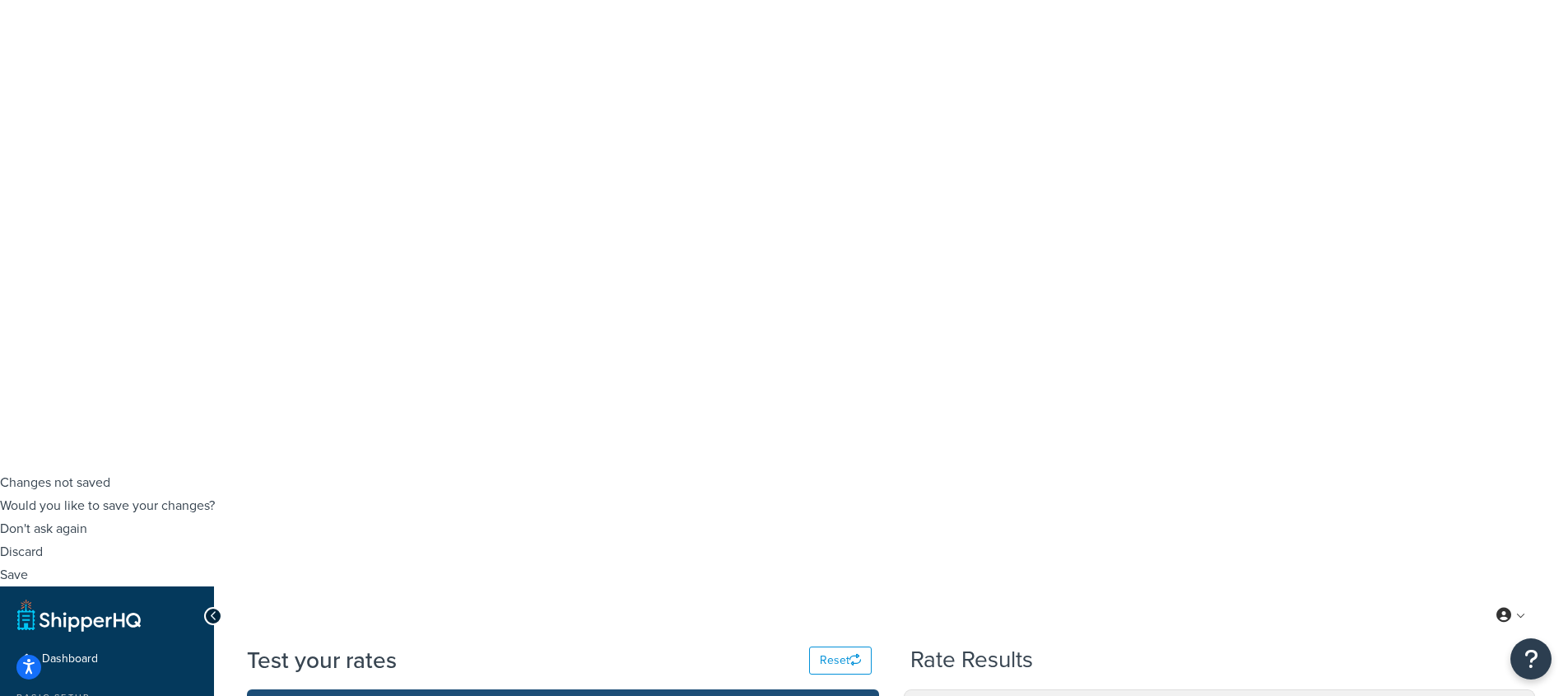
type input "6"
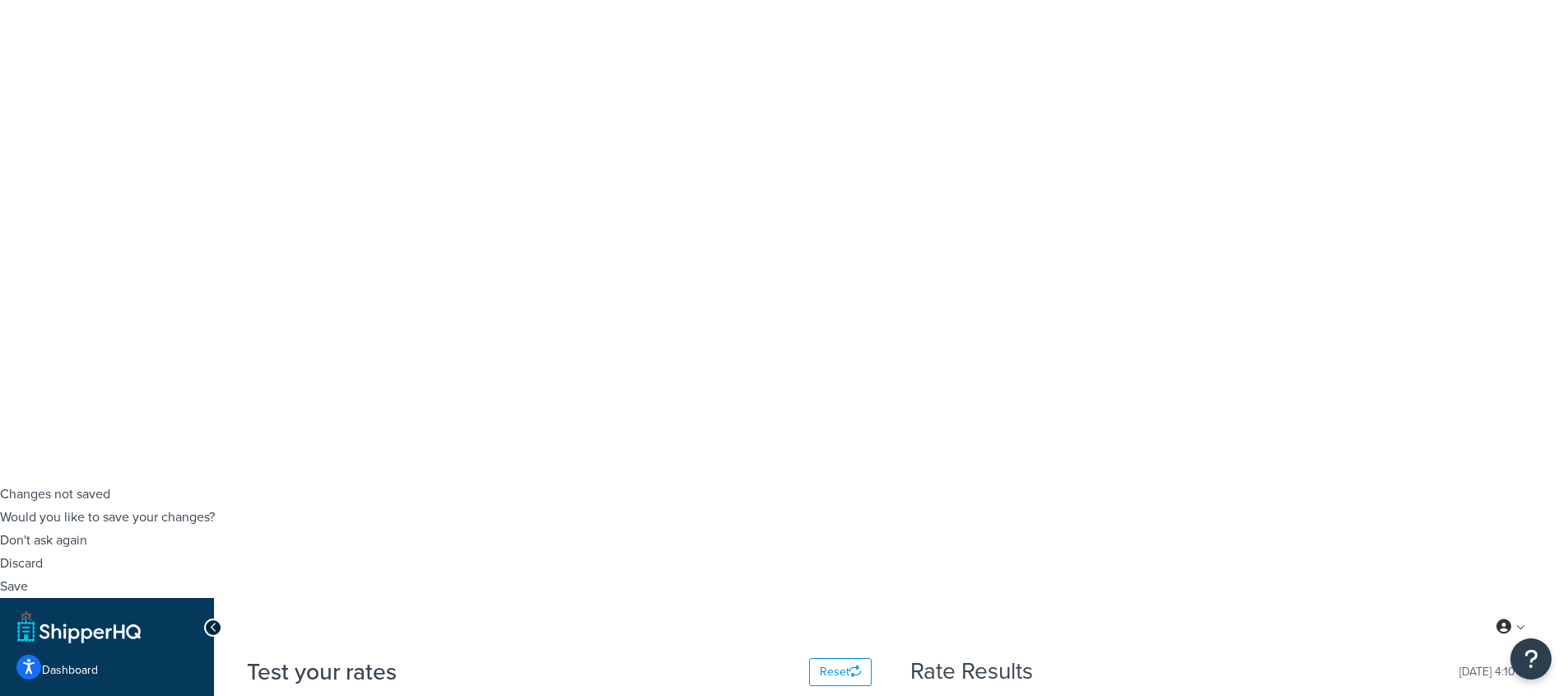
scroll to position [0, 0]
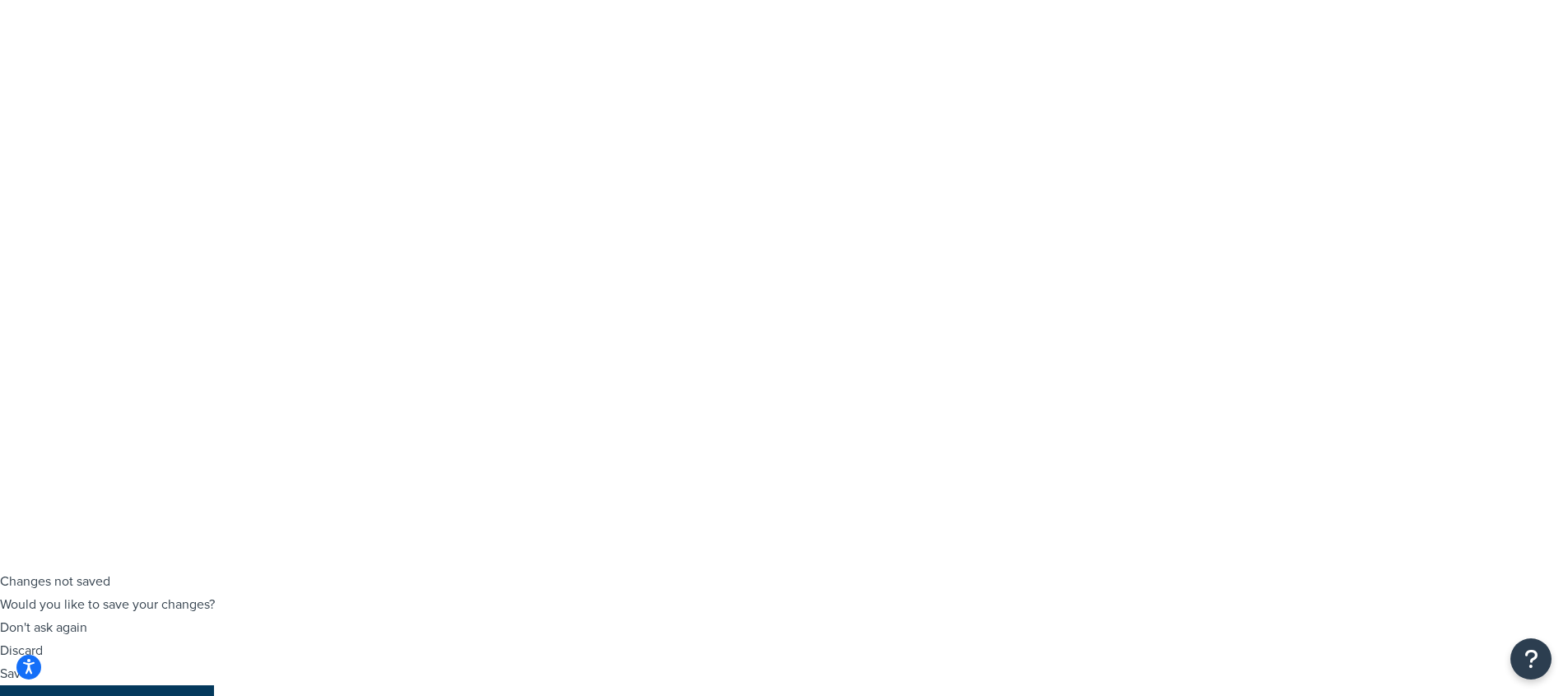
scroll to position [128, 0]
drag, startPoint x: 1330, startPoint y: 418, endPoint x: 1497, endPoint y: 414, distance: 167.0
drag, startPoint x: 1337, startPoint y: 481, endPoint x: 1372, endPoint y: 483, distance: 35.1
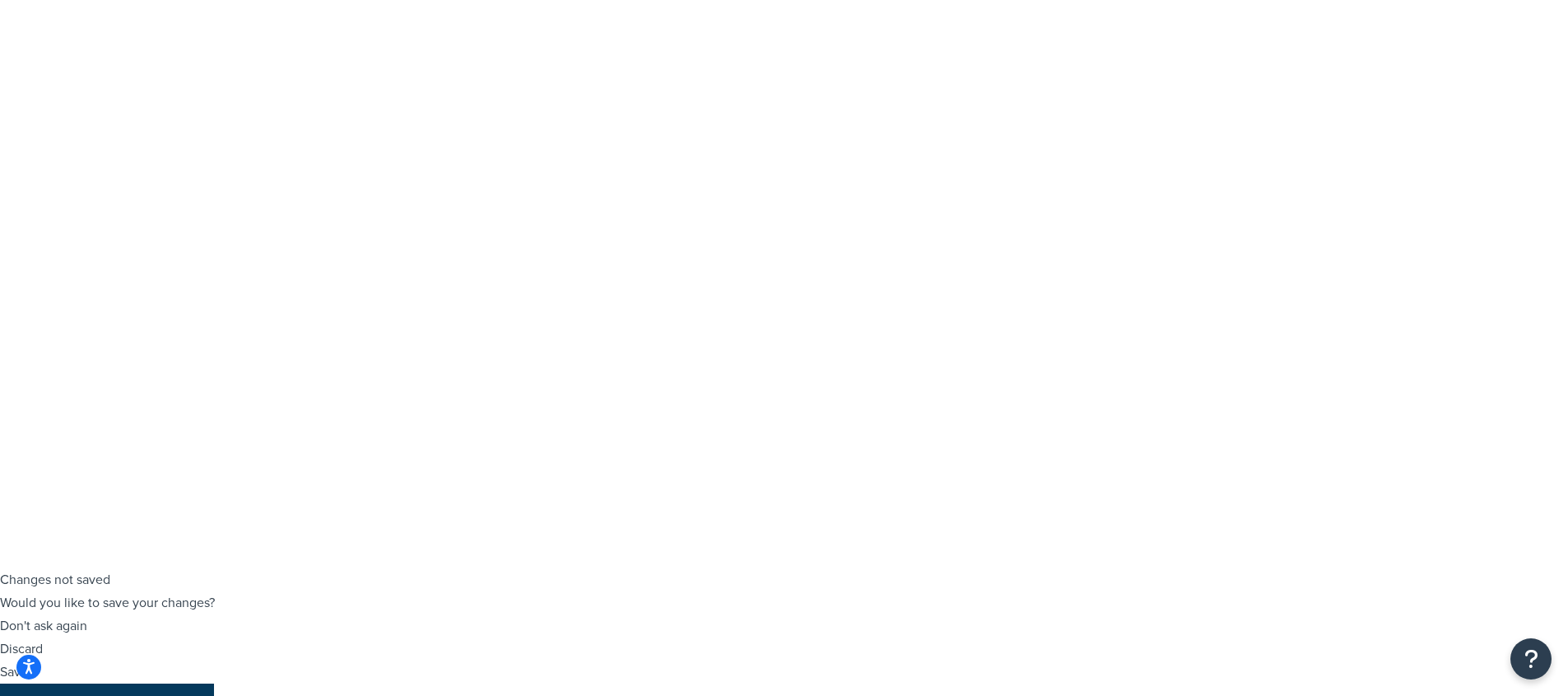
drag, startPoint x: 1457, startPoint y: 474, endPoint x: 1496, endPoint y: 477, distance: 39.1
drag, startPoint x: 1440, startPoint y: 438, endPoint x: 1491, endPoint y: 438, distance: 51.0
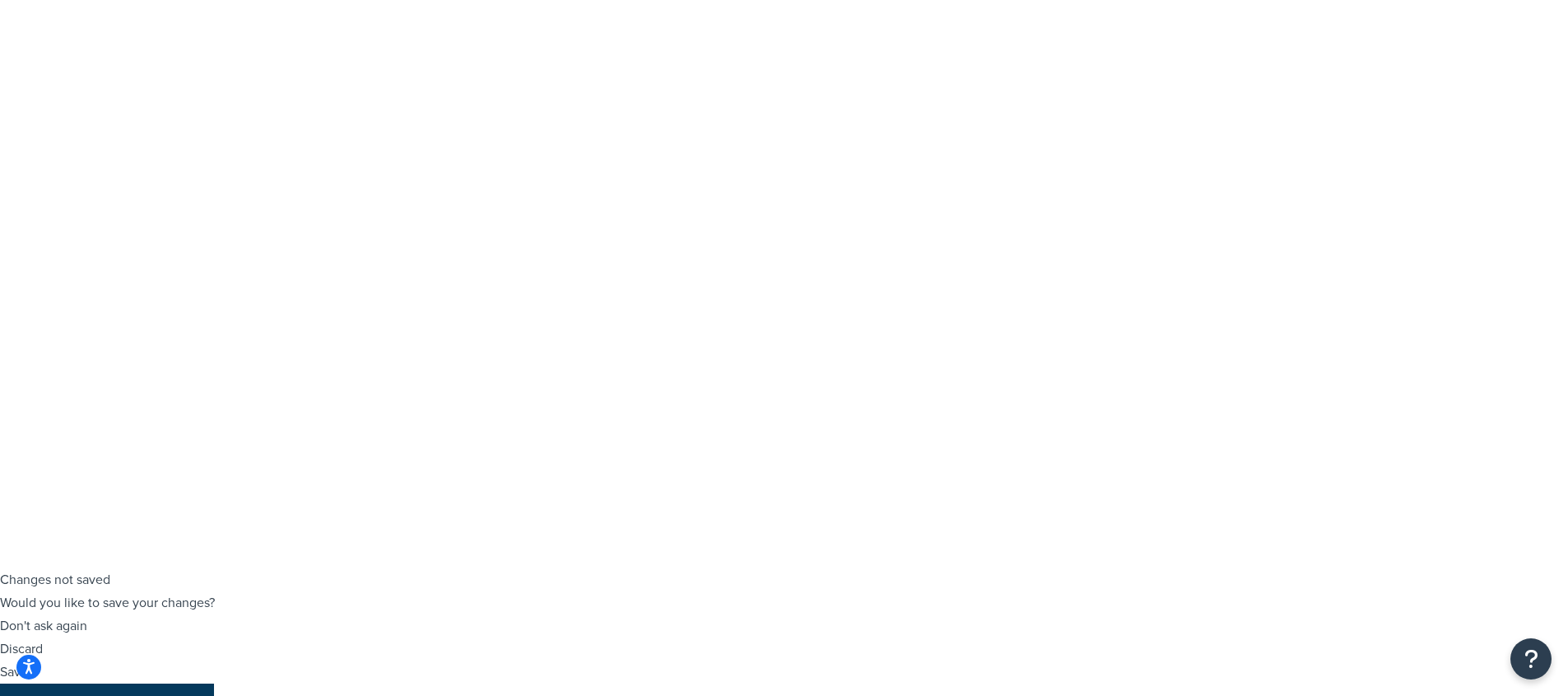
drag, startPoint x: 1494, startPoint y: 438, endPoint x: 934, endPoint y: 424, distance: 560.2
drag, startPoint x: 932, startPoint y: 424, endPoint x: 940, endPoint y: 417, distance: 10.6
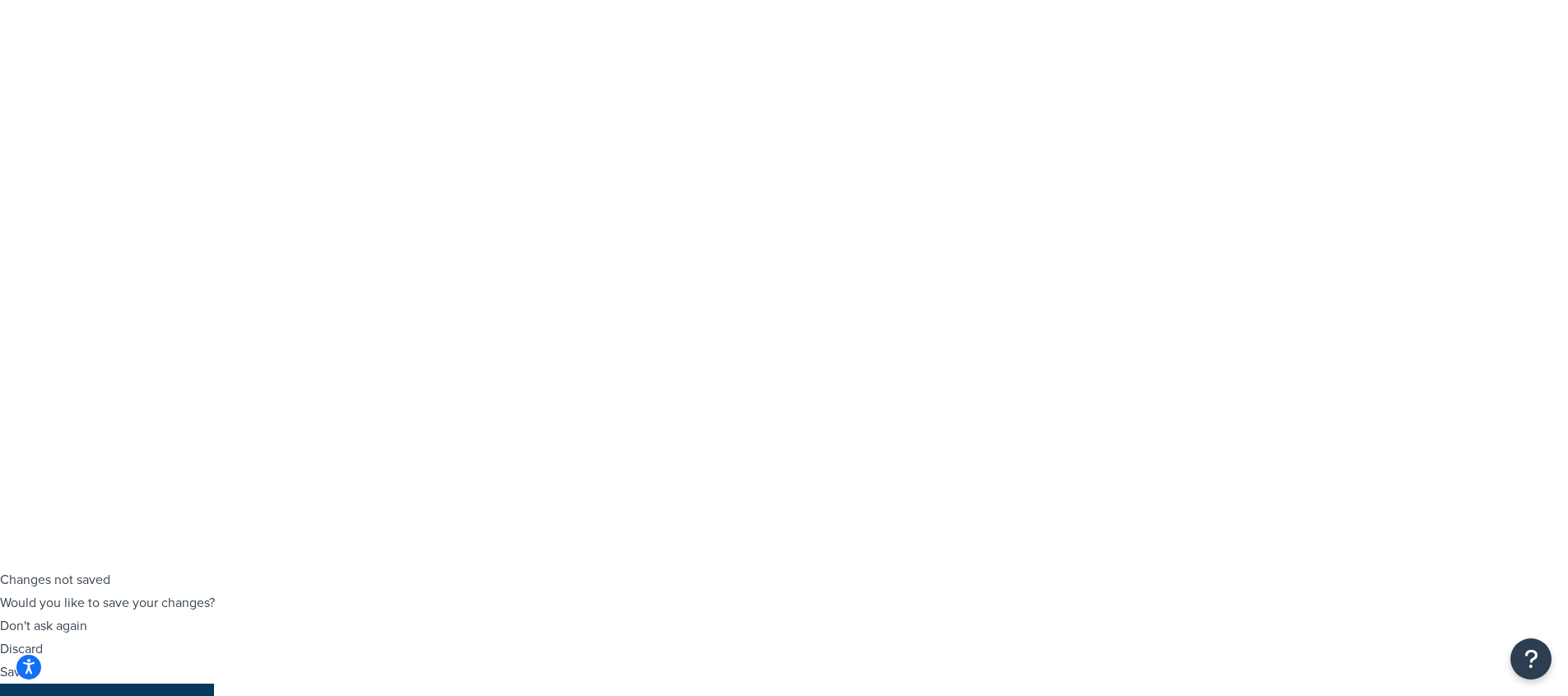
drag, startPoint x: 941, startPoint y: 415, endPoint x: 1505, endPoint y: 437, distance: 564.4
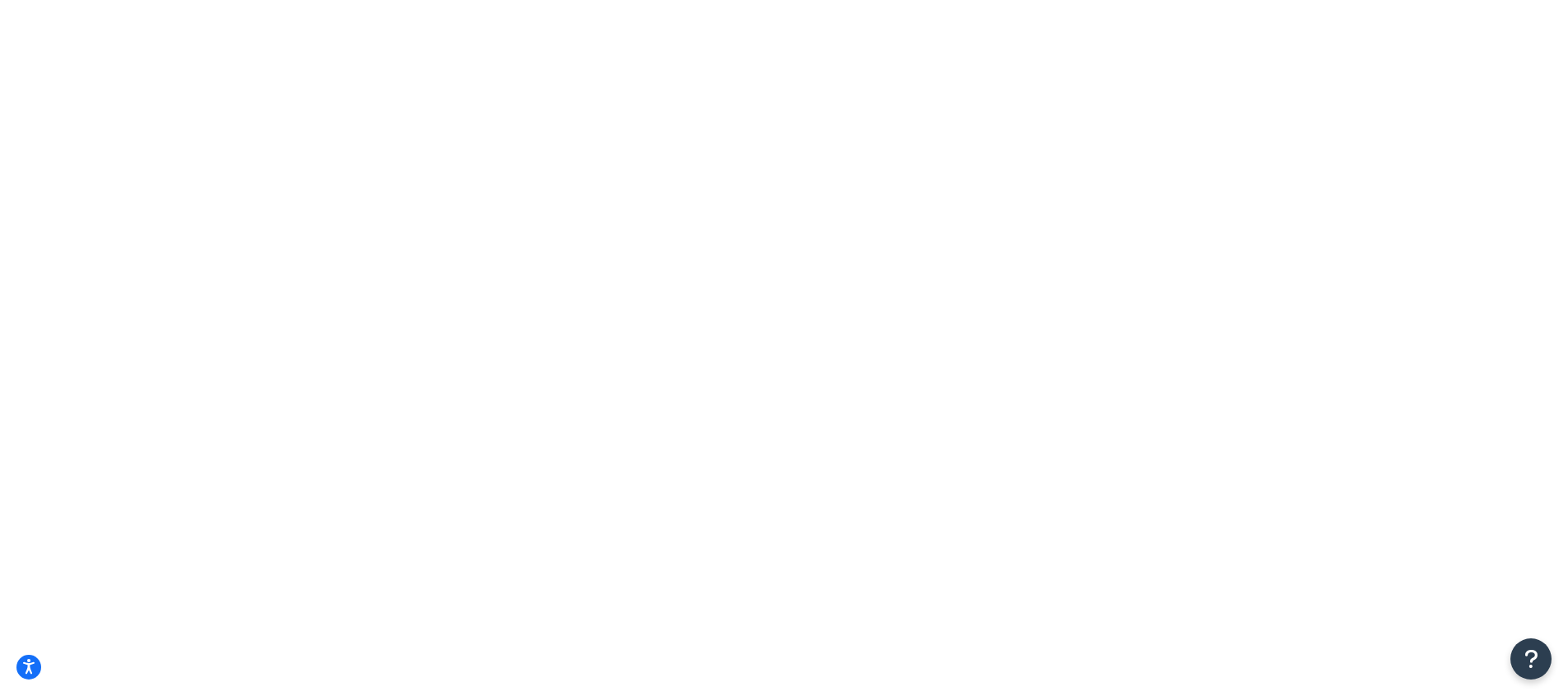
drag, startPoint x: 1552, startPoint y: 494, endPoint x: 586, endPoint y: 401, distance: 970.5
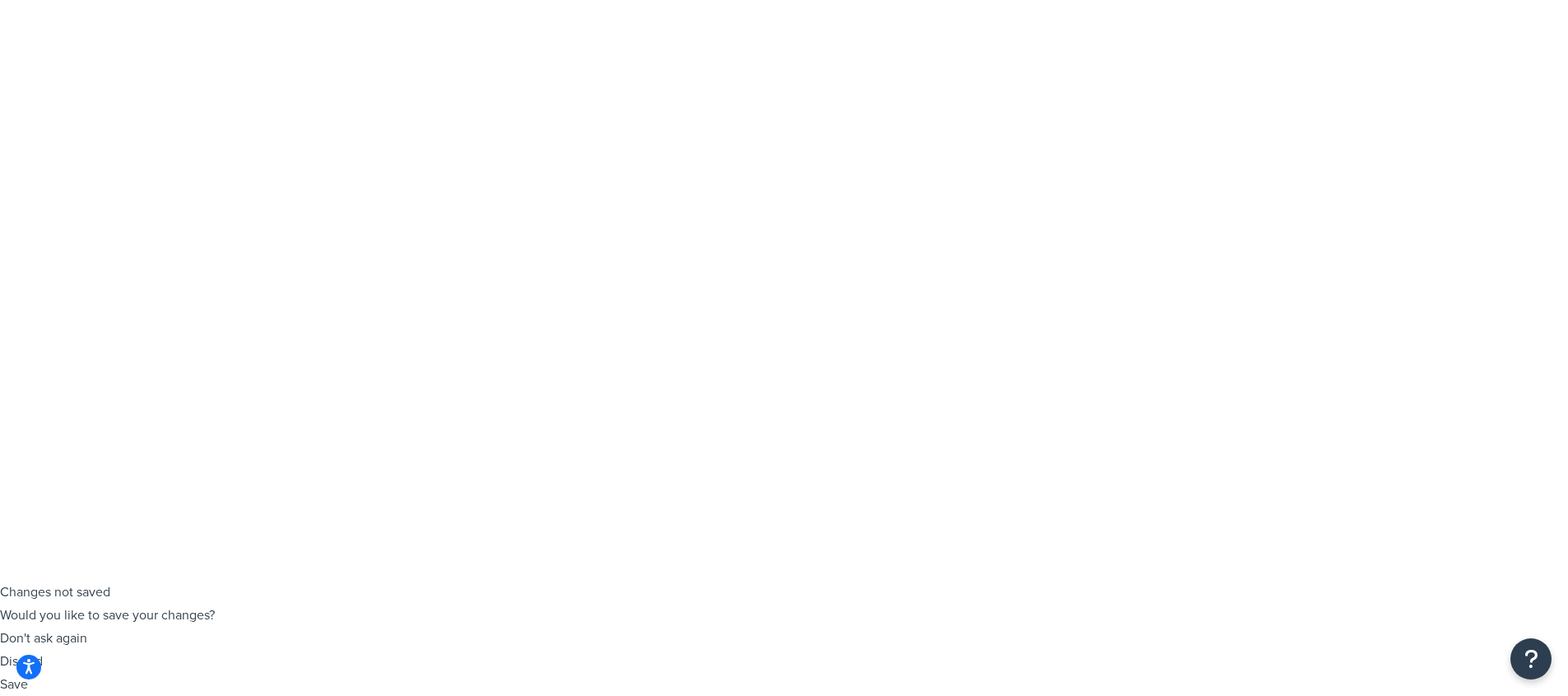
scroll to position [95, 0]
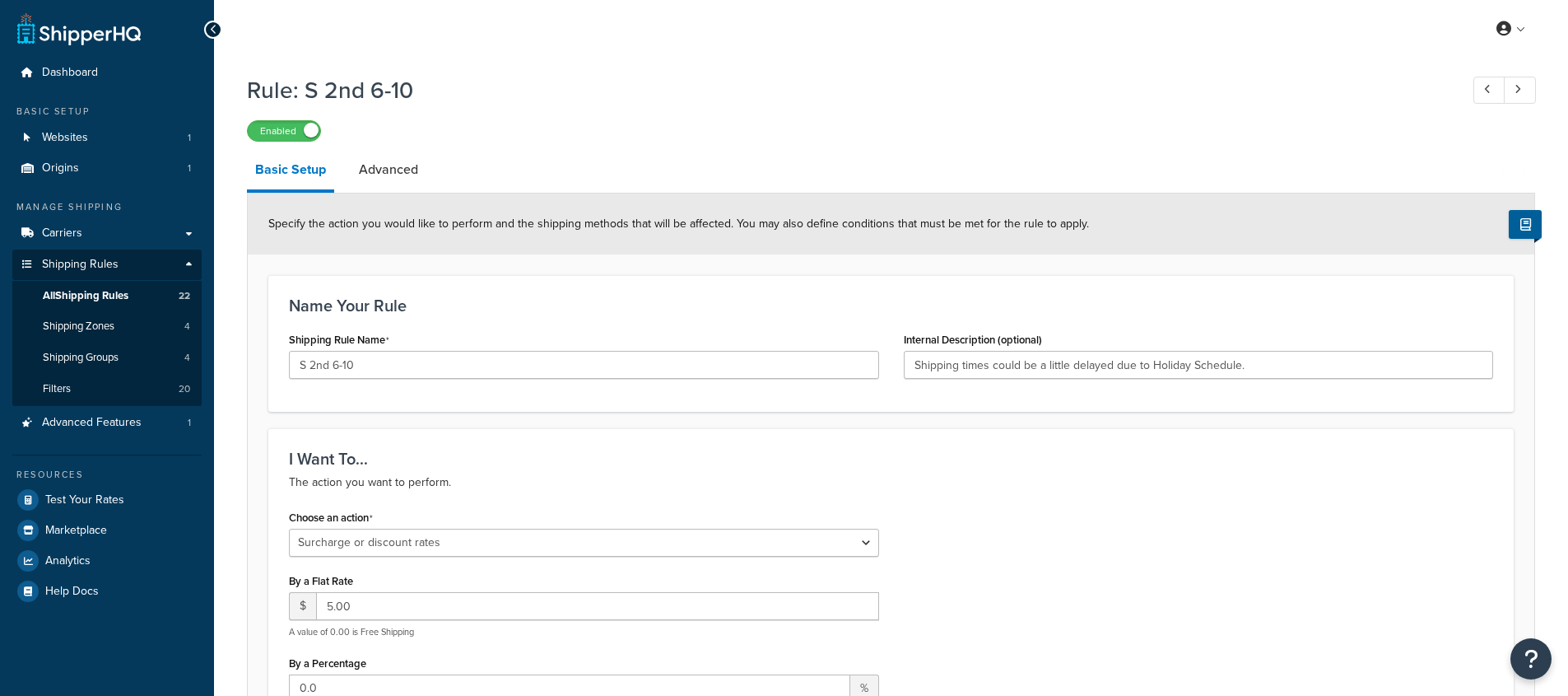
select select "SURCHARGE"
select select "ORDER"
click at [85, 299] on span "All Shipping Rules" at bounding box center [85, 296] width 85 height 14
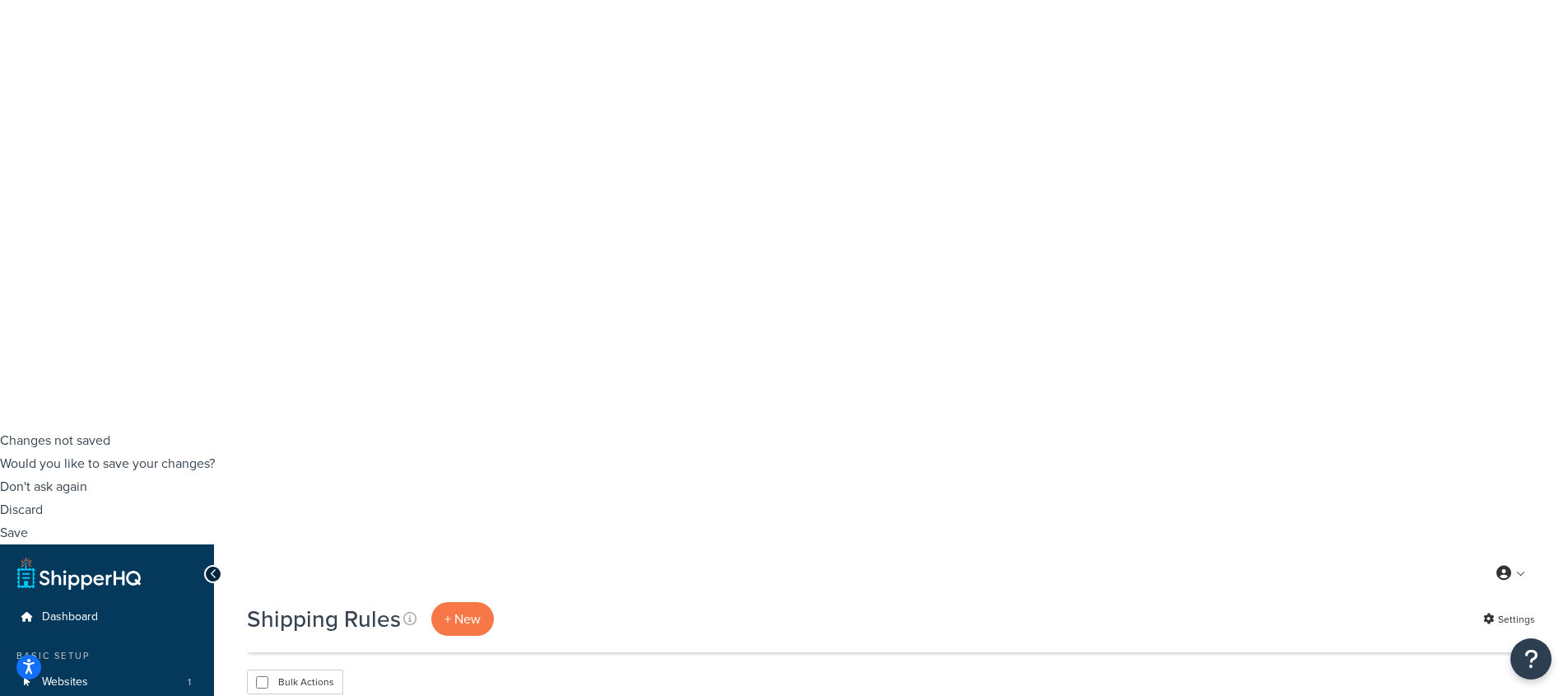
scroll to position [246, 0]
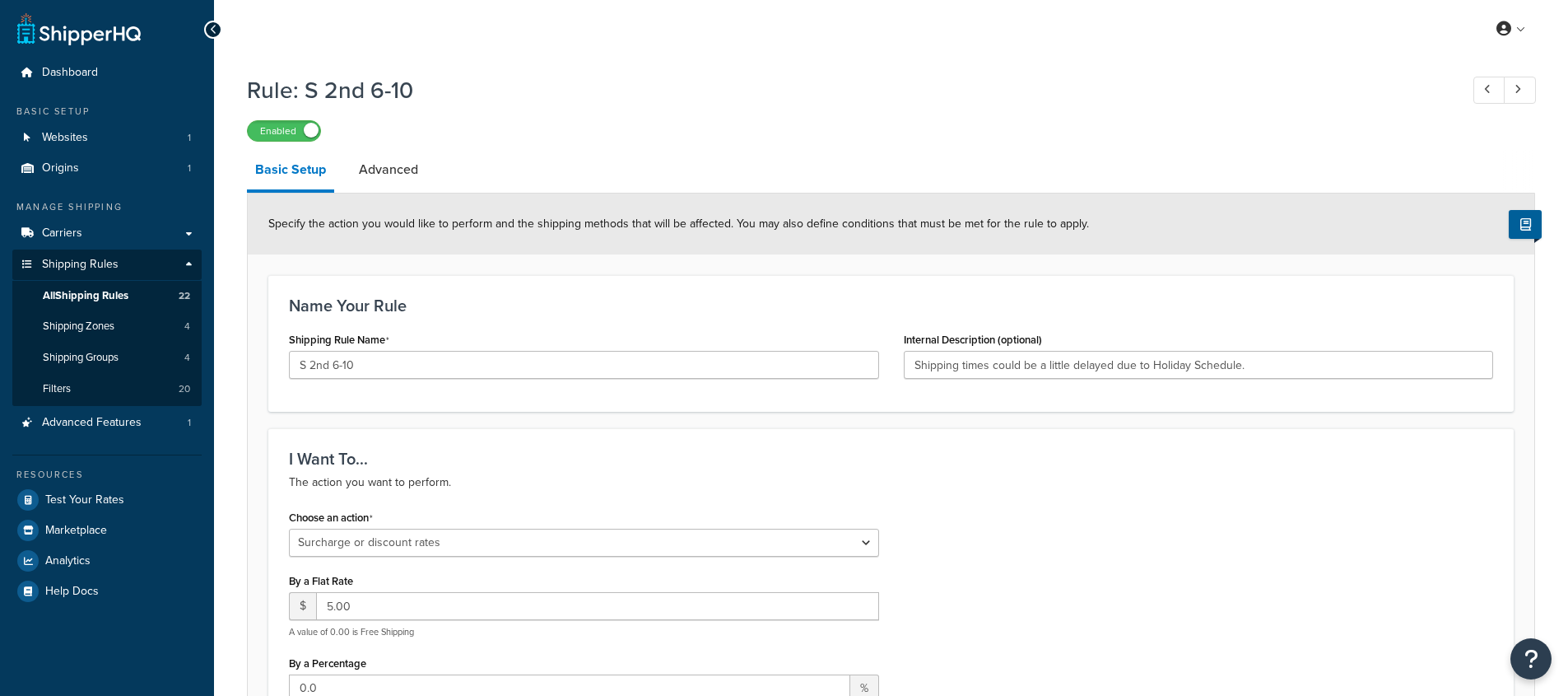
select select "SURCHARGE"
select select "ORDER"
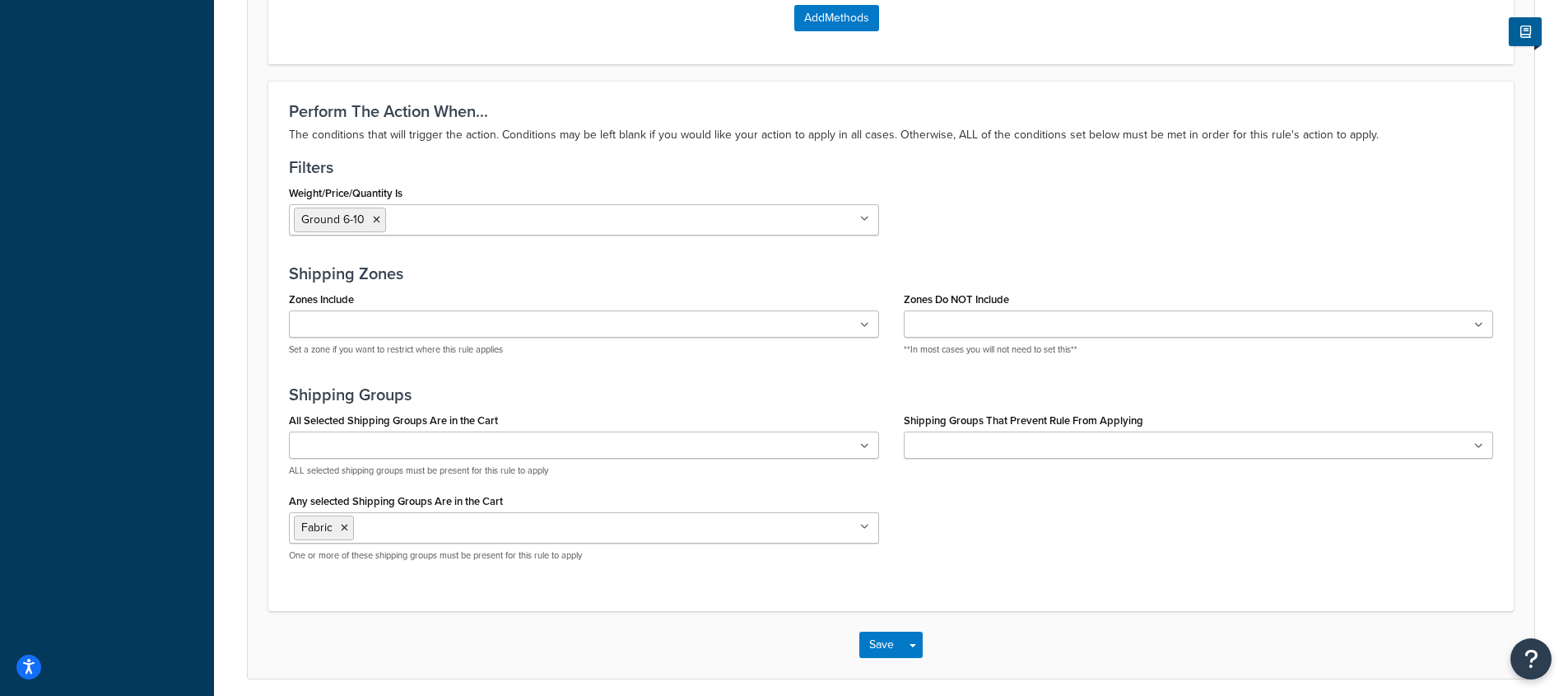
scroll to position [1091, 0]
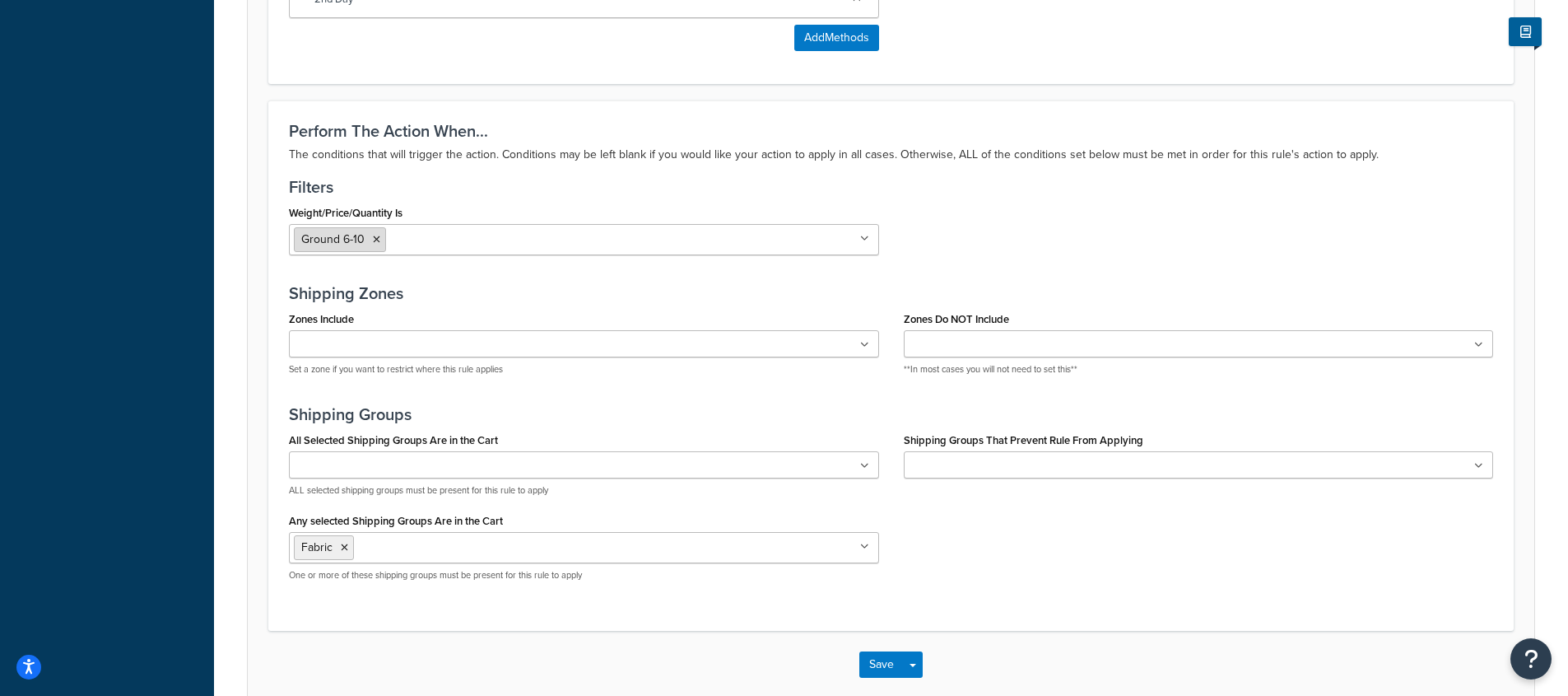
drag, startPoint x: 342, startPoint y: 240, endPoint x: 362, endPoint y: 238, distance: 20.1
click at [362, 238] on span "Ground 6-10" at bounding box center [333, 240] width 63 height 18
drag, startPoint x: 363, startPoint y: 238, endPoint x: 382, endPoint y: 261, distance: 29.8
click at [334, 239] on span "Ground 6-10" at bounding box center [333, 240] width 63 height 18
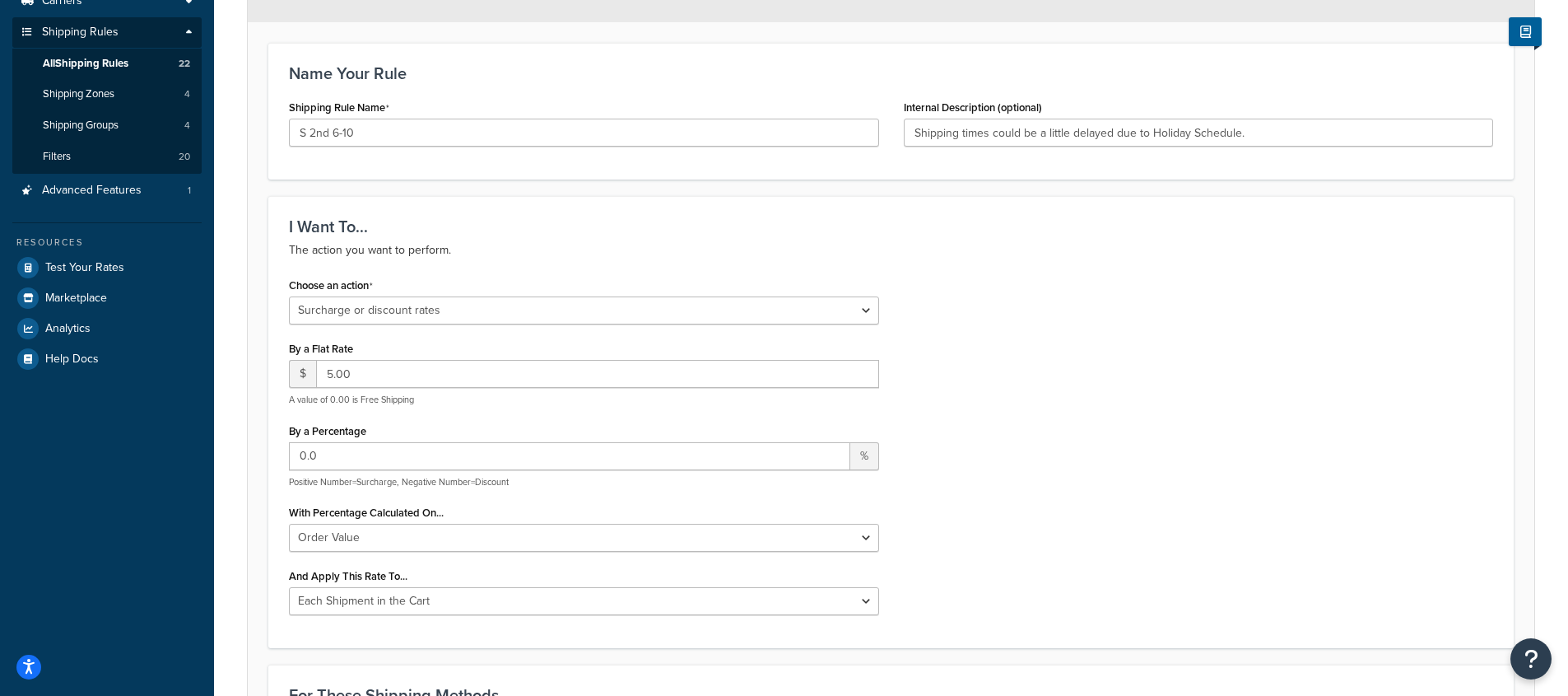
scroll to position [0, 0]
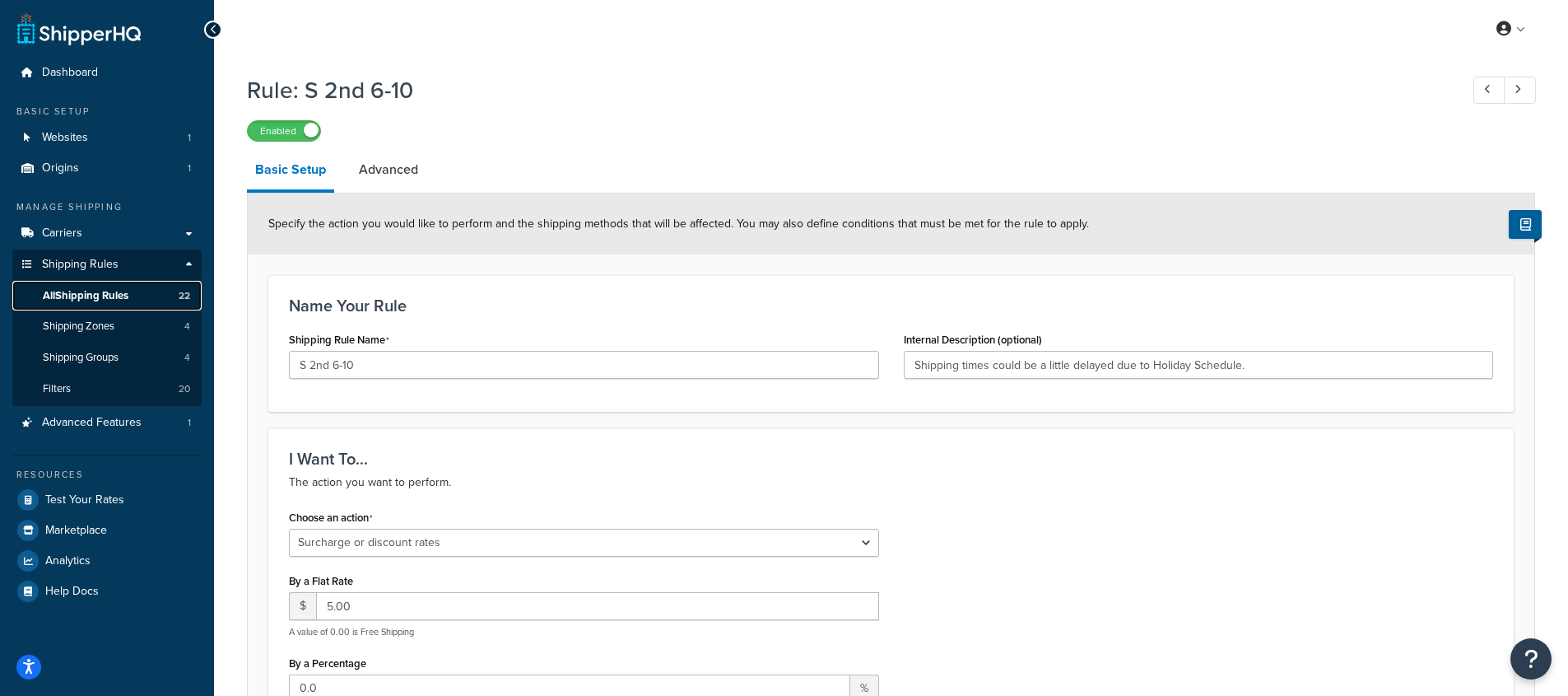
click at [124, 303] on link "All Shipping Rules 22" at bounding box center [107, 296] width 190 height 30
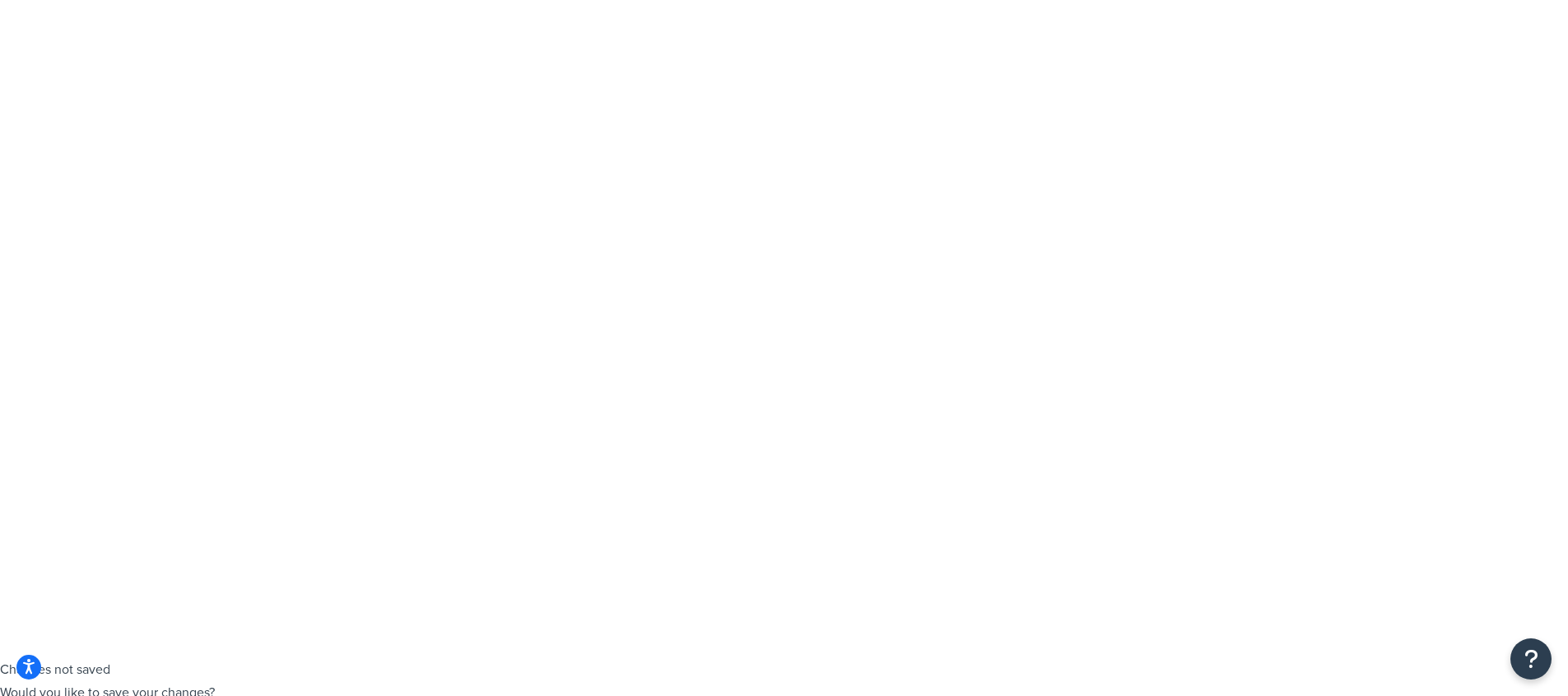
scroll to position [37, 0]
checkbox input "false"
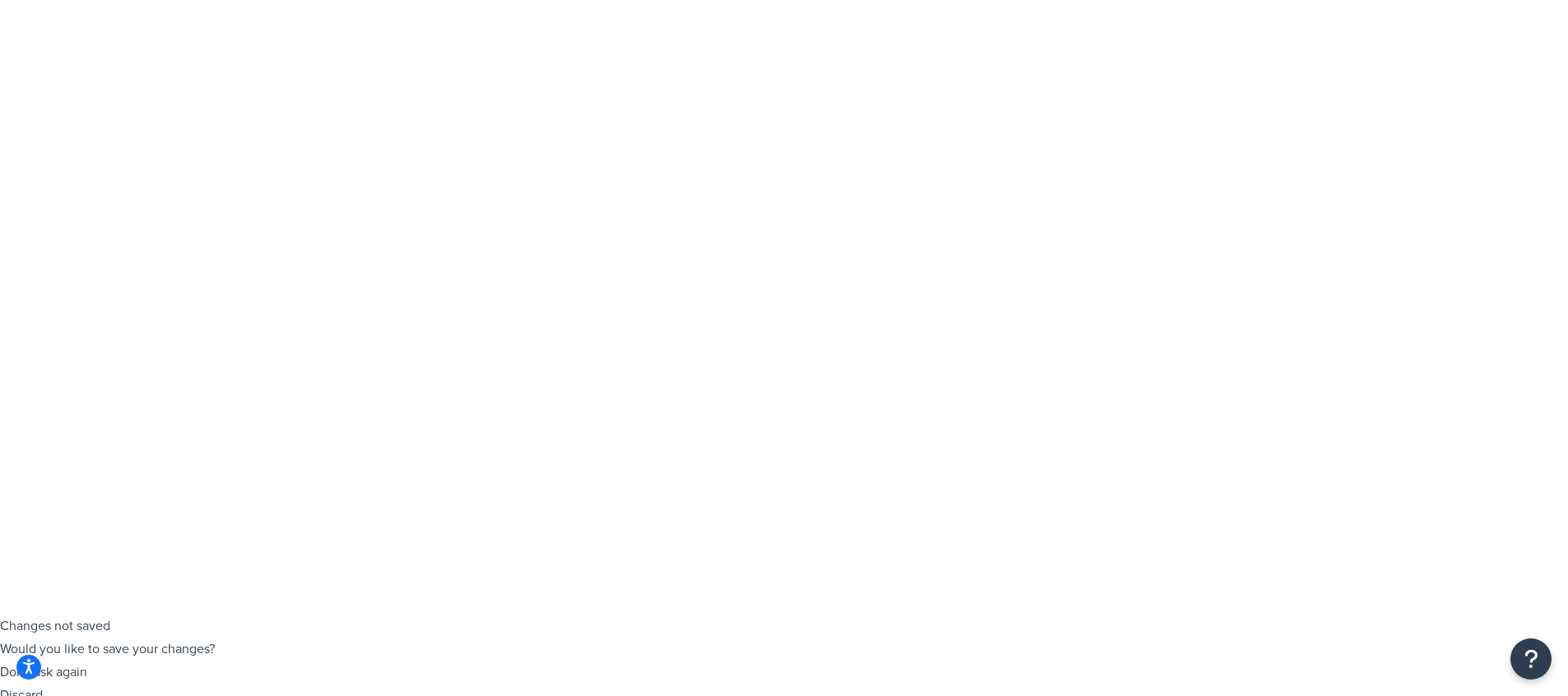
scroll to position [0, 0]
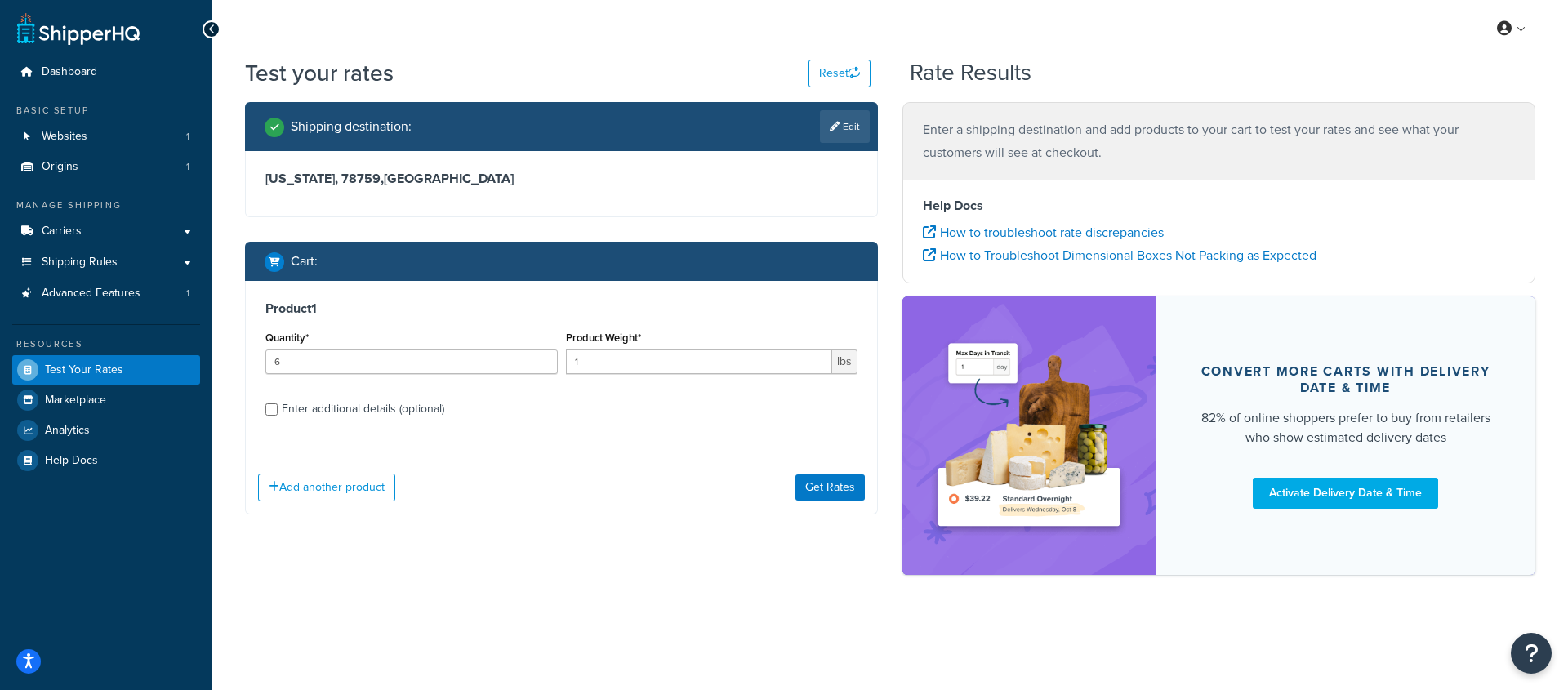
type input "6"
click at [371, 404] on div "Enter additional details (optional)" at bounding box center [363, 408] width 163 height 22
click at [278, 404] on input "Enter additional details (optional)" at bounding box center [271, 409] width 13 height 13
checkbox input "true"
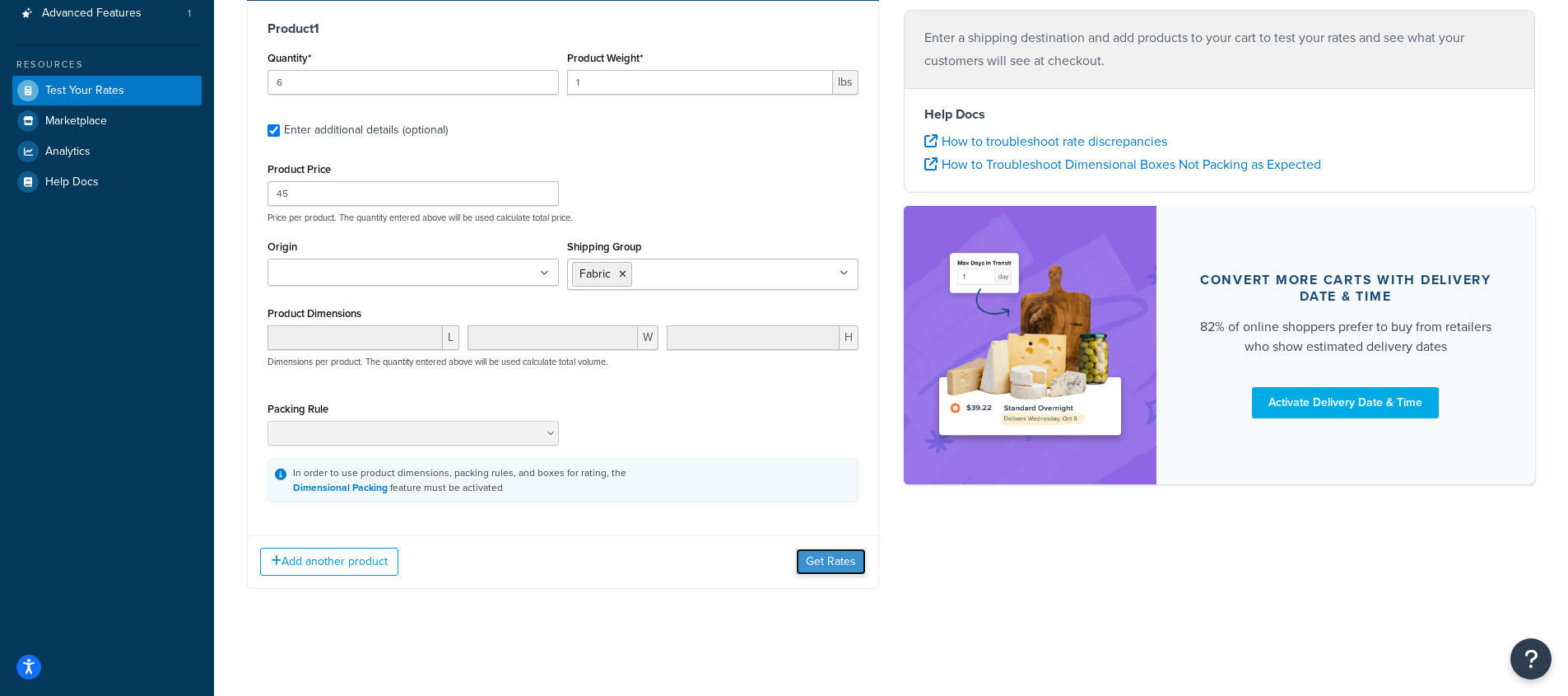
click at [806, 556] on button "Get Rates" at bounding box center [830, 561] width 70 height 27
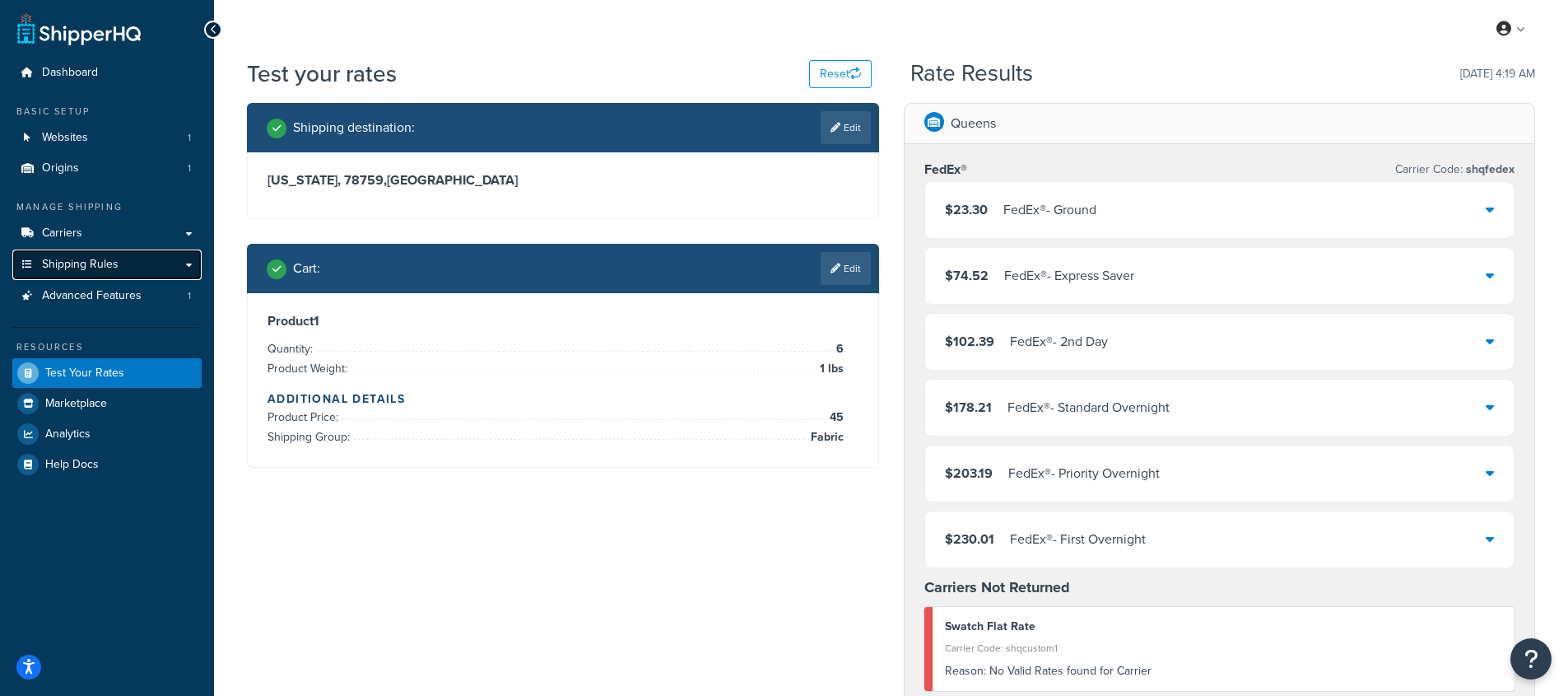
click at [100, 268] on span "Shipping Rules" at bounding box center [81, 264] width 77 height 14
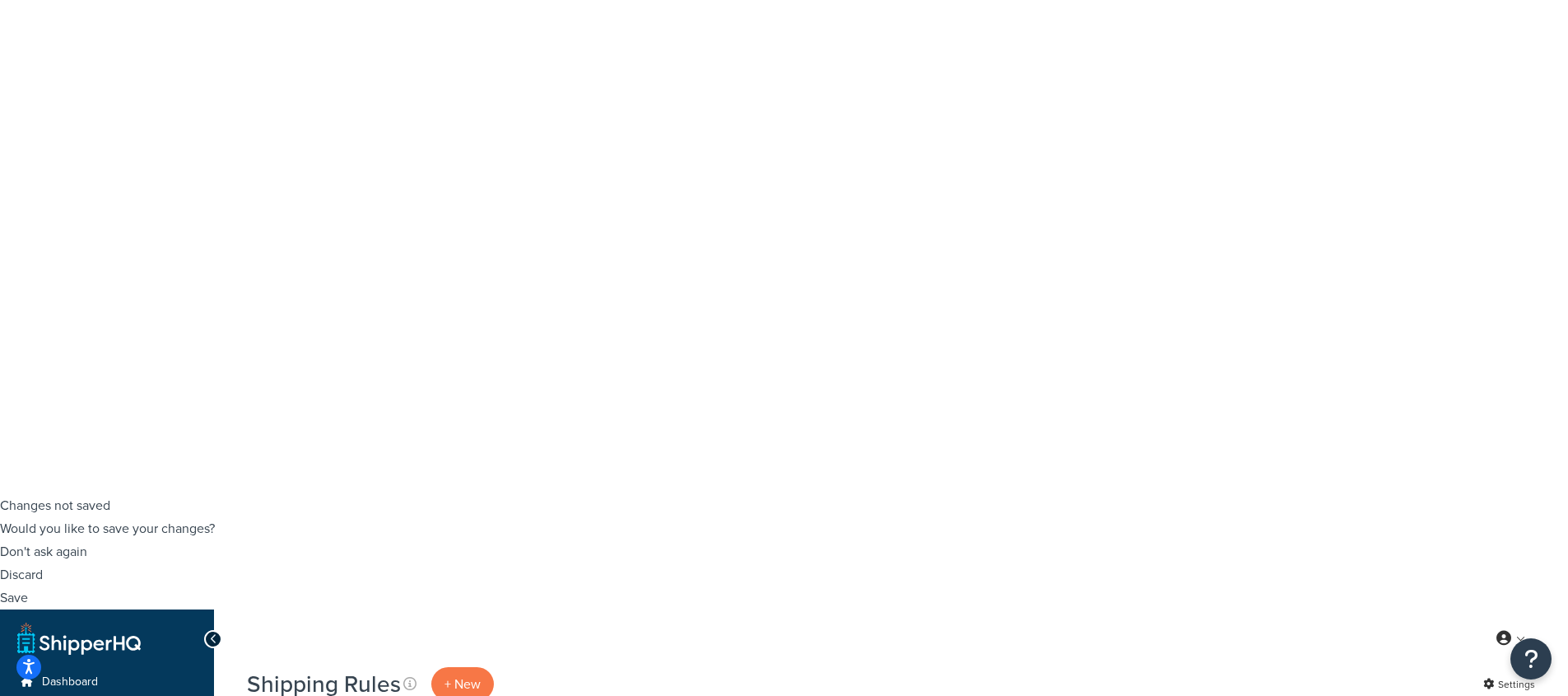
scroll to position [101, 0]
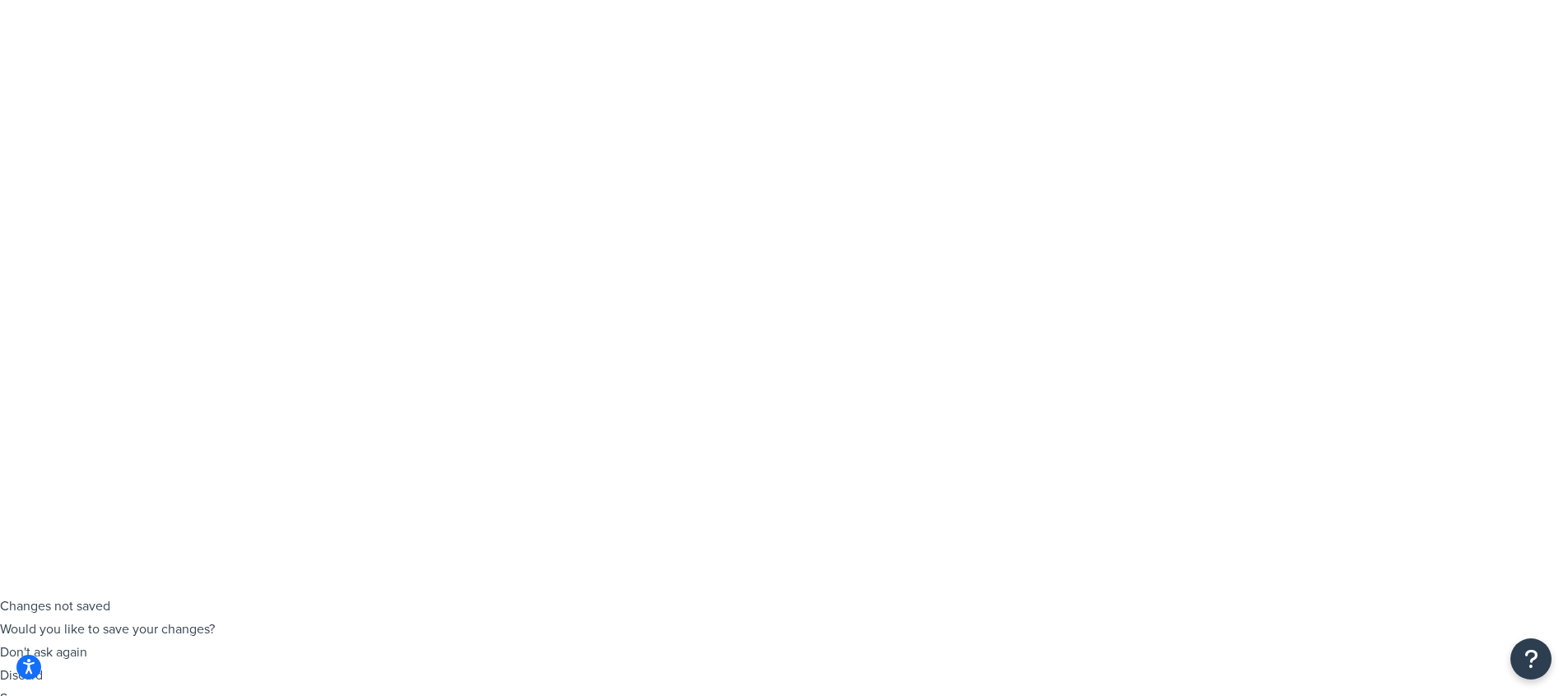
checkbox input "true"
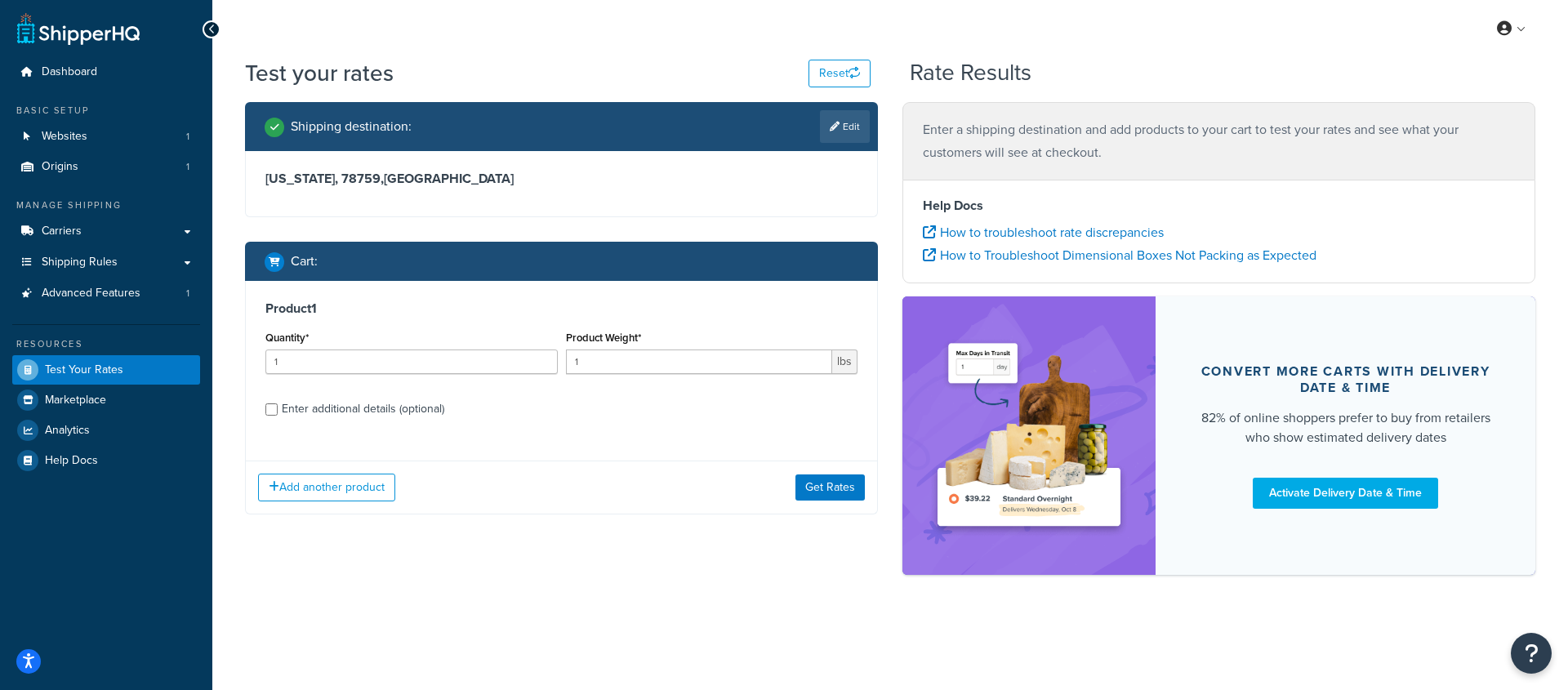
click at [365, 410] on div "Enter additional details (optional)" at bounding box center [363, 408] width 163 height 22
click at [278, 410] on input "Enter additional details (optional)" at bounding box center [271, 409] width 13 height 13
checkbox input "true"
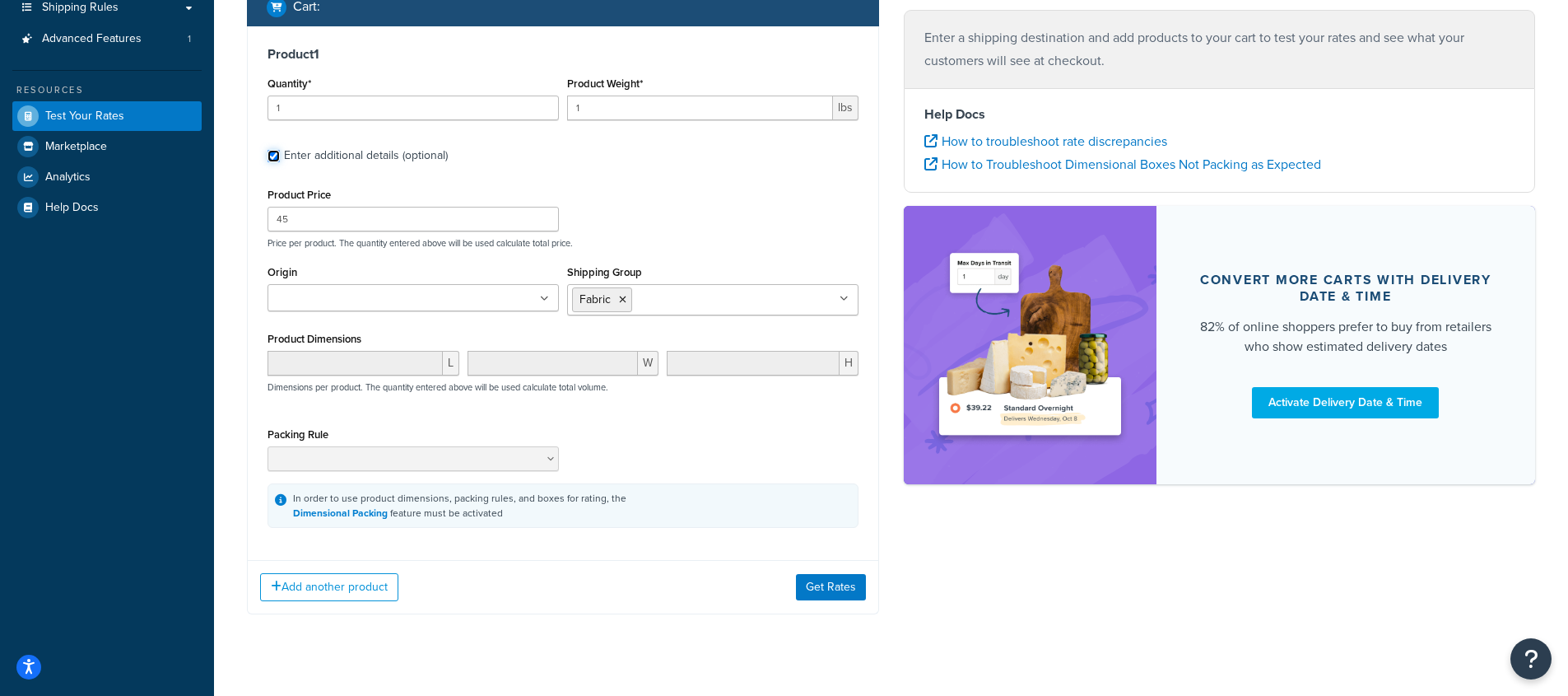
scroll to position [168, 0]
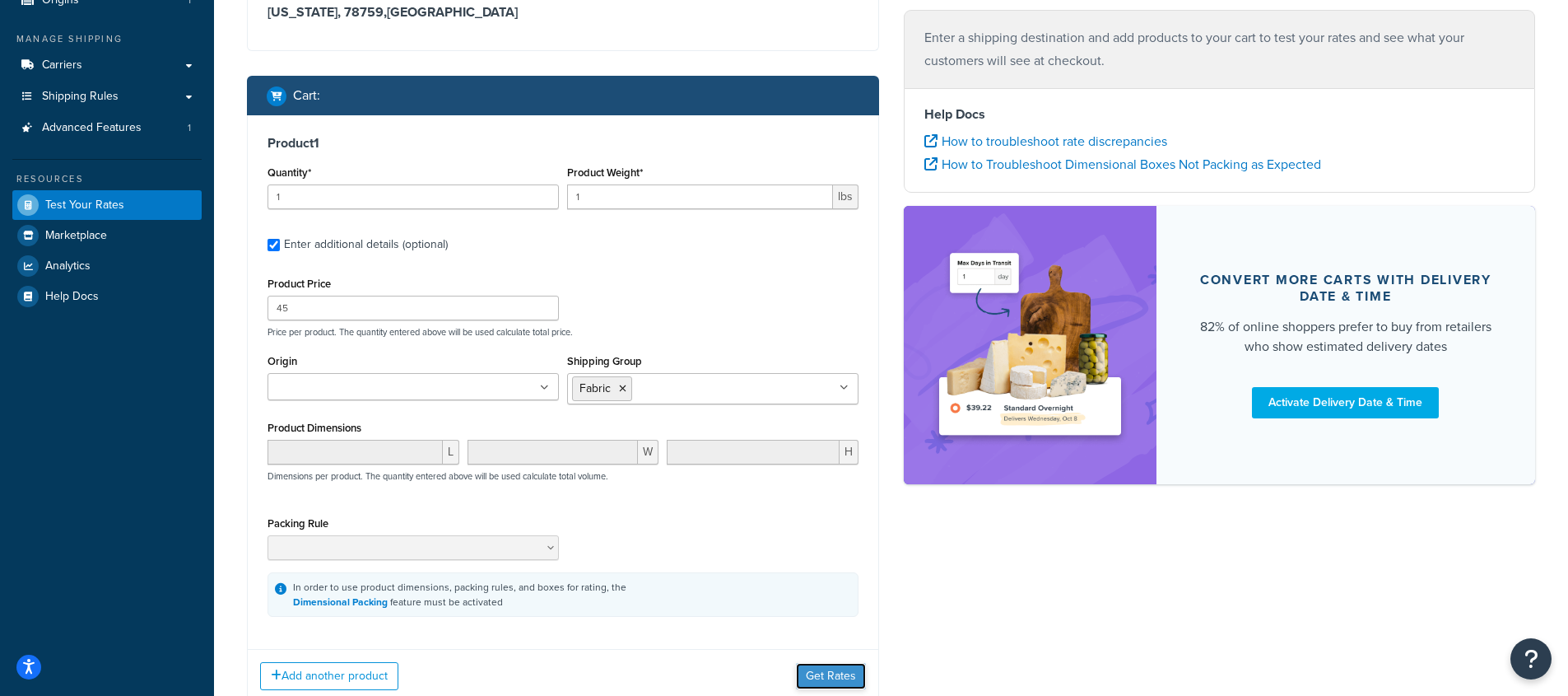
click at [831, 665] on button "Get Rates" at bounding box center [830, 675] width 70 height 27
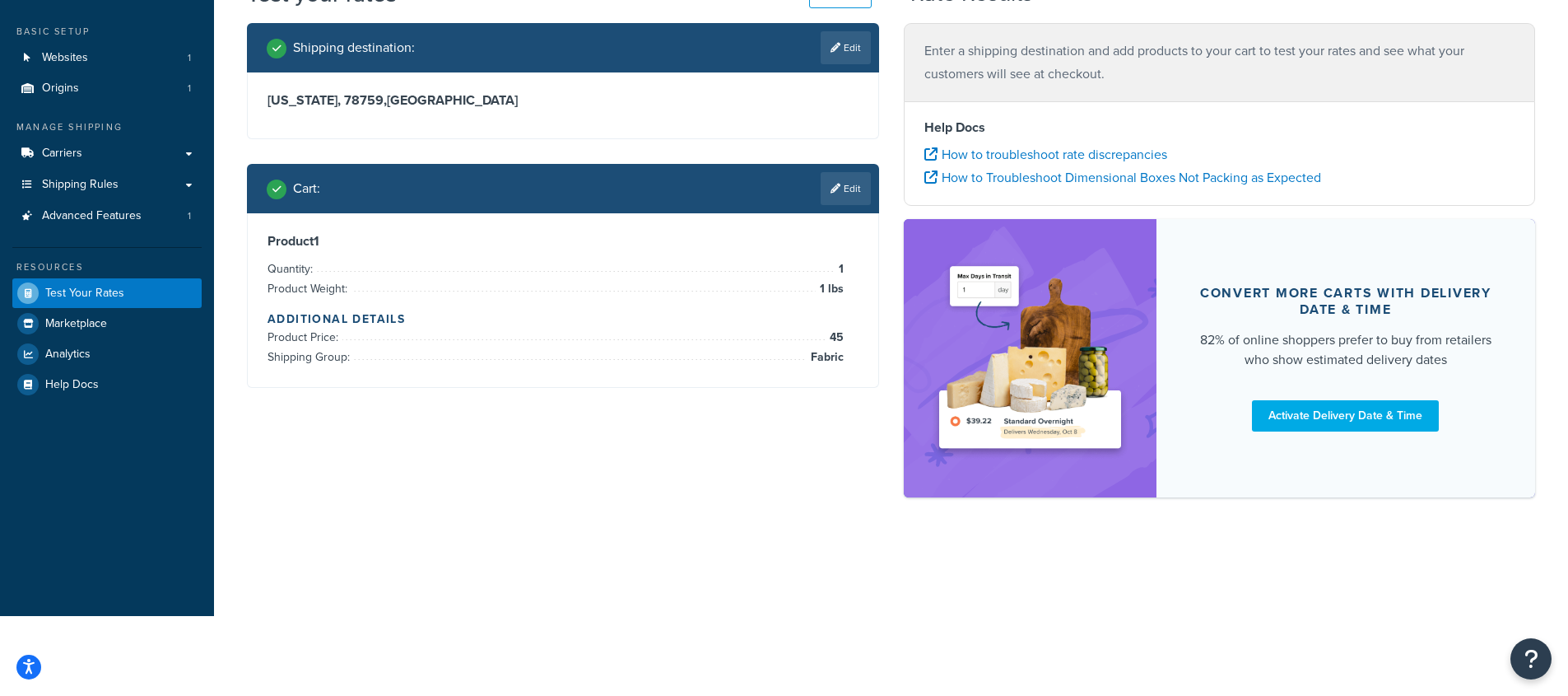
scroll to position [0, 0]
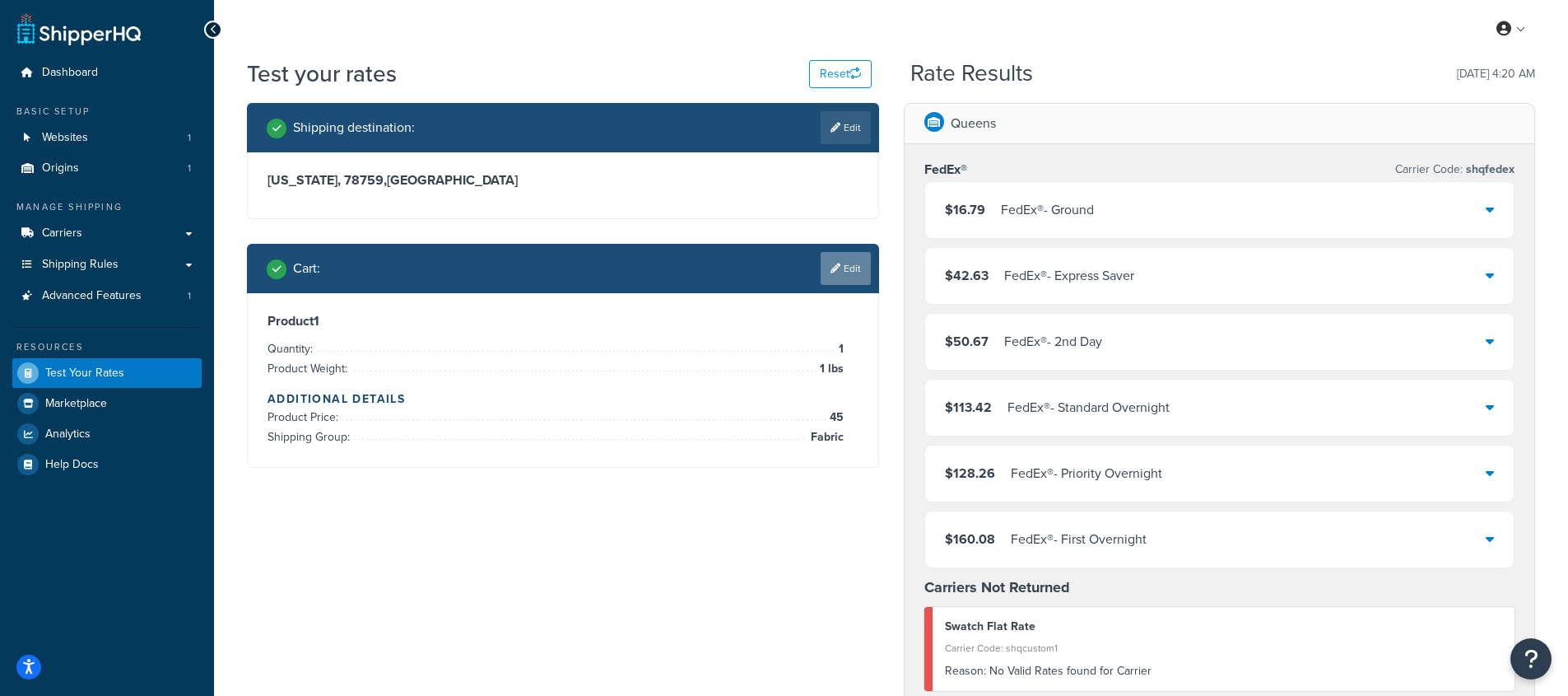
click at [853, 268] on link "Edit" at bounding box center [845, 268] width 50 height 33
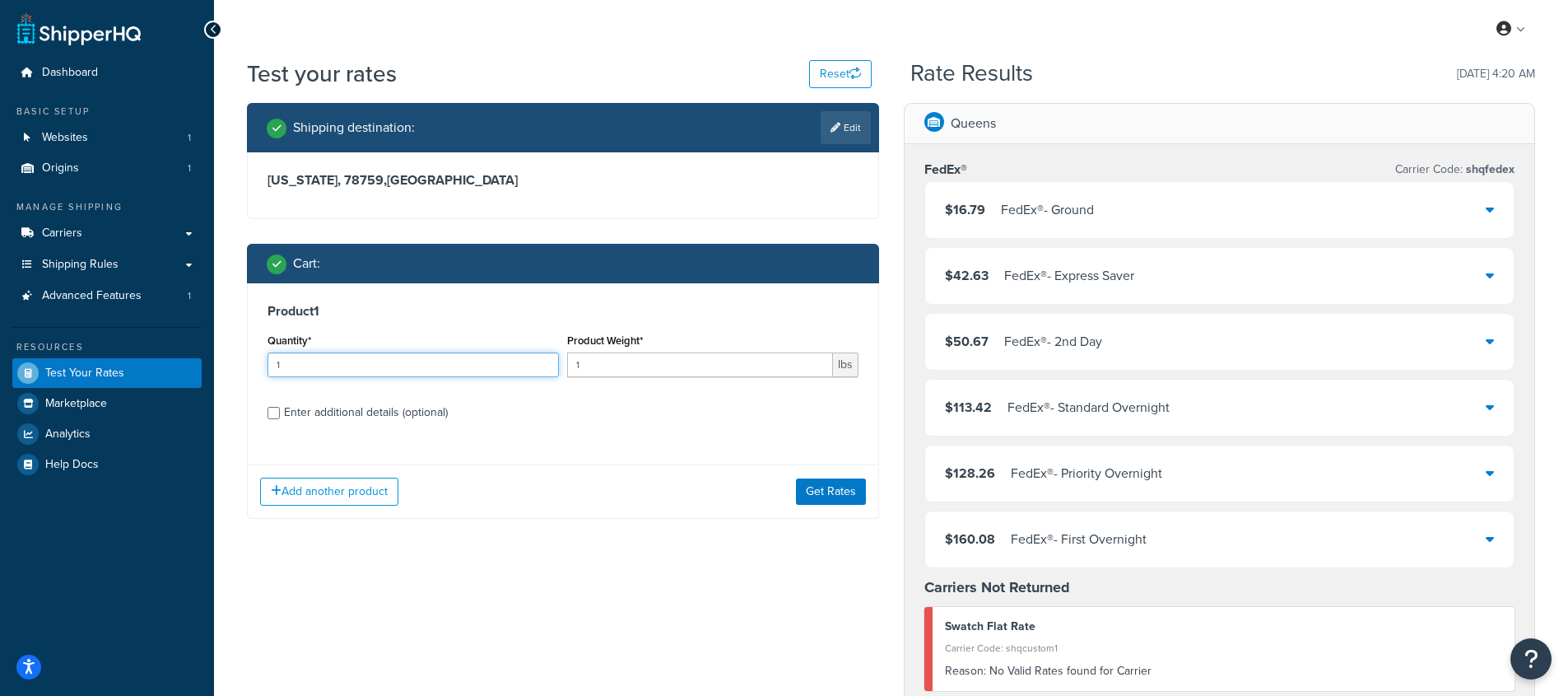
click at [392, 364] on input "1" at bounding box center [413, 365] width 292 height 25
type input "5"
click at [827, 486] on button "Get Rates" at bounding box center [830, 492] width 70 height 27
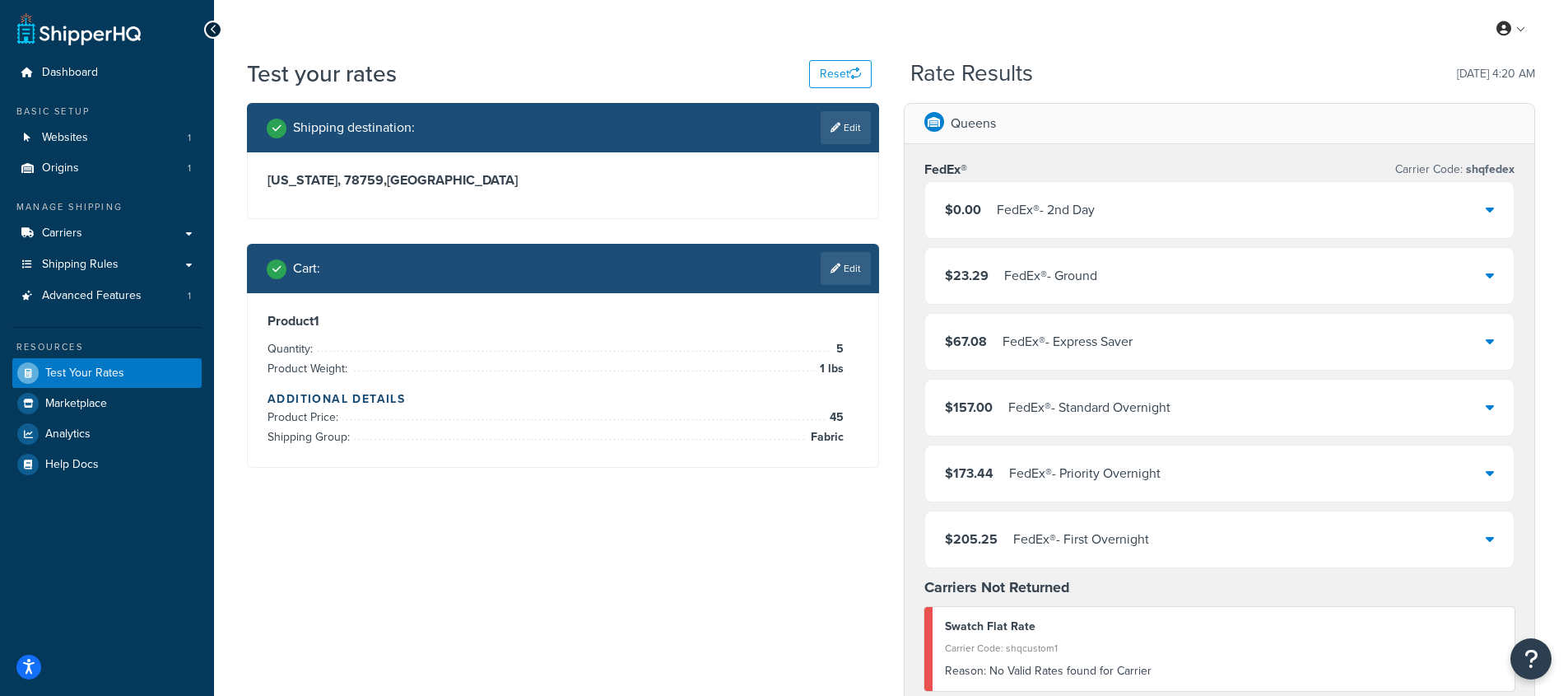
click at [1222, 205] on div "$0.00 FedEx® - 2nd Day" at bounding box center [1219, 209] width 589 height 56
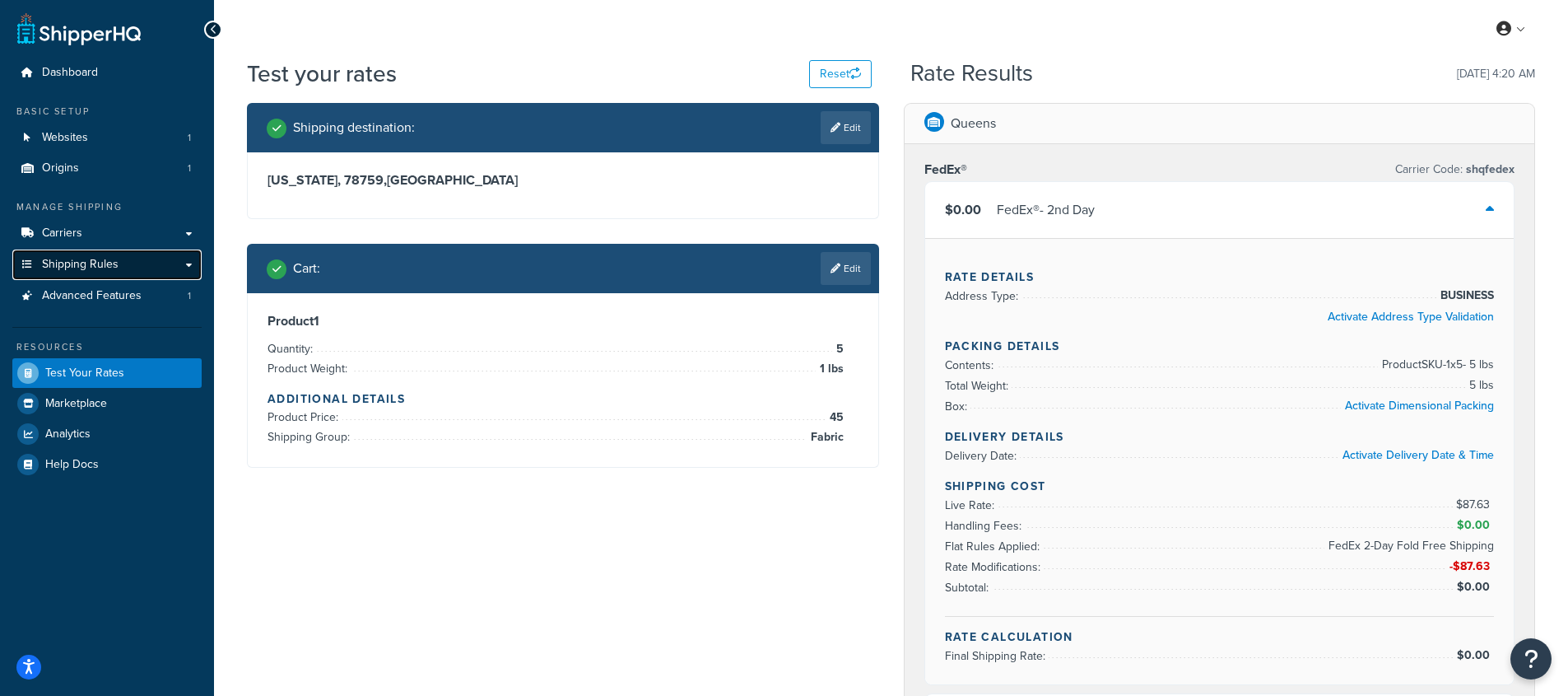
click at [106, 271] on span "Shipping Rules" at bounding box center [81, 264] width 77 height 14
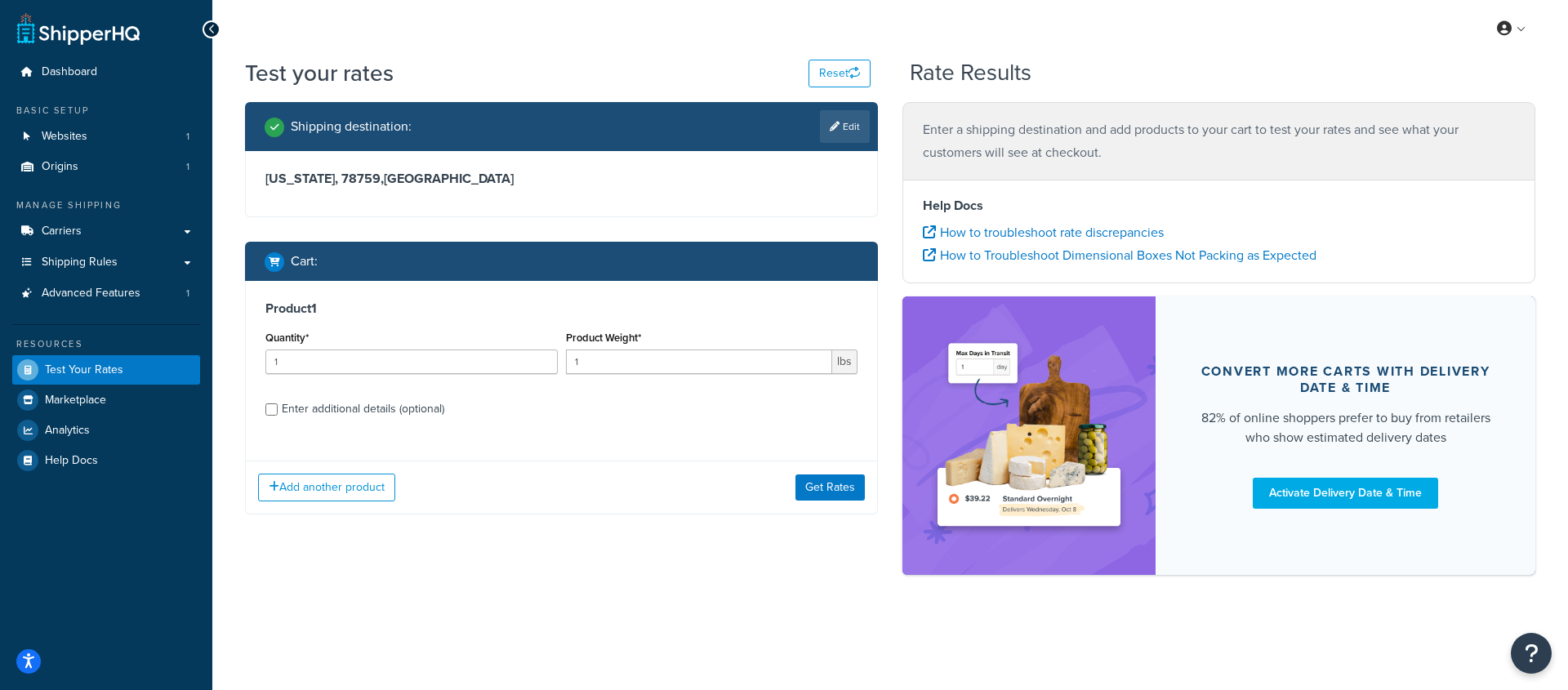
click at [383, 414] on div "Enter additional details (optional)" at bounding box center [363, 408] width 163 height 22
click at [278, 414] on input "Enter additional details (optional)" at bounding box center [271, 409] width 13 height 13
checkbox input "true"
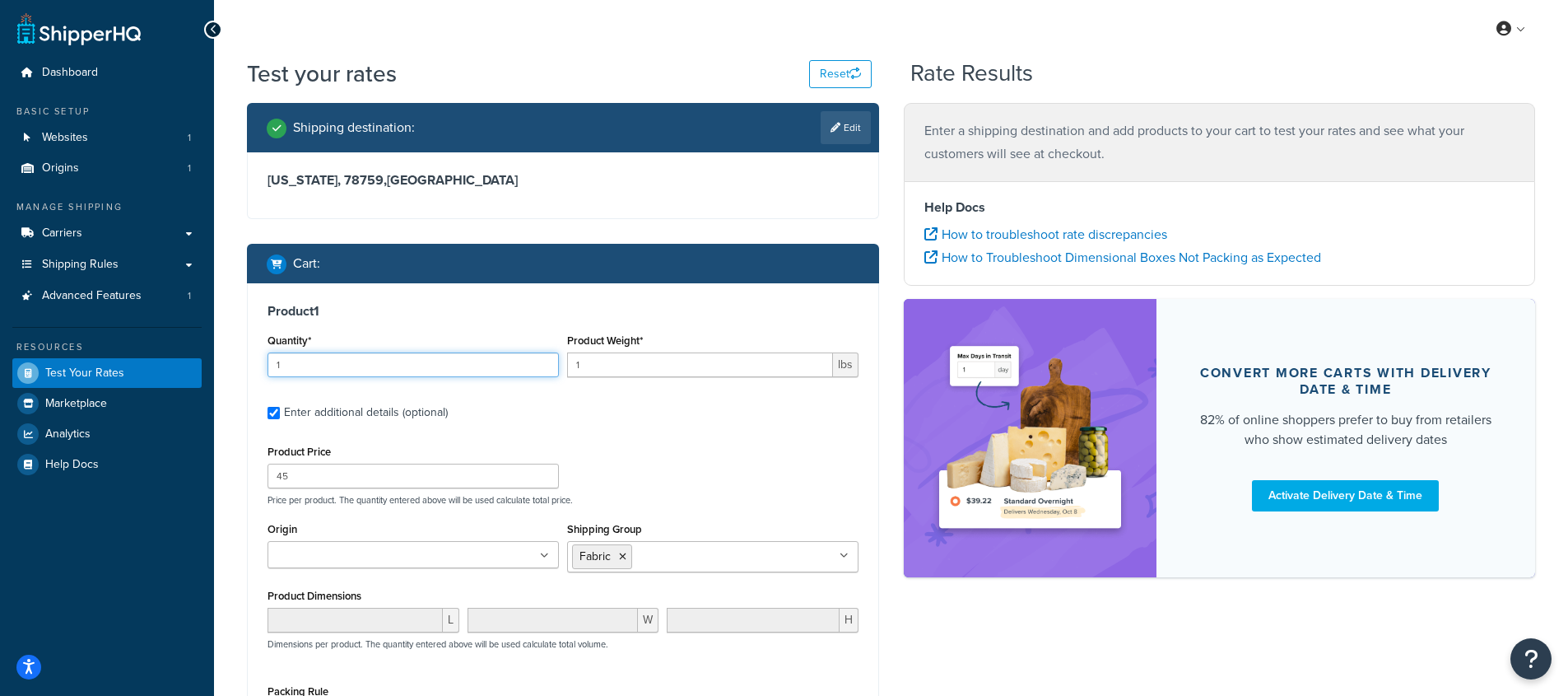
click at [372, 358] on input "1" at bounding box center [413, 365] width 292 height 25
type input "6"
click at [707, 415] on label "Enter additional details (optional)" at bounding box center [571, 411] width 575 height 27
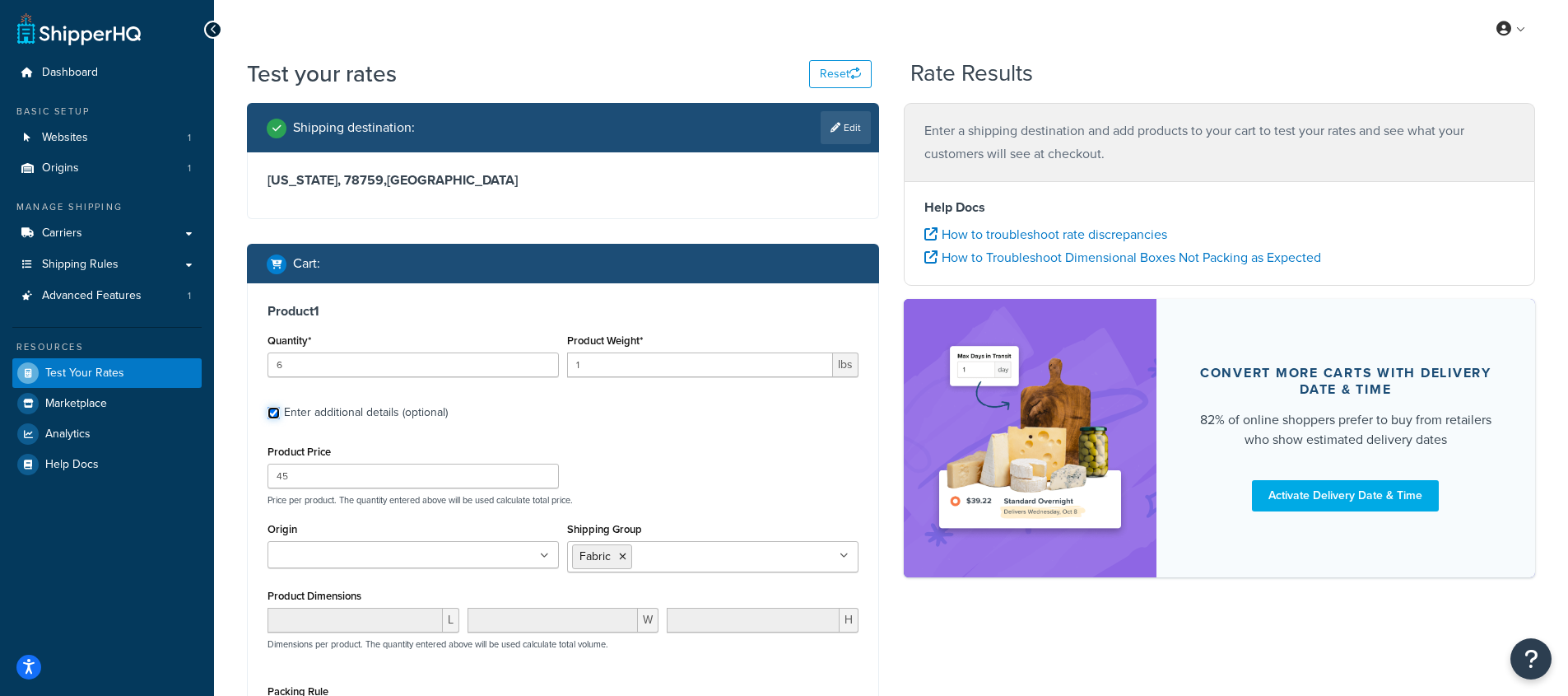
click at [280, 415] on input "Enter additional details (optional)" at bounding box center [273, 413] width 13 height 13
checkbox input "false"
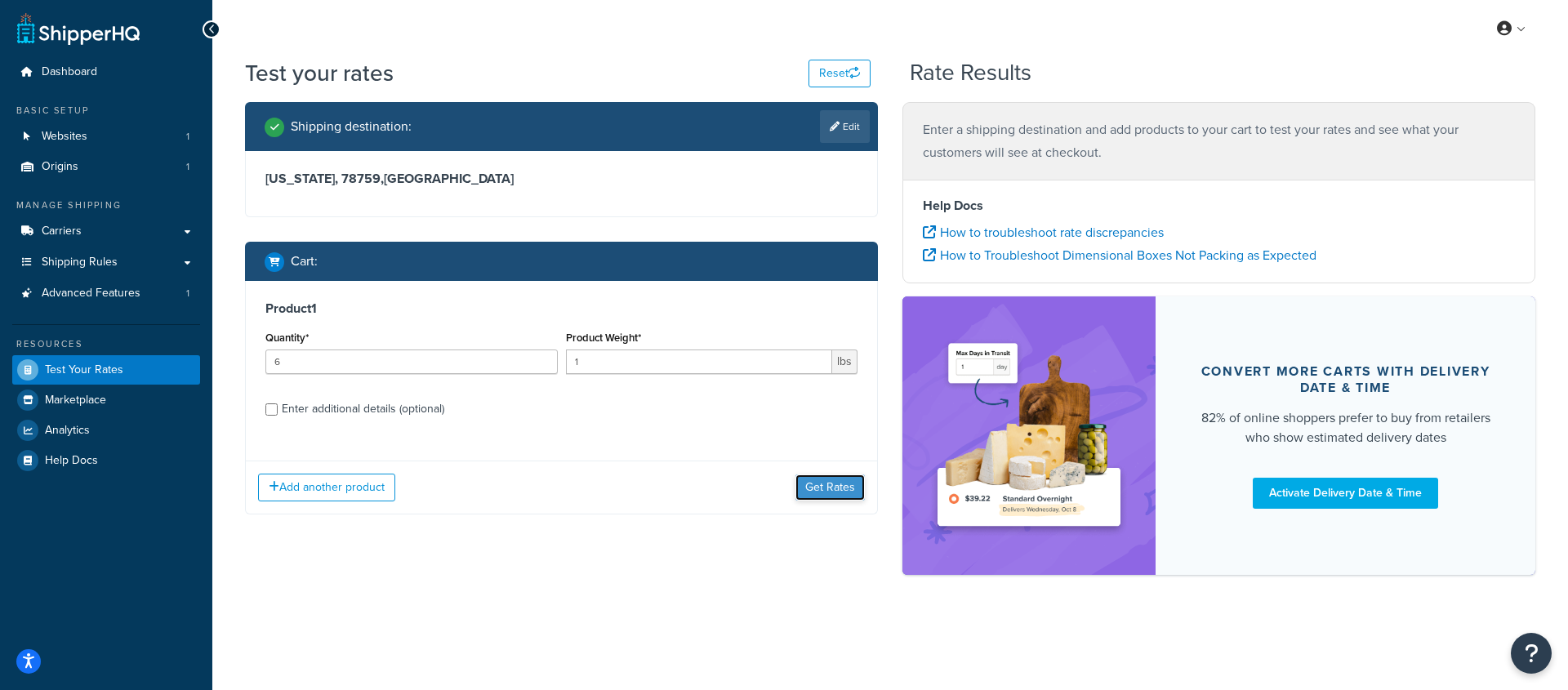
click at [818, 482] on button "Get Rates" at bounding box center [830, 487] width 69 height 26
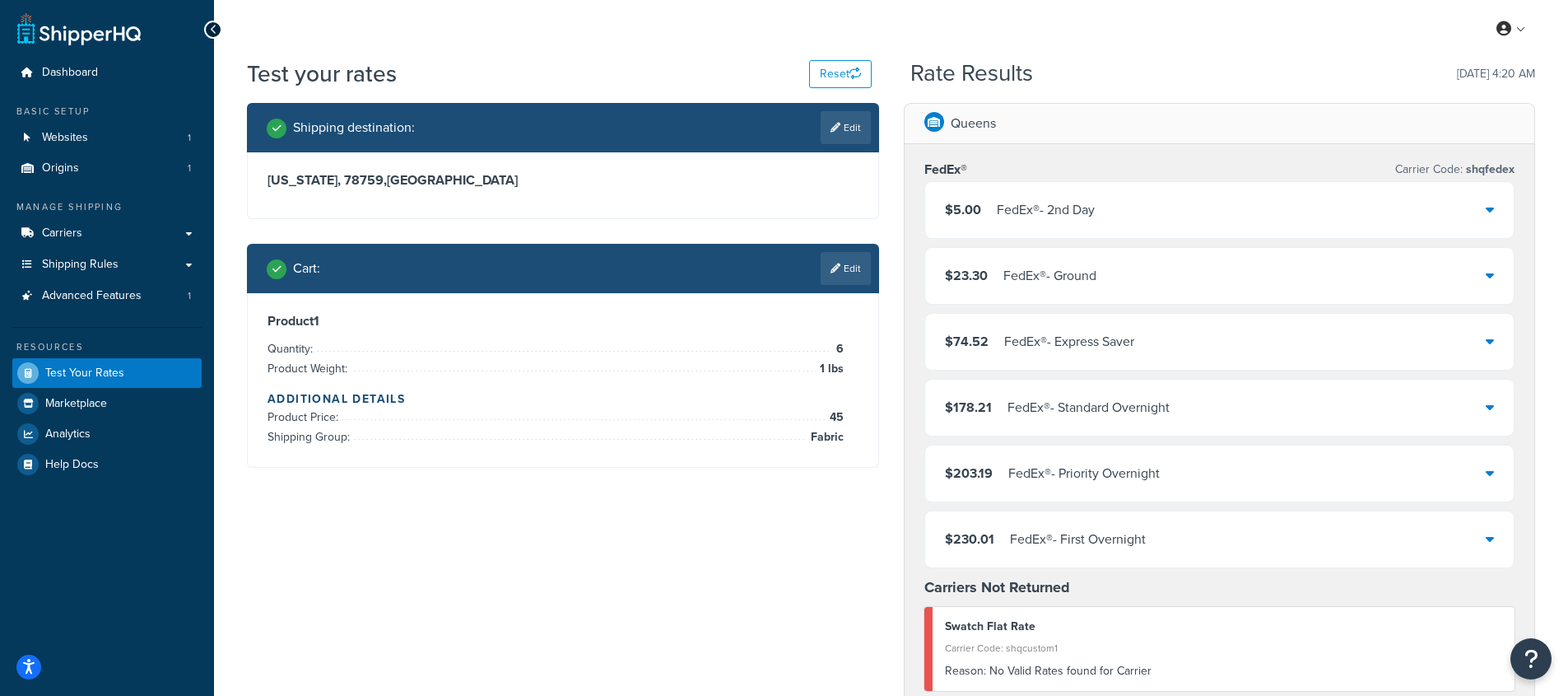
click at [1112, 222] on div "$5.00 FedEx® - 2nd Day" at bounding box center [1219, 209] width 589 height 56
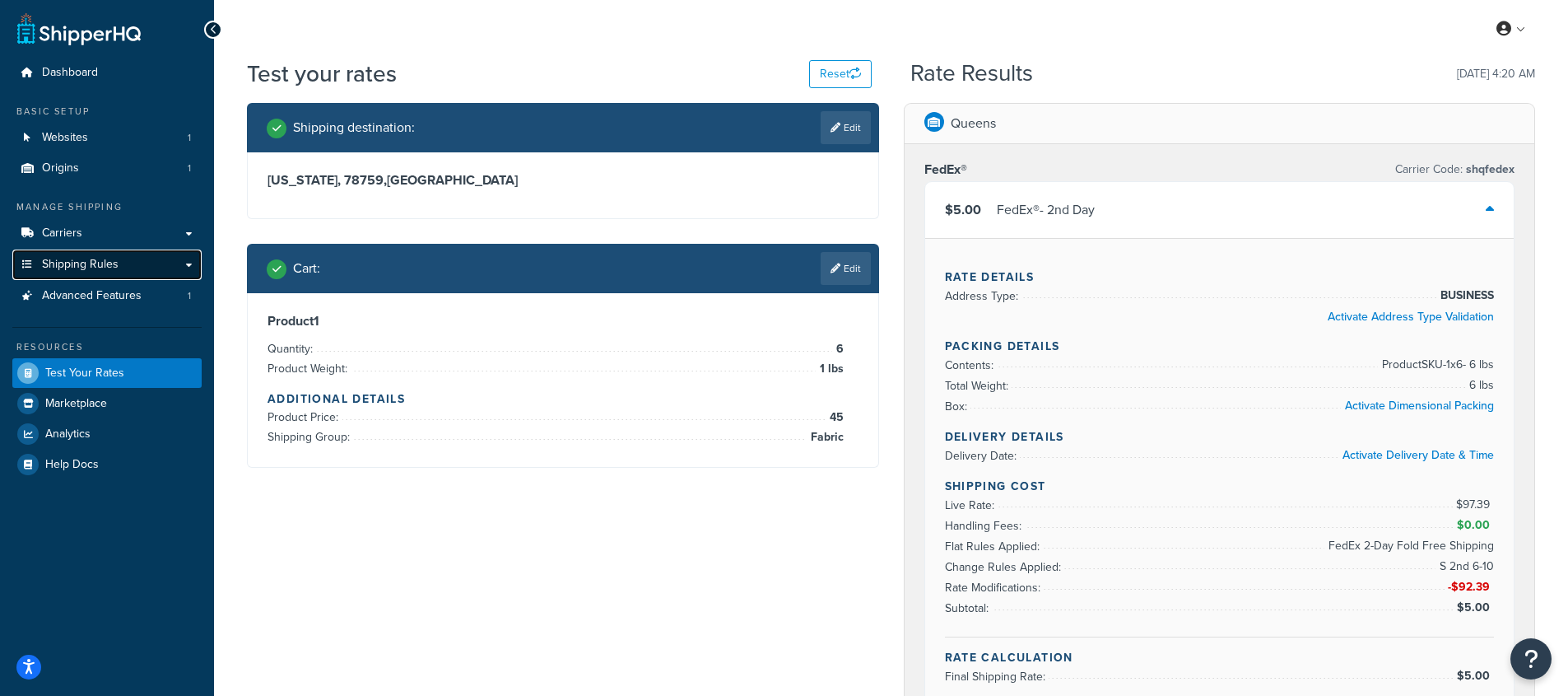
click at [87, 269] on span "Shipping Rules" at bounding box center [81, 264] width 77 height 14
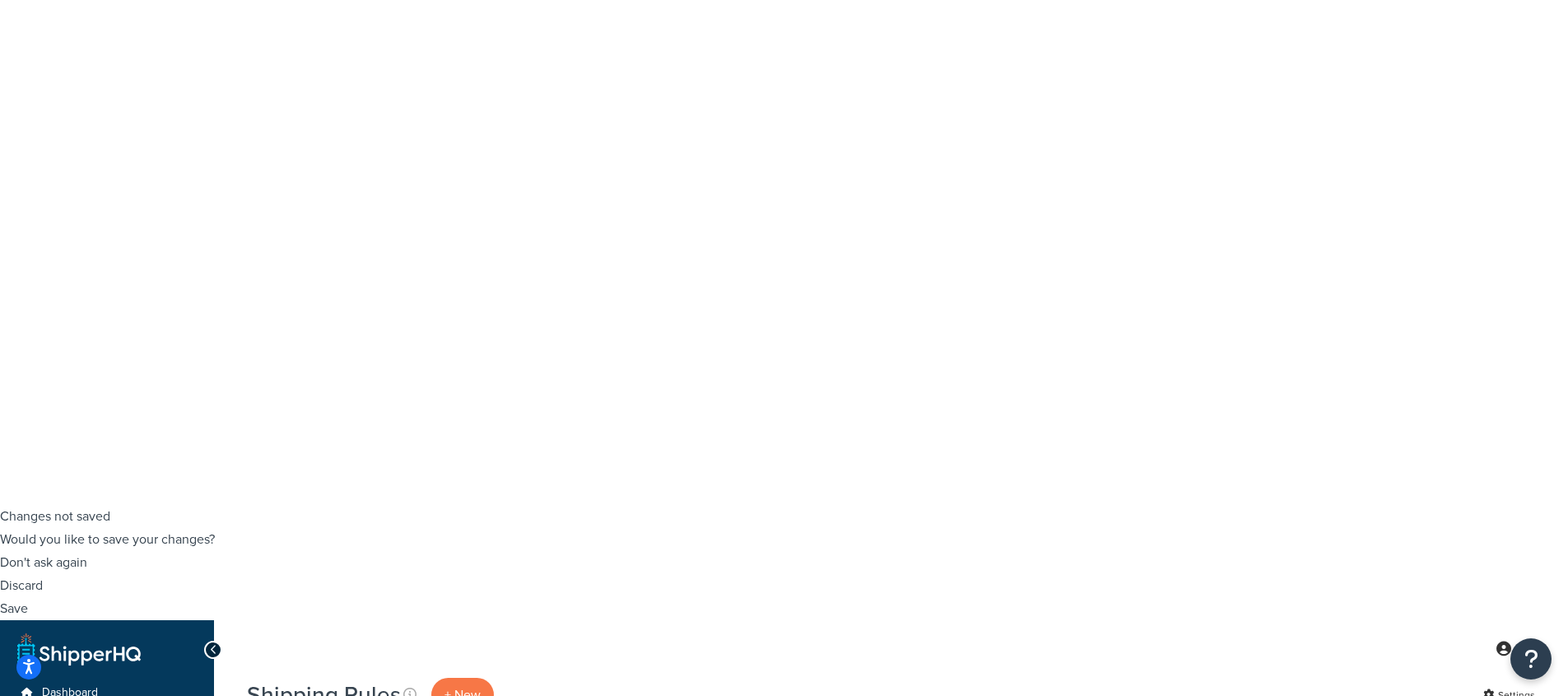
scroll to position [117, 0]
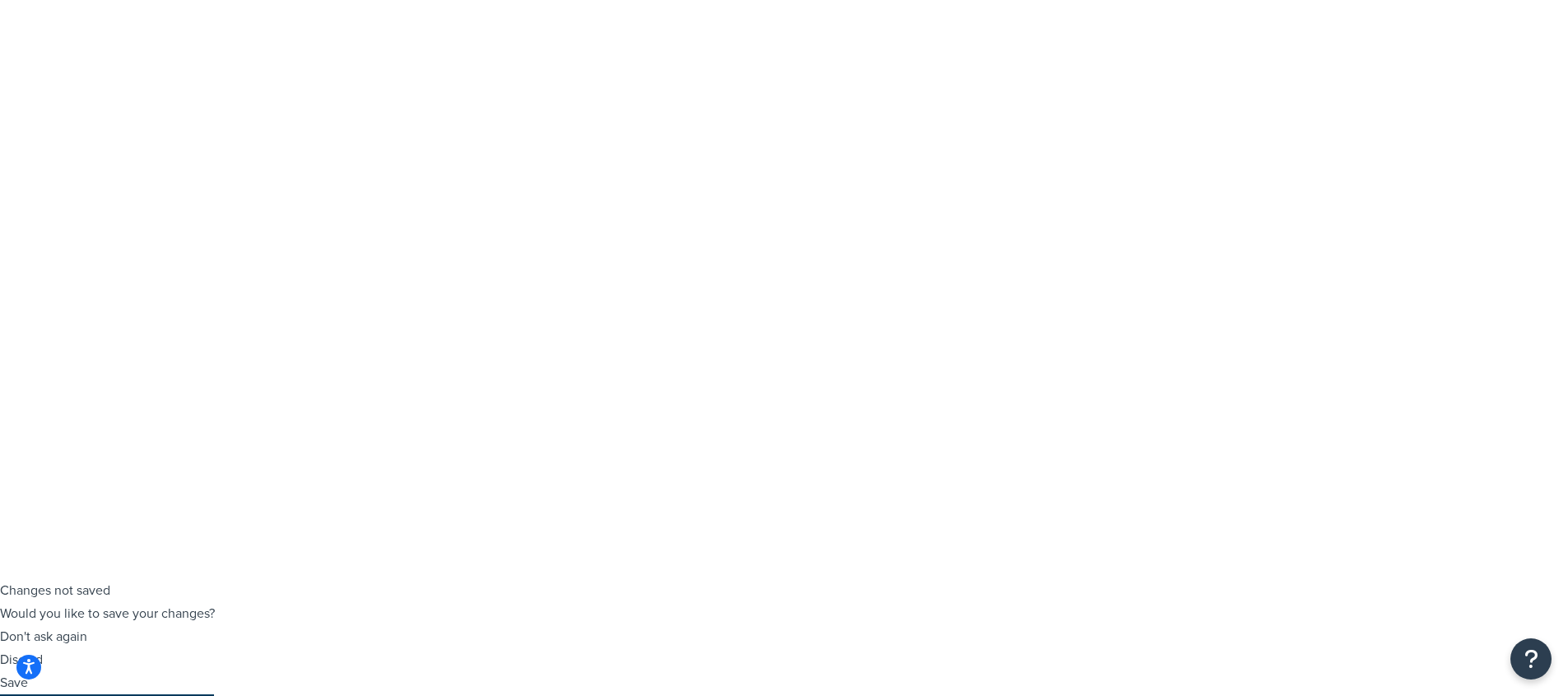
checkbox input "false"
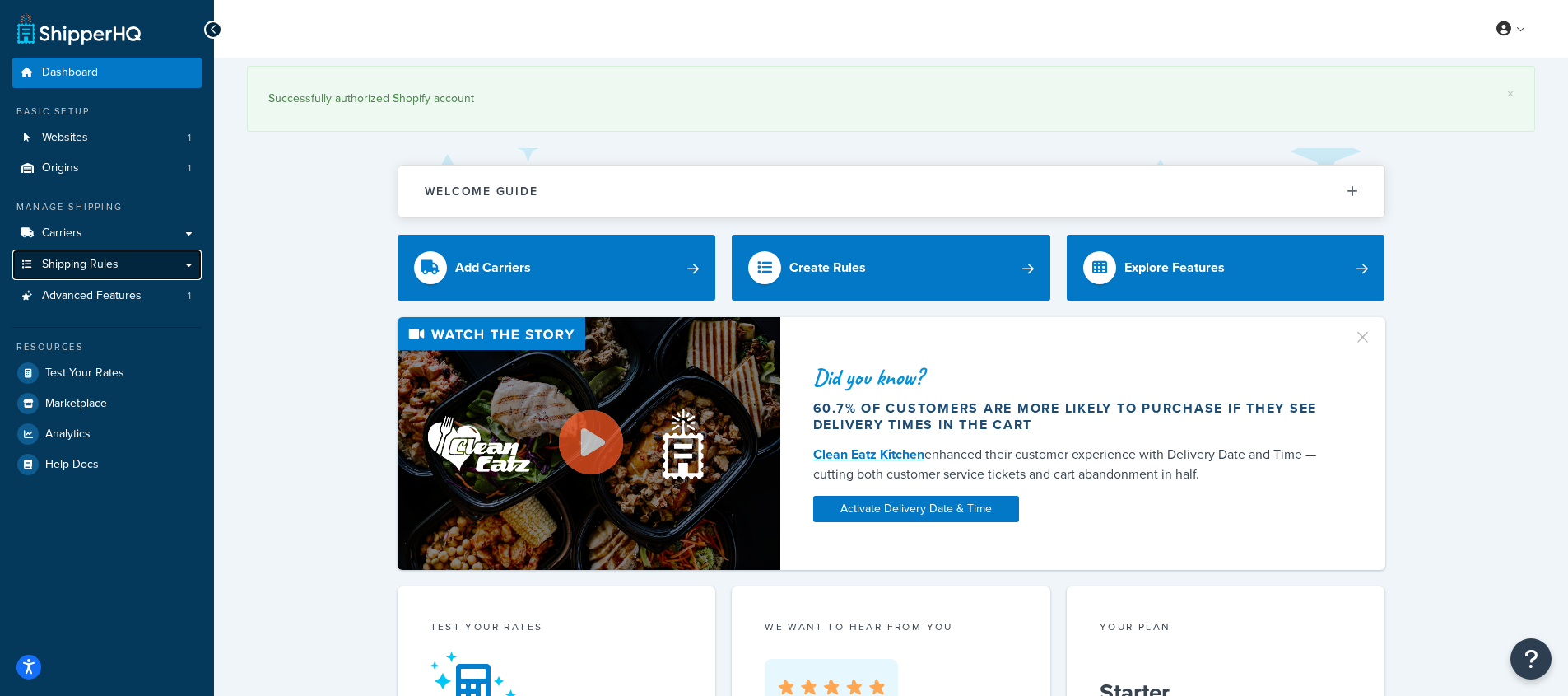
click at [99, 267] on span "Shipping Rules" at bounding box center [81, 264] width 77 height 14
